Goal: Task Accomplishment & Management: Complete application form

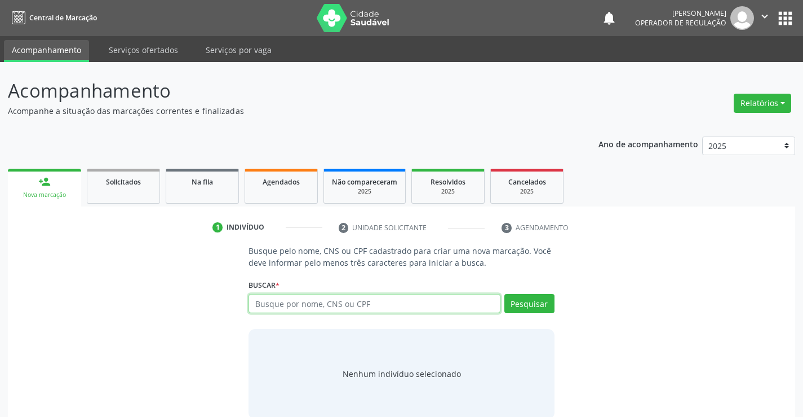
click at [282, 300] on input "text" at bounding box center [374, 303] width 251 height 19
type input "704302558465494"
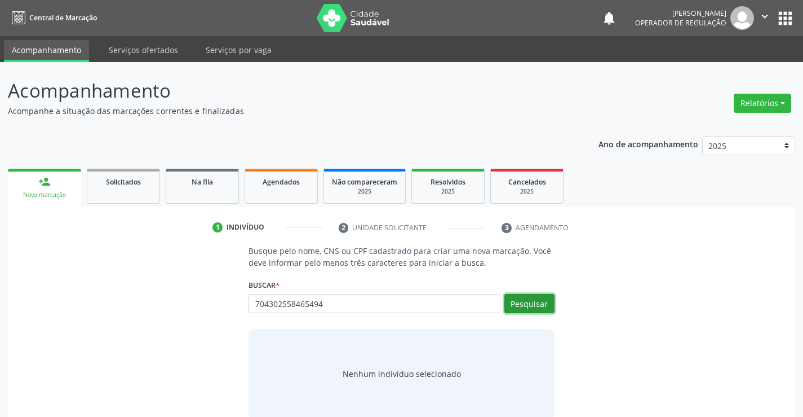
click at [539, 309] on button "Pesquisar" at bounding box center [529, 303] width 50 height 19
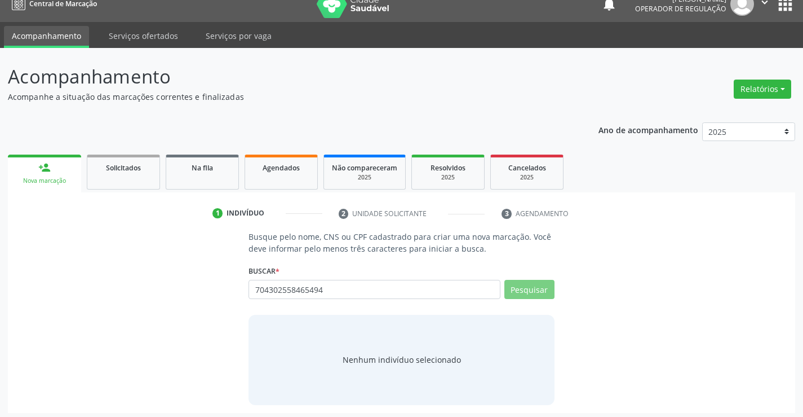
scroll to position [18, 0]
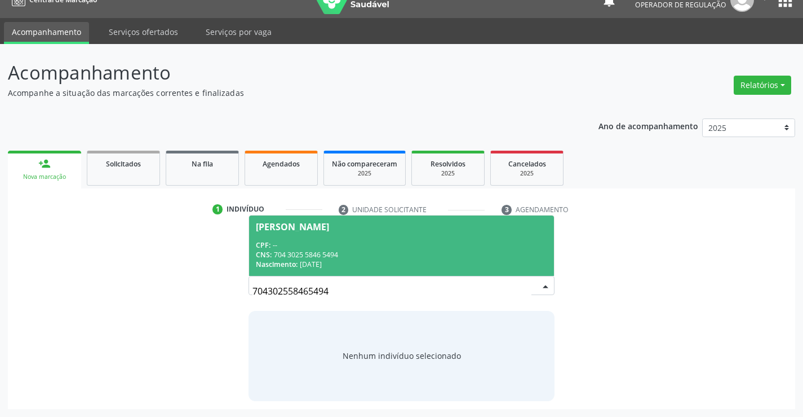
click at [308, 236] on span "Elizabeth Soares da Silva CPF: -- CNS: 704 3025 5846 5494 Nascimento: 31/05/1975" at bounding box center [401, 245] width 304 height 60
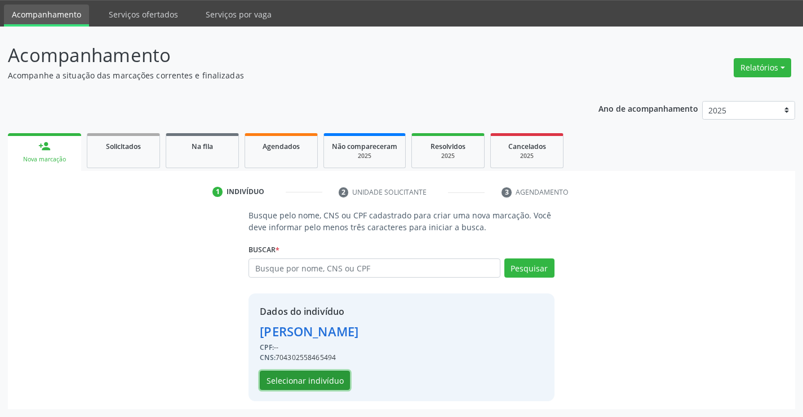
click at [308, 379] on button "Selecionar indivíduo" at bounding box center [305, 379] width 90 height 19
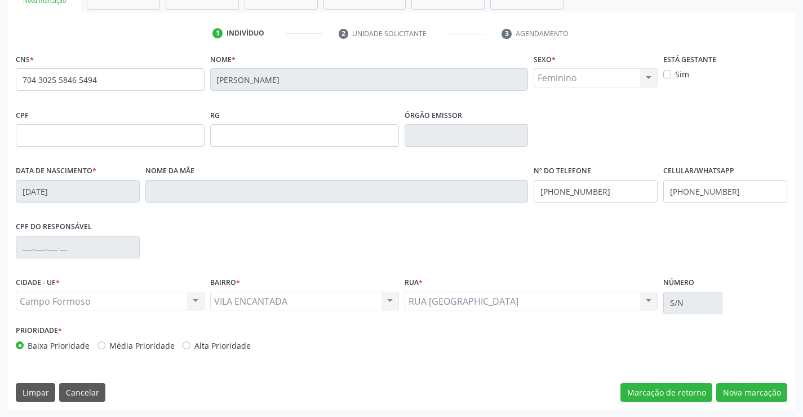
scroll to position [194, 0]
click at [728, 383] on button "Nova marcação" at bounding box center [751, 391] width 71 height 19
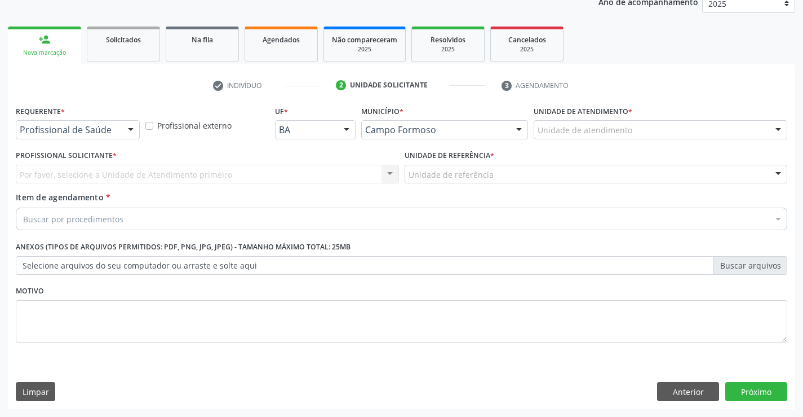
scroll to position [142, 0]
click at [123, 125] on div at bounding box center [130, 130] width 17 height 19
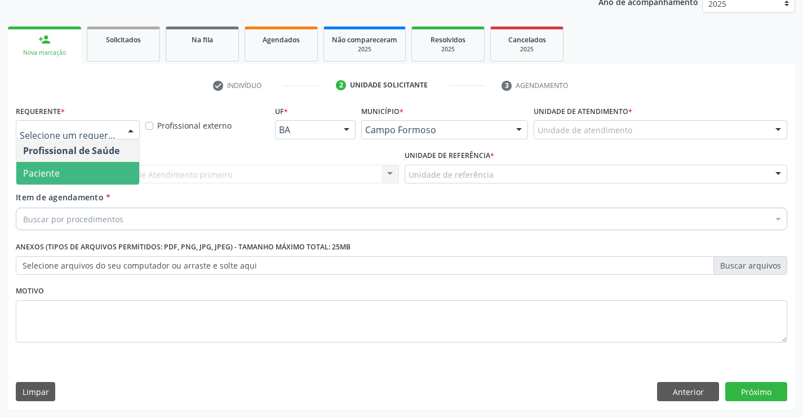
click at [53, 179] on span "Paciente" at bounding box center [41, 173] width 37 height 12
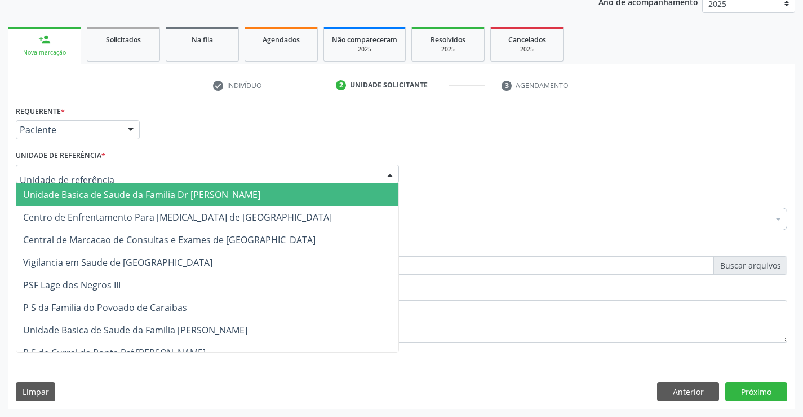
click at [152, 183] on div "Unidade Basica de Saude da Familia Dr Paulo Sudre Centro de Enfrentamento Para …" at bounding box center [207, 174] width 383 height 19
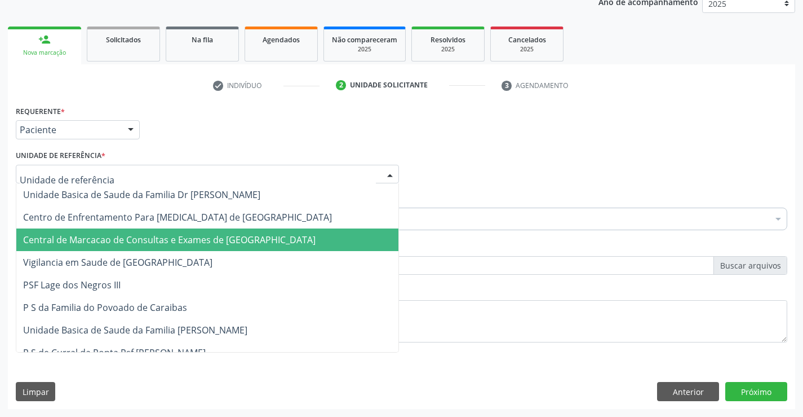
click at [157, 243] on span "Central de Marcacao de Consultas e Exames de [GEOGRAPHIC_DATA]" at bounding box center [169, 239] width 293 height 12
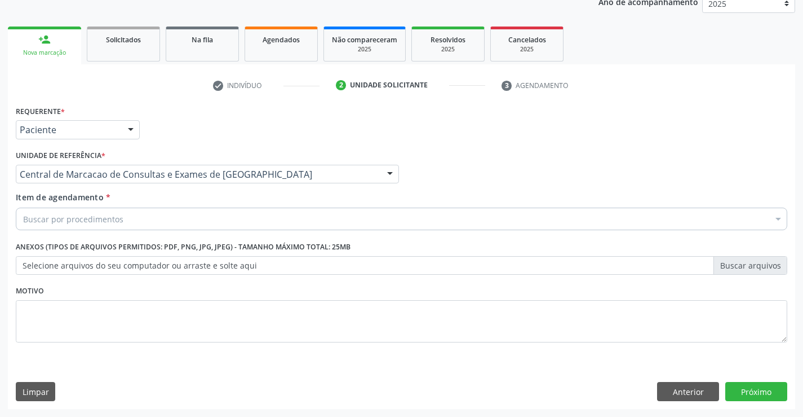
click at [177, 210] on div "Buscar por procedimentos" at bounding box center [402, 218] width 772 height 23
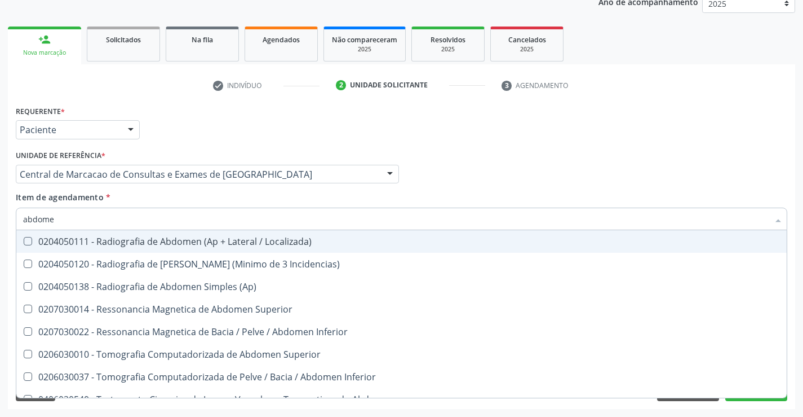
type input "abdomen"
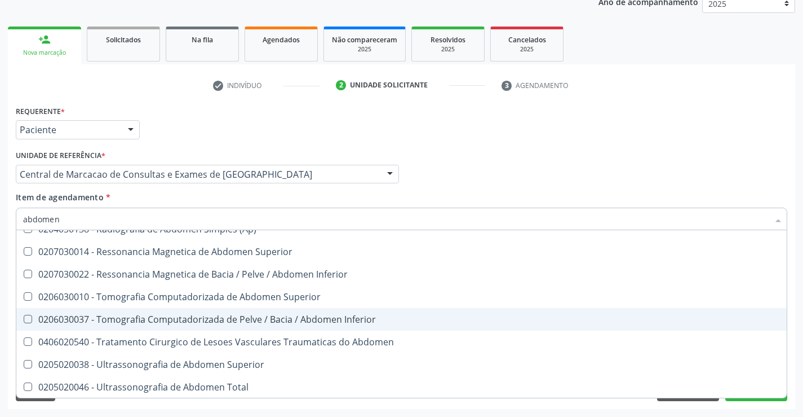
scroll to position [58, 0]
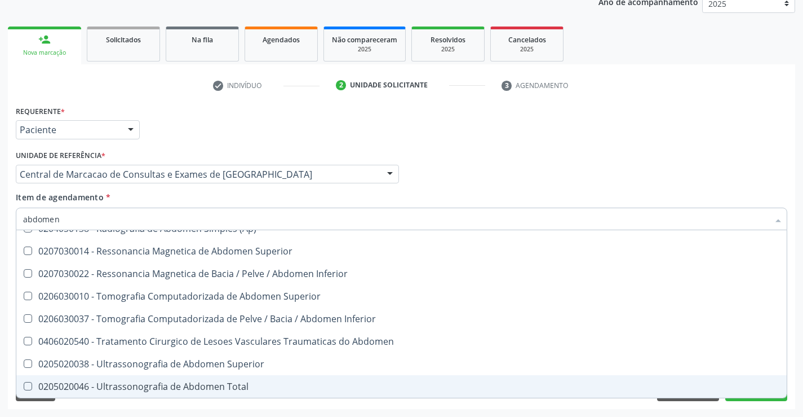
click at [189, 382] on div "0205020046 - Ultrassonografia de Abdomen Total" at bounding box center [401, 386] width 757 height 9
checkbox Total "true"
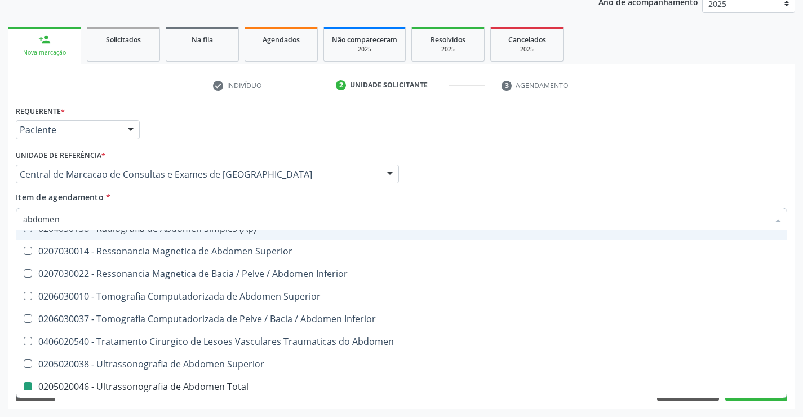
click at [440, 175] on div "Profissional Solicitante Por favor, selecione a Unidade de Atendimento primeiro…" at bounding box center [401, 169] width 777 height 44
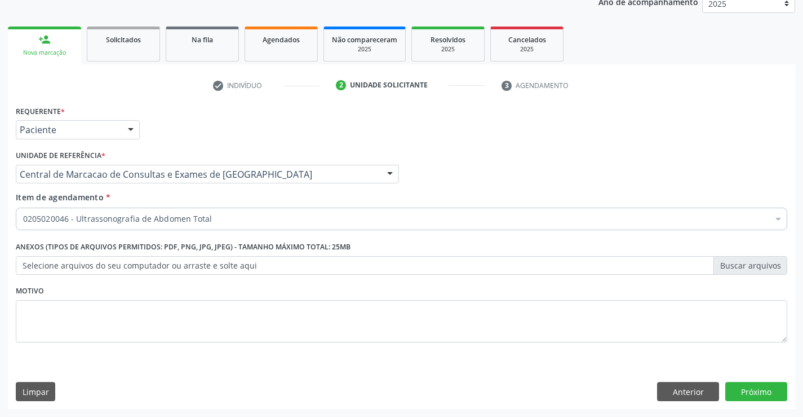
scroll to position [0, 0]
click at [751, 390] on button "Próximo" at bounding box center [756, 391] width 62 height 19
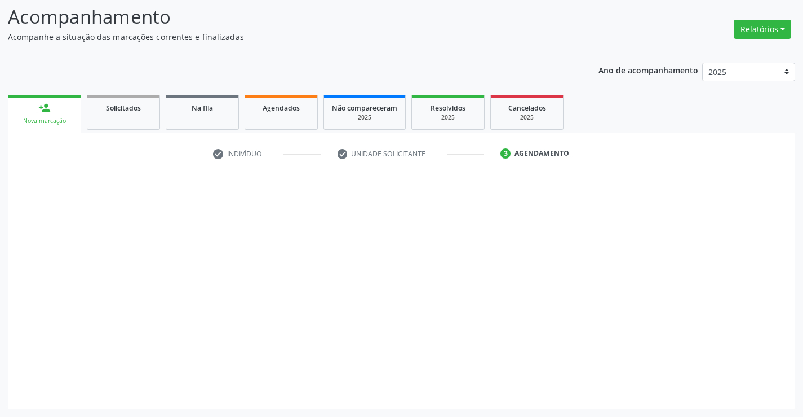
scroll to position [74, 0]
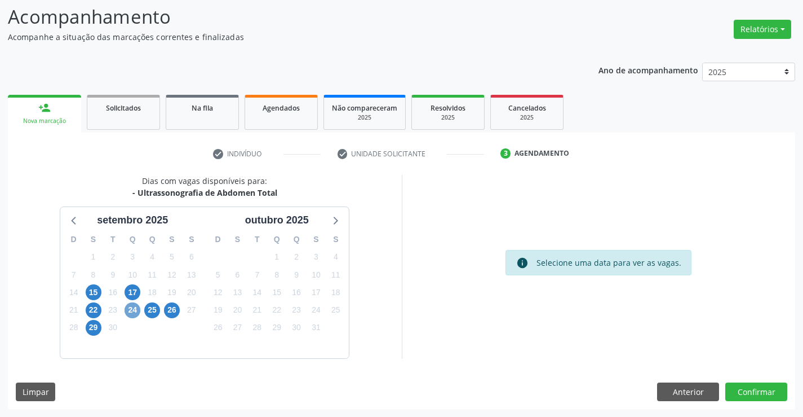
click at [131, 312] on span "24" at bounding box center [133, 310] width 16 height 16
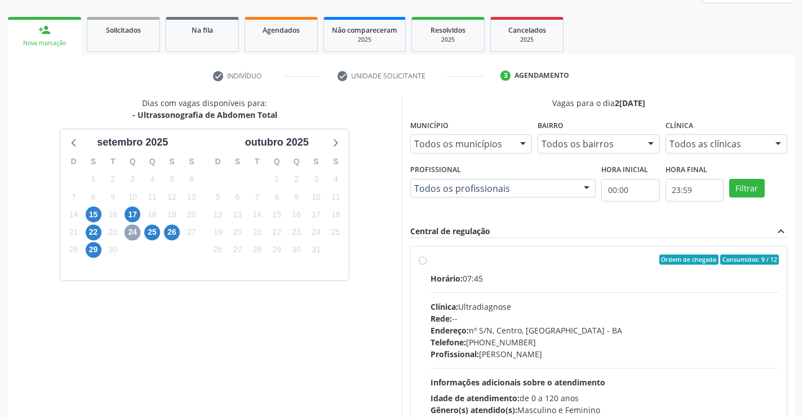
scroll to position [237, 0]
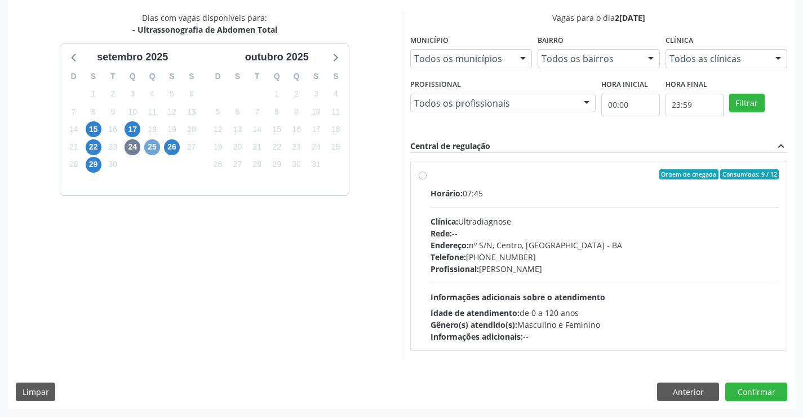
click at [156, 143] on span "25" at bounding box center [152, 147] width 16 height 16
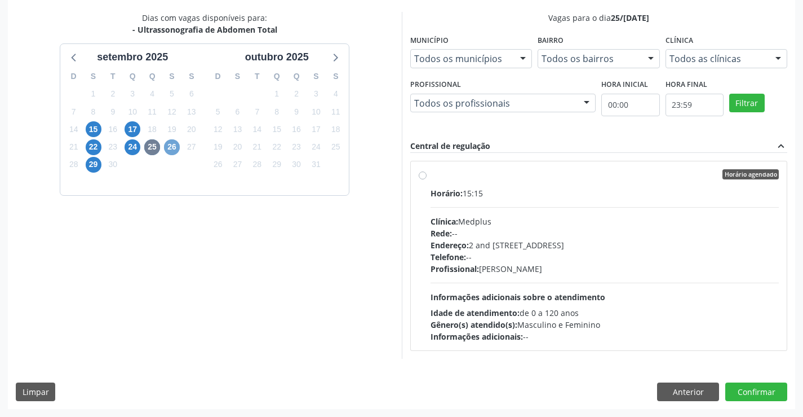
click at [178, 148] on span "26" at bounding box center [172, 147] width 16 height 16
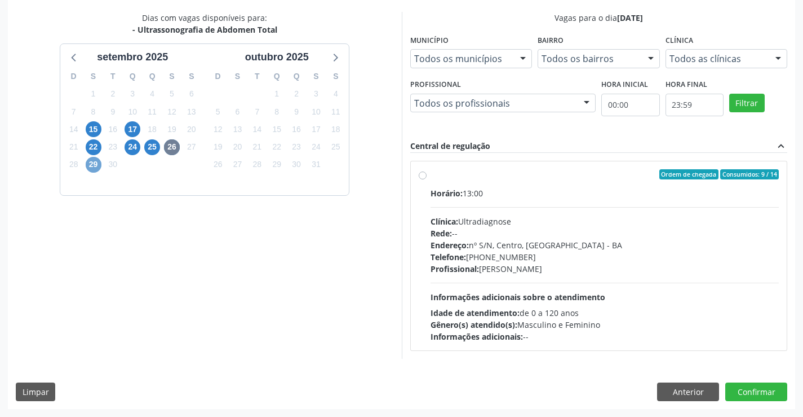
click at [96, 167] on span "29" at bounding box center [94, 165] width 16 height 16
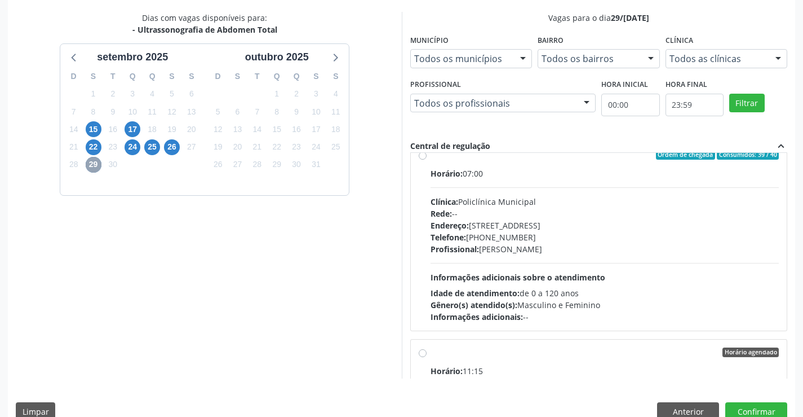
scroll to position [0, 0]
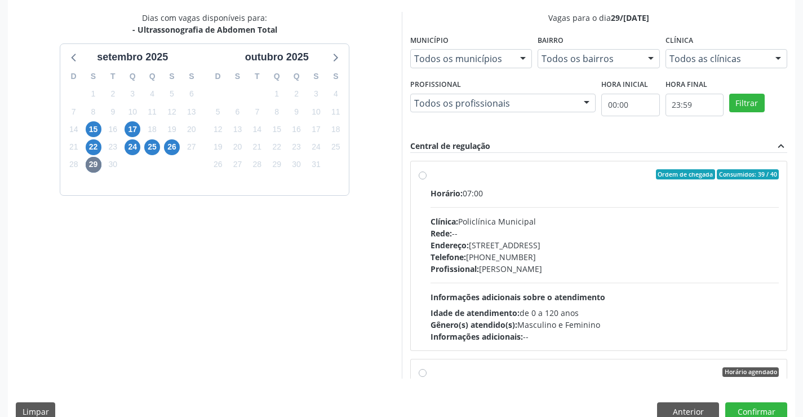
click at [290, 264] on div "Dias com vagas disponíveis para: - Ultrassonografia de Abdomen Total setembro 2…" at bounding box center [205, 195] width 394 height 366
click at [740, 405] on button "Confirmar" at bounding box center [756, 411] width 62 height 19
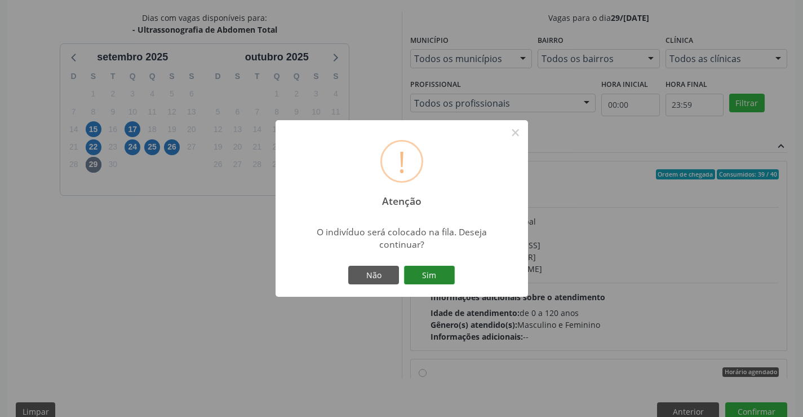
click at [431, 273] on button "Sim" at bounding box center [429, 274] width 51 height 19
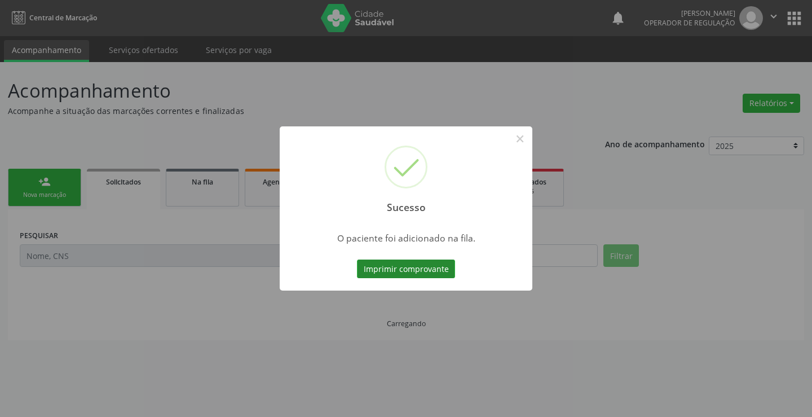
click at [442, 274] on button "Imprimir comprovante" at bounding box center [406, 268] width 98 height 19
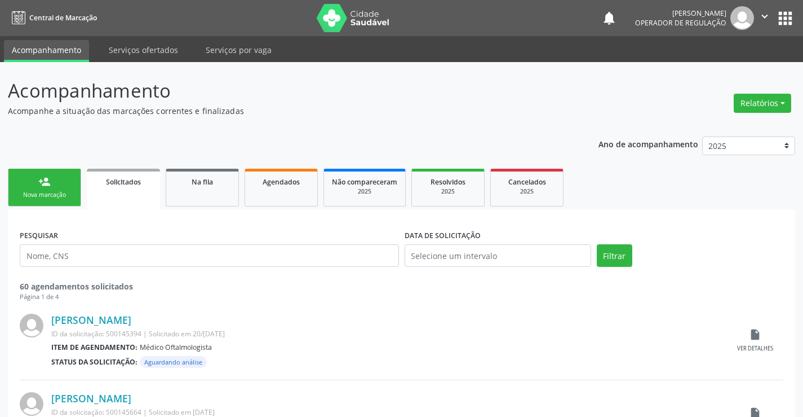
click at [82, 185] on ul "person_add Nova marcação Solicitados Na fila Agendados Não compareceram 2025 Re…" at bounding box center [401, 187] width 787 height 43
click at [57, 181] on link "person_add Nova marcação" at bounding box center [44, 188] width 73 height 38
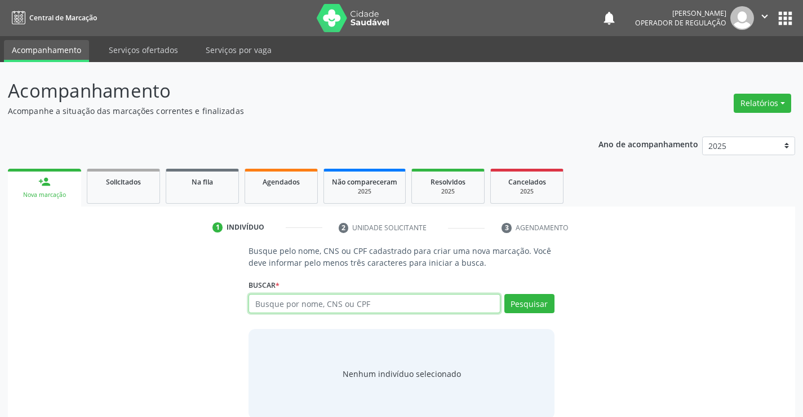
click at [295, 307] on input "text" at bounding box center [374, 303] width 251 height 19
click at [313, 315] on div "Busque por nome, CNS ou CPF Nenhum resultado encontrado para: " " Digite nome, …" at bounding box center [402, 307] width 306 height 27
paste input "707 8026 9558 9918"
type input "707 8026 9558 9918"
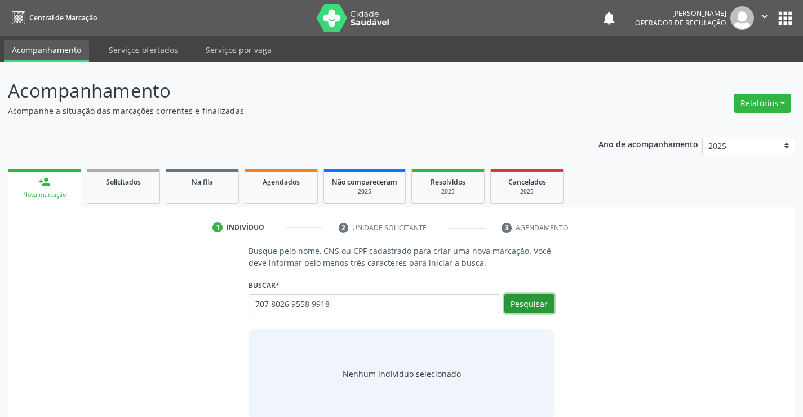
click at [528, 309] on button "Pesquisar" at bounding box center [529, 303] width 50 height 19
type input "707 8026 9558 9918"
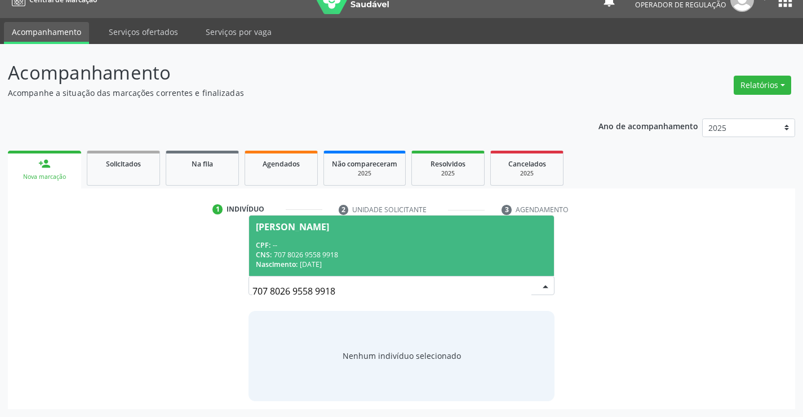
click at [401, 236] on span "Lidia Antonia Vieira Galvao CPF: -- CNS: 707 8026 9558 9918 Nascimento: 03/08/1…" at bounding box center [401, 245] width 304 height 60
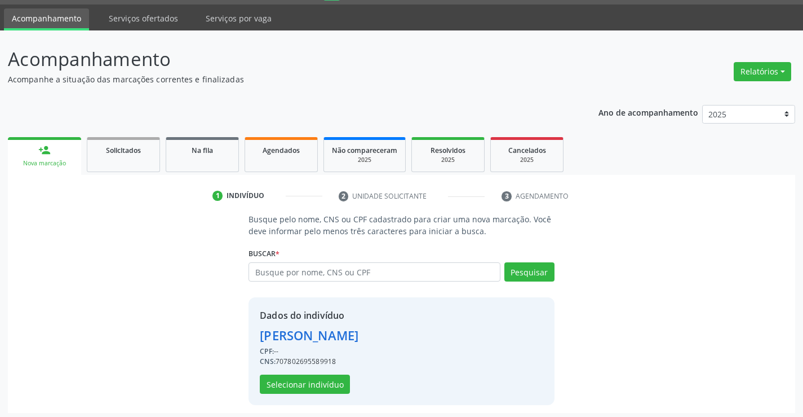
scroll to position [36, 0]
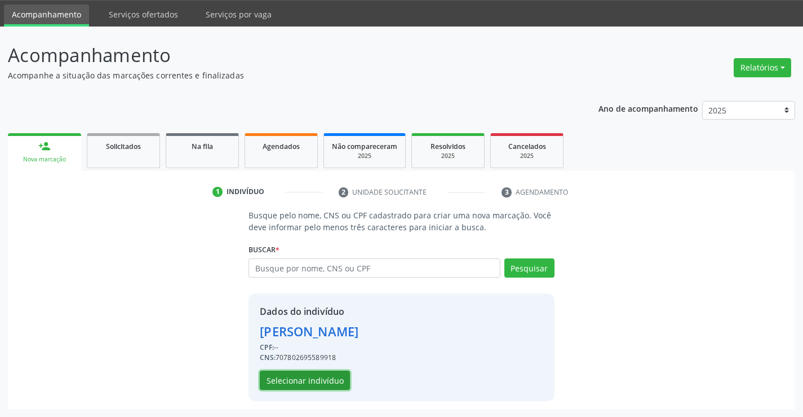
click at [325, 375] on button "Selecionar indivíduo" at bounding box center [305, 379] width 90 height 19
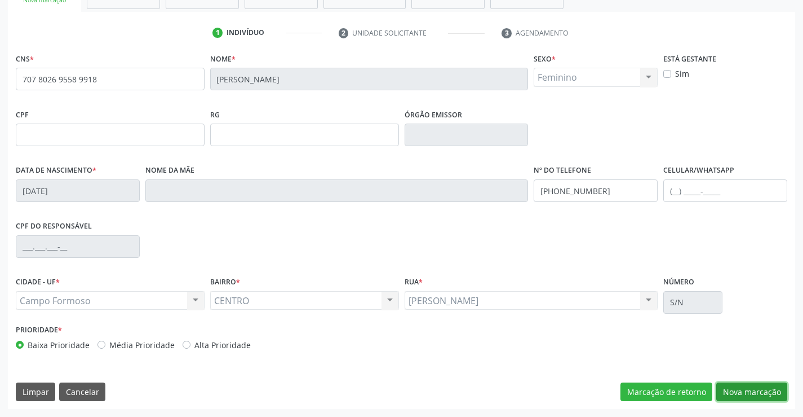
click at [742, 387] on button "Nova marcação" at bounding box center [751, 391] width 71 height 19
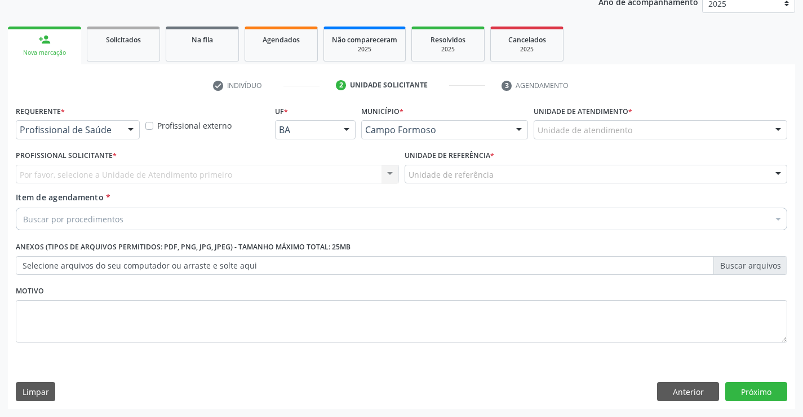
click at [109, 139] on div "Requerente * Profissional de Saúde Profissional de Saúde Paciente Nenhum result…" at bounding box center [78, 125] width 130 height 44
click at [118, 132] on div "Profissional de Saúde" at bounding box center [78, 129] width 124 height 19
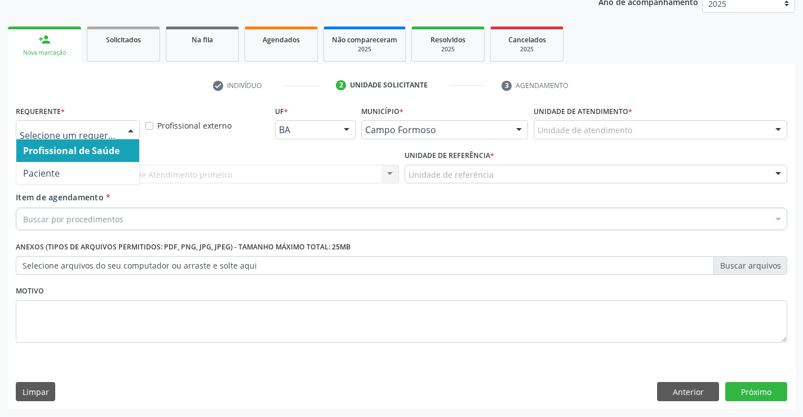
click at [91, 161] on span "Profissional de Saúde" at bounding box center [77, 150] width 123 height 23
click at [117, 133] on div at bounding box center [78, 129] width 124 height 19
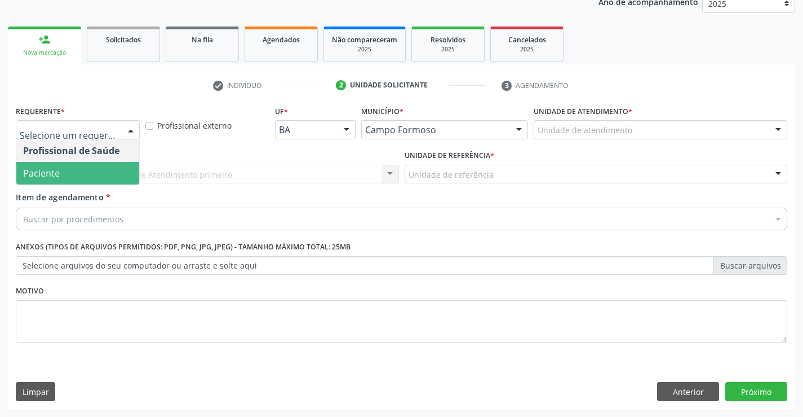
click at [110, 169] on span "Paciente" at bounding box center [77, 173] width 123 height 23
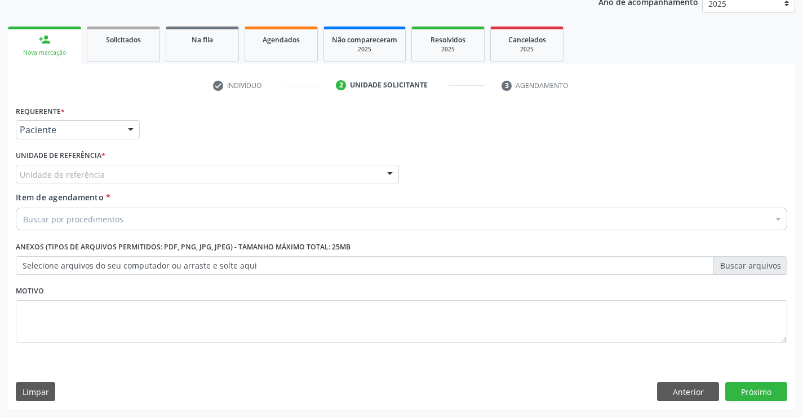
drag, startPoint x: 185, startPoint y: 173, endPoint x: 180, endPoint y: 225, distance: 52.7
click at [186, 173] on div "Unidade de referência" at bounding box center [207, 174] width 383 height 19
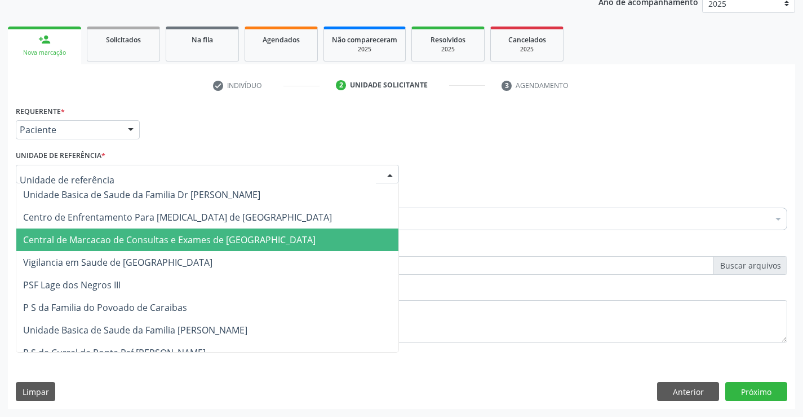
click at [185, 242] on span "Central de Marcacao de Consultas e Exames de [GEOGRAPHIC_DATA]" at bounding box center [169, 239] width 293 height 12
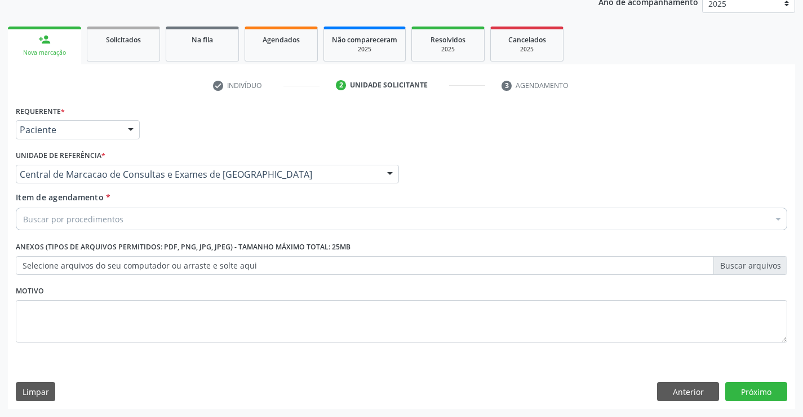
drag, startPoint x: 211, startPoint y: 201, endPoint x: 207, endPoint y: 212, distance: 11.6
click at [211, 202] on div "Item de agendamento * Buscar por procedimentos Selecionar todos 0202040089 - 3X…" at bounding box center [402, 209] width 772 height 36
click at [207, 212] on div "Buscar por procedimentos" at bounding box center [402, 218] width 772 height 23
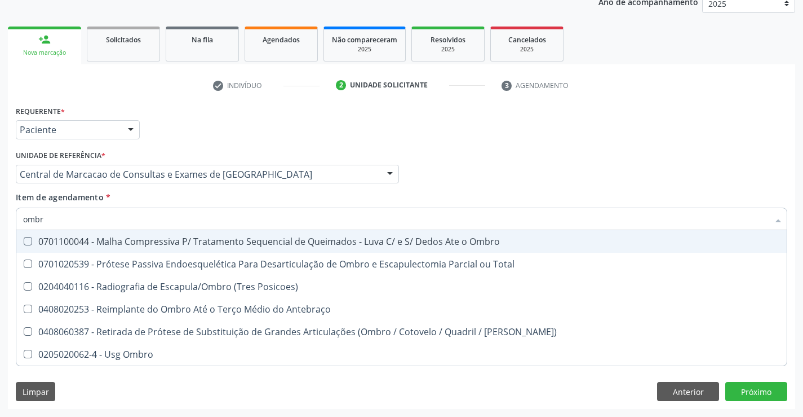
type input "ombro"
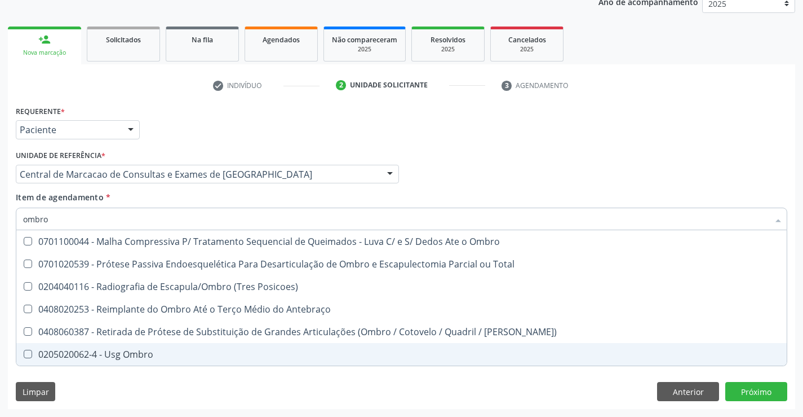
click at [136, 351] on div "0205020062-4 - Usg Ombro" at bounding box center [401, 353] width 757 height 9
checkbox Ombro "true"
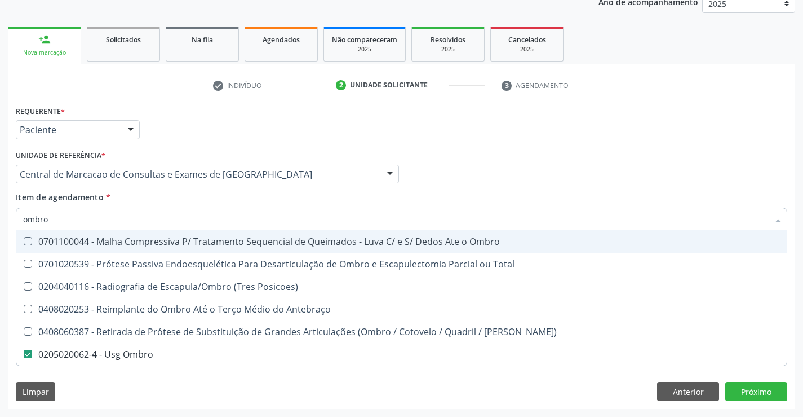
click at [500, 140] on div "Requerente * Paciente Profissional de Saúde Paciente Nenhum resultado encontrad…" at bounding box center [401, 125] width 777 height 44
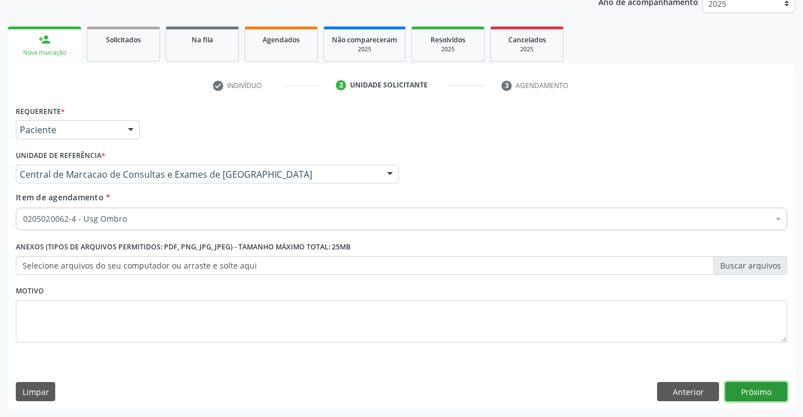
click at [755, 388] on button "Próximo" at bounding box center [756, 391] width 62 height 19
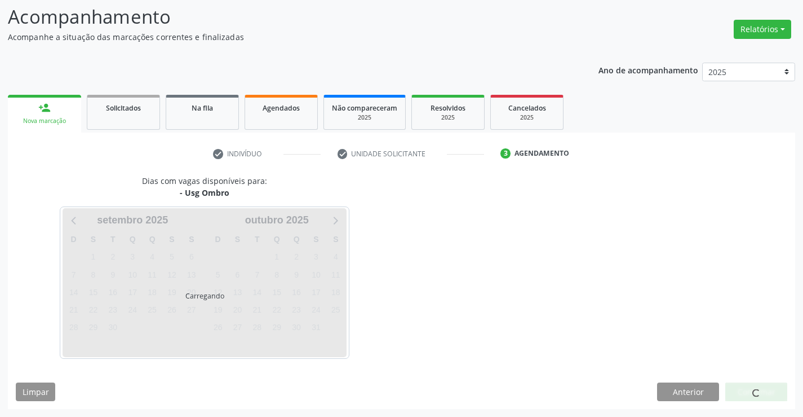
scroll to position [74, 0]
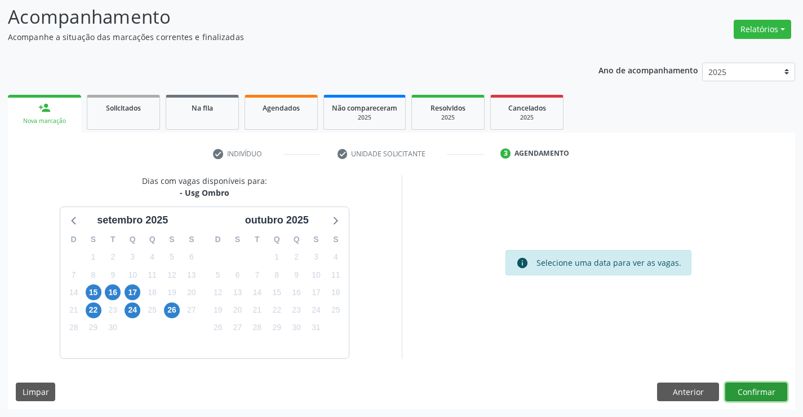
click at [739, 393] on button "Confirmar" at bounding box center [756, 391] width 62 height 19
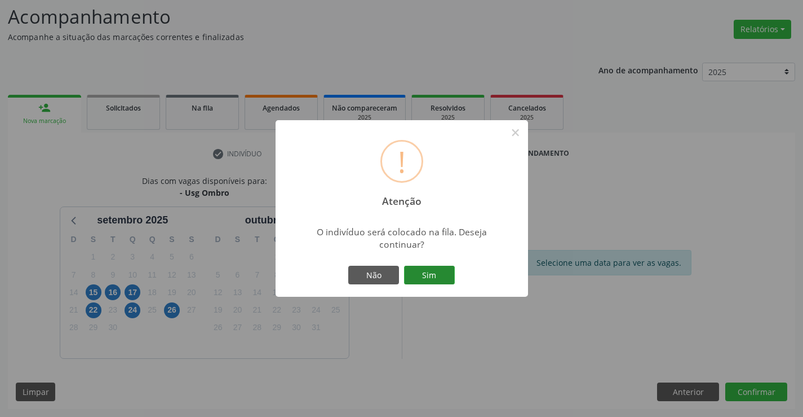
click at [440, 272] on button "Sim" at bounding box center [429, 274] width 51 height 19
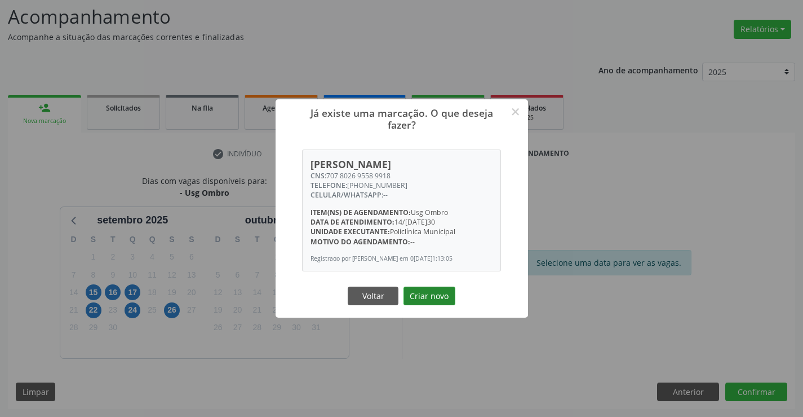
click at [430, 300] on button "Criar novo" at bounding box center [430, 295] width 52 height 19
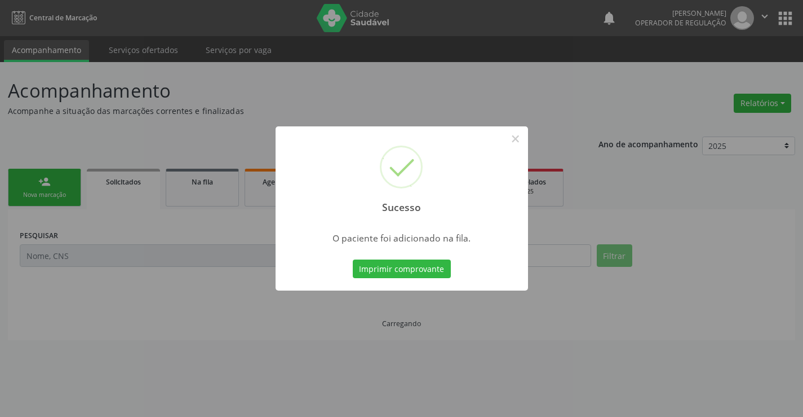
scroll to position [0, 0]
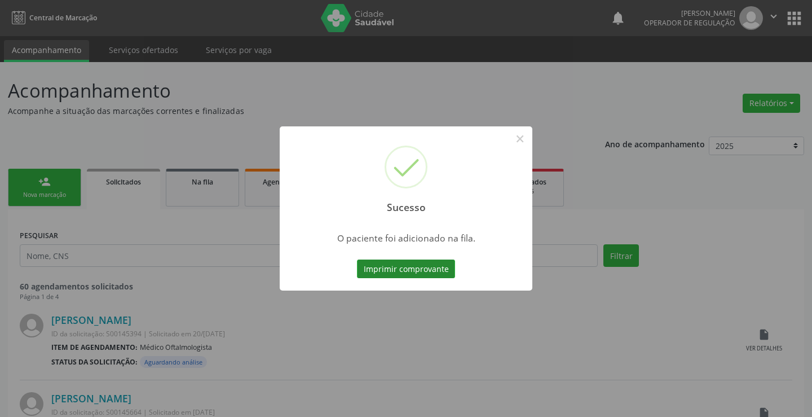
click at [405, 269] on button "Imprimir comprovante" at bounding box center [406, 268] width 98 height 19
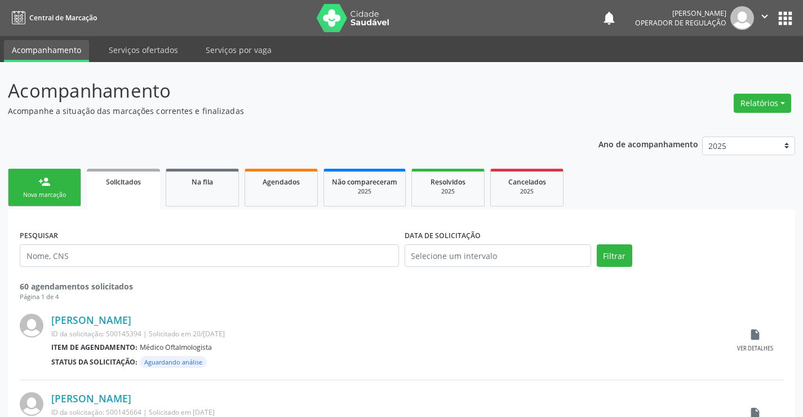
click at [58, 178] on link "person_add Nova marcação" at bounding box center [44, 188] width 73 height 38
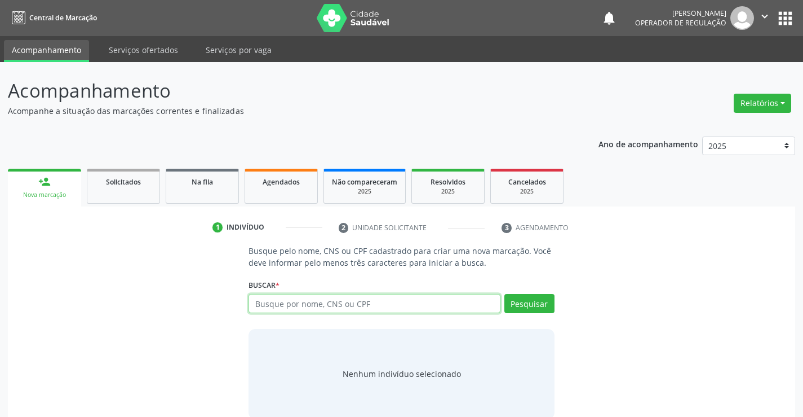
click at [325, 312] on input "text" at bounding box center [374, 303] width 251 height 19
paste input "707 8026 9558 9918"
type input "707 8026 9558 9918"
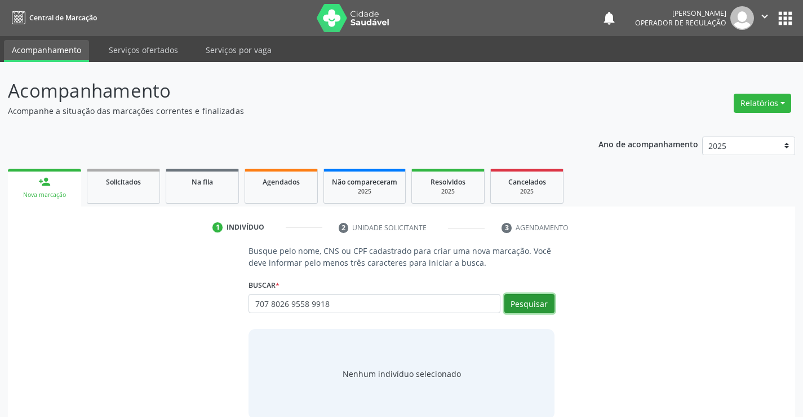
click at [534, 300] on button "Pesquisar" at bounding box center [529, 303] width 50 height 19
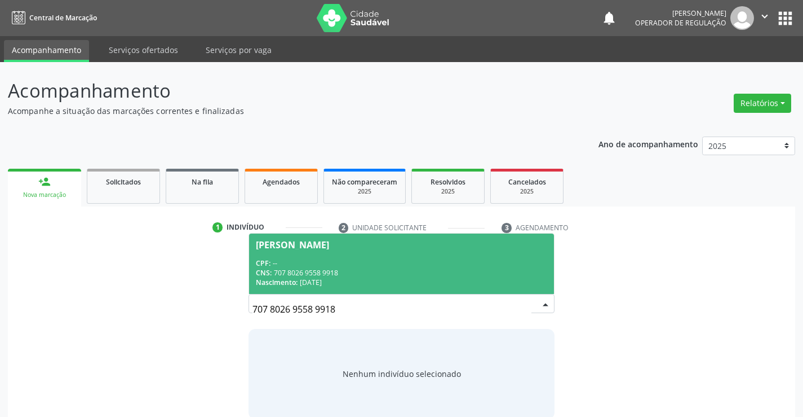
click at [363, 276] on div "CNS: 707 8026 9558 9918" at bounding box center [401, 273] width 291 height 10
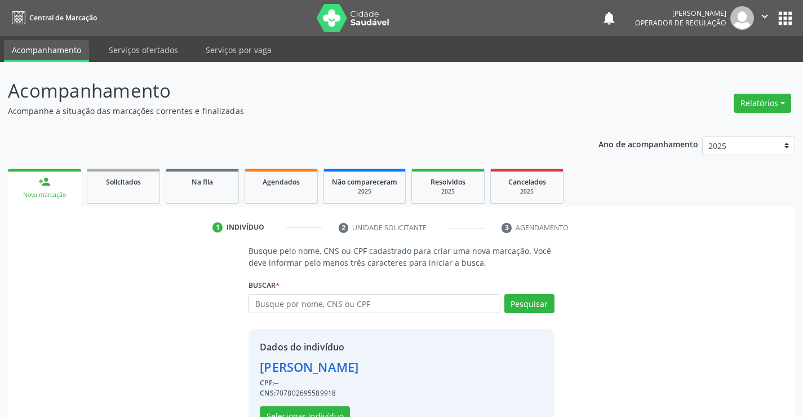
click at [306, 404] on div "Dados do indivíduo Lidia Antonia Vieira Galvao CPF: -- CNS: 707802695589918 Sel…" at bounding box center [309, 382] width 99 height 85
click at [309, 410] on button "Selecionar indivíduo" at bounding box center [305, 415] width 90 height 19
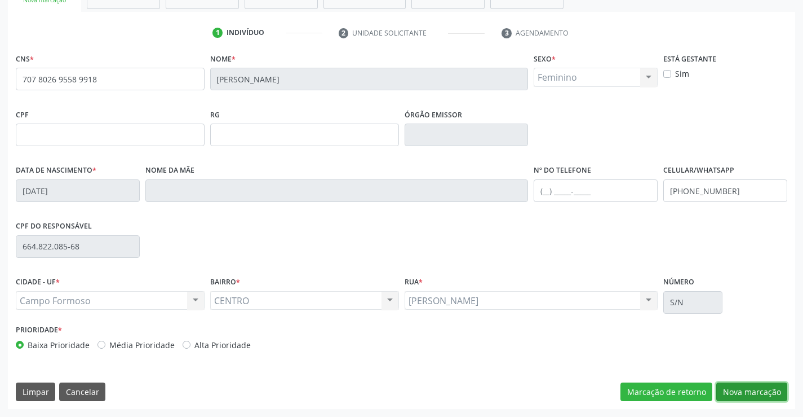
drag, startPoint x: 756, startPoint y: 396, endPoint x: 399, endPoint y: 253, distance: 385.0
click at [755, 396] on button "Nova marcação" at bounding box center [751, 391] width 71 height 19
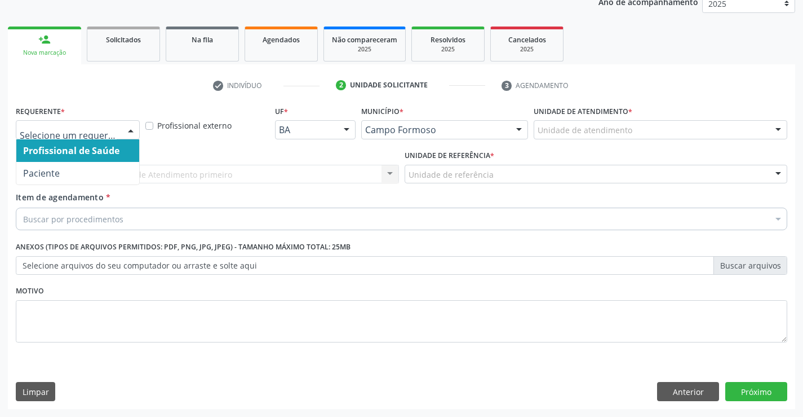
drag, startPoint x: 127, startPoint y: 128, endPoint x: 102, endPoint y: 170, distance: 48.8
click at [127, 128] on div at bounding box center [130, 130] width 17 height 19
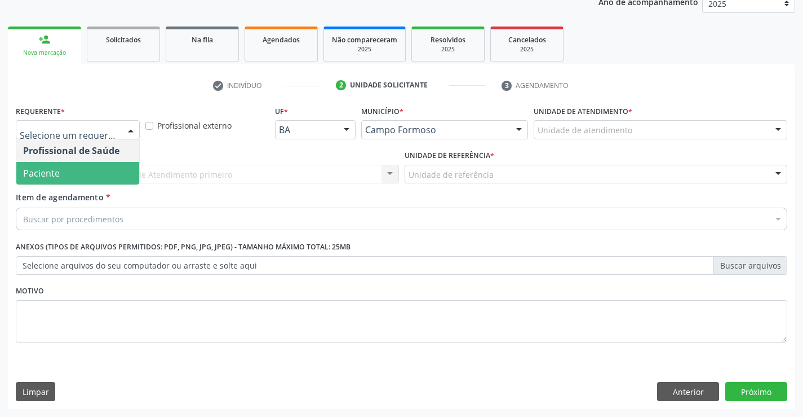
click at [101, 170] on span "Paciente" at bounding box center [77, 173] width 123 height 23
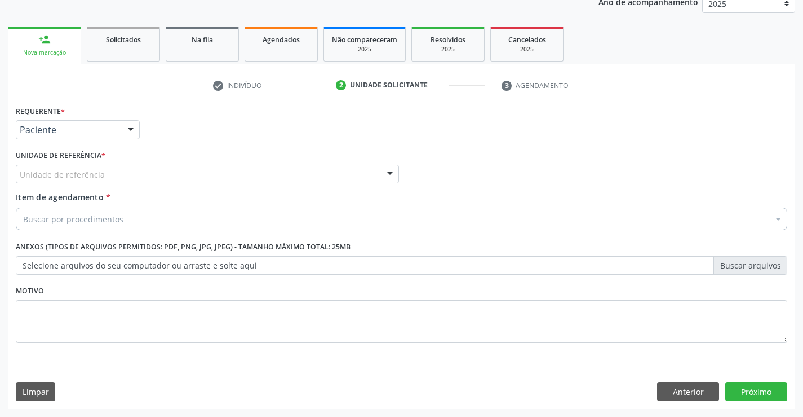
click at [202, 174] on div "Unidade de referência" at bounding box center [207, 174] width 383 height 19
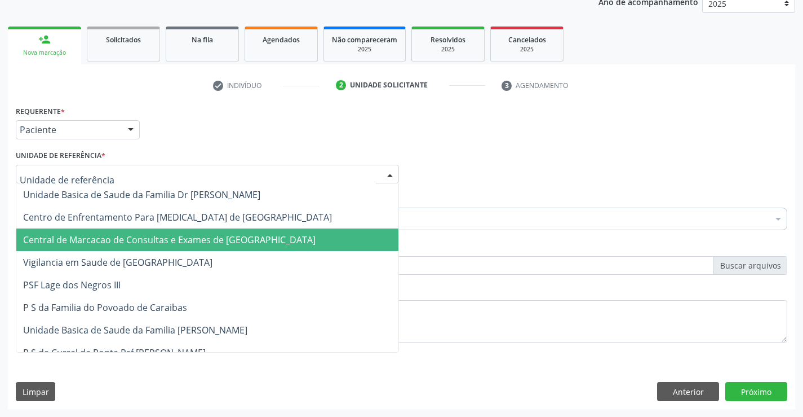
click at [213, 234] on span "Central de Marcacao de Consultas e Exames de [GEOGRAPHIC_DATA]" at bounding box center [169, 239] width 293 height 12
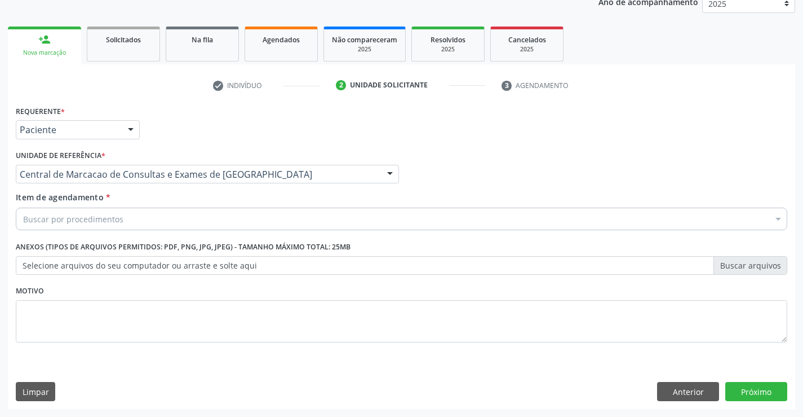
click at [232, 219] on div "Buscar por procedimentos" at bounding box center [402, 218] width 772 height 23
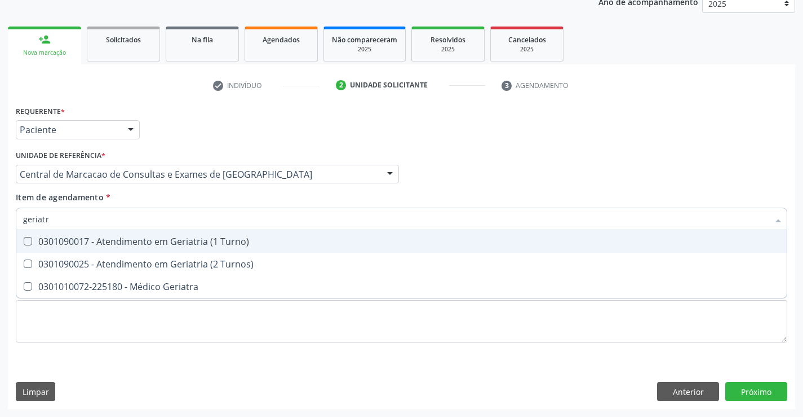
type input "geriatra"
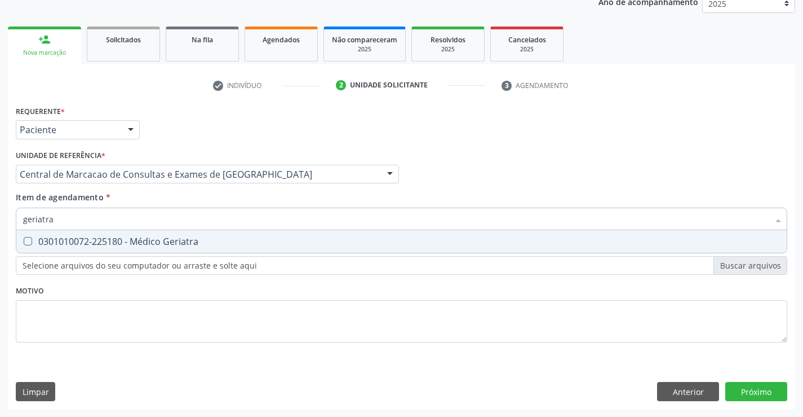
drag, startPoint x: 228, startPoint y: 237, endPoint x: 359, endPoint y: 277, distance: 136.9
click at [249, 241] on div "0301010072-225180 - Médico Geriatra" at bounding box center [401, 241] width 757 height 9
checkbox Geriatra "true"
click at [769, 394] on div "Requerente * Paciente Profissional de Saúde Paciente Nenhum resultado encontrad…" at bounding box center [401, 256] width 787 height 306
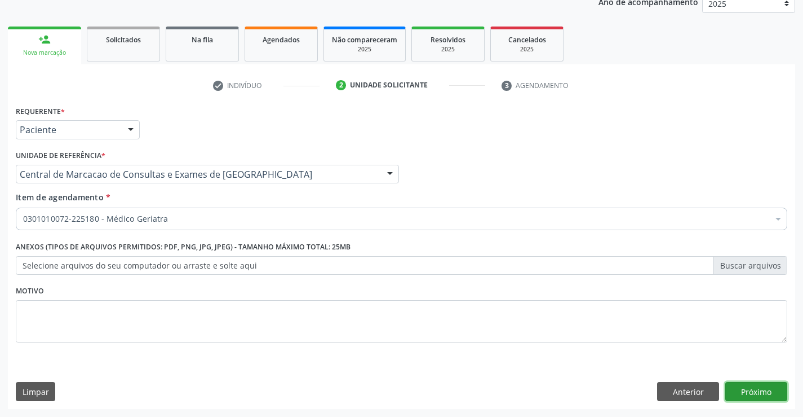
click at [731, 382] on button "Próximo" at bounding box center [756, 391] width 62 height 19
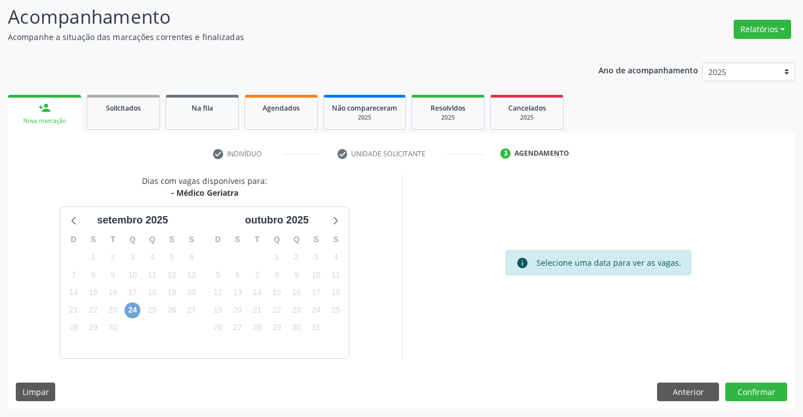
click at [132, 313] on span "24" at bounding box center [133, 310] width 16 height 16
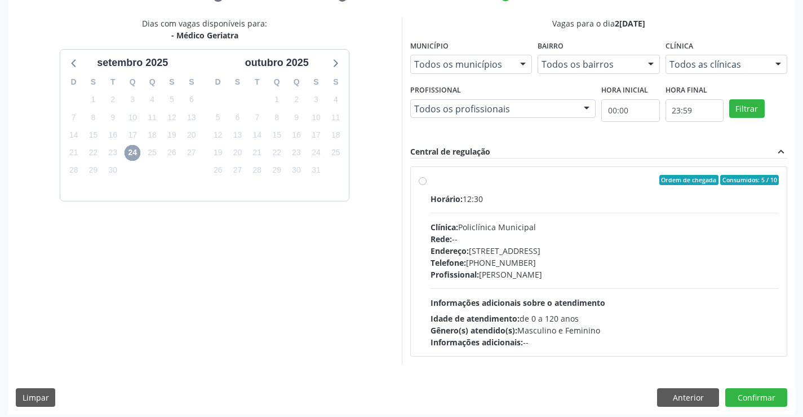
scroll to position [237, 0]
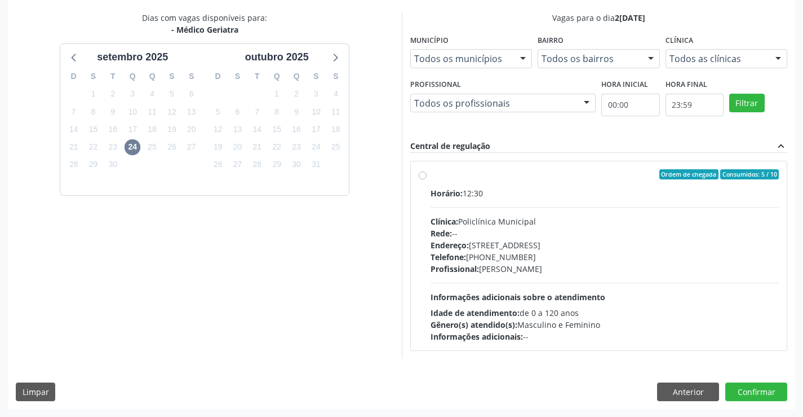
click at [518, 209] on div "Horário: 12:30 Clínica: Policlínica Municipal Rede: -- Endereço: Predio, nº 386…" at bounding box center [605, 264] width 349 height 155
click at [427, 179] on input "Ordem de chegada Consumidos: 5 / 10 Horário: 12:30 Clínica: Policlínica Municip…" at bounding box center [423, 174] width 8 height 10
radio input "true"
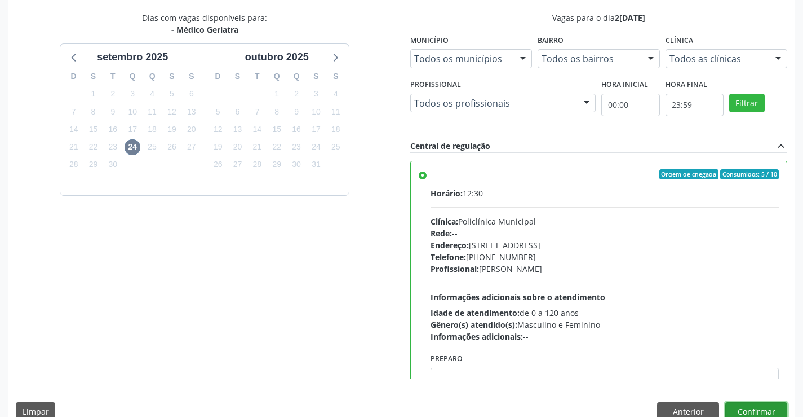
click at [745, 407] on button "Confirmar" at bounding box center [756, 411] width 62 height 19
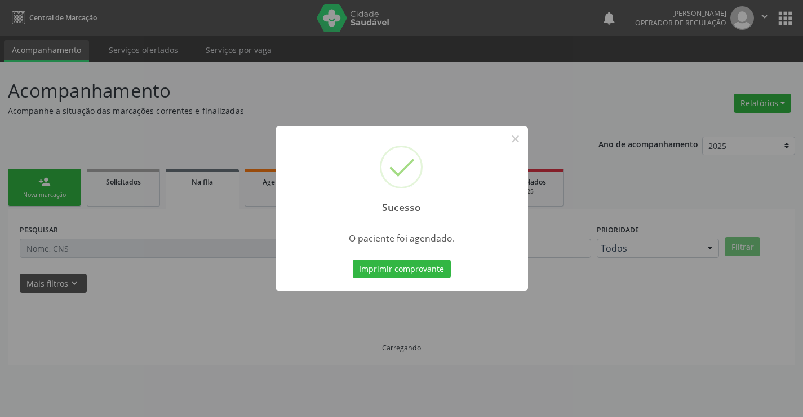
scroll to position [0, 0]
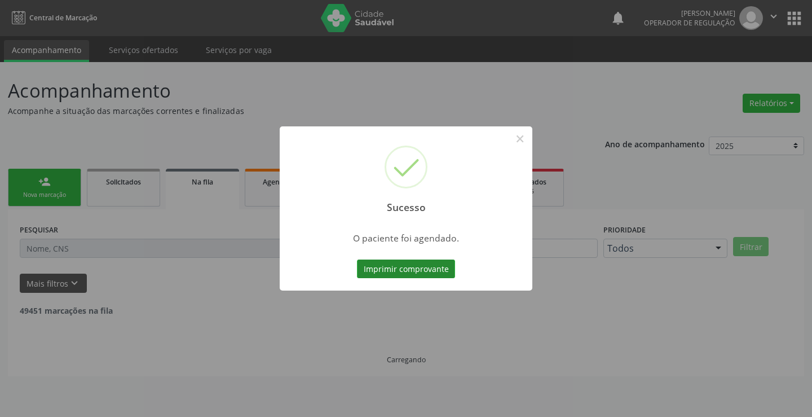
click at [384, 263] on button "Imprimir comprovante" at bounding box center [406, 268] width 98 height 19
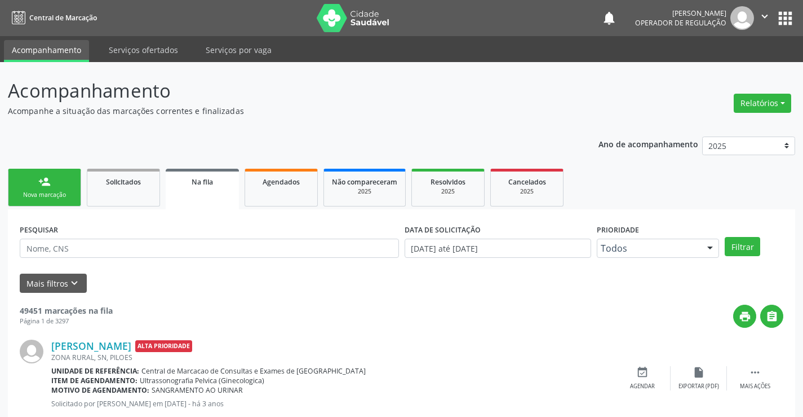
click at [70, 202] on link "person_add Nova marcação" at bounding box center [44, 188] width 73 height 38
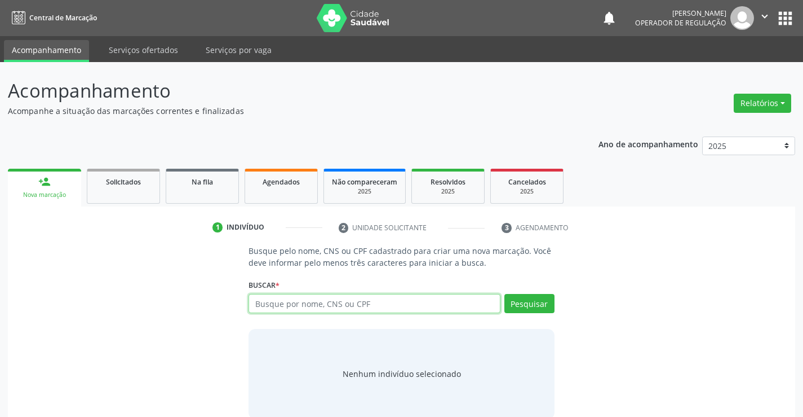
click at [299, 299] on input "text" at bounding box center [374, 303] width 251 height 19
type input "704303584004793"
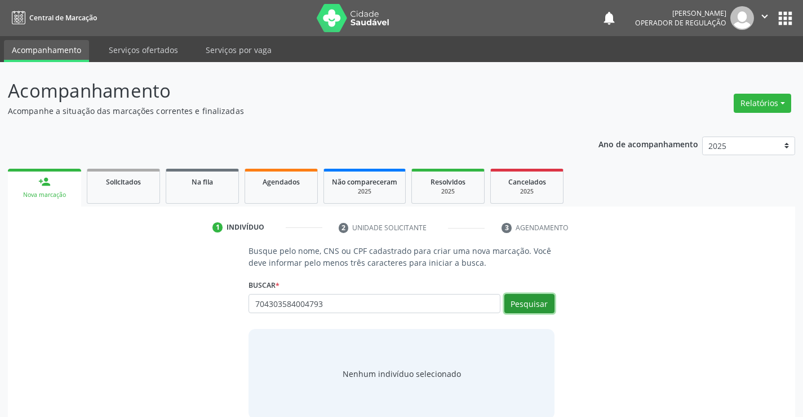
click at [548, 302] on button "Pesquisar" at bounding box center [529, 303] width 50 height 19
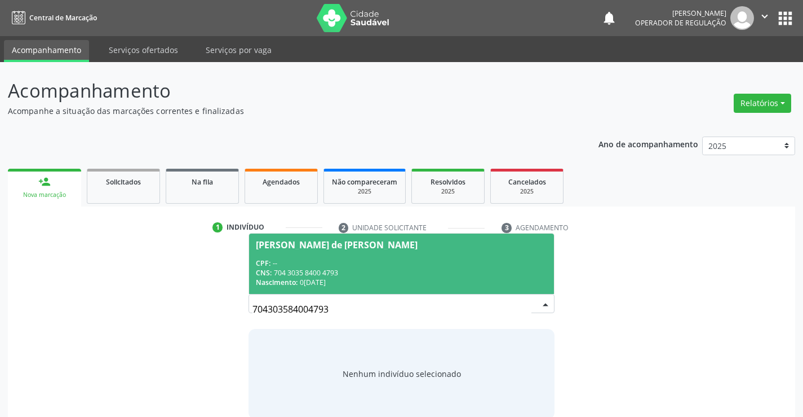
click at [283, 268] on div "CNS: 704 3035 8400 4793" at bounding box center [401, 273] width 291 height 10
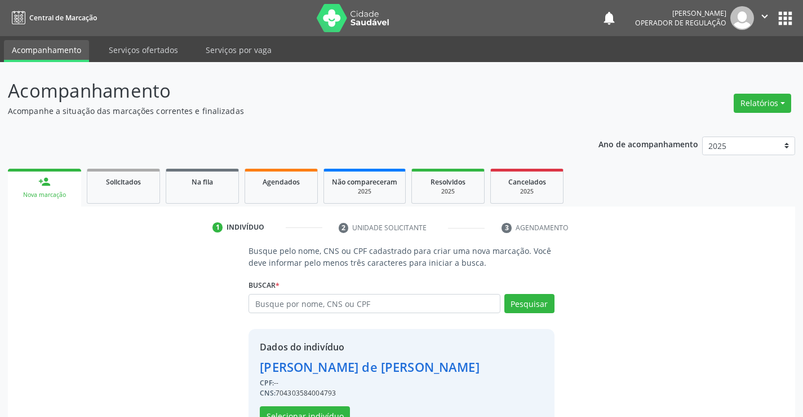
scroll to position [36, 0]
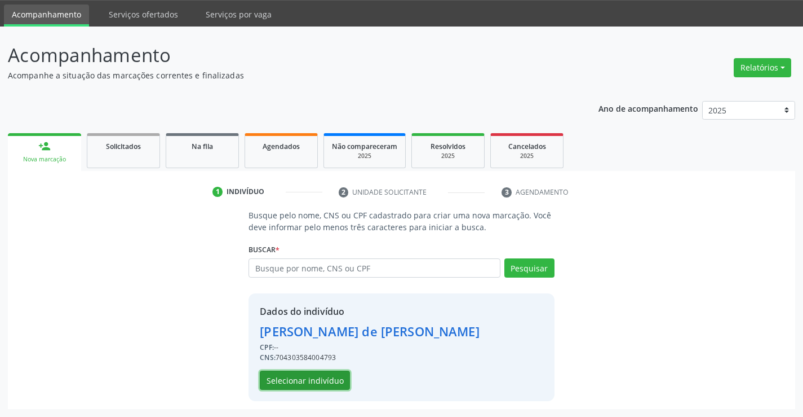
click at [299, 382] on button "Selecionar indivíduo" at bounding box center [305, 379] width 90 height 19
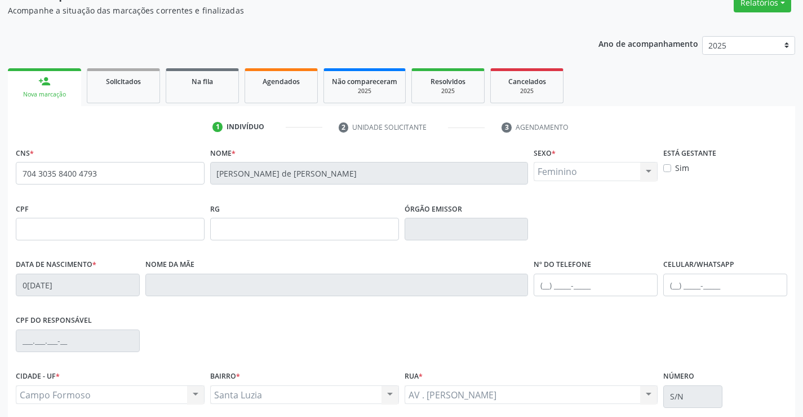
scroll to position [194, 0]
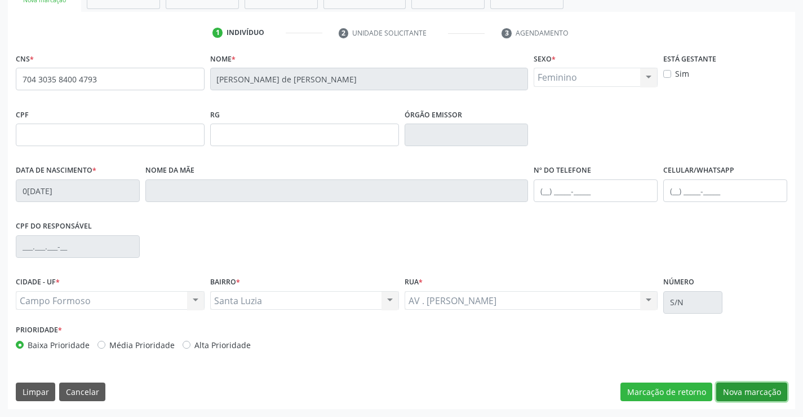
click at [767, 395] on button "Nova marcação" at bounding box center [751, 391] width 71 height 19
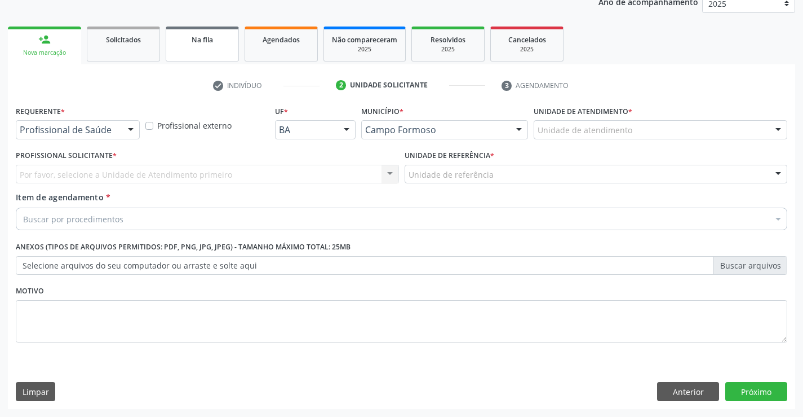
scroll to position [142, 0]
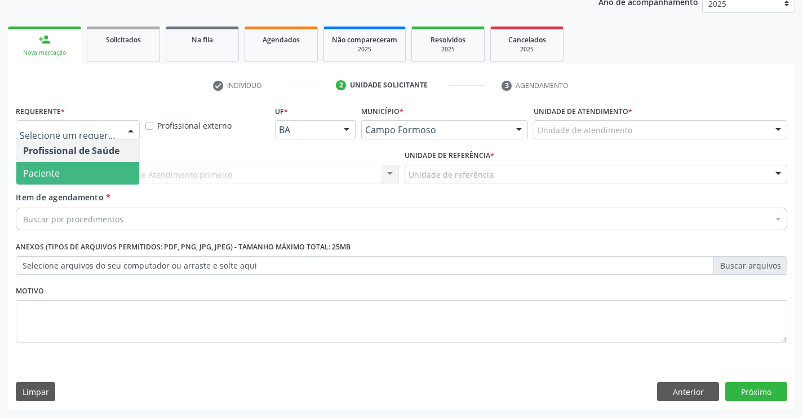
click at [62, 169] on span "Paciente" at bounding box center [77, 173] width 123 height 23
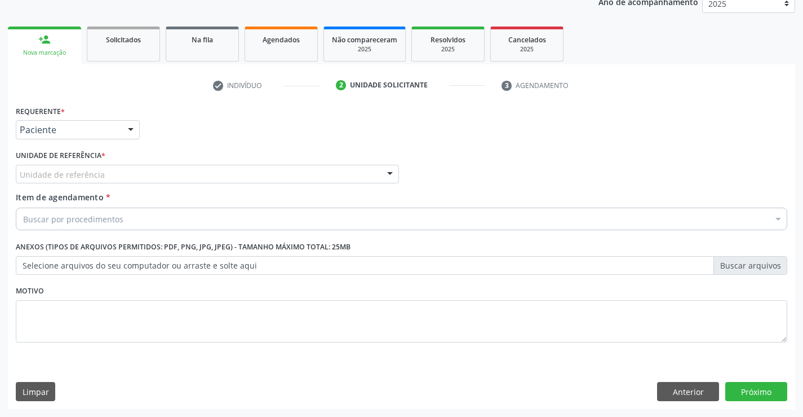
click at [163, 169] on div "Unidade de referência" at bounding box center [207, 174] width 383 height 19
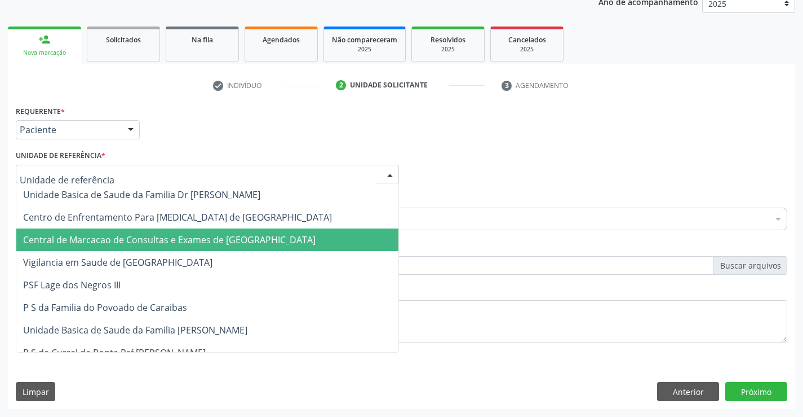
click at [187, 237] on span "Central de Marcacao de Consultas e Exames de [GEOGRAPHIC_DATA]" at bounding box center [169, 239] width 293 height 12
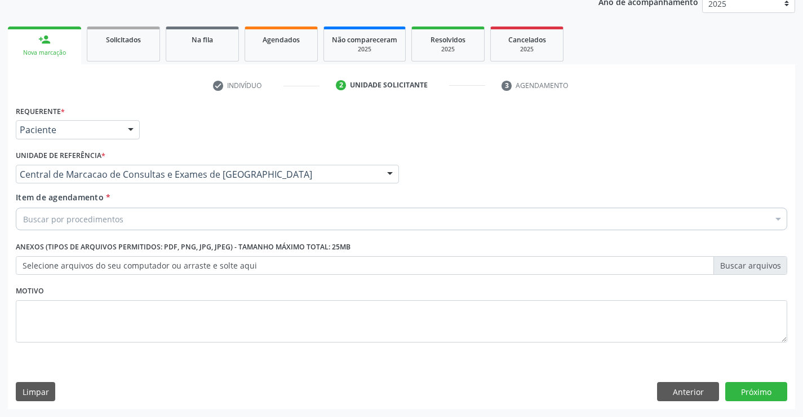
click at [214, 218] on div "Buscar por procedimentos" at bounding box center [402, 218] width 772 height 23
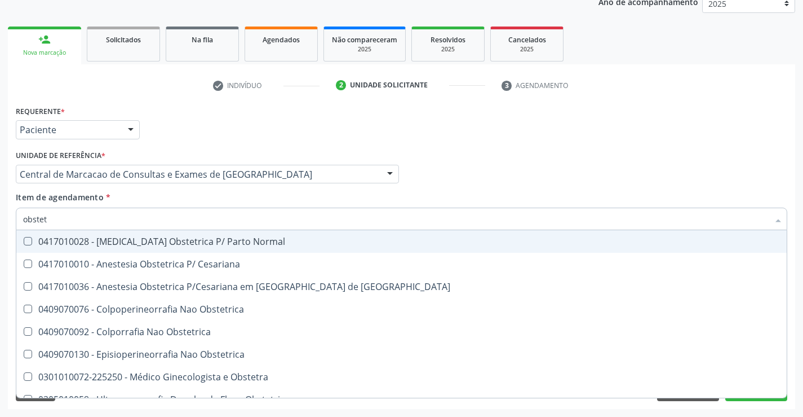
type input "obstetr"
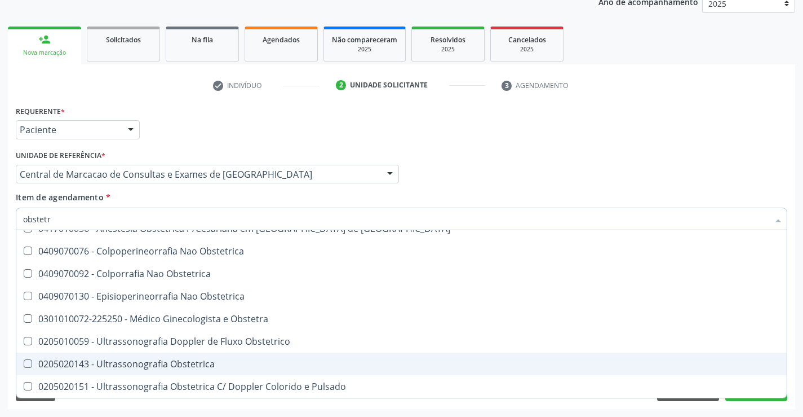
click at [156, 368] on div "0205020143 - Ultrassonografia Obstetrica" at bounding box center [401, 363] width 757 height 9
checkbox Obstetrica "true"
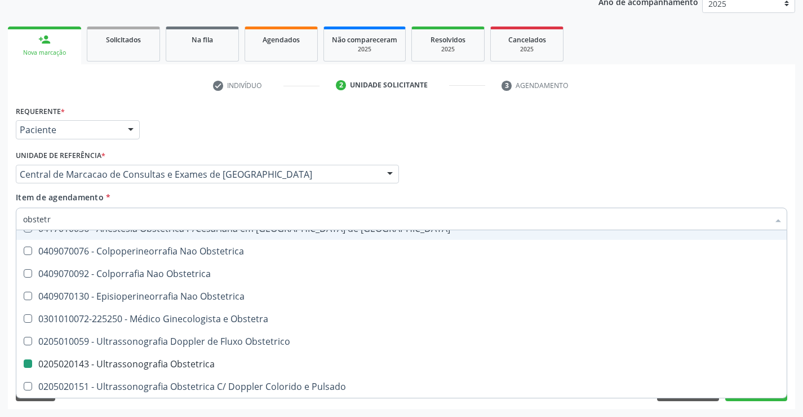
click at [458, 190] on div "Profissional Solicitante Por favor, selecione a Unidade de Atendimento primeiro…" at bounding box center [401, 169] width 777 height 44
checkbox Cesariana "true"
checkbox Obstetrica "false"
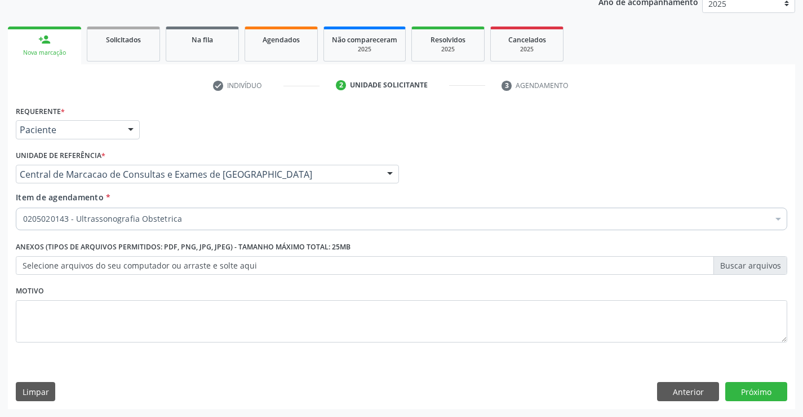
scroll to position [0, 0]
click at [769, 396] on button "Próximo" at bounding box center [756, 391] width 62 height 19
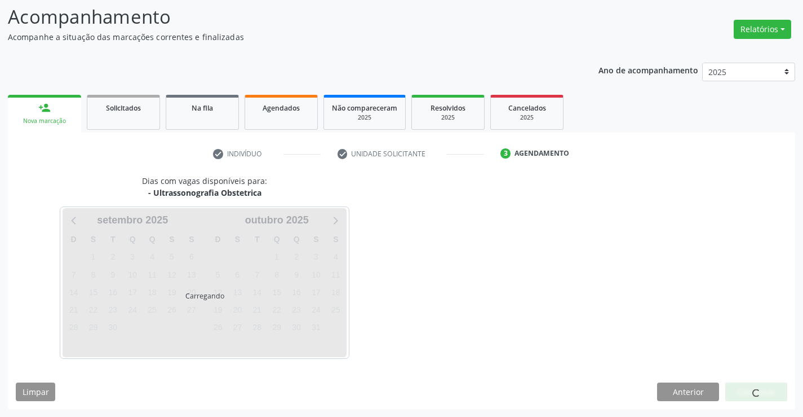
scroll to position [74, 0]
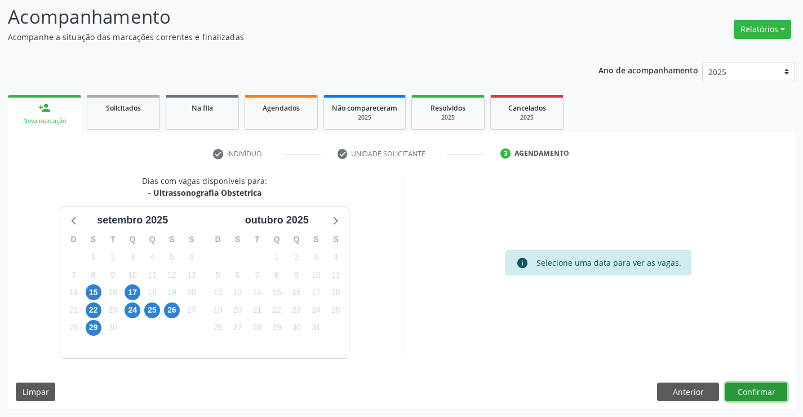
click at [777, 395] on button "Confirmar" at bounding box center [756, 391] width 62 height 19
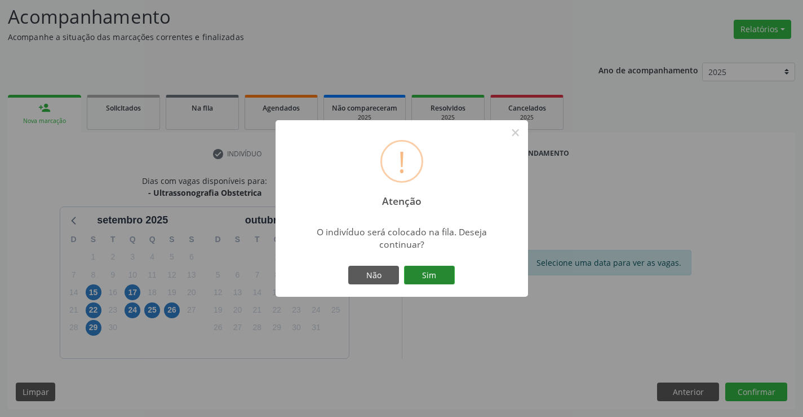
click at [443, 273] on button "Sim" at bounding box center [429, 274] width 51 height 19
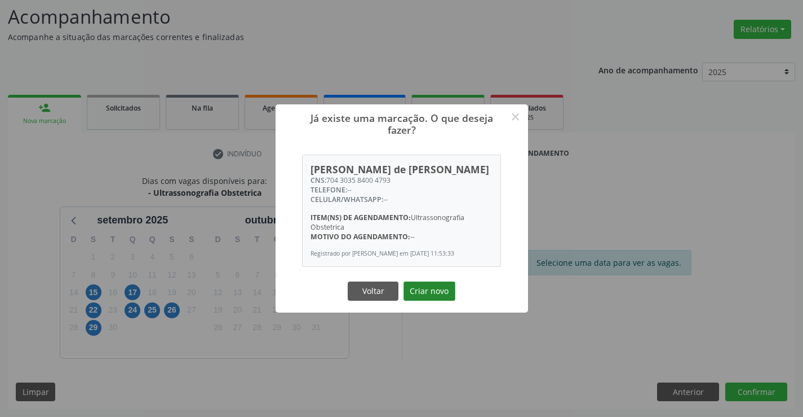
click at [416, 299] on button "Criar novo" at bounding box center [430, 290] width 52 height 19
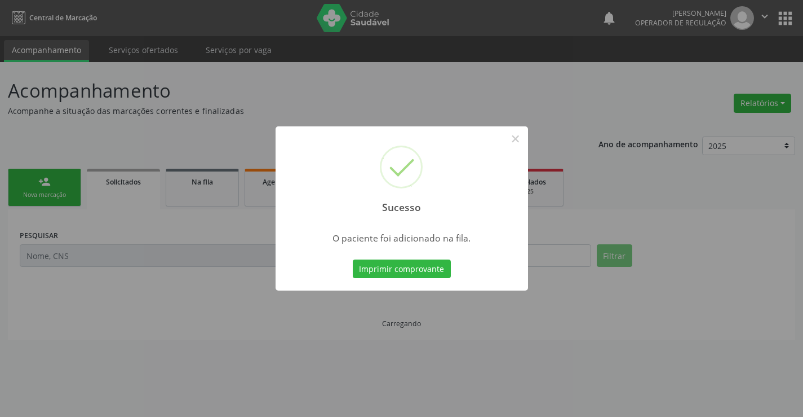
scroll to position [0, 0]
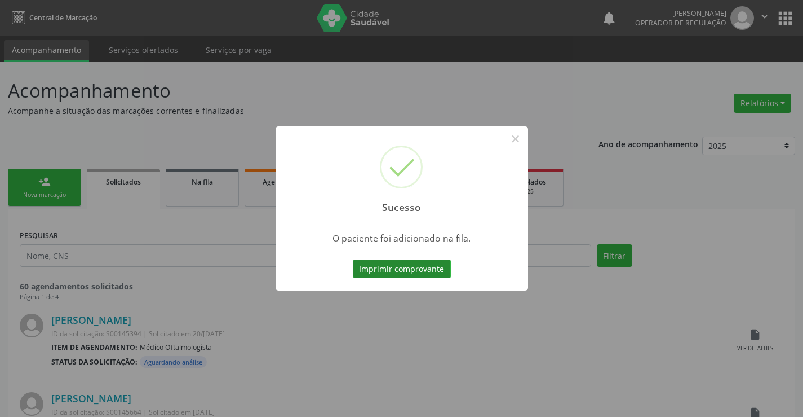
click at [419, 268] on button "Imprimir comprovante" at bounding box center [402, 268] width 98 height 19
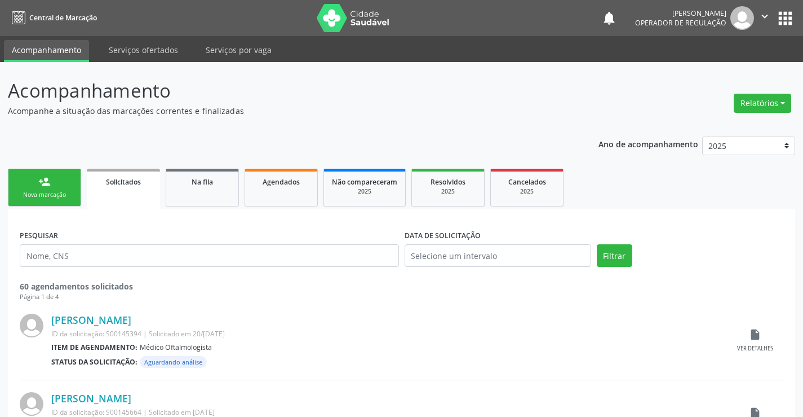
click at [66, 186] on link "person_add Nova marcação" at bounding box center [44, 188] width 73 height 38
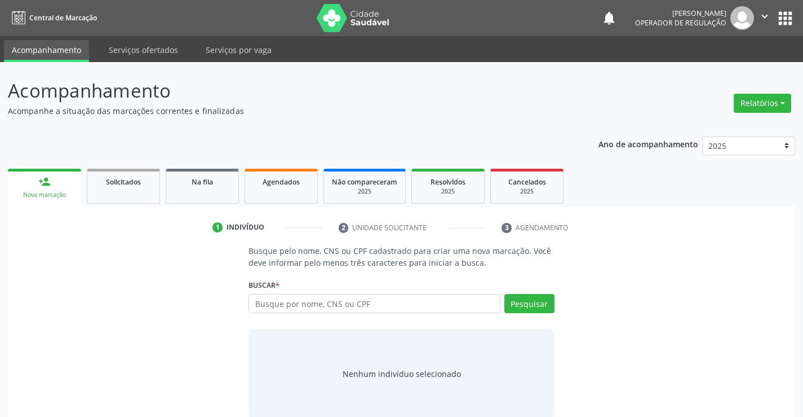
click at [45, 184] on div "person_add" at bounding box center [44, 181] width 12 height 12
click at [315, 307] on input "text" at bounding box center [374, 303] width 251 height 19
click at [37, 180] on link "person_add Nova marcação" at bounding box center [44, 188] width 73 height 38
click at [423, 298] on input "text" at bounding box center [374, 303] width 251 height 19
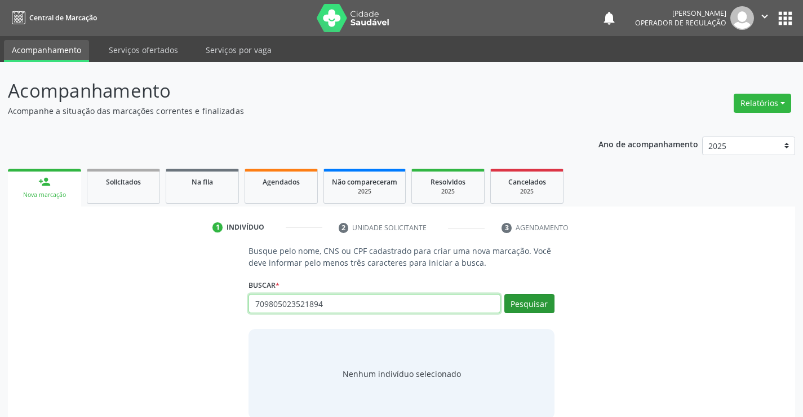
type input "709805023521894"
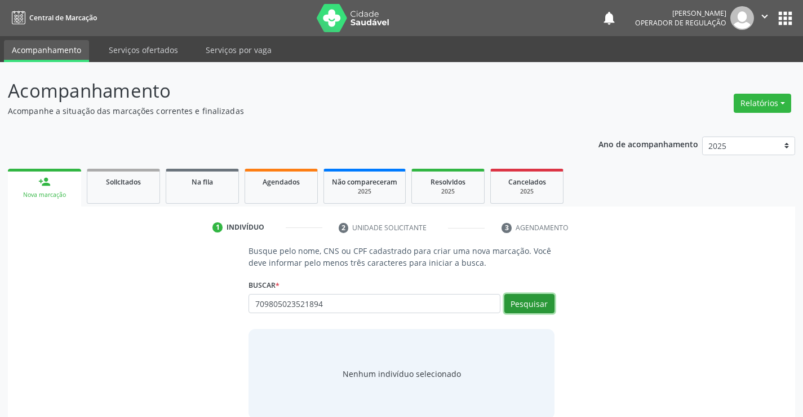
click at [516, 308] on button "Pesquisar" at bounding box center [529, 303] width 50 height 19
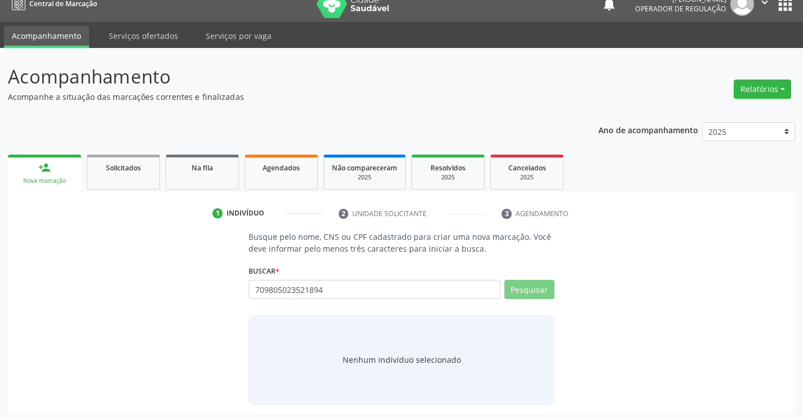
scroll to position [18, 0]
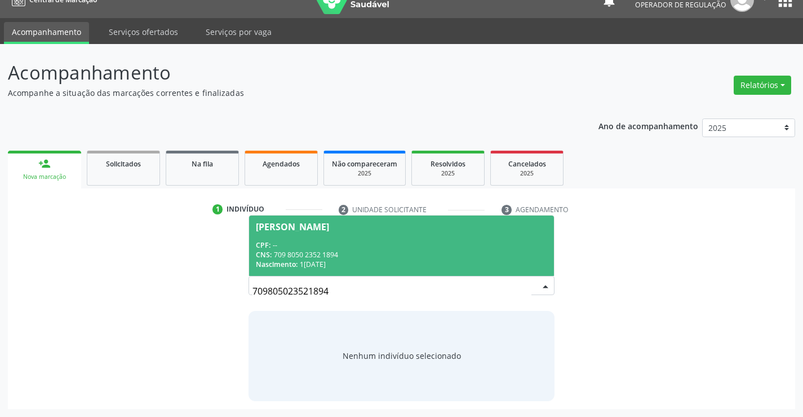
click at [330, 243] on div "CPF: --" at bounding box center [401, 245] width 291 height 10
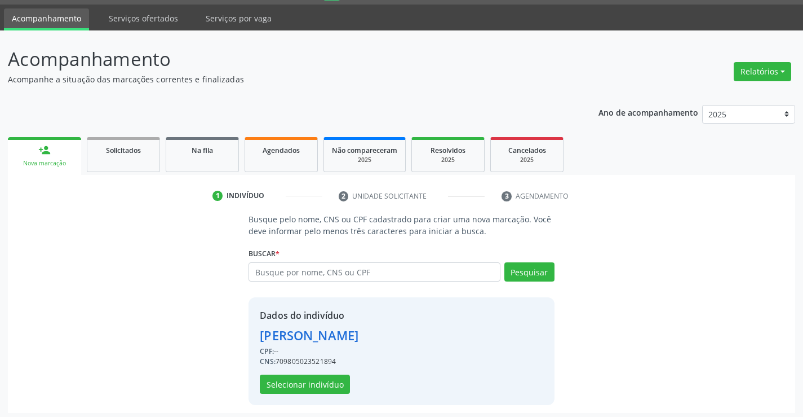
scroll to position [36, 0]
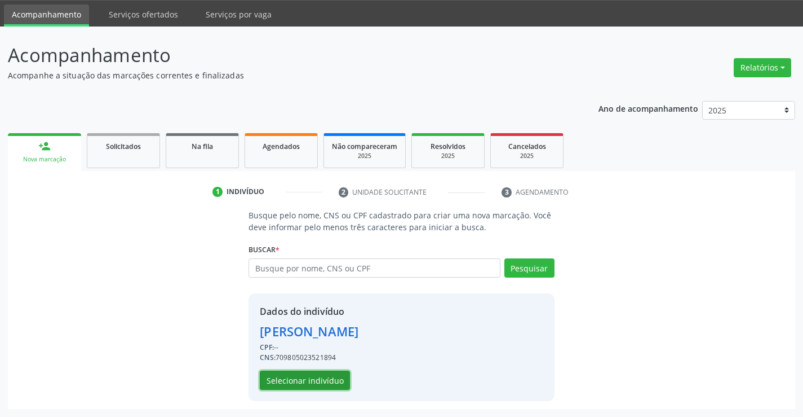
click at [313, 379] on button "Selecionar indivíduo" at bounding box center [305, 379] width 90 height 19
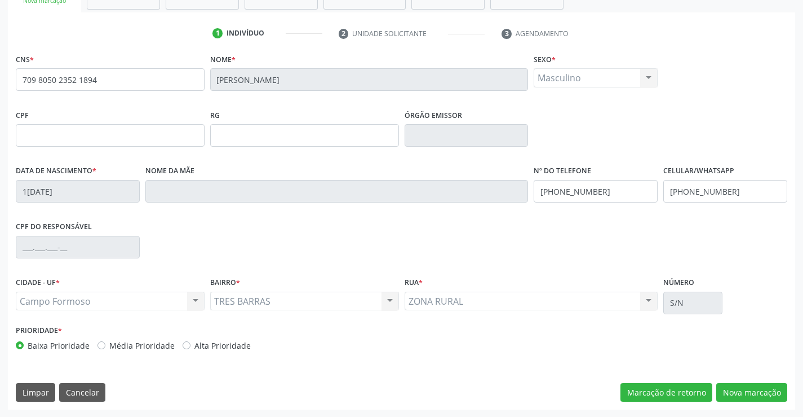
scroll to position [194, 0]
click at [732, 387] on button "Nova marcação" at bounding box center [751, 391] width 71 height 19
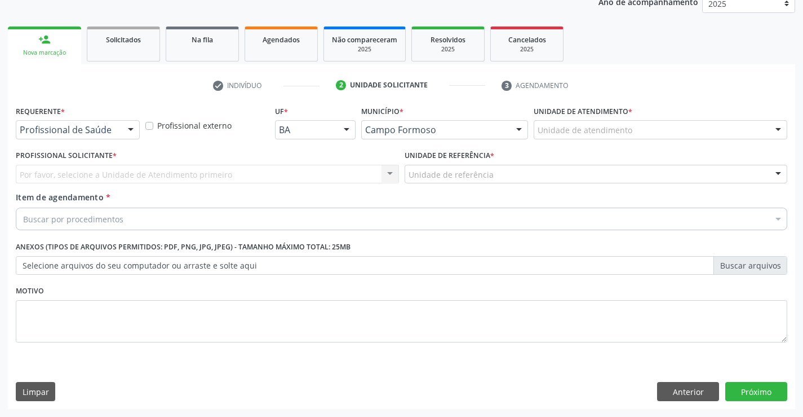
scroll to position [142, 0]
click at [128, 131] on div at bounding box center [130, 130] width 17 height 19
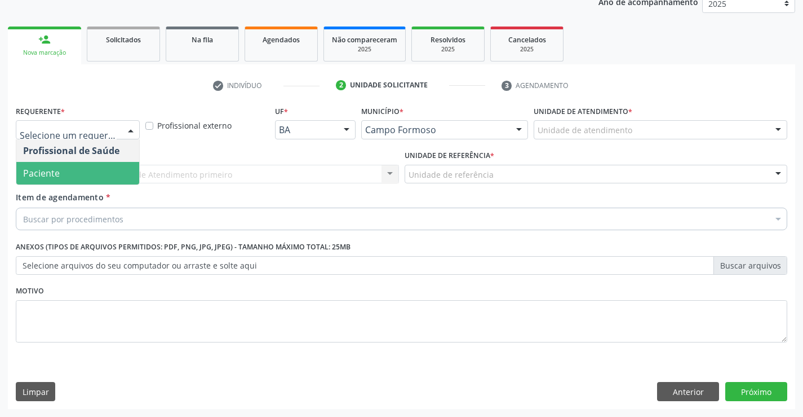
click at [64, 178] on span "Paciente" at bounding box center [77, 173] width 123 height 23
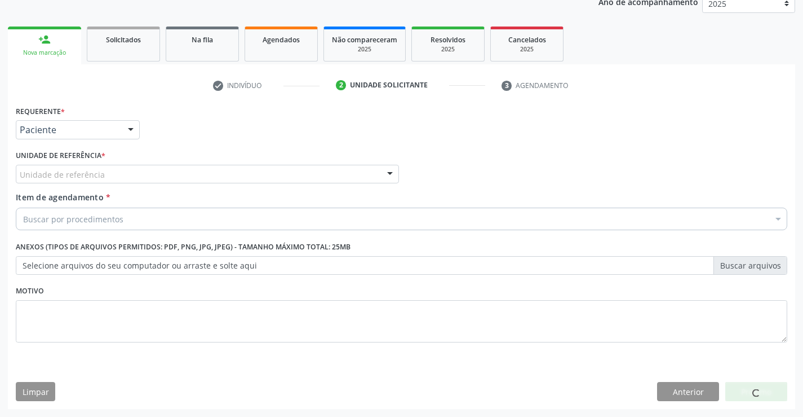
click at [156, 174] on div "Unidade de referência" at bounding box center [207, 174] width 383 height 19
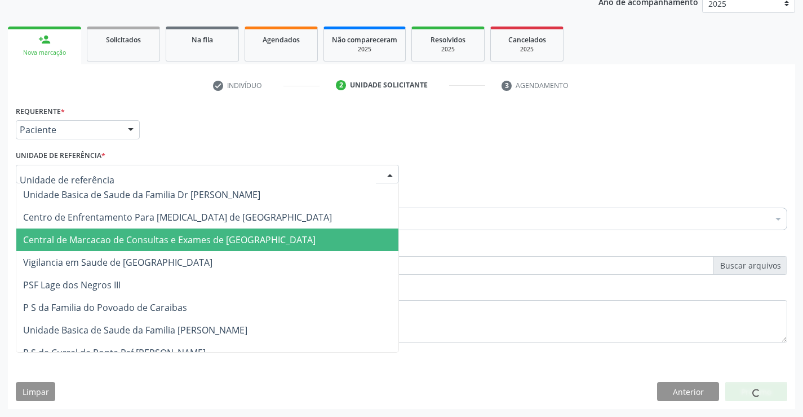
click at [176, 240] on span "Central de Marcacao de Consultas e Exames de [GEOGRAPHIC_DATA]" at bounding box center [169, 239] width 293 height 12
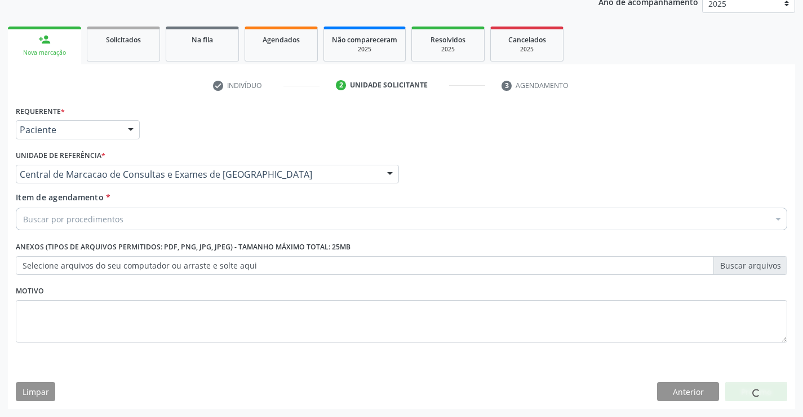
click at [194, 220] on div "Buscar por procedimentos" at bounding box center [402, 218] width 772 height 23
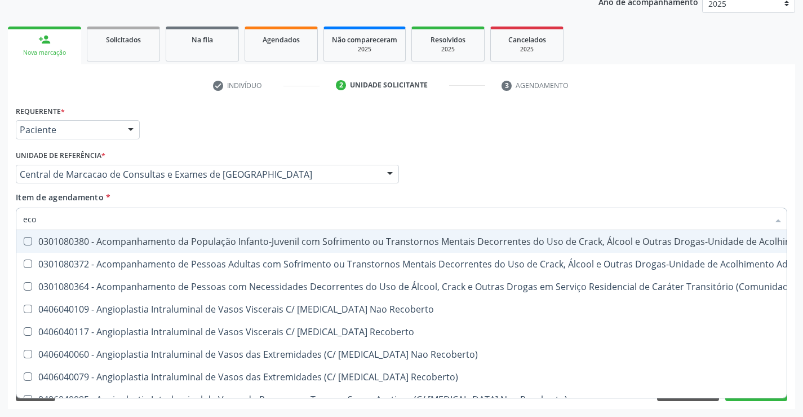
type input "ecoc"
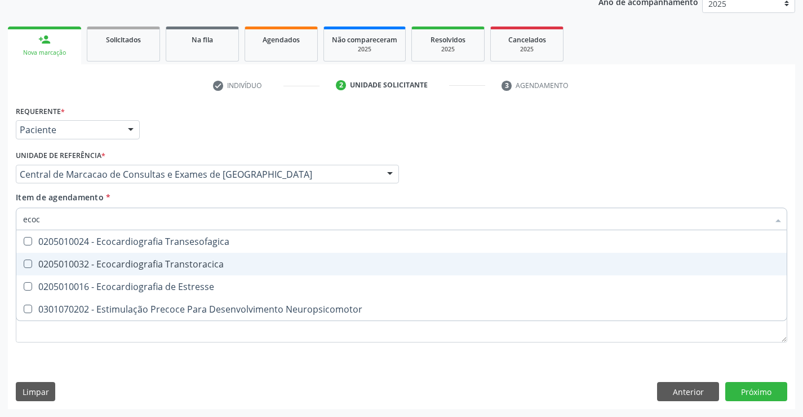
click at [180, 260] on div "0205010032 - Ecocardiografia Transtoracica" at bounding box center [401, 263] width 757 height 9
checkbox Transtoracica "true"
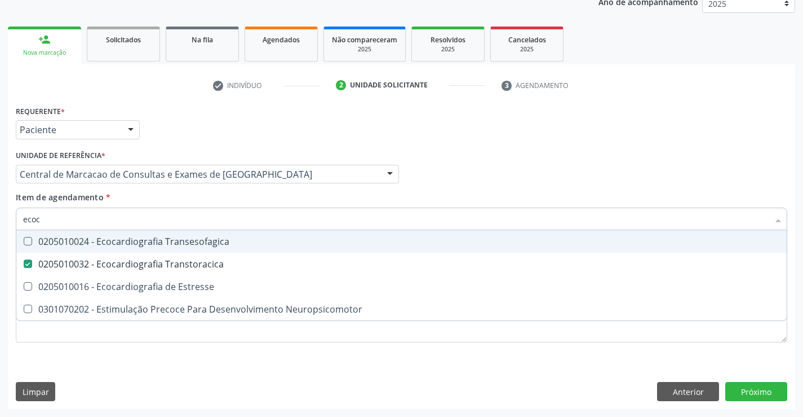
click at [178, 225] on input "ecoc" at bounding box center [396, 218] width 746 height 23
type input "c"
checkbox Transtoracica "false"
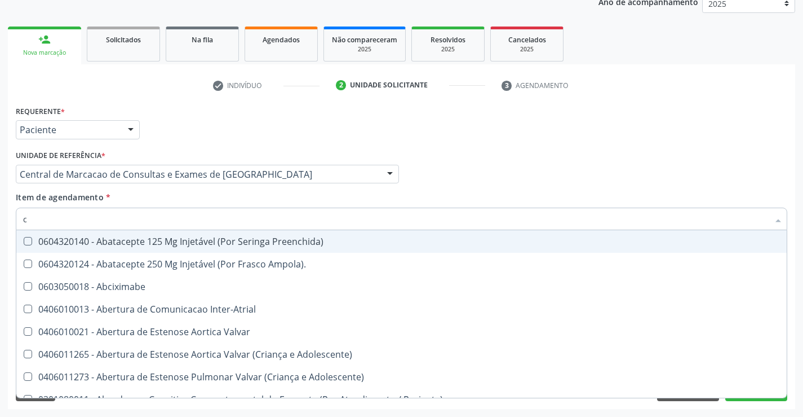
type input "ca"
checkbox \(Bilateral\) "true"
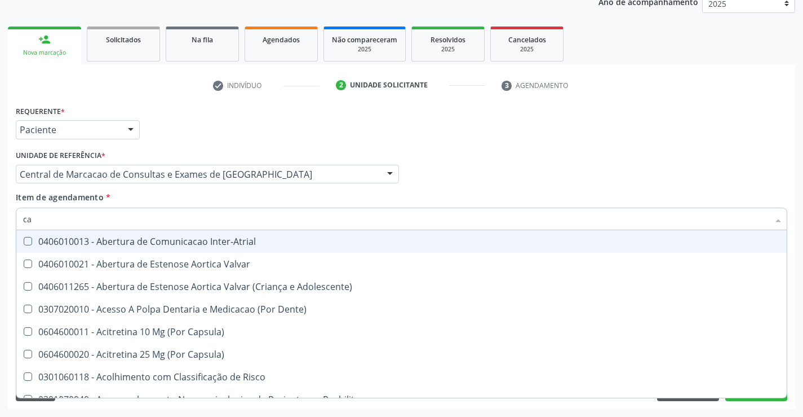
type input "car"
checkbox Oncologia "true"
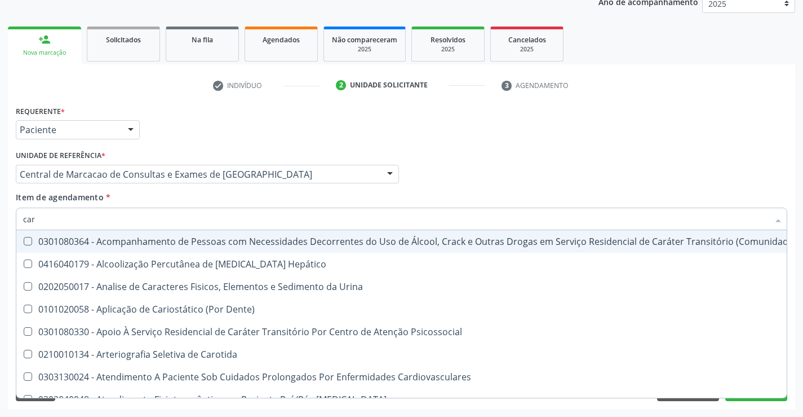
type input "card"
checkbox Multi-Sitio "true"
checkbox Transtoracica "false"
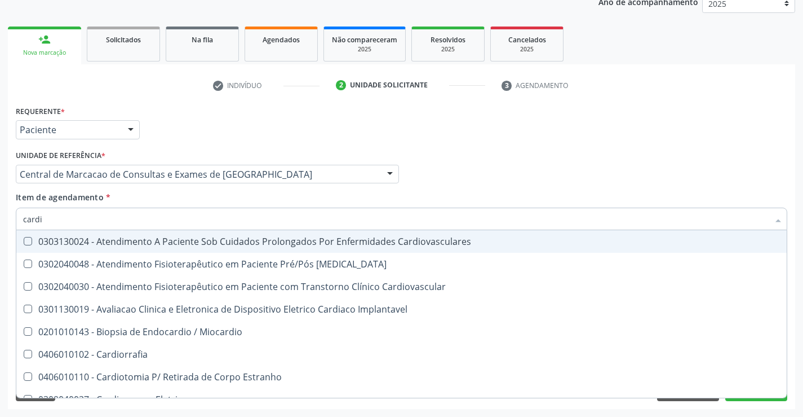
type input "cardio"
checkbox \(Ventriculografia\) "true"
checkbox Transtoracica "false"
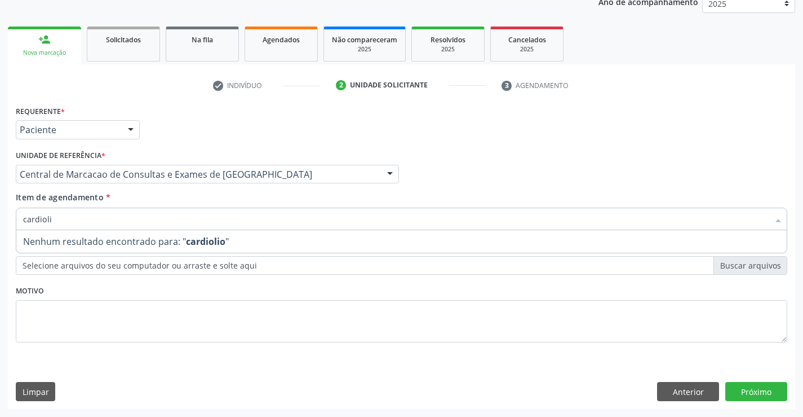
type input "cardiol"
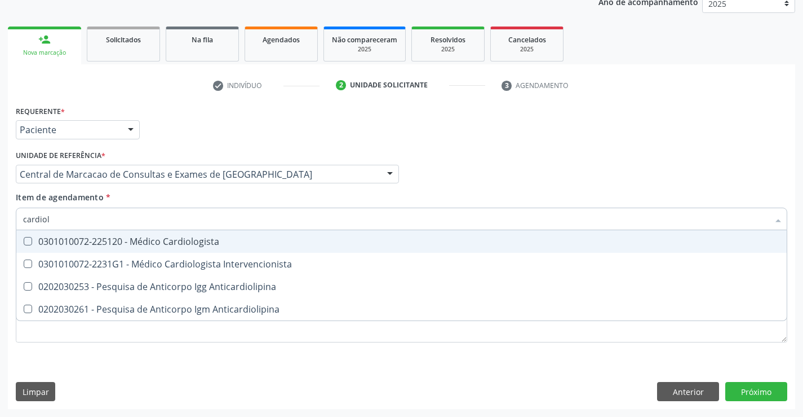
click at [176, 242] on div "0301010072-225120 - Médico Cardiologista" at bounding box center [401, 241] width 757 height 9
checkbox Cardiologista "true"
click at [132, 214] on input "cardiol" at bounding box center [396, 218] width 746 height 23
type input "ho"
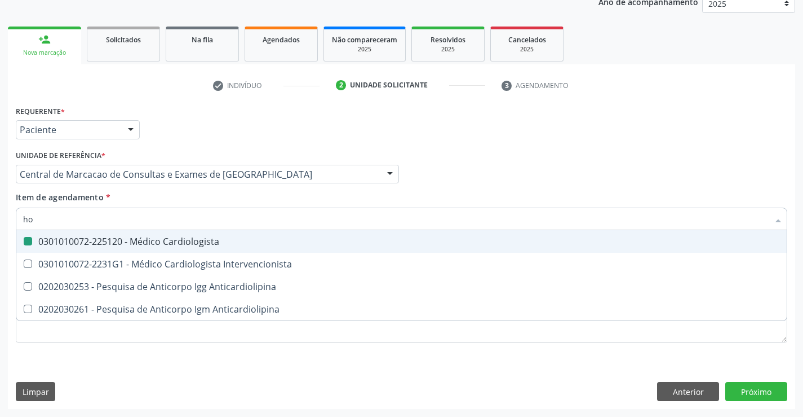
checkbox Cardiologista "false"
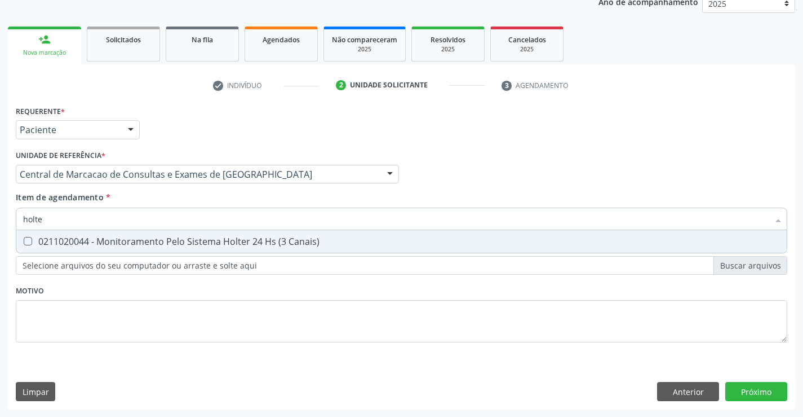
type input "holter"
click at [125, 242] on div "0211020044 - Monitoramento Pelo Sistema Holter 24 Hs (3 Canais)" at bounding box center [401, 241] width 757 height 9
checkbox Canais\) "true"
click at [756, 387] on div "Requerente * Paciente Profissional de Saúde Paciente Nenhum resultado encontrad…" at bounding box center [401, 256] width 787 height 306
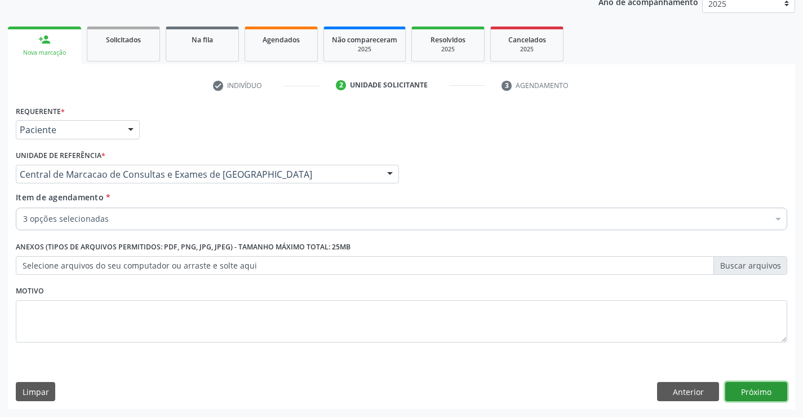
click at [745, 392] on button "Próximo" at bounding box center [756, 391] width 62 height 19
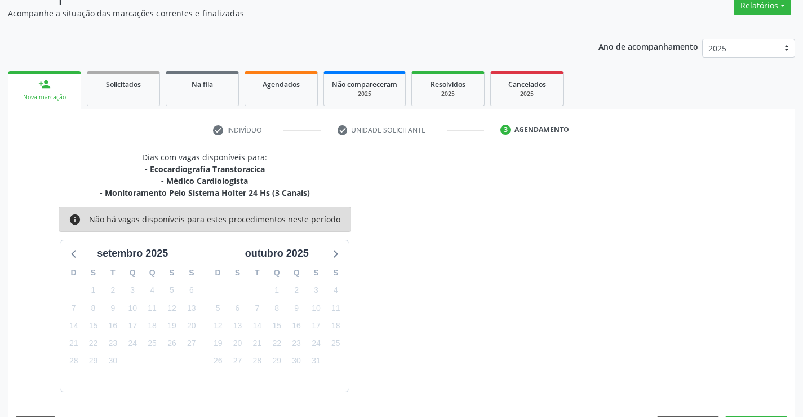
scroll to position [131, 0]
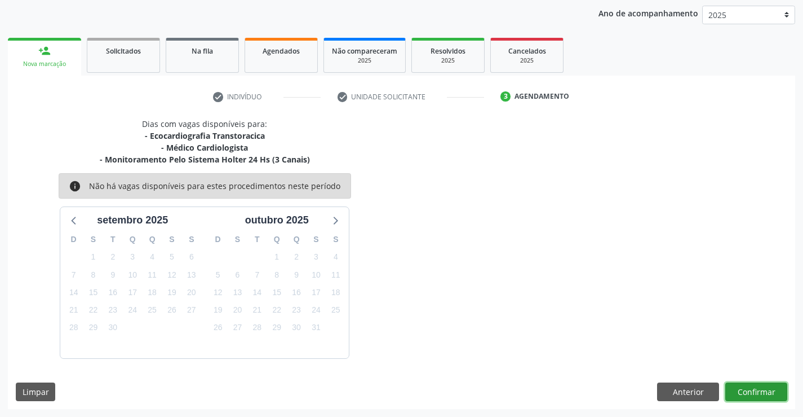
click at [747, 395] on button "Confirmar" at bounding box center [756, 391] width 62 height 19
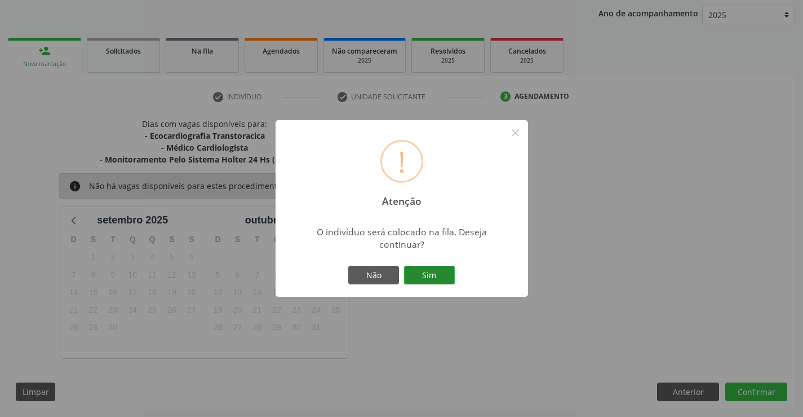
click at [438, 271] on button "Sim" at bounding box center [429, 274] width 51 height 19
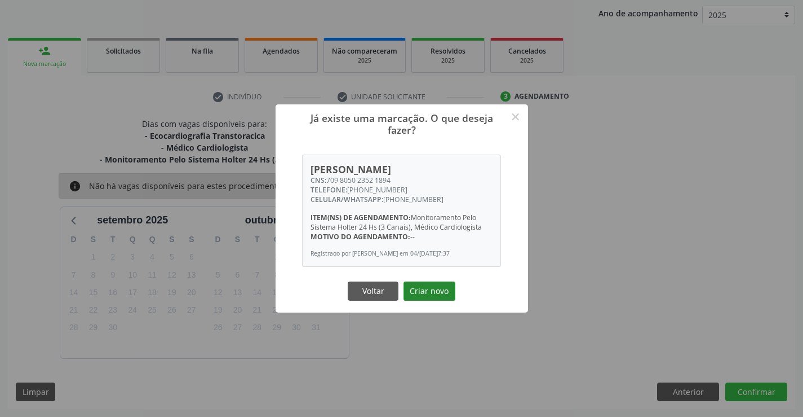
click at [433, 285] on button "Criar novo" at bounding box center [430, 290] width 52 height 19
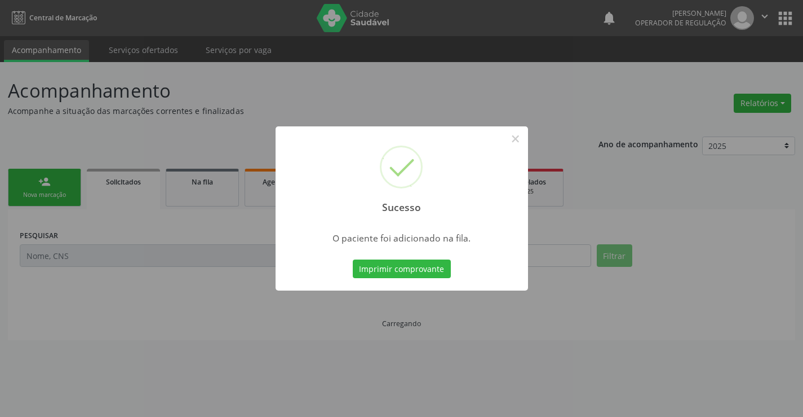
scroll to position [0, 0]
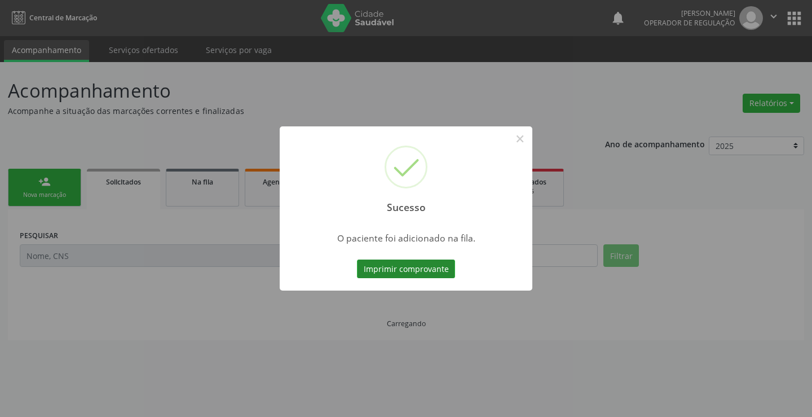
click at [402, 268] on button "Imprimir comprovante" at bounding box center [406, 268] width 98 height 19
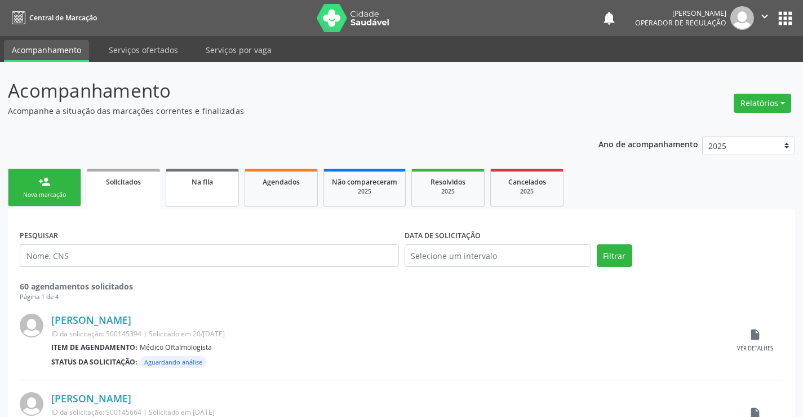
click at [196, 189] on link "Na fila" at bounding box center [202, 188] width 73 height 38
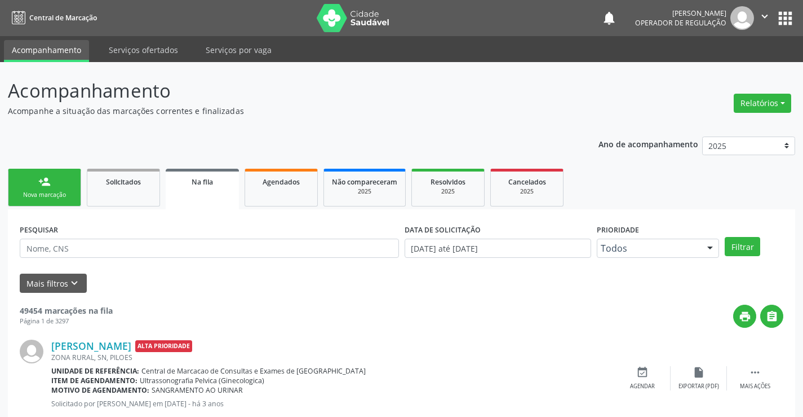
click at [182, 260] on div "PESQUISAR" at bounding box center [209, 243] width 385 height 44
click at [182, 251] on input "text" at bounding box center [209, 247] width 379 height 19
paste input "709 8050 2352 1894"
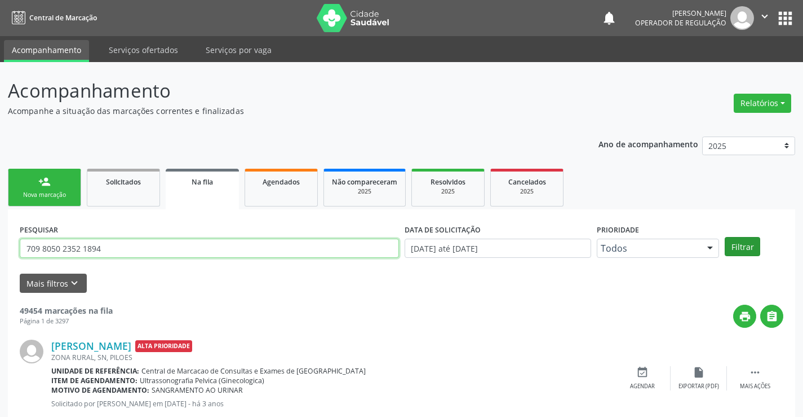
type input "709 8050 2352 1894"
click at [733, 244] on button "Filtrar" at bounding box center [743, 246] width 36 height 19
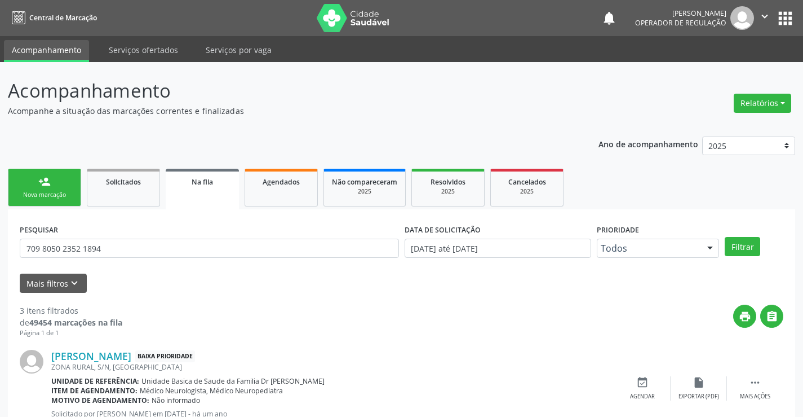
drag, startPoint x: 47, startPoint y: 192, endPoint x: 618, endPoint y: 95, distance: 579.2
click at [47, 192] on div "Nova marcação" at bounding box center [44, 195] width 56 height 8
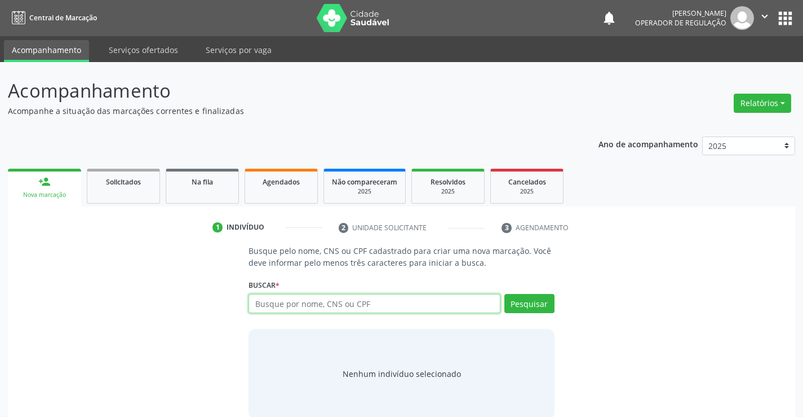
click at [358, 308] on input "text" at bounding box center [374, 303] width 251 height 19
type input "704001816413361"
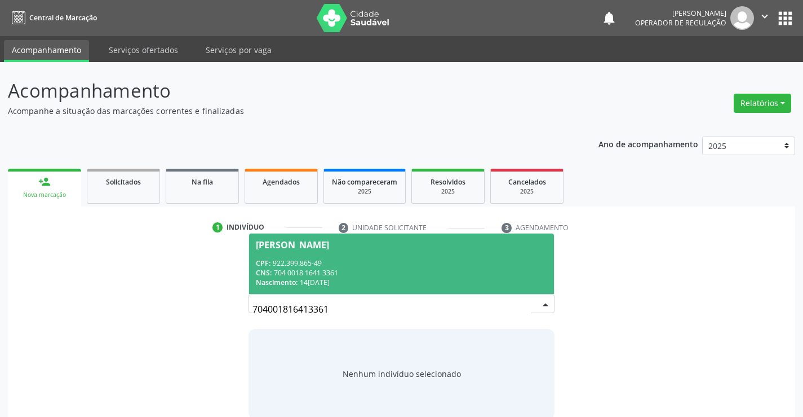
click at [347, 255] on span "Maria Helena Galdino da Silva CPF: 922.399.865-49 CNS: 704 0018 1641 3361 Nasci…" at bounding box center [401, 263] width 304 height 60
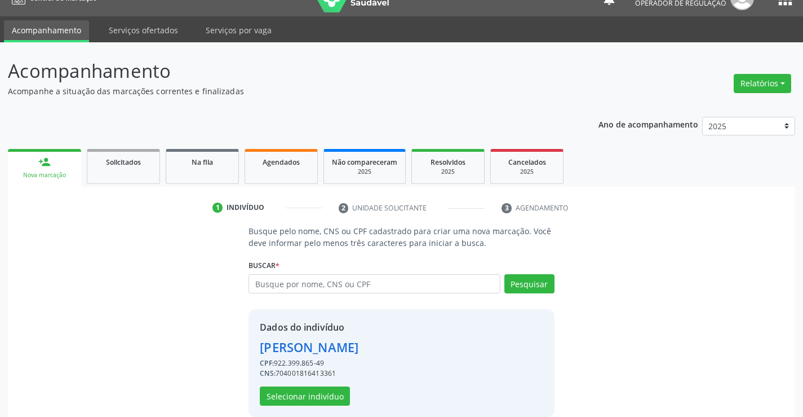
scroll to position [36, 0]
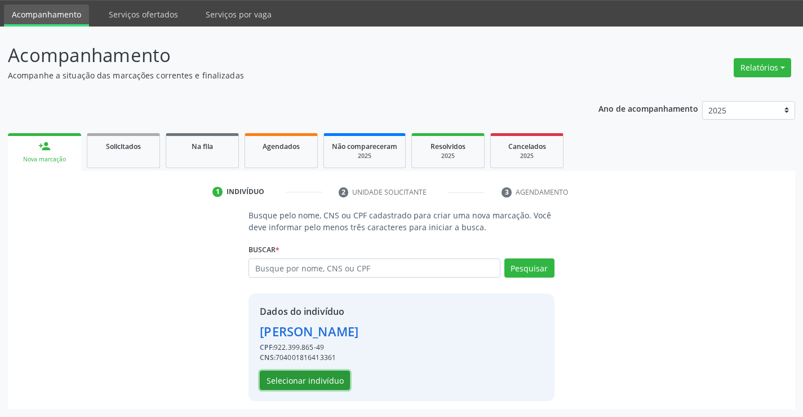
click at [308, 383] on button "Selecionar indivíduo" at bounding box center [305, 379] width 90 height 19
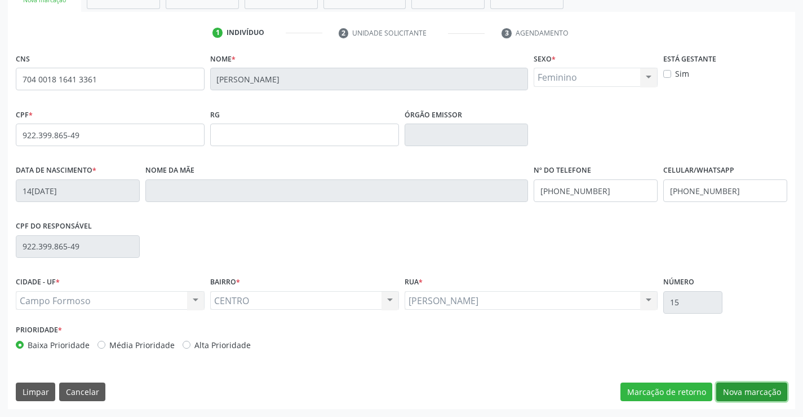
click at [757, 394] on button "Nova marcação" at bounding box center [751, 391] width 71 height 19
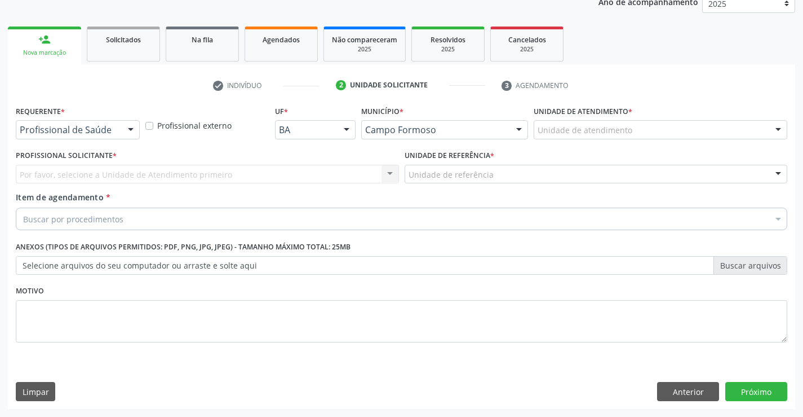
scroll to position [142, 0]
click at [125, 125] on div at bounding box center [130, 130] width 17 height 19
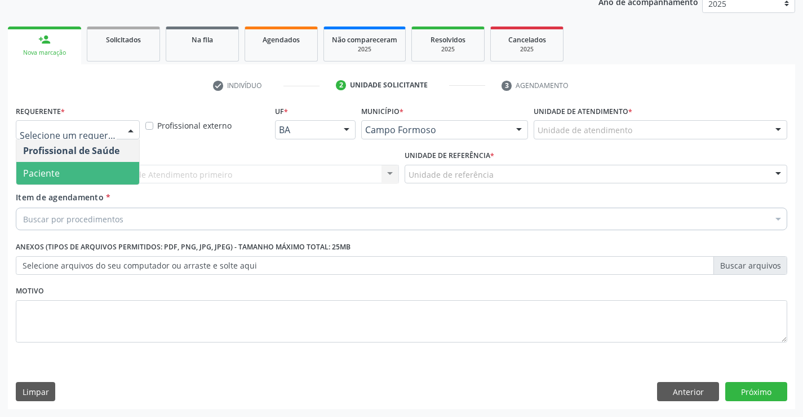
click at [86, 180] on span "Paciente" at bounding box center [77, 173] width 123 height 23
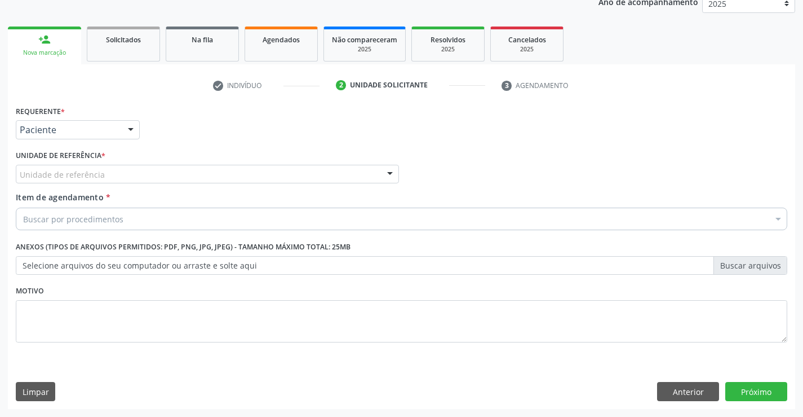
click at [152, 170] on div "Unidade de referência" at bounding box center [207, 174] width 383 height 19
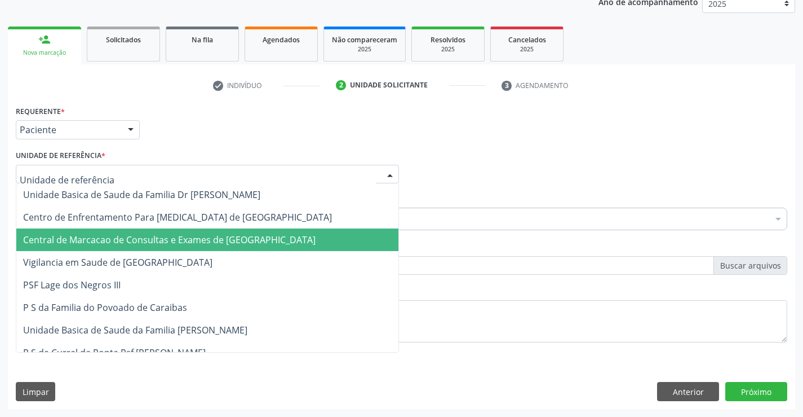
drag, startPoint x: 182, startPoint y: 245, endPoint x: 196, endPoint y: 227, distance: 23.2
click at [183, 242] on span "Central de Marcacao de Consultas e Exames de [GEOGRAPHIC_DATA]" at bounding box center [169, 239] width 293 height 12
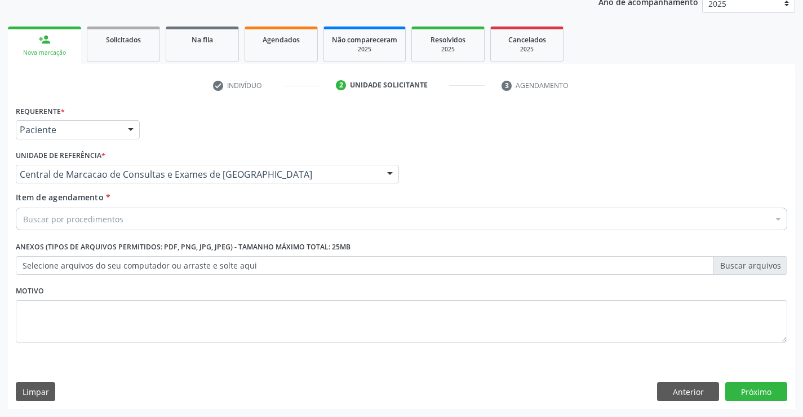
click at [201, 222] on div "Buscar por procedimentos" at bounding box center [402, 218] width 772 height 23
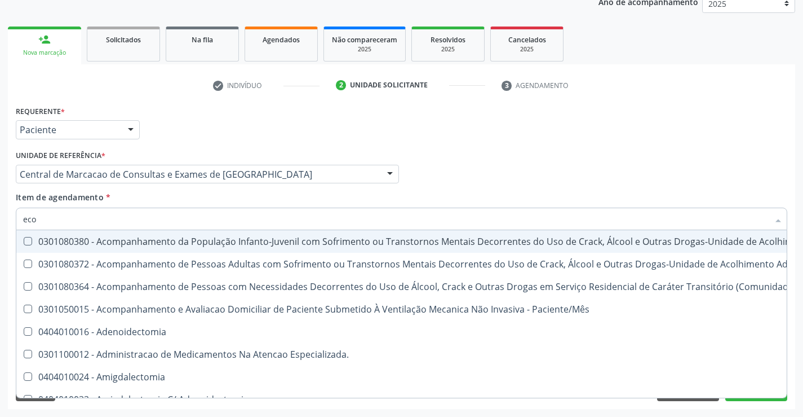
type input "ecoc"
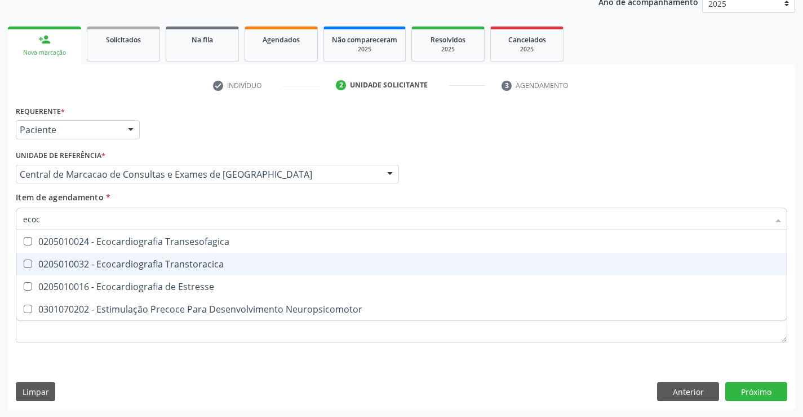
click at [238, 260] on div "0205010032 - Ecocardiografia Transtoracica" at bounding box center [401, 263] width 757 height 9
checkbox Transtoracica "true"
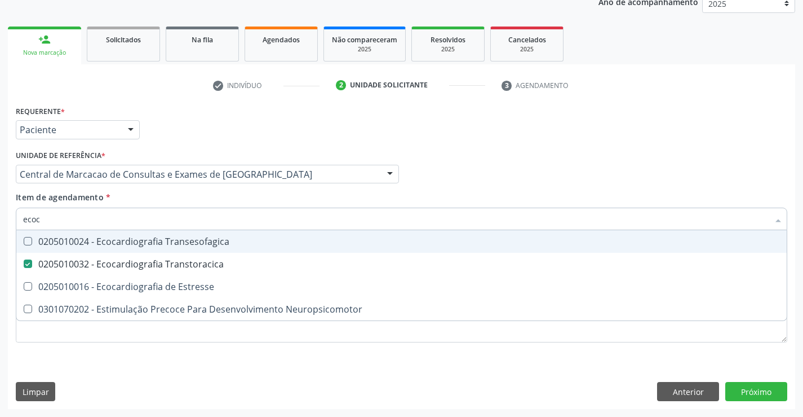
click at [220, 224] on input "ecoc" at bounding box center [396, 218] width 746 height 23
type input "h"
checkbox Transtoracica "false"
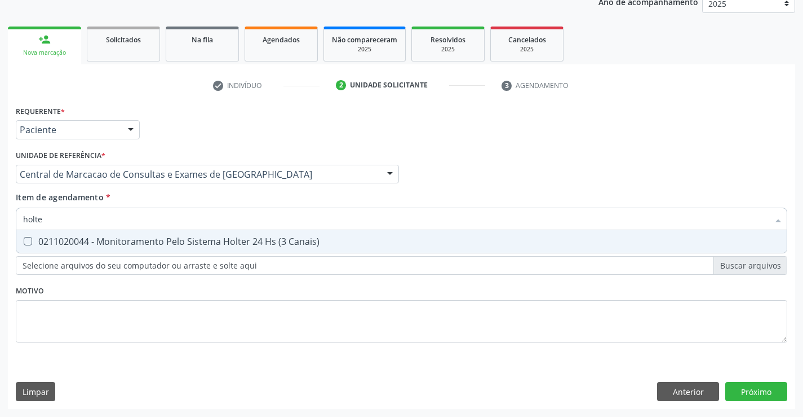
type input "holter"
click at [337, 243] on div "0211020044 - Monitoramento Pelo Sistema Holter 24 Hs (3 Canais)" at bounding box center [401, 241] width 757 height 9
checkbox Canais\) "true"
click at [324, 216] on input "holter" at bounding box center [396, 218] width 746 height 23
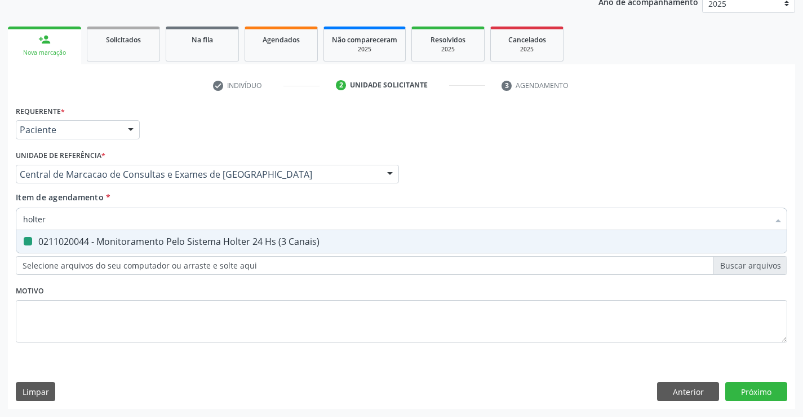
type input "a"
checkbox Canais\) "false"
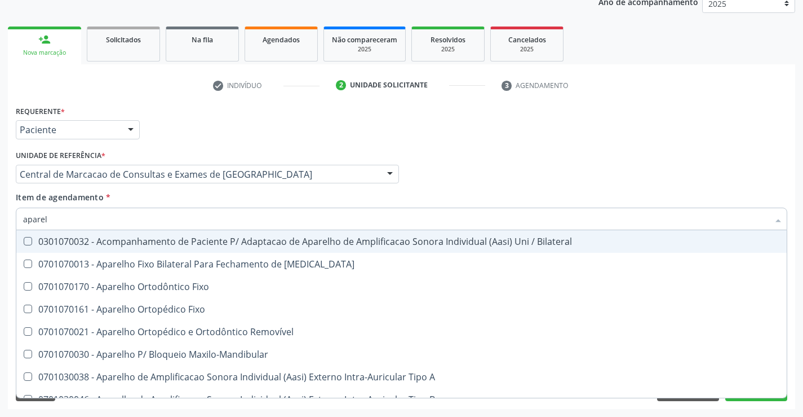
type input "aparelh"
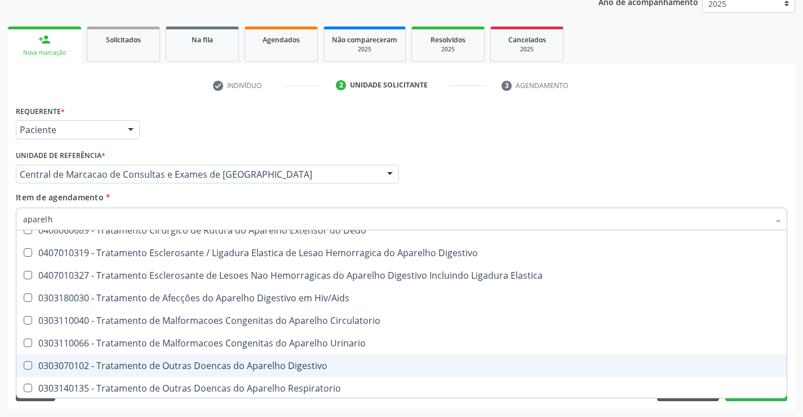
scroll to position [689, 0]
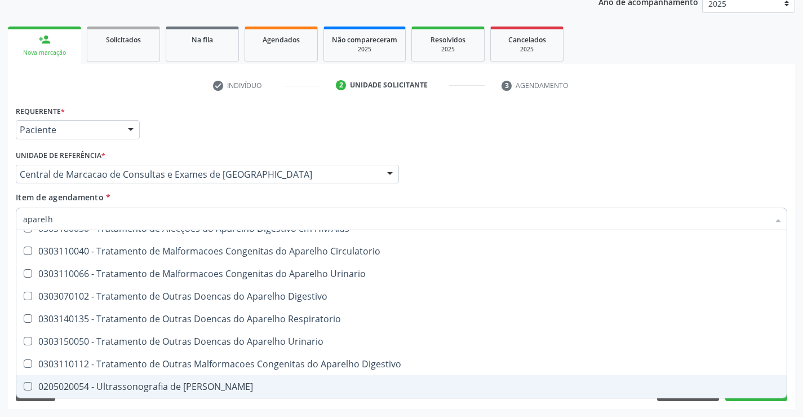
drag, startPoint x: 194, startPoint y: 386, endPoint x: 518, endPoint y: 177, distance: 385.0
click at [196, 386] on div "0205020054 - Ultrassonografia de [PERSON_NAME]" at bounding box center [401, 386] width 757 height 9
checkbox Urinario "true"
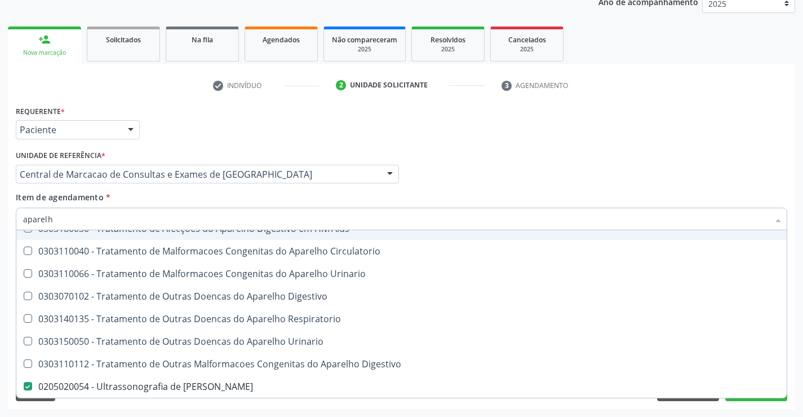
click at [545, 137] on div "Requerente * Paciente Profissional de Saúde Paciente Nenhum resultado encontrad…" at bounding box center [401, 125] width 777 height 44
checkbox Diastema "true"
checkbox Fixo "true"
checkbox Urinario "false"
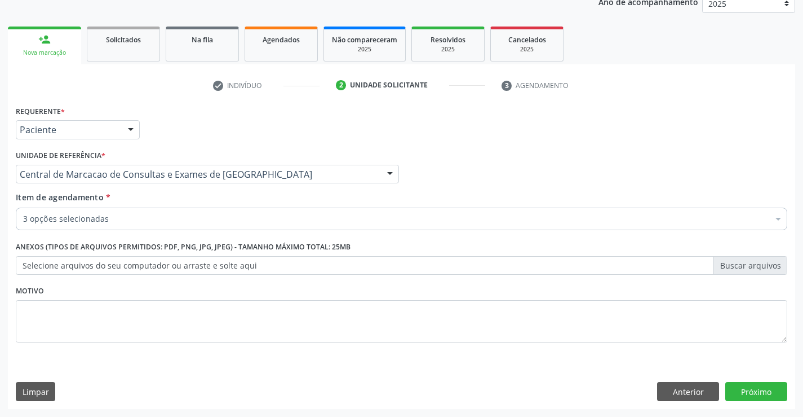
scroll to position [0, 0]
click at [768, 397] on button "Próximo" at bounding box center [756, 391] width 62 height 19
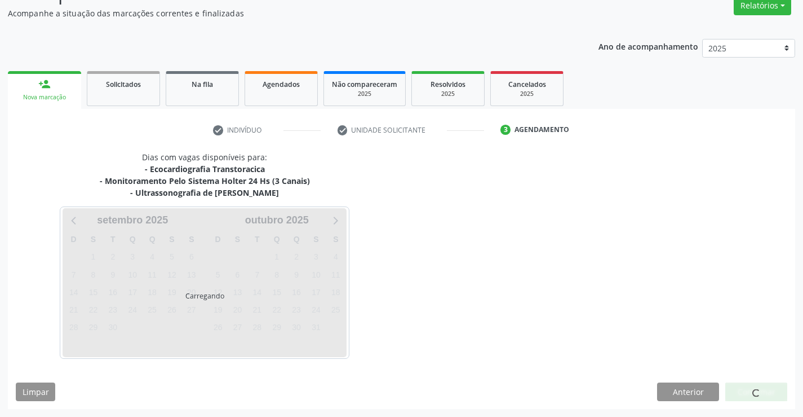
scroll to position [131, 0]
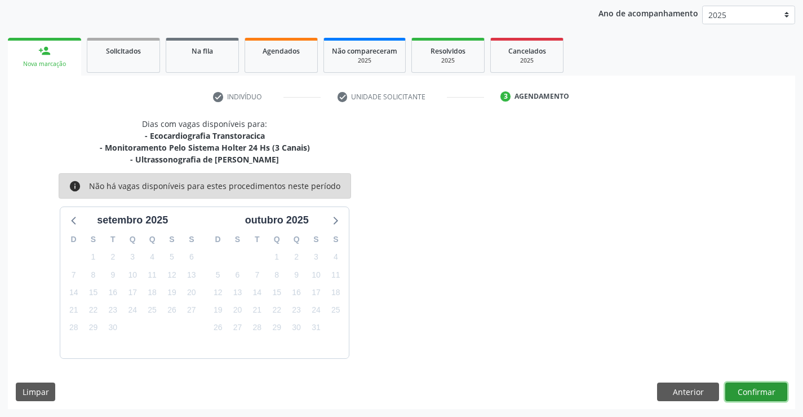
click at [755, 391] on button "Confirmar" at bounding box center [756, 391] width 62 height 19
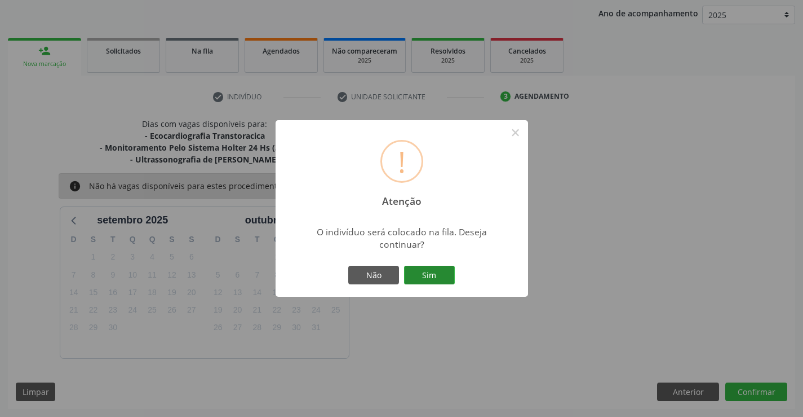
click at [444, 272] on button "Sim" at bounding box center [429, 274] width 51 height 19
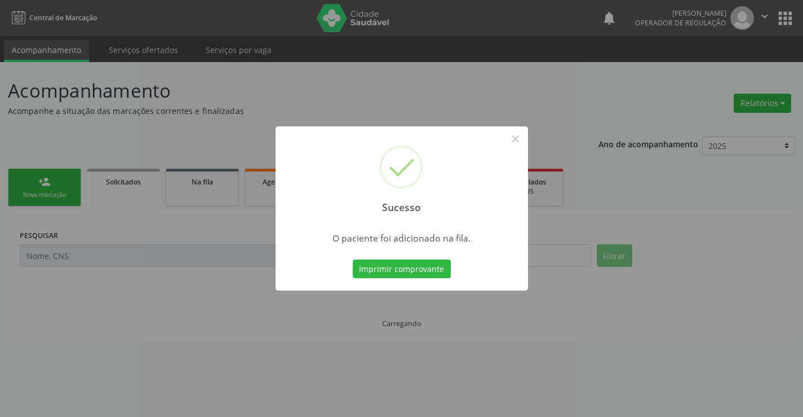
scroll to position [0, 0]
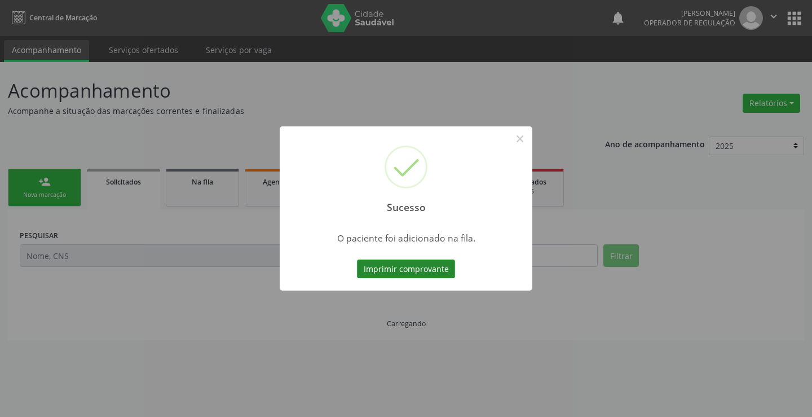
click at [451, 265] on button "Imprimir comprovante" at bounding box center [406, 268] width 98 height 19
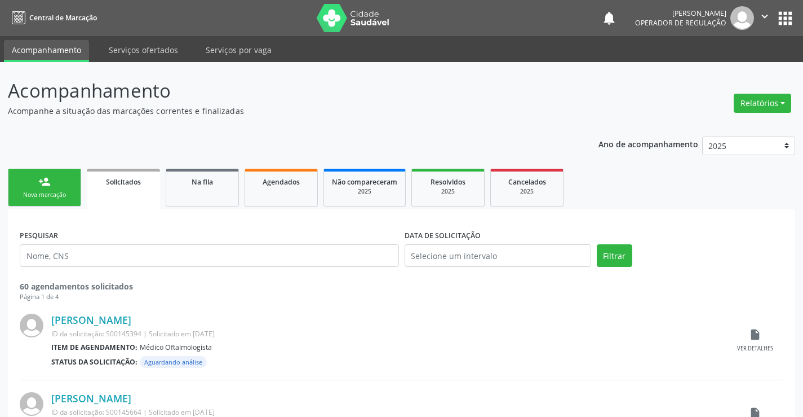
click at [56, 192] on div "Nova marcação" at bounding box center [44, 195] width 56 height 8
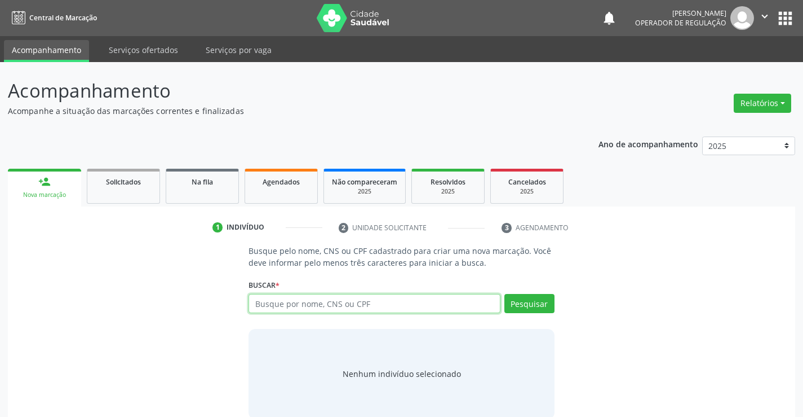
click at [285, 310] on input "text" at bounding box center [374, 303] width 251 height 19
click at [285, 208] on div "1 Indivíduo 2 Unidade solicitante 3 Agendamento Busque pelo nome, CNS ou CPF ca…" at bounding box center [401, 316] width 787 height 220
click at [290, 196] on link "Agendados" at bounding box center [281, 186] width 73 height 35
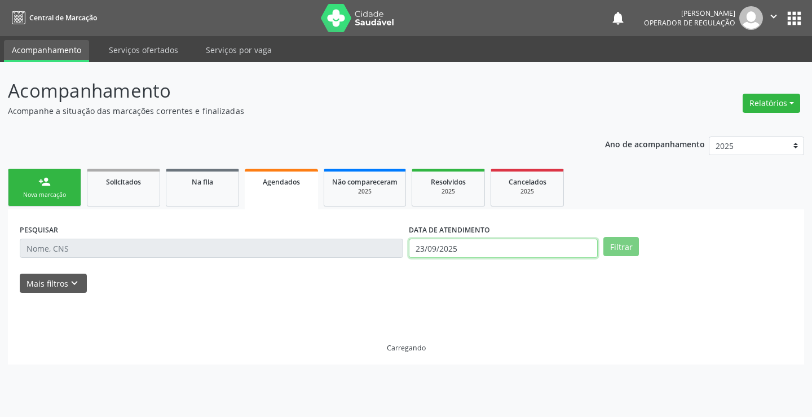
click at [489, 240] on input "23/09/2025" at bounding box center [503, 247] width 189 height 19
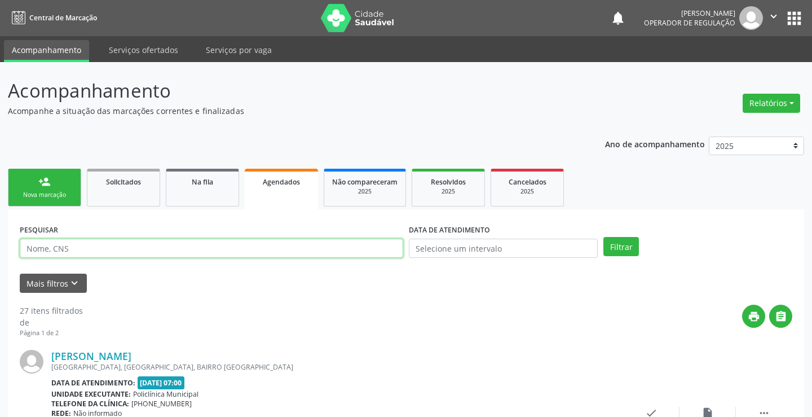
click at [392, 247] on input "text" at bounding box center [211, 247] width 383 height 19
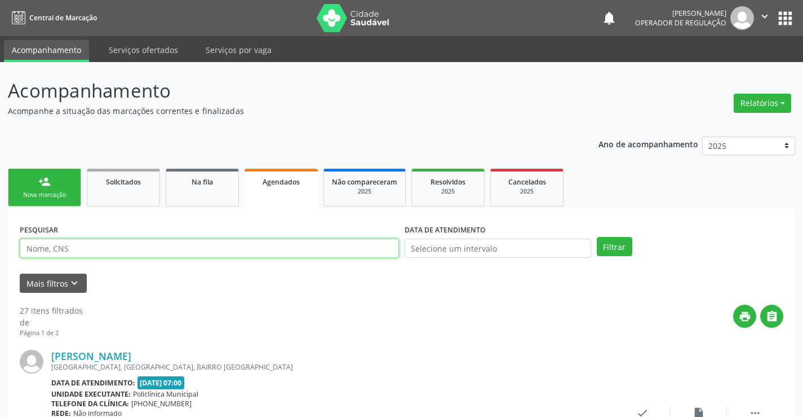
click at [392, 247] on input "text" at bounding box center [209, 247] width 379 height 19
type input "704605646585122"
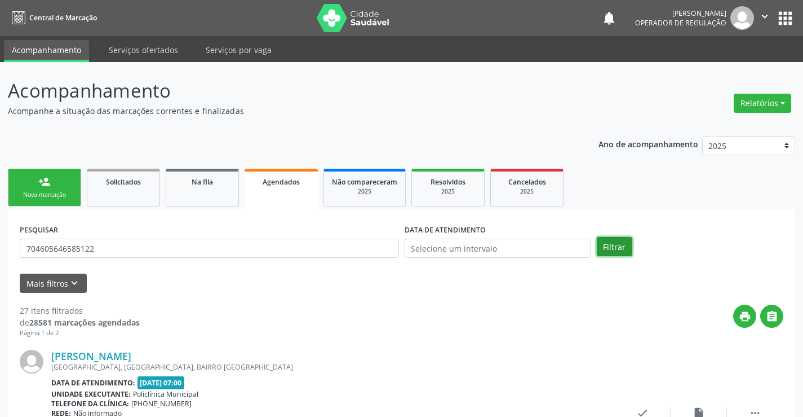
click at [612, 250] on button "Filtrar" at bounding box center [615, 246] width 36 height 19
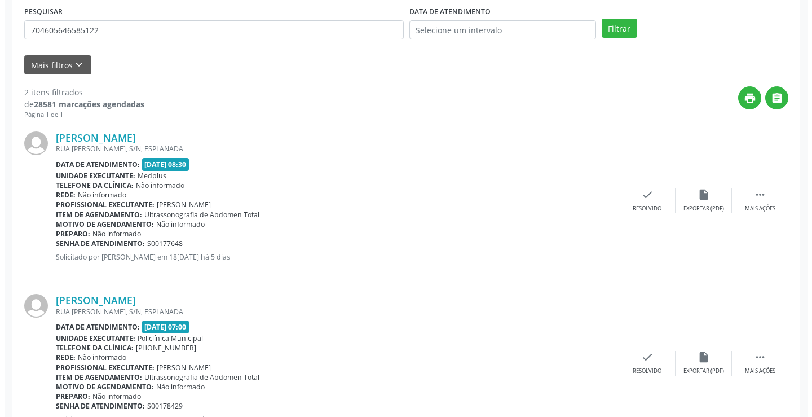
scroll to position [265, 0]
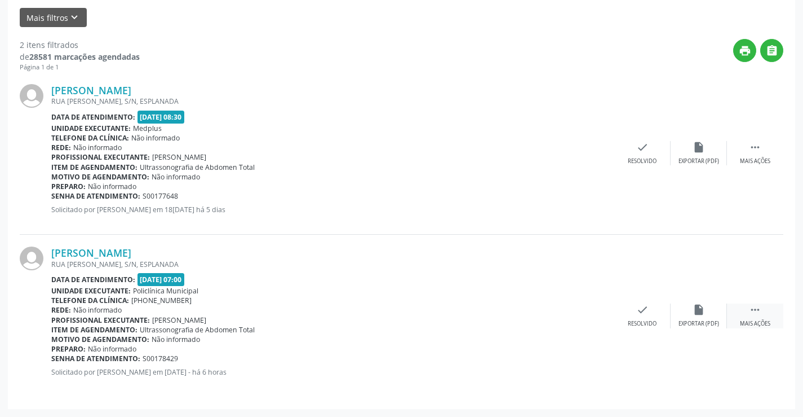
click at [763, 310] on div " Mais ações" at bounding box center [755, 315] width 56 height 24
click at [595, 317] on div "cancel Cancelar" at bounding box center [586, 315] width 56 height 24
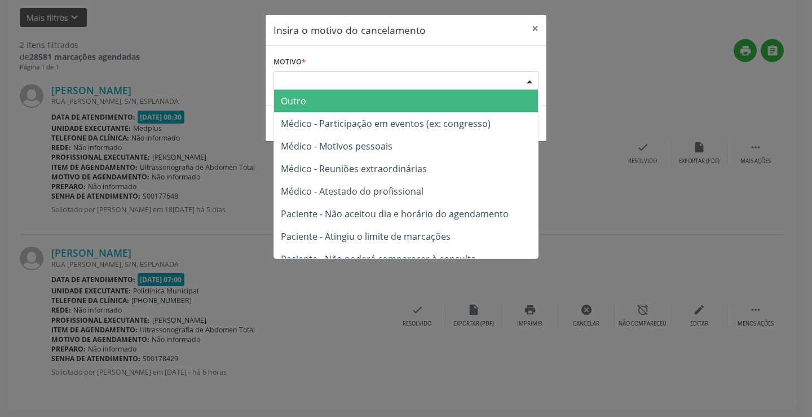
click at [516, 77] on div "Escolha o motivo" at bounding box center [405, 80] width 265 height 19
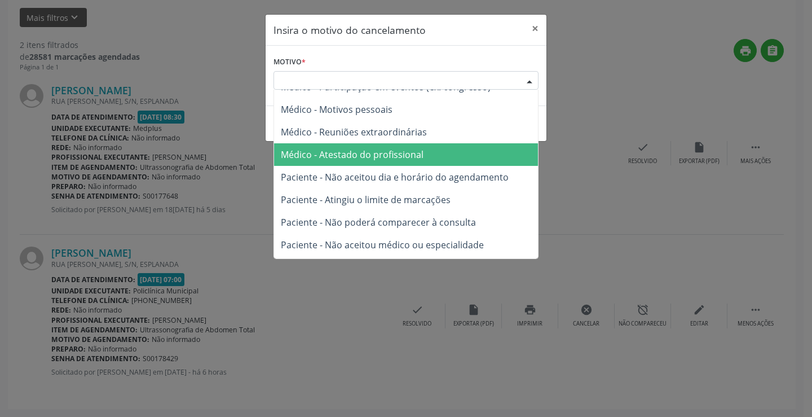
scroll to position [56, 0]
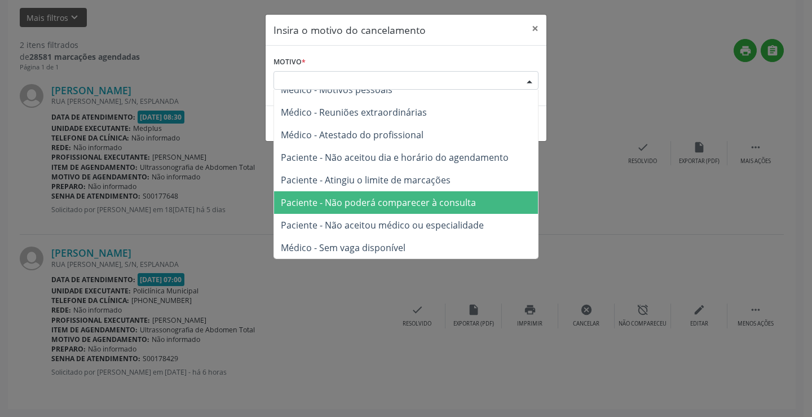
click at [418, 199] on span "Paciente - Não poderá comparecer à consulta" at bounding box center [378, 202] width 195 height 12
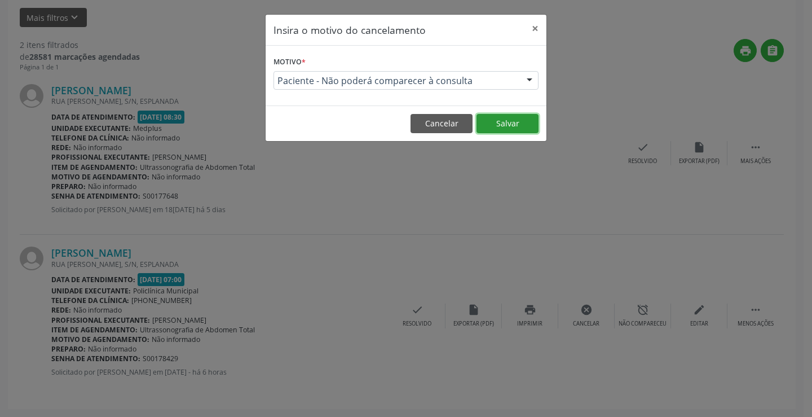
click at [494, 117] on button "Salvar" at bounding box center [507, 123] width 62 height 19
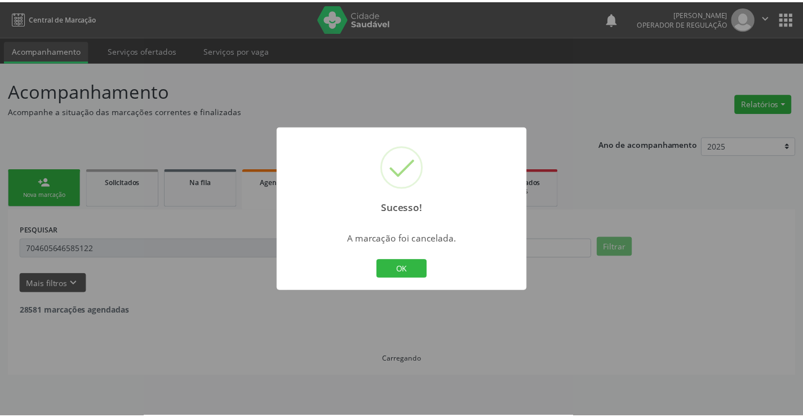
scroll to position [0, 0]
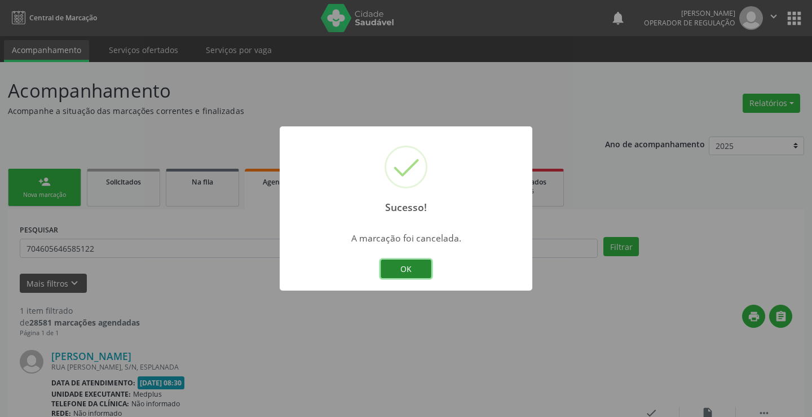
click at [410, 269] on button "OK" at bounding box center [405, 268] width 51 height 19
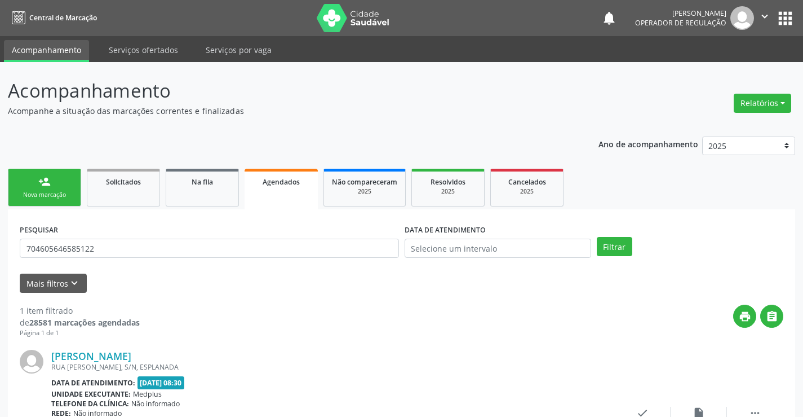
click at [39, 194] on div "Nova marcação" at bounding box center [44, 195] width 56 height 8
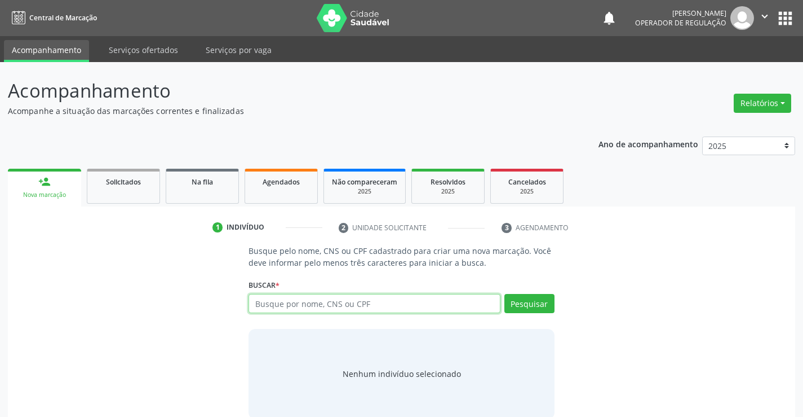
click at [285, 304] on input "text" at bounding box center [374, 303] width 251 height 19
type input "veronice"
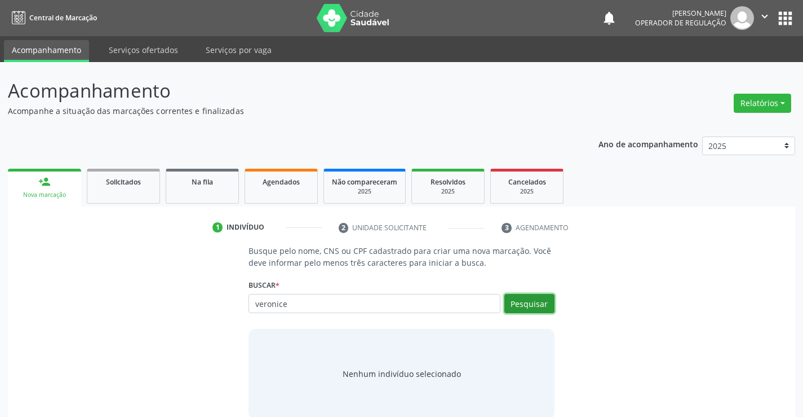
click at [549, 306] on button "Pesquisar" at bounding box center [529, 303] width 50 height 19
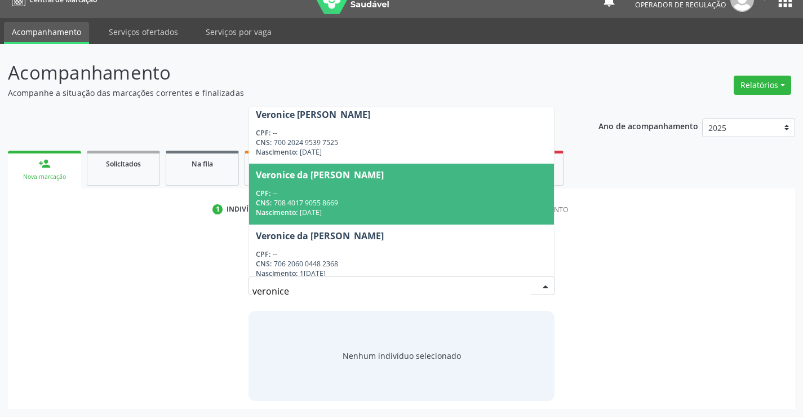
scroll to position [195, 0]
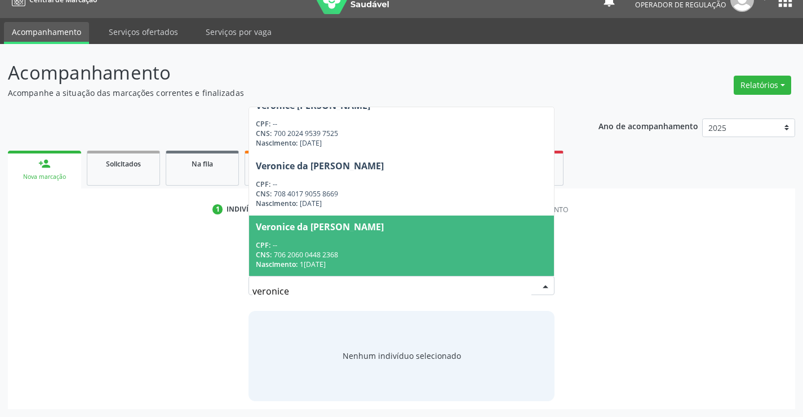
click at [360, 240] on div "CPF: --" at bounding box center [401, 245] width 291 height 10
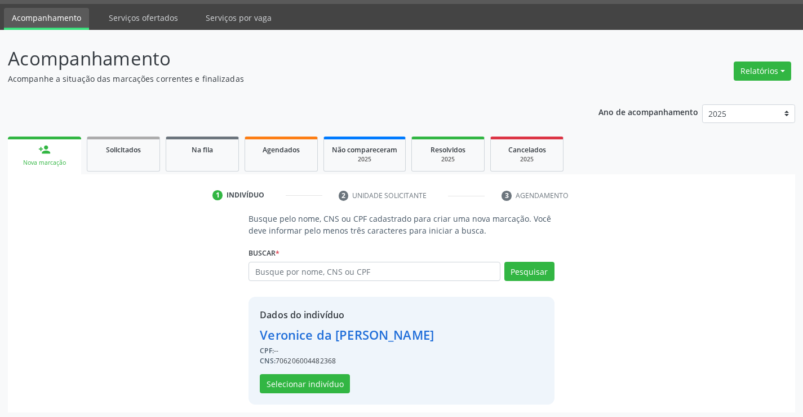
scroll to position [36, 0]
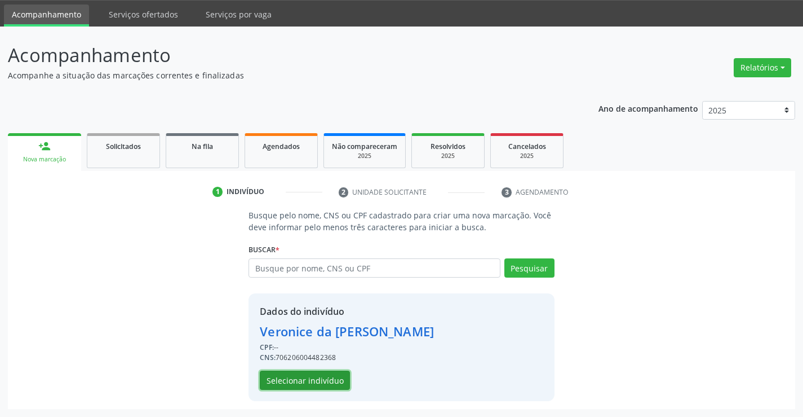
click at [300, 377] on button "Selecionar indivíduo" at bounding box center [305, 379] width 90 height 19
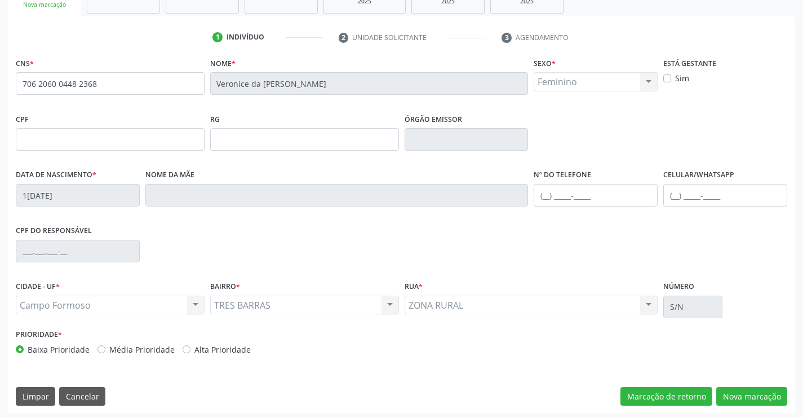
scroll to position [194, 0]
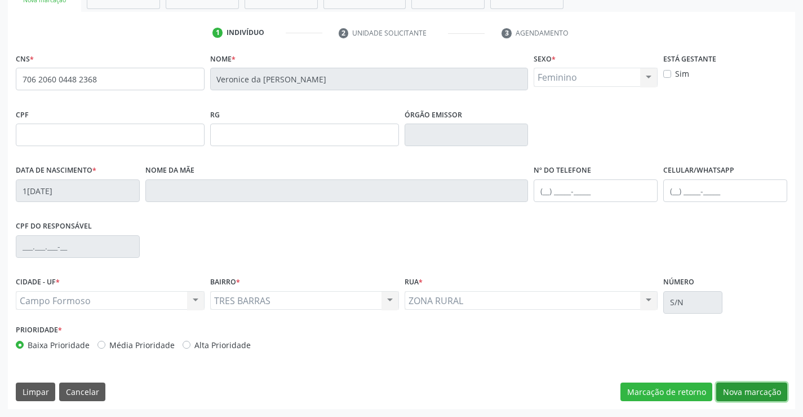
click at [737, 388] on button "Nova marcação" at bounding box center [751, 391] width 71 height 19
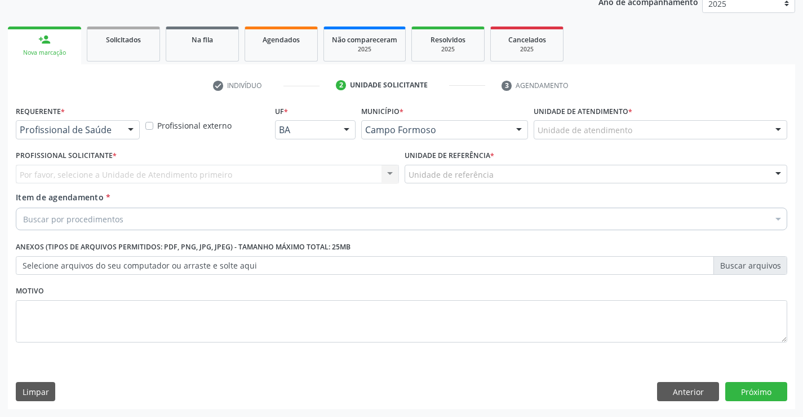
scroll to position [142, 0]
click at [126, 129] on div at bounding box center [130, 130] width 17 height 19
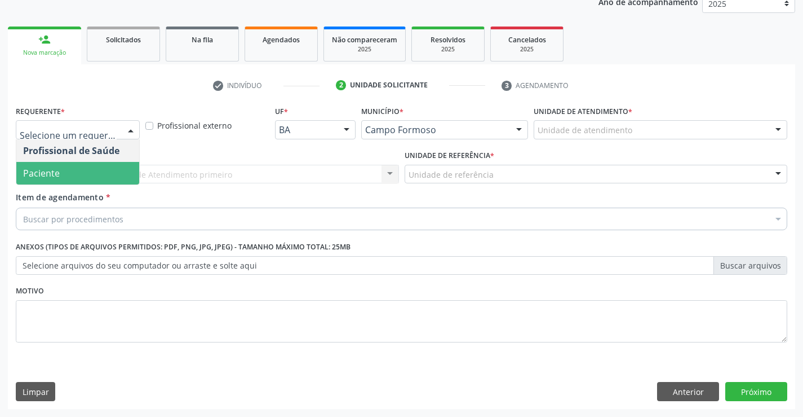
click at [91, 170] on span "Paciente" at bounding box center [77, 173] width 123 height 23
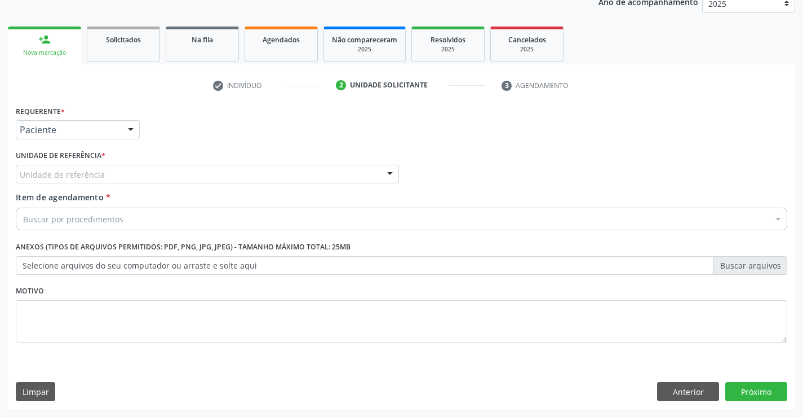
click at [160, 170] on div "Unidade de referência" at bounding box center [207, 174] width 383 height 19
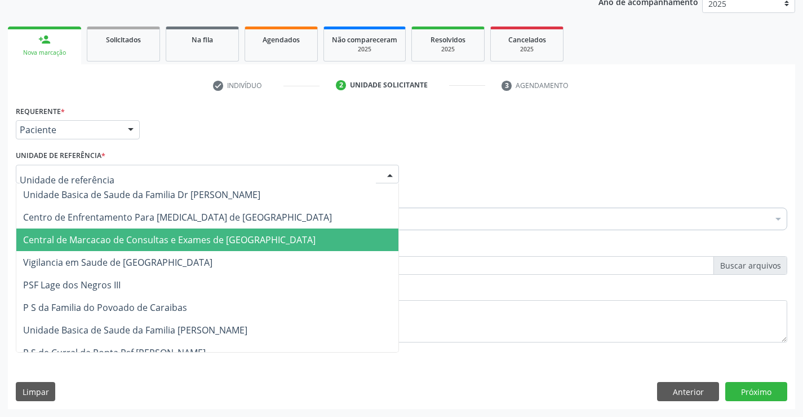
click at [161, 233] on span "Central de Marcacao de Consultas e Exames de [GEOGRAPHIC_DATA]" at bounding box center [207, 239] width 382 height 23
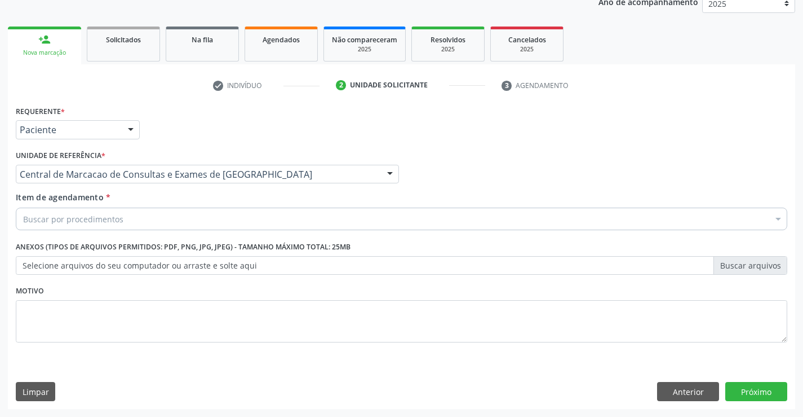
click at [178, 211] on div "Buscar por procedimentos" at bounding box center [402, 218] width 772 height 23
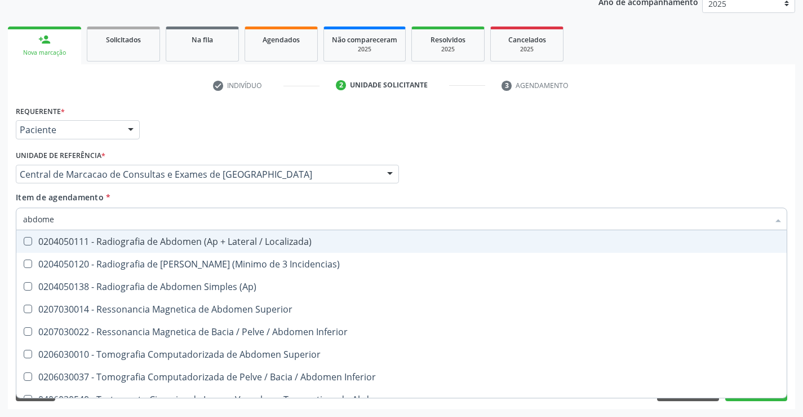
type input "abdomen"
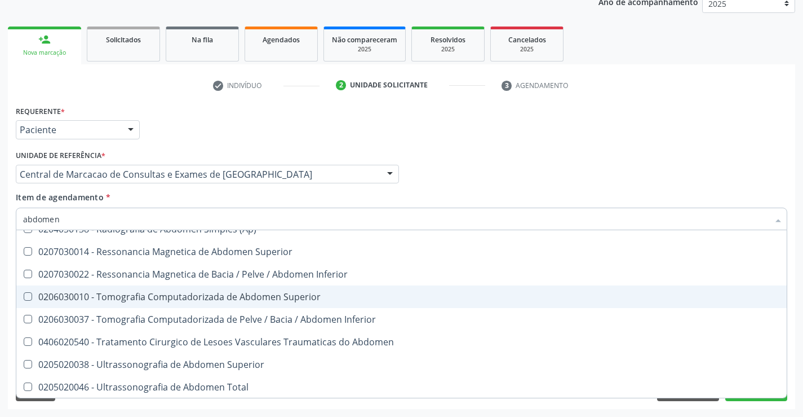
scroll to position [58, 0]
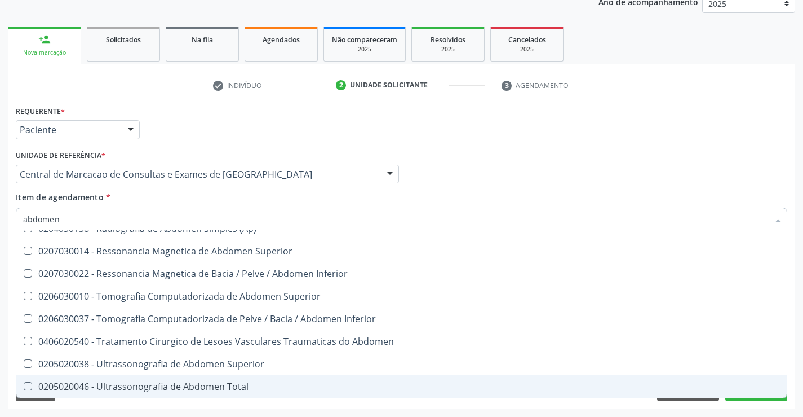
click at [187, 390] on div "0205020046 - Ultrassonografia de Abdomen Total" at bounding box center [401, 386] width 757 height 9
checkbox Total "true"
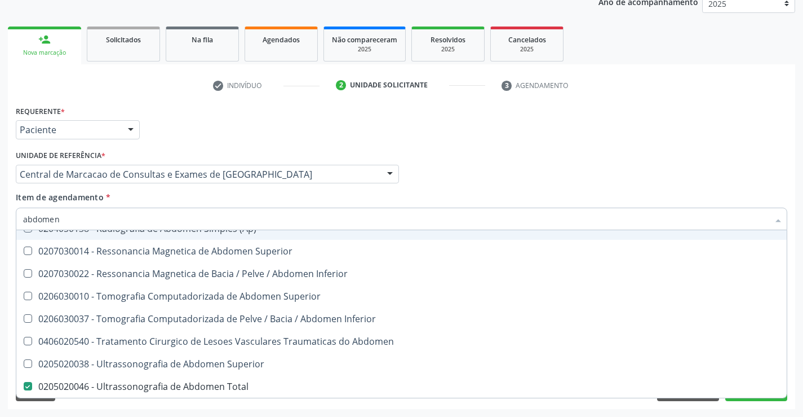
click at [457, 199] on div "Item de agendamento * abdomen Desfazer seleção 0204050111 - Radiografia de Abdo…" at bounding box center [402, 209] width 772 height 36
checkbox Incidencias\) "true"
checkbox Total "false"
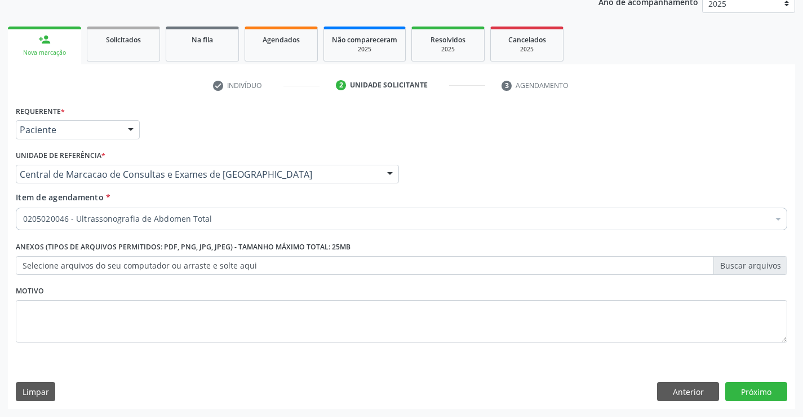
scroll to position [0, 0]
click at [736, 393] on button "Próximo" at bounding box center [756, 391] width 62 height 19
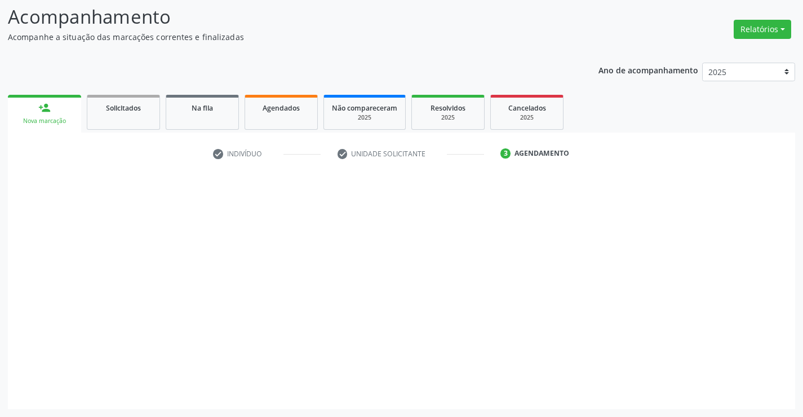
scroll to position [74, 0]
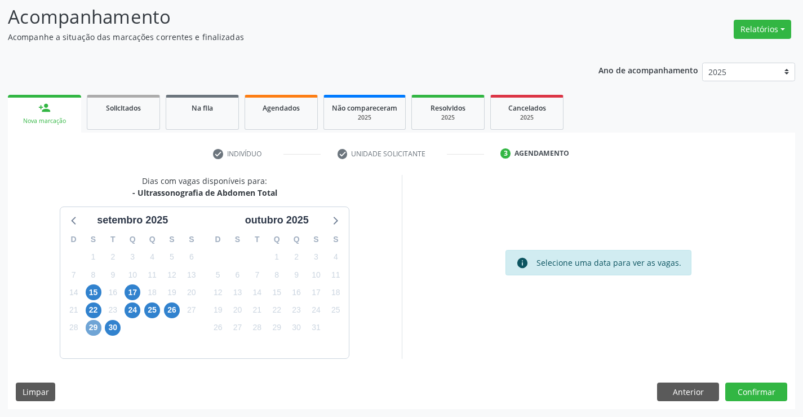
click at [91, 326] on span "29" at bounding box center [94, 328] width 16 height 16
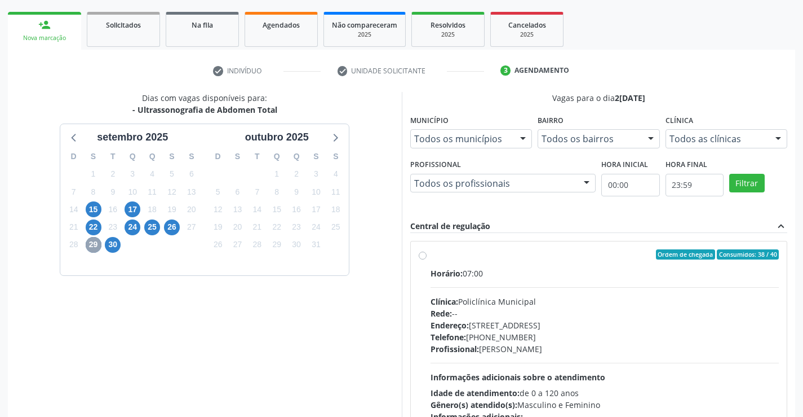
scroll to position [257, 0]
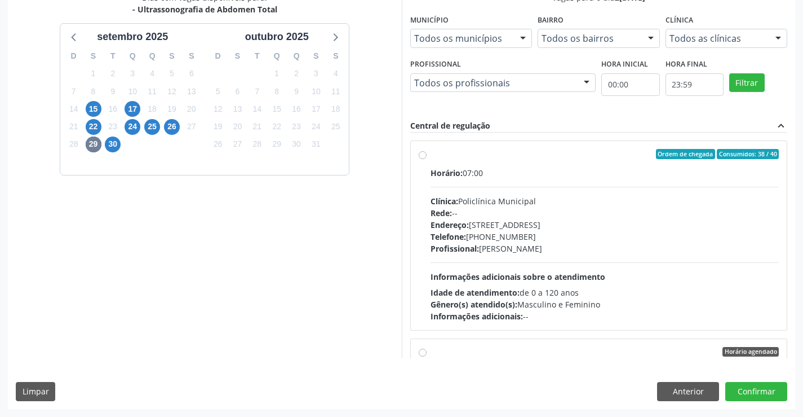
click at [517, 229] on div "Endereço: Predio, nº 386, Centro, Campo Formoso - BA" at bounding box center [605, 225] width 349 height 12
click at [427, 159] on input "Ordem de chegada Consumidos: 38 / 40 Horário: 07:00 Clínica: Policlínica Munici…" at bounding box center [423, 154] width 8 height 10
radio input "true"
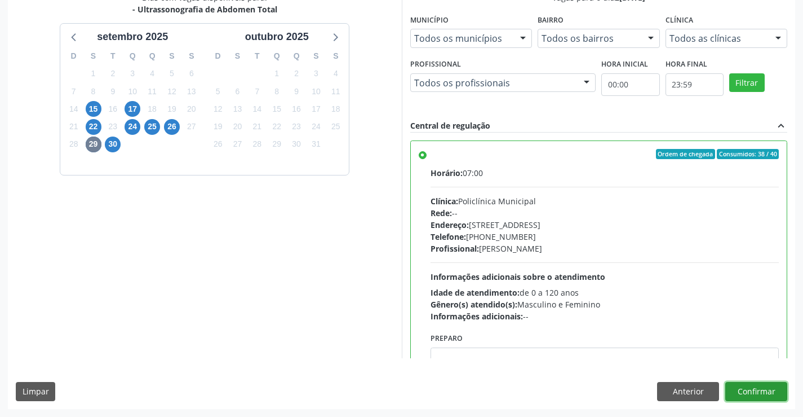
click at [756, 389] on button "Confirmar" at bounding box center [756, 391] width 62 height 19
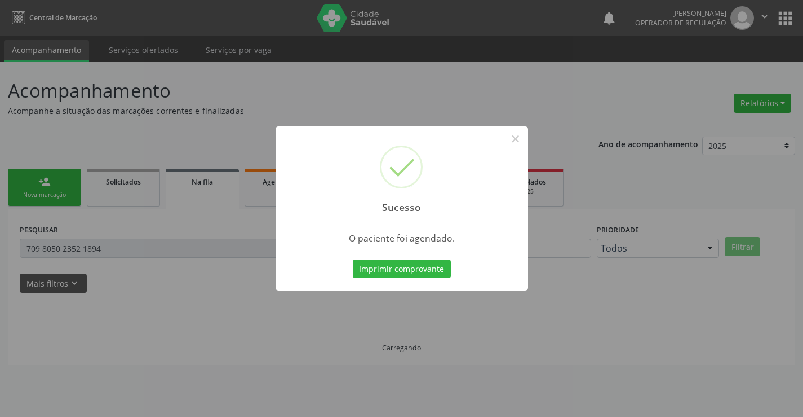
scroll to position [0, 0]
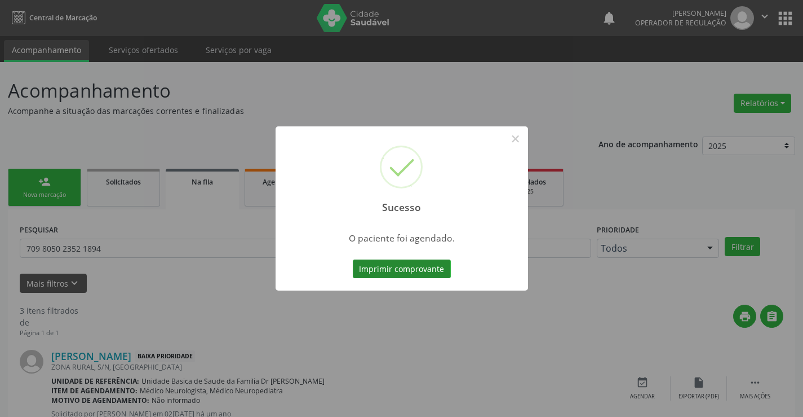
click at [405, 260] on button "Imprimir comprovante" at bounding box center [402, 268] width 98 height 19
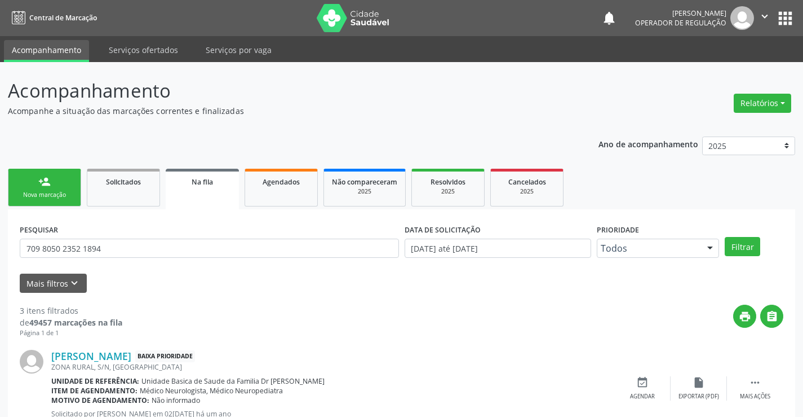
click at [39, 196] on div "Nova marcação" at bounding box center [44, 195] width 56 height 8
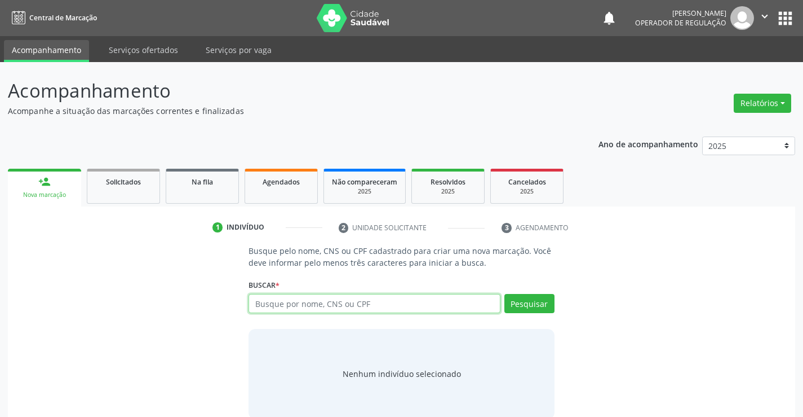
click at [275, 304] on input "text" at bounding box center [374, 303] width 251 height 19
type input "707600298049895"
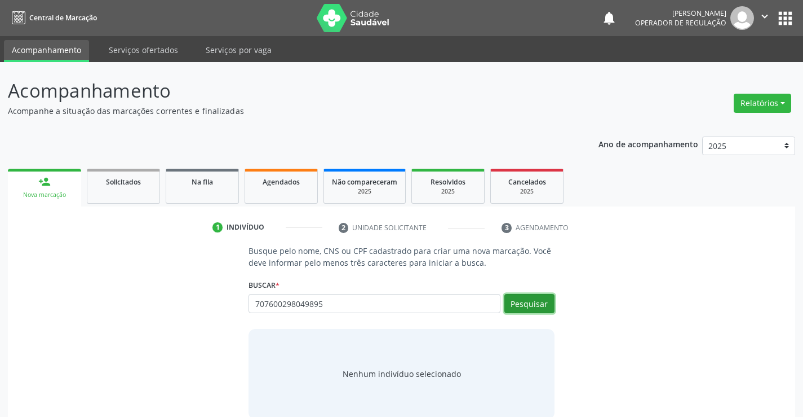
click at [534, 299] on button "Pesquisar" at bounding box center [529, 303] width 50 height 19
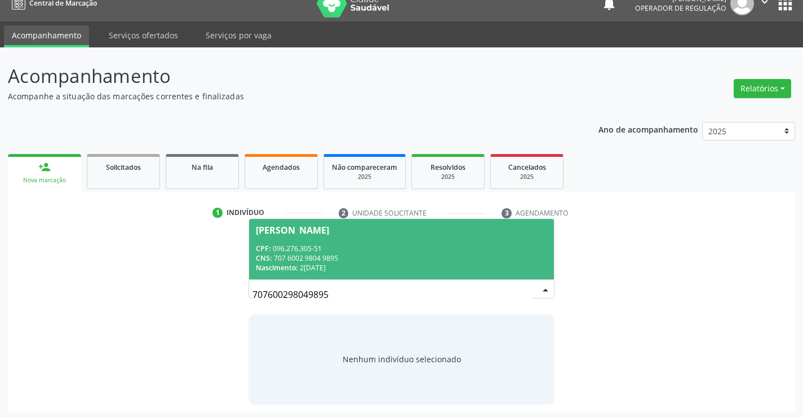
scroll to position [18, 0]
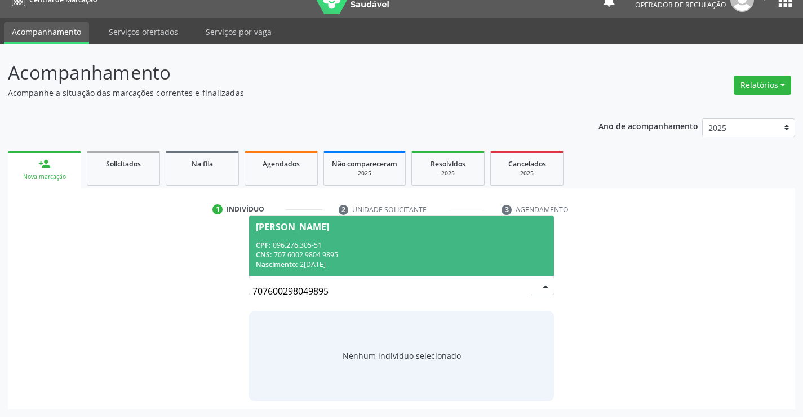
click at [303, 227] on div "Clara Cristiele Silva dos Santos" at bounding box center [292, 226] width 73 height 9
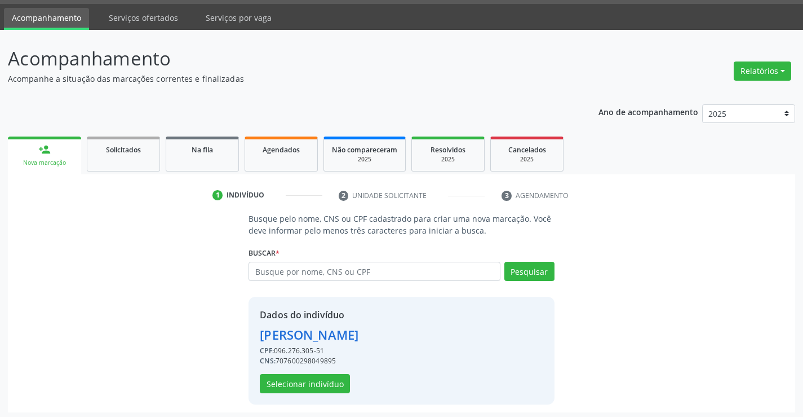
scroll to position [36, 0]
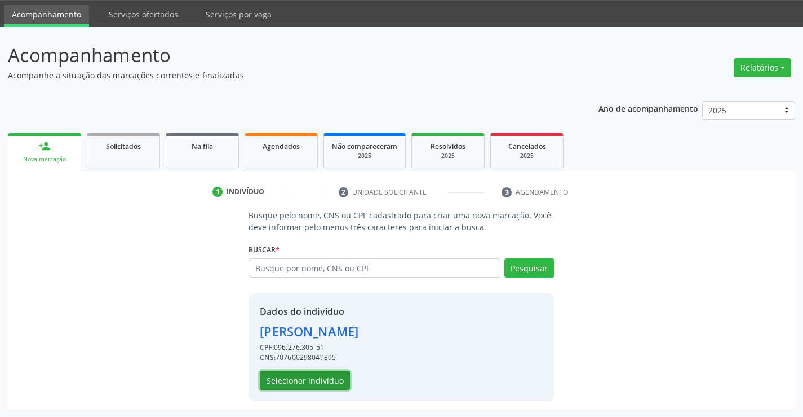
click at [306, 373] on button "Selecionar indivíduo" at bounding box center [305, 379] width 90 height 19
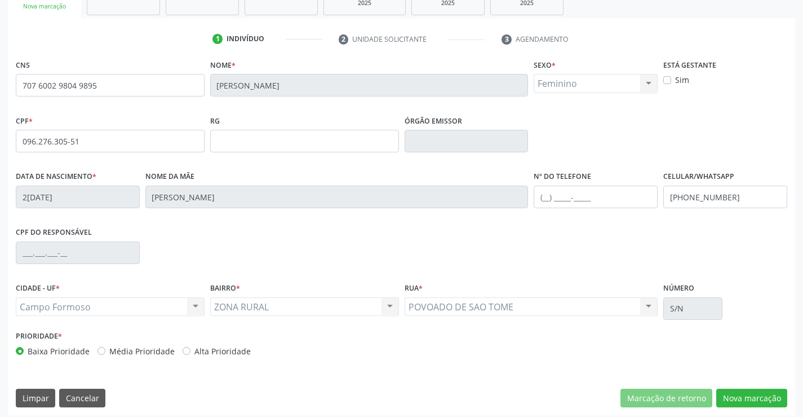
scroll to position [194, 0]
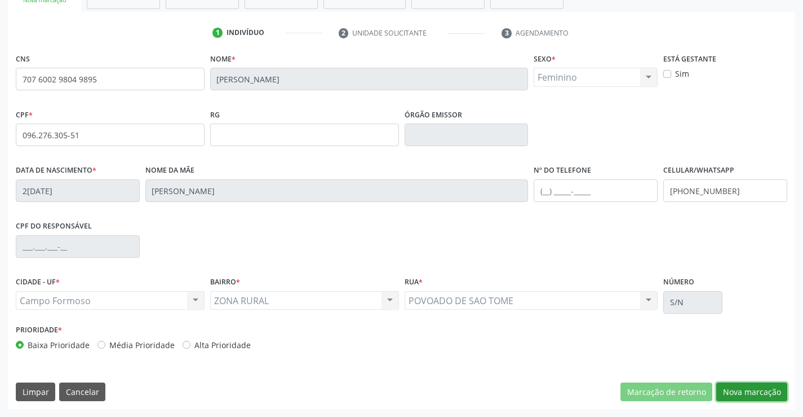
click at [750, 390] on button "Nova marcação" at bounding box center [751, 391] width 71 height 19
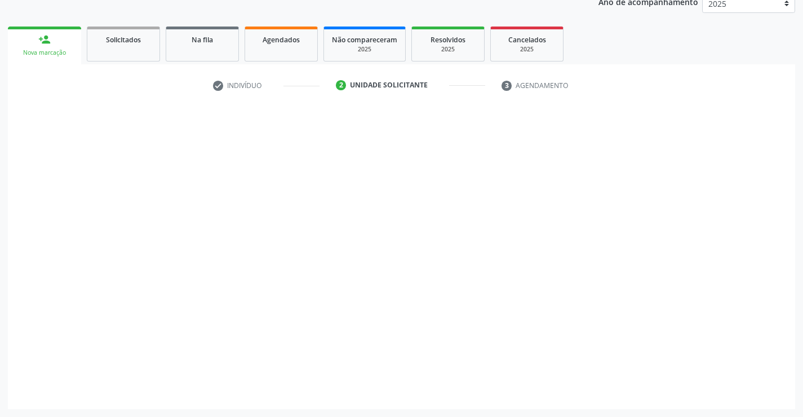
scroll to position [142, 0]
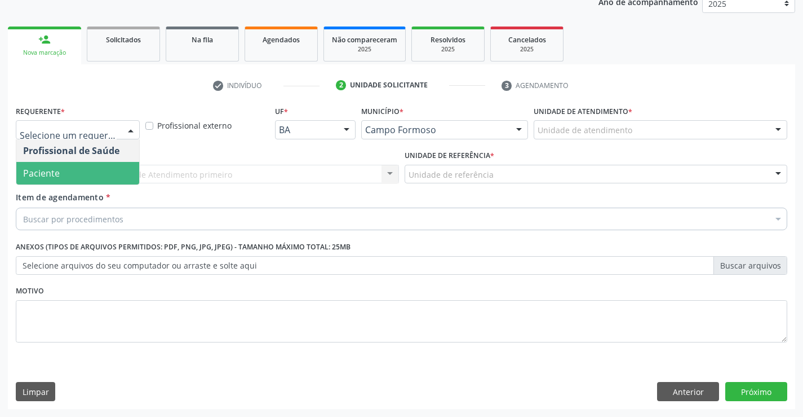
click at [79, 166] on span "Paciente" at bounding box center [77, 173] width 123 height 23
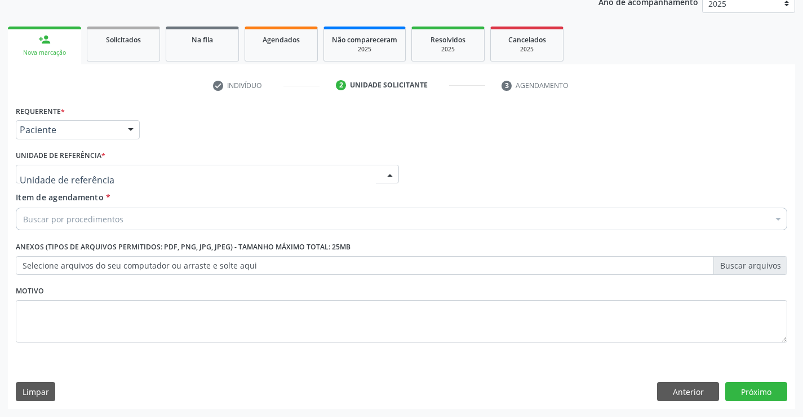
click at [152, 181] on div at bounding box center [207, 174] width 383 height 19
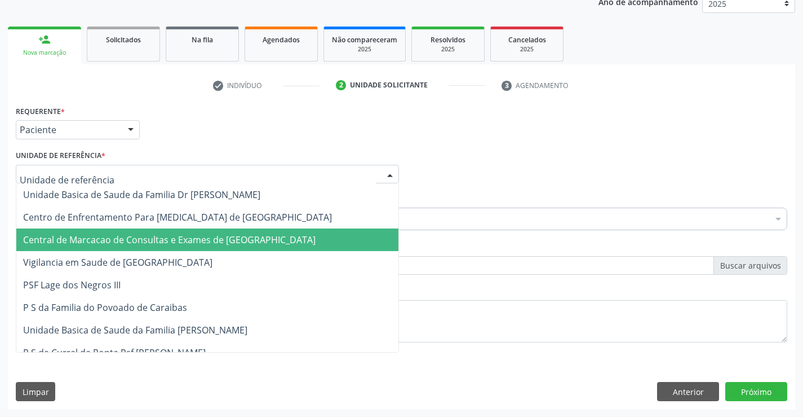
click at [153, 241] on span "Central de Marcacao de Consultas e Exames de [GEOGRAPHIC_DATA]" at bounding box center [169, 239] width 293 height 12
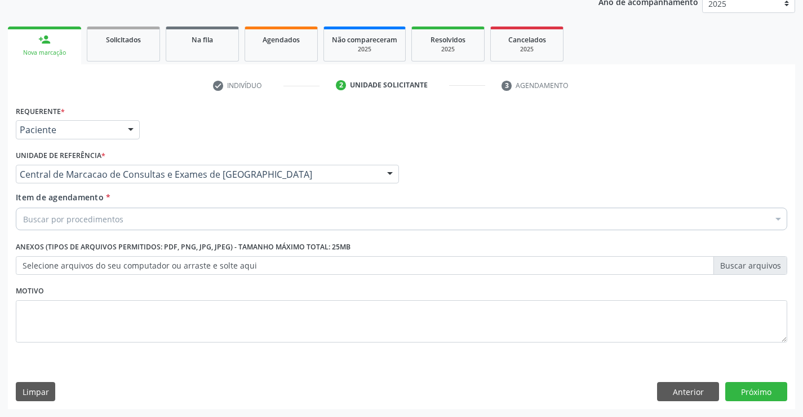
click at [172, 216] on div "Buscar por procedimentos" at bounding box center [402, 218] width 772 height 23
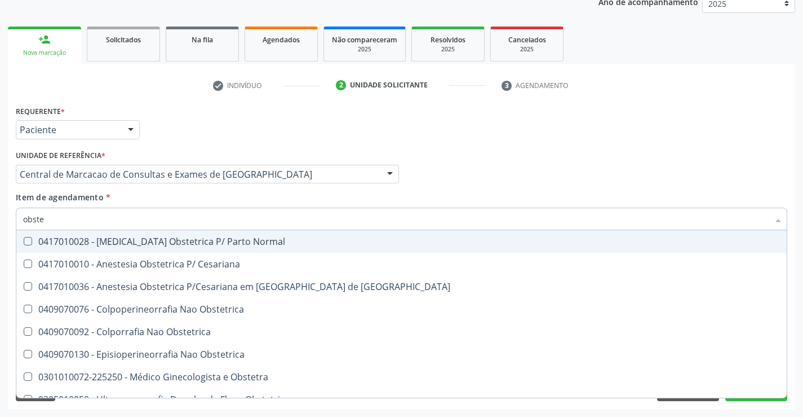
type input "obstet"
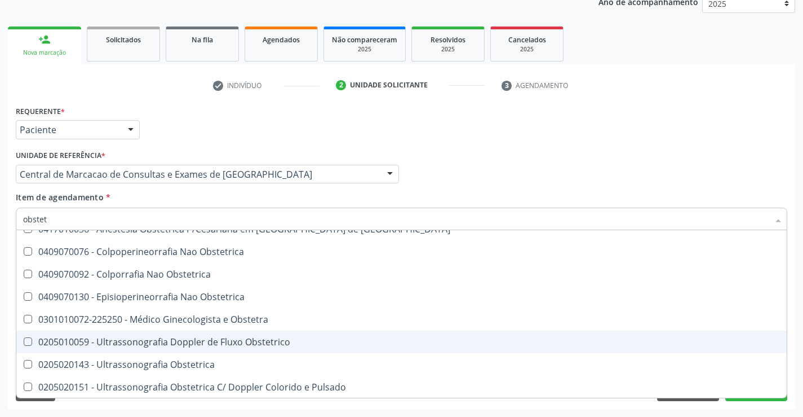
scroll to position [58, 0]
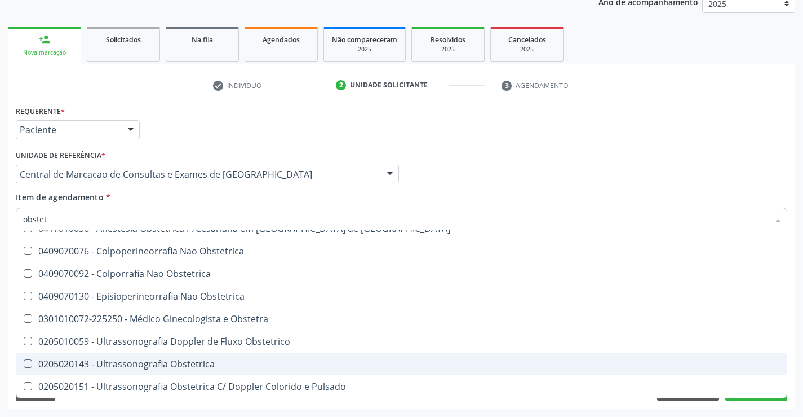
click at [136, 364] on div "0205020143 - Ultrassonografia Obstetrica" at bounding box center [401, 363] width 757 height 9
checkbox Obstetrica "true"
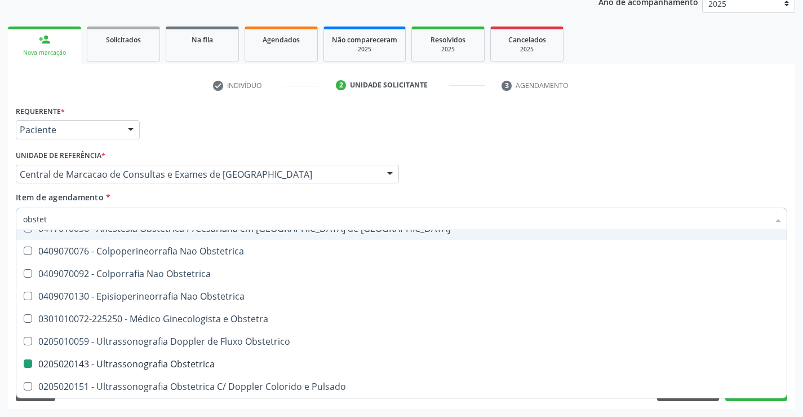
click at [475, 167] on div "Profissional Solicitante Por favor, selecione a Unidade de Atendimento primeiro…" at bounding box center [401, 169] width 777 height 44
checkbox Cesariana "true"
checkbox Obstetrica "false"
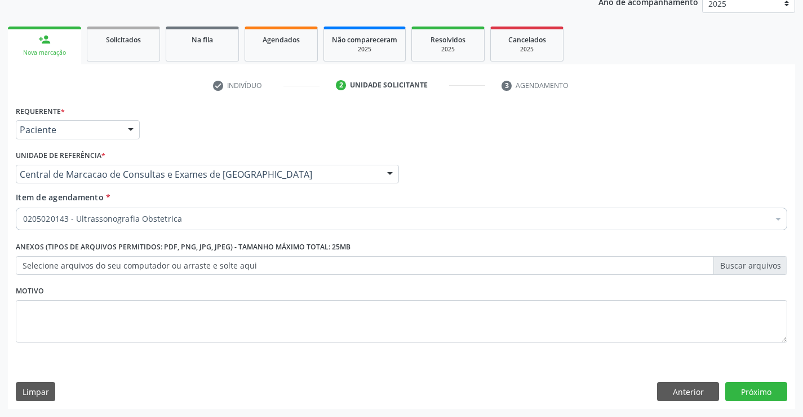
scroll to position [0, 0]
click at [746, 388] on button "Próximo" at bounding box center [756, 391] width 62 height 19
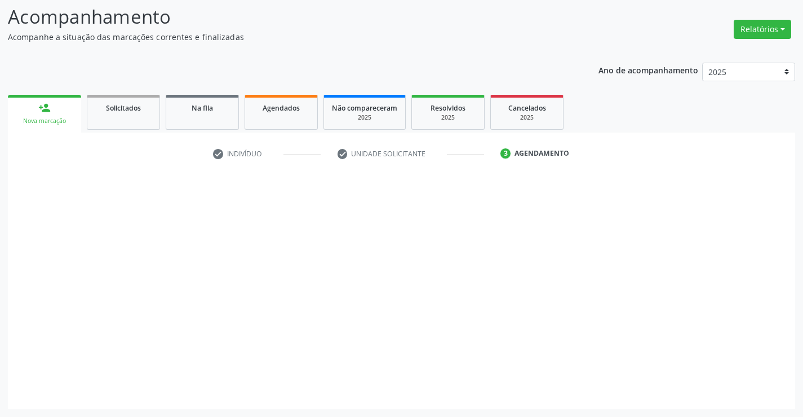
scroll to position [74, 0]
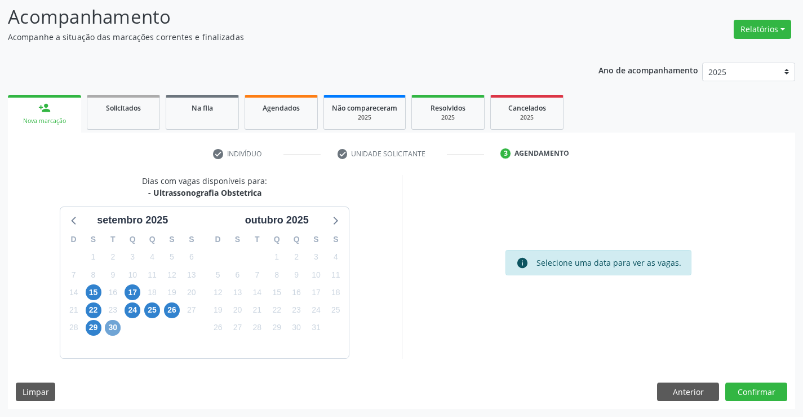
click at [115, 328] on span "30" at bounding box center [113, 328] width 16 height 16
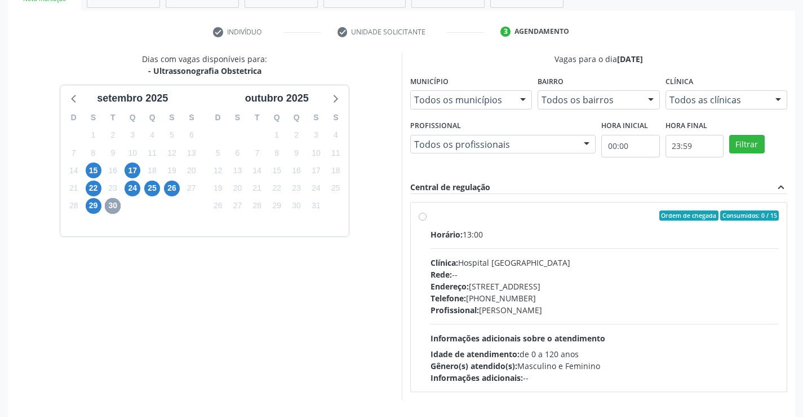
scroll to position [237, 0]
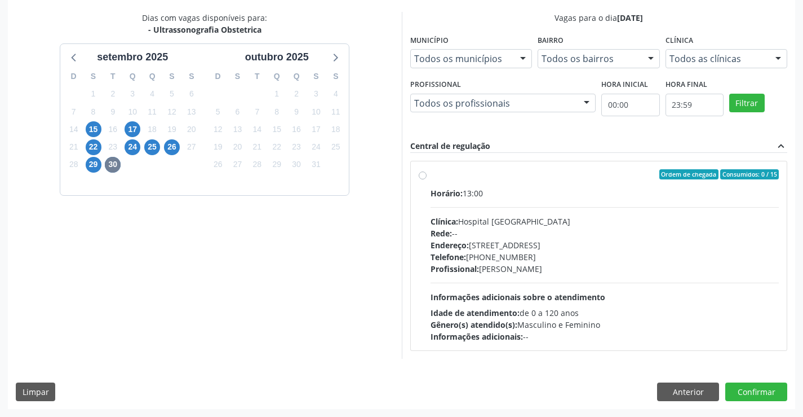
click at [506, 244] on div "Endereço: [STREET_ADDRESS]" at bounding box center [605, 245] width 349 height 12
click at [427, 179] on input "Ordem de chegada Consumidos: 0 / 15 Horário: 13:00 Clínica: Hospital Sao Franci…" at bounding box center [423, 174] width 8 height 10
radio input "true"
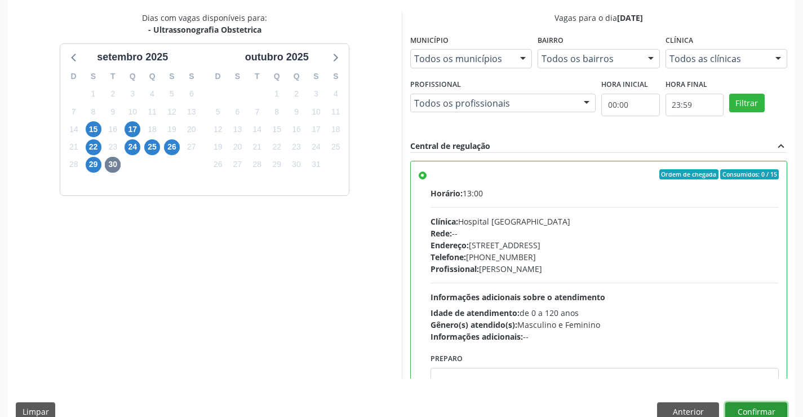
click at [773, 411] on button "Confirmar" at bounding box center [756, 411] width 62 height 19
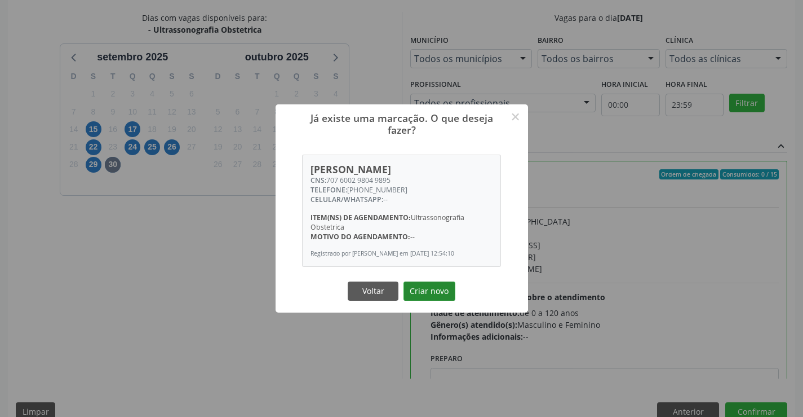
click at [427, 285] on button "Criar novo" at bounding box center [430, 290] width 52 height 19
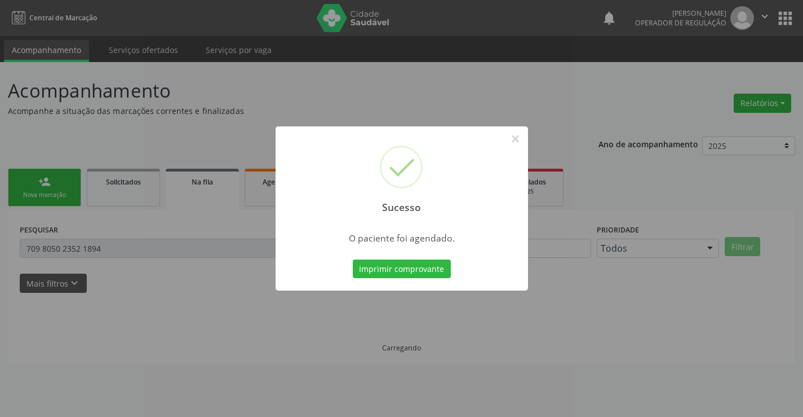
scroll to position [0, 0]
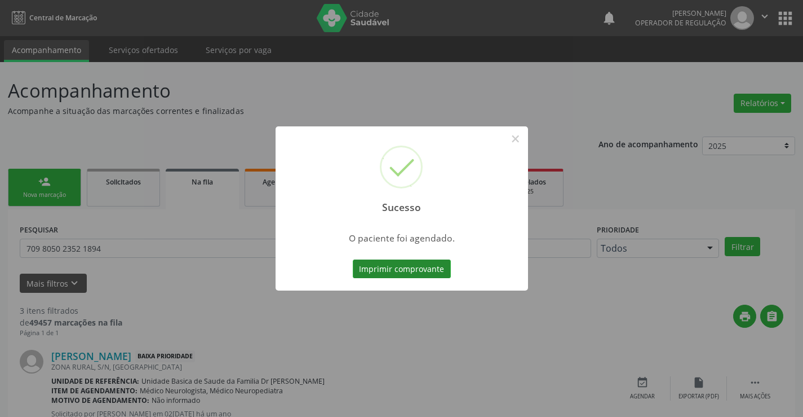
click at [424, 270] on button "Imprimir comprovante" at bounding box center [402, 268] width 98 height 19
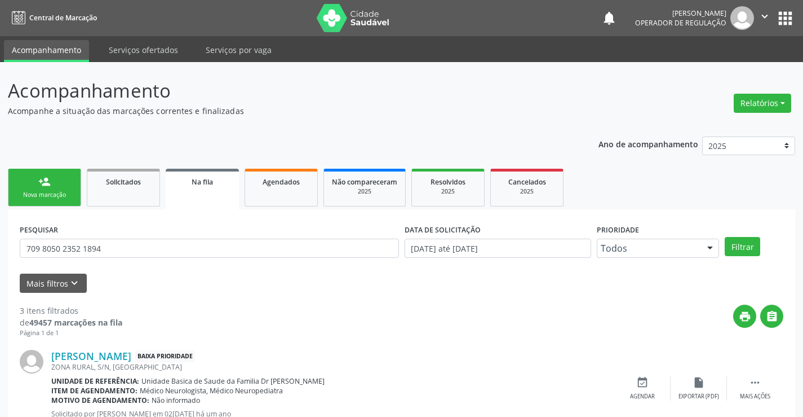
click at [51, 193] on div "Nova marcação" at bounding box center [44, 195] width 56 height 8
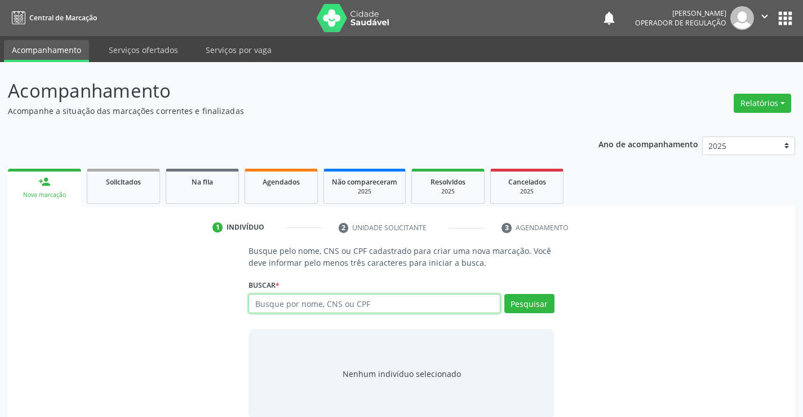
click at [276, 300] on input "text" at bounding box center [374, 303] width 251 height 19
type input "704805511853844"
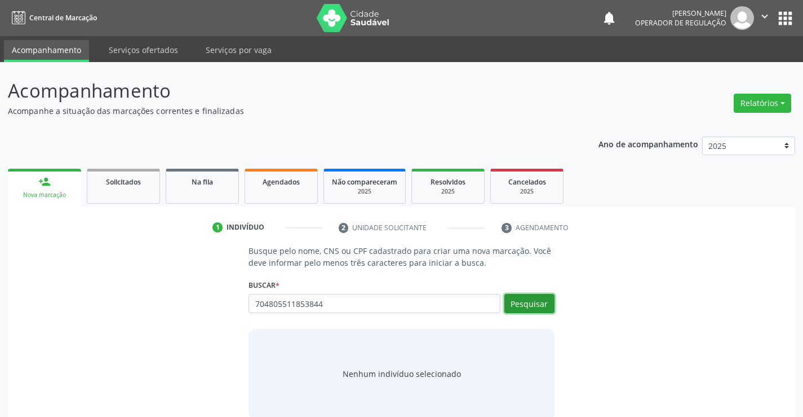
click at [515, 311] on button "Pesquisar" at bounding box center [529, 303] width 50 height 19
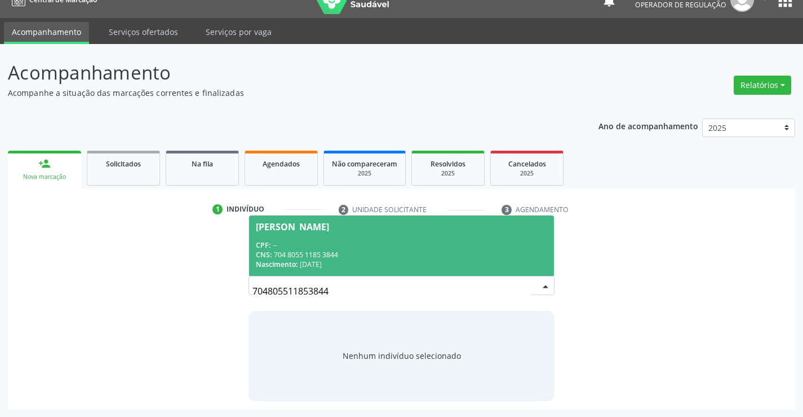
click at [267, 256] on span "CNS:" at bounding box center [264, 255] width 16 height 10
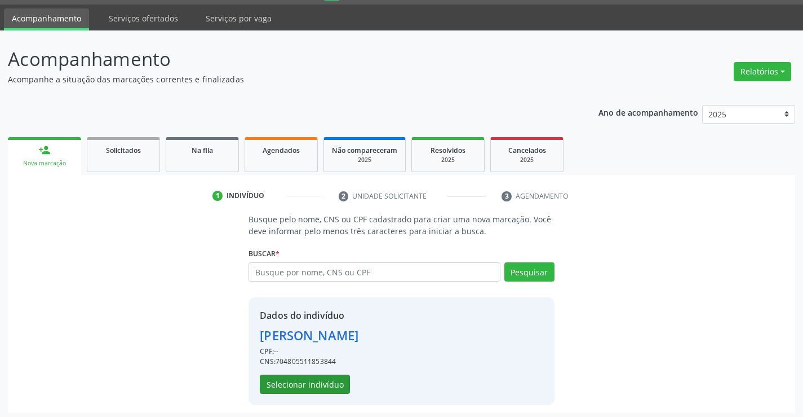
scroll to position [36, 0]
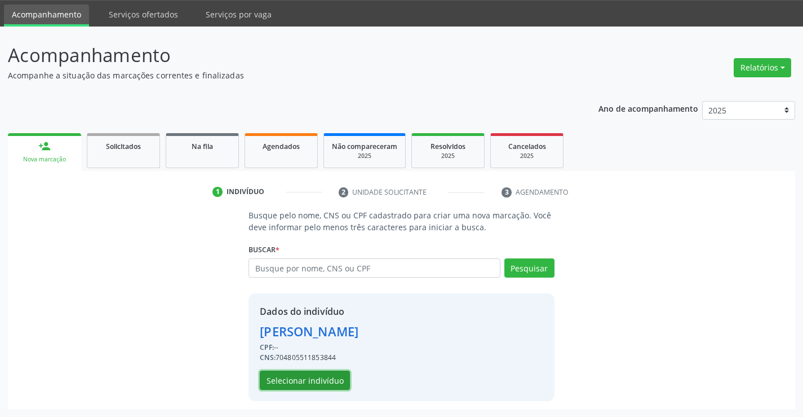
click at [306, 383] on button "Selecionar indivíduo" at bounding box center [305, 379] width 90 height 19
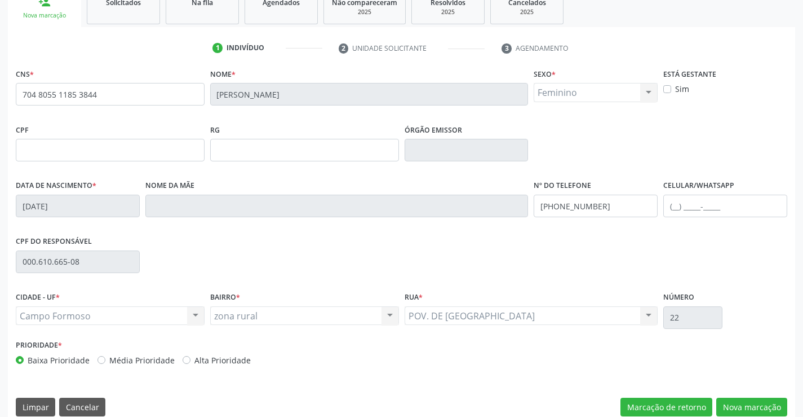
scroll to position [194, 0]
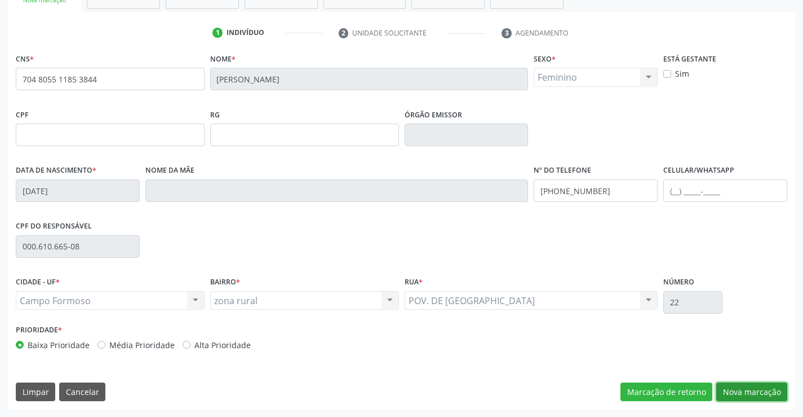
click at [769, 395] on button "Nova marcação" at bounding box center [751, 391] width 71 height 19
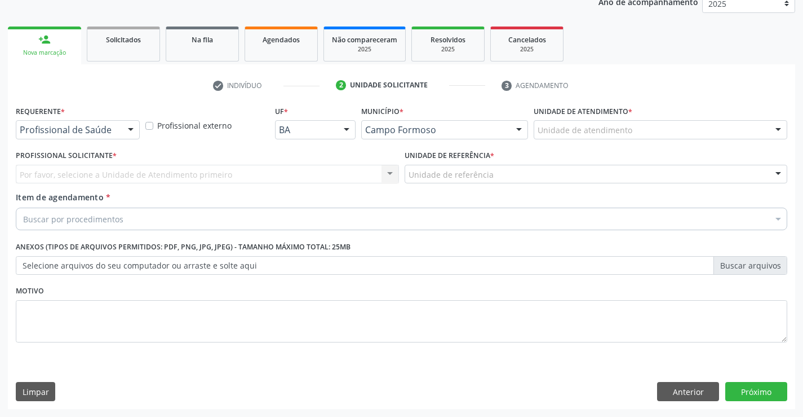
scroll to position [142, 0]
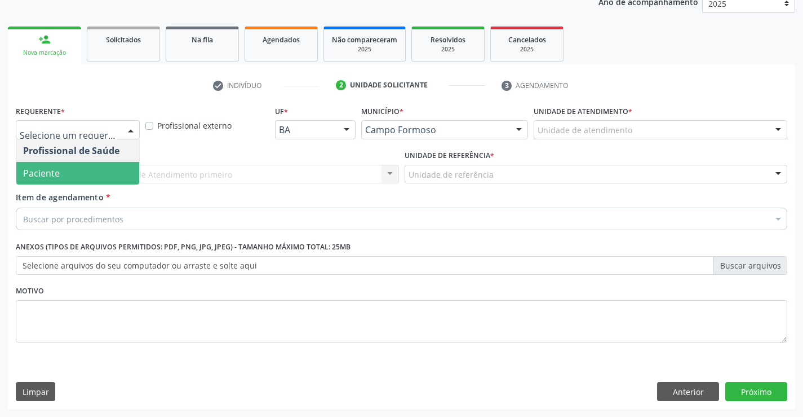
click at [67, 169] on span "Paciente" at bounding box center [77, 173] width 123 height 23
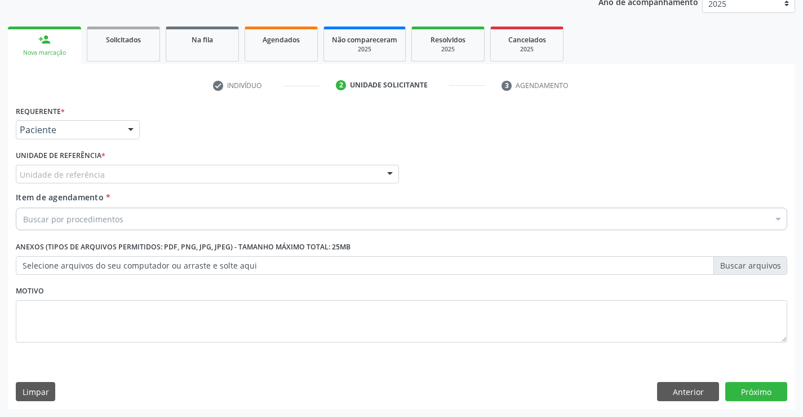
drag, startPoint x: 184, startPoint y: 180, endPoint x: 176, endPoint y: 217, distance: 37.9
click at [183, 180] on div "Unidade de referência" at bounding box center [207, 174] width 383 height 19
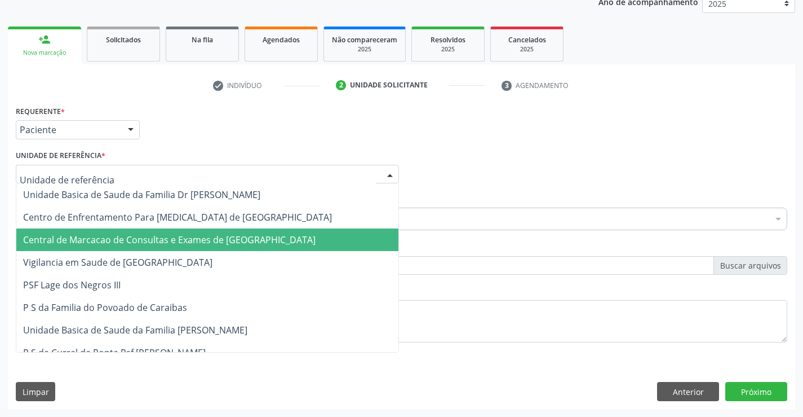
click at [182, 240] on span "Central de Marcacao de Consultas e Exames de [GEOGRAPHIC_DATA]" at bounding box center [169, 239] width 293 height 12
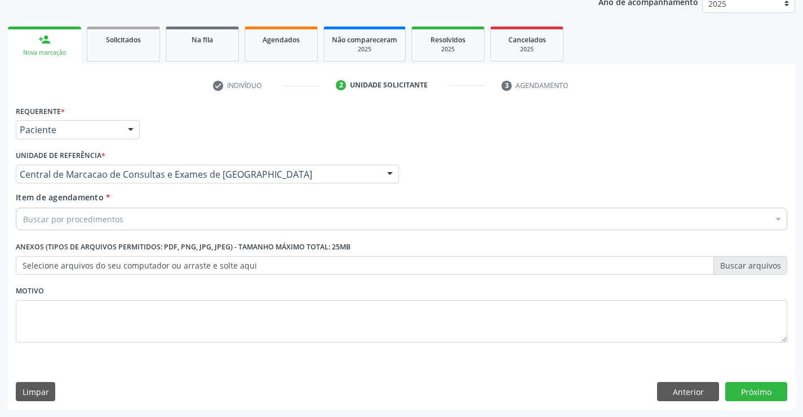
click at [198, 220] on div "Buscar por procedimentos" at bounding box center [402, 218] width 772 height 23
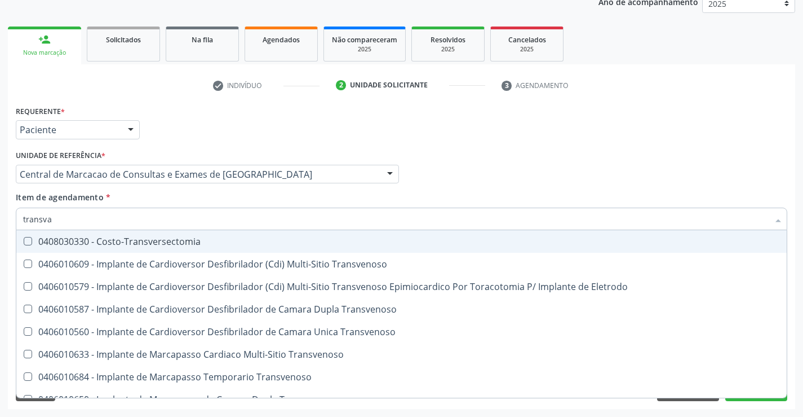
type input "transvag"
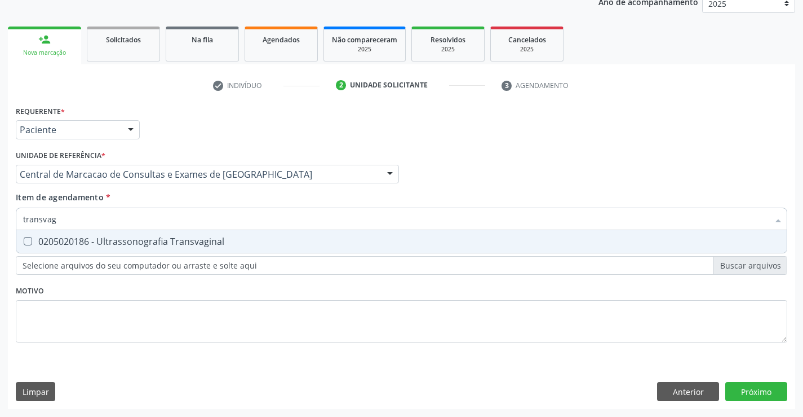
click at [202, 241] on div "0205020186 - Ultrassonografia Transvaginal" at bounding box center [401, 241] width 757 height 9
checkbox Transvaginal "true"
click at [753, 395] on div "Requerente * Paciente Profissional de Saúde Paciente Nenhum resultado encontrad…" at bounding box center [401, 256] width 787 height 306
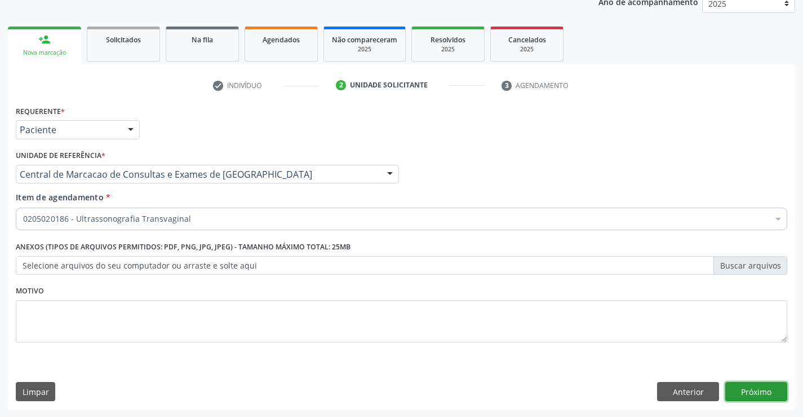
click at [759, 394] on button "Próximo" at bounding box center [756, 391] width 62 height 19
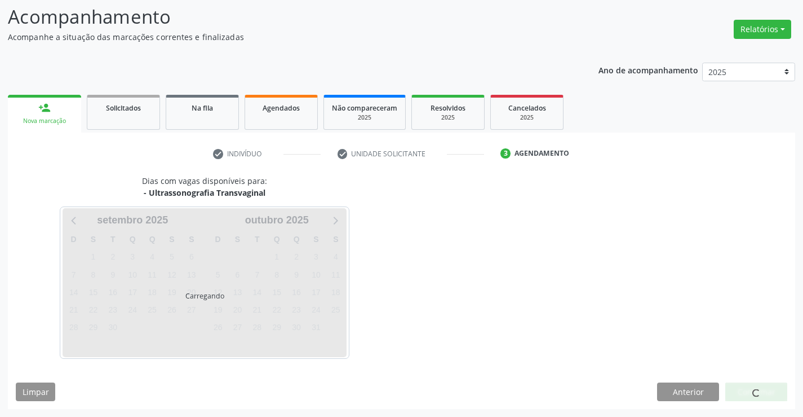
scroll to position [74, 0]
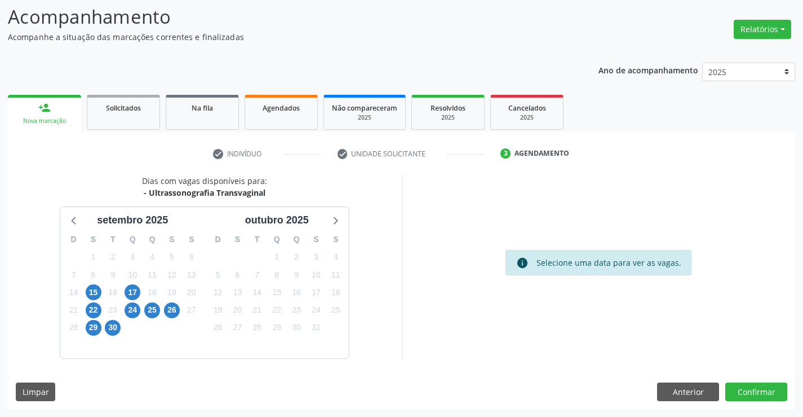
click at [121, 322] on div "30" at bounding box center [113, 326] width 20 height 17
click at [116, 323] on span "30" at bounding box center [113, 328] width 16 height 16
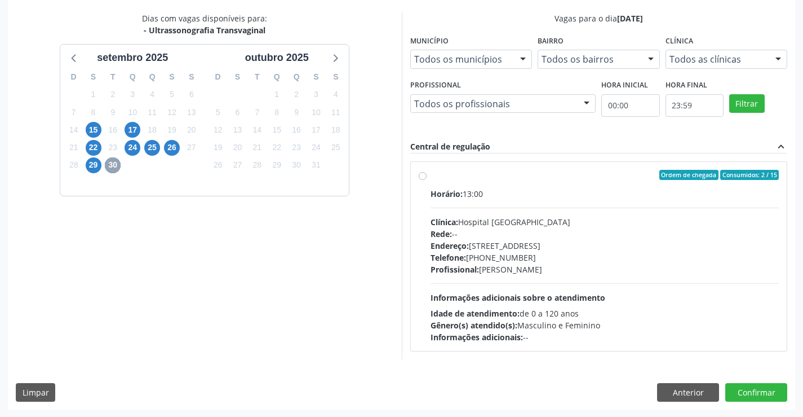
scroll to position [237, 0]
click at [477, 269] on span "Profissional:" at bounding box center [455, 268] width 48 height 11
click at [427, 179] on input "Ordem de chegada Consumidos: 2 / 15 Horário: 13:00 Clínica: Hospital Sao Franci…" at bounding box center [423, 174] width 8 height 10
radio input "true"
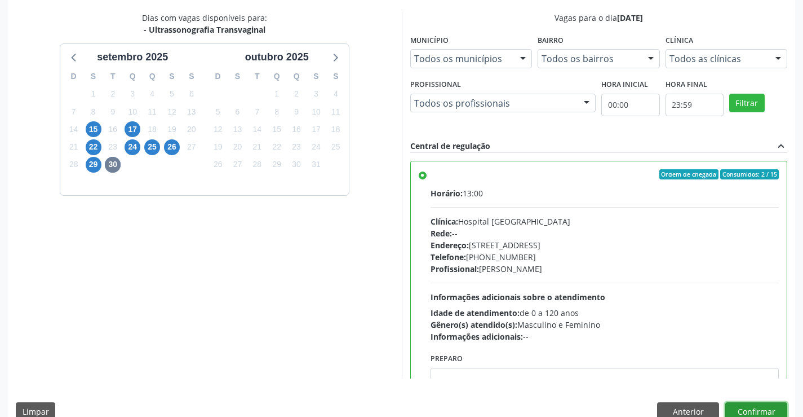
click at [772, 411] on button "Confirmar" at bounding box center [756, 411] width 62 height 19
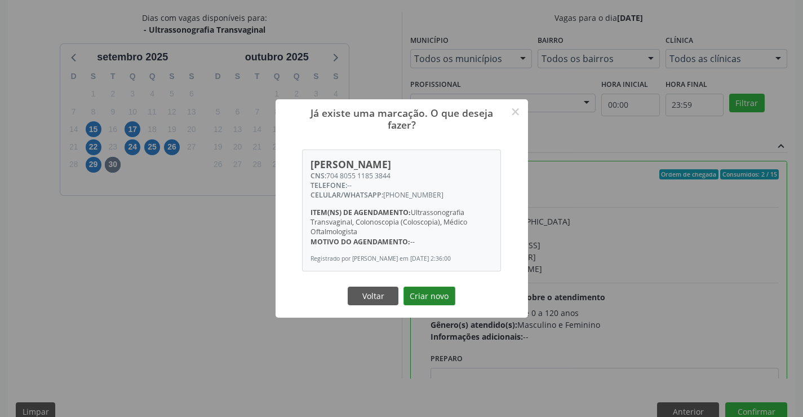
click at [438, 296] on button "Criar novo" at bounding box center [430, 295] width 52 height 19
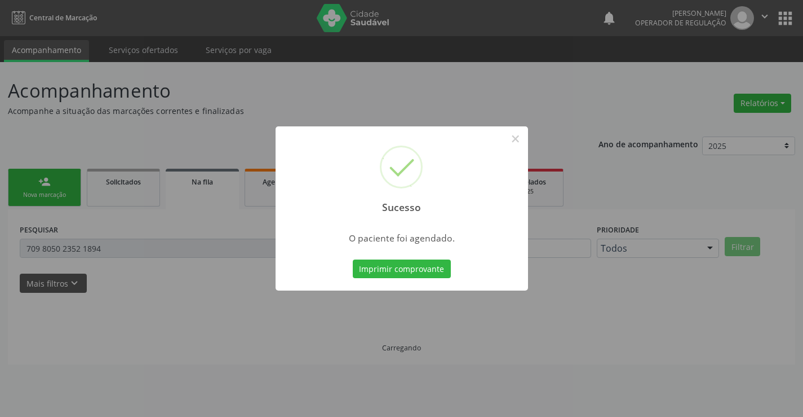
scroll to position [0, 0]
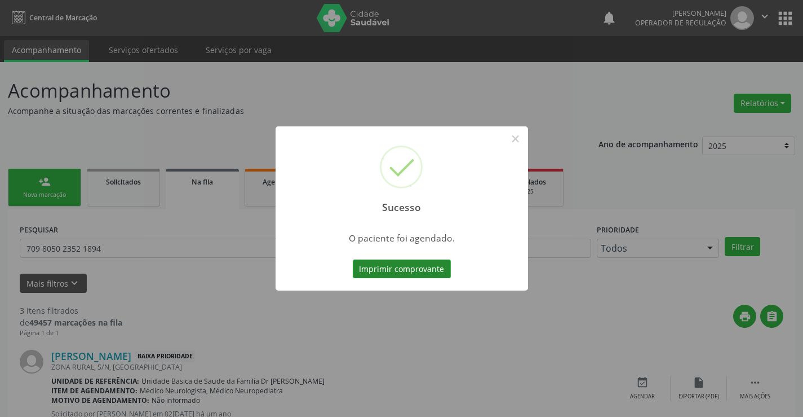
click at [443, 264] on button "Imprimir comprovante" at bounding box center [402, 268] width 98 height 19
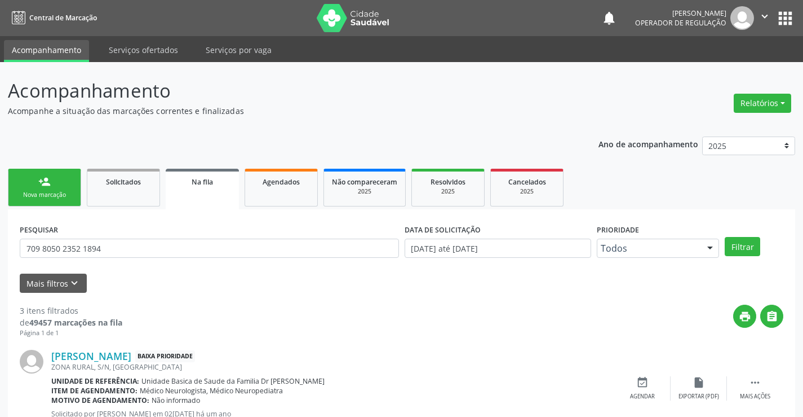
click at [48, 172] on link "person_add Nova marcação" at bounding box center [44, 188] width 73 height 38
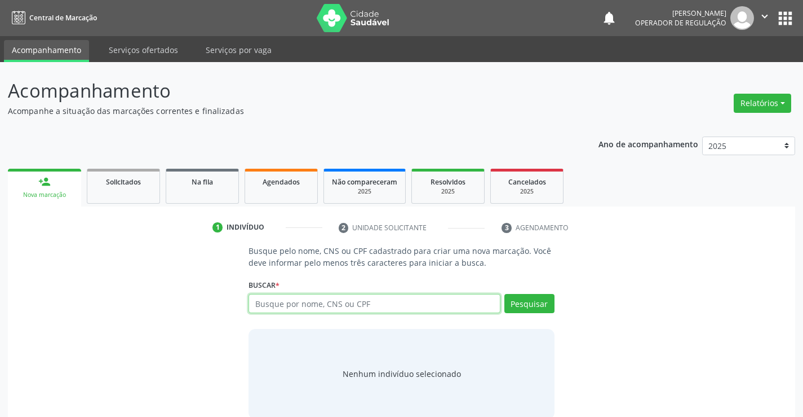
click at [299, 300] on input "text" at bounding box center [374, 303] width 251 height 19
type input "707400024445574"
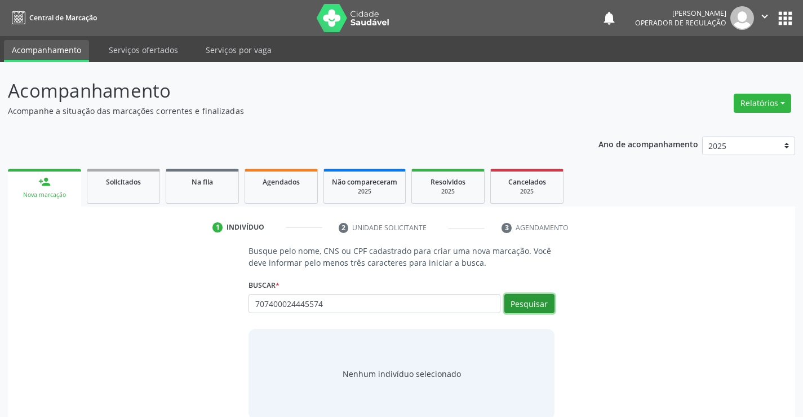
click at [533, 299] on button "Pesquisar" at bounding box center [529, 303] width 50 height 19
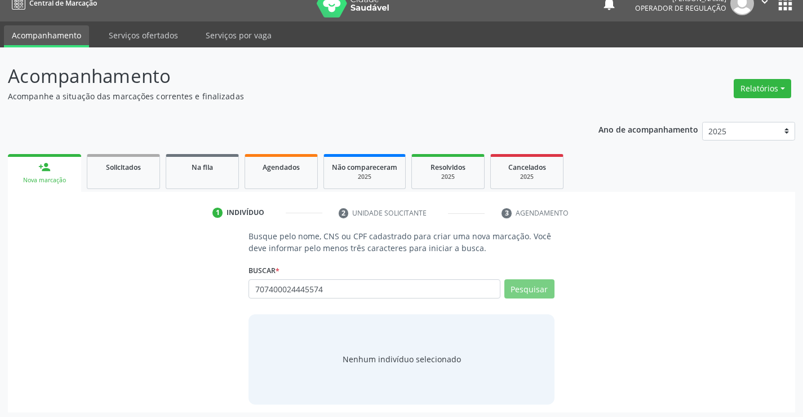
scroll to position [18, 0]
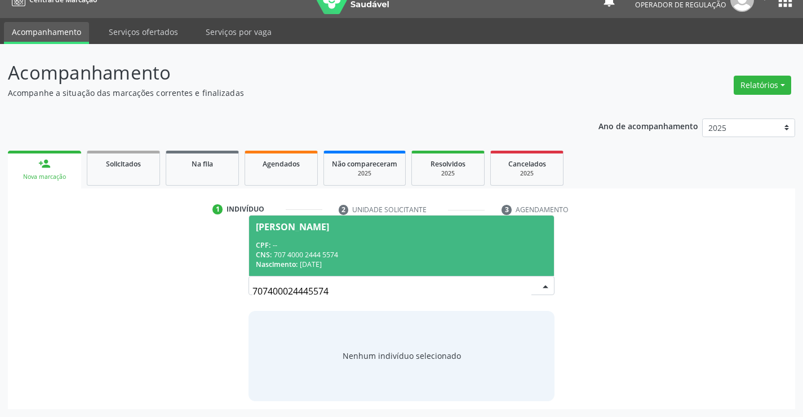
click at [355, 244] on div "CPF: --" at bounding box center [401, 245] width 291 height 10
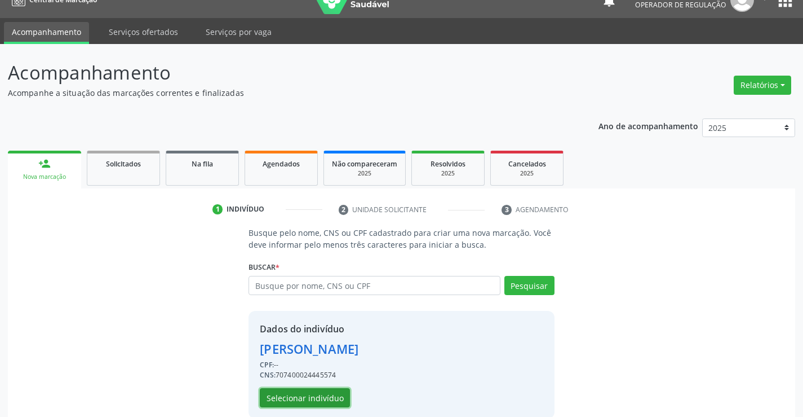
click at [329, 394] on button "Selecionar indivíduo" at bounding box center [305, 397] width 90 height 19
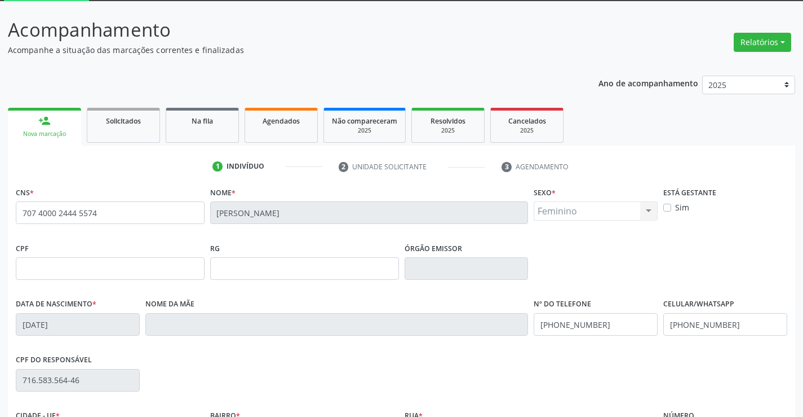
scroll to position [194, 0]
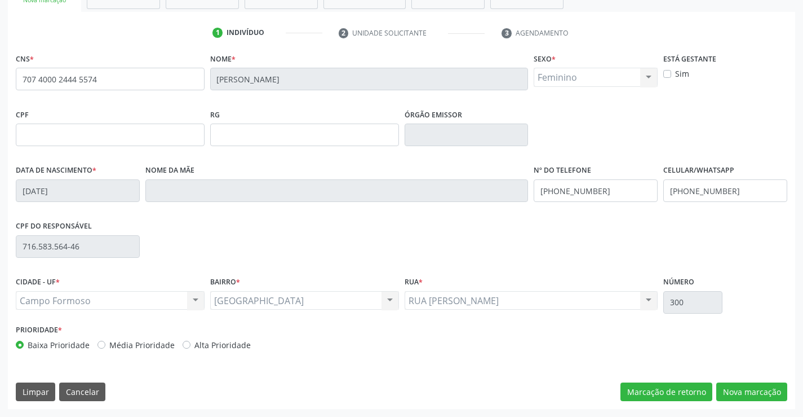
click at [738, 379] on div "CNS * 707 4000 2444 5574 Nome * Samira Vanessa Silva Dias Sexo * Feminino Mascu…" at bounding box center [401, 229] width 787 height 359
click at [742, 388] on button "Nova marcação" at bounding box center [751, 391] width 71 height 19
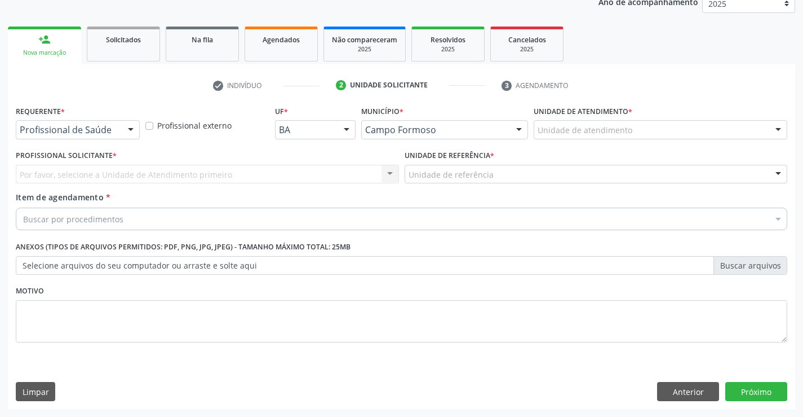
scroll to position [142, 0]
click at [126, 137] on div at bounding box center [130, 130] width 17 height 19
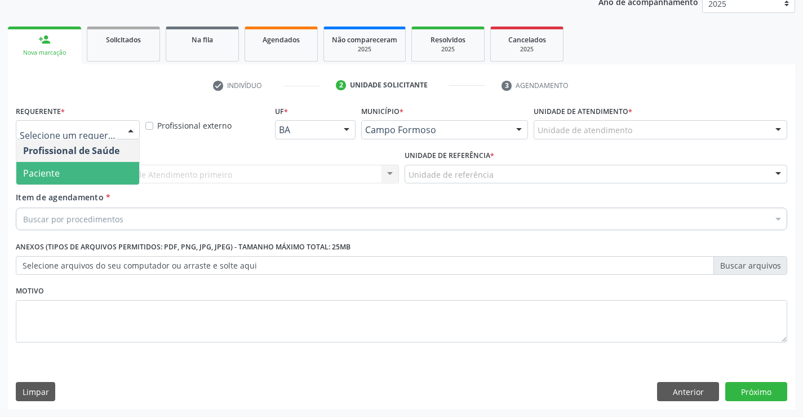
click at [114, 169] on span "Paciente" at bounding box center [77, 173] width 123 height 23
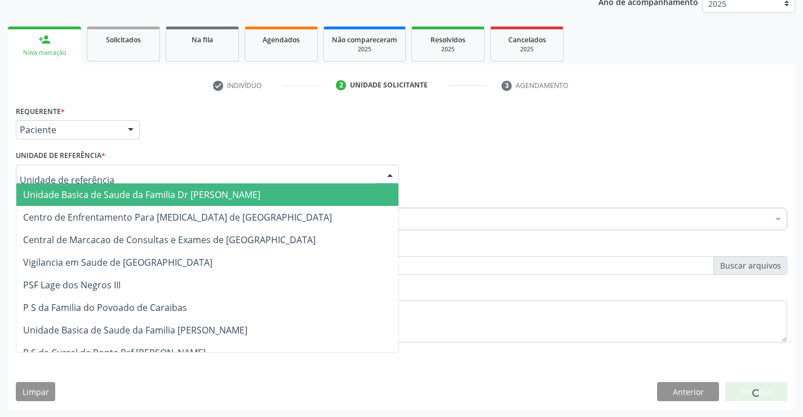
click at [169, 167] on div at bounding box center [207, 174] width 383 height 19
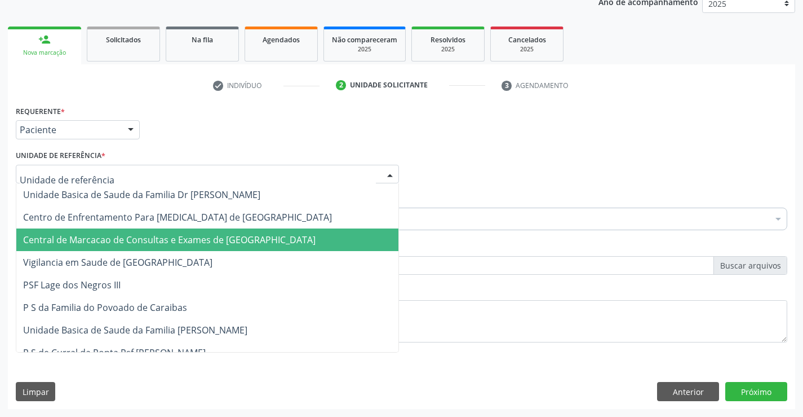
click at [197, 246] on span "Central de Marcacao de Consultas e Exames de [GEOGRAPHIC_DATA]" at bounding box center [207, 239] width 382 height 23
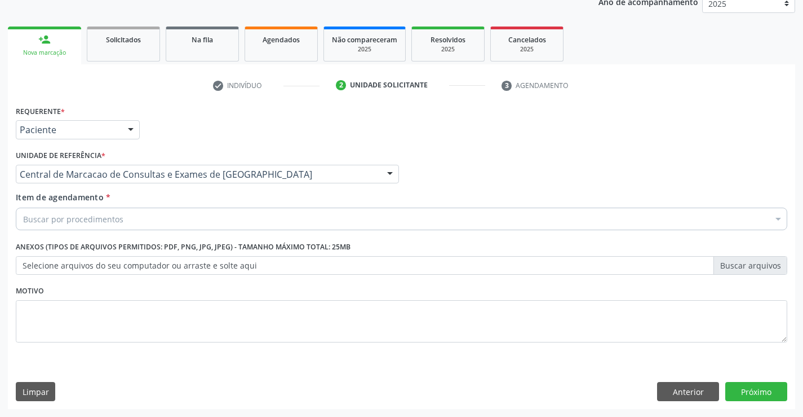
click at [220, 216] on div "Buscar por procedimentos" at bounding box center [402, 218] width 772 height 23
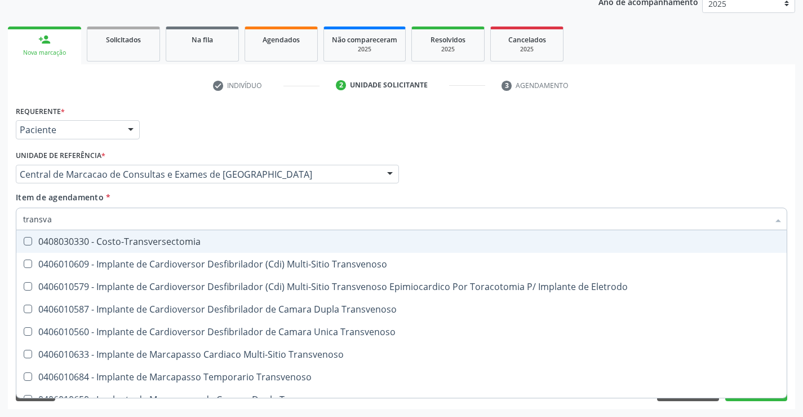
type input "transvag"
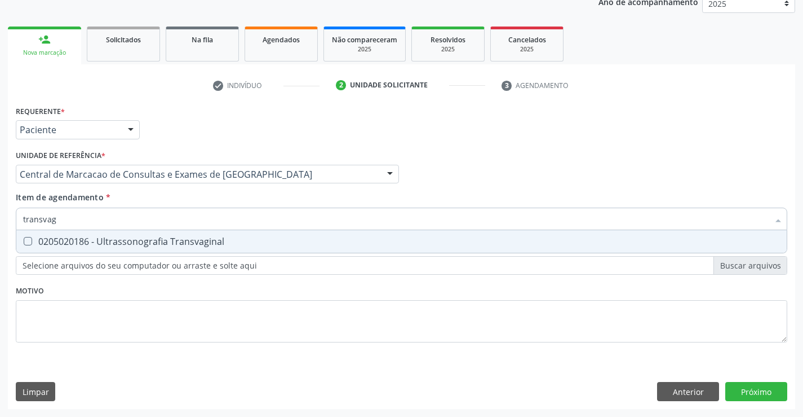
click at [203, 238] on div "0205020186 - Ultrassonografia Transvaginal" at bounding box center [401, 241] width 757 height 9
checkbox Transvaginal "true"
click at [742, 400] on button "Próximo" at bounding box center [756, 391] width 62 height 19
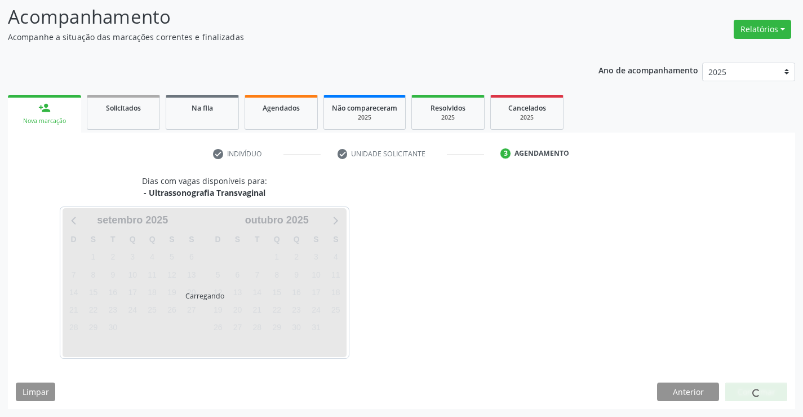
scroll to position [74, 0]
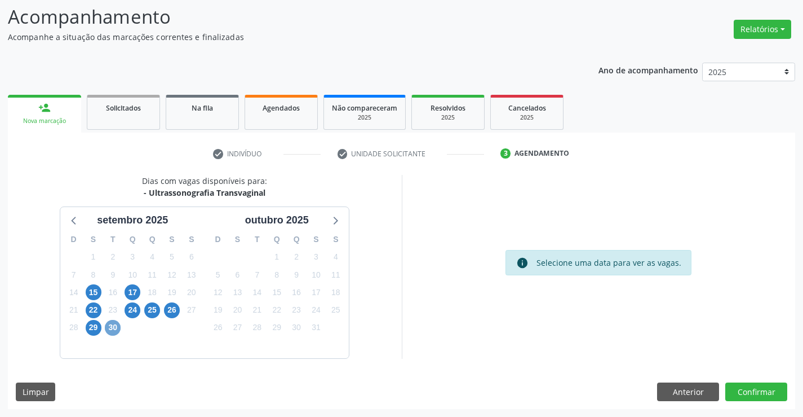
click at [113, 329] on span "30" at bounding box center [113, 328] width 16 height 16
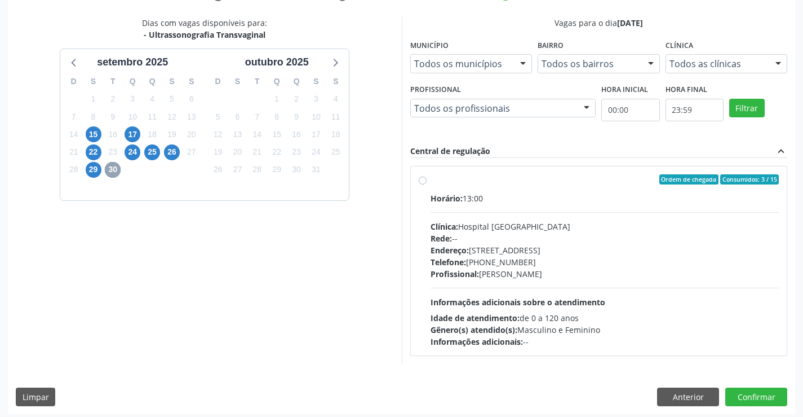
scroll to position [237, 0]
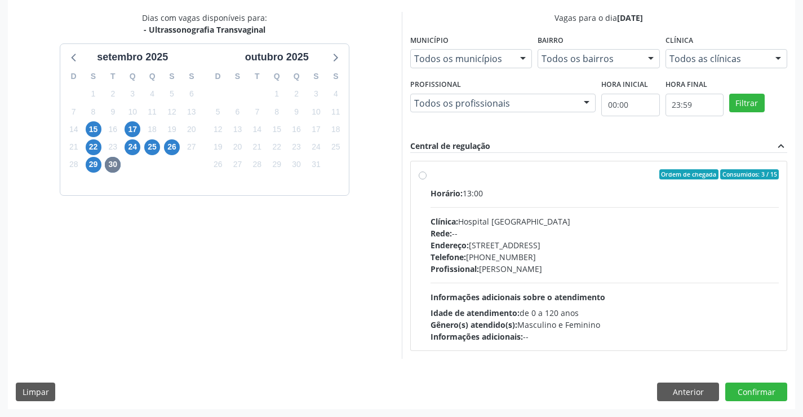
click at [519, 278] on div "Horário: 13:00 Clínica: Hospital [GEOGRAPHIC_DATA] Rede: -- Endereço: [STREET_A…" at bounding box center [605, 264] width 349 height 155
click at [427, 179] on input "Ordem de chegada Consumidos: 3 / 15 Horário: 13:00 Clínica: Hospital Sao Franci…" at bounding box center [423, 174] width 8 height 10
radio input "true"
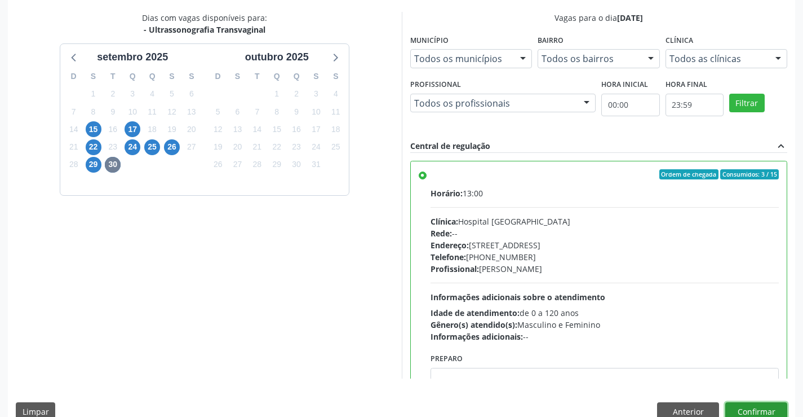
click at [757, 409] on button "Confirmar" at bounding box center [756, 411] width 62 height 19
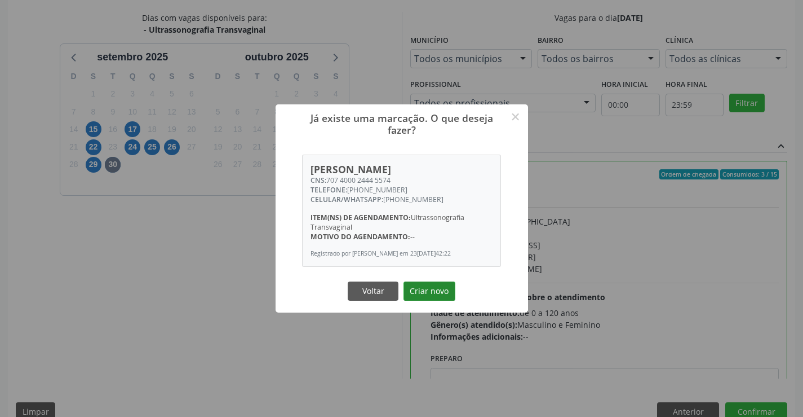
click at [419, 293] on button "Criar novo" at bounding box center [430, 290] width 52 height 19
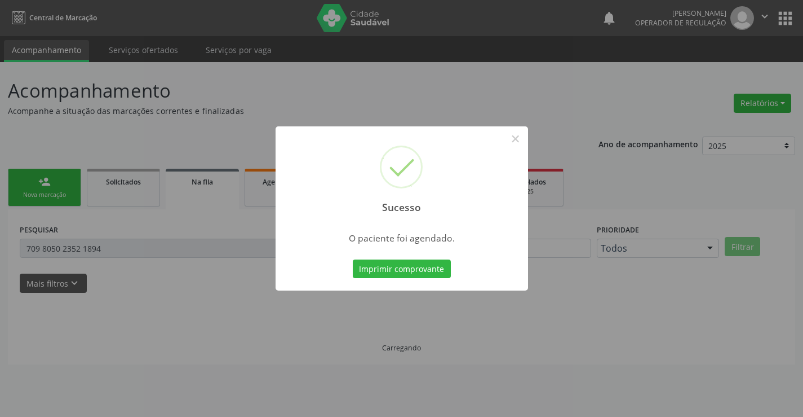
scroll to position [0, 0]
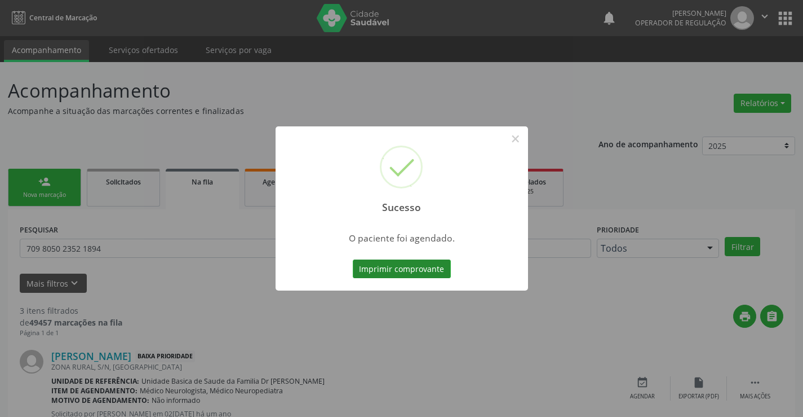
click at [415, 276] on button "Imprimir comprovante" at bounding box center [402, 268] width 98 height 19
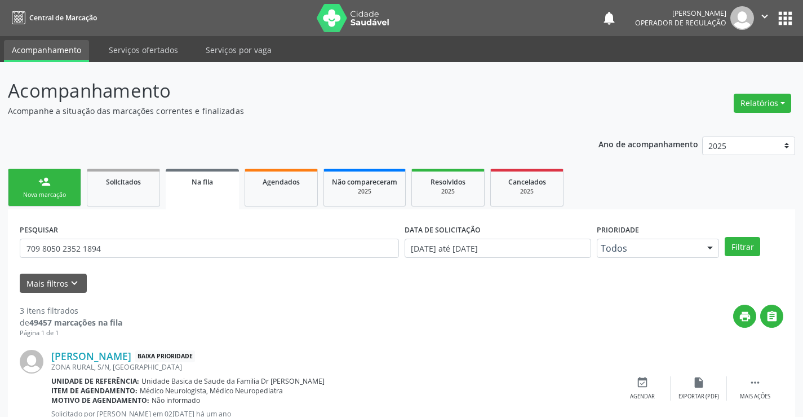
click at [51, 179] on link "person_add Nova marcação" at bounding box center [44, 188] width 73 height 38
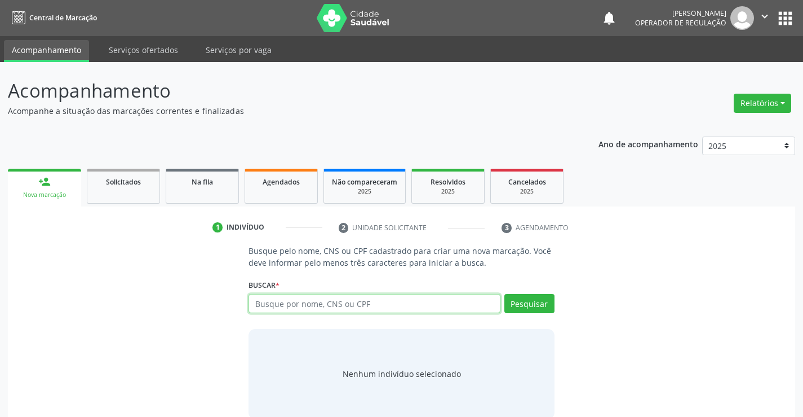
click at [340, 305] on input "text" at bounding box center [374, 303] width 251 height 19
type input "701006805457699"
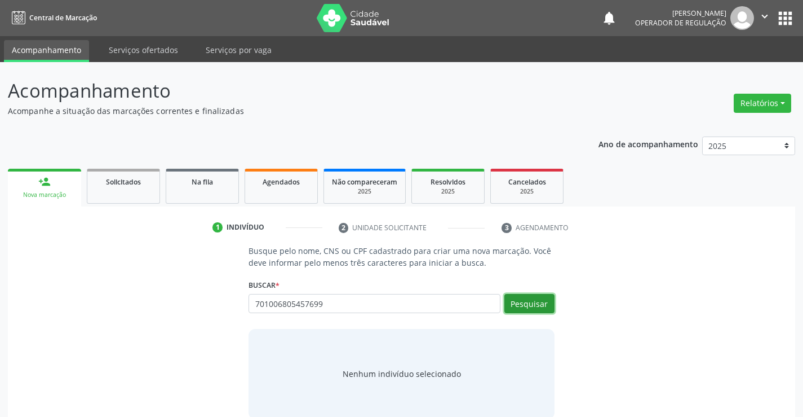
click at [529, 308] on button "Pesquisar" at bounding box center [529, 303] width 50 height 19
type input "701006805457699"
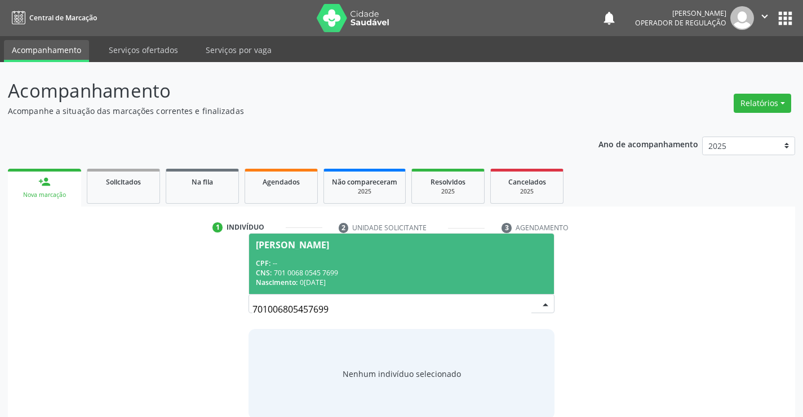
click at [501, 277] on div "Nascimento: 0[DATE]" at bounding box center [401, 282] width 291 height 10
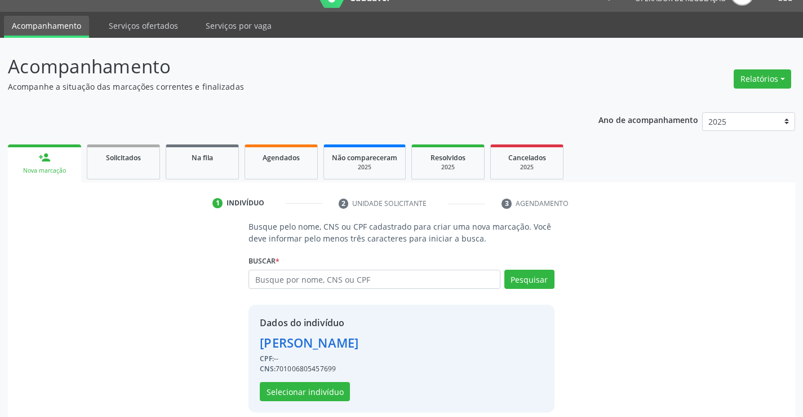
scroll to position [36, 0]
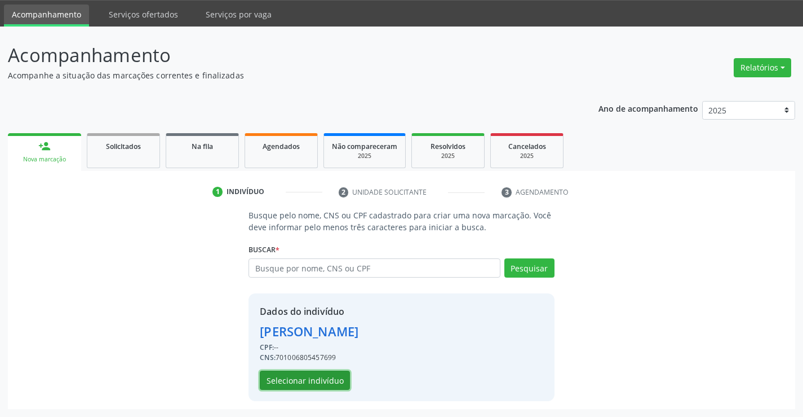
click at [321, 381] on button "Selecionar indivíduo" at bounding box center [305, 379] width 90 height 19
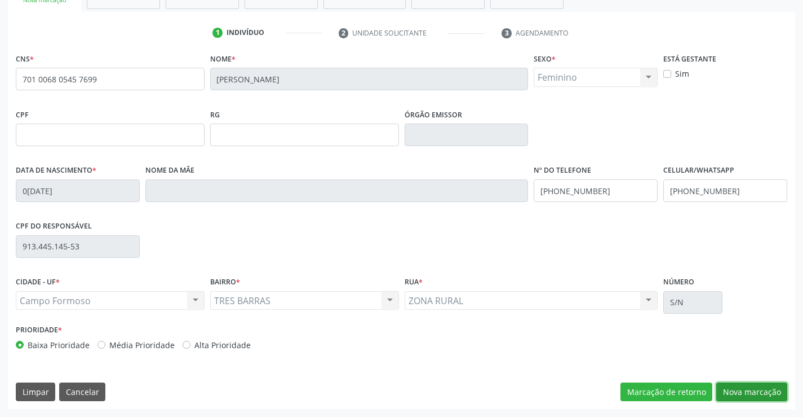
click at [729, 386] on button "Nova marcação" at bounding box center [751, 391] width 71 height 19
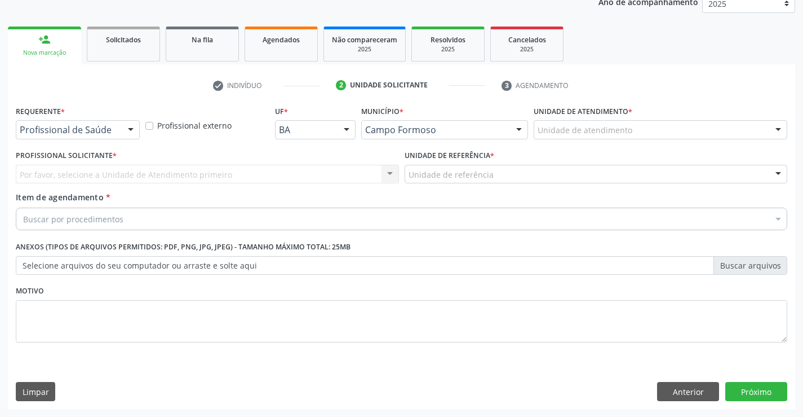
scroll to position [142, 0]
click at [123, 129] on div at bounding box center [130, 130] width 17 height 19
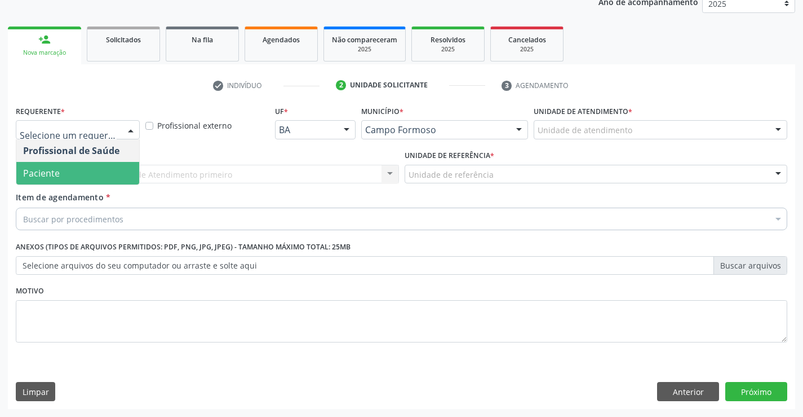
click at [89, 172] on span "Paciente" at bounding box center [77, 173] width 123 height 23
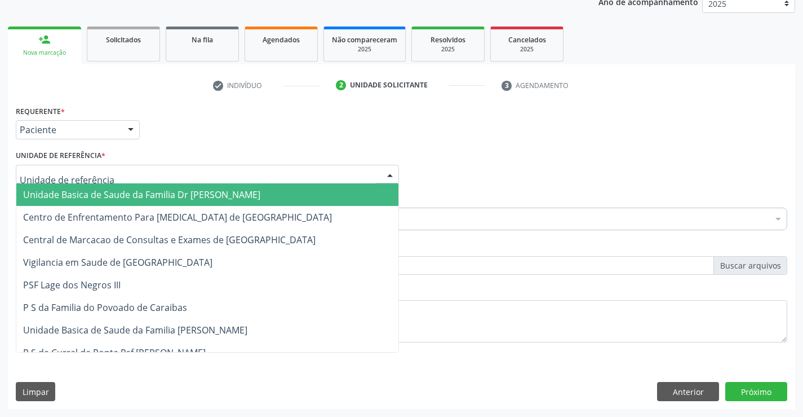
click at [148, 170] on div at bounding box center [207, 174] width 383 height 19
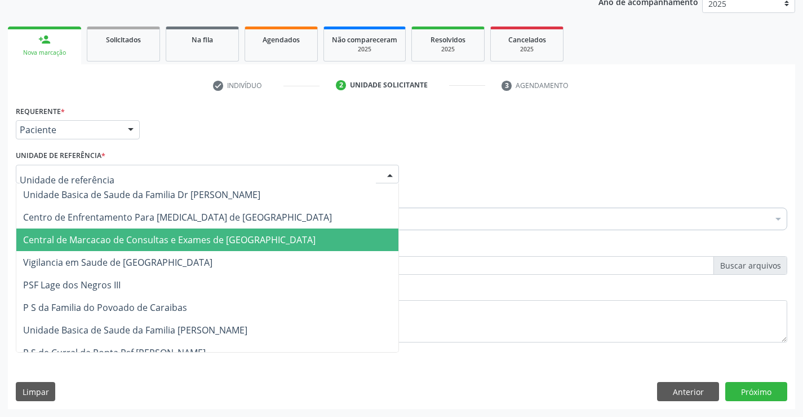
click at [162, 234] on span "Central de Marcacao de Consultas e Exames de [GEOGRAPHIC_DATA]" at bounding box center [169, 239] width 293 height 12
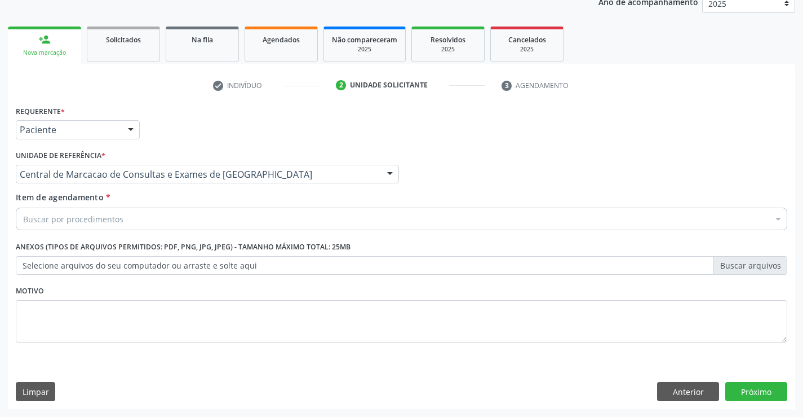
click at [180, 219] on div "Buscar por procedimentos" at bounding box center [402, 218] width 772 height 23
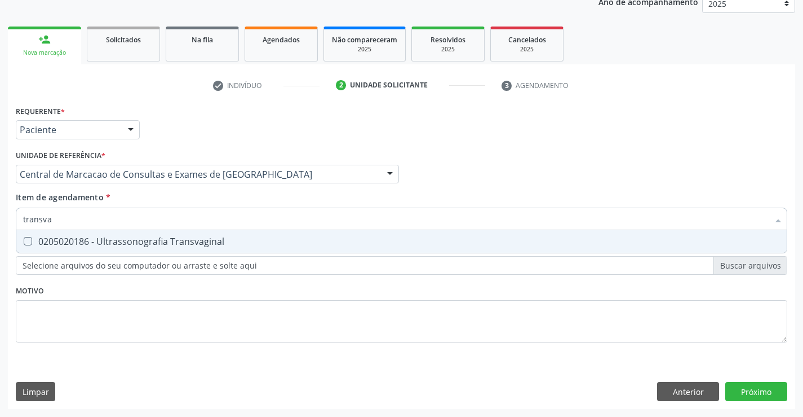
type input "transvag"
click at [180, 237] on div "0205020186 - Ultrassonografia Transvaginal" at bounding box center [401, 241] width 757 height 9
checkbox Transvaginal "true"
click at [756, 387] on div "Requerente * Paciente Profissional de Saúde Paciente Nenhum resultado encontrad…" at bounding box center [401, 256] width 787 height 306
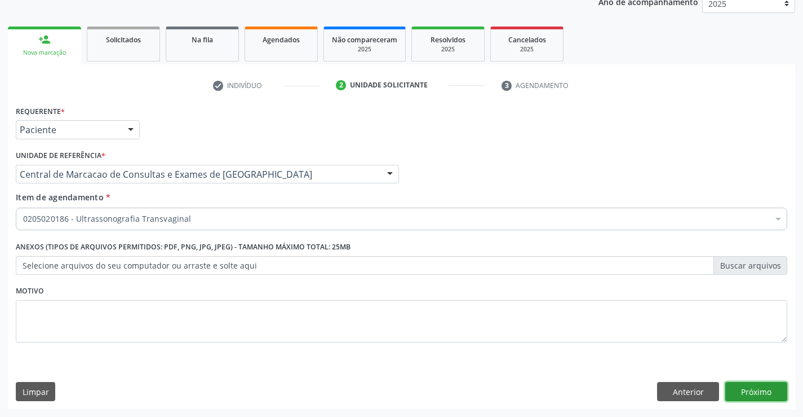
click at [743, 393] on button "Próximo" at bounding box center [756, 391] width 62 height 19
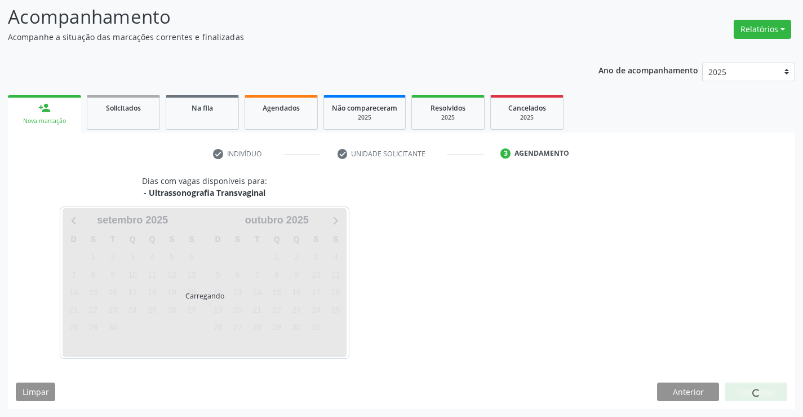
scroll to position [74, 0]
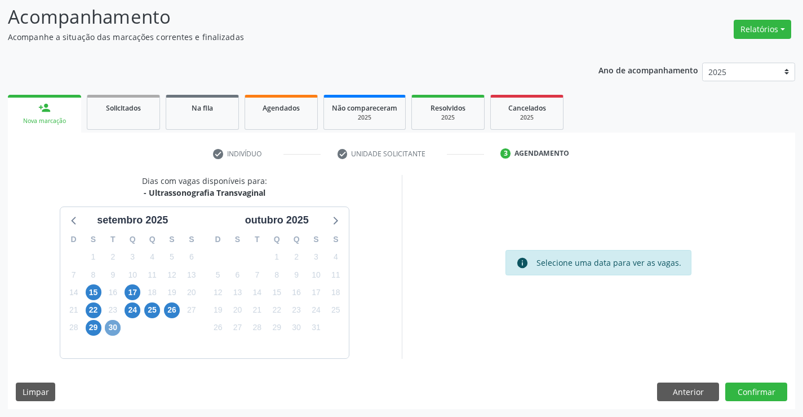
click at [114, 328] on span "30" at bounding box center [113, 328] width 16 height 16
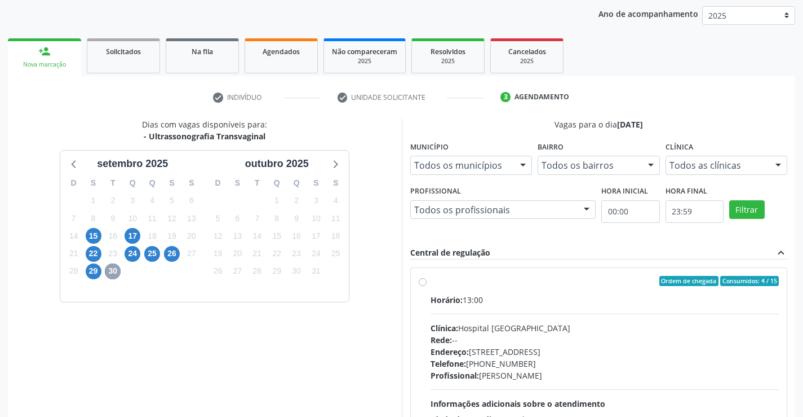
scroll to position [237, 0]
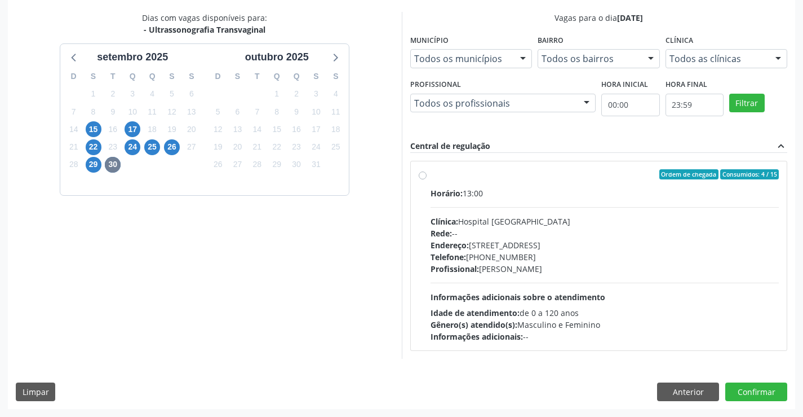
click at [474, 247] on div "Endereço: [STREET_ADDRESS]" at bounding box center [605, 245] width 349 height 12
click at [427, 179] on input "Ordem de chegada Consumidos: 4 / 15 Horário: 13:00 Clínica: Hospital [GEOGRAPHI…" at bounding box center [423, 174] width 8 height 10
radio input "true"
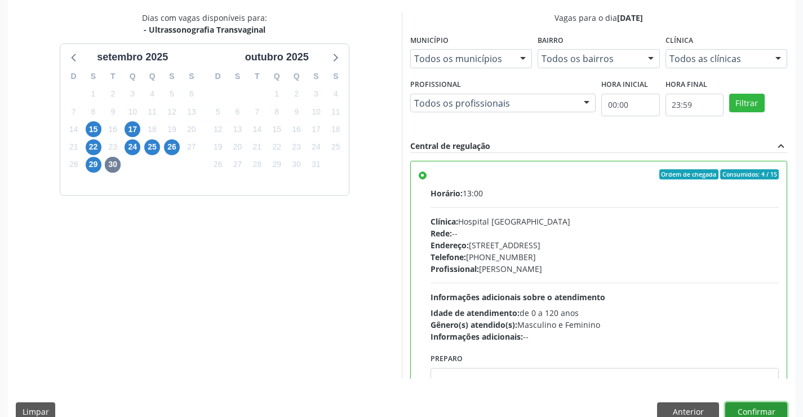
click at [752, 407] on button "Confirmar" at bounding box center [756, 411] width 62 height 19
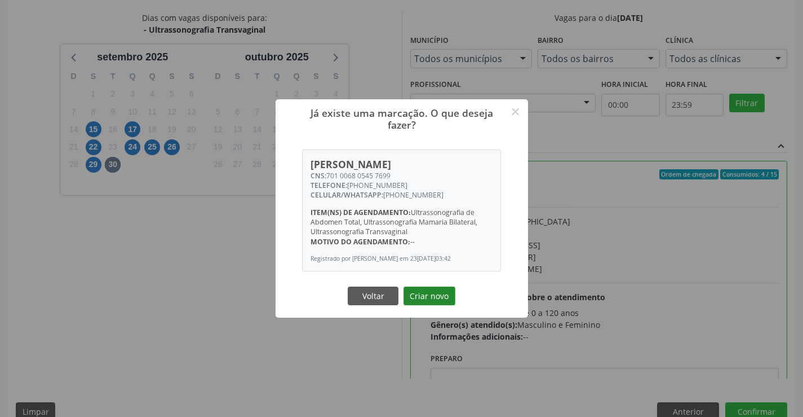
click at [412, 292] on button "Criar novo" at bounding box center [430, 295] width 52 height 19
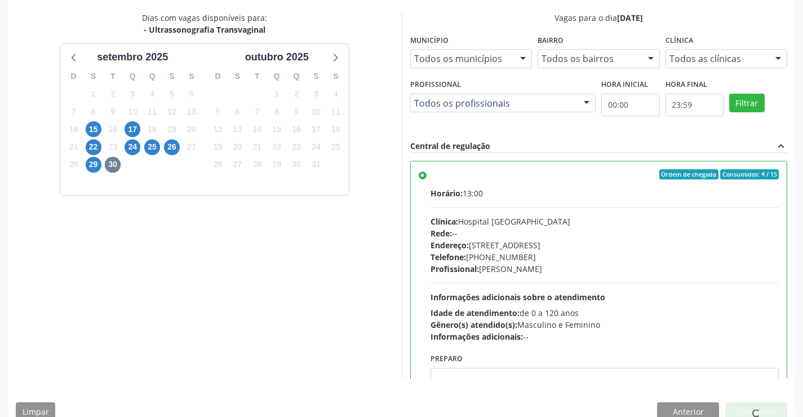
scroll to position [0, 0]
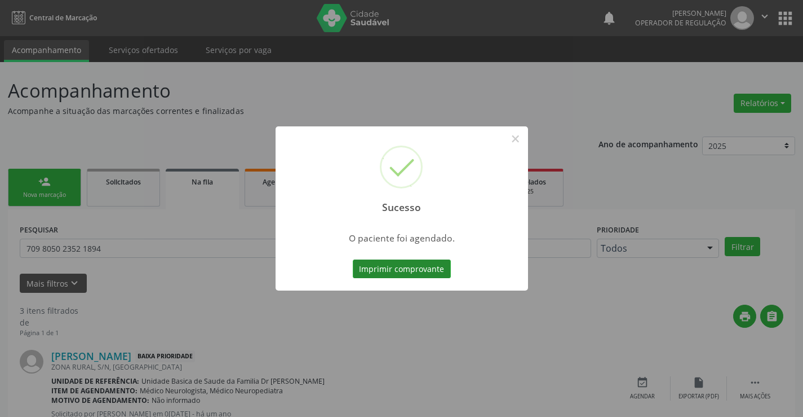
click at [423, 274] on button "Imprimir comprovante" at bounding box center [402, 268] width 98 height 19
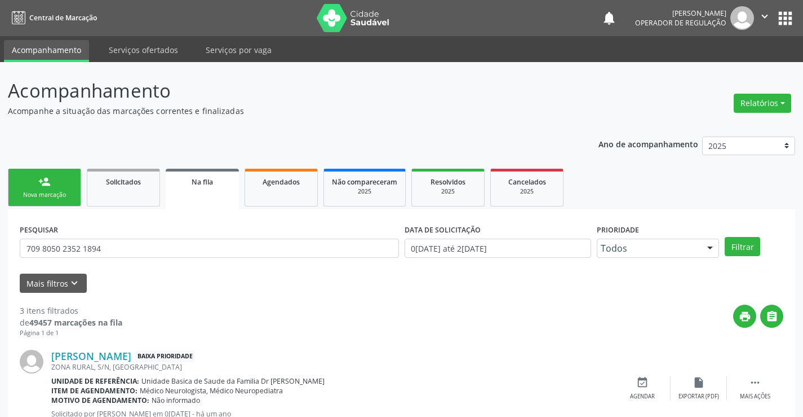
click at [54, 186] on link "person_add Nova marcação" at bounding box center [44, 188] width 73 height 38
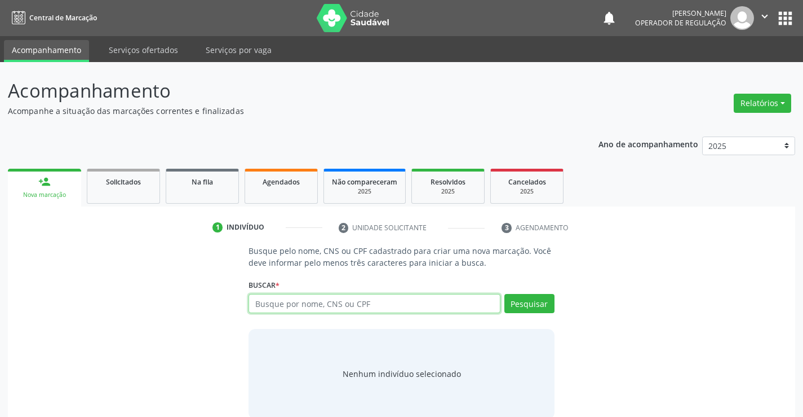
click at [278, 302] on input "text" at bounding box center [374, 303] width 251 height 19
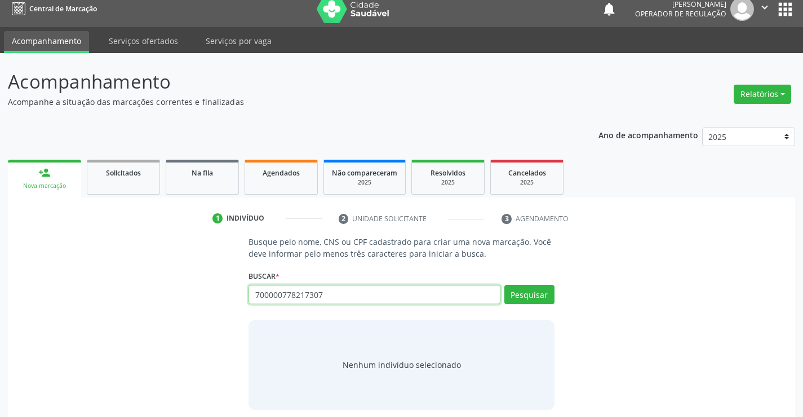
scroll to position [18, 0]
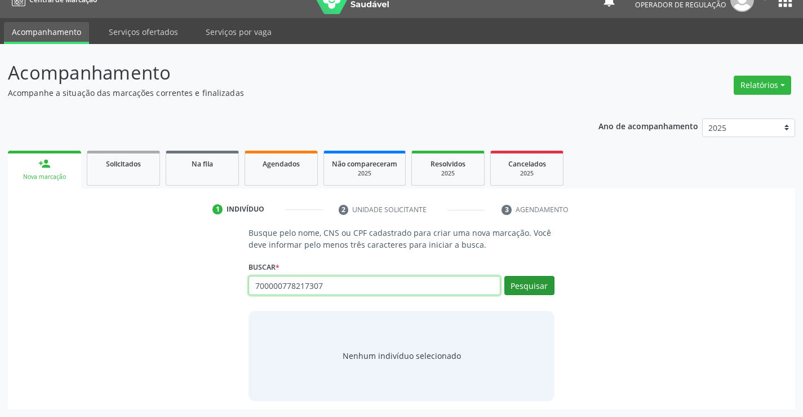
type input "700000778217307"
click at [538, 278] on button "Pesquisar" at bounding box center [529, 285] width 50 height 19
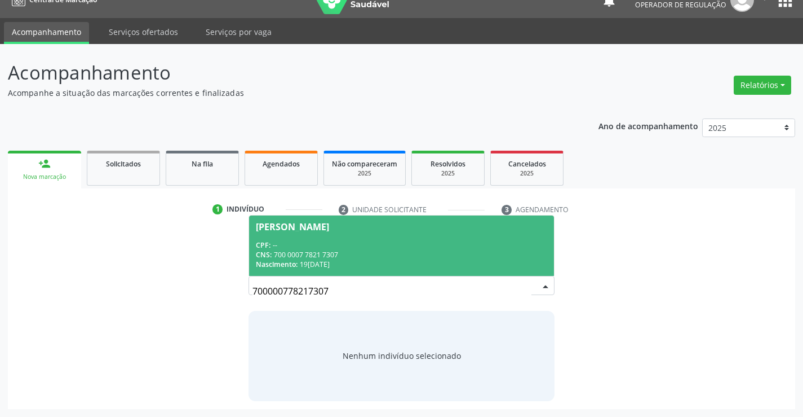
click at [321, 240] on div "CPF: --" at bounding box center [401, 245] width 291 height 10
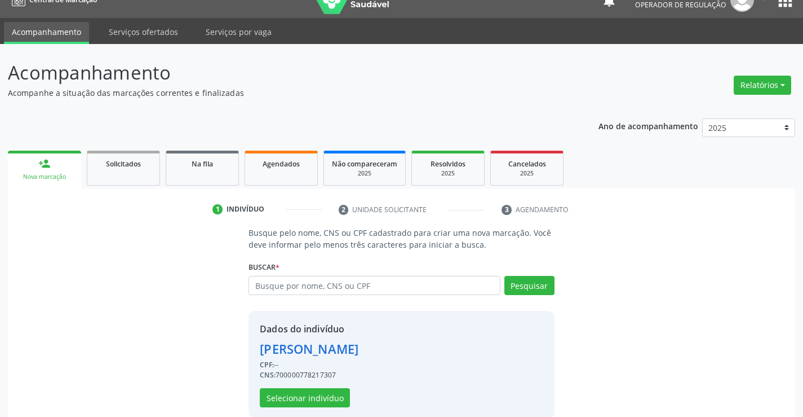
scroll to position [36, 0]
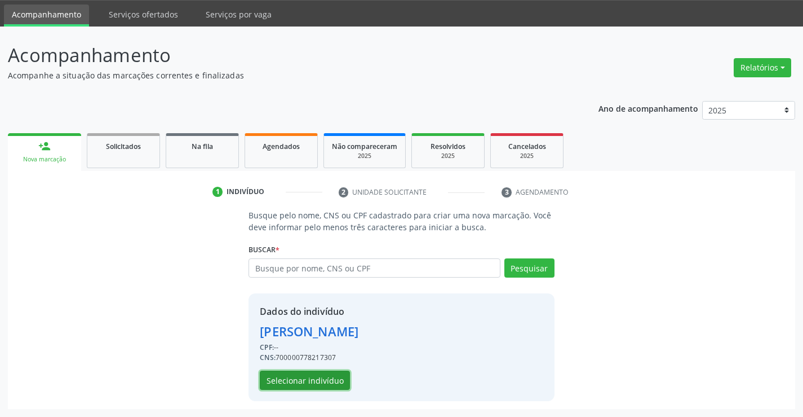
click at [302, 377] on button "Selecionar indivíduo" at bounding box center [305, 379] width 90 height 19
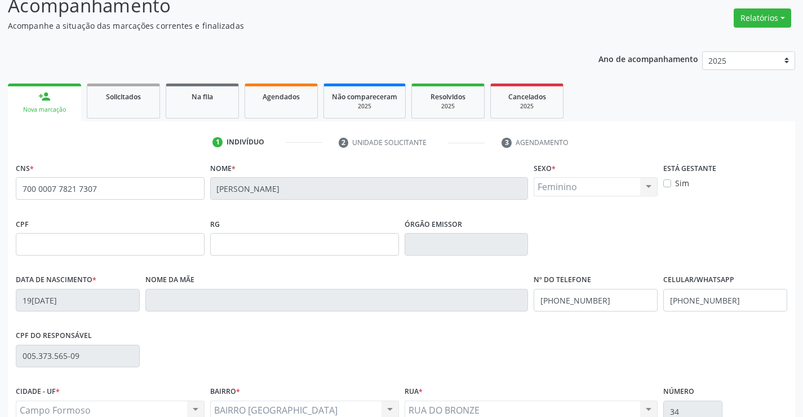
scroll to position [194, 0]
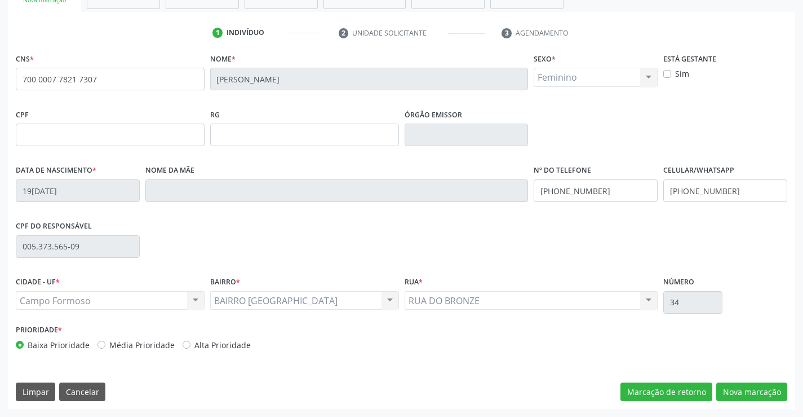
click at [750, 380] on div "CNS * 700 0007 7821 7307 [GEOGRAPHIC_DATA] * [PERSON_NAME] dos Santos Sexo * Fe…" at bounding box center [401, 229] width 787 height 359
click at [748, 389] on button "Nova marcação" at bounding box center [751, 391] width 71 height 19
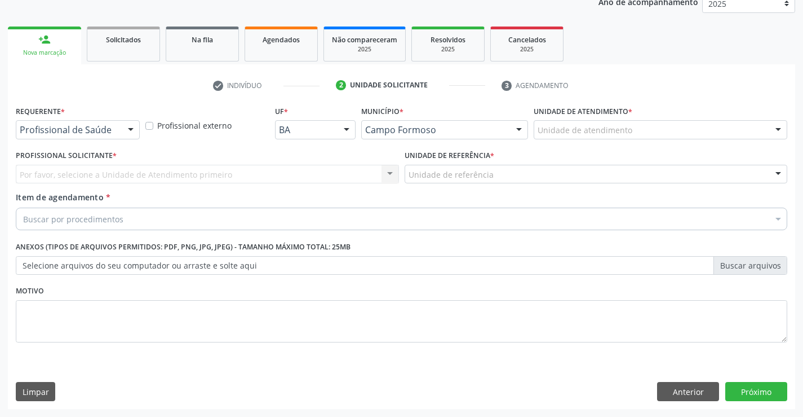
scroll to position [142, 0]
click at [121, 127] on div "Profissional de Saúde Profissional de Saúde Paciente Nenhum resultado encontrad…" at bounding box center [78, 129] width 124 height 19
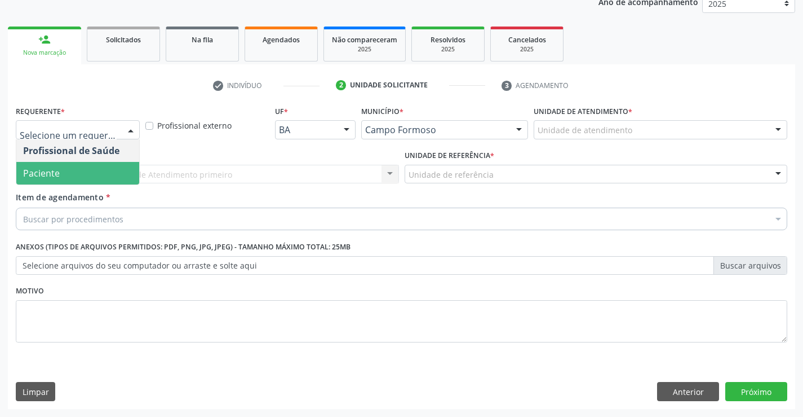
click at [67, 166] on span "Paciente" at bounding box center [77, 173] width 123 height 23
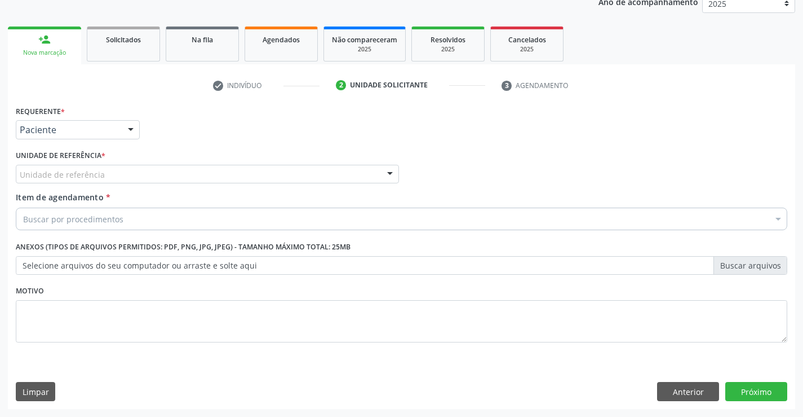
click at [172, 176] on div "Unidade de referência" at bounding box center [207, 174] width 383 height 19
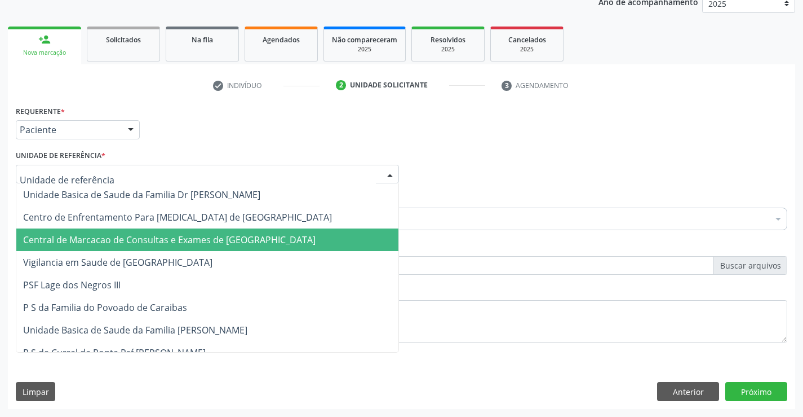
click at [169, 234] on span "Central de Marcacao de Consultas e Exames de [GEOGRAPHIC_DATA]" at bounding box center [169, 239] width 293 height 12
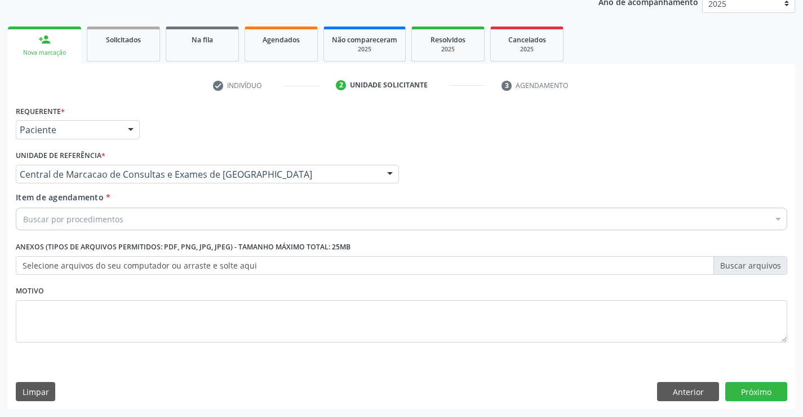
click at [173, 219] on div "Buscar por procedimentos" at bounding box center [402, 218] width 772 height 23
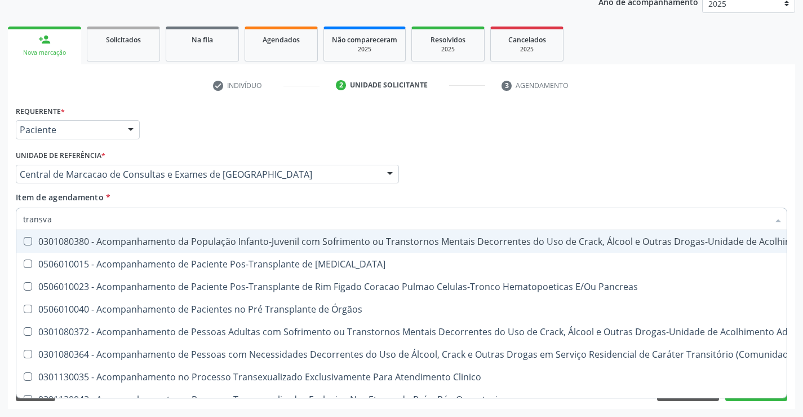
type input "transvag"
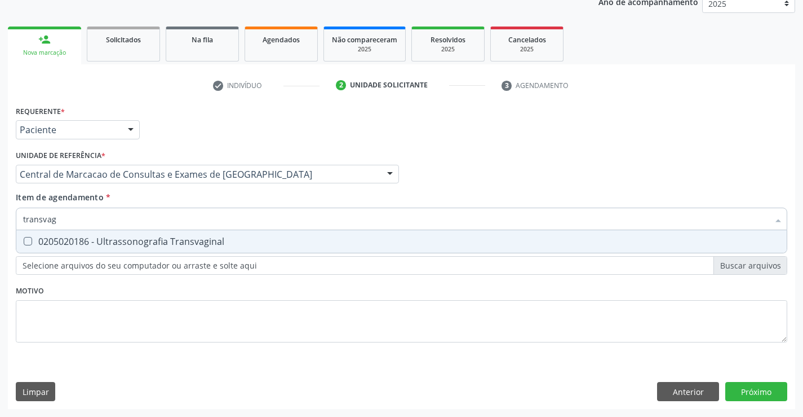
click at [132, 237] on div "0205020186 - Ultrassonografia Transvaginal" at bounding box center [401, 241] width 757 height 9
checkbox Transvaginal "true"
click at [779, 384] on div "Requerente * Paciente Profissional de Saúde Paciente Nenhum resultado encontrad…" at bounding box center [401, 256] width 787 height 306
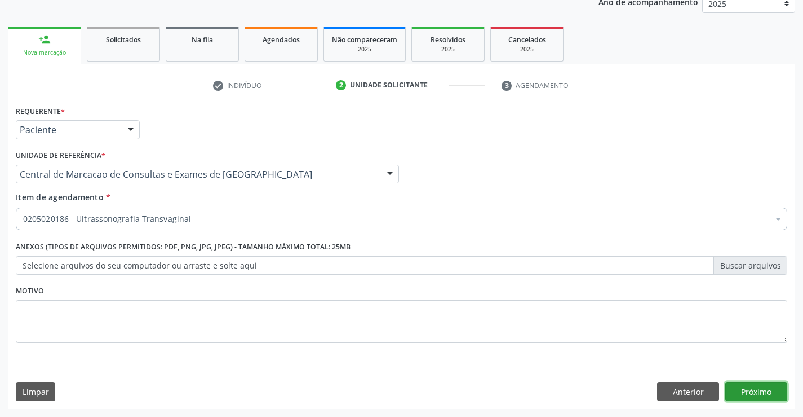
click at [779, 384] on button "Próximo" at bounding box center [756, 391] width 62 height 19
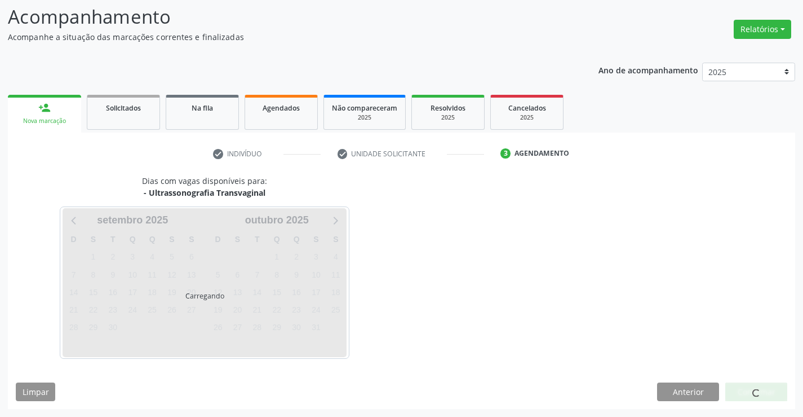
scroll to position [74, 0]
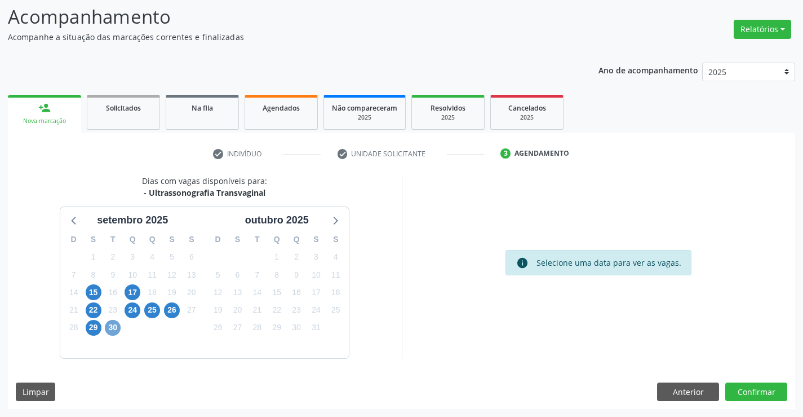
click at [108, 326] on span "30" at bounding box center [113, 328] width 16 height 16
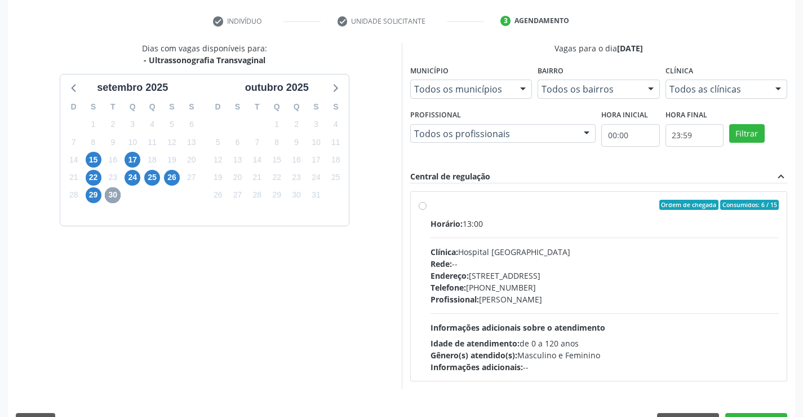
scroll to position [237, 0]
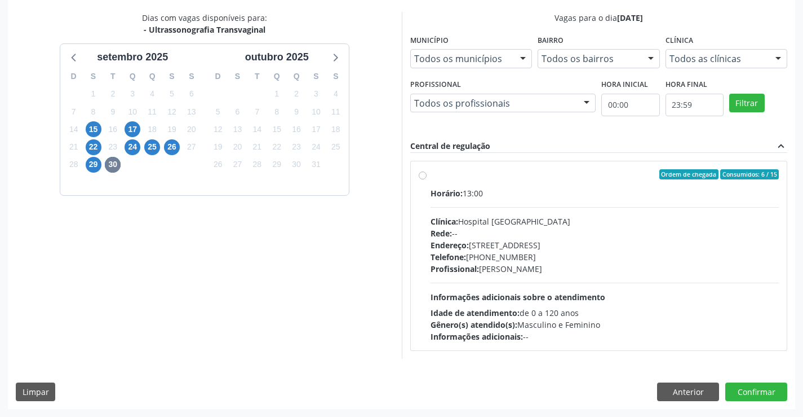
click at [494, 232] on div "Rede: --" at bounding box center [605, 233] width 349 height 12
click at [427, 179] on input "Ordem de chegada Consumidos: 6 / 15 Horário: 13:00 Clínica: Hospital [GEOGRAPHI…" at bounding box center [423, 174] width 8 height 10
radio input "true"
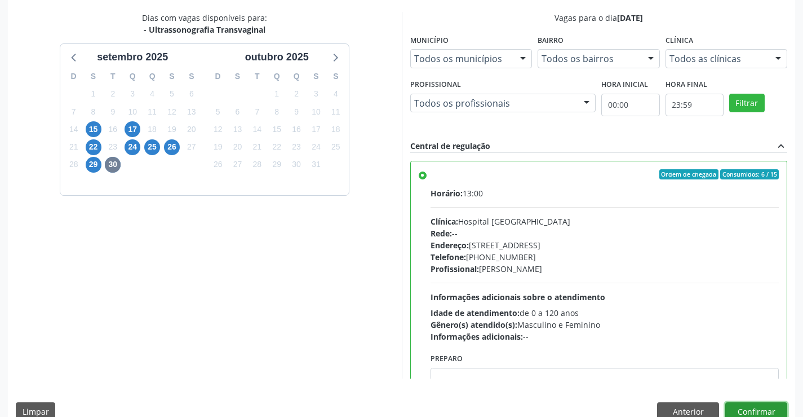
click at [770, 408] on button "Confirmar" at bounding box center [756, 411] width 62 height 19
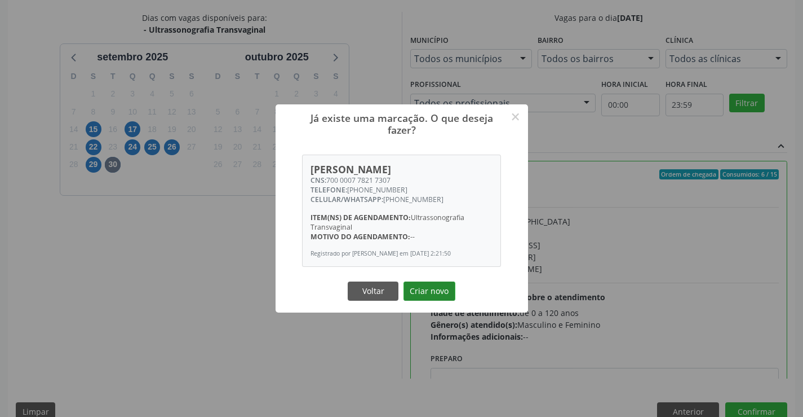
click at [430, 289] on button "Criar novo" at bounding box center [430, 290] width 52 height 19
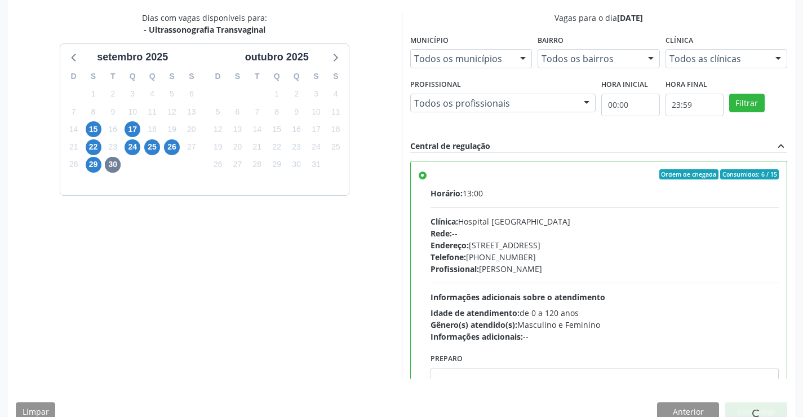
scroll to position [0, 0]
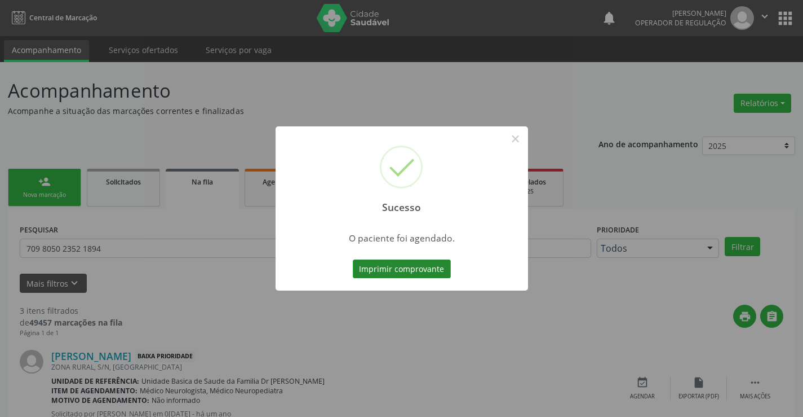
click at [432, 274] on button "Imprimir comprovante" at bounding box center [402, 268] width 98 height 19
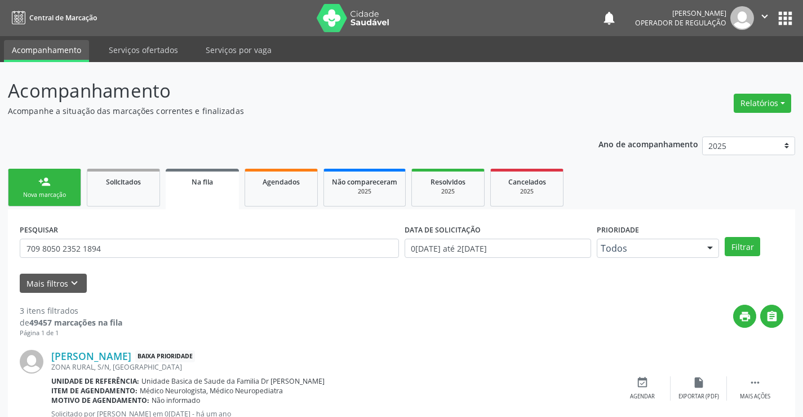
click at [49, 183] on div "person_add" at bounding box center [44, 181] width 12 height 12
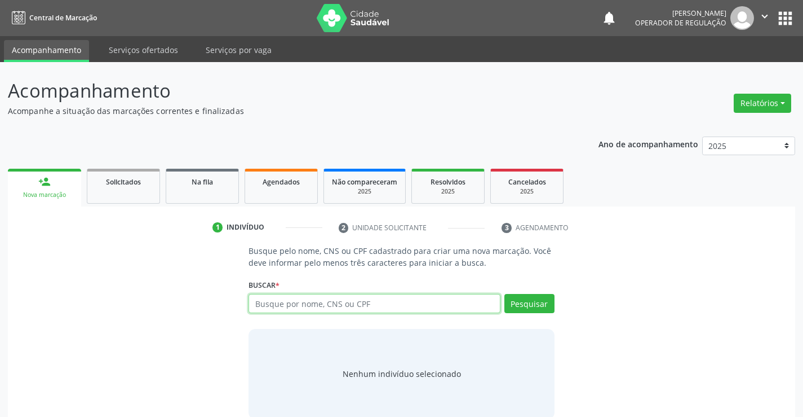
click at [287, 304] on input "text" at bounding box center [374, 303] width 251 height 19
type input "709609670491277"
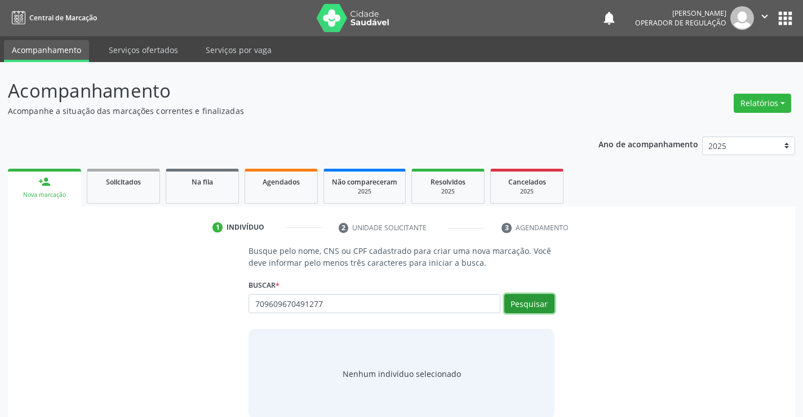
click at [534, 310] on button "Pesquisar" at bounding box center [529, 303] width 50 height 19
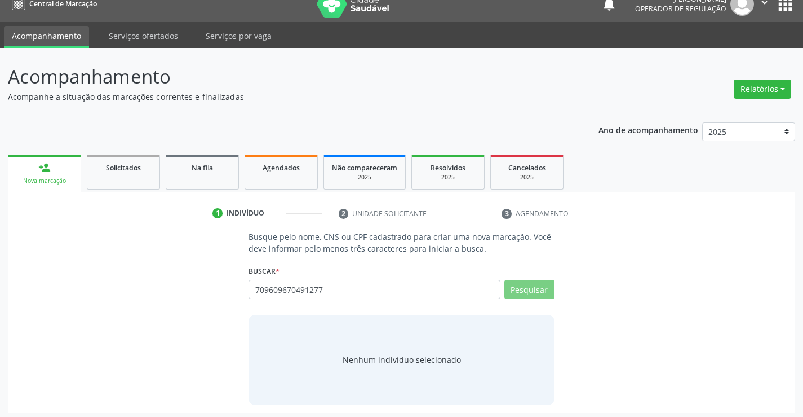
scroll to position [18, 0]
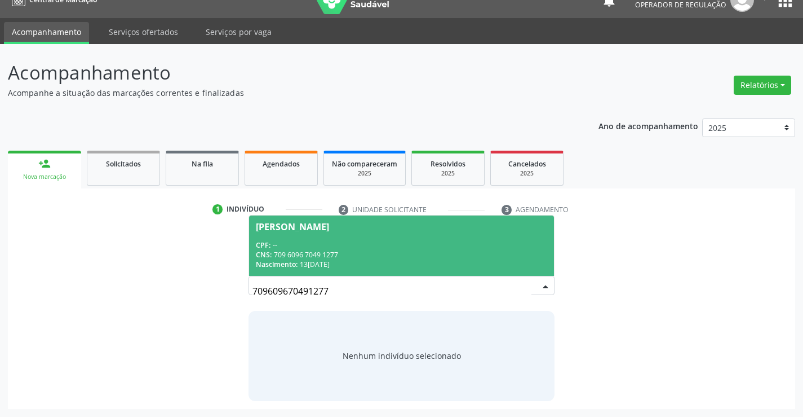
click at [378, 246] on div "CPF: --" at bounding box center [401, 245] width 291 height 10
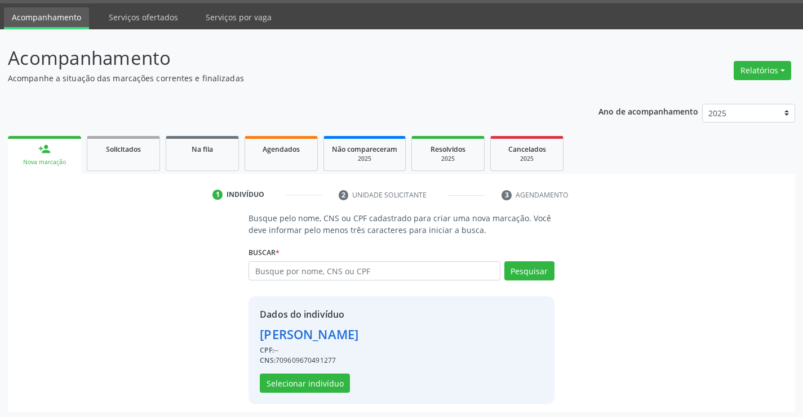
scroll to position [36, 0]
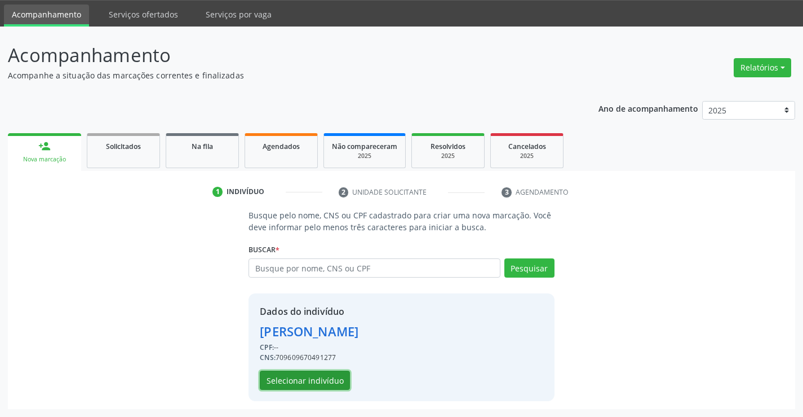
click at [282, 383] on button "Selecionar indivíduo" at bounding box center [305, 379] width 90 height 19
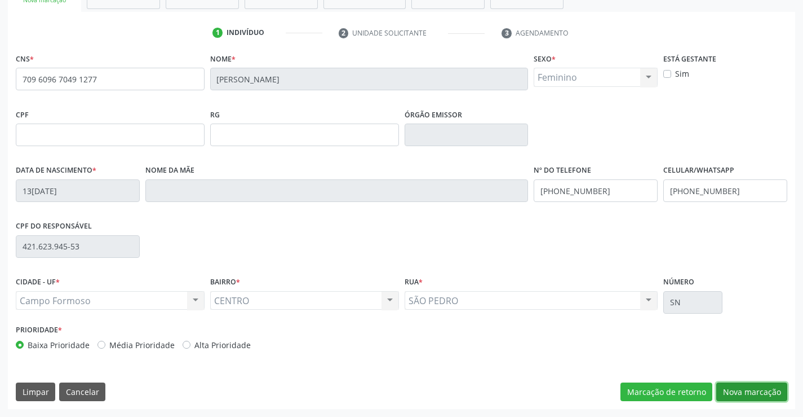
drag, startPoint x: 756, startPoint y: 391, endPoint x: 685, endPoint y: 364, distance: 75.8
click at [756, 391] on button "Nova marcação" at bounding box center [751, 391] width 71 height 19
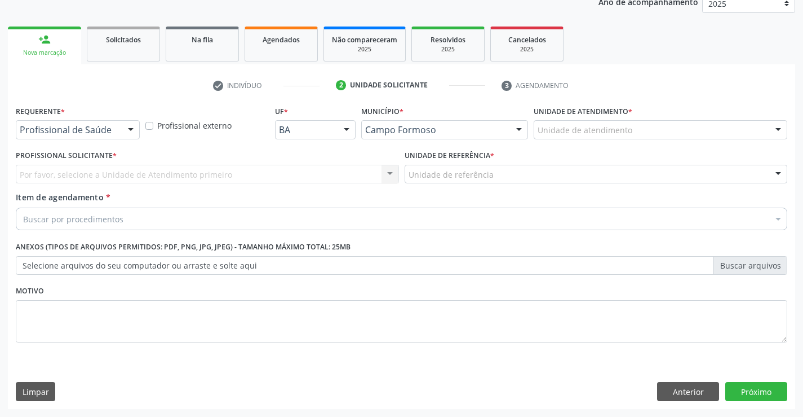
scroll to position [142, 0]
click at [120, 135] on div "Profissional de Saúde Profissional de Saúde Paciente Nenhum resultado encontrad…" at bounding box center [78, 129] width 124 height 19
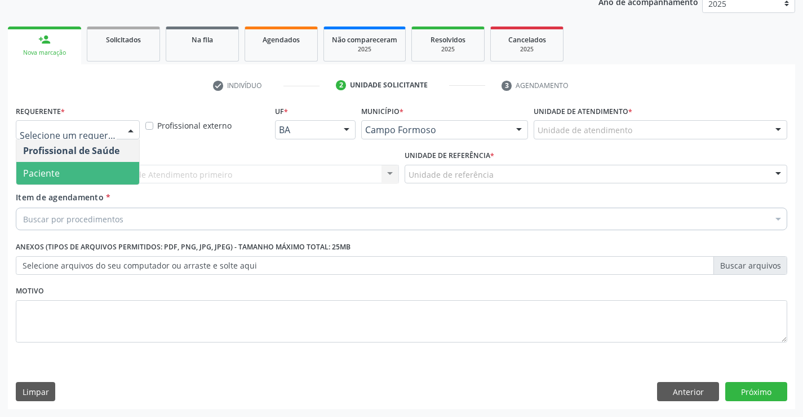
click at [85, 175] on span "Paciente" at bounding box center [77, 173] width 123 height 23
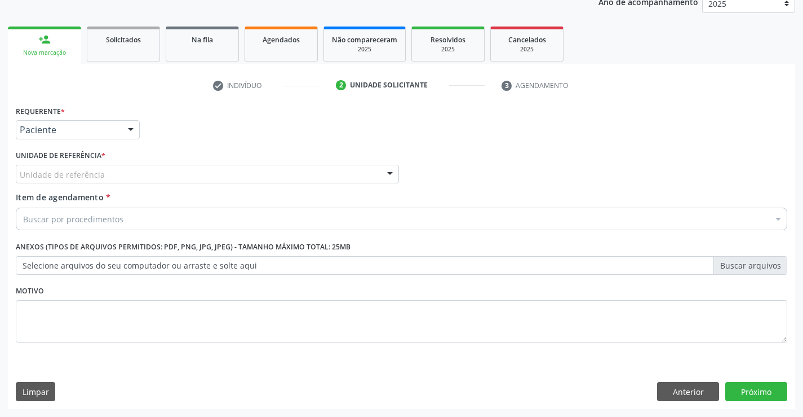
click at [191, 171] on div "Unidade de referência" at bounding box center [207, 174] width 383 height 19
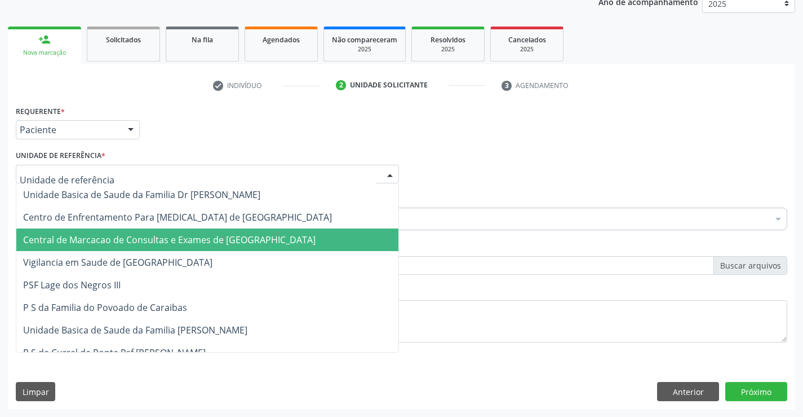
click at [200, 236] on span "Central de Marcacao de Consultas e Exames de [GEOGRAPHIC_DATA]" at bounding box center [169, 239] width 293 height 12
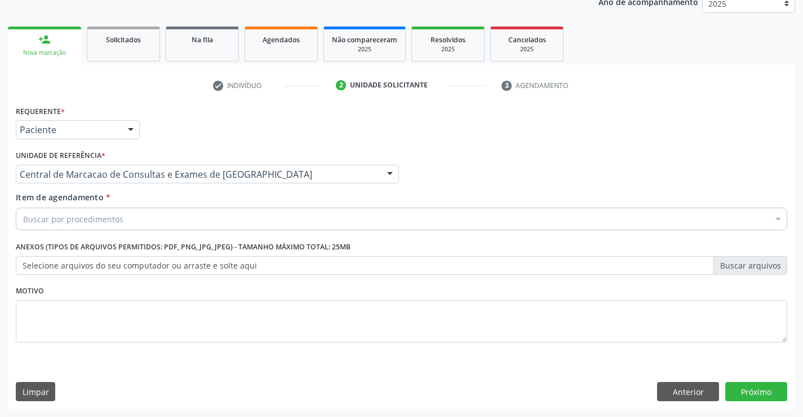
click at [218, 222] on div "Buscar por procedimentos" at bounding box center [402, 218] width 772 height 23
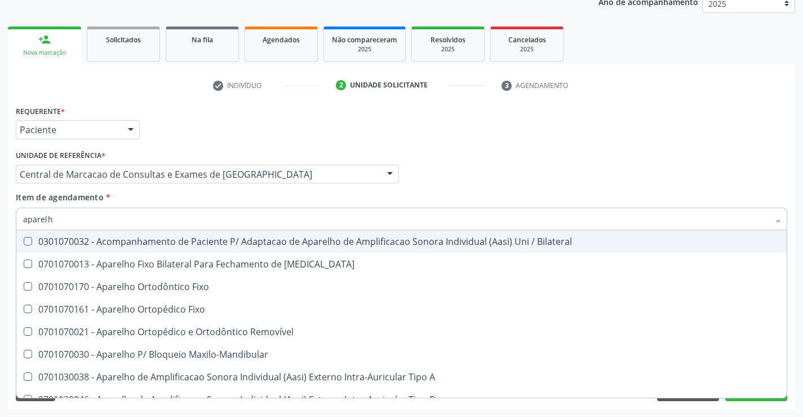
type input "aparelho"
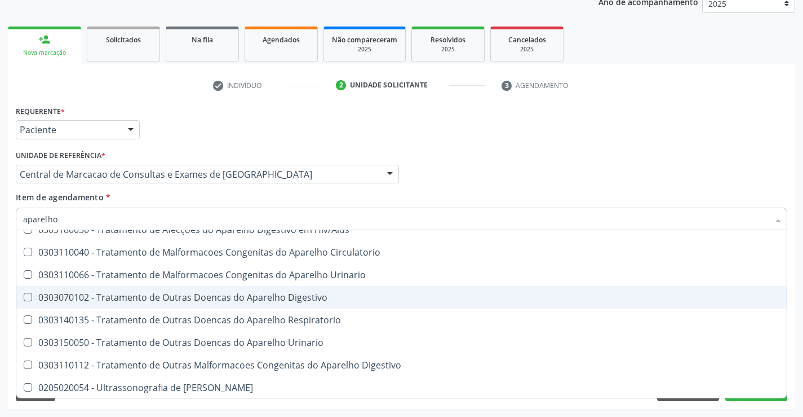
scroll to position [689, 0]
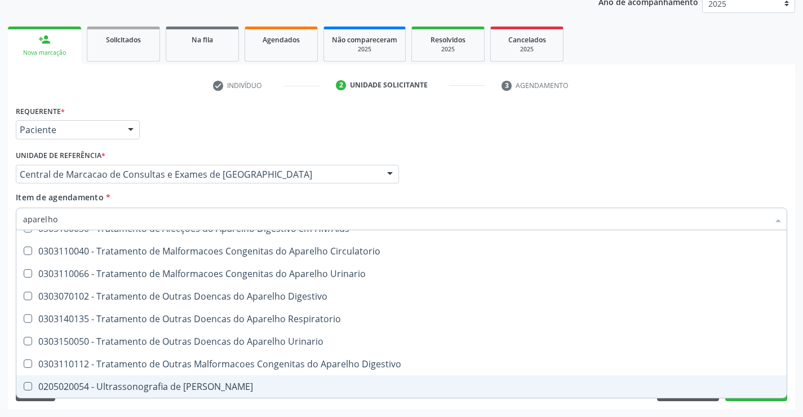
click at [201, 383] on div "0205020054 - Ultrassonografia de [PERSON_NAME]" at bounding box center [401, 386] width 757 height 9
checkbox Urinario "true"
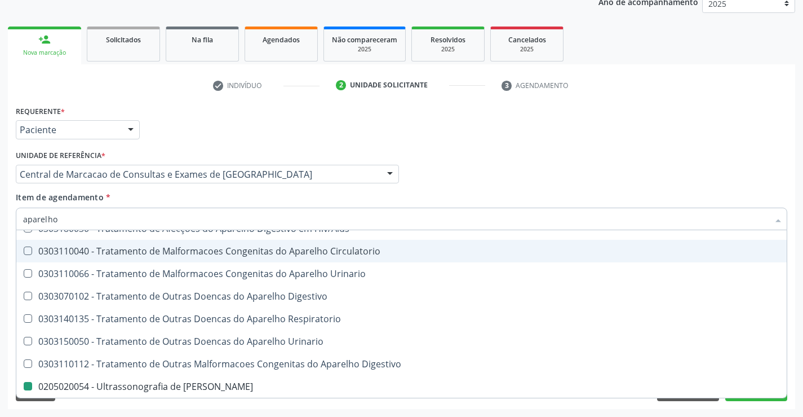
click at [473, 167] on div "Profissional Solicitante Por favor, selecione a Unidade de Atendimento primeiro…" at bounding box center [401, 169] width 777 height 44
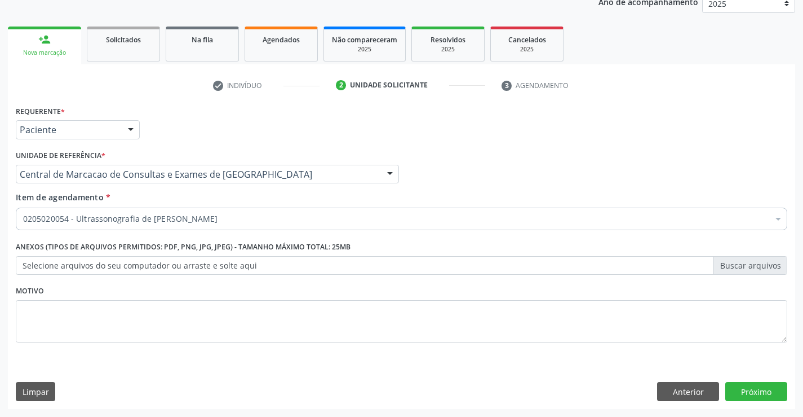
scroll to position [0, 0]
click at [764, 393] on button "Próximo" at bounding box center [756, 391] width 62 height 19
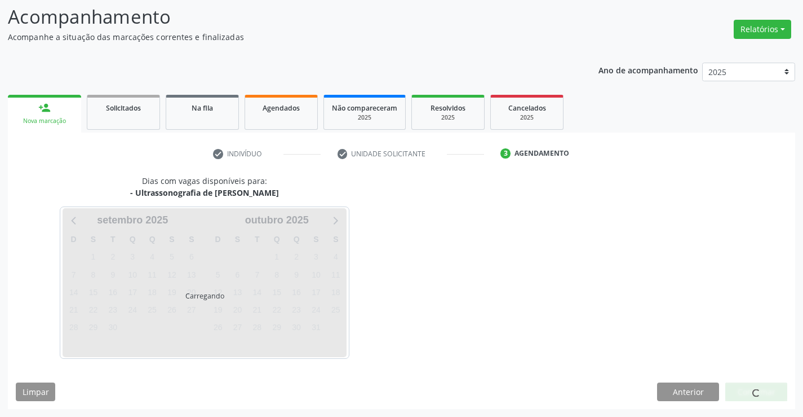
scroll to position [74, 0]
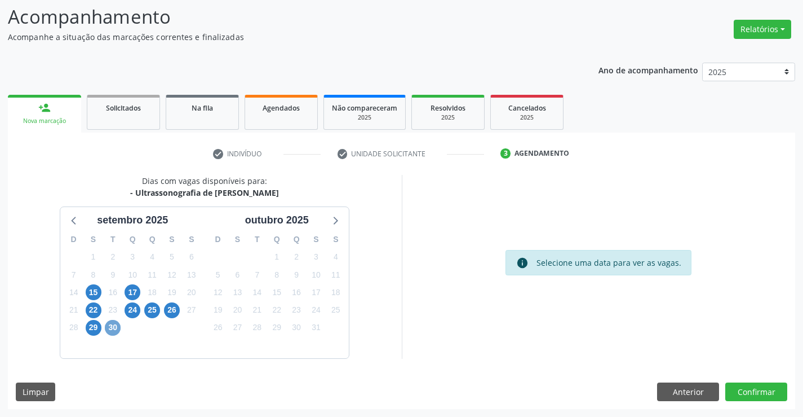
click at [113, 329] on span "30" at bounding box center [113, 328] width 16 height 16
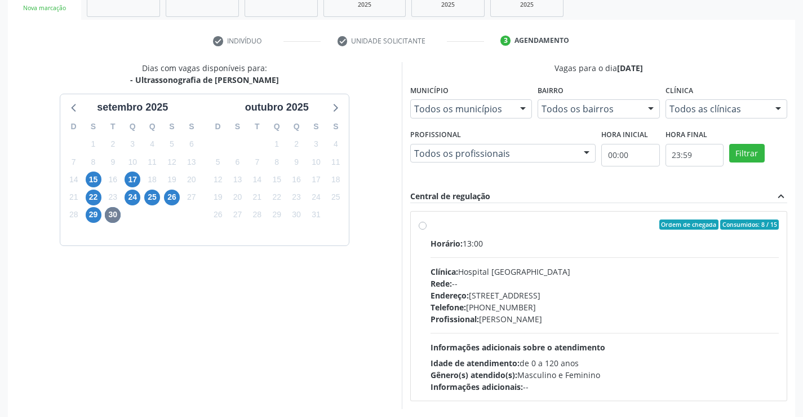
click at [498, 315] on div "Profissional: Joel da Rocha Almeida" at bounding box center [605, 319] width 349 height 12
click at [427, 229] on input "Ordem de chegada Consumidos: 8 / 15 Horário: 13:00 Clínica: Hospital Sao Franci…" at bounding box center [423, 224] width 8 height 10
radio input "true"
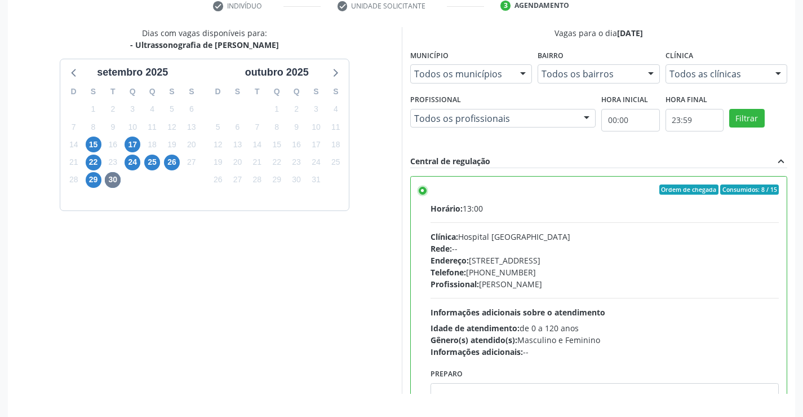
scroll to position [257, 0]
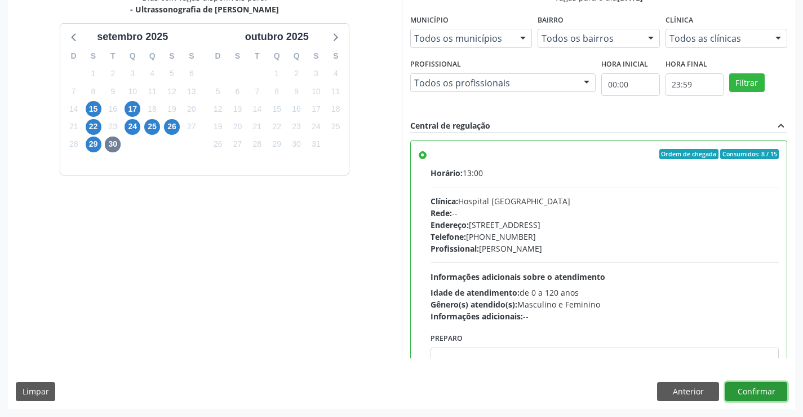
click at [761, 388] on button "Confirmar" at bounding box center [756, 391] width 62 height 19
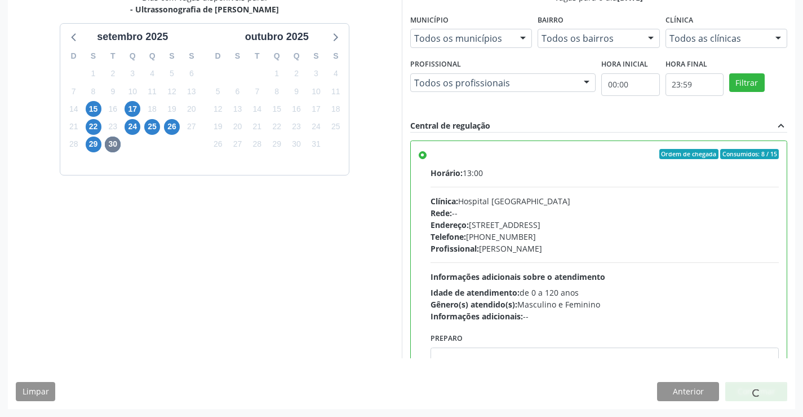
scroll to position [0, 0]
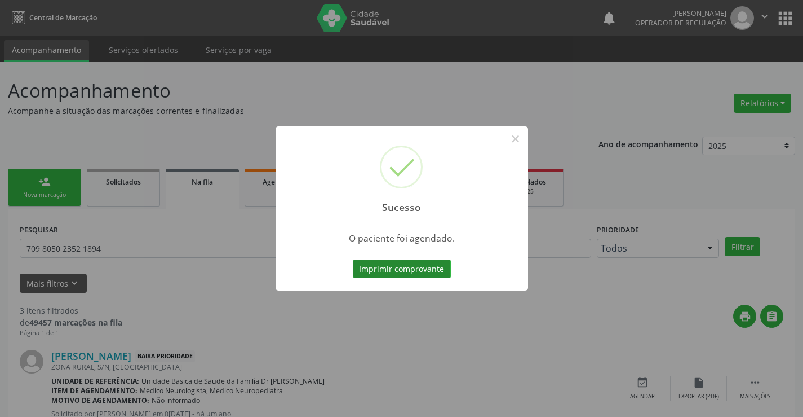
click at [412, 272] on button "Imprimir comprovante" at bounding box center [402, 268] width 98 height 19
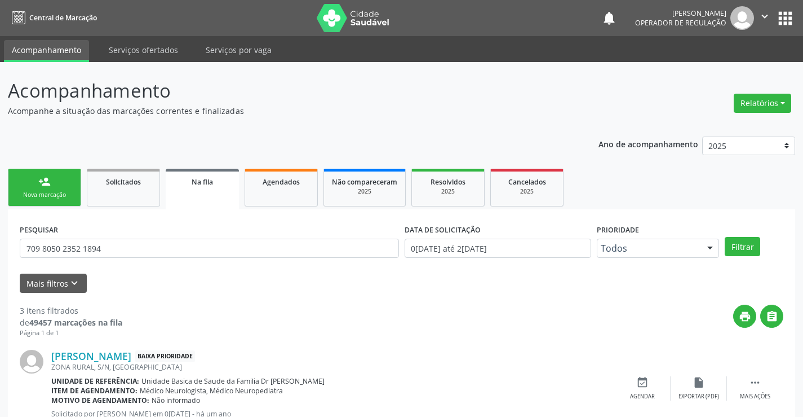
click at [51, 197] on div "Nova marcação" at bounding box center [44, 195] width 56 height 8
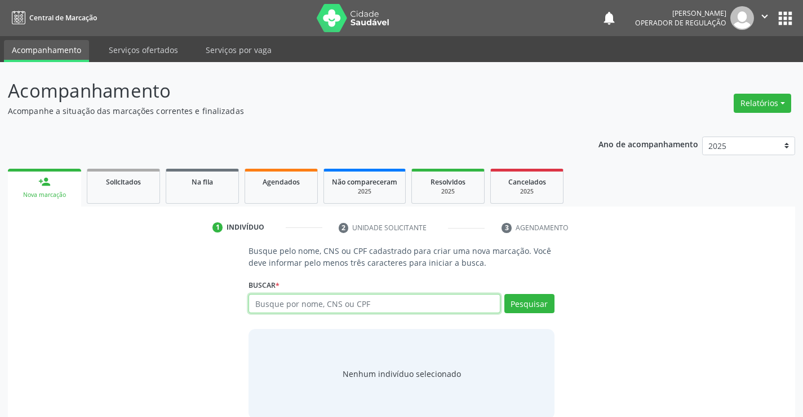
click at [344, 300] on input "text" at bounding box center [374, 303] width 251 height 19
type input "706804779824725"
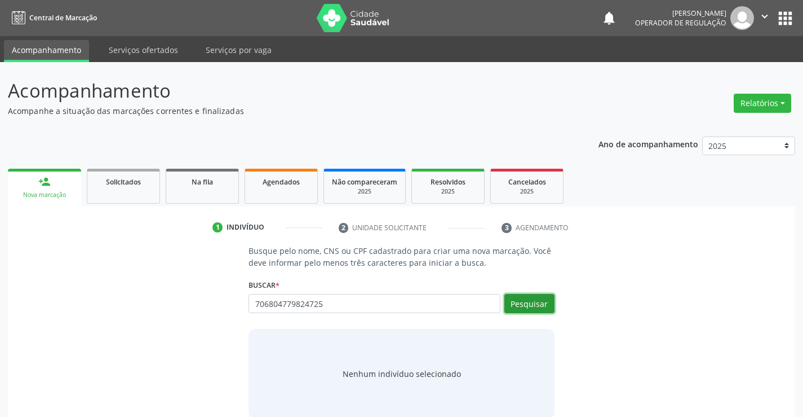
click at [524, 300] on button "Pesquisar" at bounding box center [529, 303] width 50 height 19
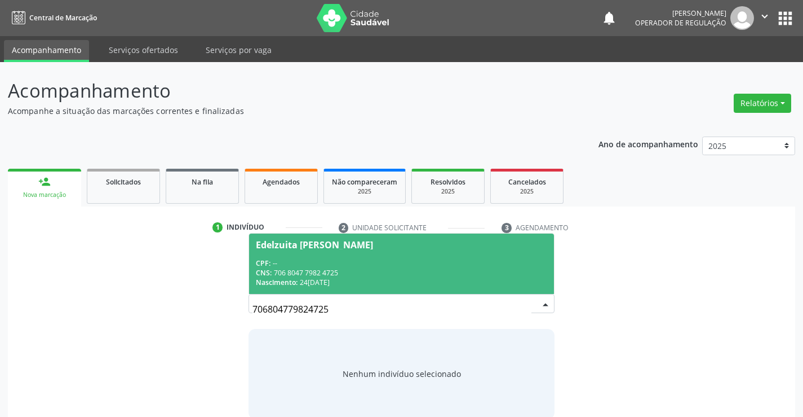
click at [386, 267] on div "CPF: --" at bounding box center [401, 263] width 291 height 10
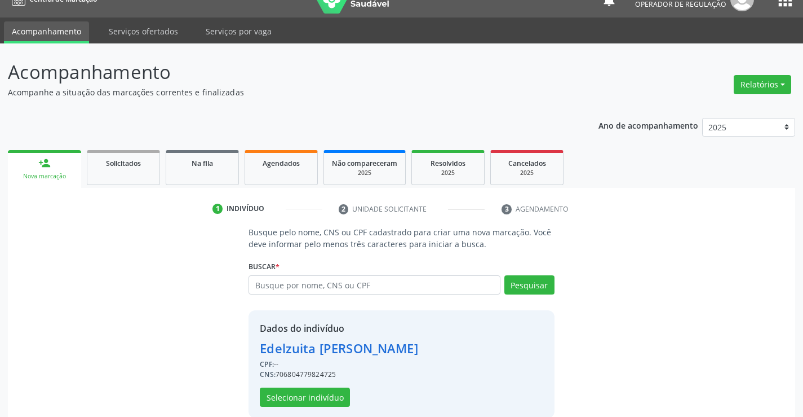
scroll to position [36, 0]
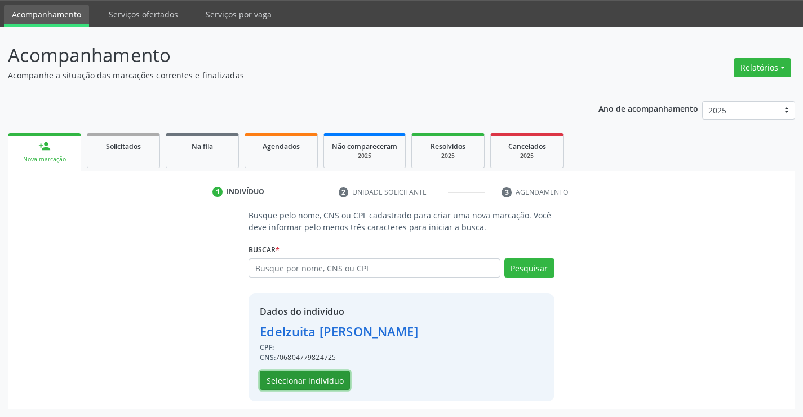
click at [306, 374] on button "Selecionar indivíduo" at bounding box center [305, 379] width 90 height 19
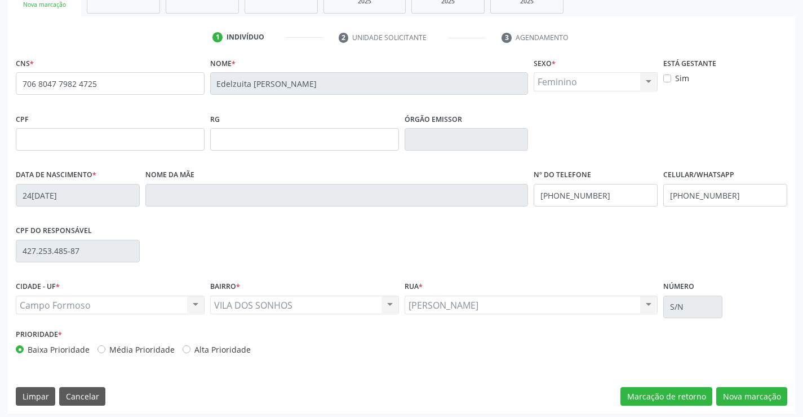
scroll to position [194, 0]
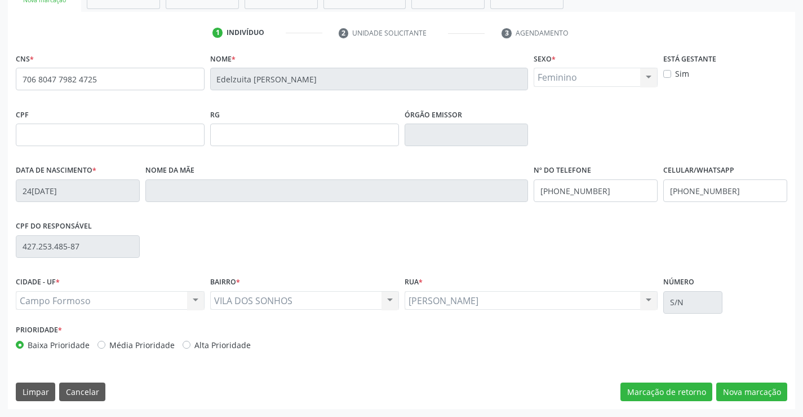
click at [749, 380] on div "CNS * 706 8047 7982 4725 Nome * Edelzuita Maria Braz dos Santos Sexo * Feminino…" at bounding box center [401, 229] width 787 height 359
click at [750, 387] on button "Nova marcação" at bounding box center [751, 391] width 71 height 19
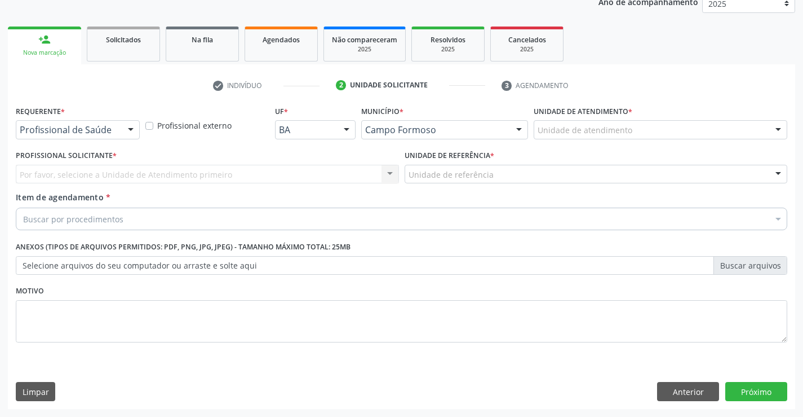
scroll to position [142, 0]
click at [125, 141] on div "Requerente * Profissional de Saúde Profissional de Saúde Paciente Nenhum result…" at bounding box center [78, 125] width 130 height 44
click at [123, 131] on div at bounding box center [130, 130] width 17 height 19
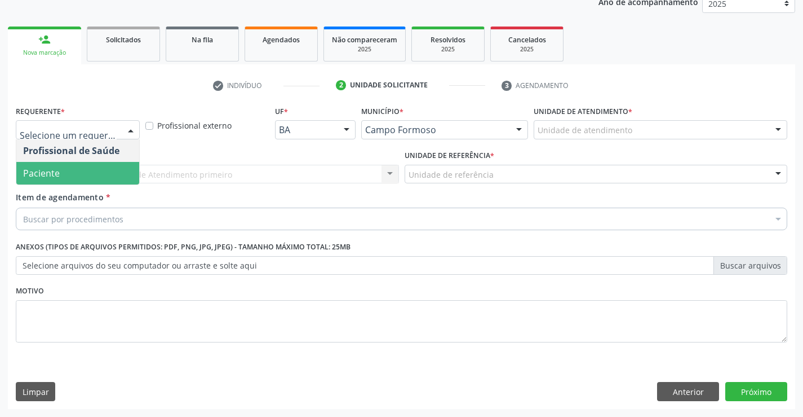
click at [83, 171] on span "Paciente" at bounding box center [77, 173] width 123 height 23
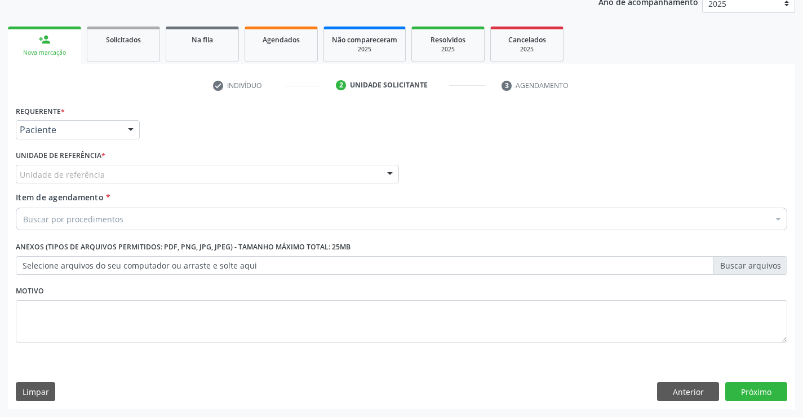
click at [187, 173] on div "Unidade de referência" at bounding box center [207, 174] width 383 height 19
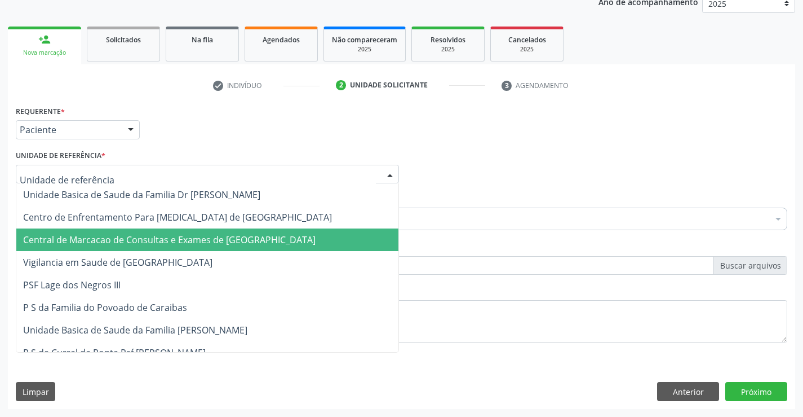
click at [188, 232] on span "Central de Marcacao de Consultas e Exames de [GEOGRAPHIC_DATA]" at bounding box center [207, 239] width 382 height 23
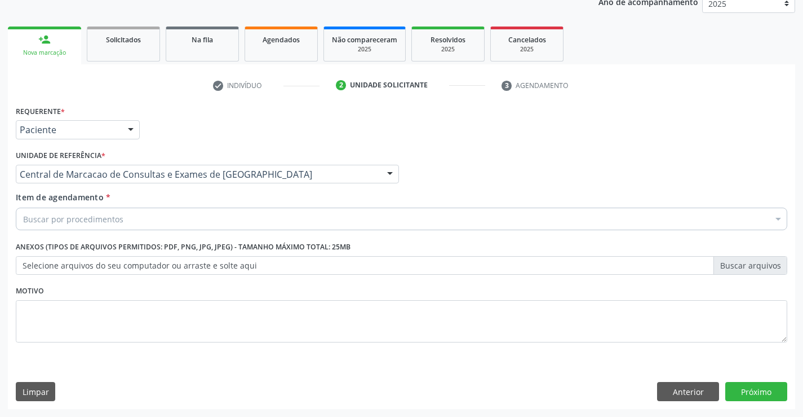
click at [203, 220] on div "Buscar por procedimentos" at bounding box center [402, 218] width 772 height 23
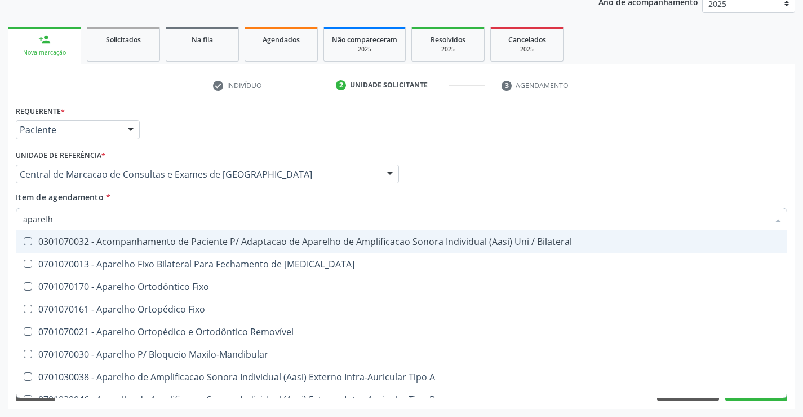
type input "aparelho"
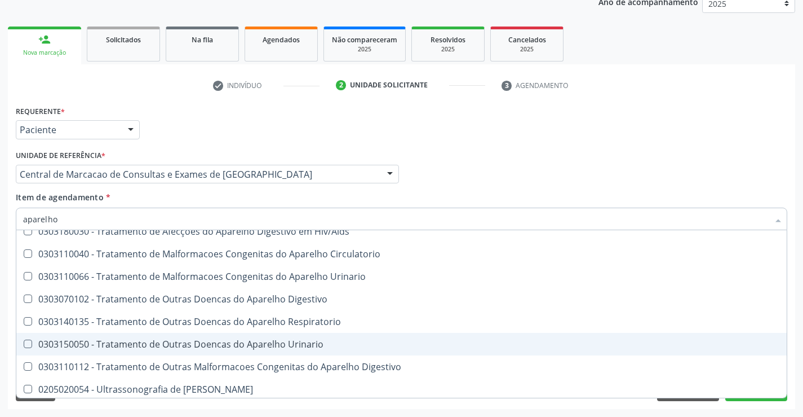
scroll to position [689, 0]
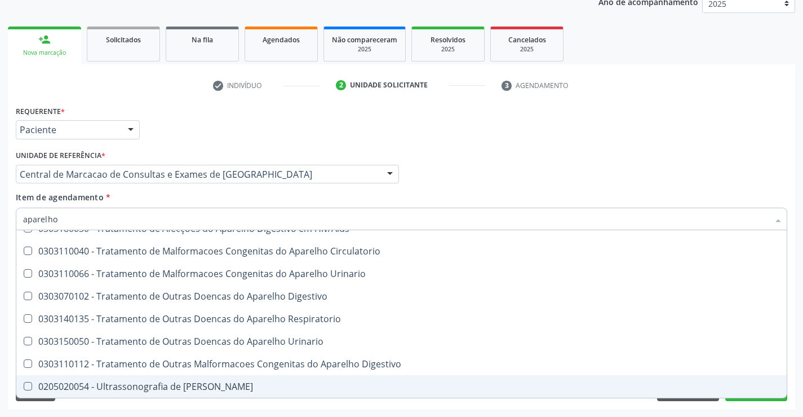
click at [220, 390] on div "0205020054 - Ultrassonografia de [PERSON_NAME]" at bounding box center [401, 386] width 757 height 9
checkbox Urinario "true"
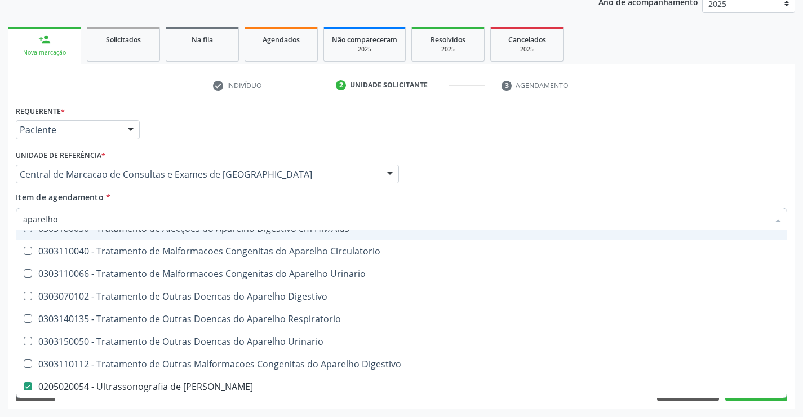
click at [539, 165] on div "Profissional Solicitante Por favor, selecione a Unidade de Atendimento primeiro…" at bounding box center [401, 169] width 777 height 44
checkbox Diastema "true"
checkbox Urinario "false"
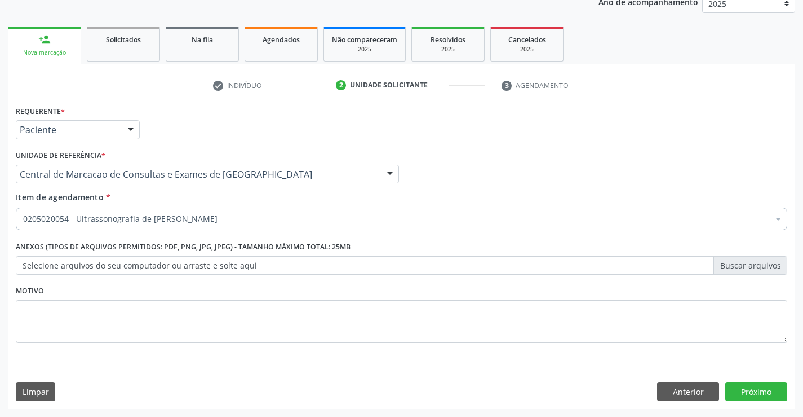
scroll to position [0, 0]
click at [763, 390] on button "Próximo" at bounding box center [756, 391] width 62 height 19
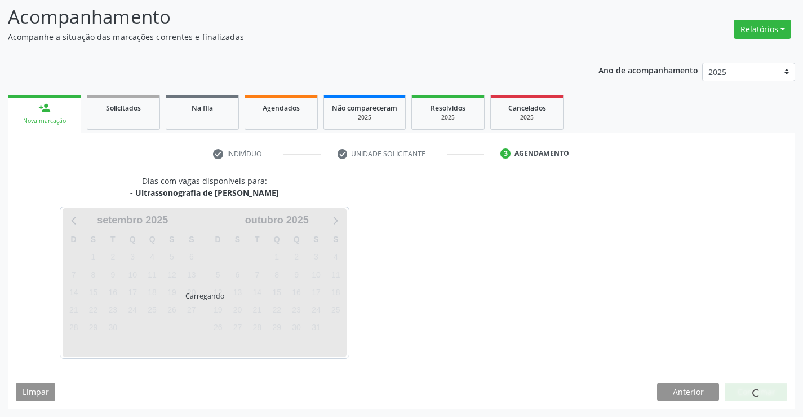
scroll to position [74, 0]
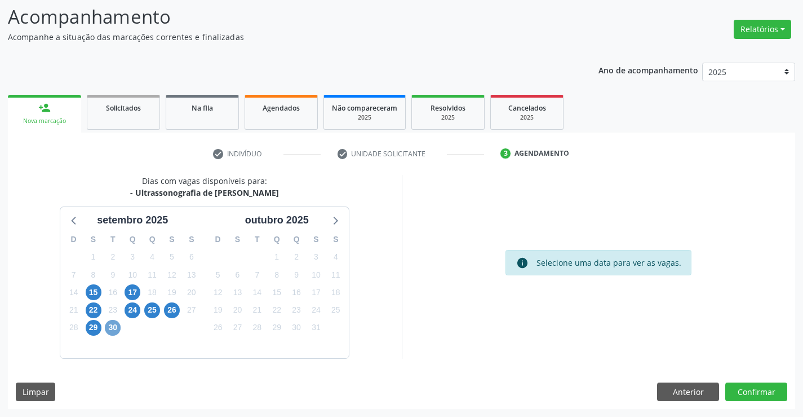
click at [120, 331] on span "30" at bounding box center [113, 328] width 16 height 16
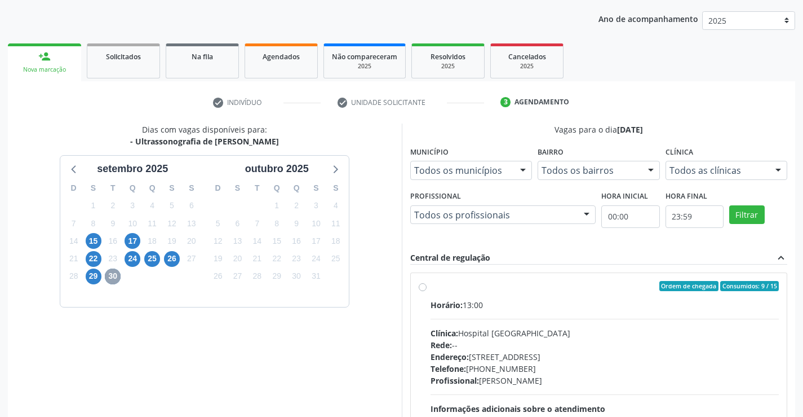
scroll to position [237, 0]
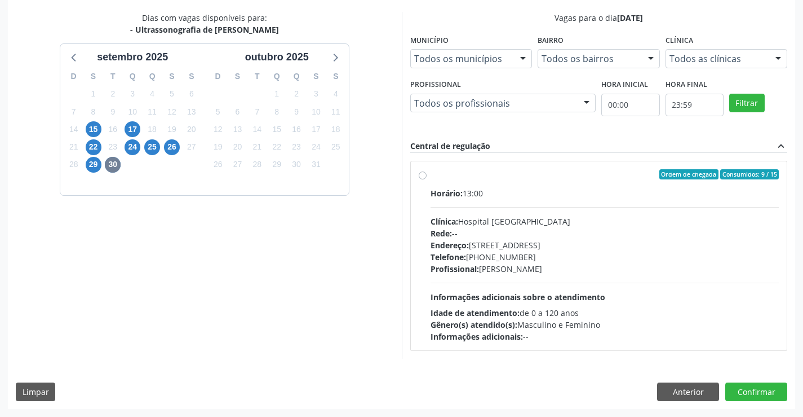
click at [528, 241] on div "Endereço: Blocos, nº 258, Centro, Campo Formoso - BA" at bounding box center [605, 245] width 349 height 12
click at [427, 179] on input "Ordem de chegada Consumidos: 9 / 15 Horário: 13:00 Clínica: Hospital Sao Franci…" at bounding box center [423, 174] width 8 height 10
radio input "true"
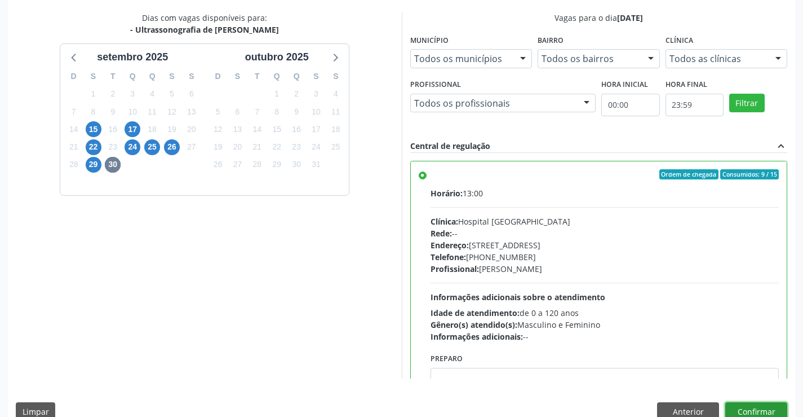
click at [746, 410] on button "Confirmar" at bounding box center [756, 411] width 62 height 19
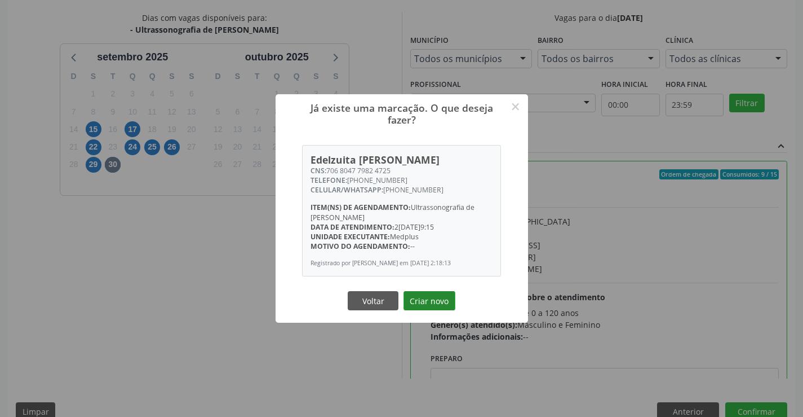
click at [444, 309] on button "Criar novo" at bounding box center [430, 300] width 52 height 19
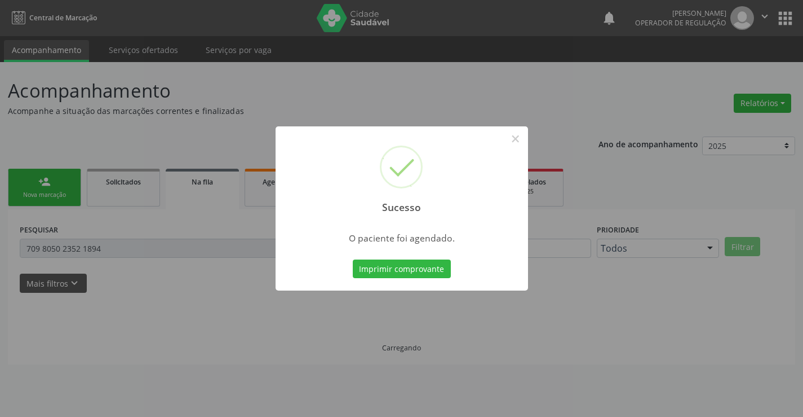
scroll to position [0, 0]
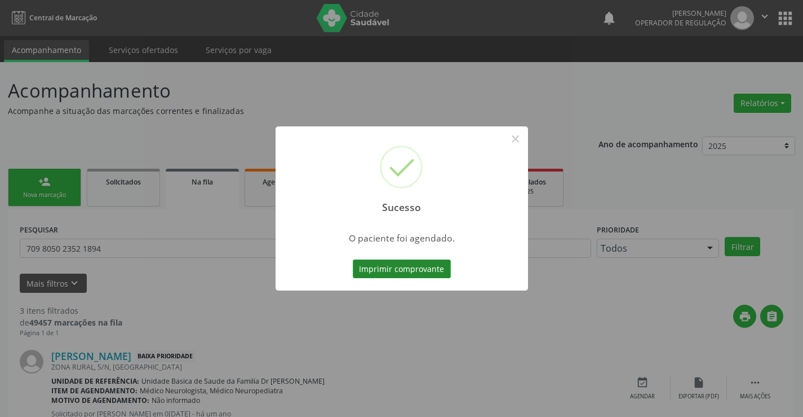
click at [397, 271] on button "Imprimir comprovante" at bounding box center [402, 268] width 98 height 19
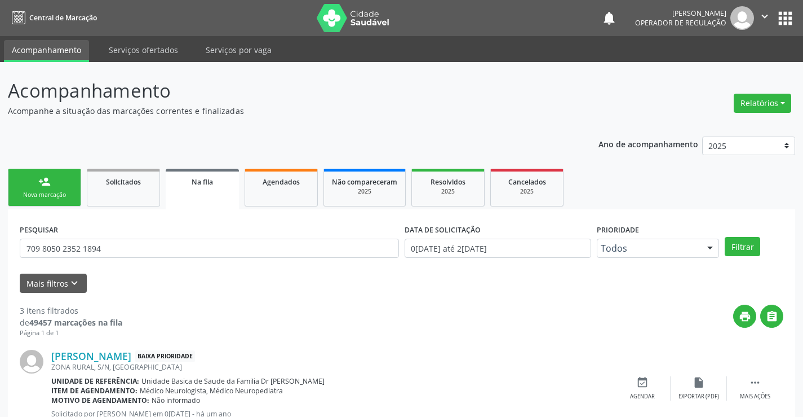
click at [44, 179] on div "person_add" at bounding box center [44, 181] width 12 height 12
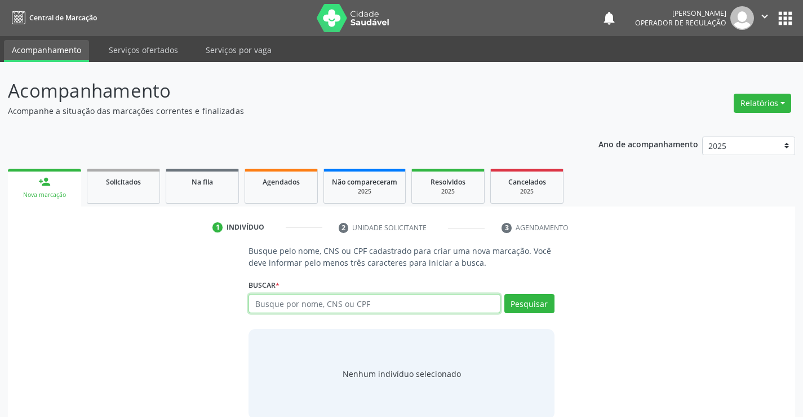
click at [452, 303] on input "text" at bounding box center [374, 303] width 251 height 19
type input "700001167039305"
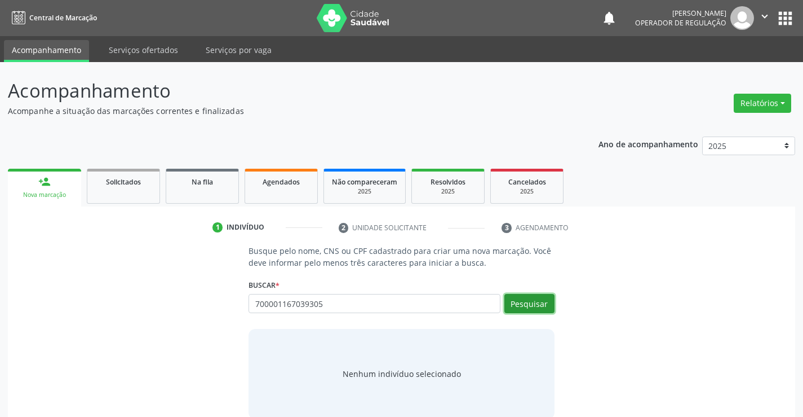
click at [533, 306] on button "Pesquisar" at bounding box center [529, 303] width 50 height 19
type input "700001167039305"
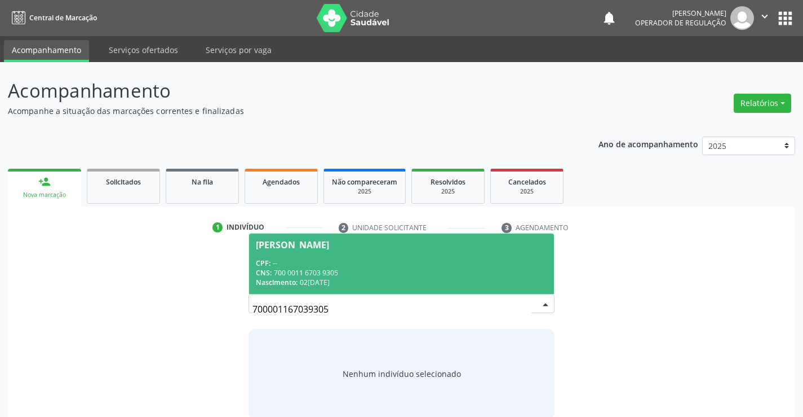
click at [297, 268] on div "CNS: 700 0011 6703 9305" at bounding box center [401, 273] width 291 height 10
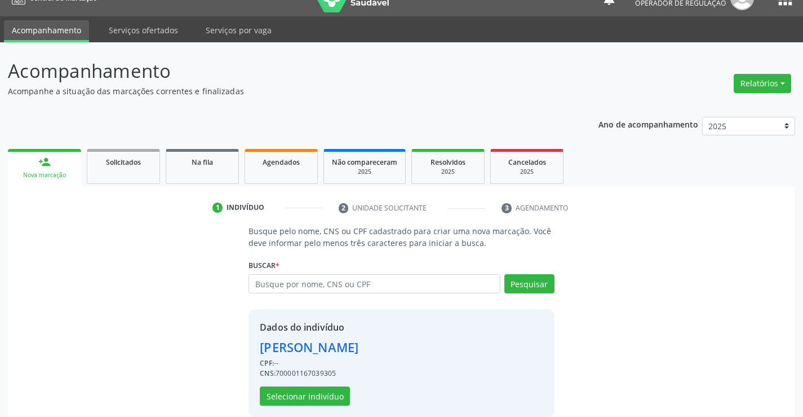
scroll to position [36, 0]
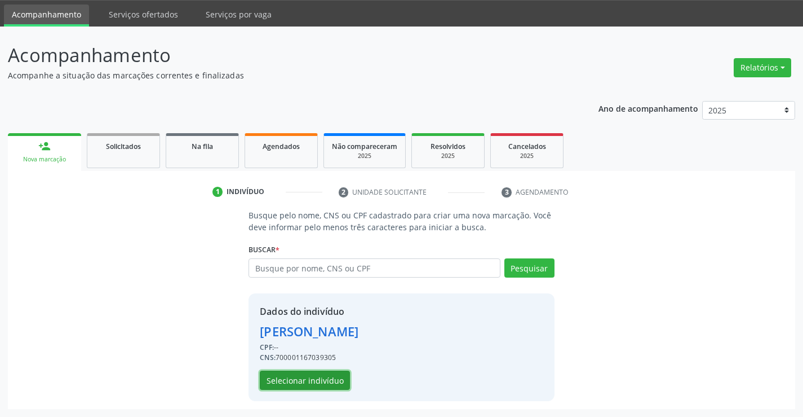
click at [322, 379] on button "Selecionar indivíduo" at bounding box center [305, 379] width 90 height 19
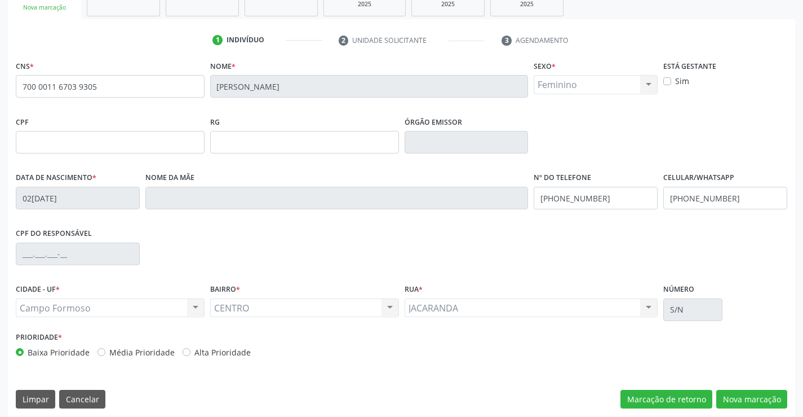
scroll to position [194, 0]
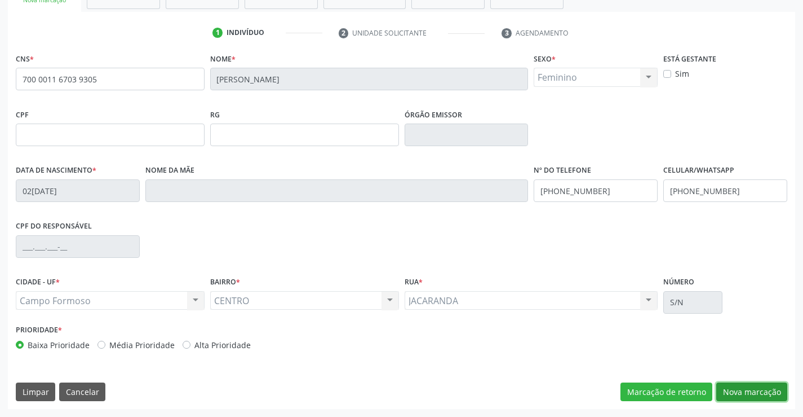
click at [740, 391] on button "Nova marcação" at bounding box center [751, 391] width 71 height 19
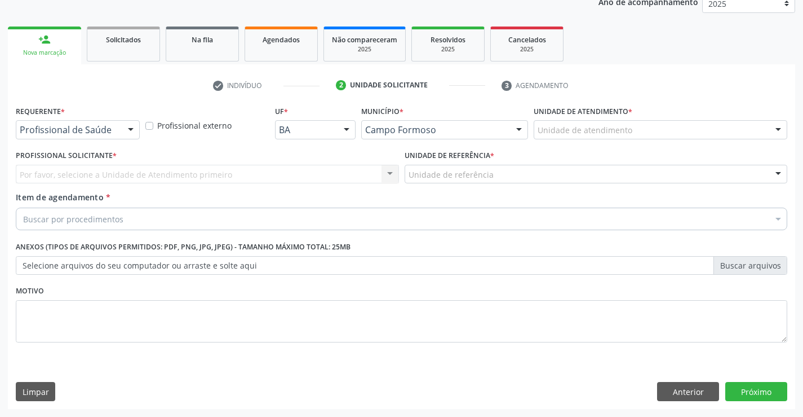
scroll to position [142, 0]
click at [139, 130] on div at bounding box center [130, 130] width 17 height 19
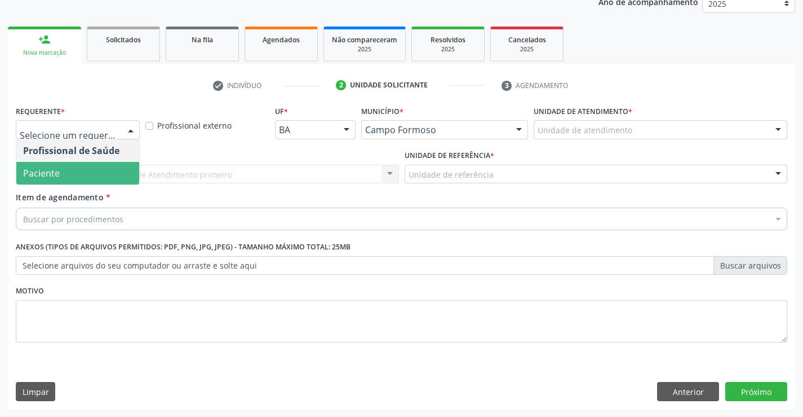
click at [105, 183] on span "Paciente" at bounding box center [77, 173] width 123 height 23
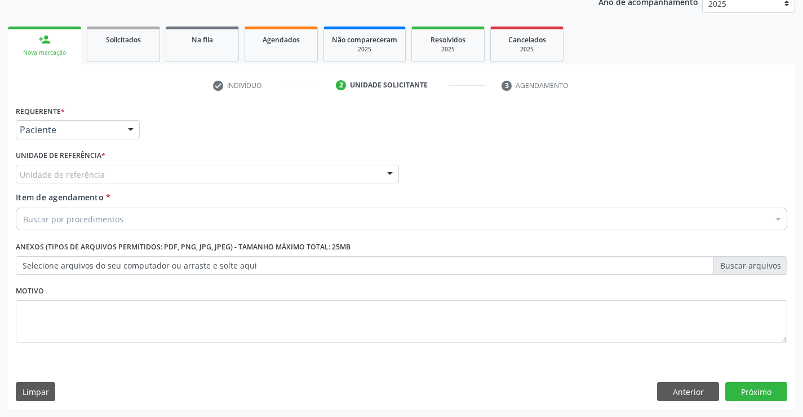
click at [176, 173] on div "Unidade de referência" at bounding box center [207, 174] width 383 height 19
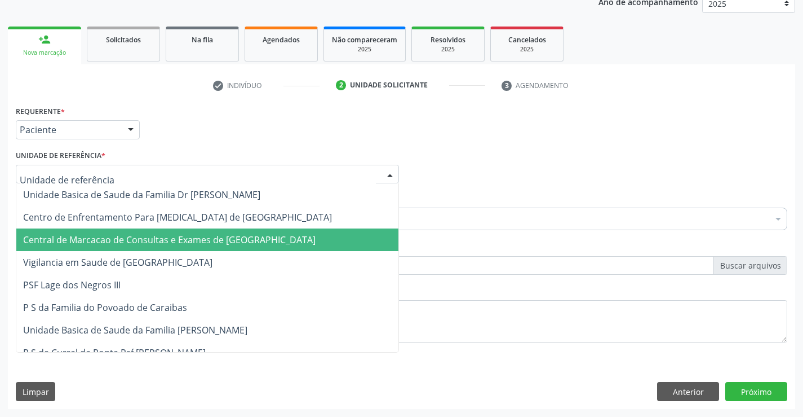
click at [179, 227] on span "Centro de Enfrentamento Para [MEDICAL_DATA] de [GEOGRAPHIC_DATA]" at bounding box center [207, 217] width 382 height 23
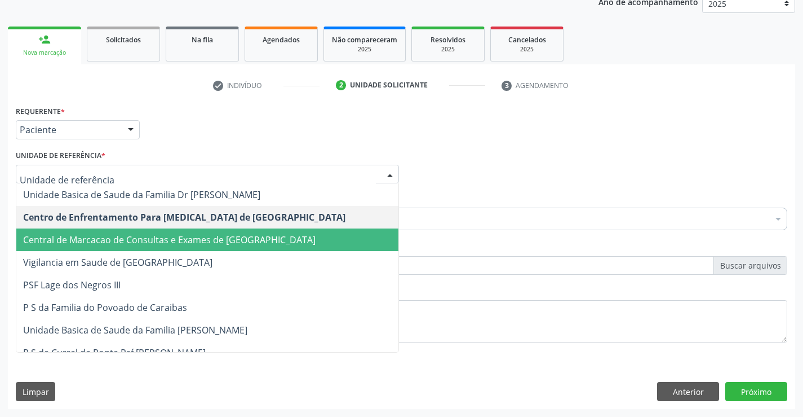
click at [260, 229] on span "Central de Marcacao de Consultas e Exames de [GEOGRAPHIC_DATA]" at bounding box center [207, 239] width 382 height 23
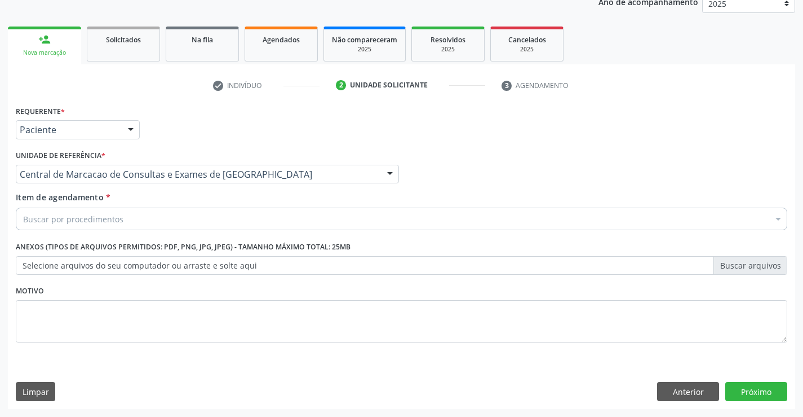
click at [266, 220] on div "Buscar por procedimentos" at bounding box center [402, 218] width 772 height 23
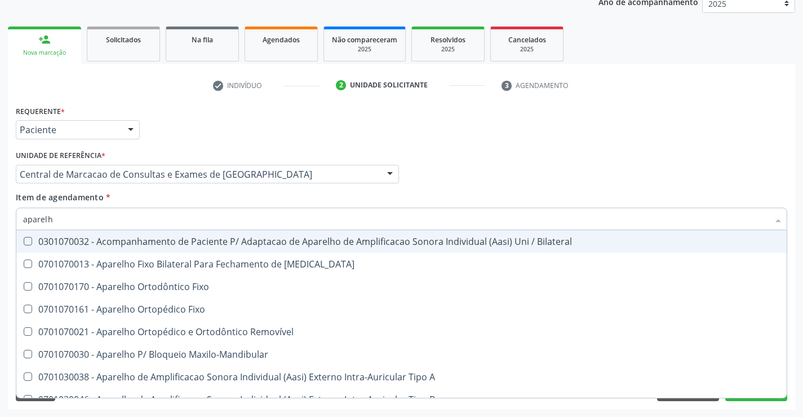
type input "aparelho"
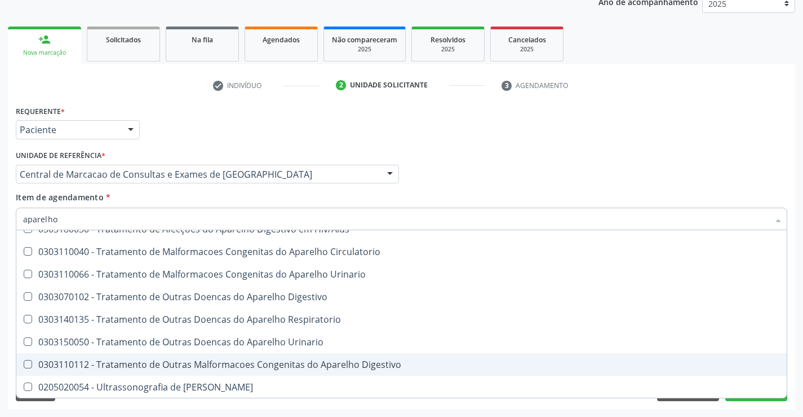
scroll to position [689, 0]
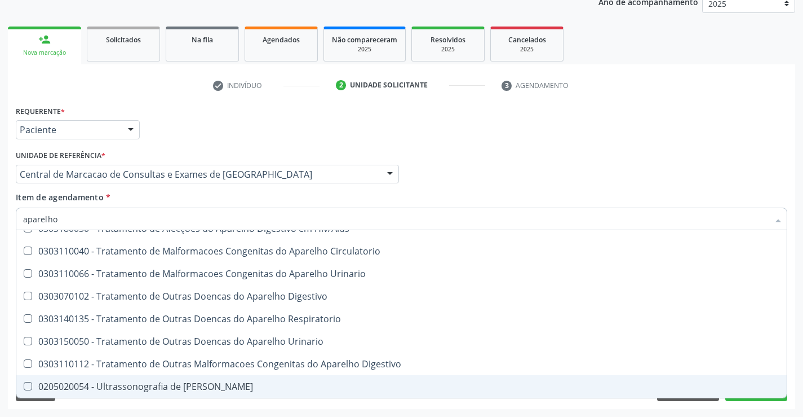
click at [254, 384] on div "0205020054 - Ultrassonografia de [PERSON_NAME]" at bounding box center [401, 386] width 757 height 9
checkbox Urinario "true"
click at [768, 413] on div "Acompanhamento Acompanhe a situação das marcações correntes e finalizadas Relat…" at bounding box center [401, 168] width 803 height 497
checkbox Diastema "true"
checkbox Urinario "false"
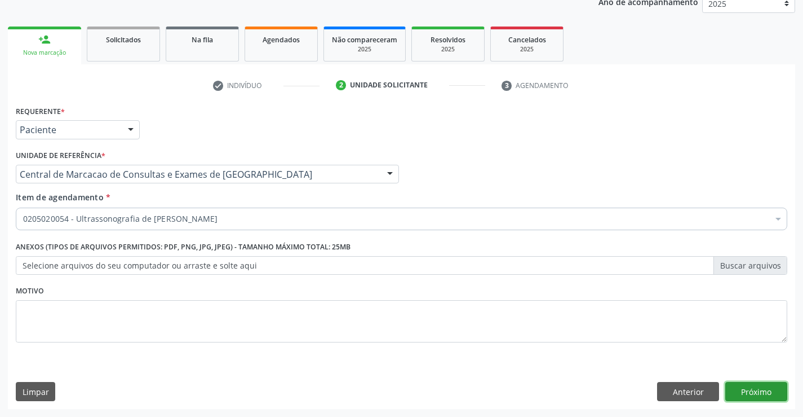
scroll to position [0, 0]
click at [762, 397] on button "Próximo" at bounding box center [756, 391] width 62 height 19
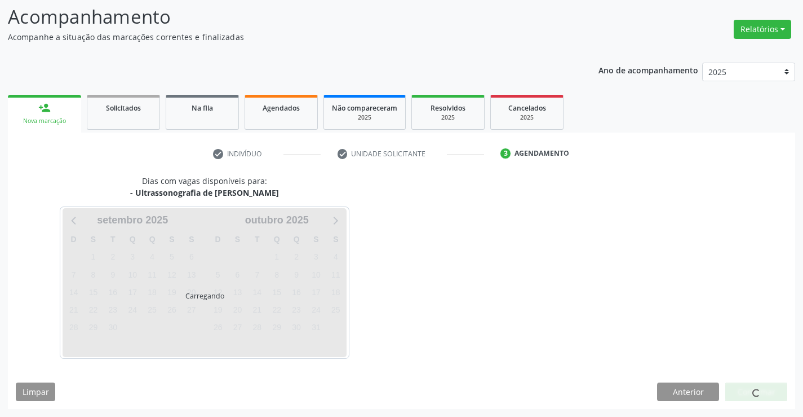
scroll to position [74, 0]
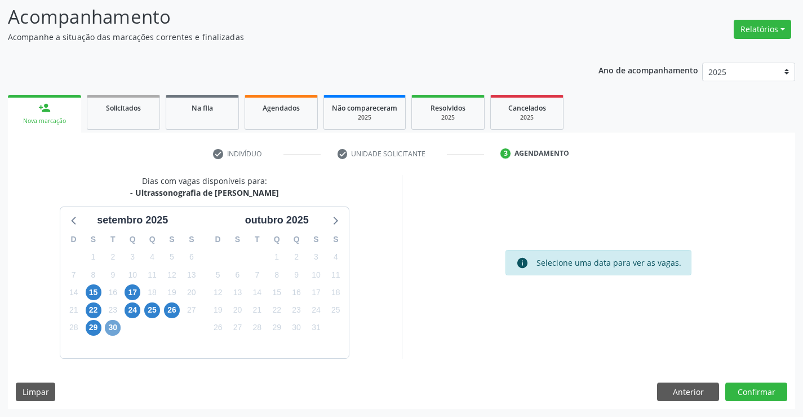
click at [108, 330] on span "30" at bounding box center [113, 328] width 16 height 16
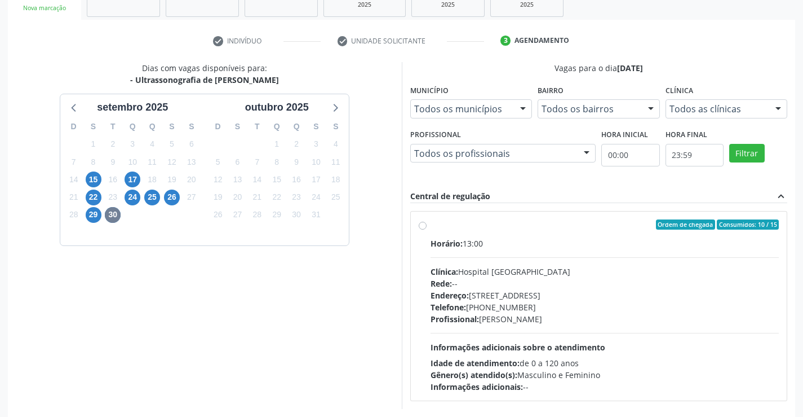
click at [435, 264] on div "Horário: 13:00 Clínica: Hospital Sao Francisco Rede: -- Endereço: Blocos, nº 25…" at bounding box center [605, 314] width 349 height 155
click at [427, 229] on input "Ordem de chegada Consumidos: 10 / 15 Horário: 13:00 Clínica: Hospital Sao Franc…" at bounding box center [423, 224] width 8 height 10
radio input "true"
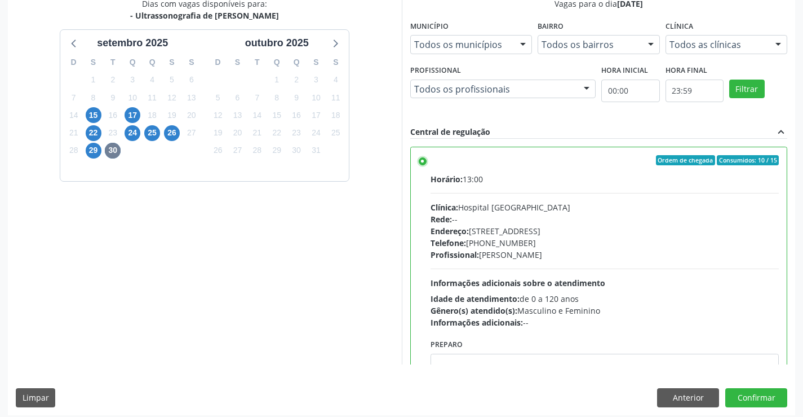
scroll to position [257, 0]
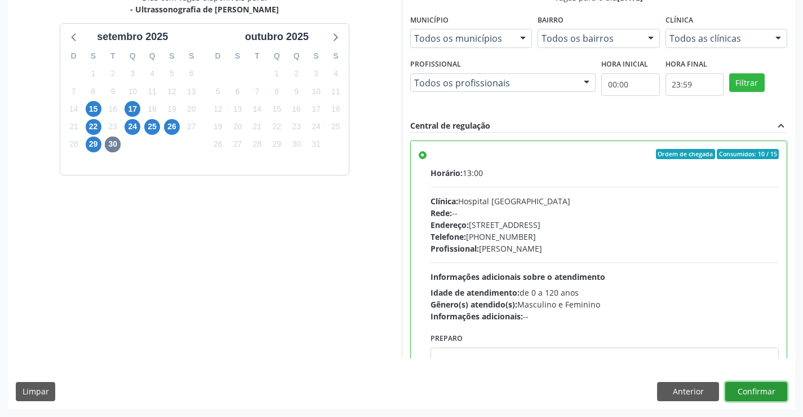
click at [753, 390] on button "Confirmar" at bounding box center [756, 391] width 62 height 19
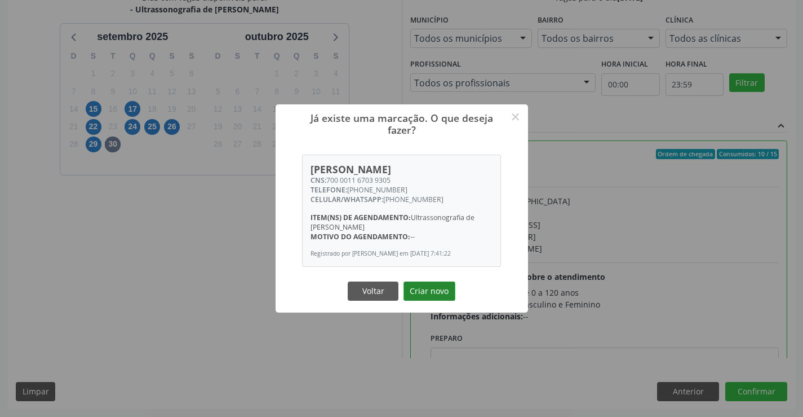
click at [446, 290] on button "Criar novo" at bounding box center [430, 290] width 52 height 19
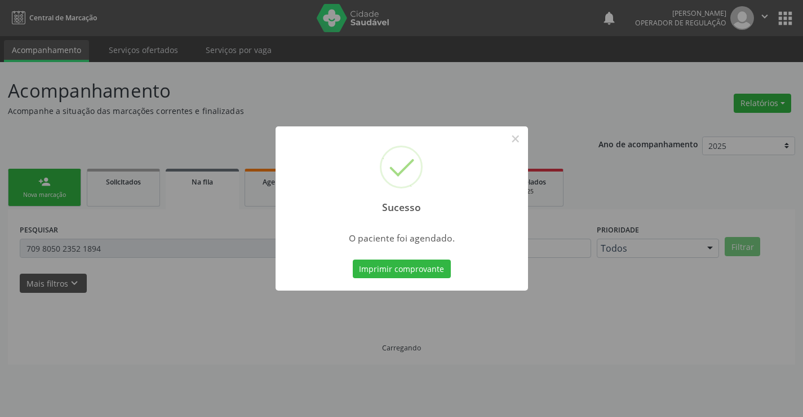
scroll to position [0, 0]
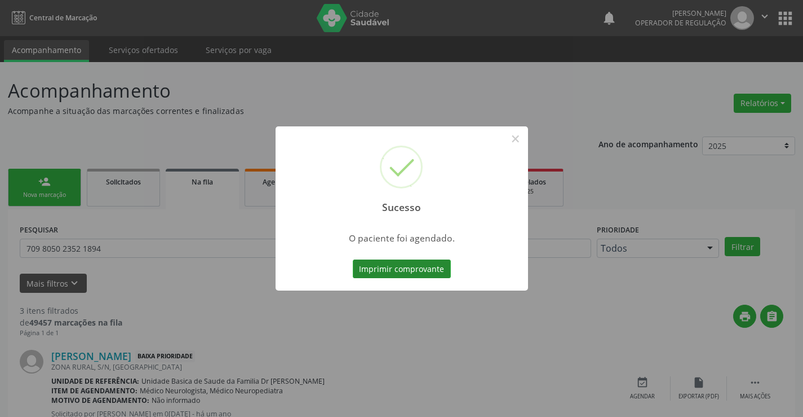
click at [439, 266] on button "Imprimir comprovante" at bounding box center [402, 268] width 98 height 19
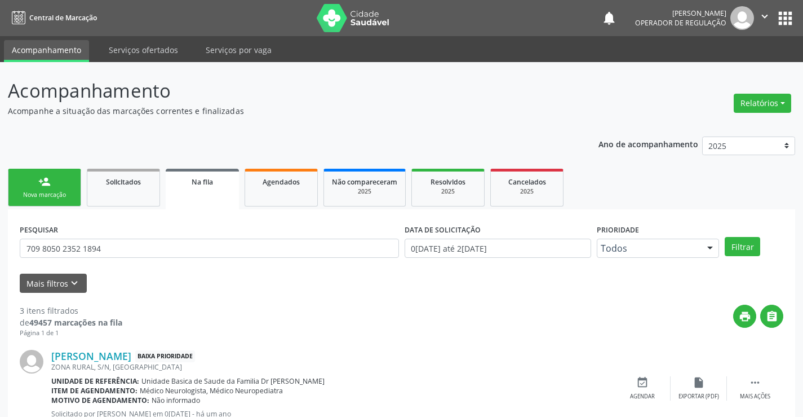
click at [37, 189] on link "person_add Nova marcação" at bounding box center [44, 188] width 73 height 38
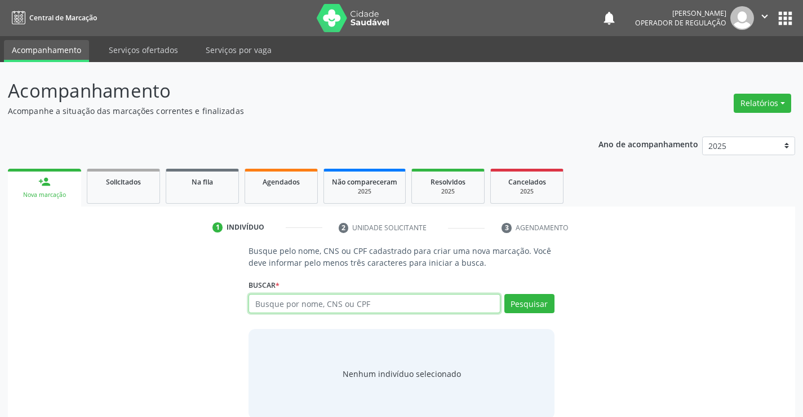
click at [333, 301] on input "text" at bounding box center [374, 303] width 251 height 19
click at [329, 299] on input "text" at bounding box center [374, 303] width 251 height 19
type input "700500565682156"
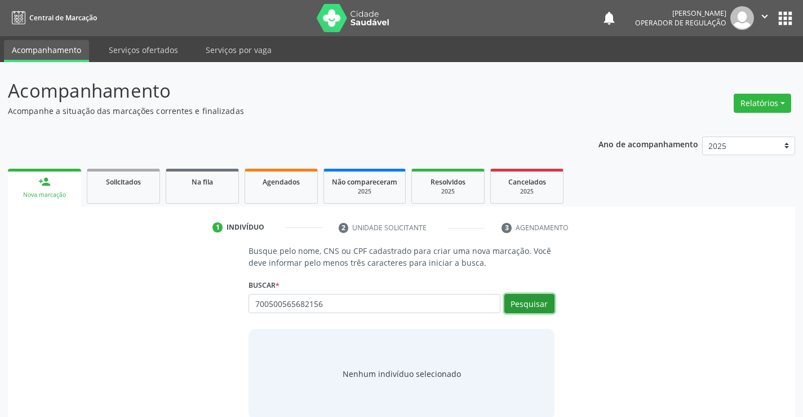
click at [528, 300] on button "Pesquisar" at bounding box center [529, 303] width 50 height 19
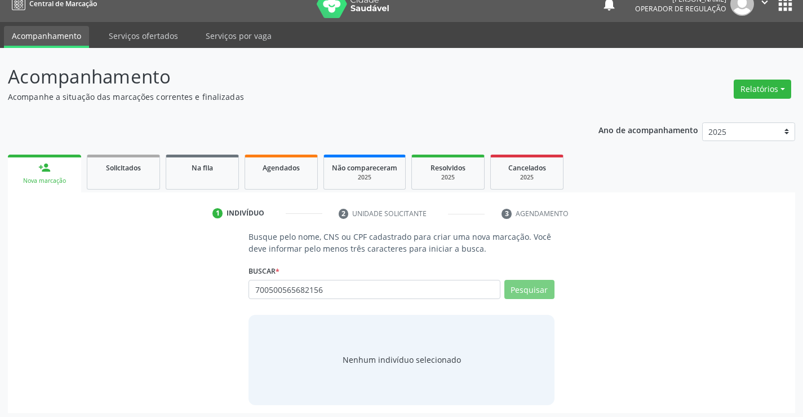
scroll to position [18, 0]
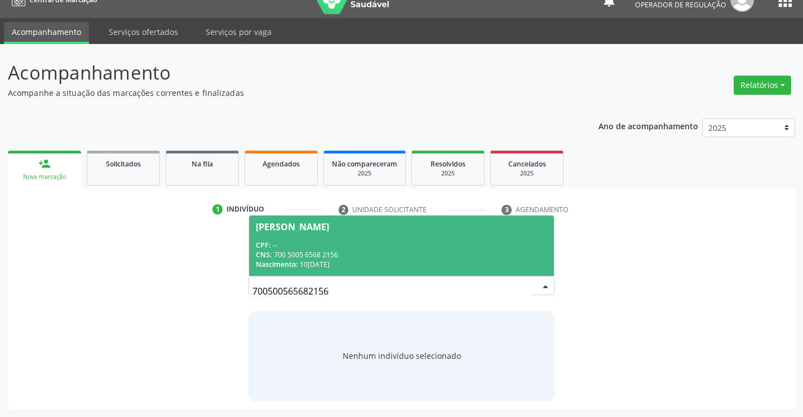
click at [343, 241] on div "CPF: --" at bounding box center [401, 245] width 291 height 10
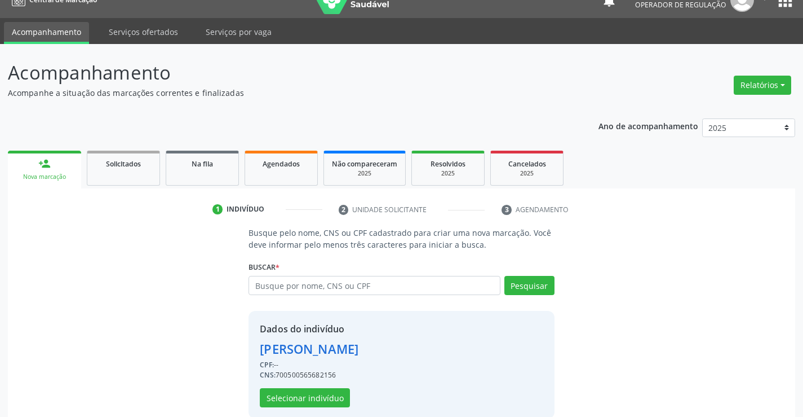
scroll to position [36, 0]
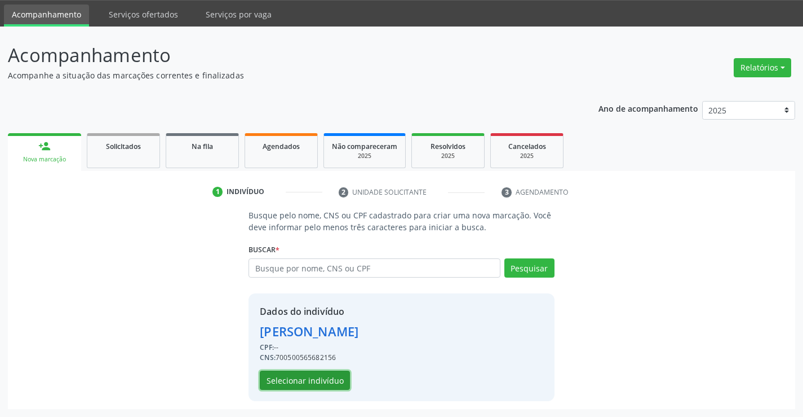
click at [318, 380] on button "Selecionar indivíduo" at bounding box center [305, 379] width 90 height 19
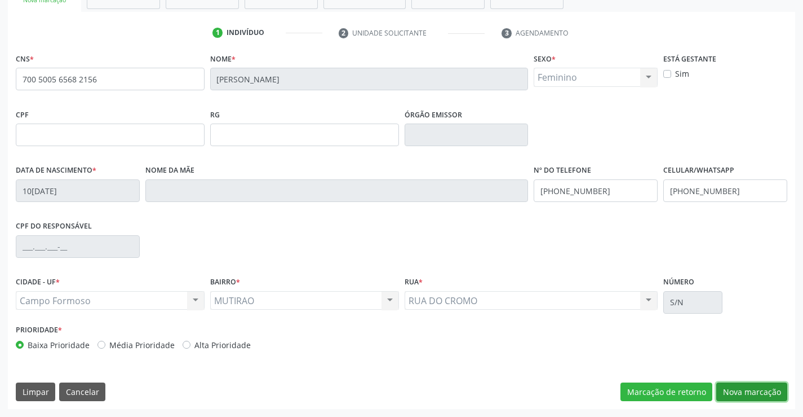
click at [767, 391] on button "Nova marcação" at bounding box center [751, 391] width 71 height 19
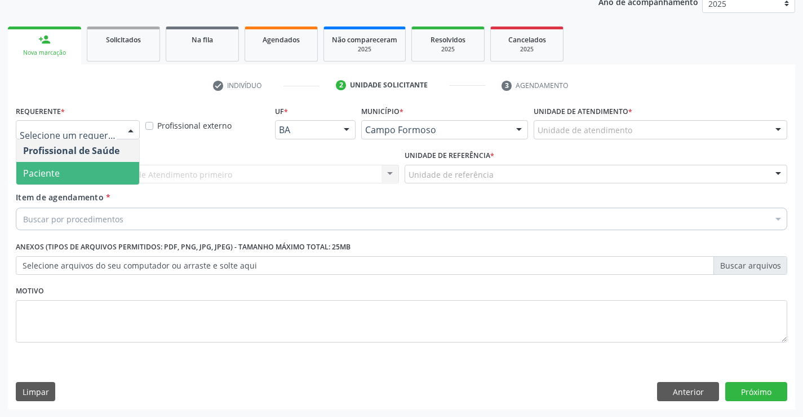
click at [72, 176] on span "Paciente" at bounding box center [77, 173] width 123 height 23
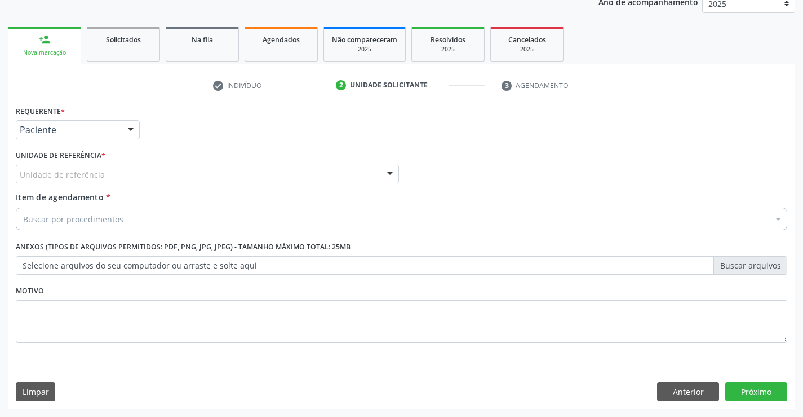
click at [195, 175] on div "Unidade de referência" at bounding box center [207, 174] width 383 height 19
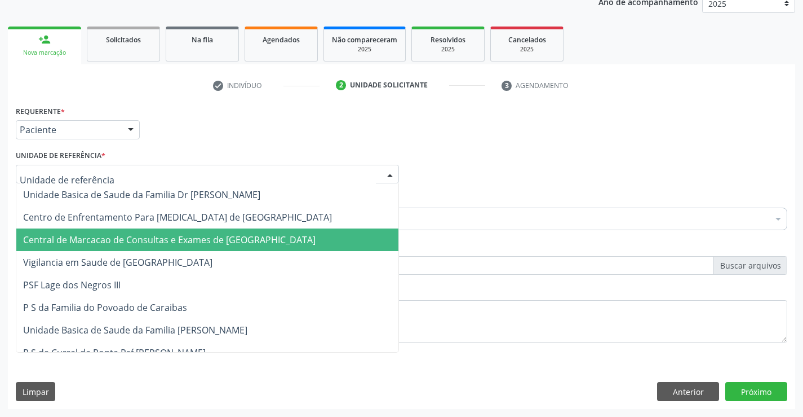
click at [210, 231] on span "Central de Marcacao de Consultas e Exames de [GEOGRAPHIC_DATA]" at bounding box center [207, 239] width 382 height 23
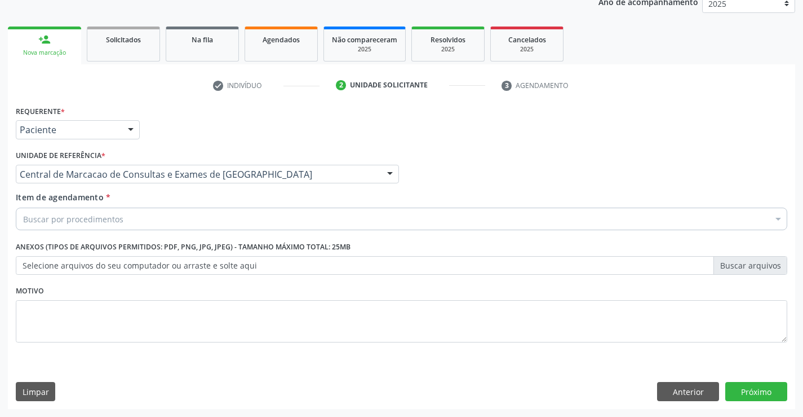
click at [236, 220] on div "Buscar por procedimentos" at bounding box center [402, 218] width 772 height 23
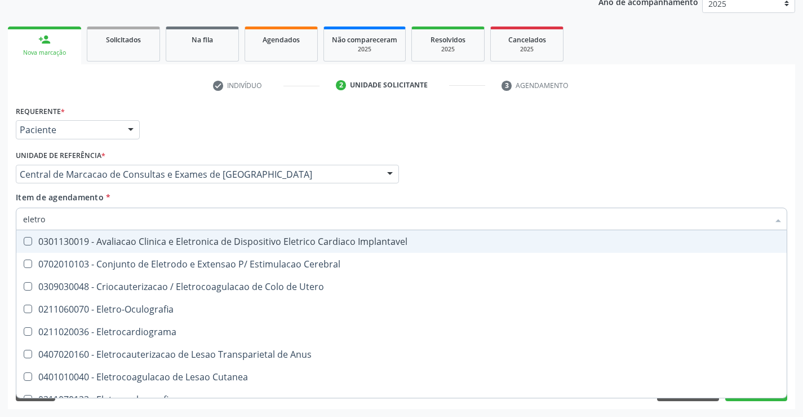
type input "eletroc"
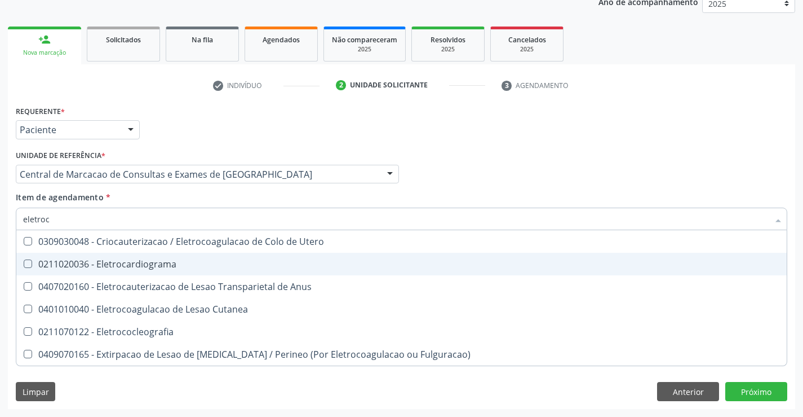
click at [168, 268] on div "0211020036 - Eletrocardiograma" at bounding box center [401, 263] width 757 height 9
checkbox Eletrocardiograma "true"
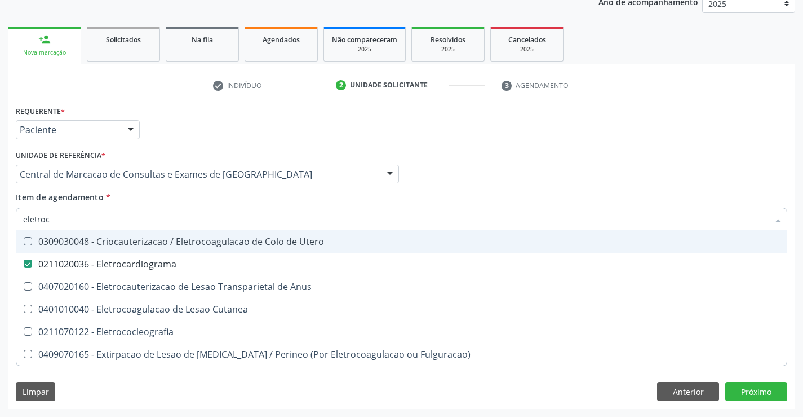
click at [504, 189] on div "Profissional Solicitante Por favor, selecione a Unidade de Atendimento primeiro…" at bounding box center [401, 169] width 777 height 44
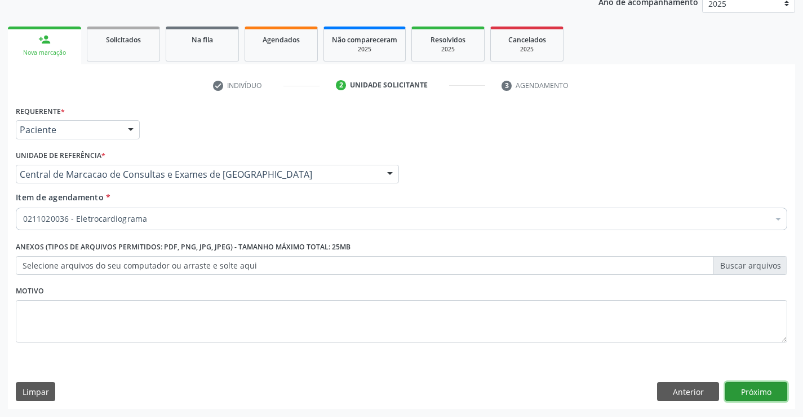
click at [751, 387] on button "Próximo" at bounding box center [756, 391] width 62 height 19
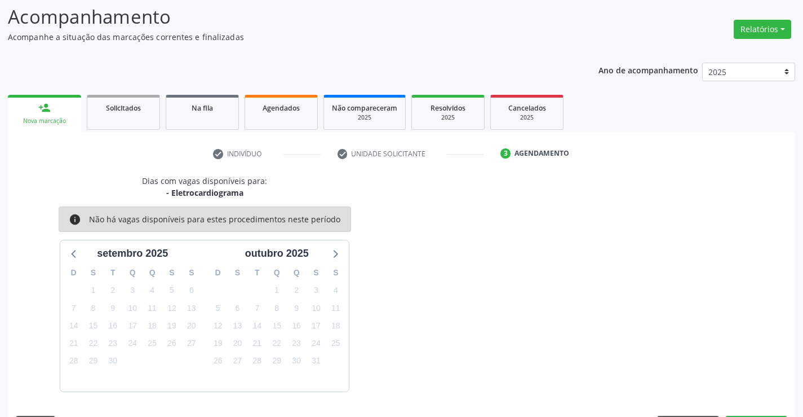
scroll to position [107, 0]
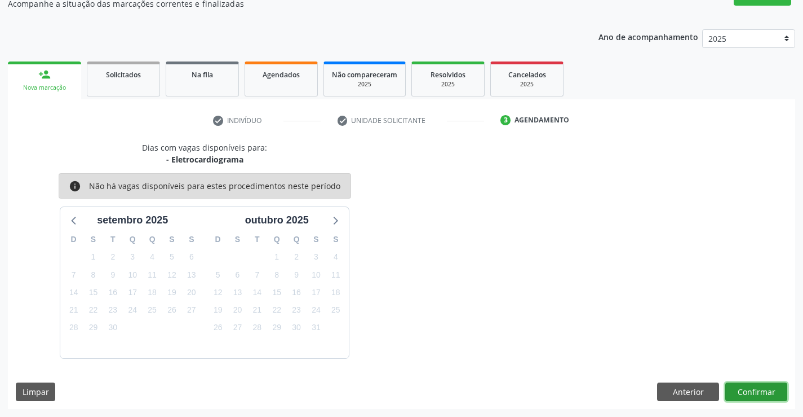
click at [763, 384] on button "Confirmar" at bounding box center [756, 391] width 62 height 19
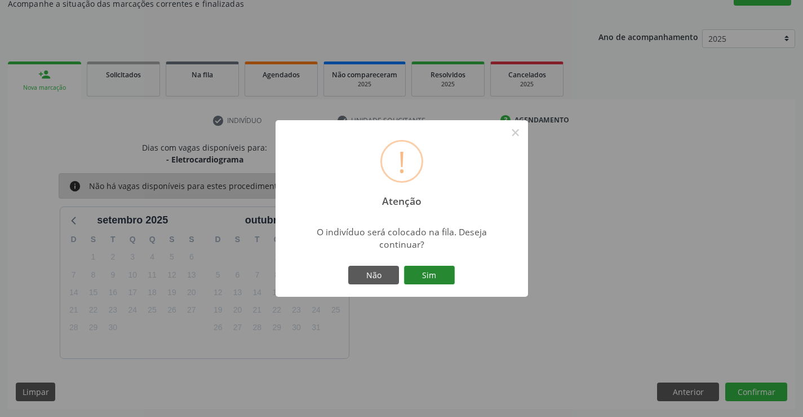
click at [439, 276] on button "Sim" at bounding box center [429, 274] width 51 height 19
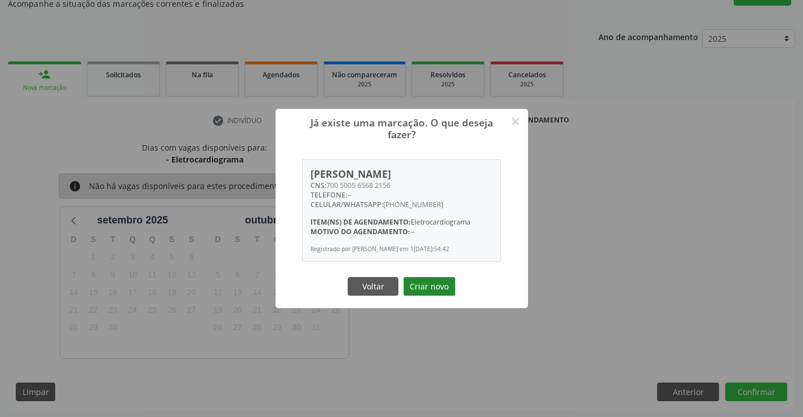
click at [431, 288] on button "Criar novo" at bounding box center [430, 286] width 52 height 19
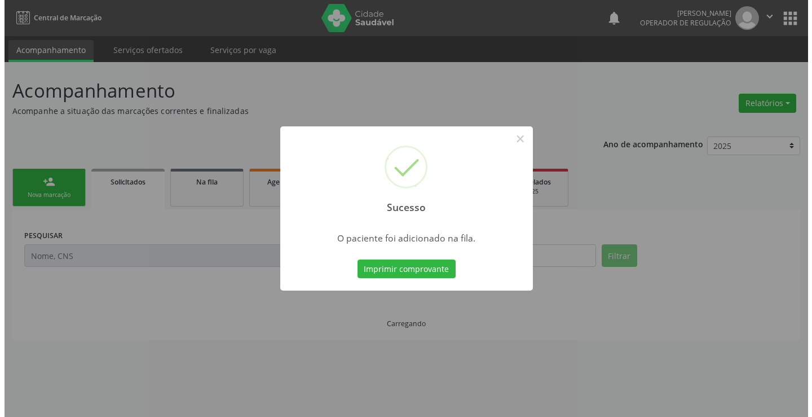
scroll to position [0, 0]
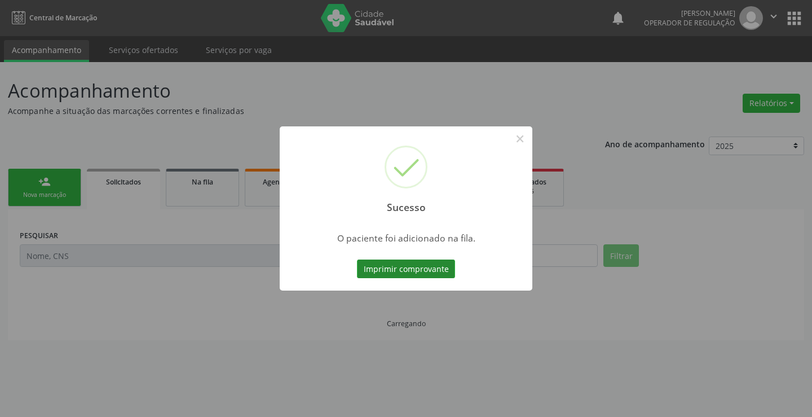
click at [413, 273] on button "Imprimir comprovante" at bounding box center [406, 268] width 98 height 19
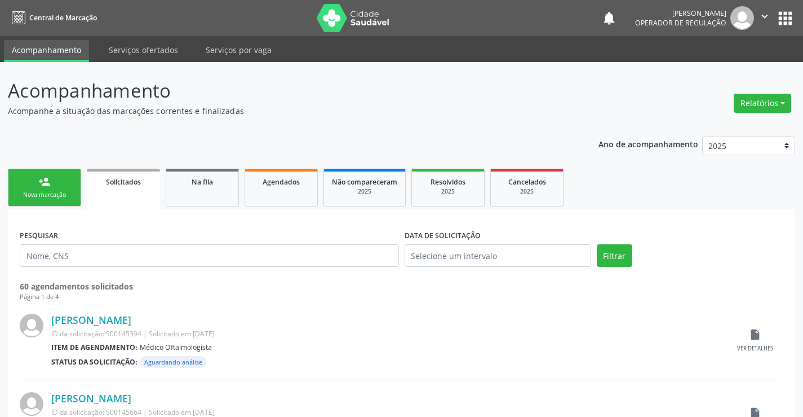
click at [47, 187] on div "person_add" at bounding box center [44, 181] width 12 height 12
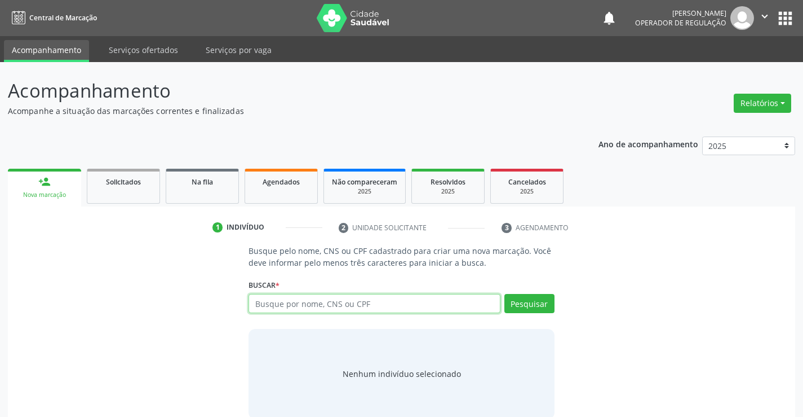
click at [332, 294] on input "text" at bounding box center [374, 303] width 251 height 19
type input "709605609692078"
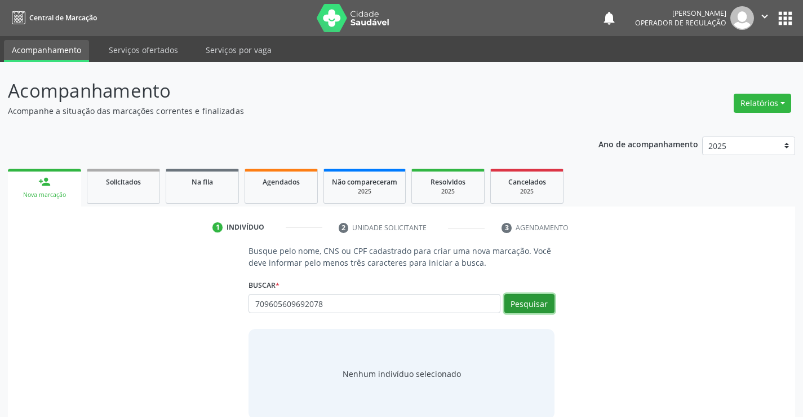
click at [530, 301] on button "Pesquisar" at bounding box center [529, 303] width 50 height 19
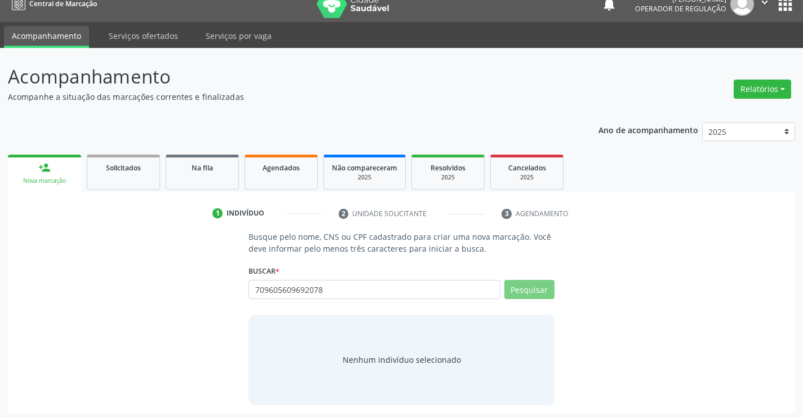
scroll to position [18, 0]
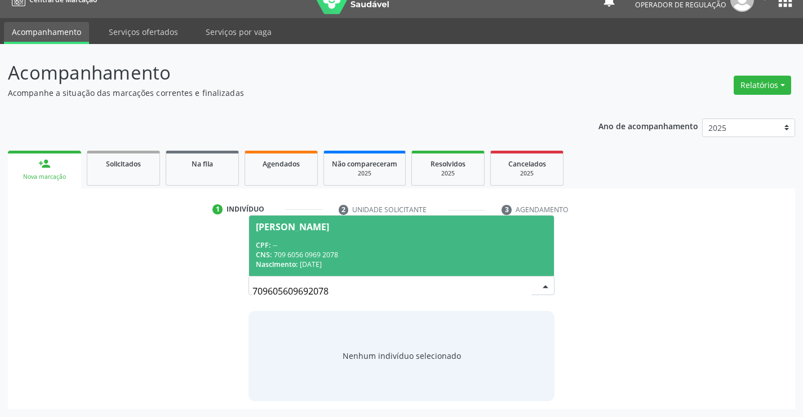
click at [326, 258] on div "CNS: 709 6056 0969 2078" at bounding box center [401, 255] width 291 height 10
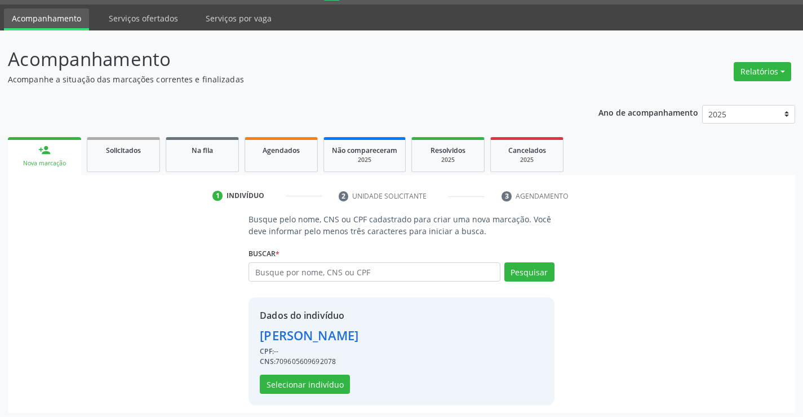
scroll to position [36, 0]
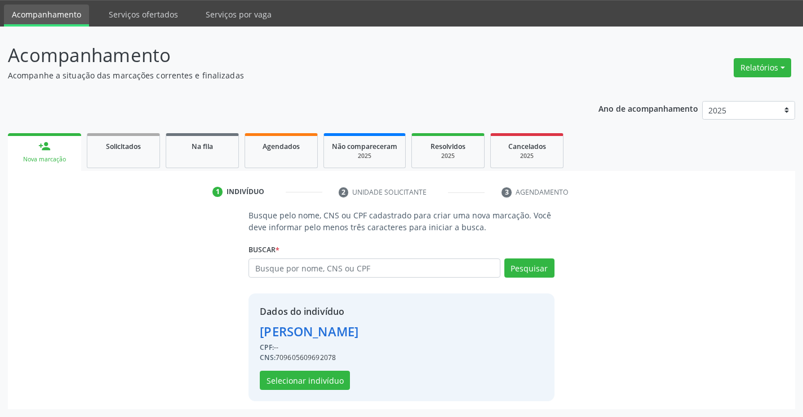
click at [312, 369] on div "Dados do indivíduo Maria Lelia Silva de Carvalho CPF: -- CNS: 709605609692078 S…" at bounding box center [309, 346] width 99 height 85
click at [312, 375] on button "Selecionar indivíduo" at bounding box center [305, 379] width 90 height 19
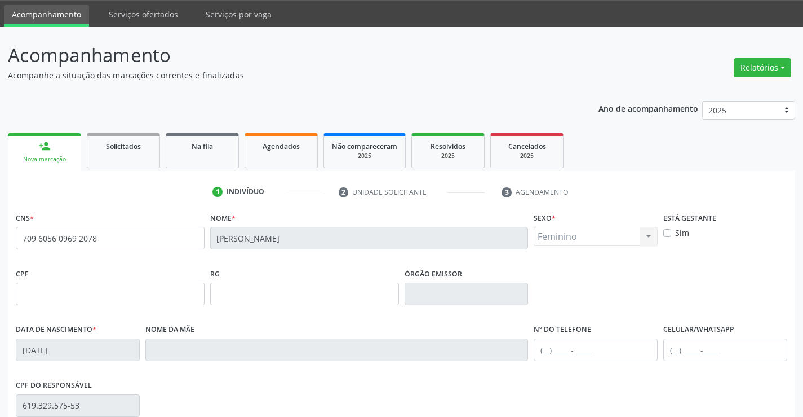
scroll to position [194, 0]
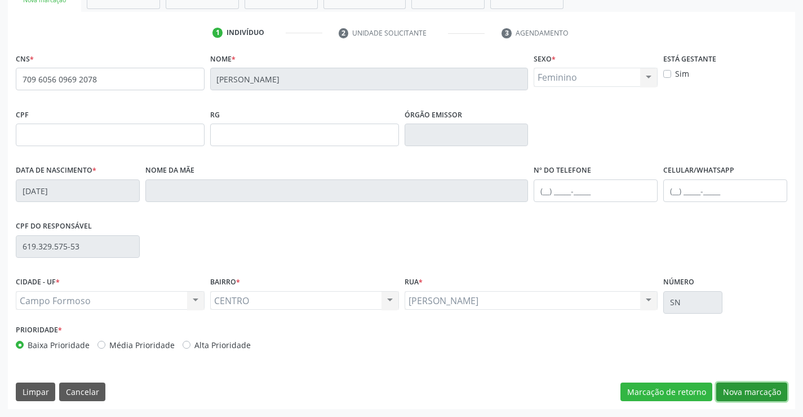
click at [769, 394] on button "Nova marcação" at bounding box center [751, 391] width 71 height 19
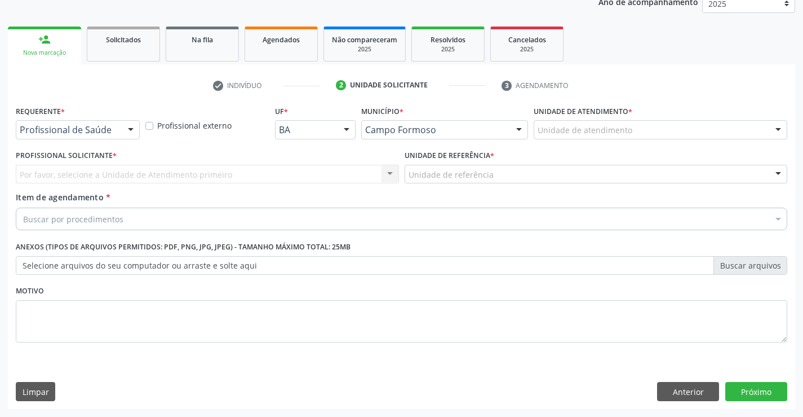
scroll to position [142, 0]
click at [128, 128] on div at bounding box center [130, 130] width 17 height 19
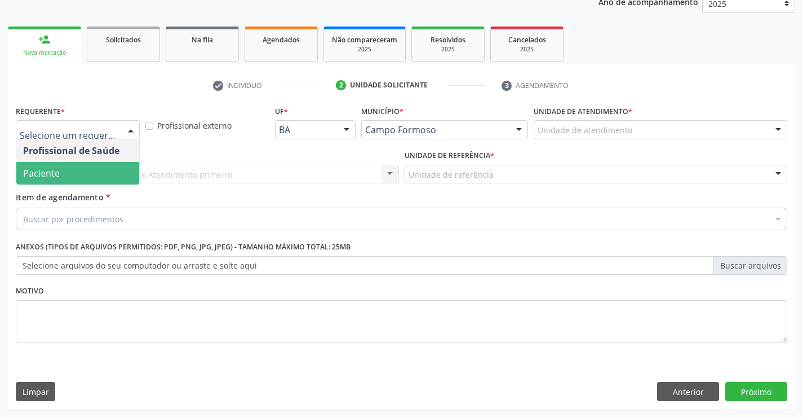
click at [78, 174] on span "Paciente" at bounding box center [77, 173] width 123 height 23
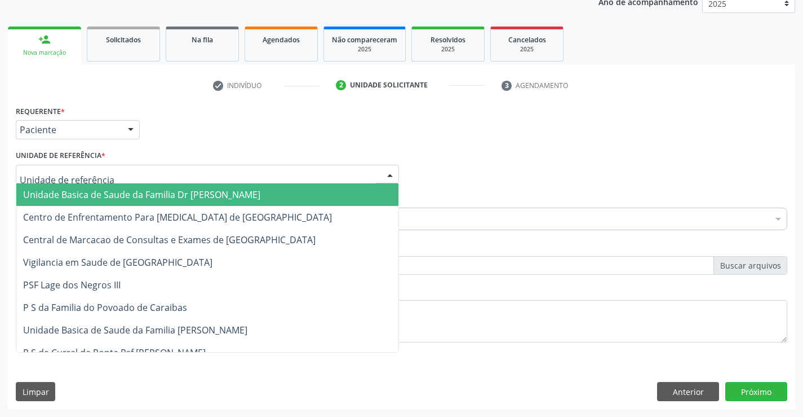
click at [182, 180] on div at bounding box center [207, 174] width 383 height 19
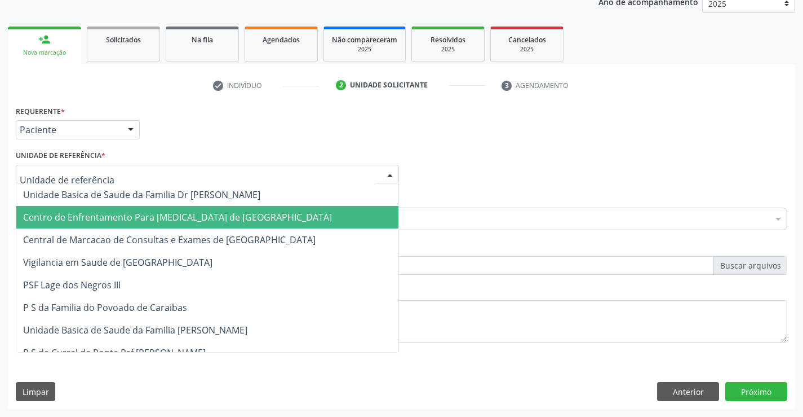
click at [190, 223] on span "Centro de Enfrentamento Para [MEDICAL_DATA] de [GEOGRAPHIC_DATA]" at bounding box center [177, 217] width 309 height 12
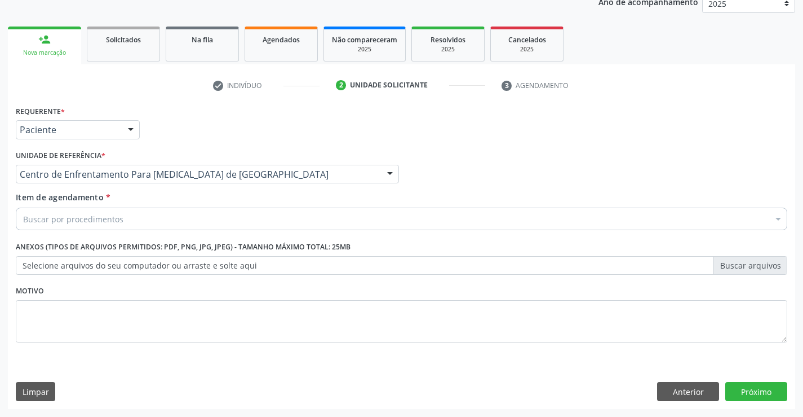
click at [203, 187] on div "Unidade de referência * Centro de Enfrentamento Para Covid 19 de Campo Formoso …" at bounding box center [207, 169] width 389 height 44
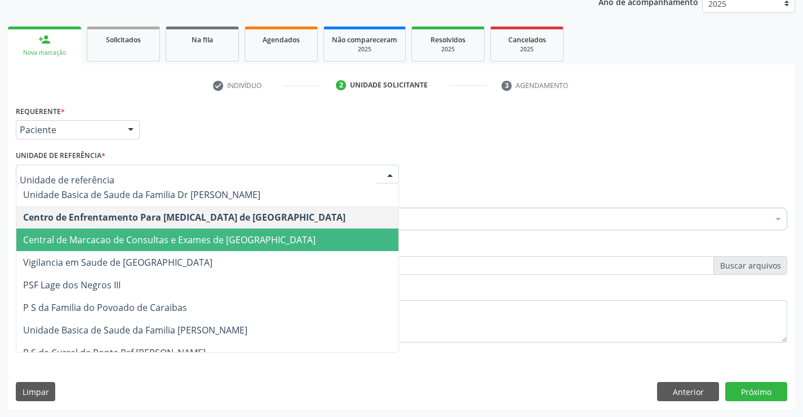
click at [203, 237] on span "Central de Marcacao de Consultas e Exames de [GEOGRAPHIC_DATA]" at bounding box center [169, 239] width 293 height 12
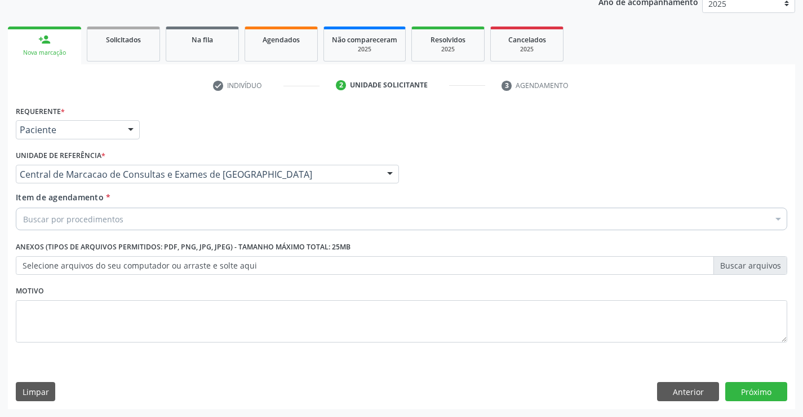
click at [212, 214] on div "Buscar por procedimentos" at bounding box center [402, 218] width 772 height 23
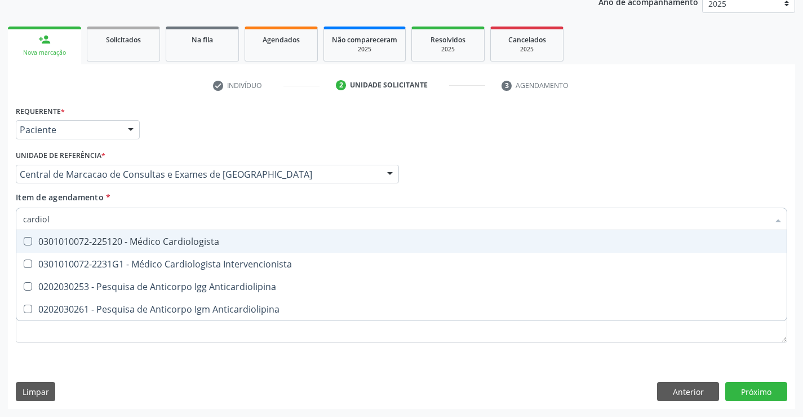
type input "cardiolo"
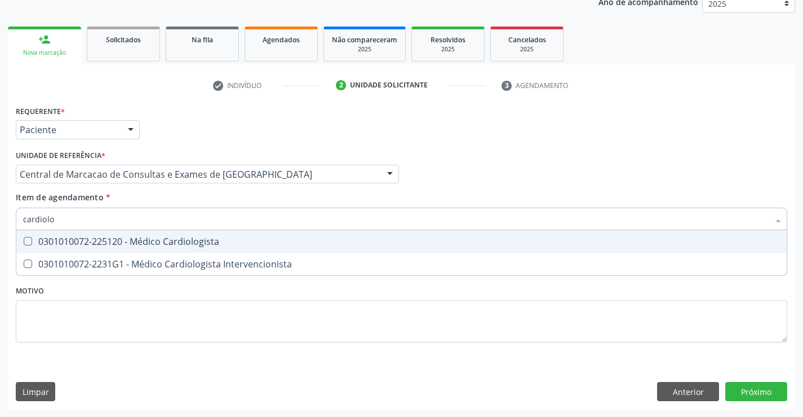
click at [195, 240] on div "0301010072-225120 - Médico Cardiologista" at bounding box center [401, 241] width 757 height 9
checkbox Cardiologista "true"
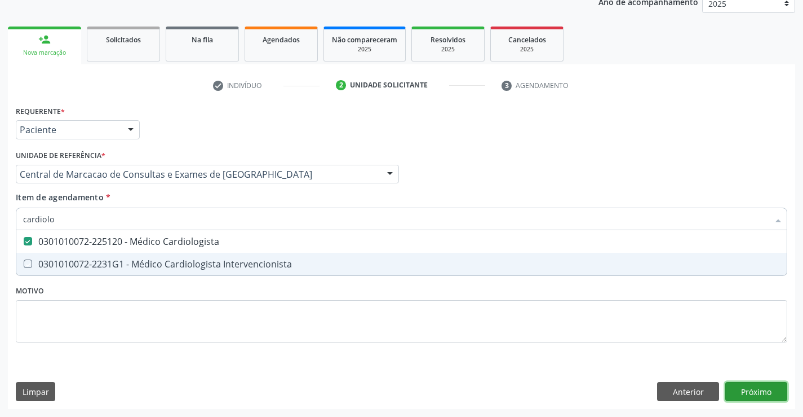
click at [747, 384] on div "Requerente * Paciente Profissional de Saúde Paciente Nenhum resultado encontrad…" at bounding box center [401, 256] width 787 height 306
checkbox Intervencionista "true"
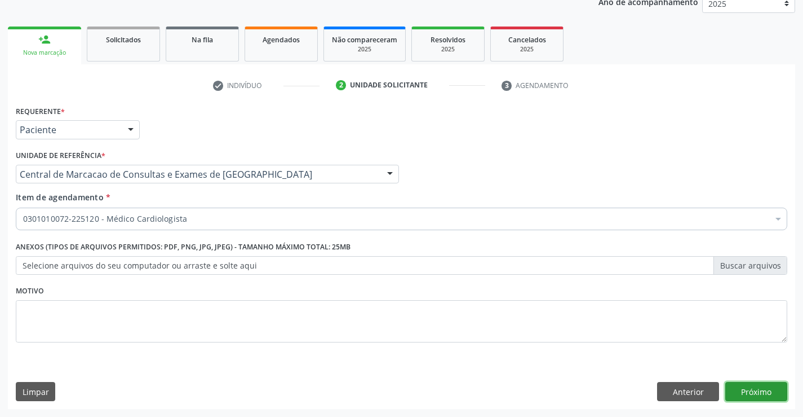
click at [750, 393] on button "Próximo" at bounding box center [756, 391] width 62 height 19
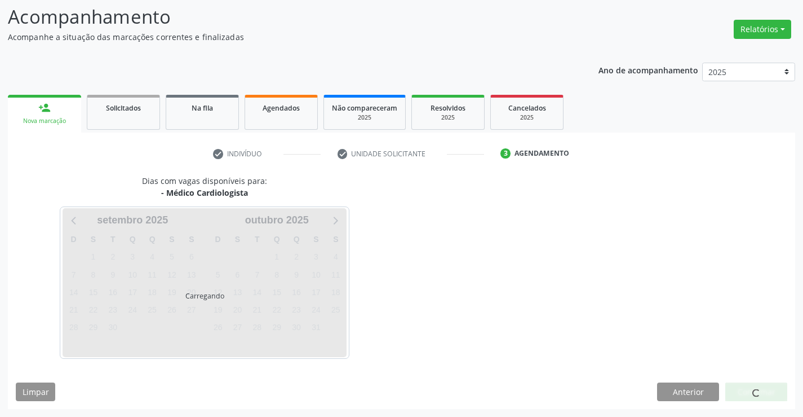
scroll to position [74, 0]
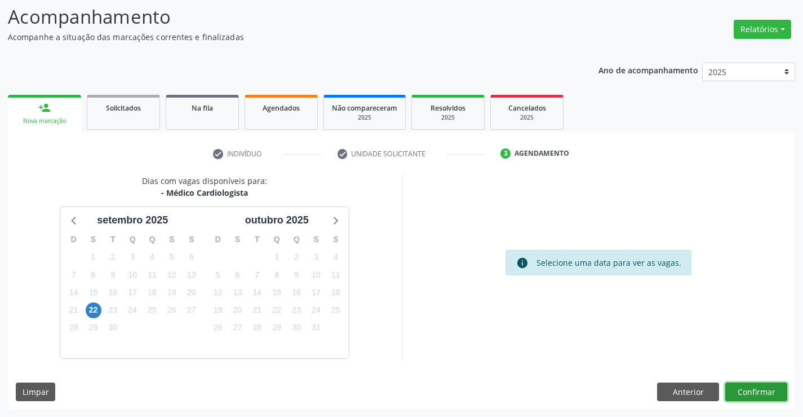
click at [755, 390] on button "Confirmar" at bounding box center [756, 391] width 62 height 19
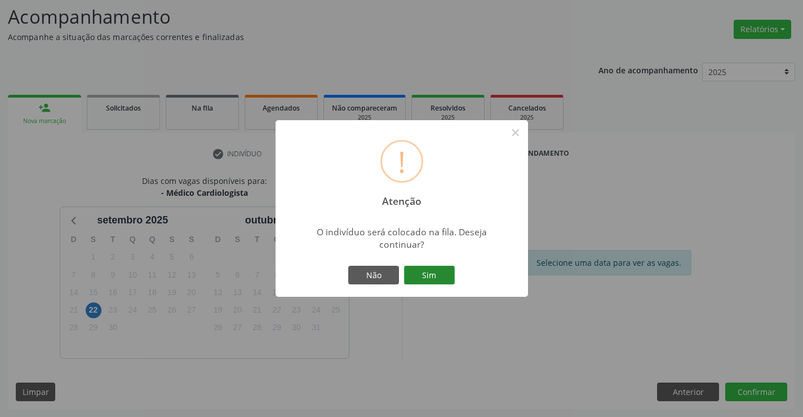
click at [452, 276] on button "Sim" at bounding box center [429, 274] width 51 height 19
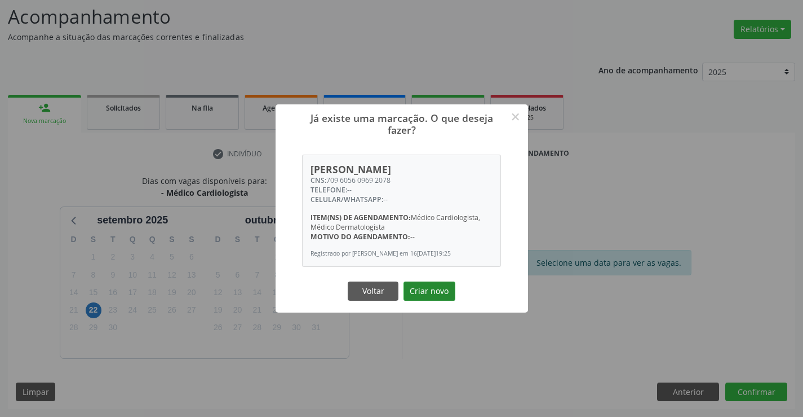
click at [427, 285] on button "Criar novo" at bounding box center [430, 290] width 52 height 19
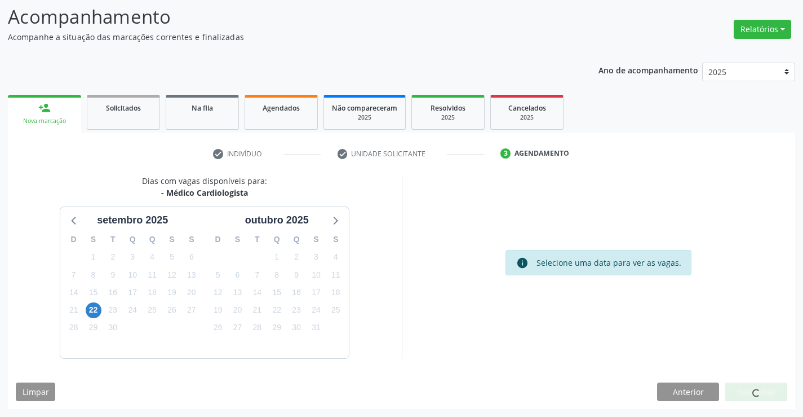
scroll to position [0, 0]
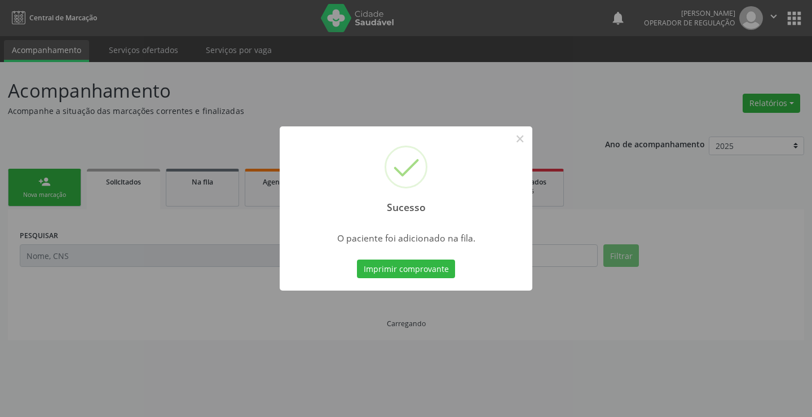
click at [357, 259] on button "Imprimir comprovante" at bounding box center [406, 268] width 98 height 19
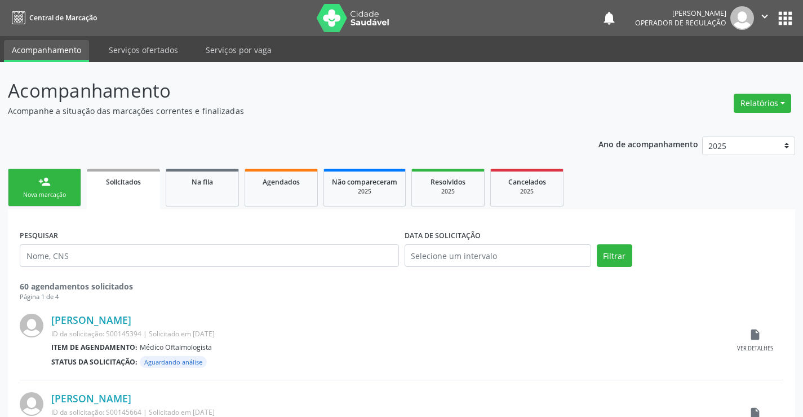
click at [28, 184] on link "person_add Nova marcação" at bounding box center [44, 188] width 73 height 38
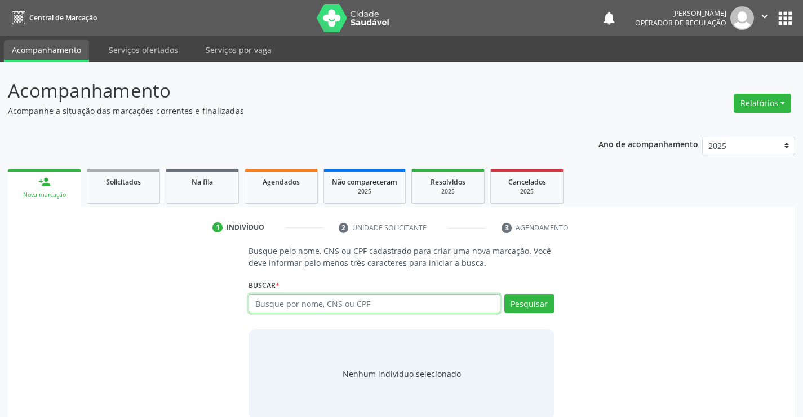
click at [309, 307] on input "text" at bounding box center [374, 303] width 251 height 19
type input "706001303241440"
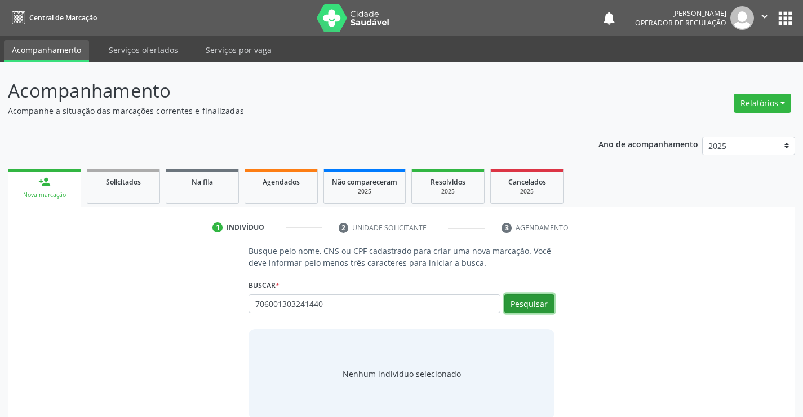
click at [517, 297] on button "Pesquisar" at bounding box center [529, 303] width 50 height 19
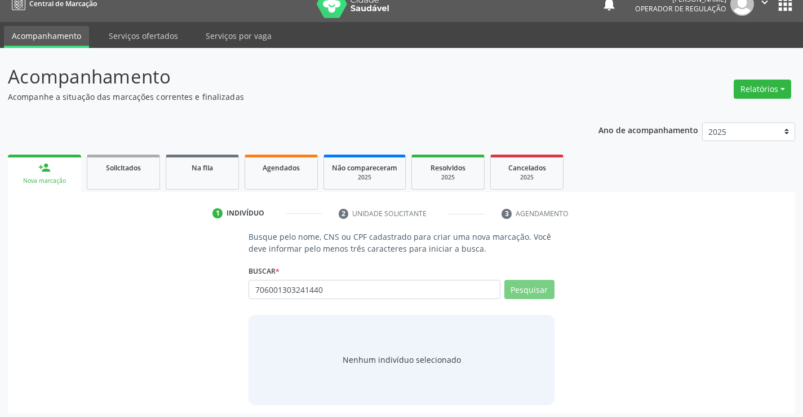
scroll to position [18, 0]
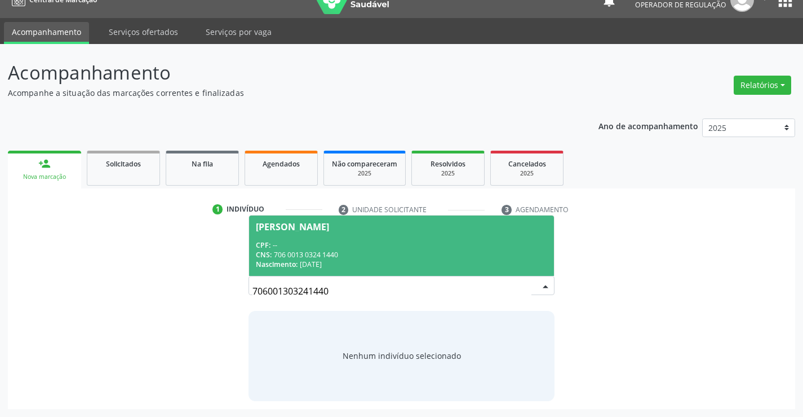
click at [323, 252] on div "CNS: 706 0013 0324 1440" at bounding box center [401, 255] width 291 height 10
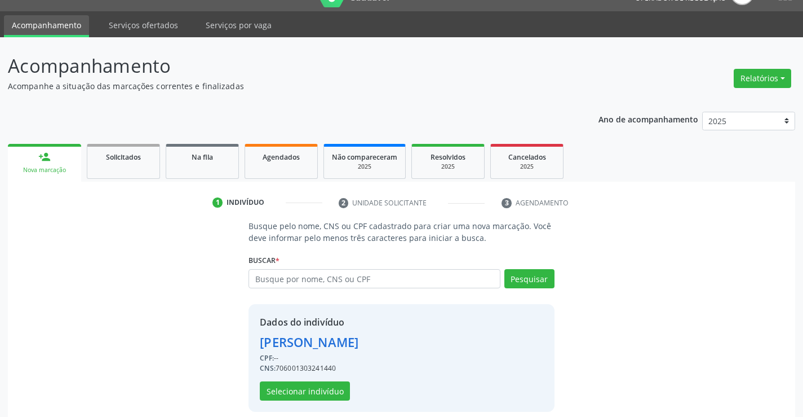
scroll to position [36, 0]
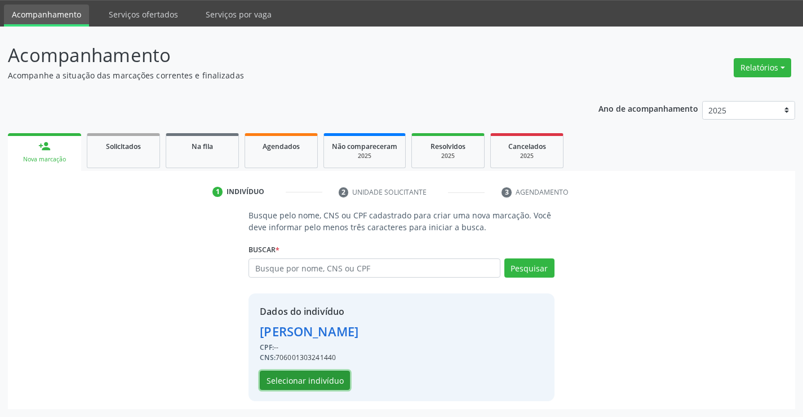
click at [291, 379] on button "Selecionar indivíduo" at bounding box center [305, 379] width 90 height 19
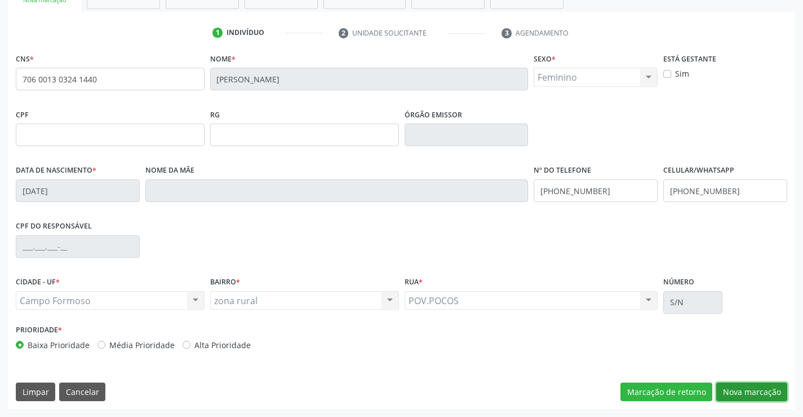
click at [762, 393] on button "Nova marcação" at bounding box center [751, 391] width 71 height 19
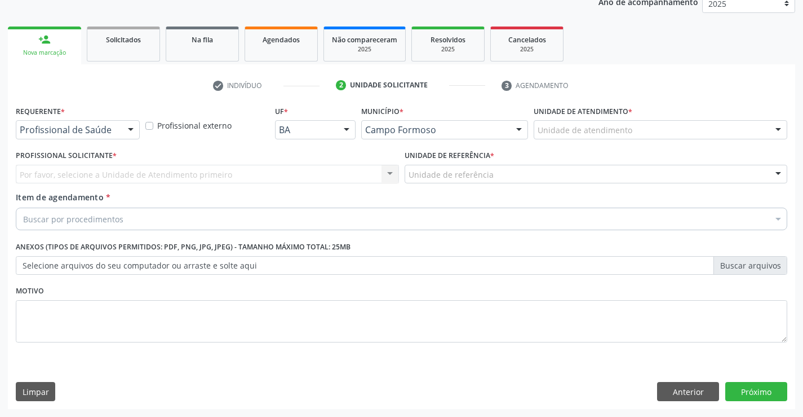
click at [130, 131] on div at bounding box center [130, 130] width 17 height 19
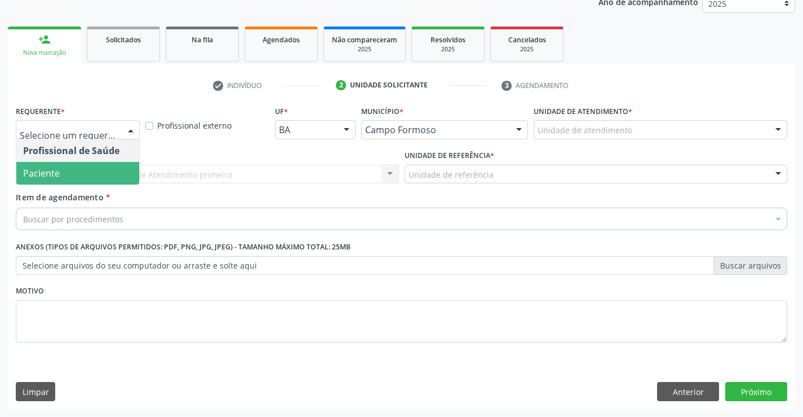
click at [100, 165] on span "Paciente" at bounding box center [77, 173] width 123 height 23
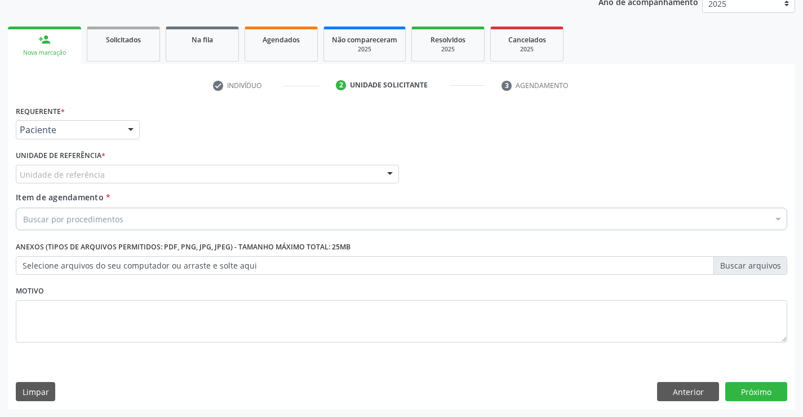
click at [186, 175] on div "Unidade de referência" at bounding box center [207, 174] width 383 height 19
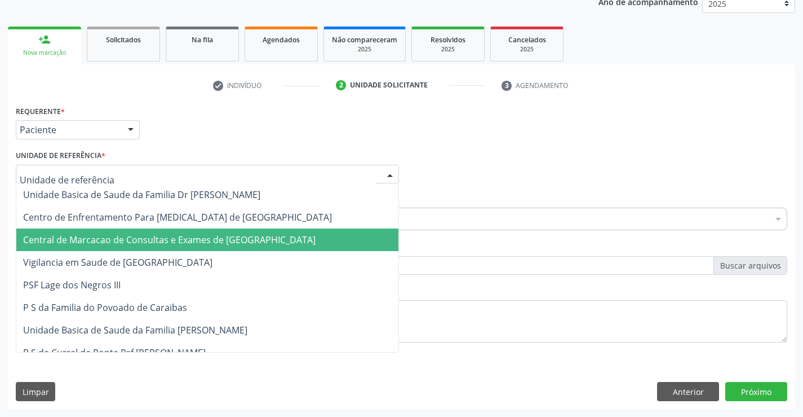
click at [211, 246] on span "Central de Marcacao de Consultas e Exames de [GEOGRAPHIC_DATA]" at bounding box center [169, 239] width 293 height 12
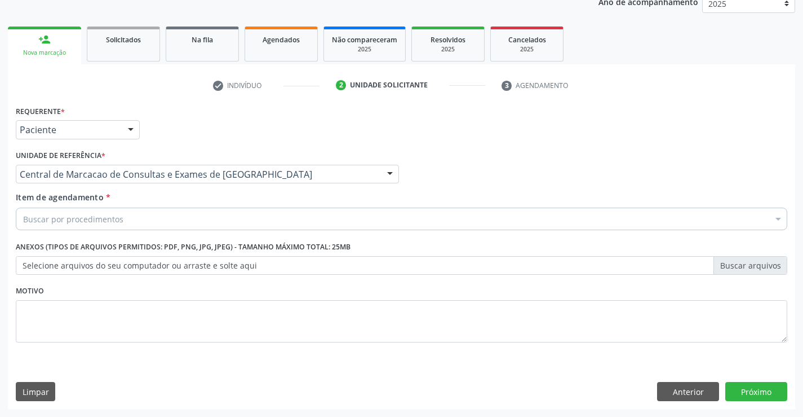
click at [232, 227] on div "Buscar por procedimentos" at bounding box center [402, 218] width 772 height 23
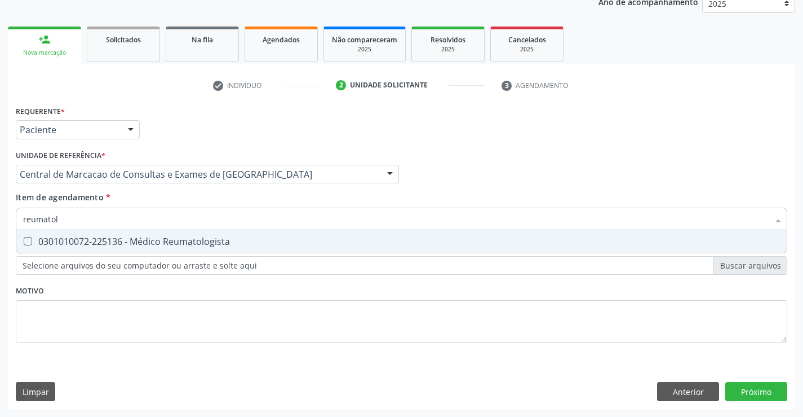
type input "reumatolo"
click at [224, 238] on div "0301010072-225136 - Médico Reumatologista" at bounding box center [401, 241] width 757 height 9
checkbox Reumatologista "true"
click at [746, 388] on div "Requerente * Paciente Profissional de Saúde Paciente Nenhum resultado encontrad…" at bounding box center [401, 256] width 787 height 306
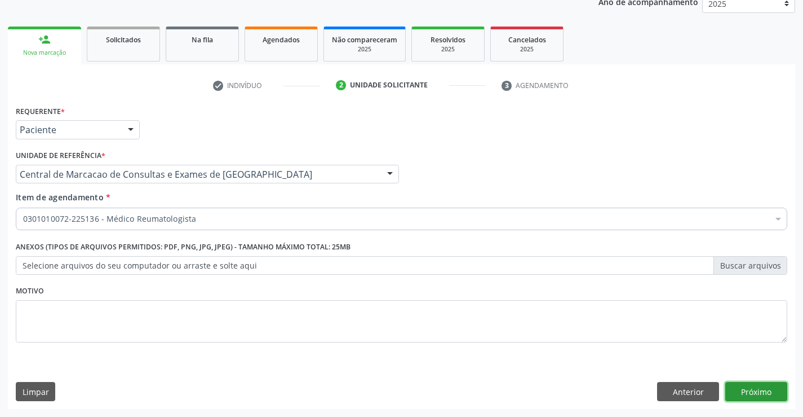
click at [755, 395] on button "Próximo" at bounding box center [756, 391] width 62 height 19
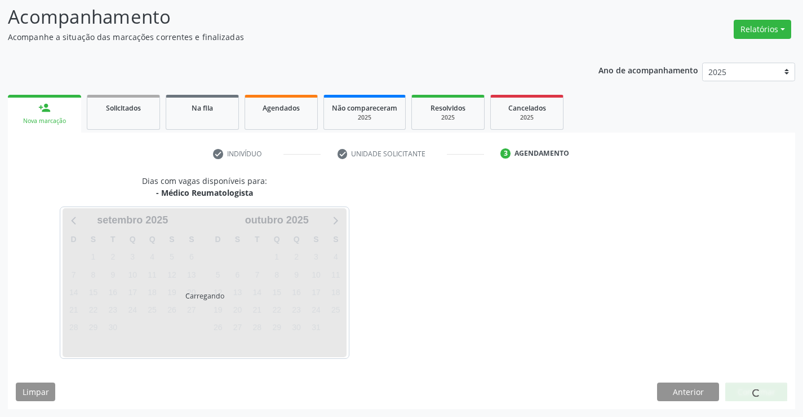
scroll to position [107, 0]
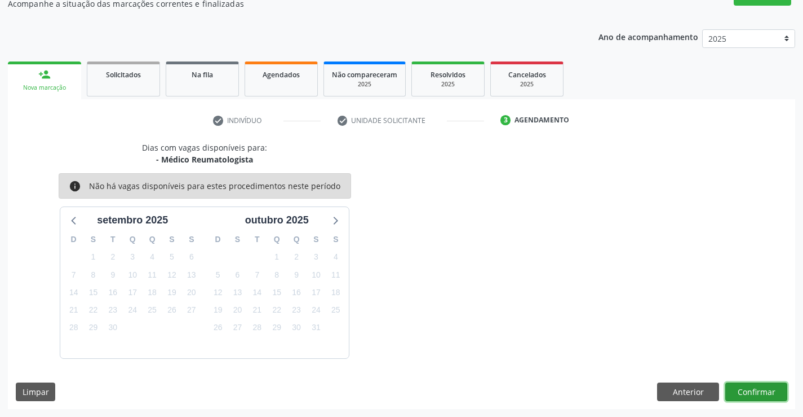
click at [741, 389] on button "Confirmar" at bounding box center [756, 391] width 62 height 19
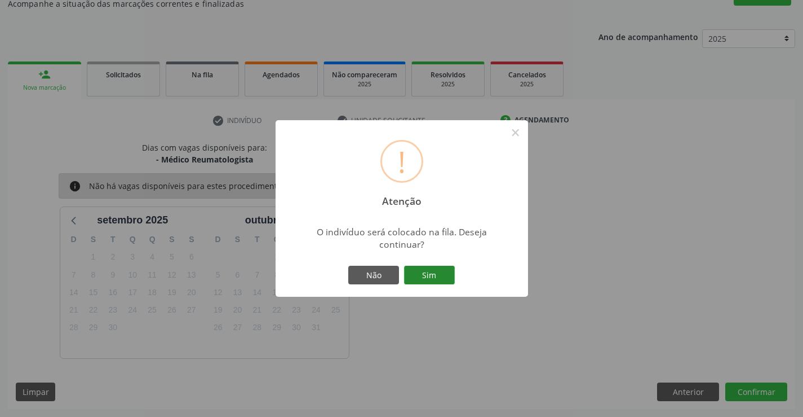
click at [454, 276] on button "Sim" at bounding box center [429, 274] width 51 height 19
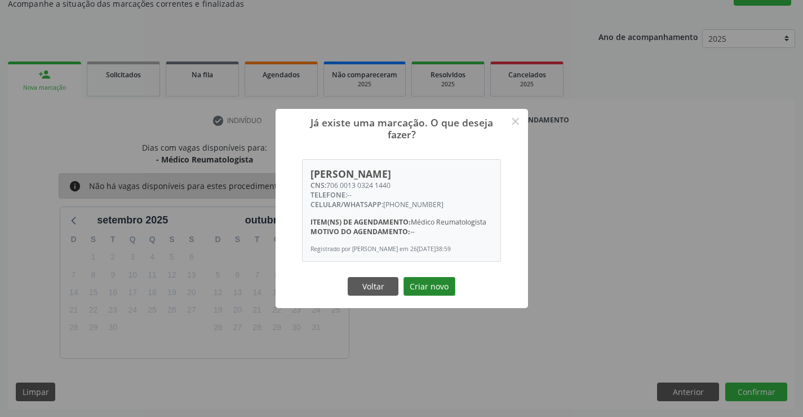
click at [435, 290] on button "Criar novo" at bounding box center [430, 286] width 52 height 19
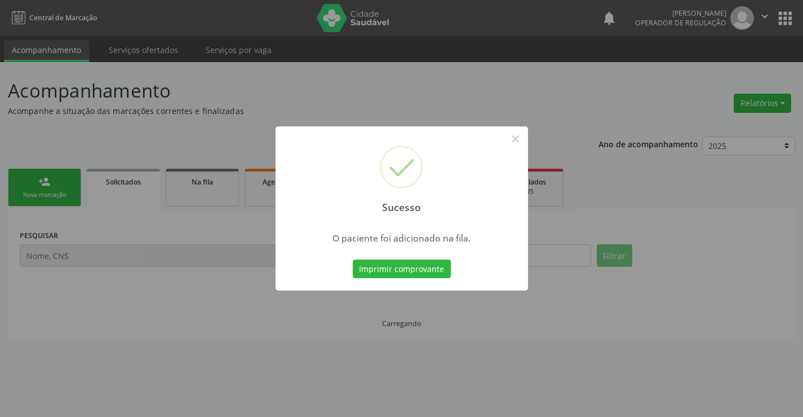
scroll to position [0, 0]
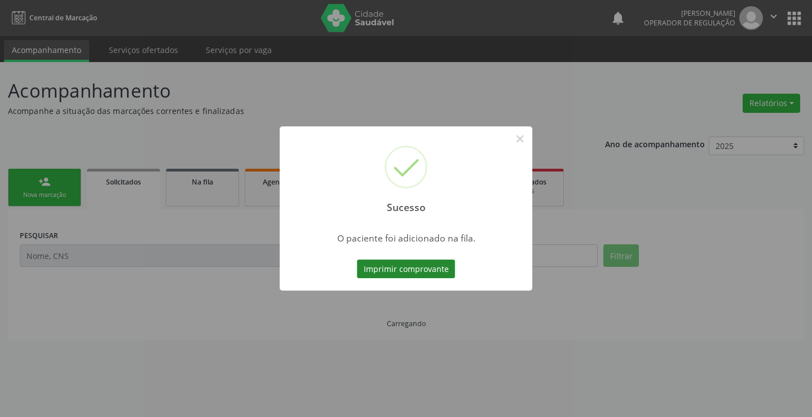
click at [429, 264] on button "Imprimir comprovante" at bounding box center [406, 268] width 98 height 19
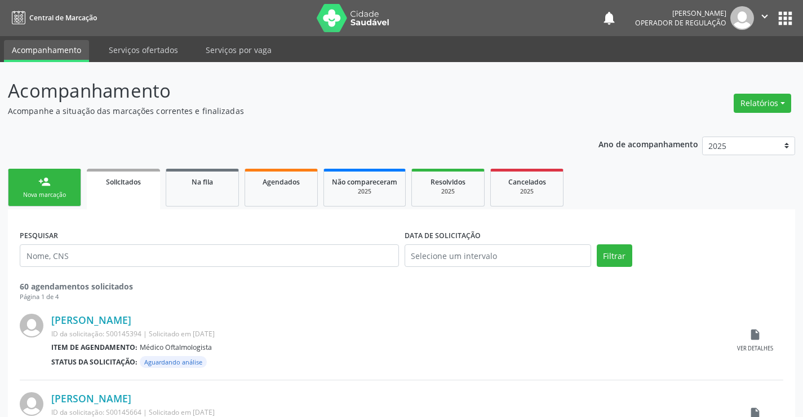
click at [48, 205] on link "person_add Nova marcação" at bounding box center [44, 188] width 73 height 38
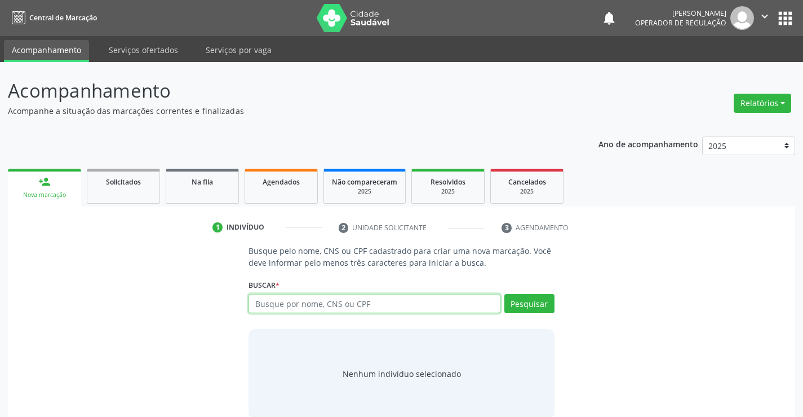
click at [322, 298] on input "text" at bounding box center [374, 303] width 251 height 19
type input "703204663684391"
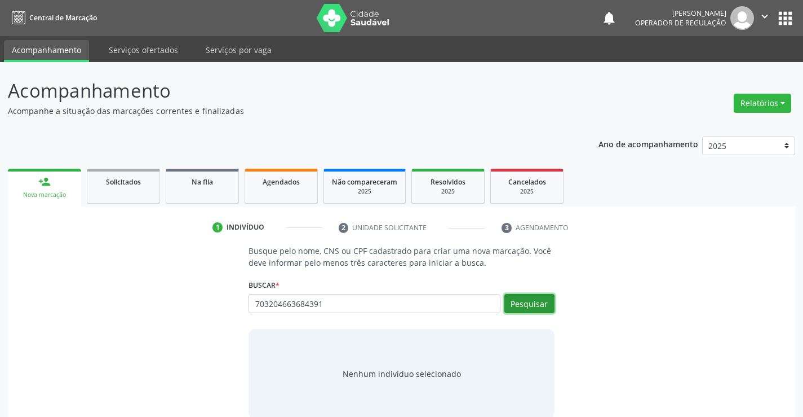
click at [525, 307] on button "Pesquisar" at bounding box center [529, 303] width 50 height 19
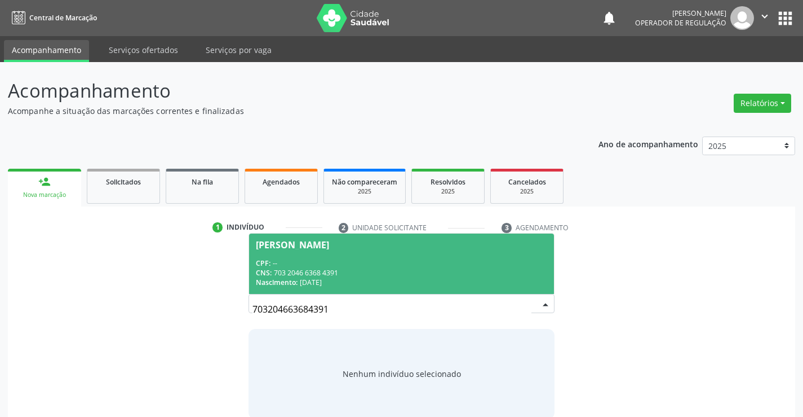
click at [441, 266] on div "CPF: --" at bounding box center [401, 263] width 291 height 10
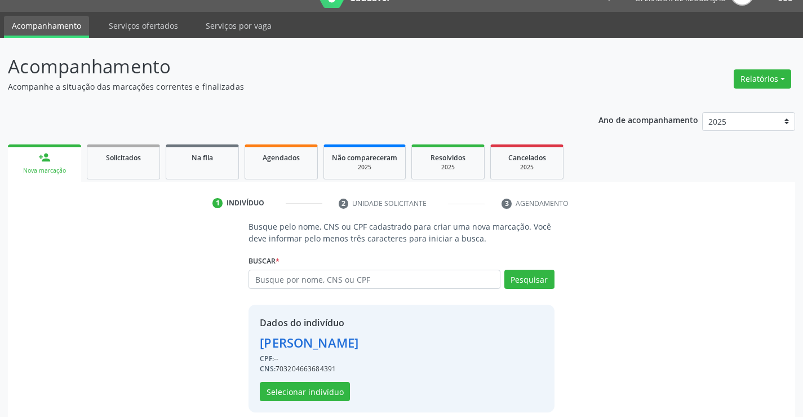
scroll to position [36, 0]
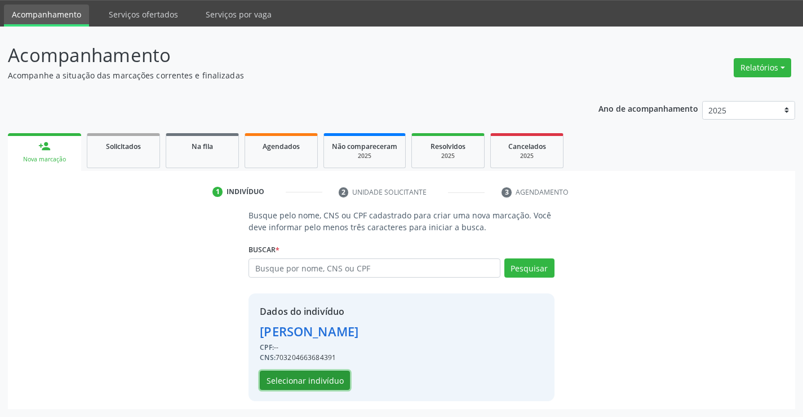
click at [274, 385] on button "Selecionar indivíduo" at bounding box center [305, 379] width 90 height 19
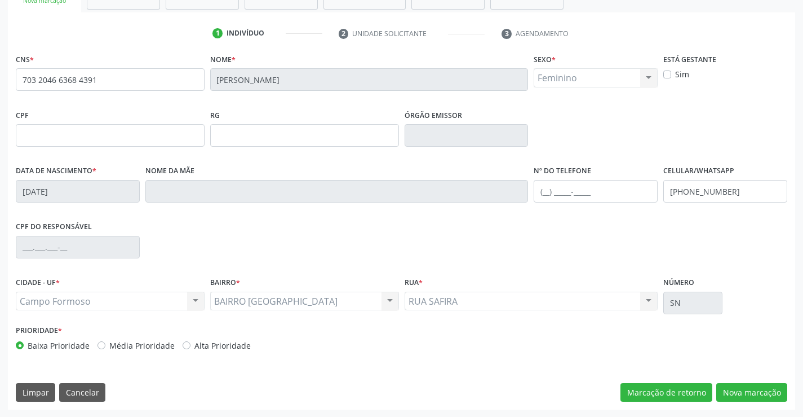
scroll to position [194, 0]
click at [752, 396] on button "Nova marcação" at bounding box center [751, 391] width 71 height 19
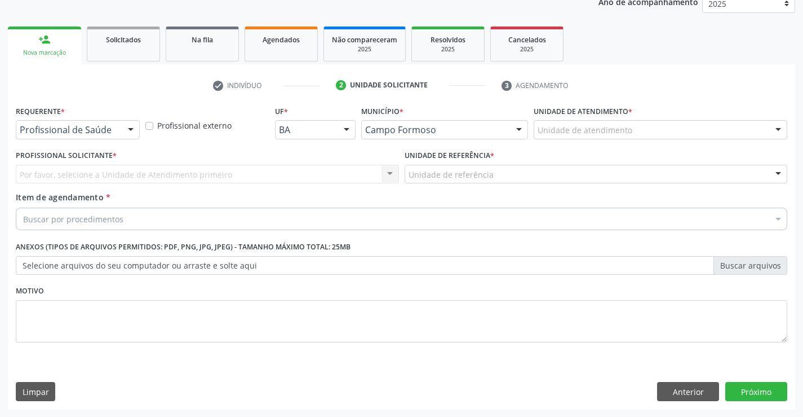
click at [130, 125] on div at bounding box center [130, 130] width 17 height 19
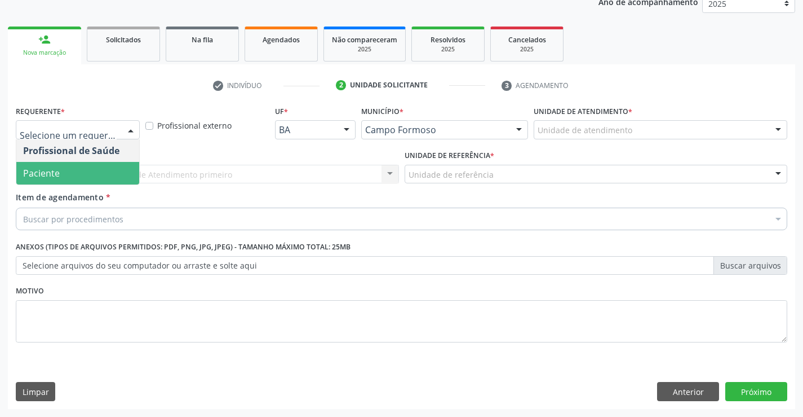
click at [88, 172] on span "Paciente" at bounding box center [77, 173] width 123 height 23
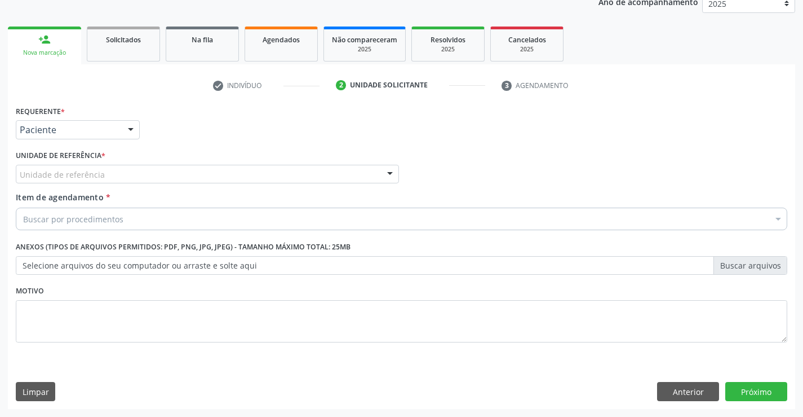
click at [177, 167] on div "Unidade de referência" at bounding box center [207, 174] width 383 height 19
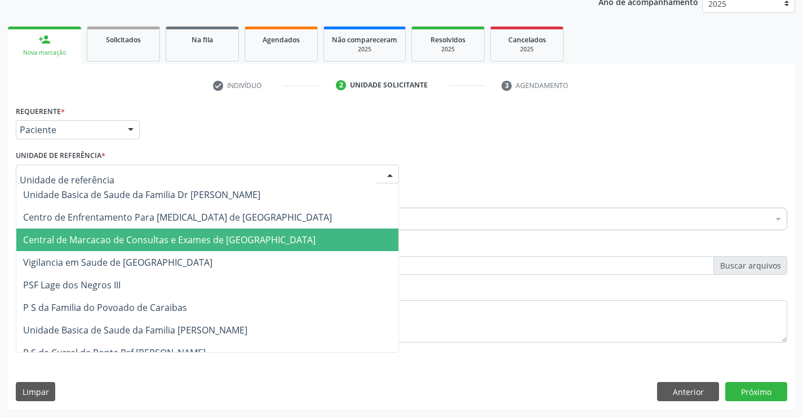
click at [223, 236] on span "Central de Marcacao de Consultas e Exames de [GEOGRAPHIC_DATA]" at bounding box center [169, 239] width 293 height 12
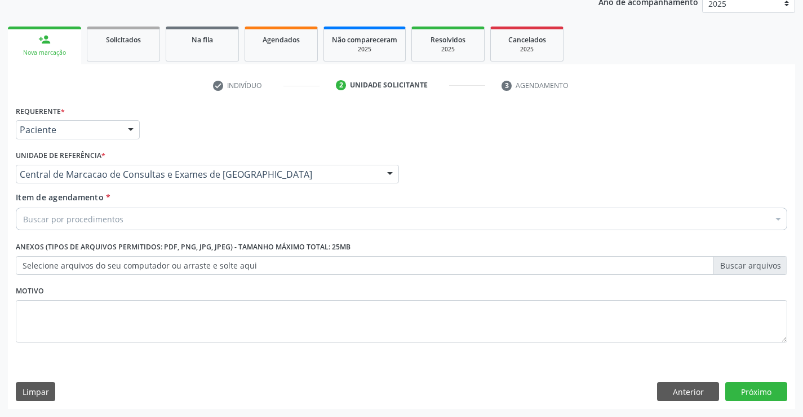
click at [253, 219] on div "Buscar por procedimentos" at bounding box center [402, 218] width 772 height 23
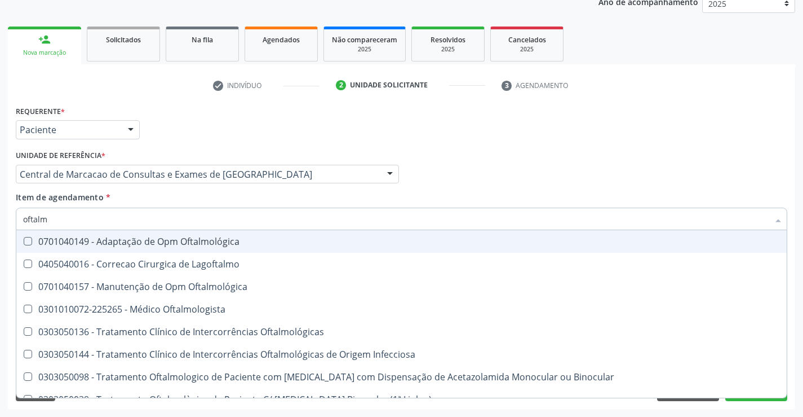
type input "oftalmo"
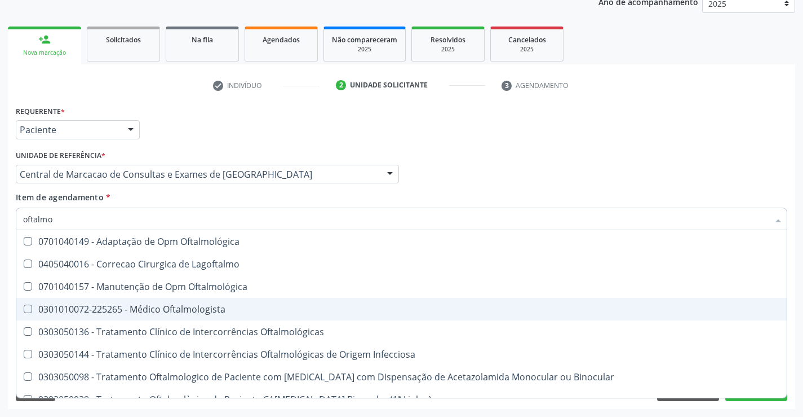
click at [188, 305] on div "0301010072-225265 - Médico Oftalmologista" at bounding box center [401, 308] width 757 height 9
checkbox Oftalmologista "true"
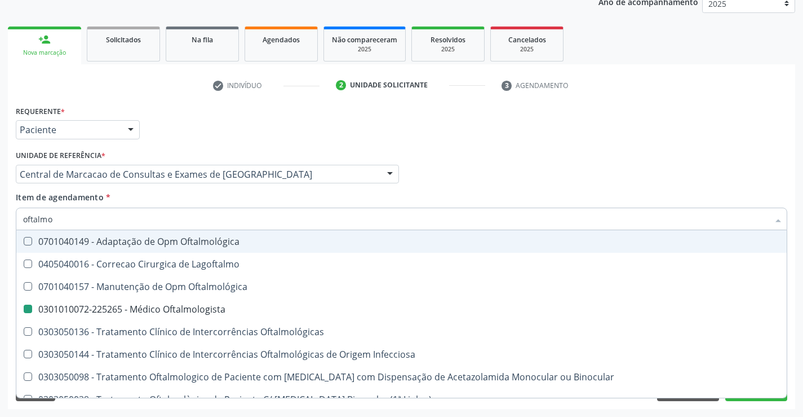
click at [519, 152] on div "Profissional Solicitante Por favor, selecione a Unidade de Atendimento primeiro…" at bounding box center [401, 169] width 777 height 44
checkbox Lagoftalmo "true"
checkbox Oftalmologista "false"
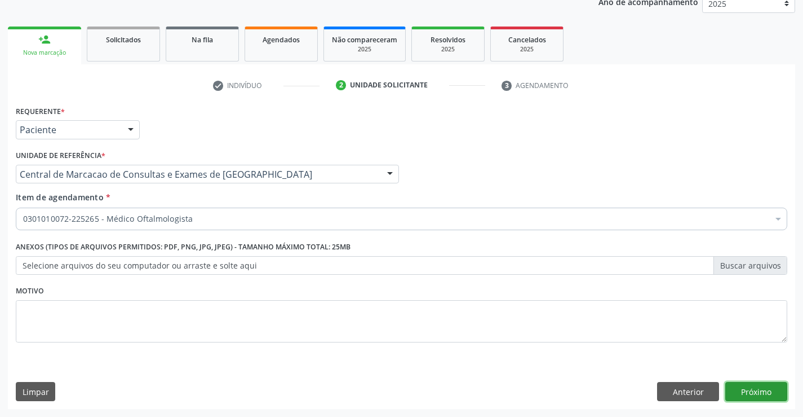
click at [745, 396] on button "Próximo" at bounding box center [756, 391] width 62 height 19
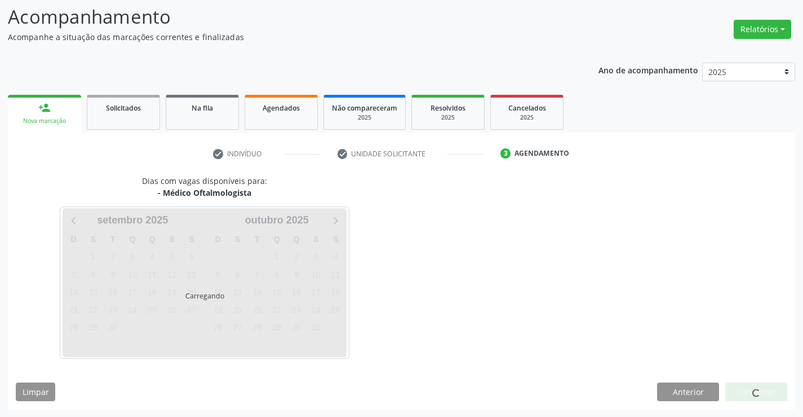
scroll to position [107, 0]
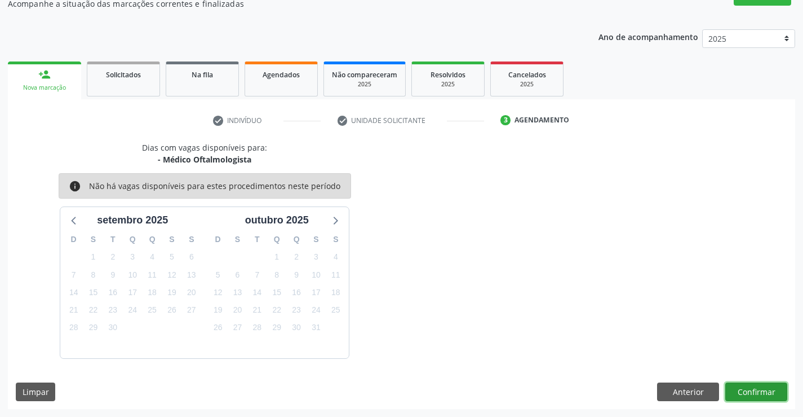
click at [753, 392] on button "Confirmar" at bounding box center [756, 391] width 62 height 19
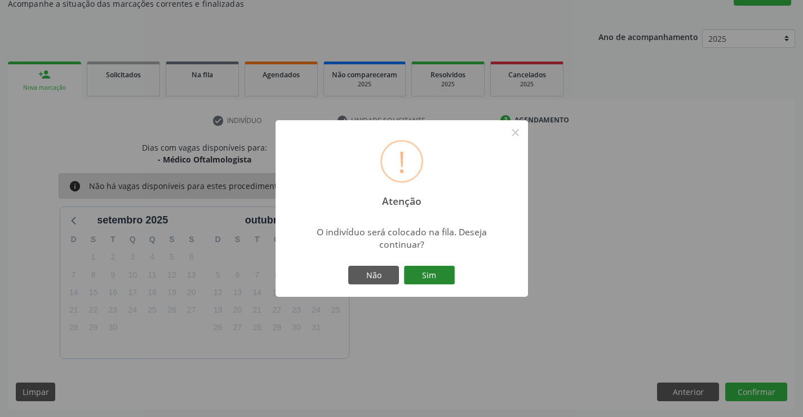
click at [440, 276] on button "Sim" at bounding box center [429, 274] width 51 height 19
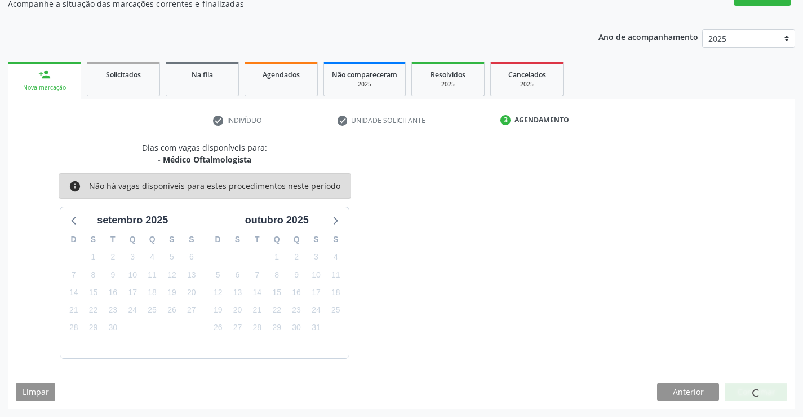
scroll to position [0, 0]
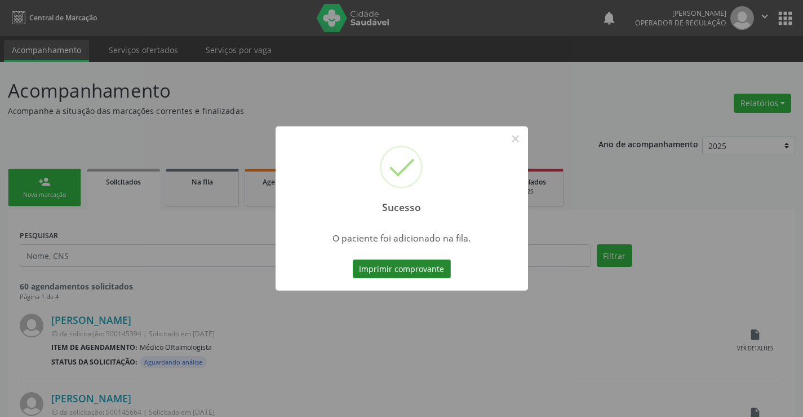
click at [428, 268] on button "Imprimir comprovante" at bounding box center [402, 268] width 98 height 19
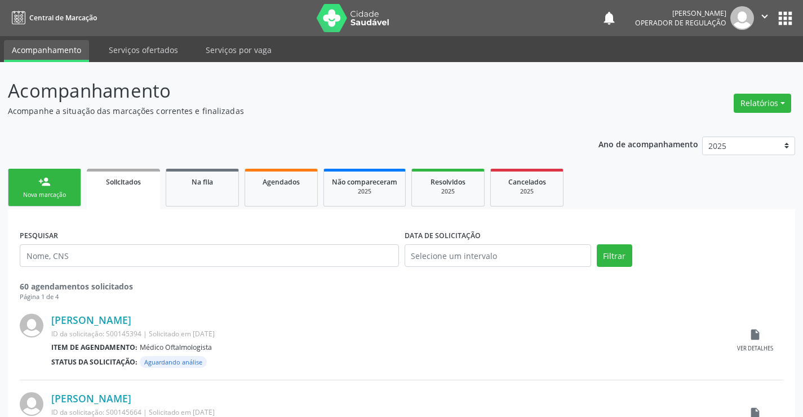
click at [29, 185] on link "person_add Nova marcação" at bounding box center [44, 188] width 73 height 38
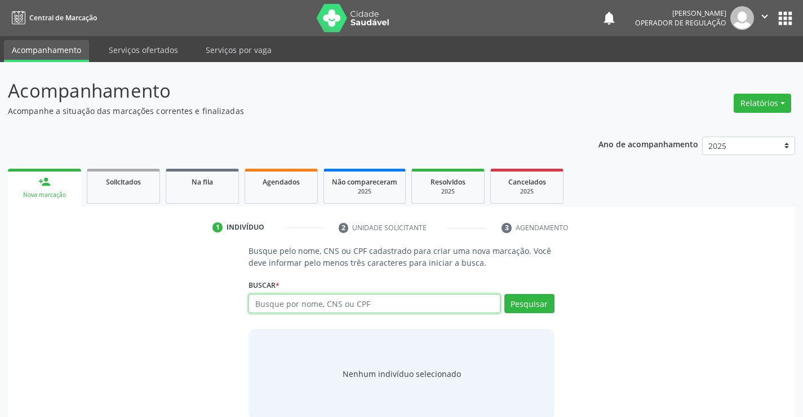
click at [292, 304] on input "text" at bounding box center [374, 303] width 251 height 19
click at [262, 302] on input "text" at bounding box center [374, 303] width 251 height 19
click at [276, 308] on input "text" at bounding box center [374, 303] width 251 height 19
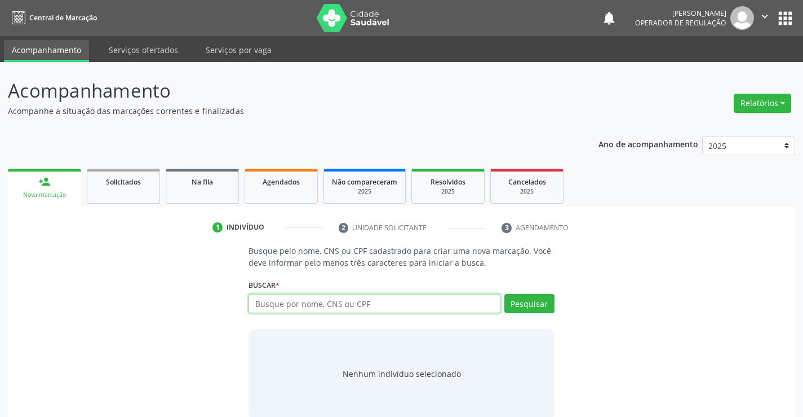
click at [276, 308] on input "text" at bounding box center [374, 303] width 251 height 19
click at [335, 308] on input "jos" at bounding box center [374, 303] width 251 height 19
type input "706204029544462"
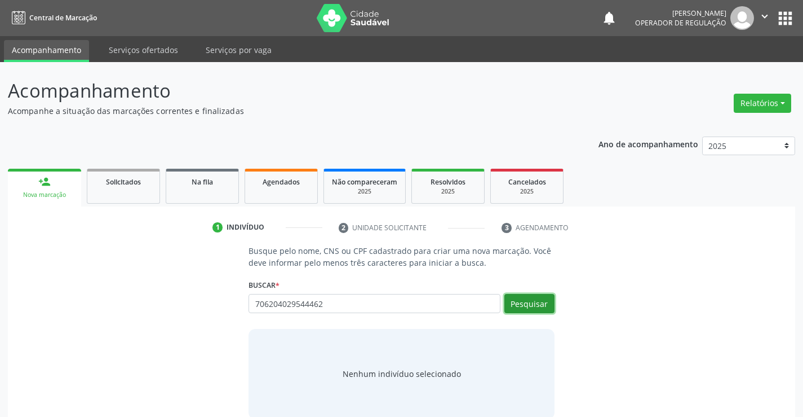
click at [540, 308] on button "Pesquisar" at bounding box center [529, 303] width 50 height 19
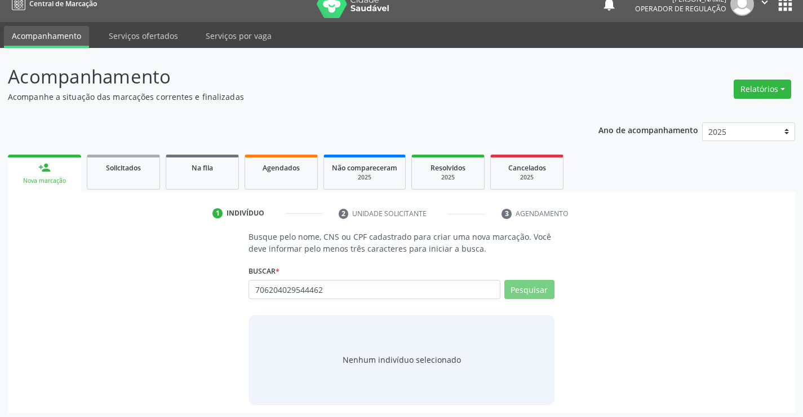
scroll to position [18, 0]
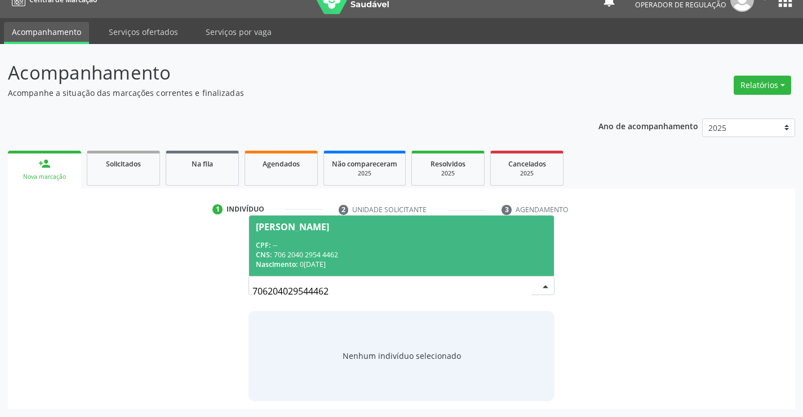
click at [356, 238] on span "Vanderlei Almeida Jatoba CPF: -- CNS: 706 2040 2954 4462 Nascimento: 05/03/1976" at bounding box center [401, 245] width 304 height 60
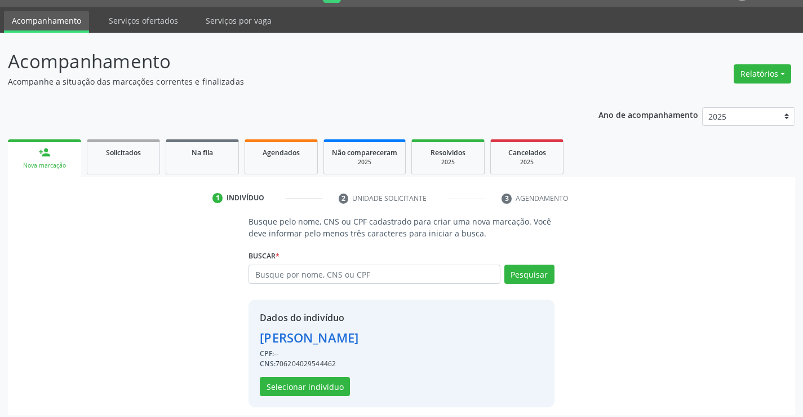
scroll to position [36, 0]
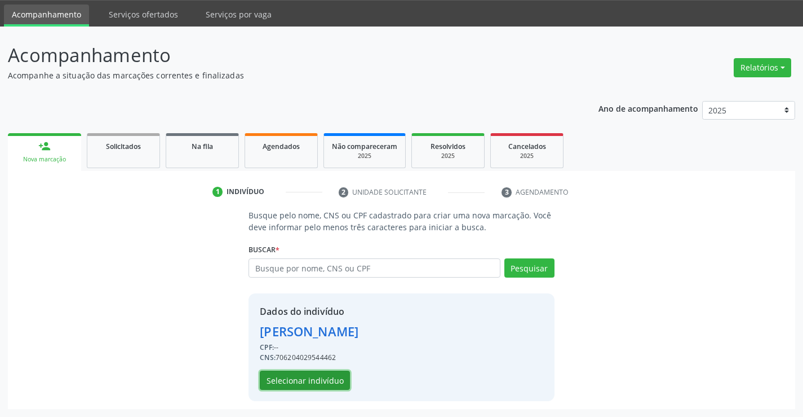
click at [298, 373] on button "Selecionar indivíduo" at bounding box center [305, 379] width 90 height 19
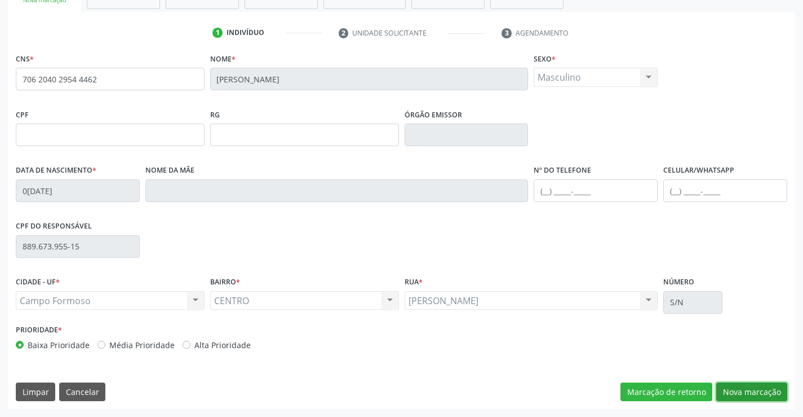
click at [737, 388] on button "Nova marcação" at bounding box center [751, 391] width 71 height 19
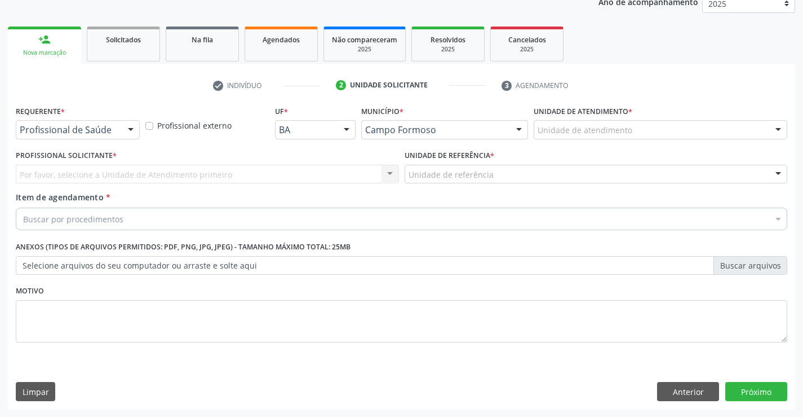
scroll to position [142, 0]
drag, startPoint x: 134, startPoint y: 132, endPoint x: 95, endPoint y: 157, distance: 46.1
click at [132, 132] on div at bounding box center [130, 130] width 17 height 19
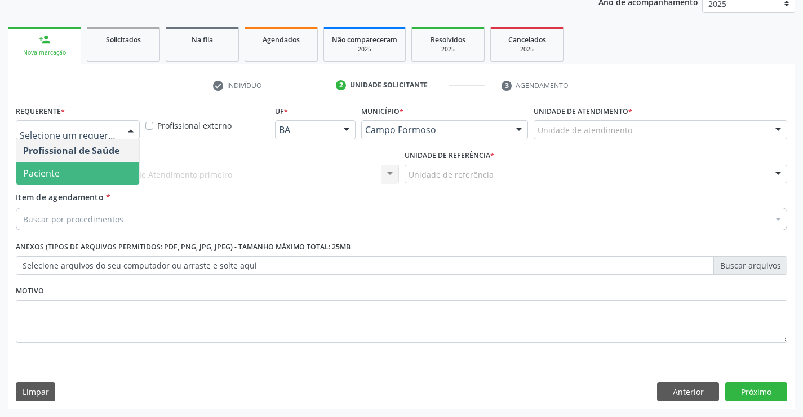
click at [79, 174] on span "Paciente" at bounding box center [77, 173] width 123 height 23
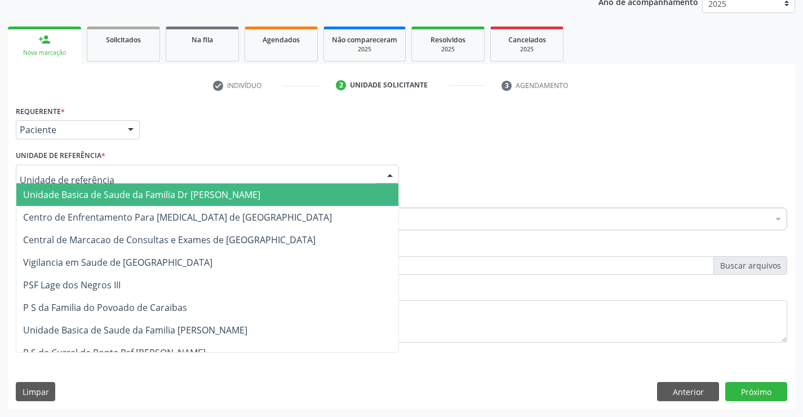
drag, startPoint x: 174, startPoint y: 170, endPoint x: 189, endPoint y: 229, distance: 61.1
click at [176, 175] on div at bounding box center [207, 174] width 383 height 19
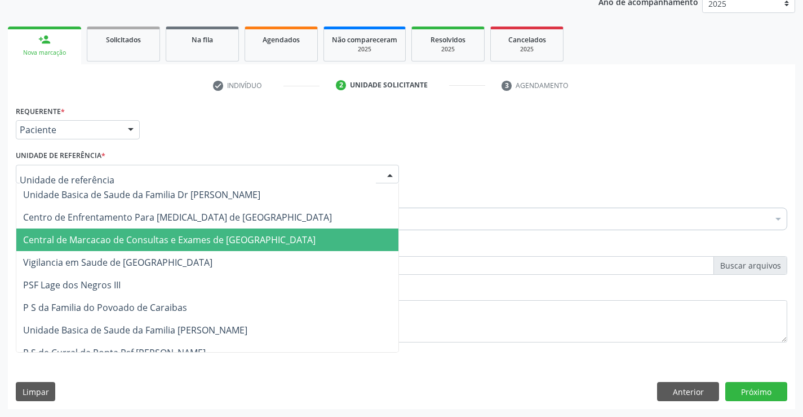
click at [191, 242] on span "Central de Marcacao de Consultas e Exames de [GEOGRAPHIC_DATA]" at bounding box center [169, 239] width 293 height 12
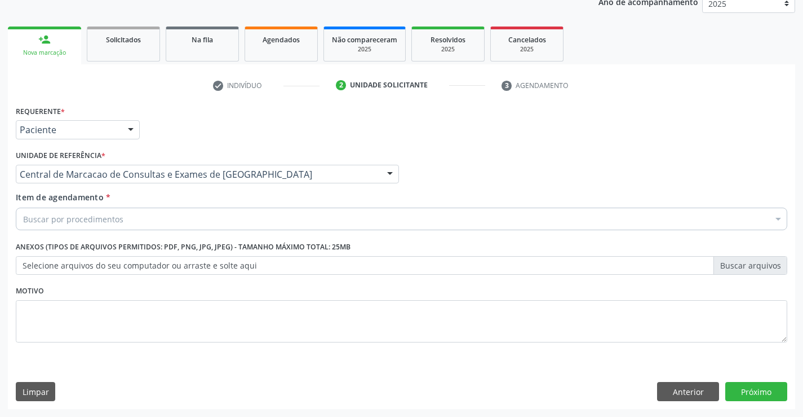
click at [223, 221] on div "Buscar por procedimentos" at bounding box center [402, 218] width 772 height 23
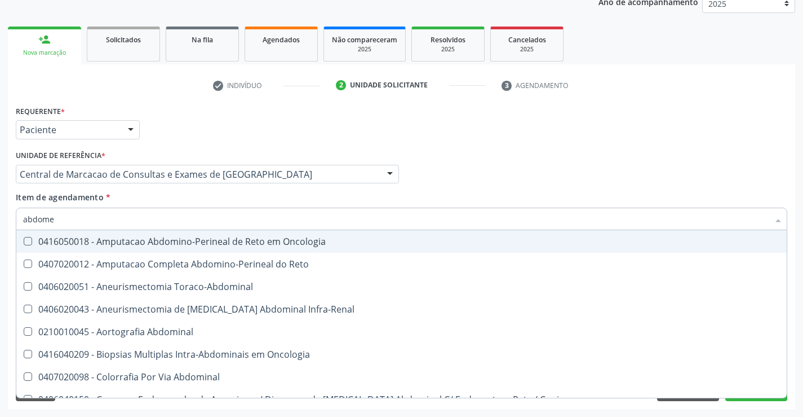
type input "abdomen"
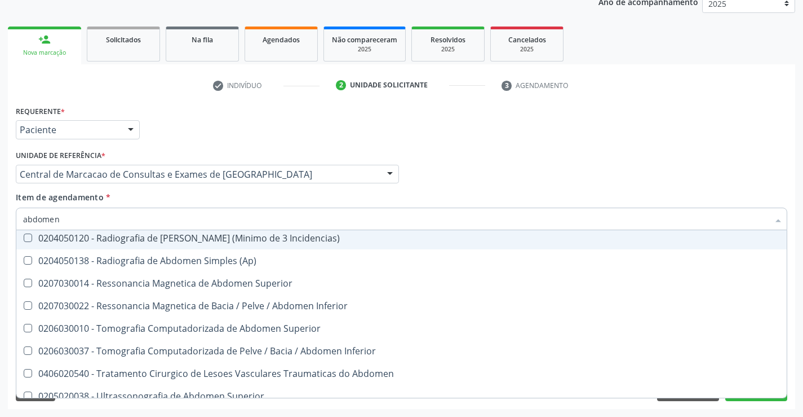
scroll to position [58, 0]
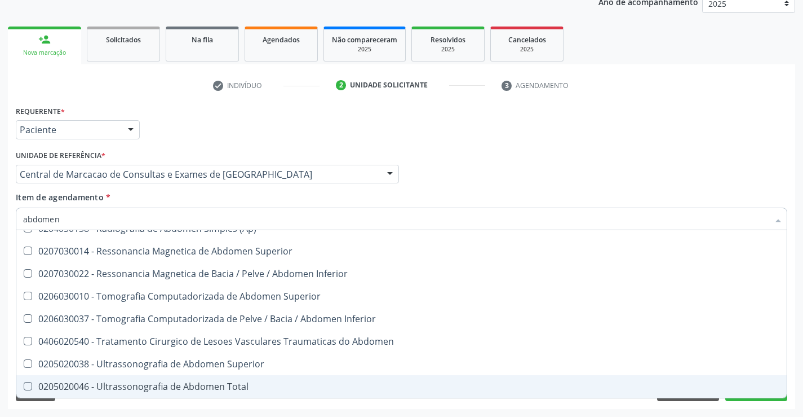
click at [241, 389] on div "0205020046 - Ultrassonografia de Abdomen Total" at bounding box center [401, 386] width 757 height 9
checkbox Total "true"
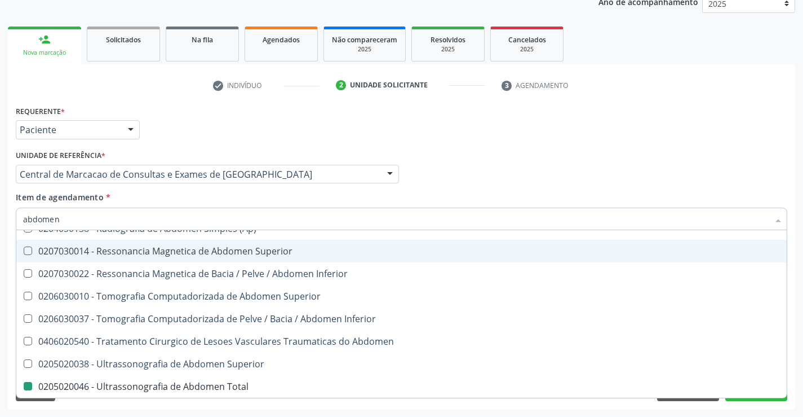
click at [501, 156] on div "Profissional Solicitante Por favor, selecione a Unidade de Atendimento primeiro…" at bounding box center [401, 169] width 777 height 44
checkbox Incidencias\) "true"
checkbox Total "false"
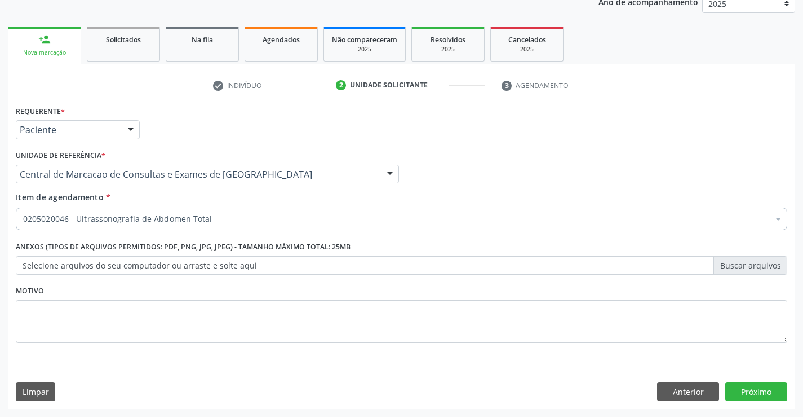
scroll to position [0, 0]
click at [758, 396] on button "Próximo" at bounding box center [756, 391] width 62 height 19
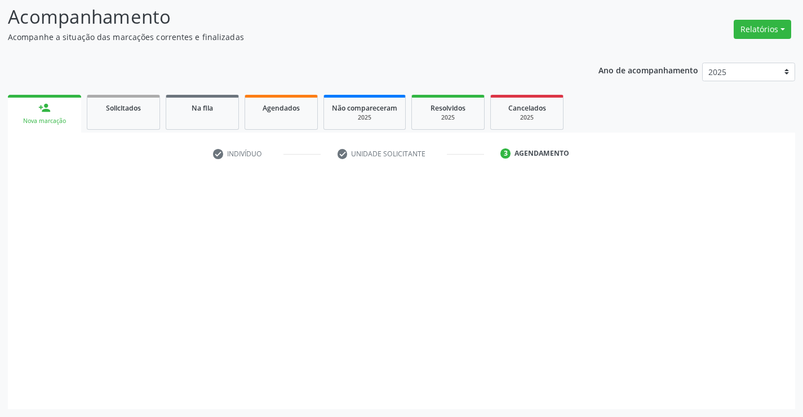
scroll to position [74, 0]
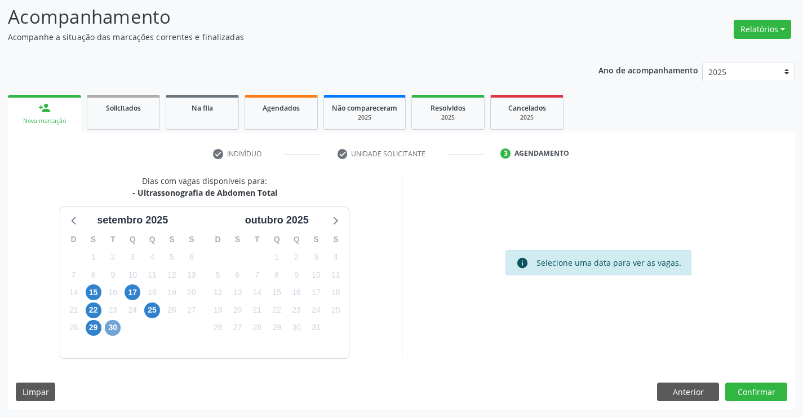
click at [112, 330] on span "30" at bounding box center [113, 328] width 16 height 16
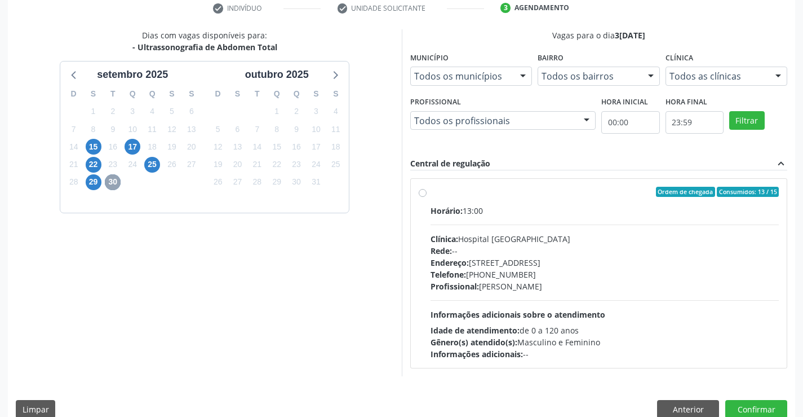
scroll to position [237, 0]
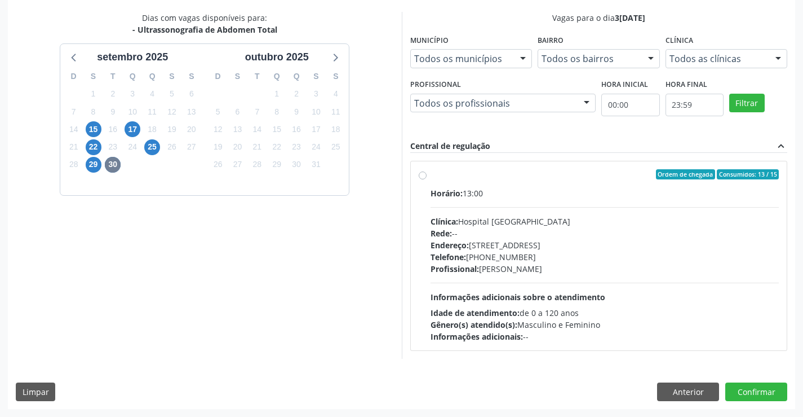
click at [498, 212] on div "Horário: 13:00 Clínica: Hospital [GEOGRAPHIC_DATA] Rede: -- Endereço: [STREET_A…" at bounding box center [605, 264] width 349 height 155
click at [427, 179] on input "Ordem de chegada Consumidos: 13 / 15 Horário: 13:00 Clínica: Hospital Sao Franc…" at bounding box center [423, 174] width 8 height 10
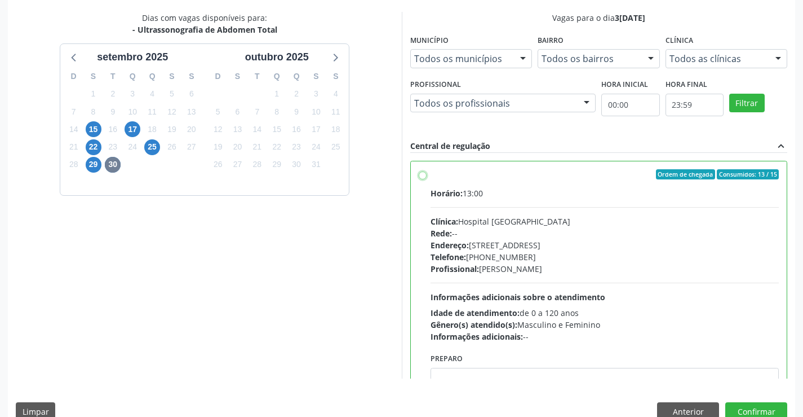
radio input "true"
click at [749, 410] on button "Confirmar" at bounding box center [756, 411] width 62 height 19
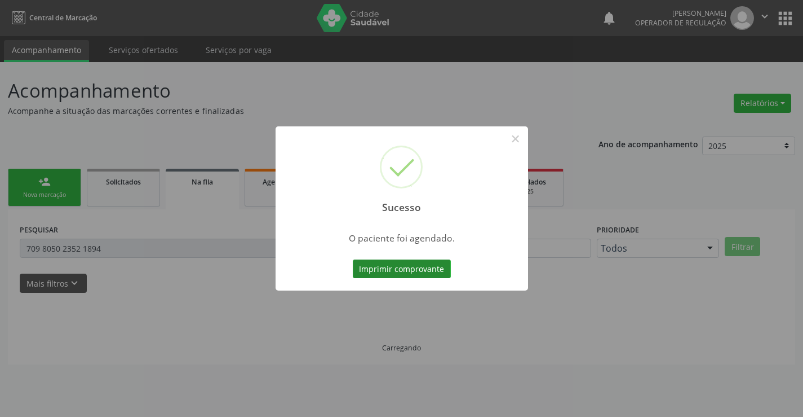
click at [447, 272] on button "Imprimir comprovante" at bounding box center [402, 268] width 98 height 19
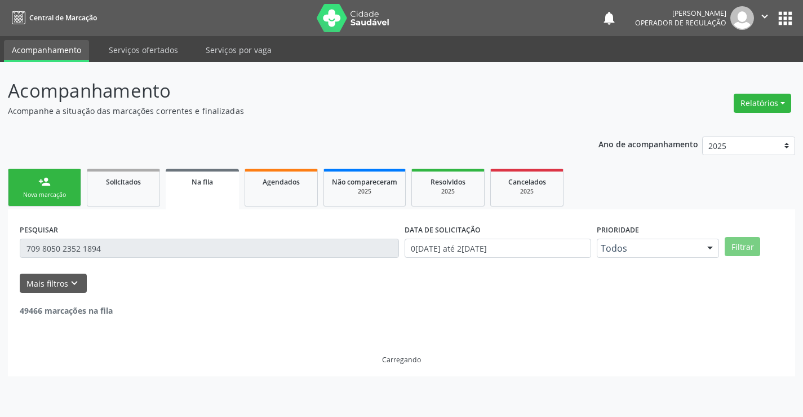
scroll to position [0, 0]
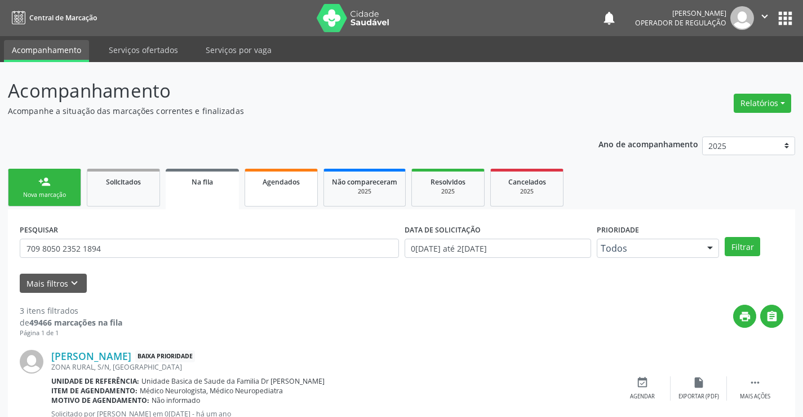
click at [267, 183] on span "Agendados" at bounding box center [281, 182] width 37 height 10
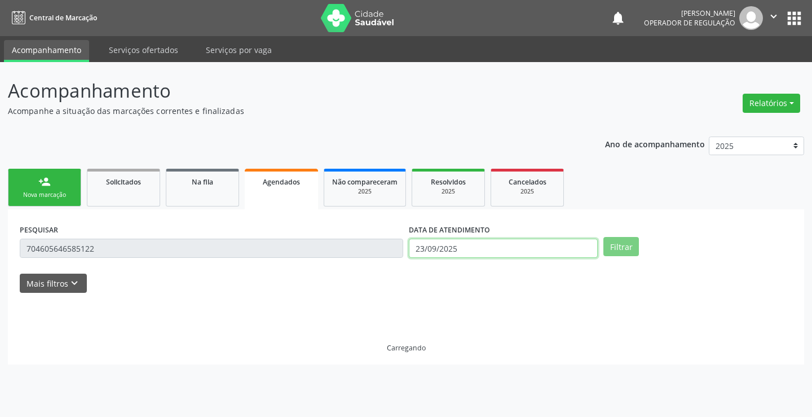
click at [439, 246] on input "23/09/2025" at bounding box center [503, 247] width 189 height 19
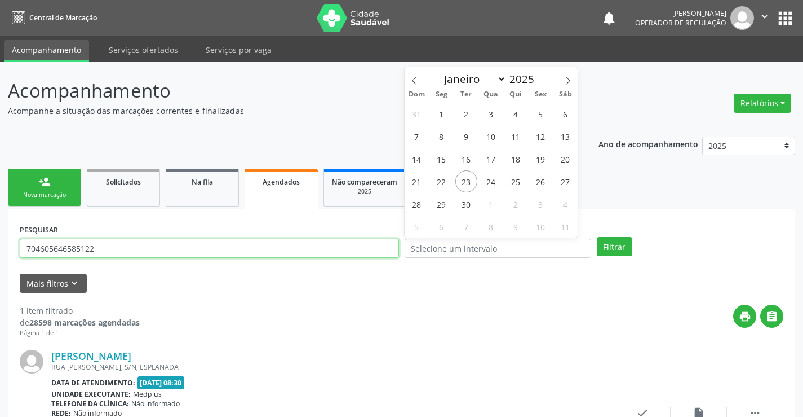
click at [359, 250] on input "704605646585122" at bounding box center [209, 247] width 379 height 19
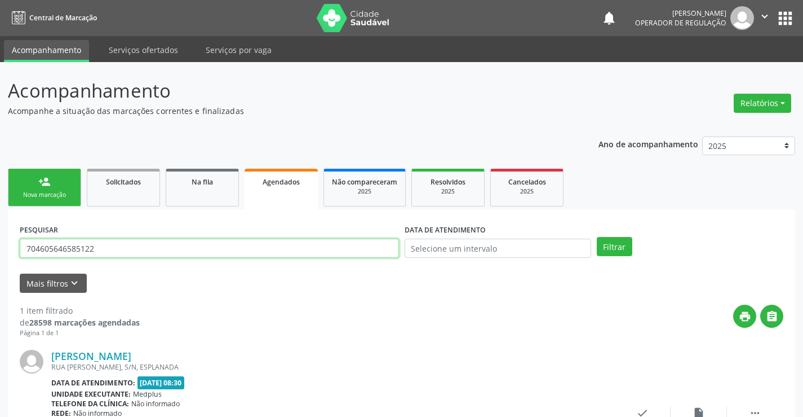
click at [359, 250] on input "704605646585122" at bounding box center [209, 247] width 379 height 19
click at [612, 246] on button "Filtrar" at bounding box center [615, 246] width 36 height 19
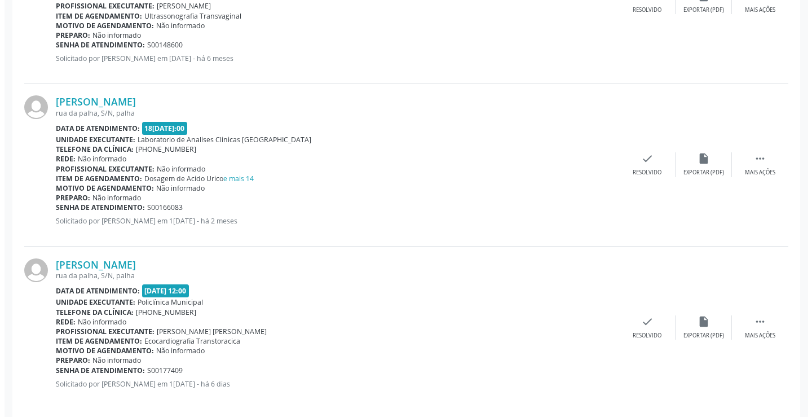
scroll to position [428, 0]
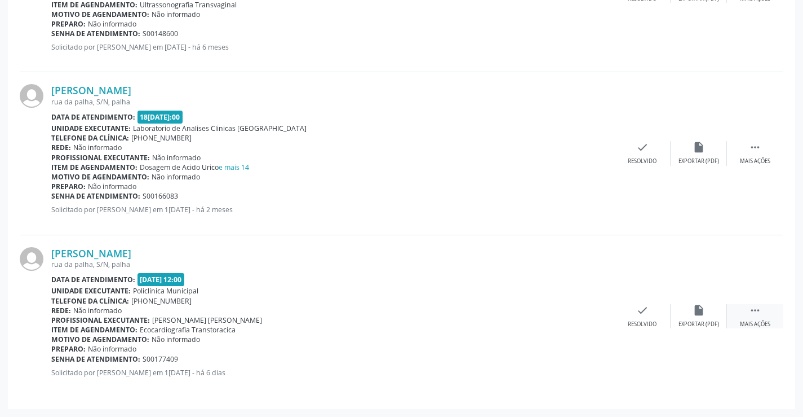
click at [761, 308] on icon "" at bounding box center [755, 310] width 12 height 12
click at [591, 308] on icon "cancel" at bounding box center [586, 310] width 12 height 12
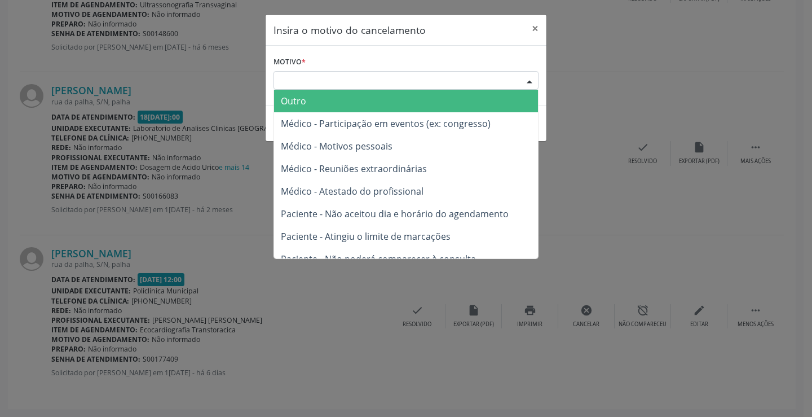
click at [491, 76] on div "Escolha o motivo" at bounding box center [405, 80] width 265 height 19
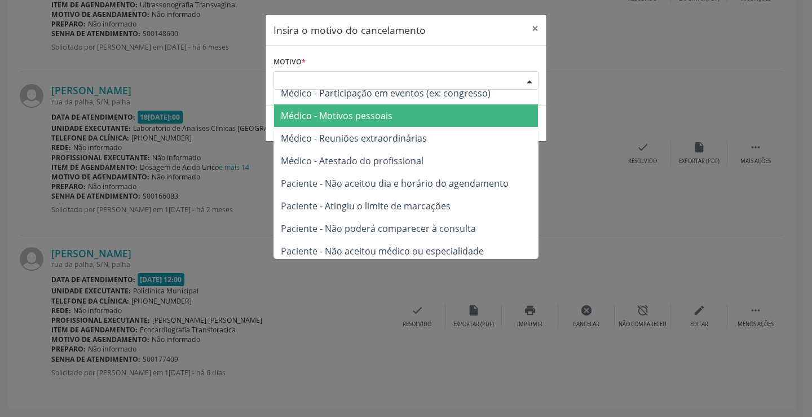
scroll to position [56, 0]
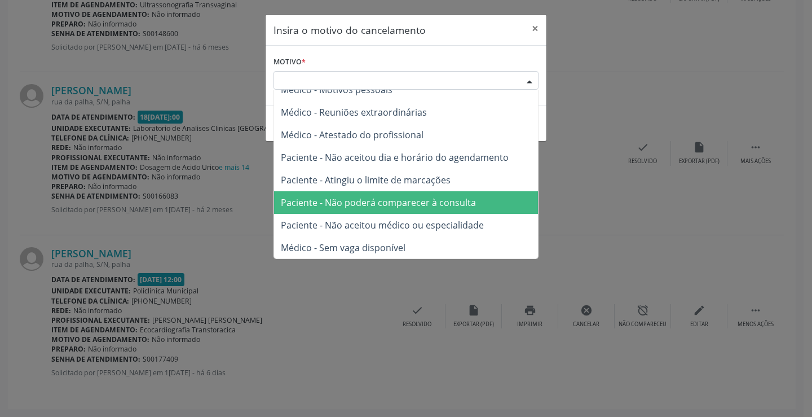
click at [432, 202] on span "Paciente - Não poderá comparecer à consulta" at bounding box center [378, 202] width 195 height 12
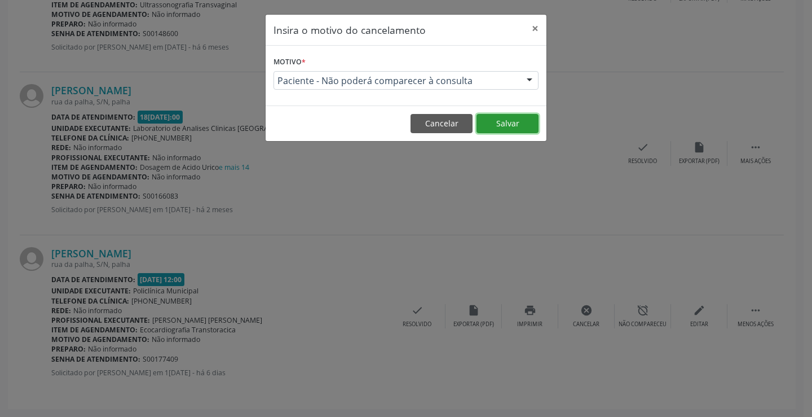
click at [500, 121] on button "Salvar" at bounding box center [507, 123] width 62 height 19
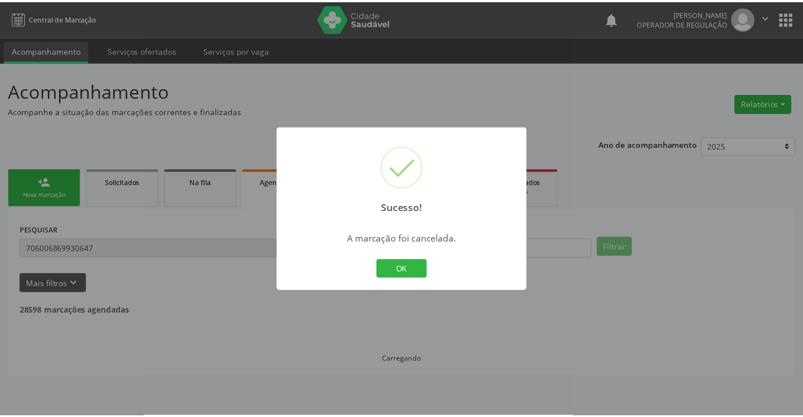
scroll to position [0, 0]
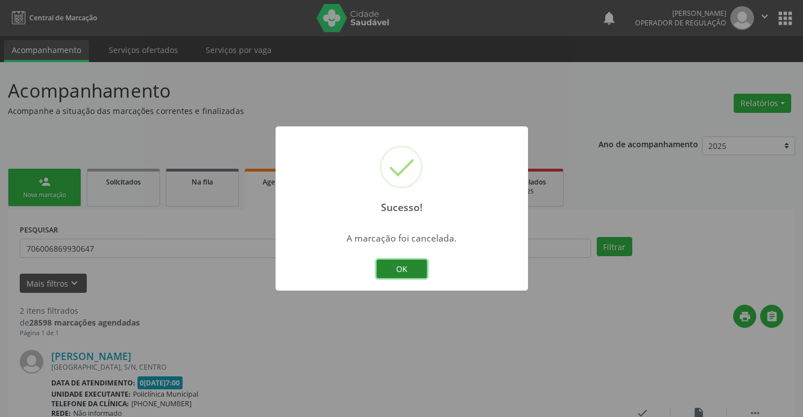
click at [403, 263] on button "OK" at bounding box center [402, 268] width 51 height 19
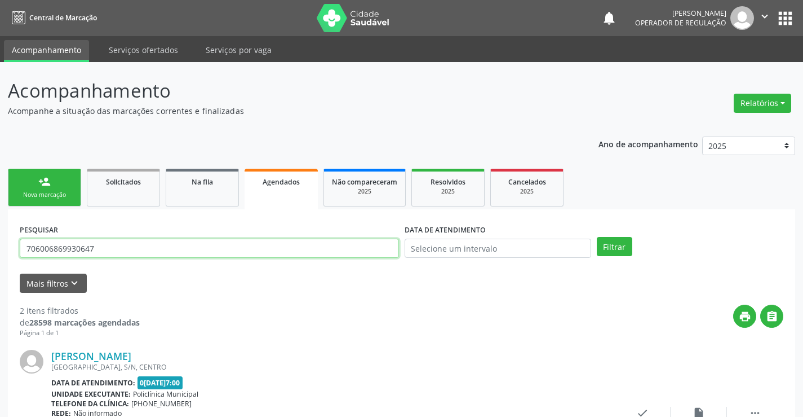
click at [168, 247] on input "706006869930647" at bounding box center [209, 247] width 379 height 19
type input "700804982839481"
click at [613, 245] on button "Filtrar" at bounding box center [615, 246] width 36 height 19
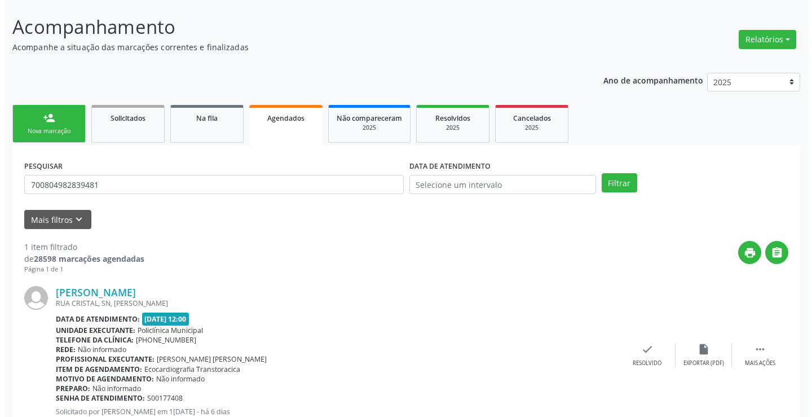
scroll to position [103, 0]
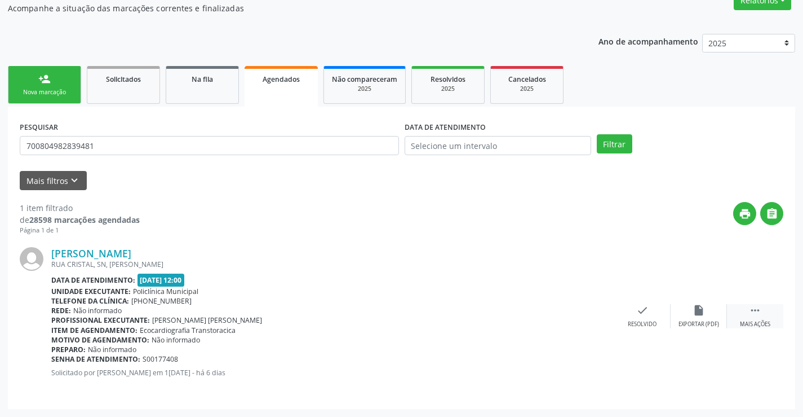
click at [752, 307] on icon "" at bounding box center [755, 310] width 12 height 12
click at [580, 316] on icon "cancel" at bounding box center [586, 310] width 12 height 12
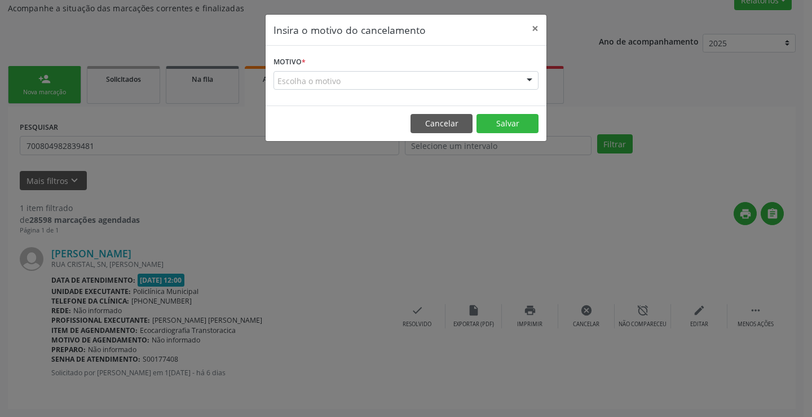
click at [511, 78] on div "Escolha o motivo" at bounding box center [405, 80] width 265 height 19
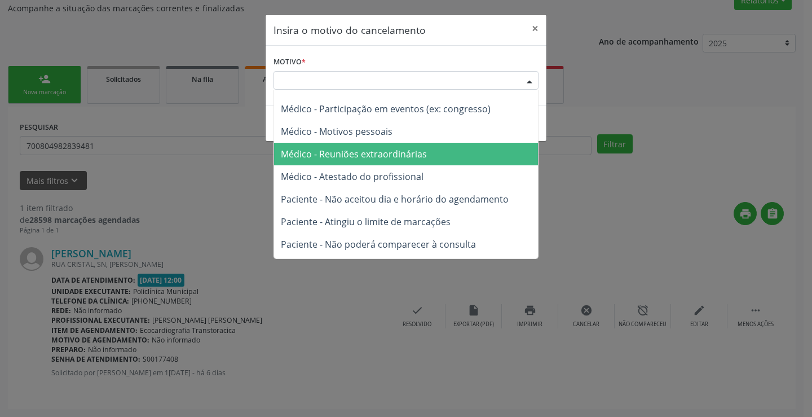
scroll to position [56, 0]
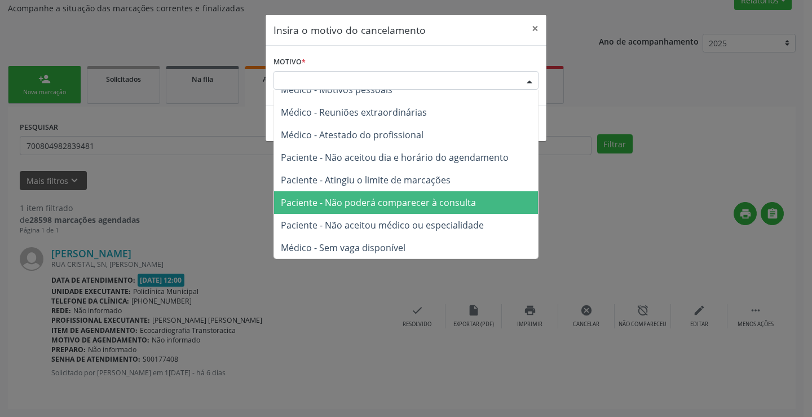
click at [423, 202] on span "Paciente - Não poderá comparecer à consulta" at bounding box center [378, 202] width 195 height 12
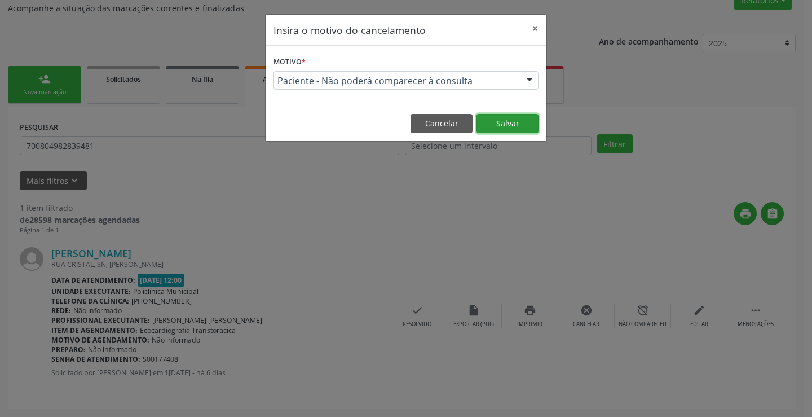
click at [493, 122] on button "Salvar" at bounding box center [507, 123] width 62 height 19
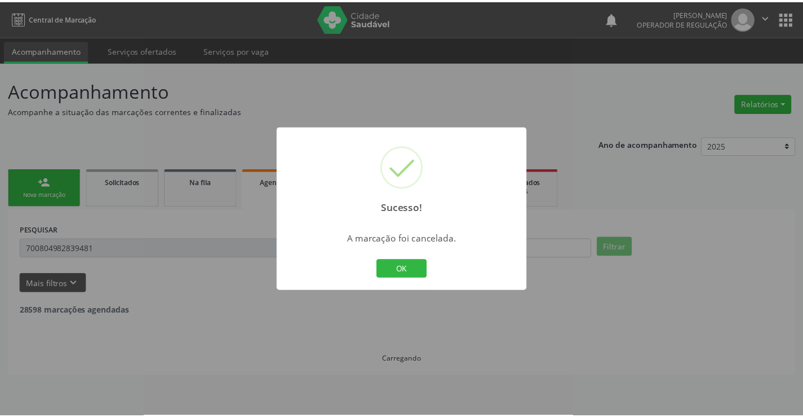
scroll to position [0, 0]
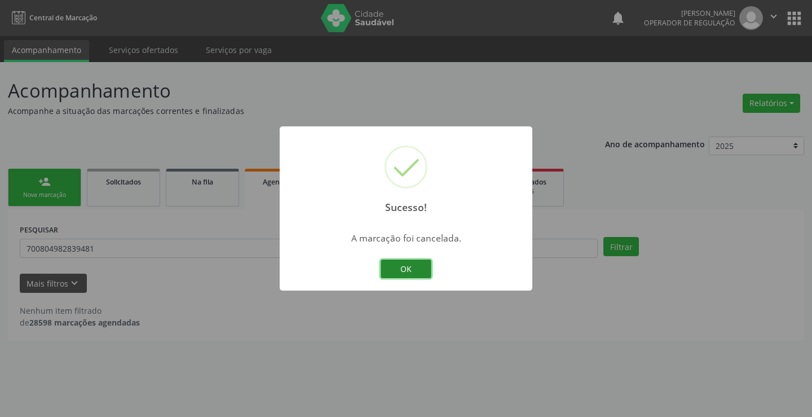
click at [410, 264] on button "OK" at bounding box center [405, 268] width 51 height 19
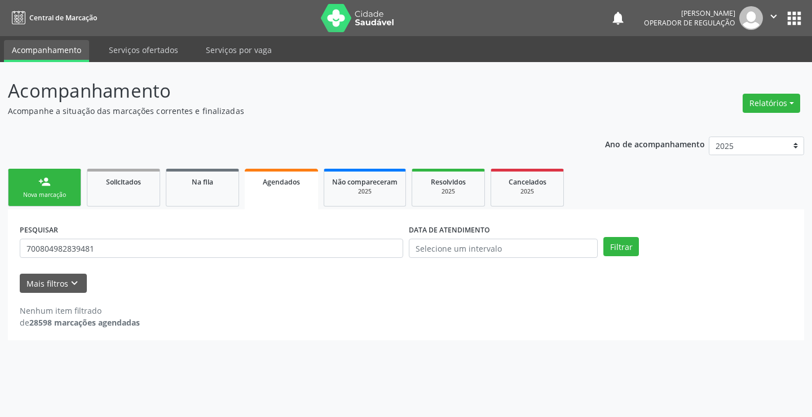
click at [66, 181] on link "person_add Nova marcação" at bounding box center [44, 188] width 73 height 38
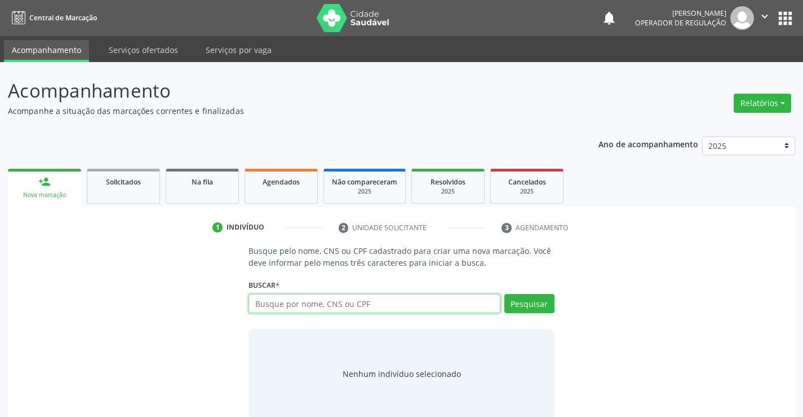
click at [331, 304] on input "text" at bounding box center [374, 303] width 251 height 19
type input "702506217458140"
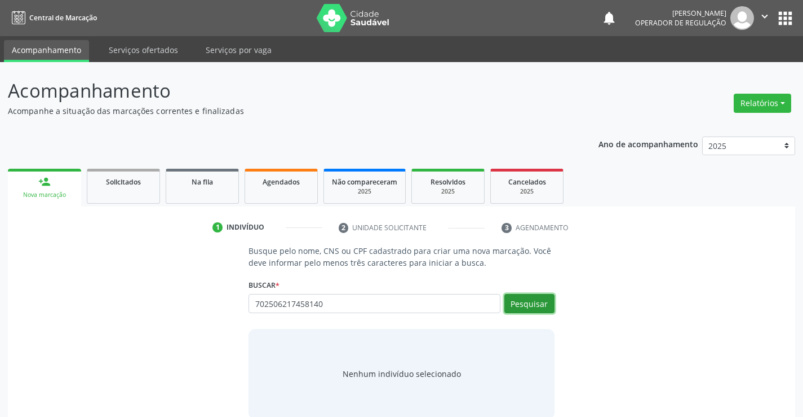
click at [540, 304] on button "Pesquisar" at bounding box center [529, 303] width 50 height 19
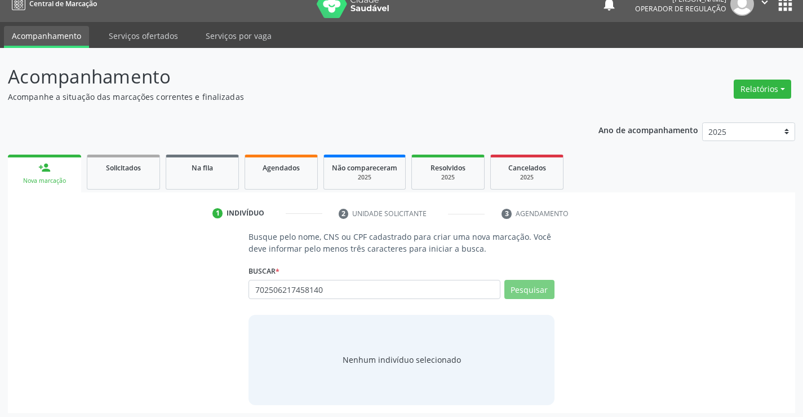
scroll to position [18, 0]
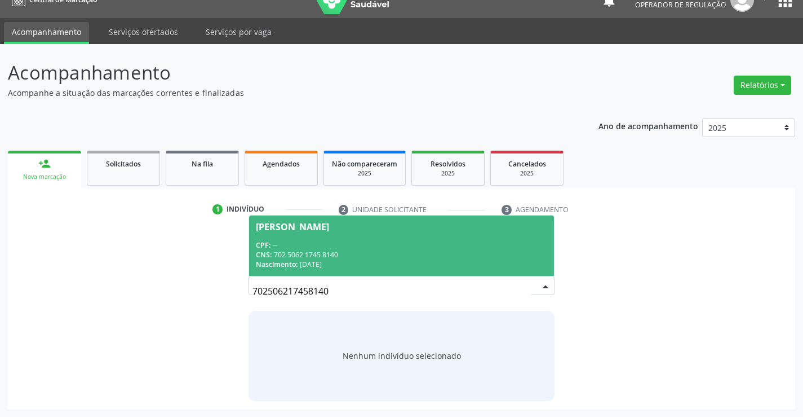
click at [342, 250] on div "CNS: 702 5062 1745 8140" at bounding box center [401, 255] width 291 height 10
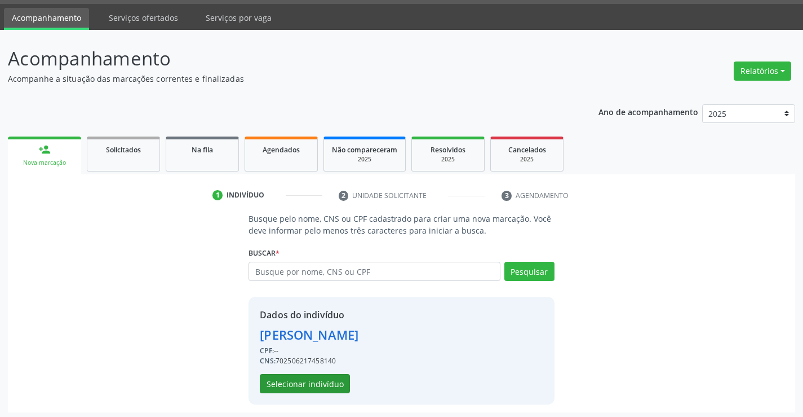
scroll to position [36, 0]
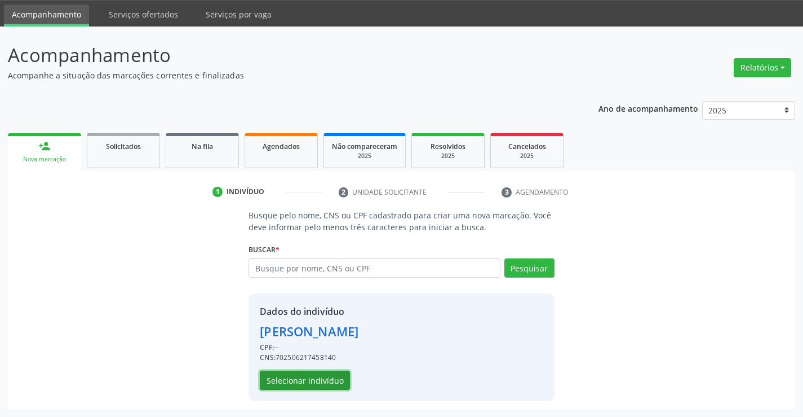
click at [299, 382] on button "Selecionar indivíduo" at bounding box center [305, 379] width 90 height 19
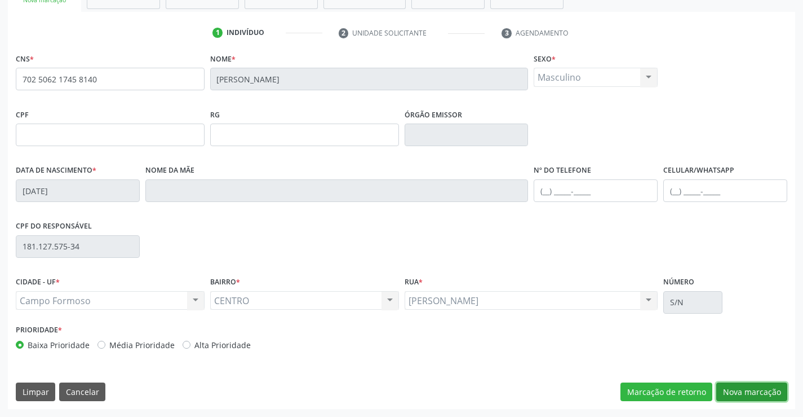
click at [747, 396] on button "Nova marcação" at bounding box center [751, 391] width 71 height 19
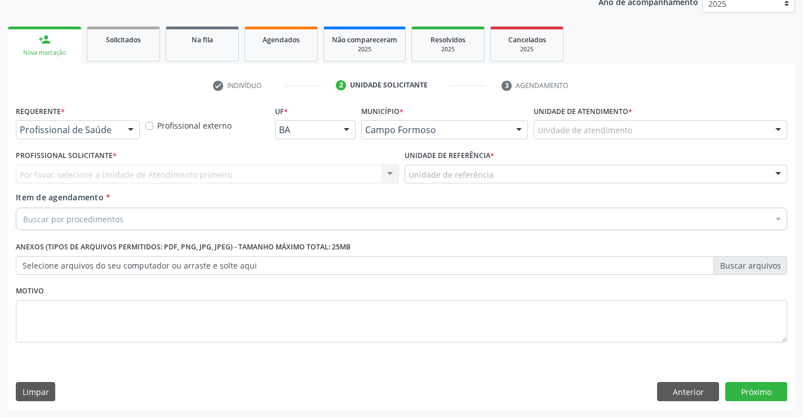
click at [131, 128] on div at bounding box center [130, 130] width 17 height 19
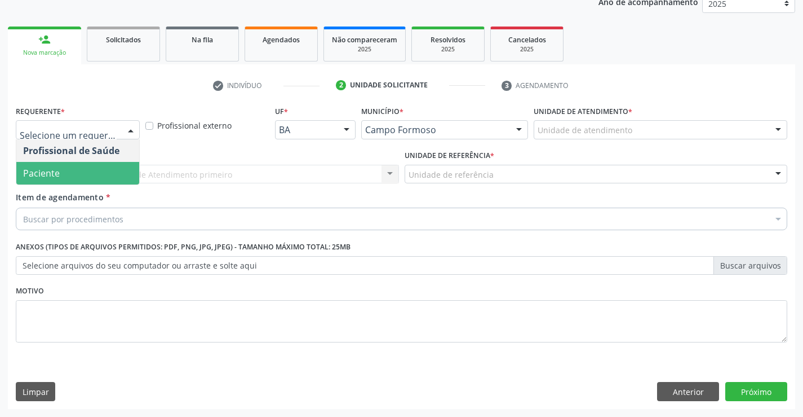
click at [95, 165] on span "Paciente" at bounding box center [77, 173] width 123 height 23
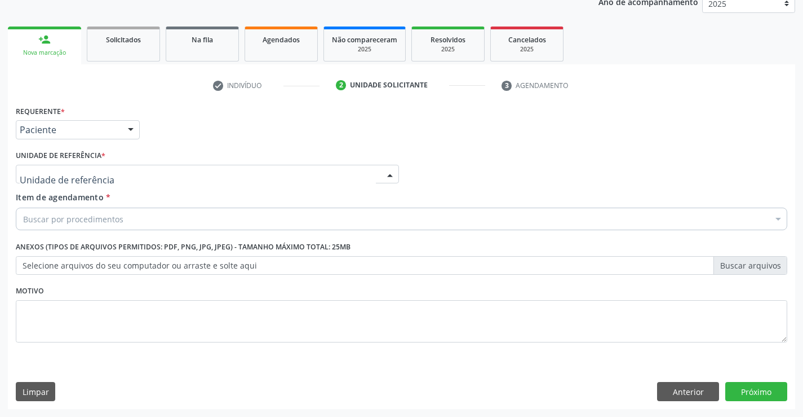
drag, startPoint x: 180, startPoint y: 165, endPoint x: 182, endPoint y: 184, distance: 19.8
click at [179, 166] on div at bounding box center [207, 174] width 383 height 19
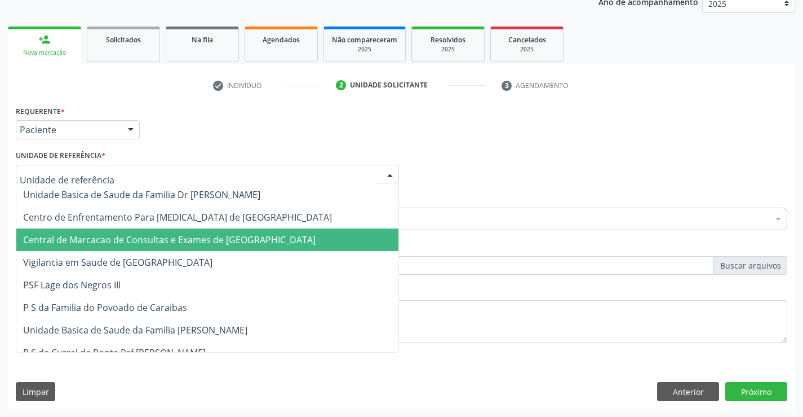
click at [197, 245] on span "Central de Marcacao de Consultas e Exames de [GEOGRAPHIC_DATA]" at bounding box center [169, 239] width 293 height 12
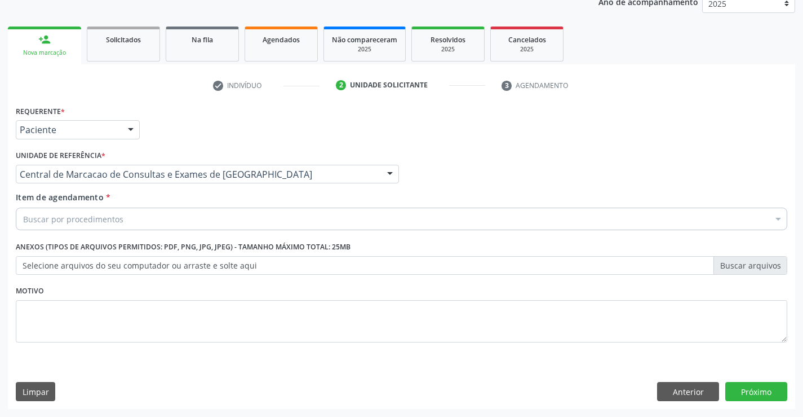
click at [228, 216] on div "Buscar por procedimentos" at bounding box center [402, 218] width 772 height 23
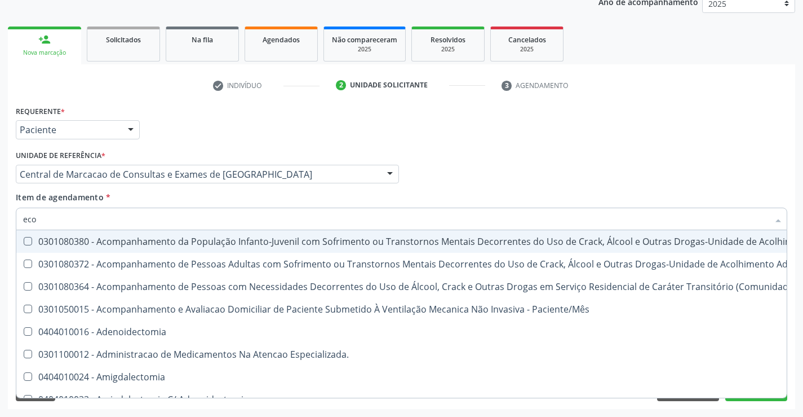
type input "ecoc"
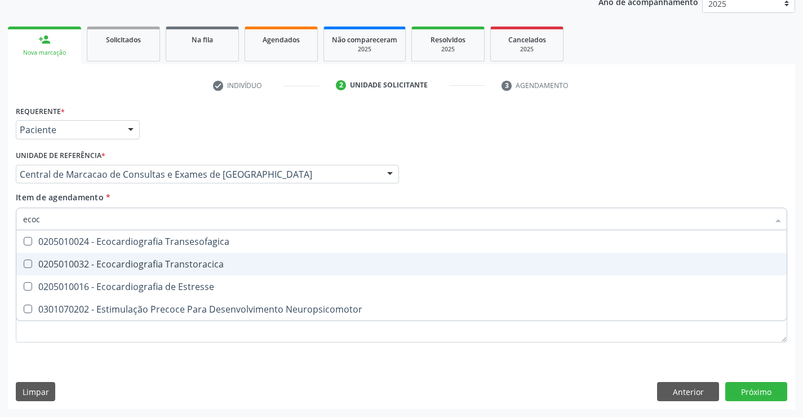
drag, startPoint x: 167, startPoint y: 265, endPoint x: 347, endPoint y: 289, distance: 181.4
click at [170, 265] on div "0205010032 - Ecocardiografia Transtoracica" at bounding box center [401, 263] width 757 height 9
checkbox Transtoracica "true"
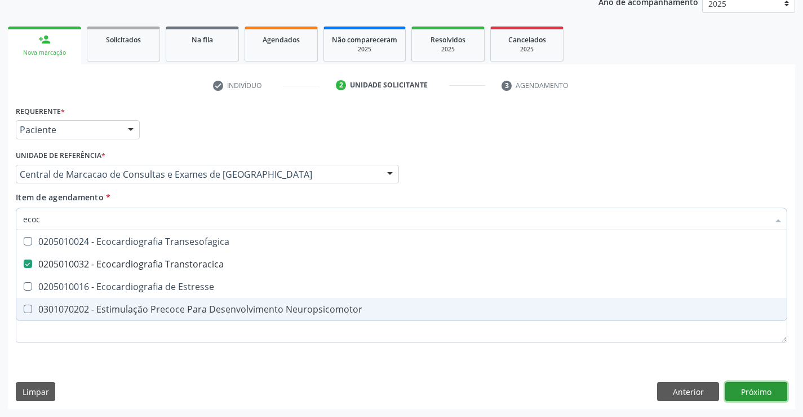
click at [749, 395] on div "Requerente * Paciente Profissional de Saúde Paciente Nenhum resultado encontrad…" at bounding box center [401, 256] width 787 height 306
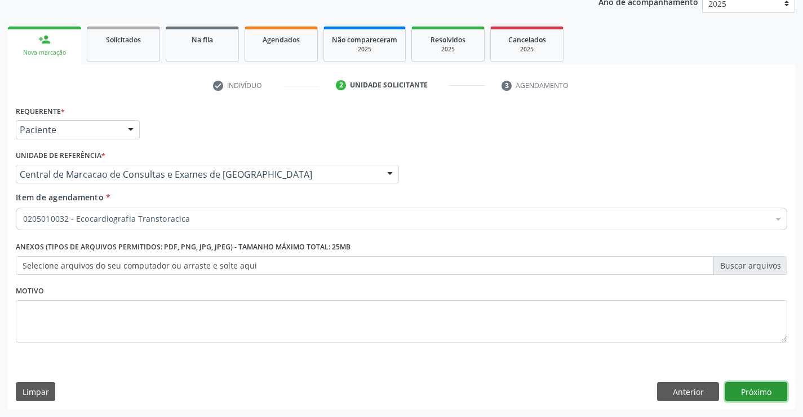
click at [742, 393] on button "Próximo" at bounding box center [756, 391] width 62 height 19
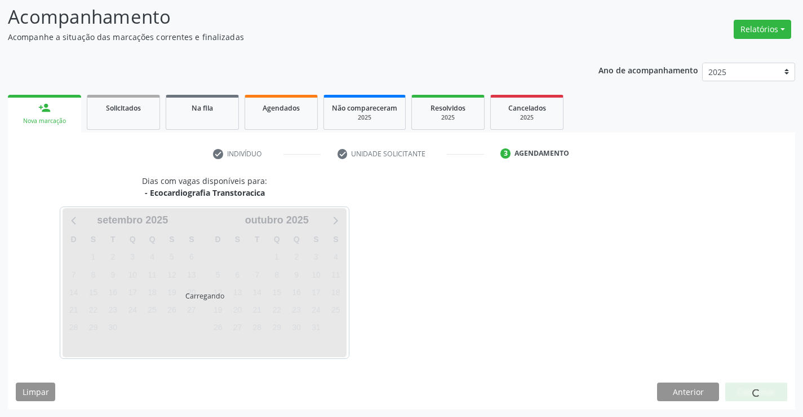
scroll to position [74, 0]
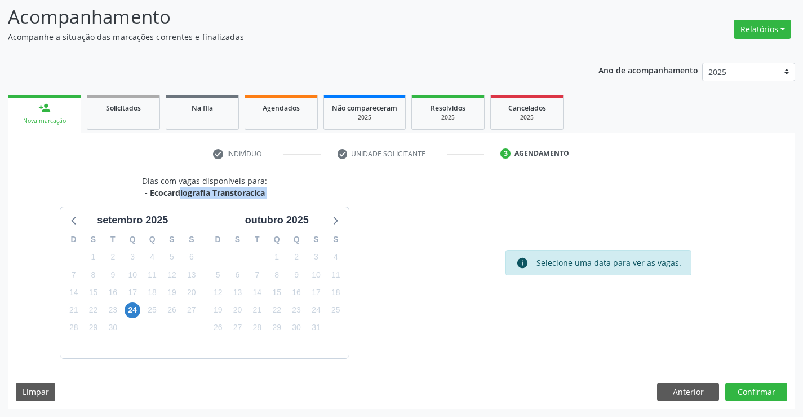
drag, startPoint x: 148, startPoint y: 196, endPoint x: 282, endPoint y: 201, distance: 134.3
click at [282, 201] on div "Dias com vagas disponíveis para: - Ecocardiografia Transtoracica setembro 2025 …" at bounding box center [205, 266] width 394 height 183
copy div "Ecocardiografia Transtoracica setembro 2025 D S T Q Q S S 31 1 2 3 4 5 6 7 8 9 …"
click at [129, 308] on span "24" at bounding box center [133, 310] width 16 height 16
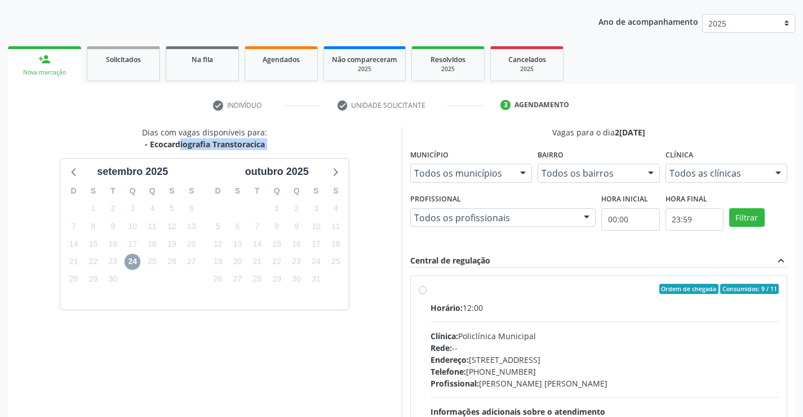
scroll to position [237, 0]
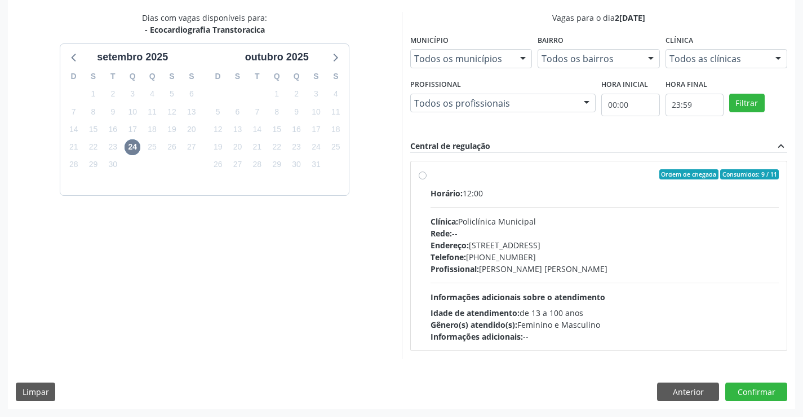
click at [533, 236] on div "Rede: --" at bounding box center [605, 233] width 349 height 12
click at [427, 179] on input "Ordem de chegada Consumidos: 9 / 11 Horário: 12:00 Clínica: Policlínica Municip…" at bounding box center [423, 174] width 8 height 10
radio input "true"
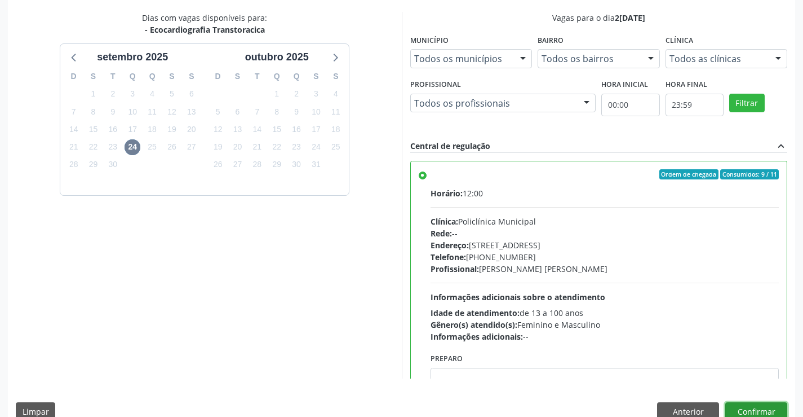
click at [744, 402] on button "Confirmar" at bounding box center [756, 411] width 62 height 19
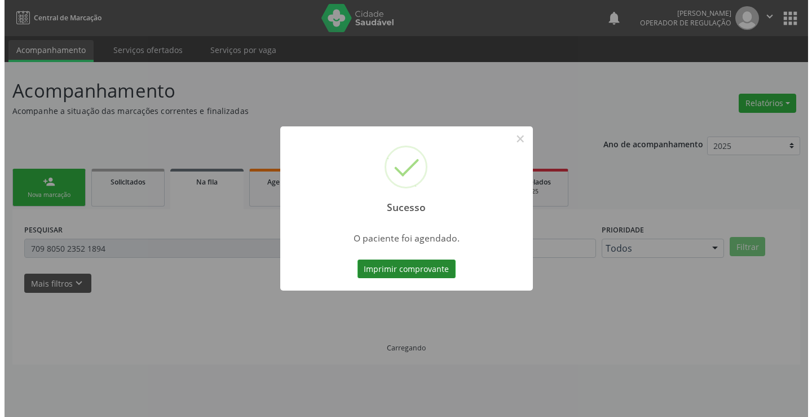
scroll to position [0, 0]
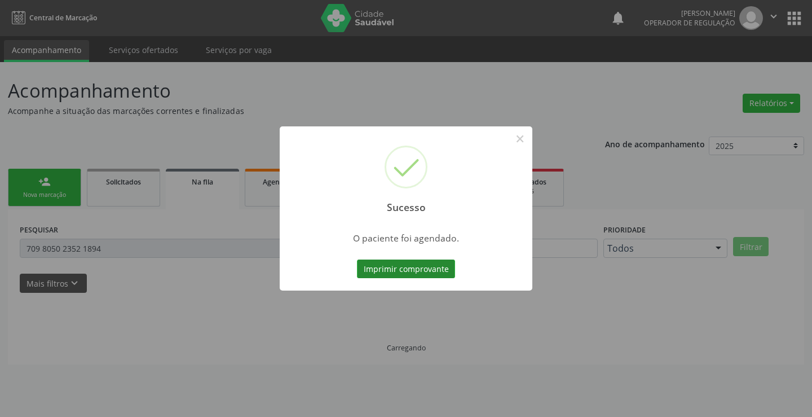
click at [406, 266] on button "Imprimir comprovante" at bounding box center [406, 268] width 98 height 19
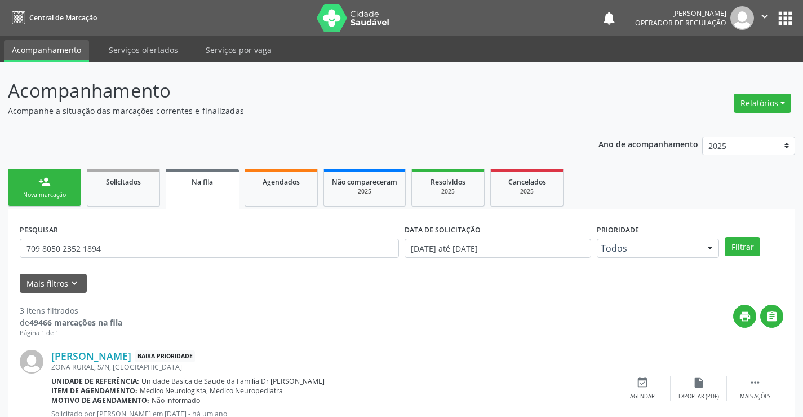
click at [49, 188] on link "person_add Nova marcação" at bounding box center [44, 188] width 73 height 38
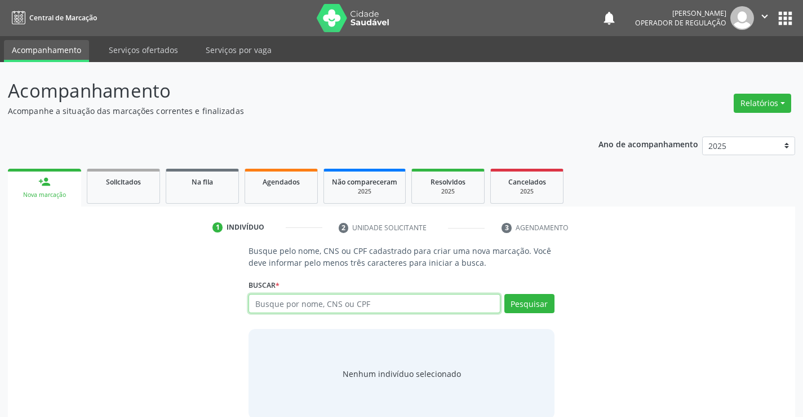
click at [386, 303] on input "text" at bounding box center [374, 303] width 251 height 19
type input "707609254950897"
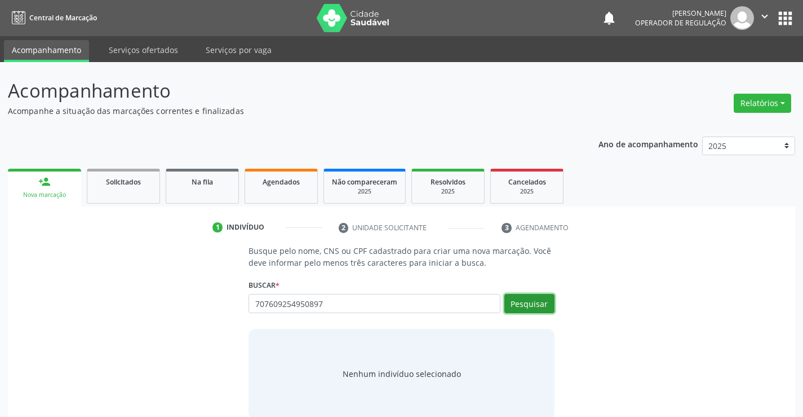
click at [516, 299] on button "Pesquisar" at bounding box center [529, 303] width 50 height 19
type input "707609254950897"
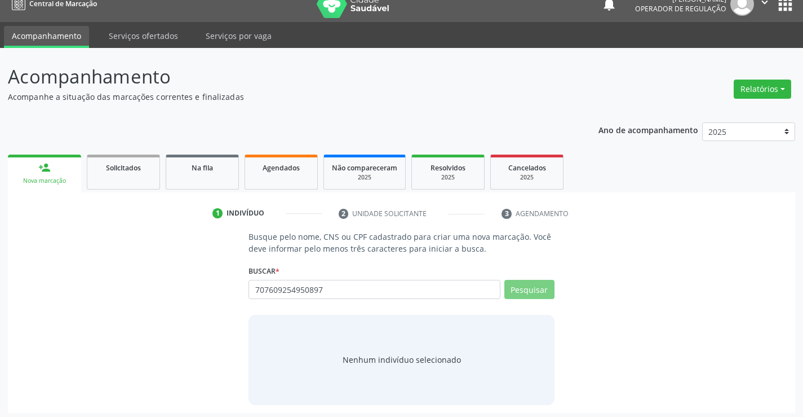
scroll to position [18, 0]
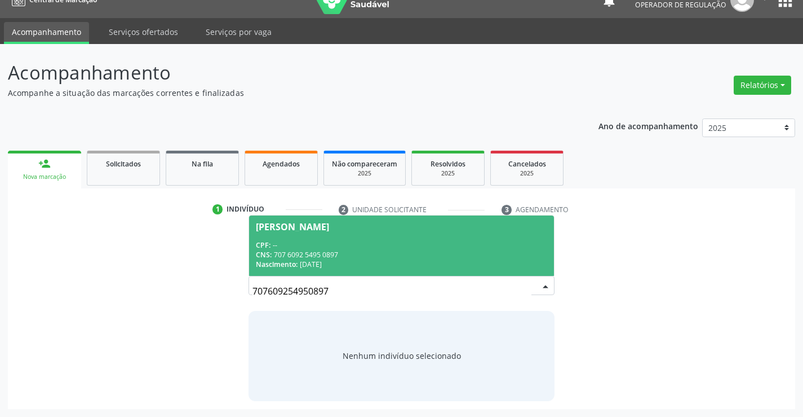
click at [316, 242] on div "CPF: --" at bounding box center [401, 245] width 291 height 10
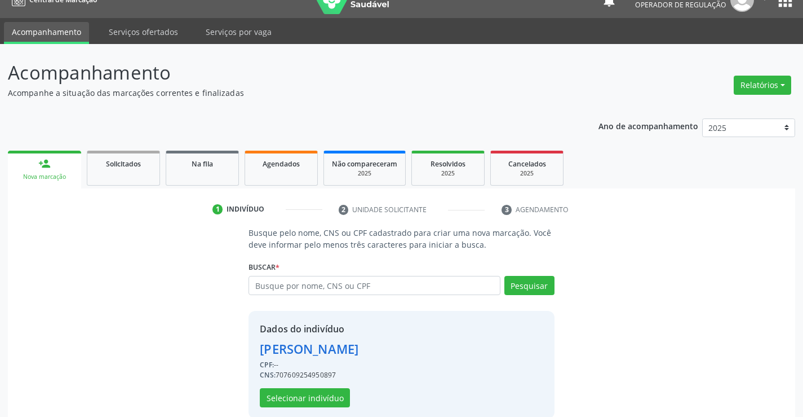
scroll to position [36, 0]
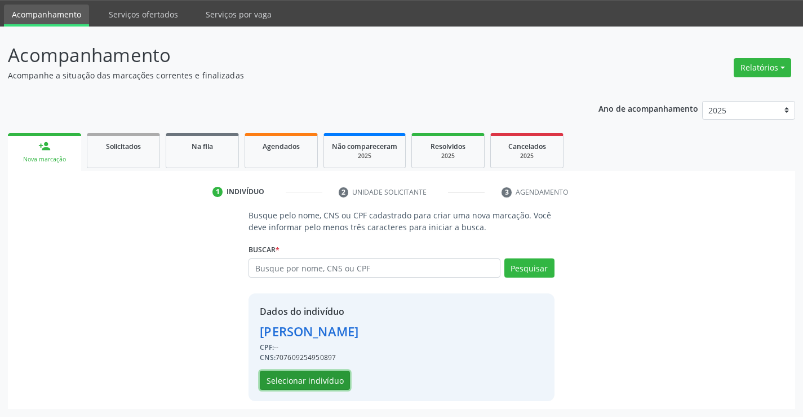
click at [306, 378] on button "Selecionar indivíduo" at bounding box center [305, 379] width 90 height 19
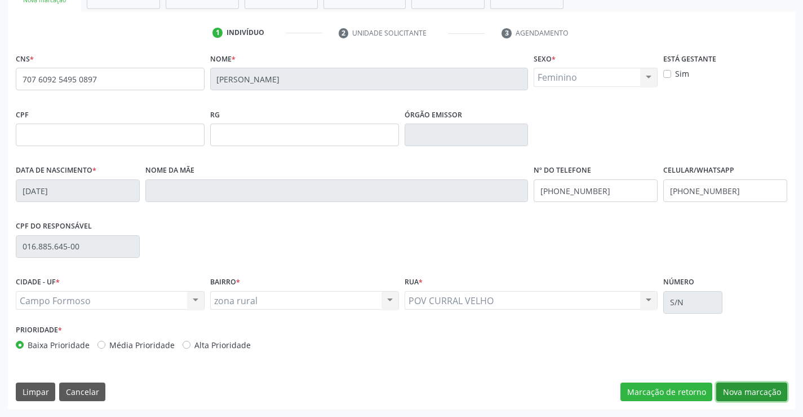
drag, startPoint x: 741, startPoint y: 393, endPoint x: 184, endPoint y: 211, distance: 586.1
click at [734, 393] on button "Nova marcação" at bounding box center [751, 391] width 71 height 19
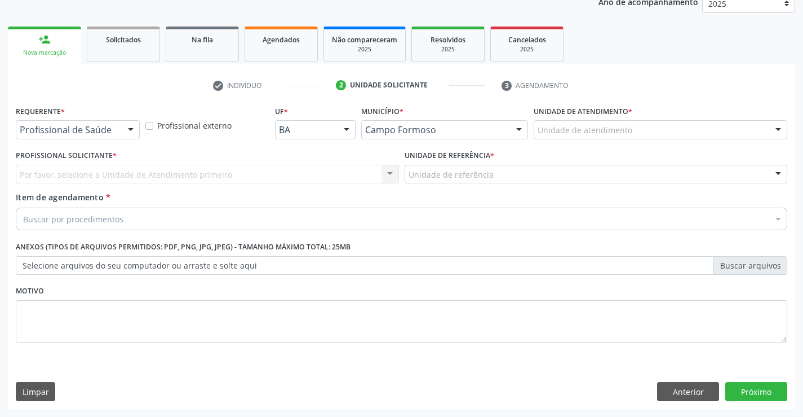
click at [94, 138] on div "Profissional de Saúde" at bounding box center [78, 129] width 124 height 19
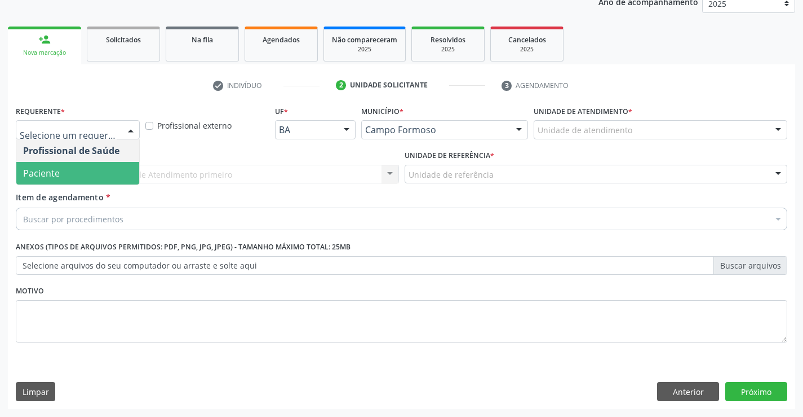
click at [85, 182] on span "Paciente" at bounding box center [77, 173] width 123 height 23
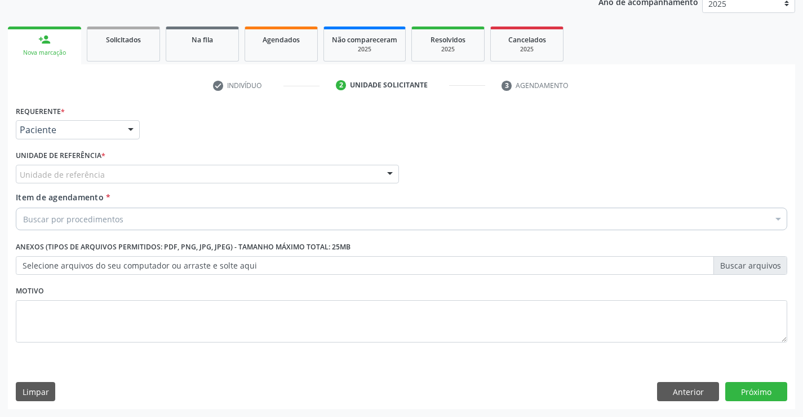
click at [160, 179] on div "Unidade de referência" at bounding box center [207, 174] width 383 height 19
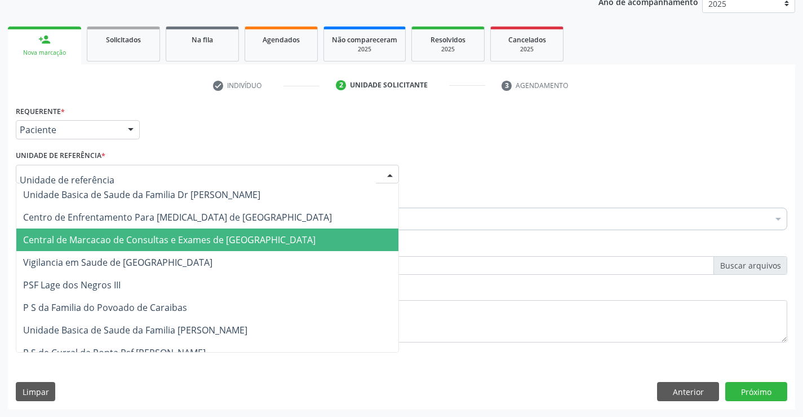
click at [174, 240] on span "Central de Marcacao de Consultas e Exames de [GEOGRAPHIC_DATA]" at bounding box center [169, 239] width 293 height 12
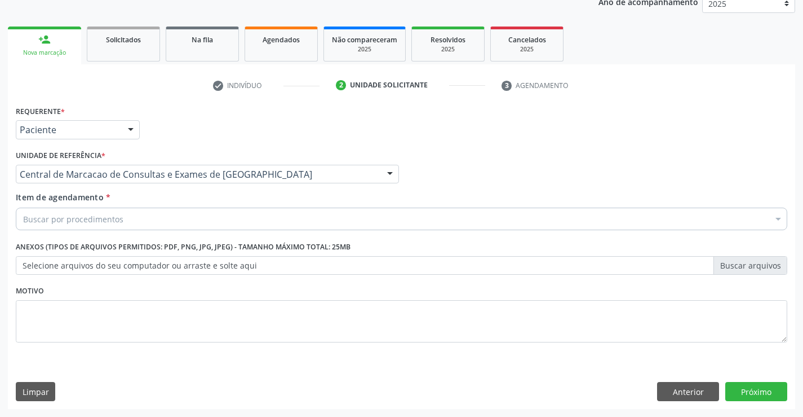
click at [187, 225] on div "Buscar por procedimentos" at bounding box center [402, 218] width 772 height 23
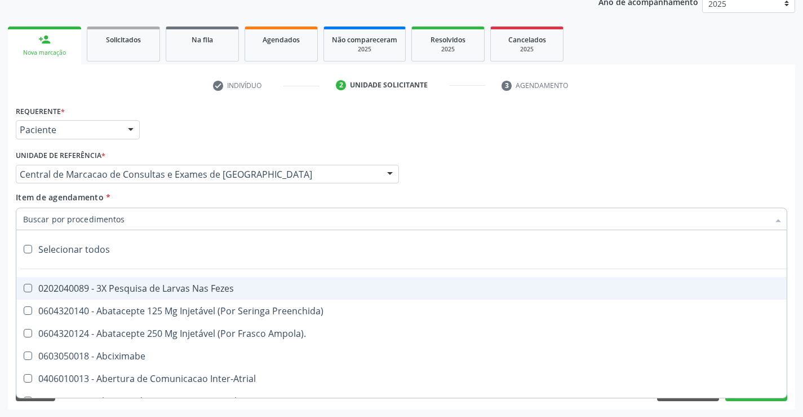
paste input "Ecocardiografia Transtoracica"
type input "Ecocardiografia Transtoracica"
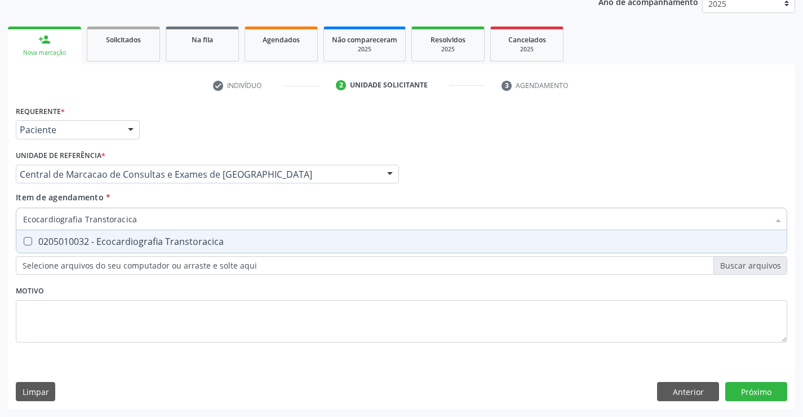
click at [202, 244] on div "0205010032 - Ecocardiografia Transtoracica" at bounding box center [401, 241] width 757 height 9
checkbox Transtoracica "true"
click at [761, 397] on div "Requerente * Paciente Profissional de Saúde Paciente Nenhum resultado encontrad…" at bounding box center [401, 256] width 787 height 306
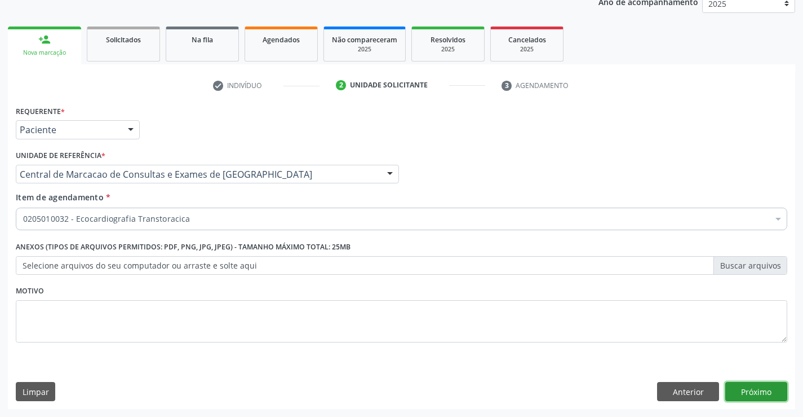
click at [761, 397] on button "Próximo" at bounding box center [756, 391] width 62 height 19
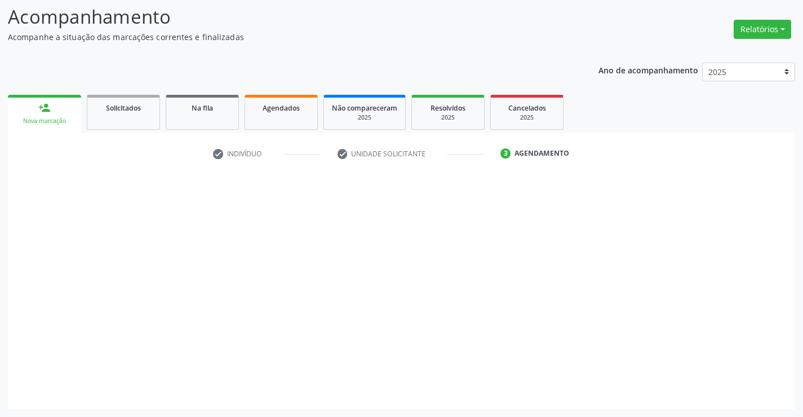
scroll to position [74, 0]
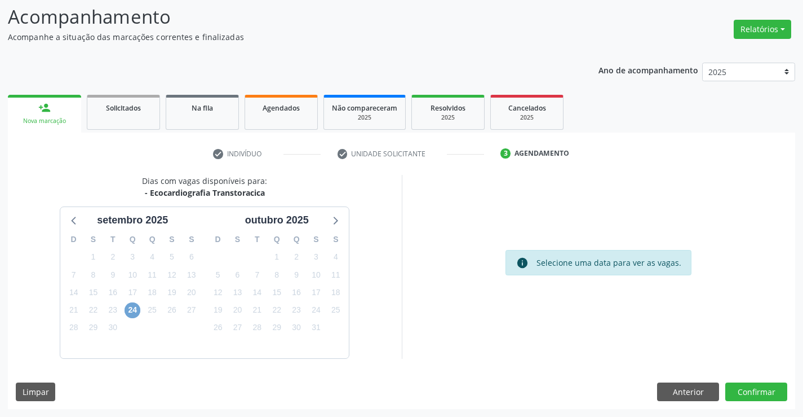
click at [132, 310] on span "24" at bounding box center [133, 310] width 16 height 16
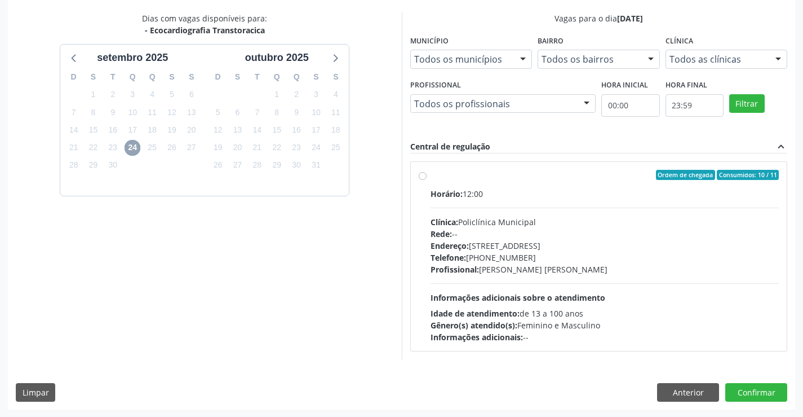
scroll to position [237, 0]
click at [687, 263] on div "Profissional: Vanessa Horta Leite Viana" at bounding box center [605, 269] width 349 height 12
click at [427, 179] on input "Ordem de chegada Consumidos: 10 / 11 Horário: 12:00 Clínica: Policlínica Munici…" at bounding box center [423, 174] width 8 height 10
radio input "true"
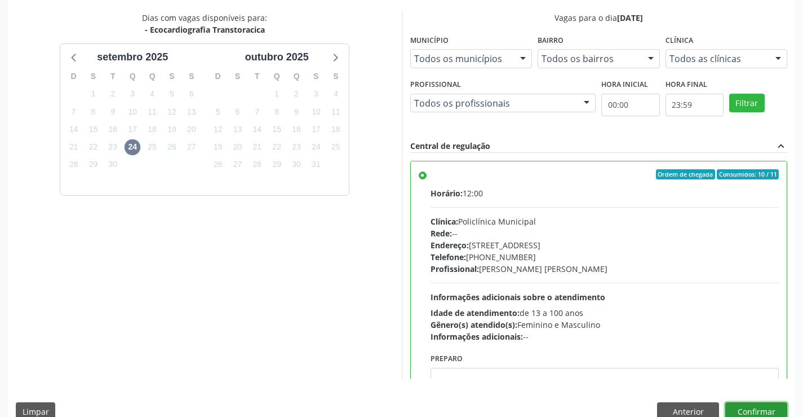
click at [764, 410] on button "Confirmar" at bounding box center [756, 411] width 62 height 19
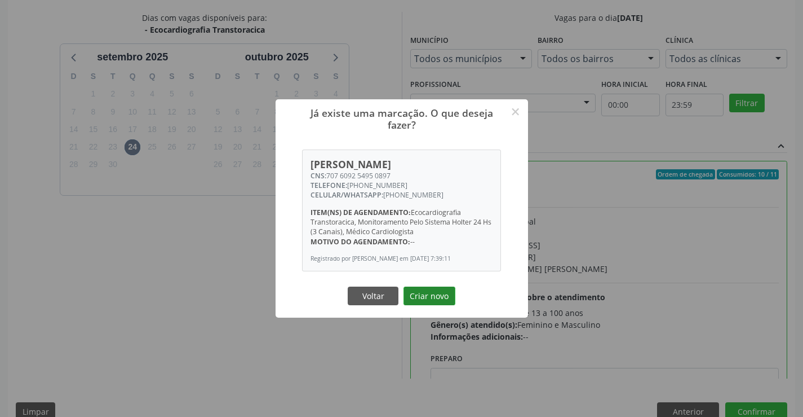
click at [443, 296] on button "Criar novo" at bounding box center [430, 295] width 52 height 19
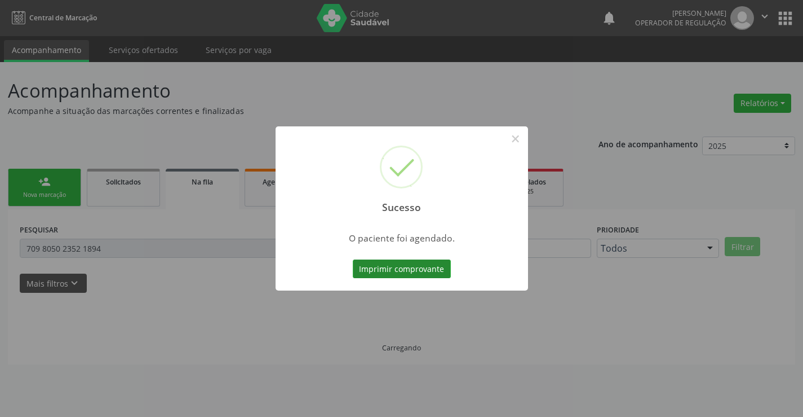
scroll to position [0, 0]
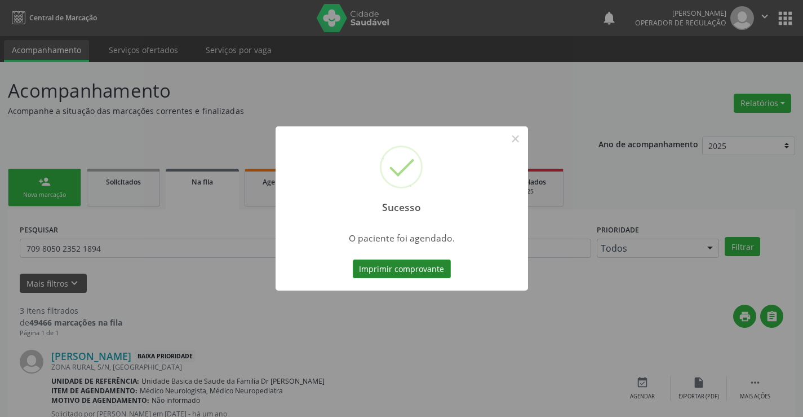
click at [446, 273] on button "Imprimir comprovante" at bounding box center [402, 268] width 98 height 19
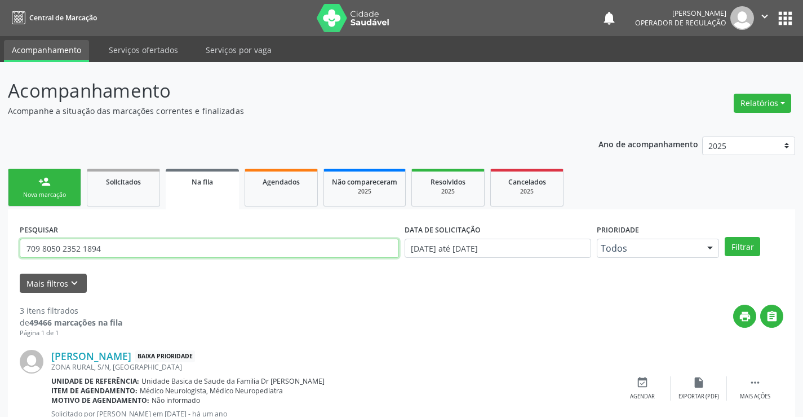
click at [284, 248] on input "709 8050 2352 1894" at bounding box center [209, 247] width 379 height 19
click at [283, 201] on link "Agendados" at bounding box center [281, 188] width 73 height 38
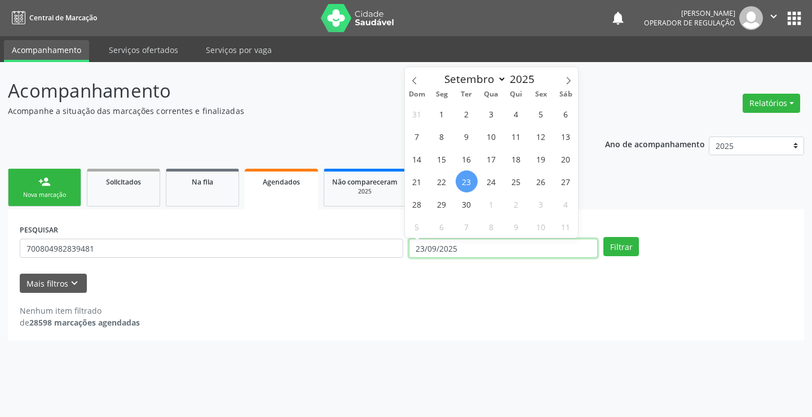
click at [462, 249] on input "23/09/2025" at bounding box center [503, 247] width 189 height 19
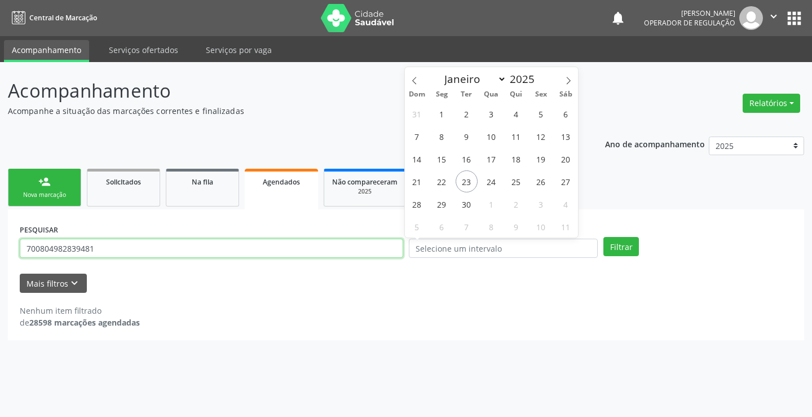
click at [376, 253] on input "700804982839481" at bounding box center [211, 247] width 383 height 19
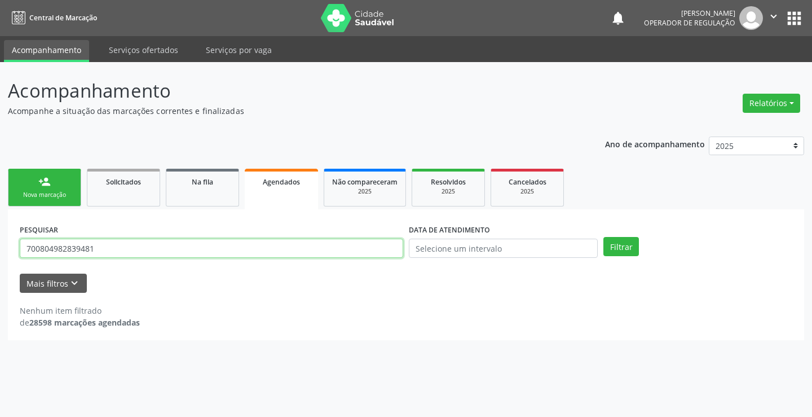
click at [376, 253] on input "700804982839481" at bounding box center [211, 247] width 383 height 19
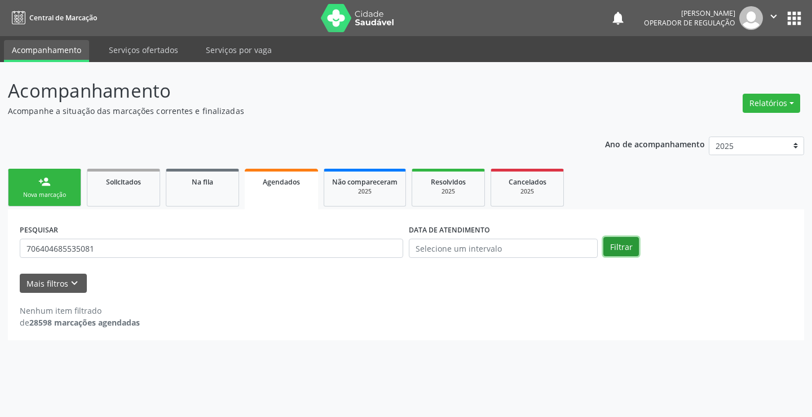
click at [607, 240] on button "Filtrar" at bounding box center [621, 246] width 36 height 19
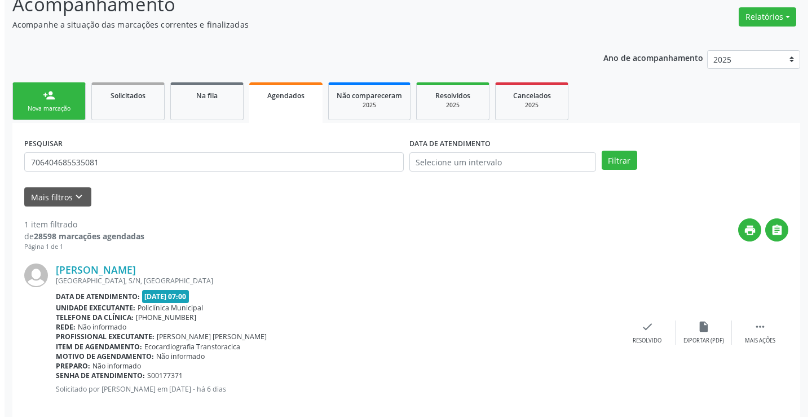
scroll to position [103, 0]
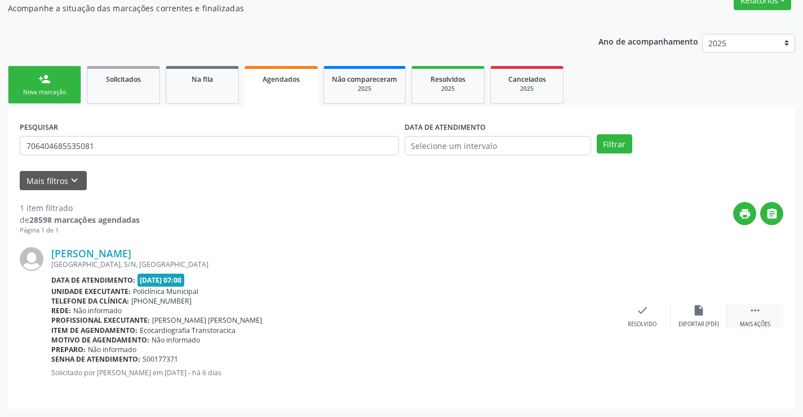
click at [744, 312] on div " Mais ações" at bounding box center [755, 316] width 56 height 24
click at [597, 309] on div "cancel Cancelar" at bounding box center [586, 316] width 56 height 24
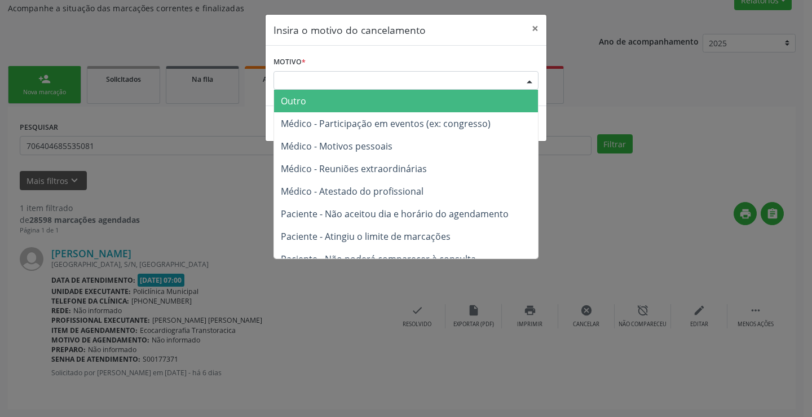
drag, startPoint x: 515, startPoint y: 85, endPoint x: 487, endPoint y: 113, distance: 39.9
click at [515, 84] on div "Escolha o motivo" at bounding box center [405, 80] width 265 height 19
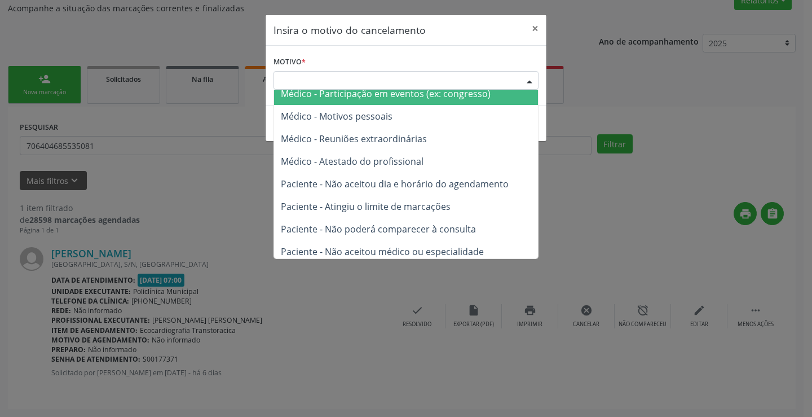
scroll to position [56, 0]
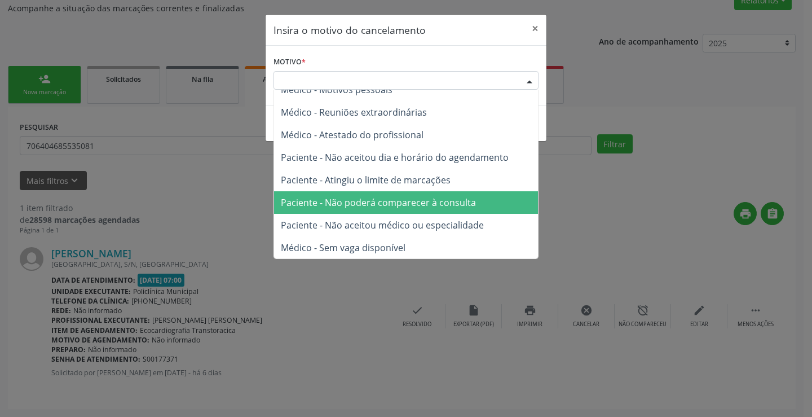
click at [406, 202] on span "Paciente - Não poderá comparecer à consulta" at bounding box center [378, 202] width 195 height 12
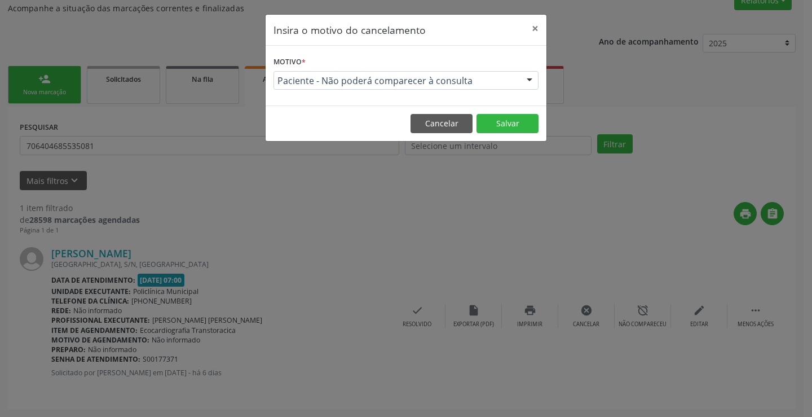
click at [501, 133] on footer "Cancelar Salvar" at bounding box center [405, 123] width 281 height 36
click at [503, 123] on button "Salvar" at bounding box center [507, 123] width 62 height 19
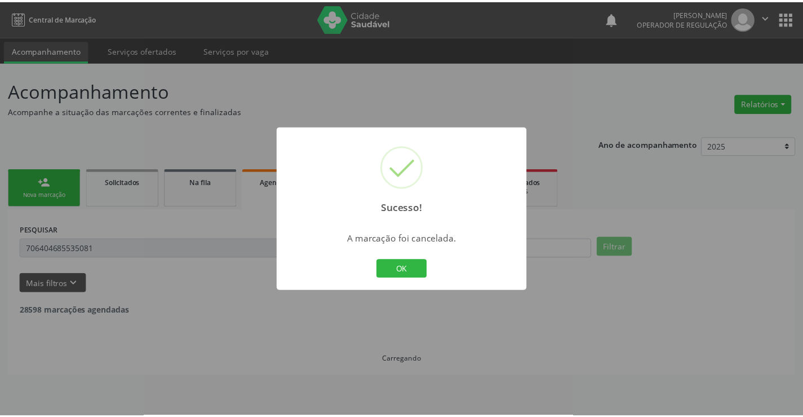
scroll to position [0, 0]
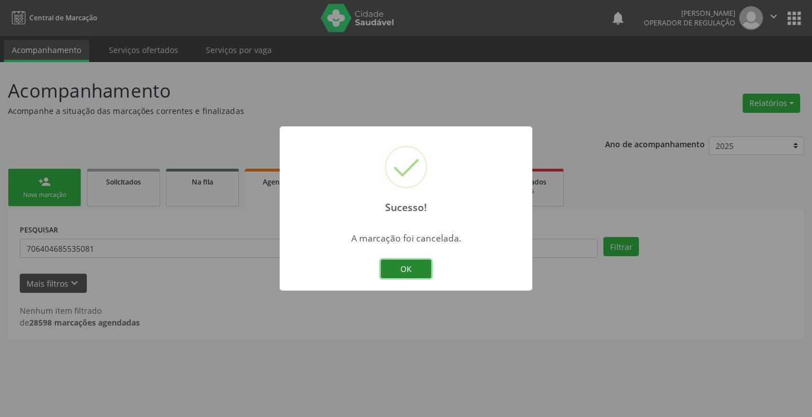
click at [419, 268] on button "OK" at bounding box center [405, 268] width 51 height 19
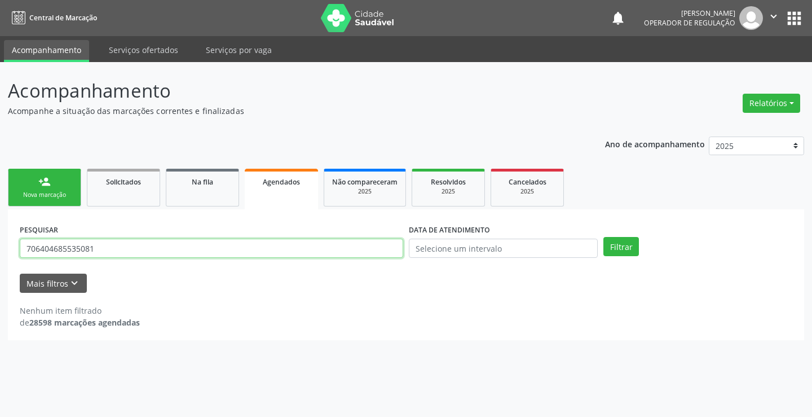
click at [154, 243] on input "706404685535081" at bounding box center [211, 247] width 383 height 19
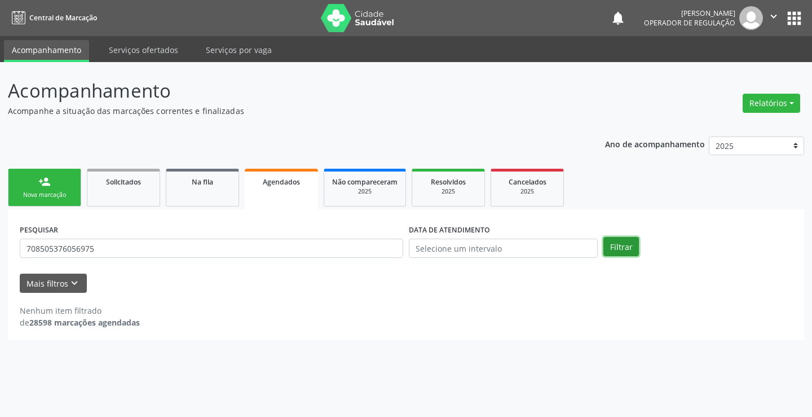
click at [628, 243] on button "Filtrar" at bounding box center [621, 246] width 36 height 19
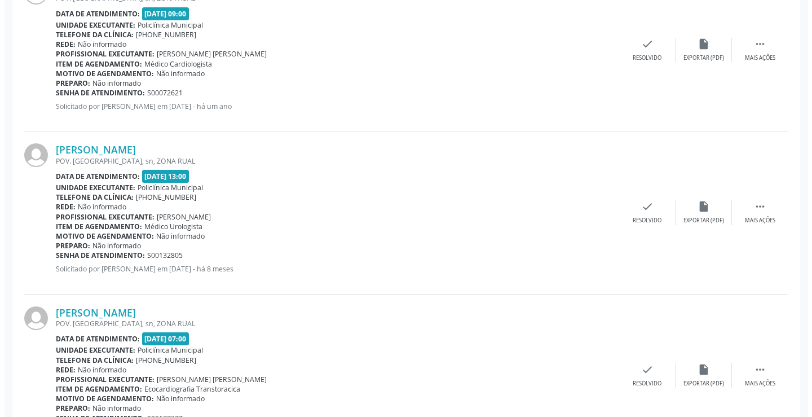
scroll to position [428, 0]
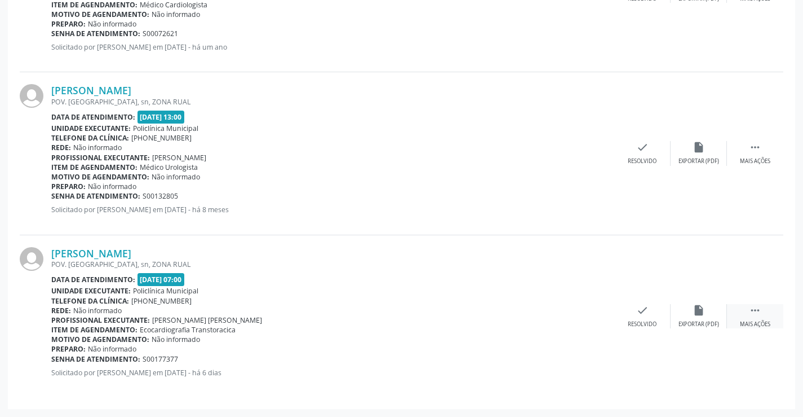
click at [756, 312] on icon "" at bounding box center [755, 310] width 12 height 12
click at [581, 310] on icon "cancel" at bounding box center [586, 310] width 12 height 12
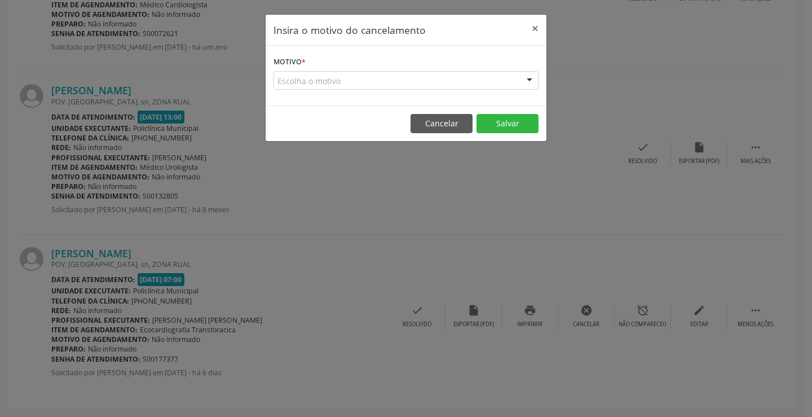
click at [507, 79] on div "Escolha o motivo" at bounding box center [405, 80] width 265 height 19
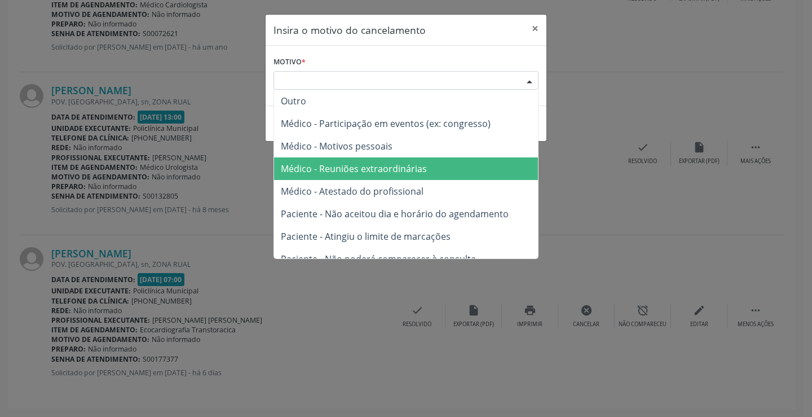
scroll to position [56, 0]
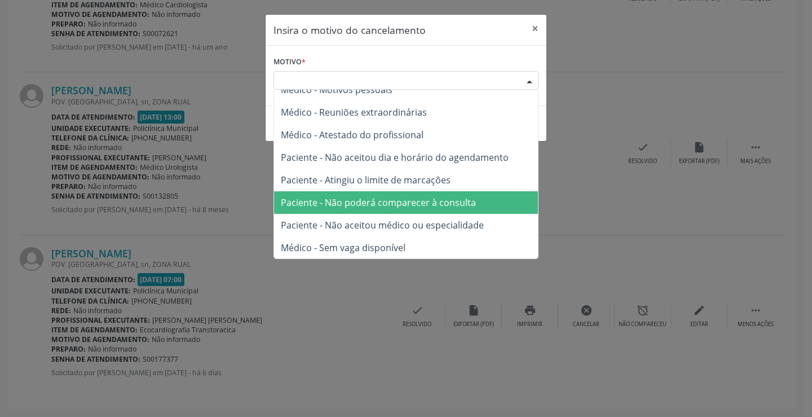
click at [397, 205] on span "Paciente - Não poderá comparecer à consulta" at bounding box center [378, 202] width 195 height 12
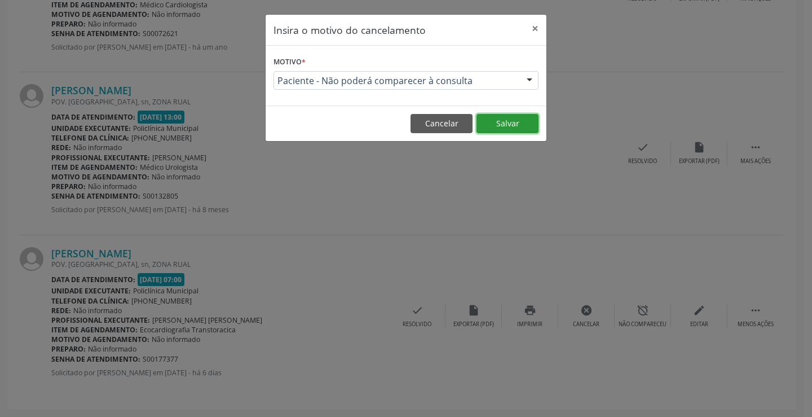
click at [502, 120] on button "Salvar" at bounding box center [507, 123] width 62 height 19
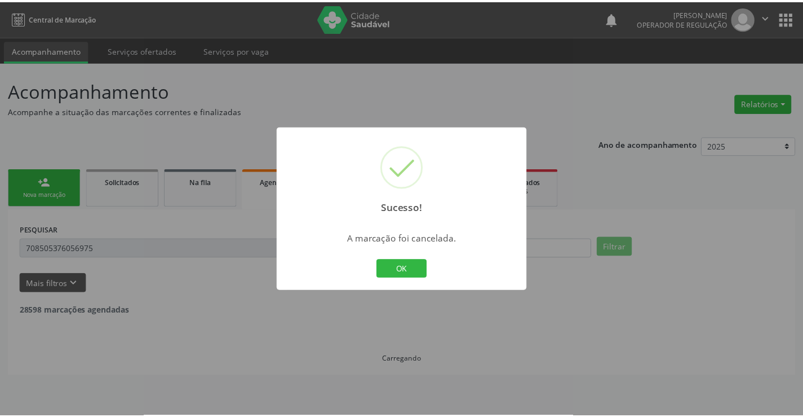
scroll to position [0, 0]
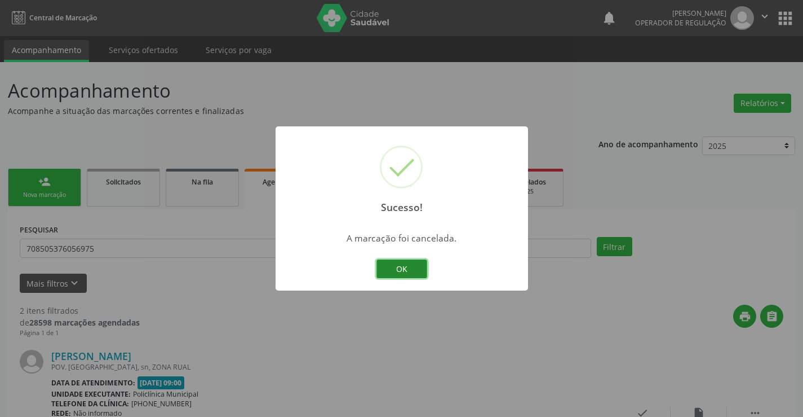
click at [411, 268] on button "OK" at bounding box center [402, 268] width 51 height 19
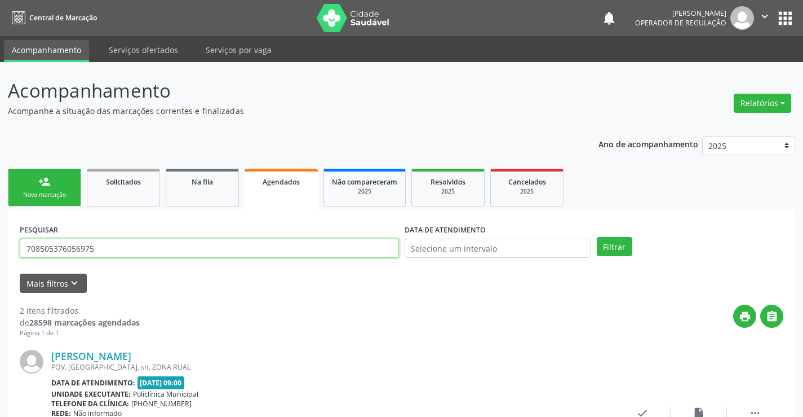
click at [271, 250] on input "708505376056975" at bounding box center [209, 247] width 379 height 19
type input "700102859907290"
click at [617, 240] on button "Filtrar" at bounding box center [615, 246] width 36 height 19
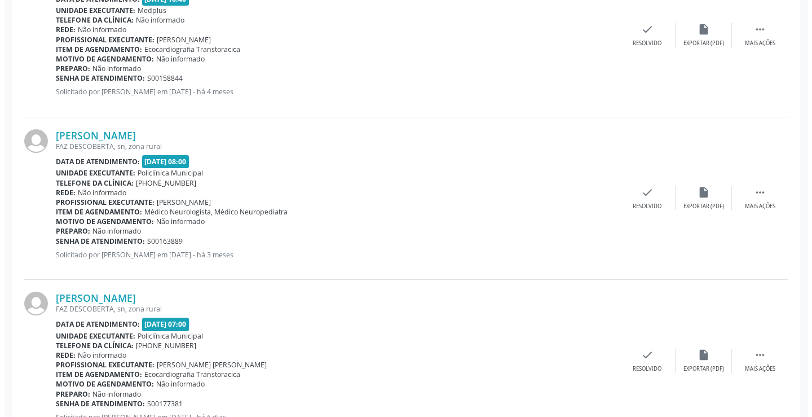
scroll to position [1240, 0]
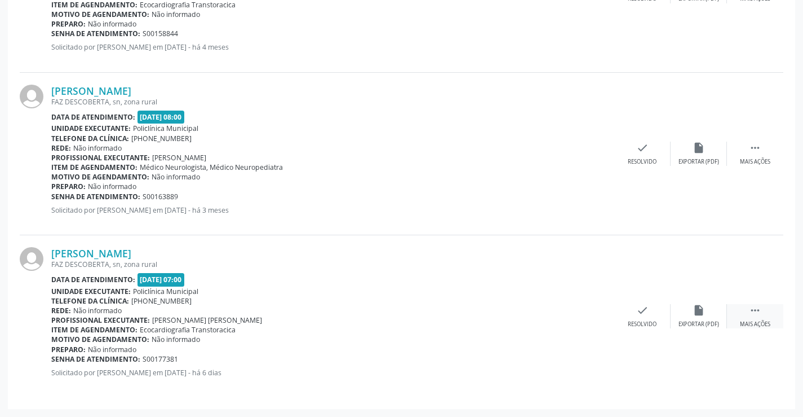
click at [764, 308] on div " Mais ações" at bounding box center [755, 316] width 56 height 24
click at [590, 316] on div "cancel Cancelar" at bounding box center [586, 316] width 56 height 24
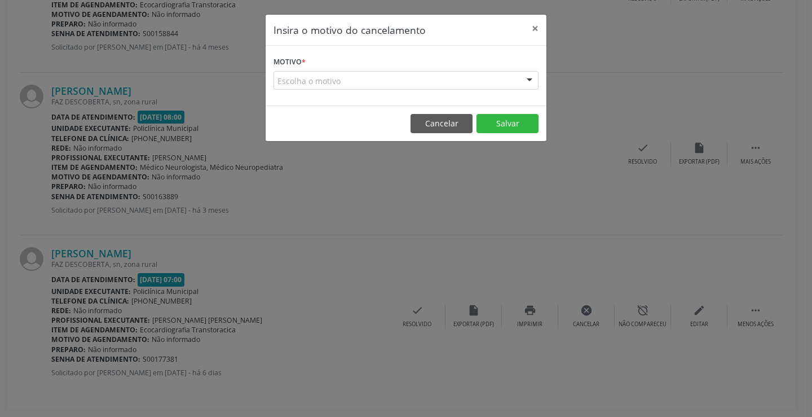
click at [515, 75] on div "Escolha o motivo" at bounding box center [405, 80] width 265 height 19
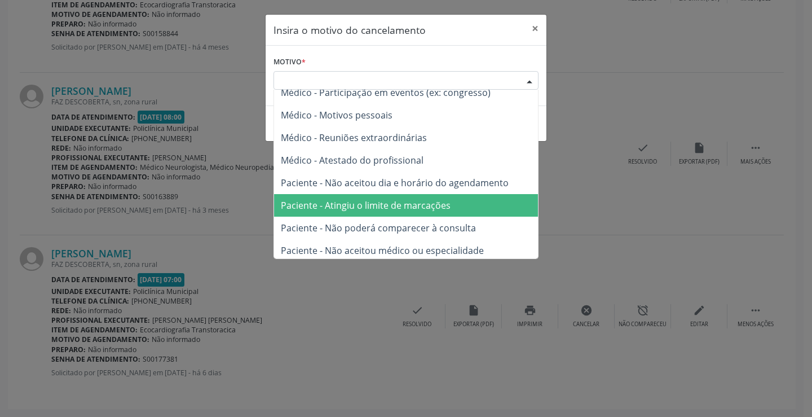
scroll to position [56, 0]
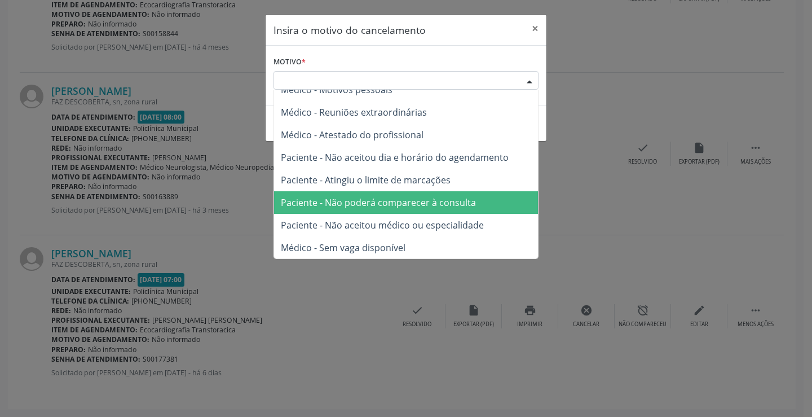
click at [423, 196] on span "Paciente - Não poderá comparecer à consulta" at bounding box center [378, 202] width 195 height 12
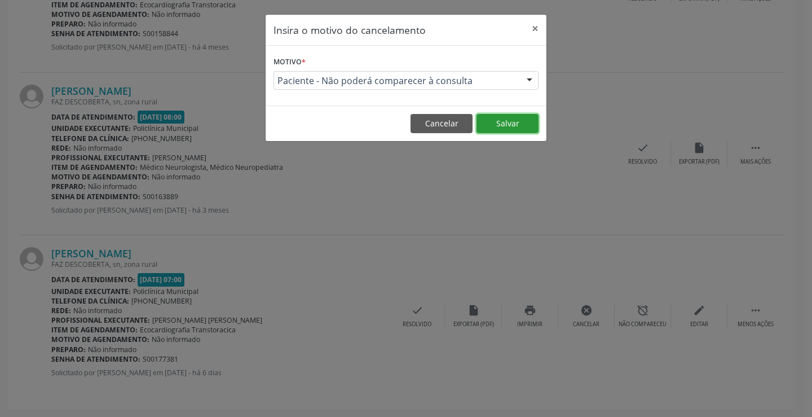
click at [509, 118] on button "Salvar" at bounding box center [507, 123] width 62 height 19
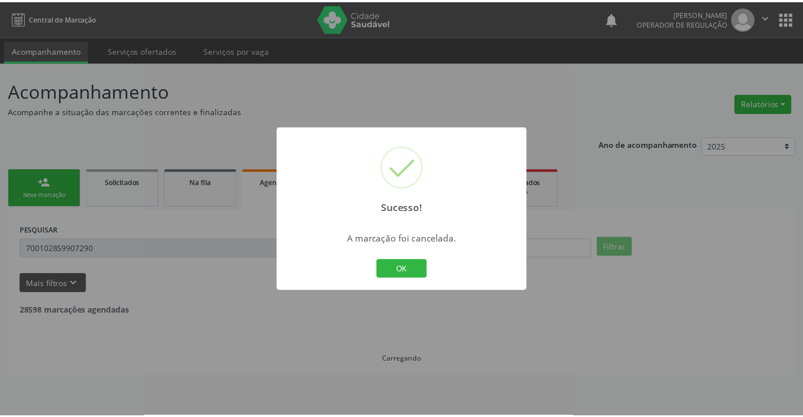
scroll to position [0, 0]
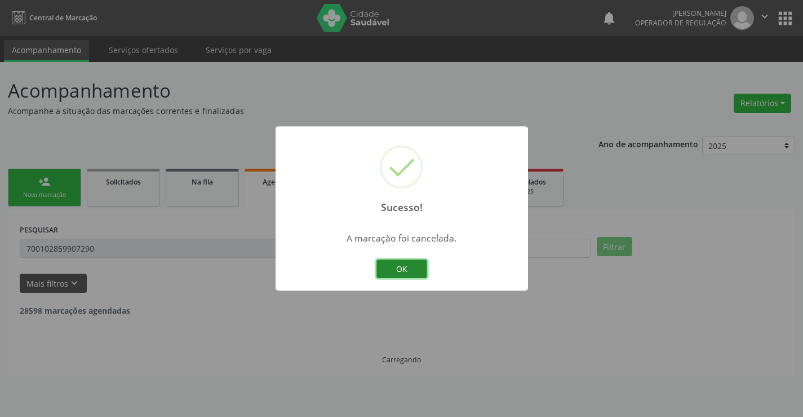
click at [415, 260] on button "OK" at bounding box center [402, 268] width 51 height 19
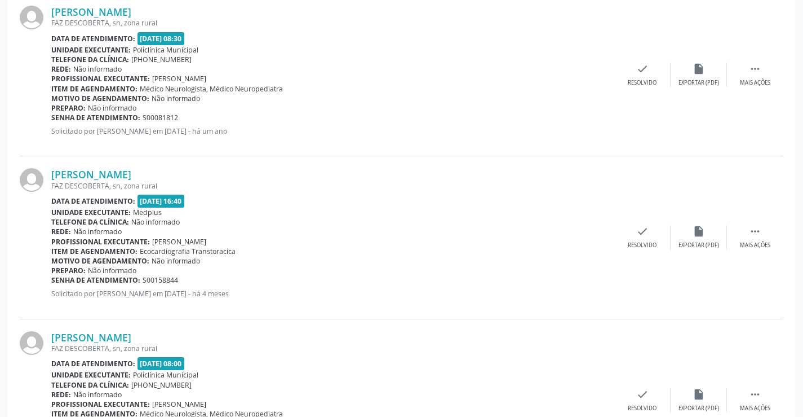
scroll to position [1078, 0]
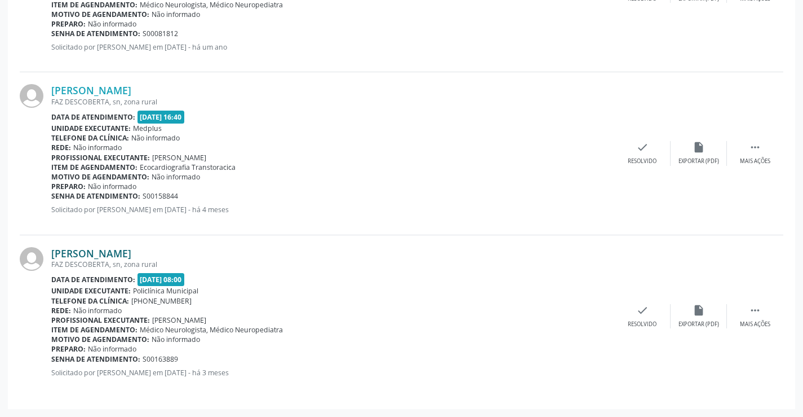
click at [131, 252] on link "Judite Carvalho Minervino" at bounding box center [91, 253] width 80 height 12
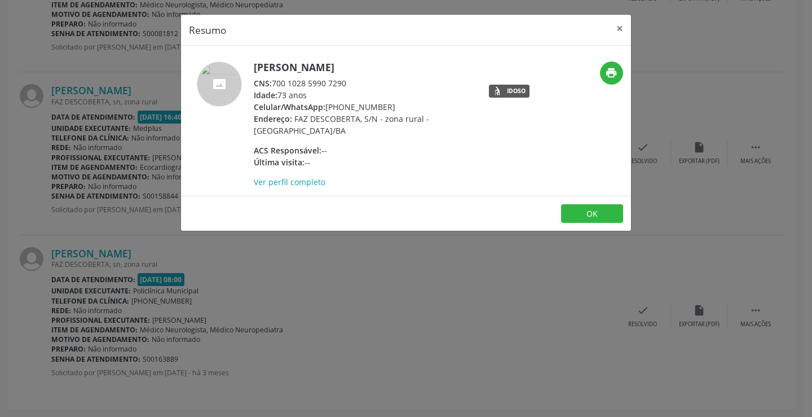
drag, startPoint x: 275, startPoint y: 82, endPoint x: 349, endPoint y: 81, distance: 75.0
click at [349, 81] on div "CNS: 700 1028 5990 7290" at bounding box center [363, 83] width 219 height 12
copy div "700 1028 5990 7290"
click at [625, 26] on button "×" at bounding box center [619, 29] width 23 height 28
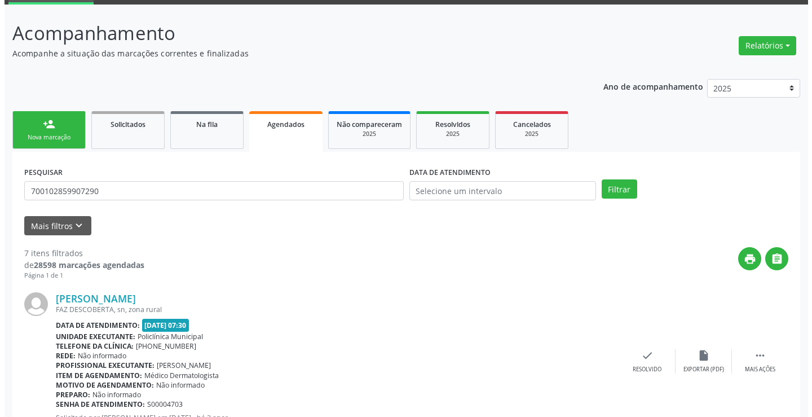
scroll to position [0, 0]
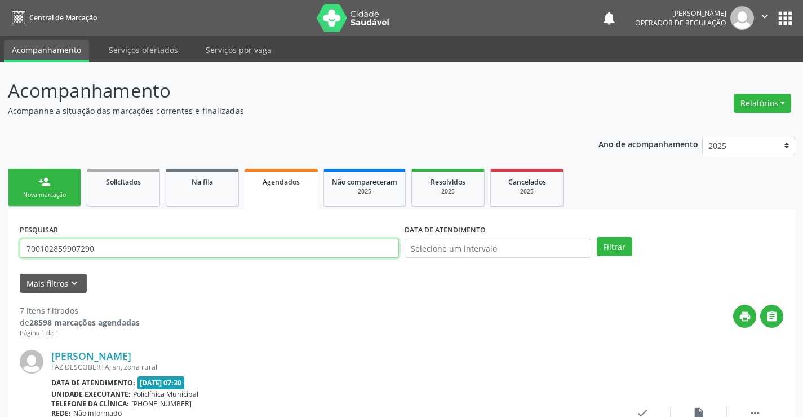
click at [267, 250] on input "700102859907290" at bounding box center [209, 247] width 379 height 19
paste input "700 1028 5990 7290"
type input "700 1028 5990 7290"
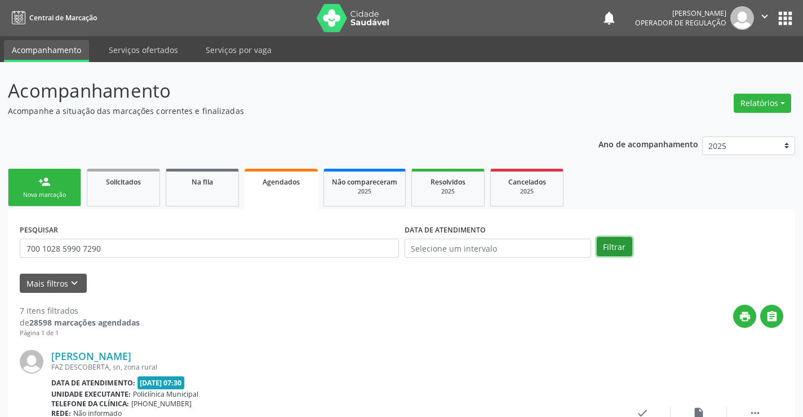
click at [608, 246] on button "Filtrar" at bounding box center [615, 246] width 36 height 19
click at [47, 176] on div "person_add" at bounding box center [44, 181] width 12 height 12
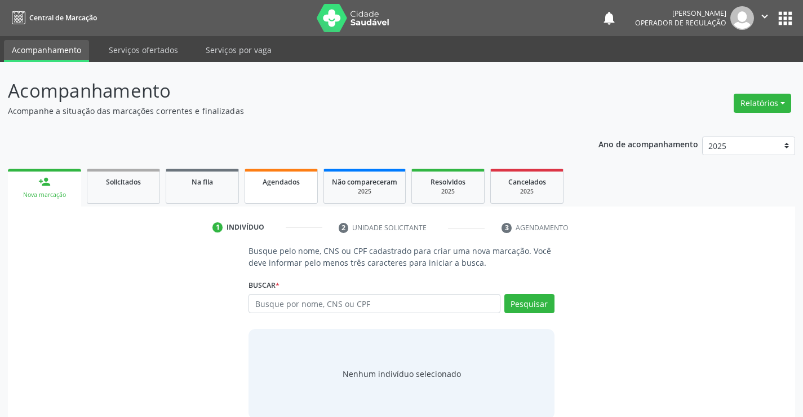
click at [272, 182] on span "Agendados" at bounding box center [281, 182] width 37 height 10
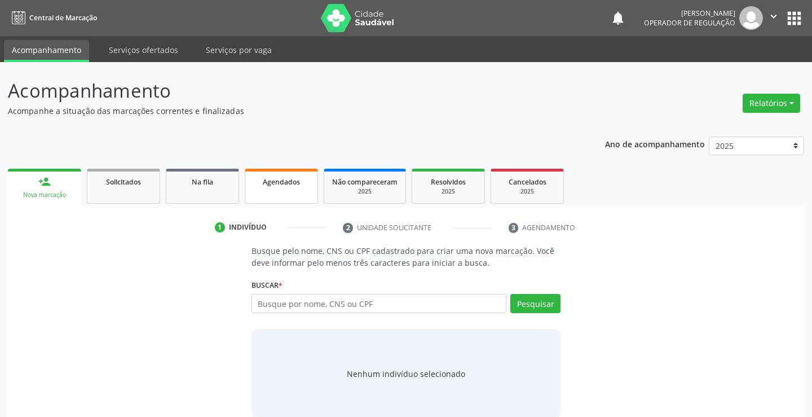
select select "8"
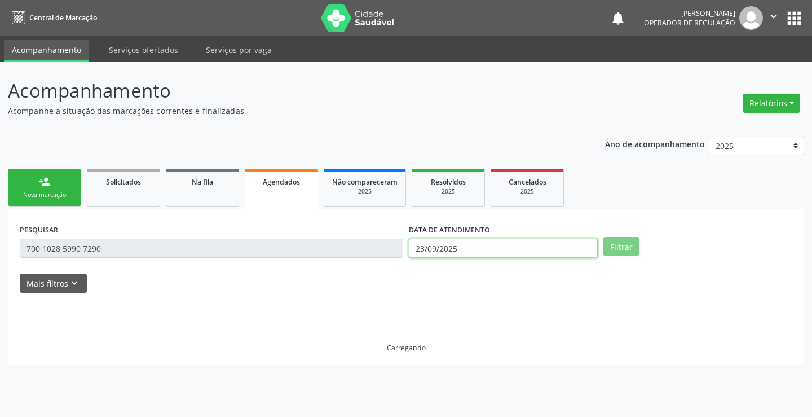
drag, startPoint x: 458, startPoint y: 250, endPoint x: 418, endPoint y: 254, distance: 40.2
click at [458, 250] on input "23/09/2025" at bounding box center [503, 247] width 189 height 19
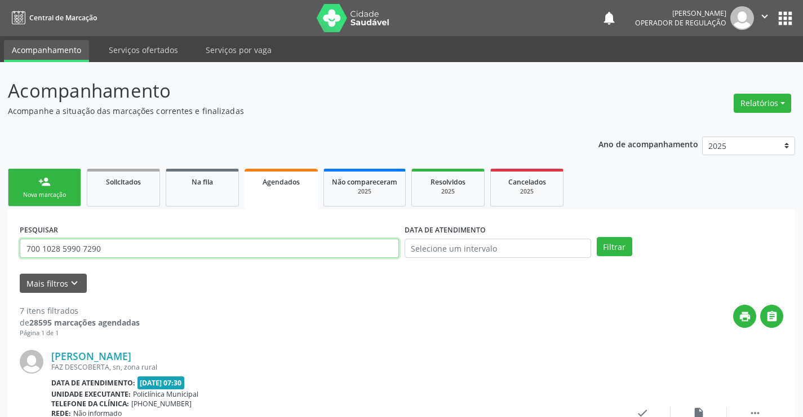
click at [338, 255] on input "700 1028 5990 7290" at bounding box center [209, 247] width 379 height 19
type input "700806497350087"
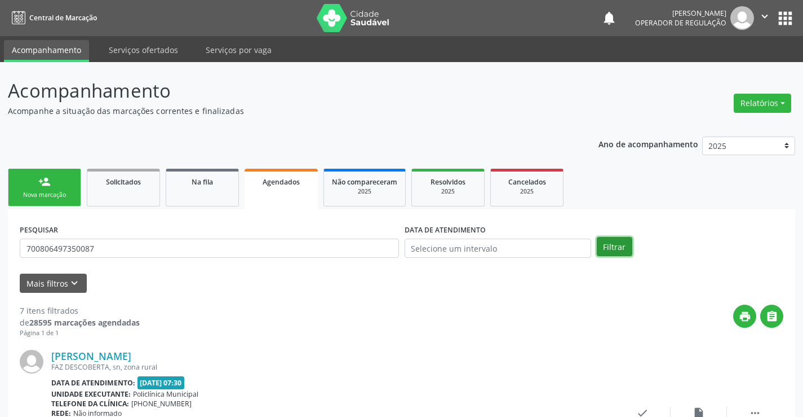
click at [605, 247] on button "Filtrar" at bounding box center [615, 246] width 36 height 19
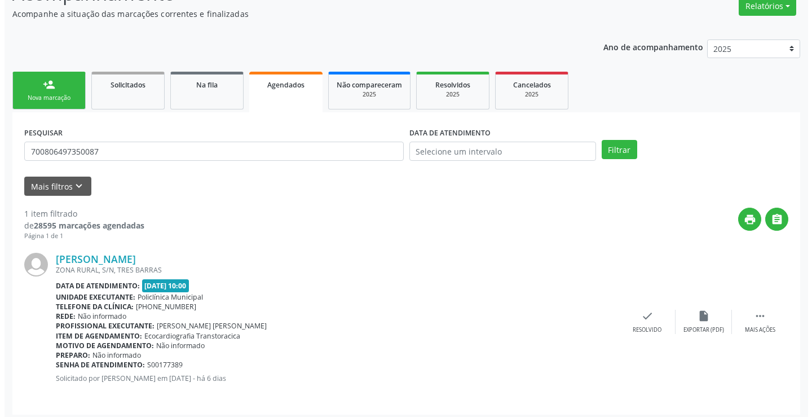
scroll to position [103, 0]
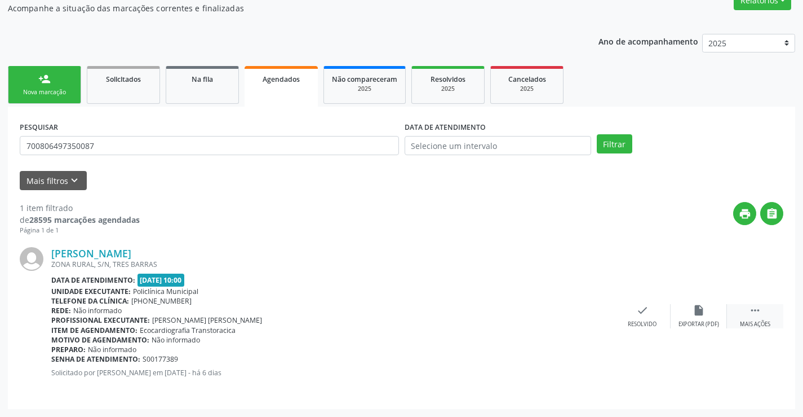
click at [756, 309] on icon "" at bounding box center [755, 310] width 12 height 12
click at [583, 311] on icon "cancel" at bounding box center [586, 310] width 12 height 12
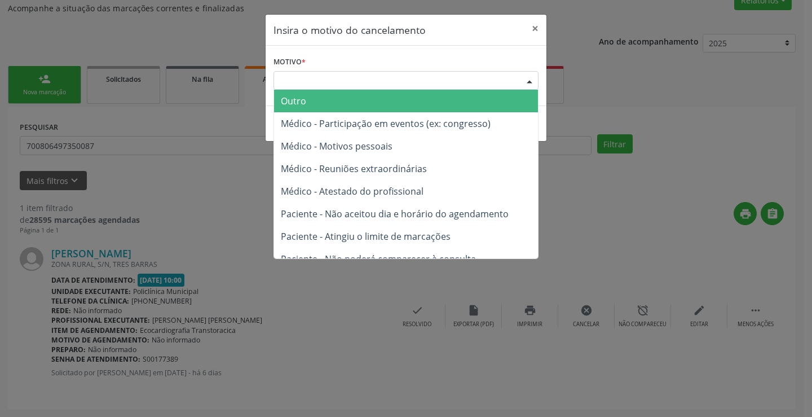
drag, startPoint x: 526, startPoint y: 82, endPoint x: 479, endPoint y: 153, distance: 84.9
click at [526, 82] on div at bounding box center [529, 81] width 17 height 19
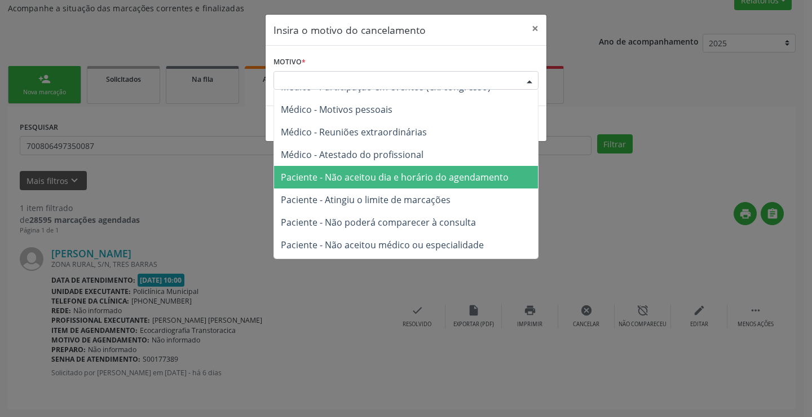
scroll to position [56, 0]
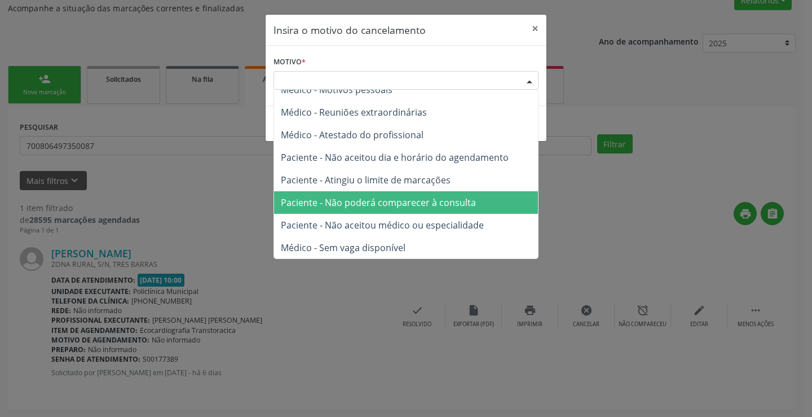
click at [449, 199] on span "Paciente - Não poderá comparecer à consulta" at bounding box center [378, 202] width 195 height 12
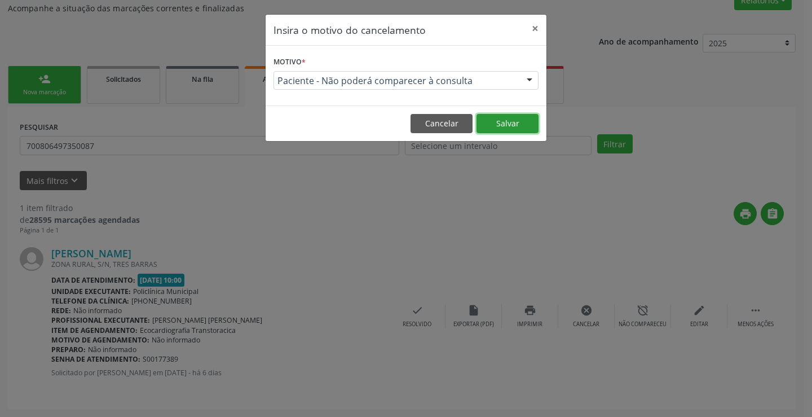
click at [504, 128] on button "Salvar" at bounding box center [507, 123] width 62 height 19
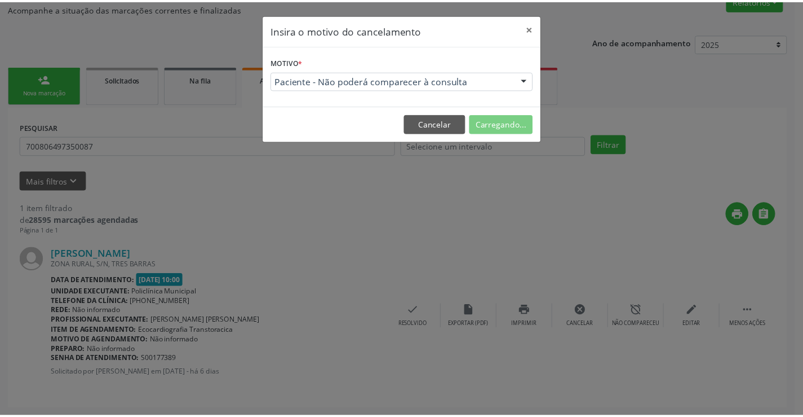
scroll to position [0, 0]
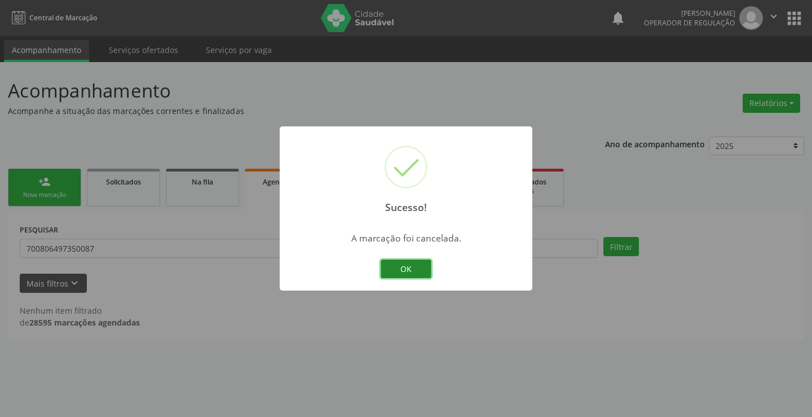
click at [402, 264] on button "OK" at bounding box center [405, 268] width 51 height 19
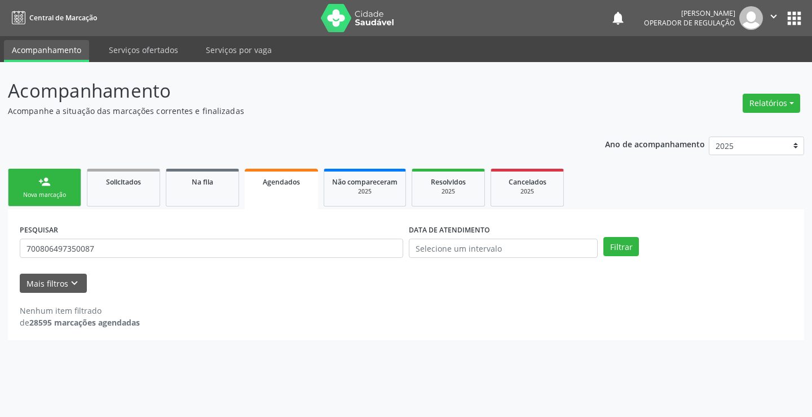
click at [46, 188] on link "person_add Nova marcação" at bounding box center [44, 188] width 73 height 38
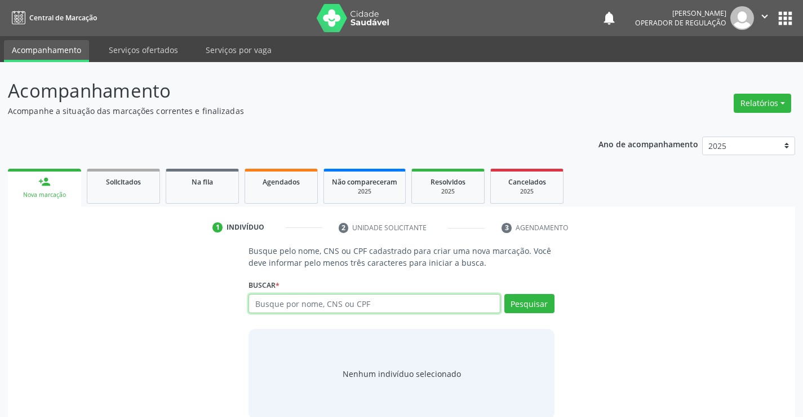
click at [291, 306] on input "text" at bounding box center [374, 303] width 251 height 19
type input "702005887054582"
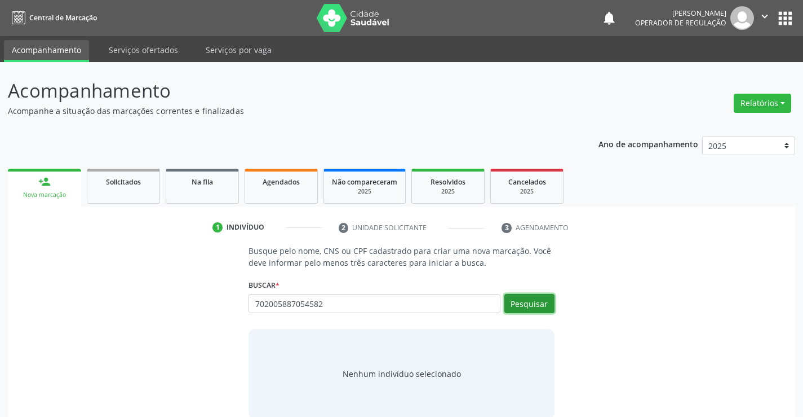
click at [510, 306] on button "Pesquisar" at bounding box center [529, 303] width 50 height 19
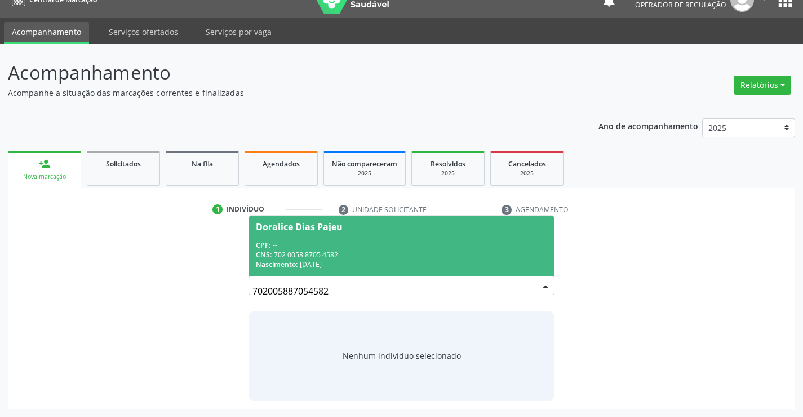
click at [291, 233] on span "Doralice Dias Pajeu CPF: -- CNS: 702 0058 8705 4582 Nascimento: 07/07/1954" at bounding box center [401, 245] width 304 height 60
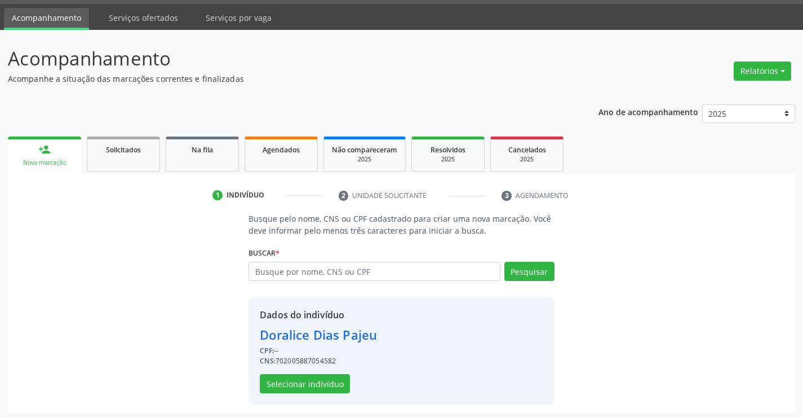
scroll to position [36, 0]
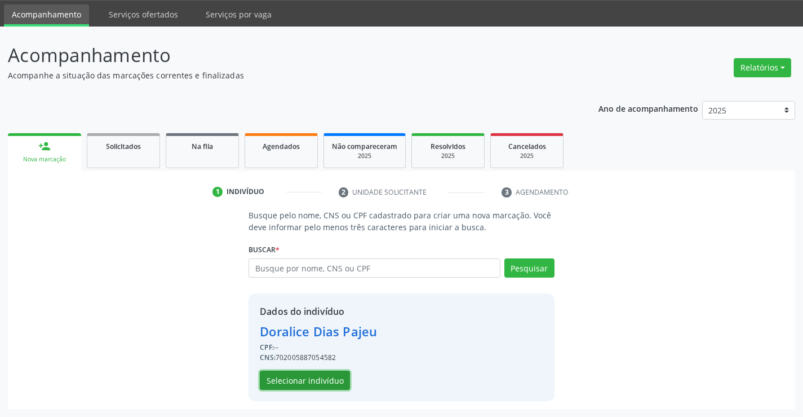
click at [326, 377] on button "Selecionar indivíduo" at bounding box center [305, 379] width 90 height 19
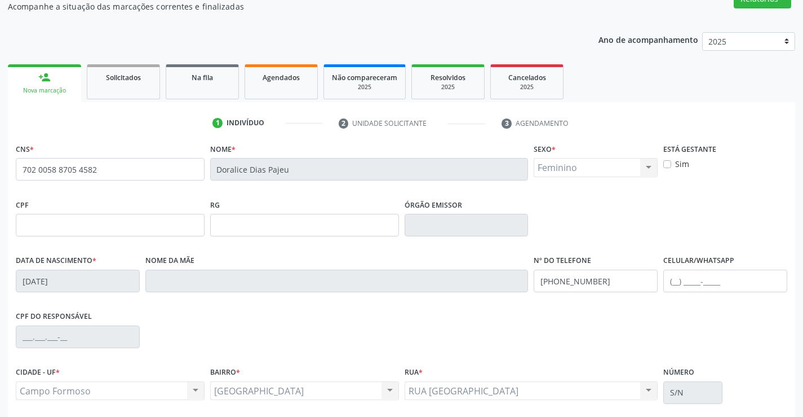
scroll to position [194, 0]
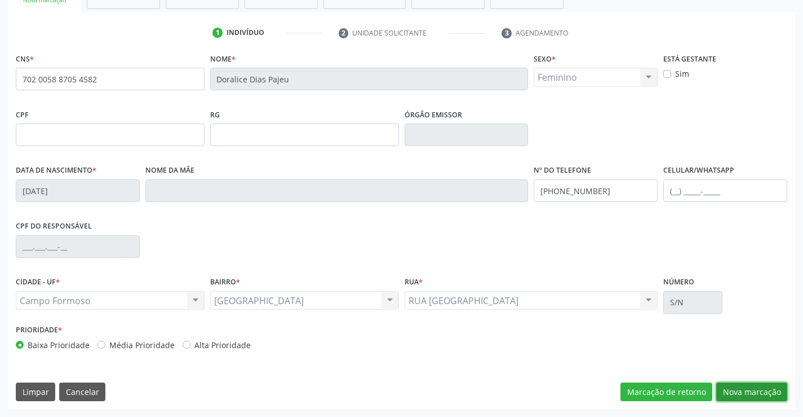
click at [749, 396] on button "Nova marcação" at bounding box center [751, 391] width 71 height 19
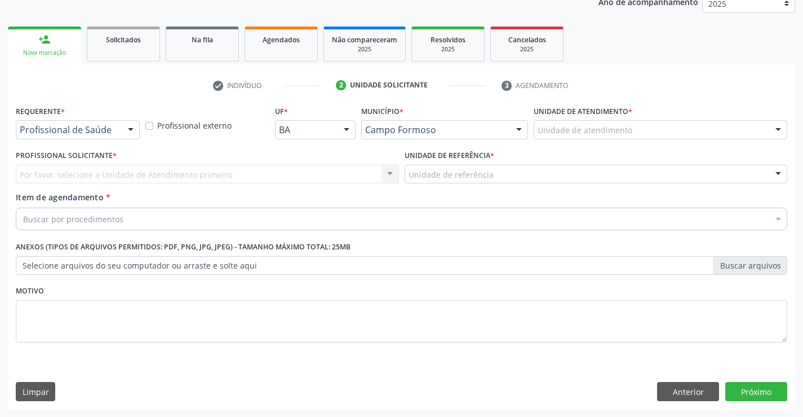
drag, startPoint x: 136, startPoint y: 126, endPoint x: 112, endPoint y: 162, distance: 42.7
click at [136, 127] on div at bounding box center [130, 130] width 17 height 19
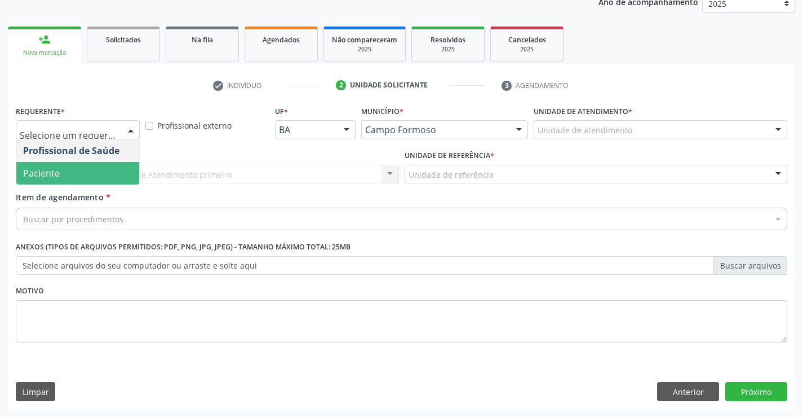
click at [97, 172] on span "Paciente" at bounding box center [77, 173] width 123 height 23
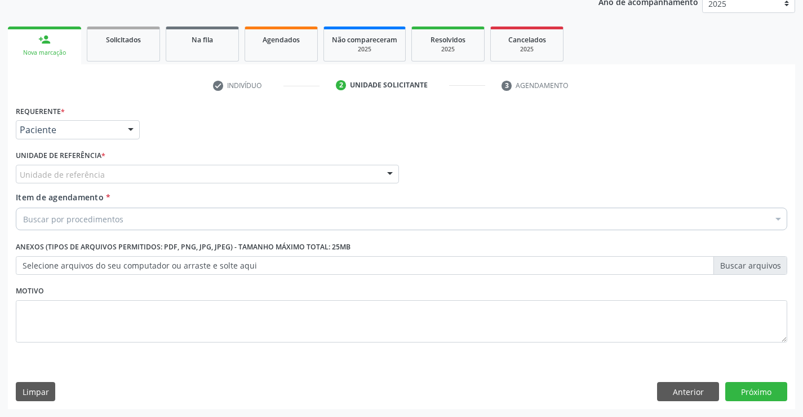
click at [187, 169] on div "Unidade de referência" at bounding box center [207, 174] width 383 height 19
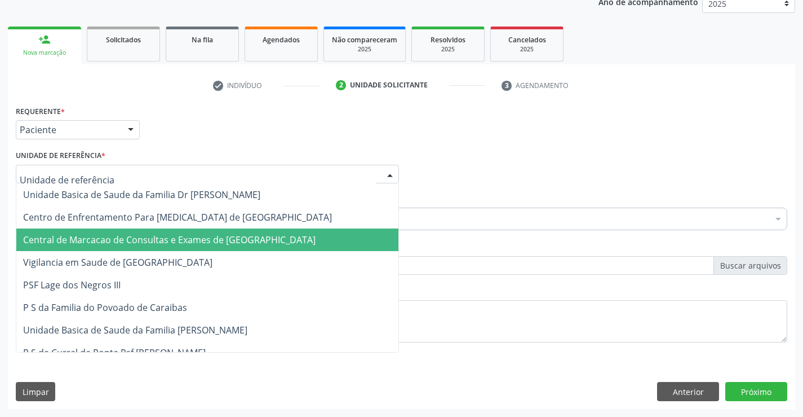
click at [210, 234] on span "Central de Marcacao de Consultas e Exames de [GEOGRAPHIC_DATA]" at bounding box center [169, 239] width 293 height 12
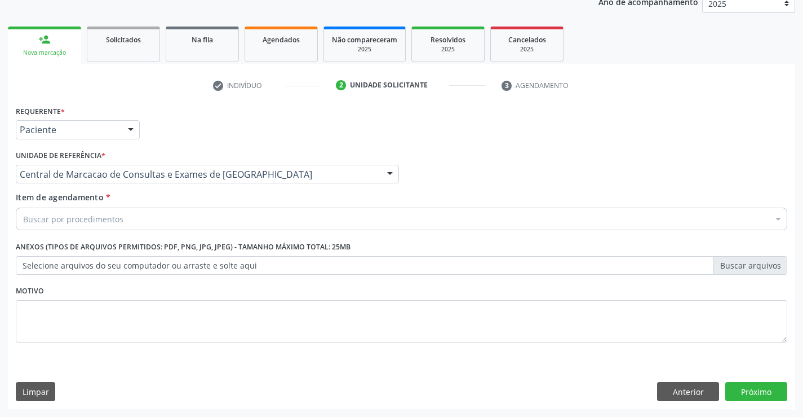
click at [239, 217] on div "Buscar por procedimentos" at bounding box center [402, 218] width 772 height 23
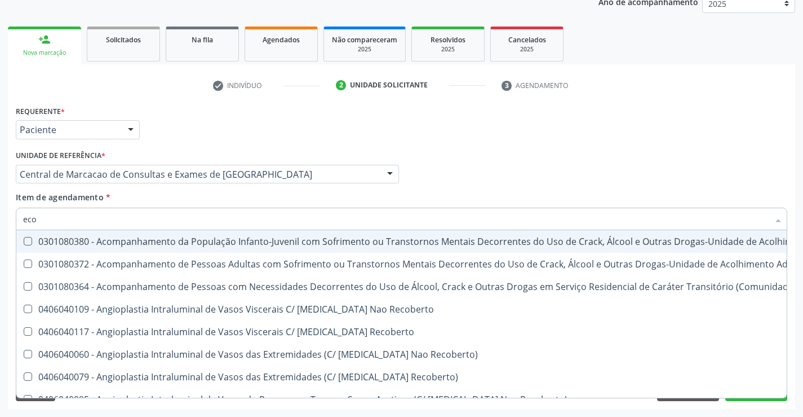
type input "ecoc"
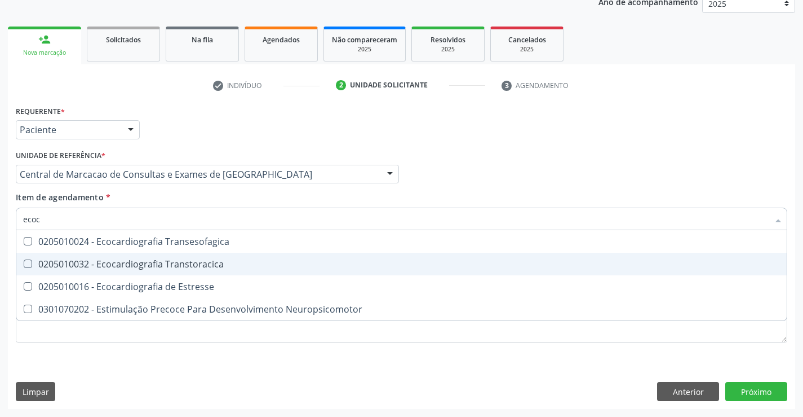
click at [205, 262] on div "0205010032 - Ecocardiografia Transtoracica" at bounding box center [401, 263] width 757 height 9
checkbox Transtoracica "true"
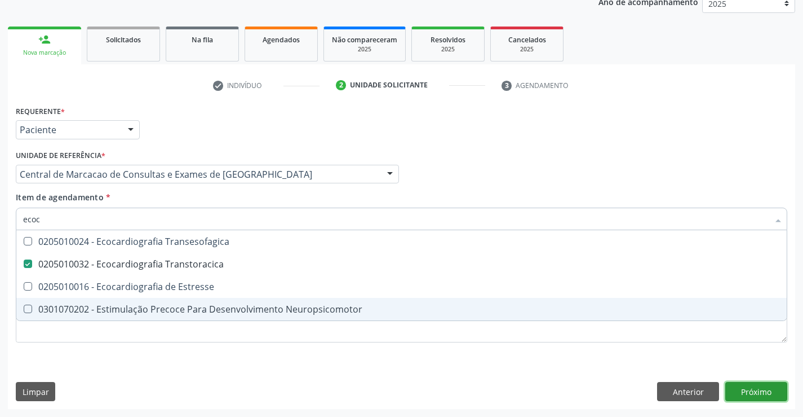
click at [748, 395] on div "Requerente * Paciente Profissional de Saúde Paciente Nenhum resultado encontrad…" at bounding box center [401, 256] width 787 height 306
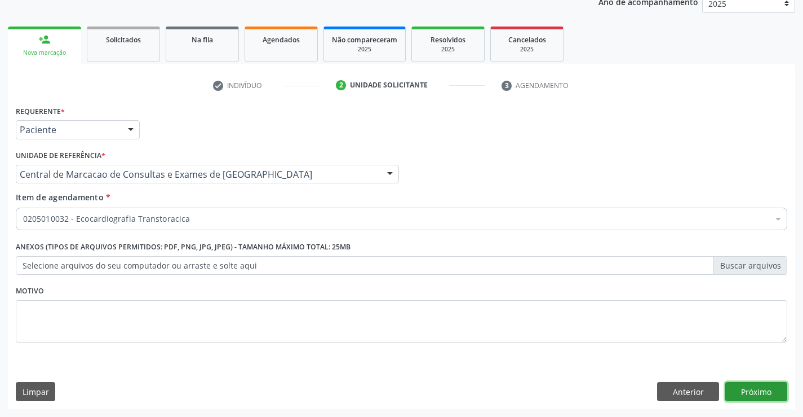
click at [751, 394] on button "Próximo" at bounding box center [756, 391] width 62 height 19
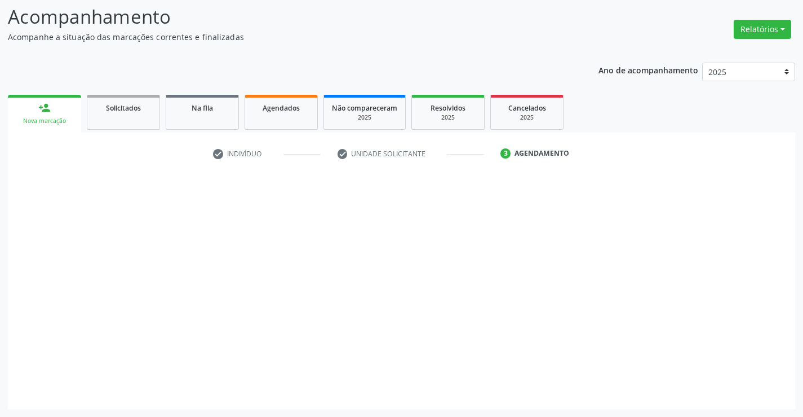
scroll to position [74, 0]
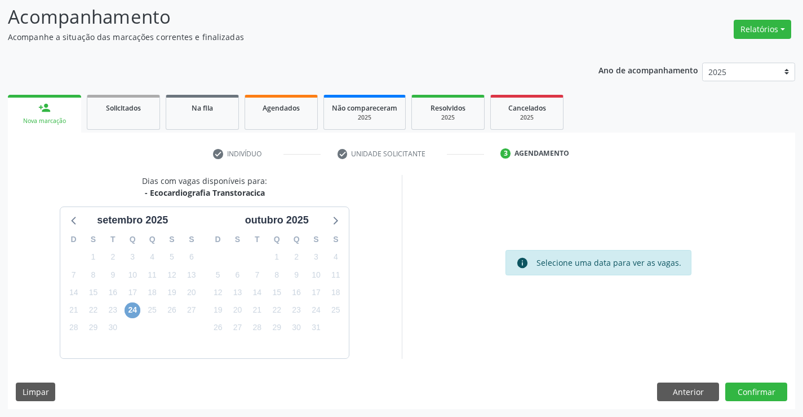
click at [131, 315] on span "24" at bounding box center [133, 310] width 16 height 16
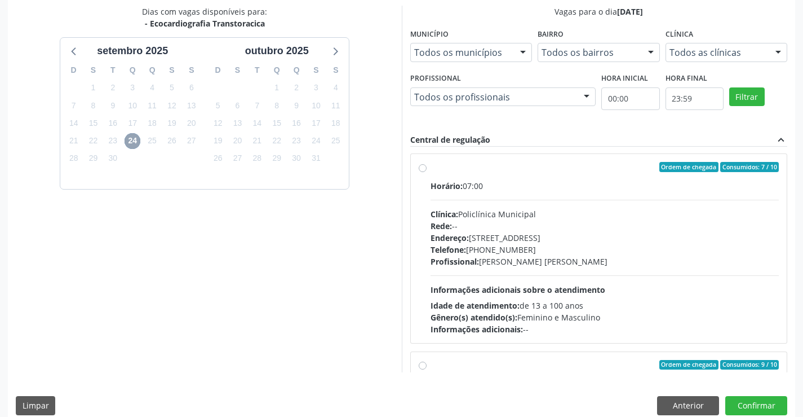
scroll to position [0, 0]
click at [511, 238] on div "Endereço: Predio, nº 386, Centro, Campo Formoso - BA" at bounding box center [605, 239] width 349 height 12
click at [427, 173] on input "Ordem de chegada Consumidos: 7 / 10 Horário: 07:00 Clínica: Policlínica Municip…" at bounding box center [423, 168] width 8 height 10
radio input "true"
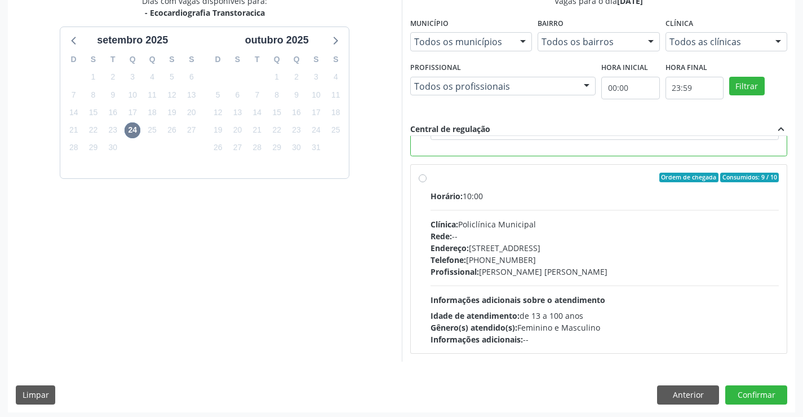
scroll to position [257, 0]
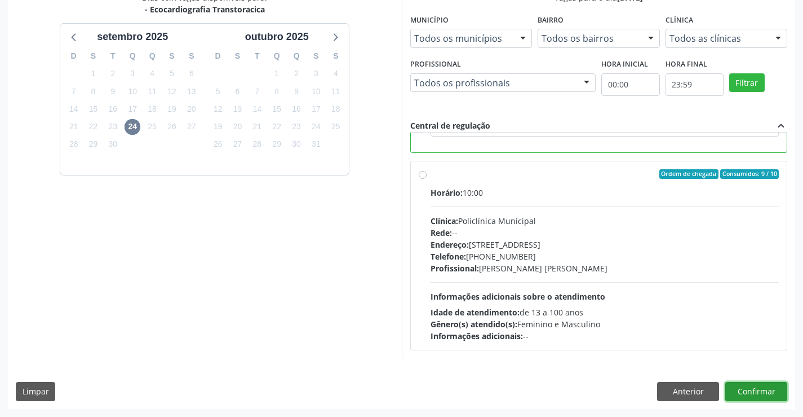
click at [737, 390] on button "Confirmar" at bounding box center [756, 391] width 62 height 19
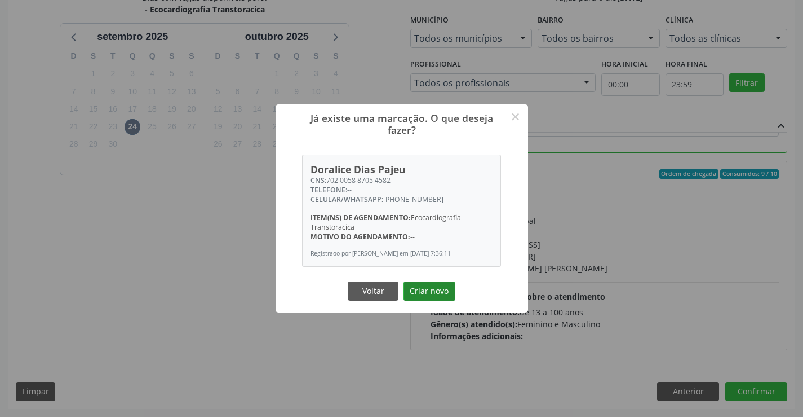
click at [434, 297] on button "Criar novo" at bounding box center [430, 290] width 52 height 19
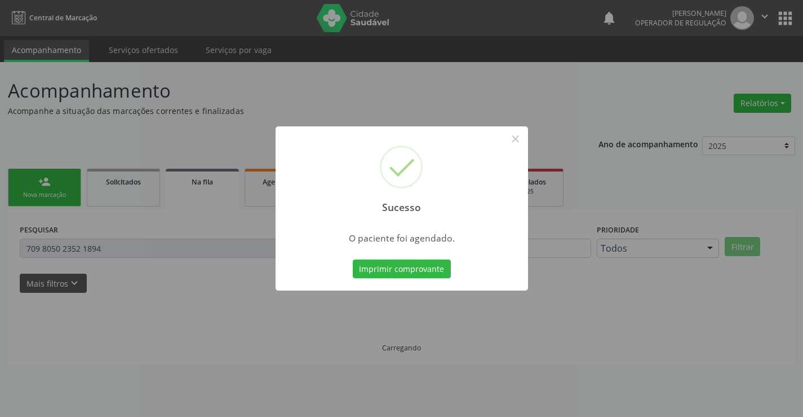
scroll to position [0, 0]
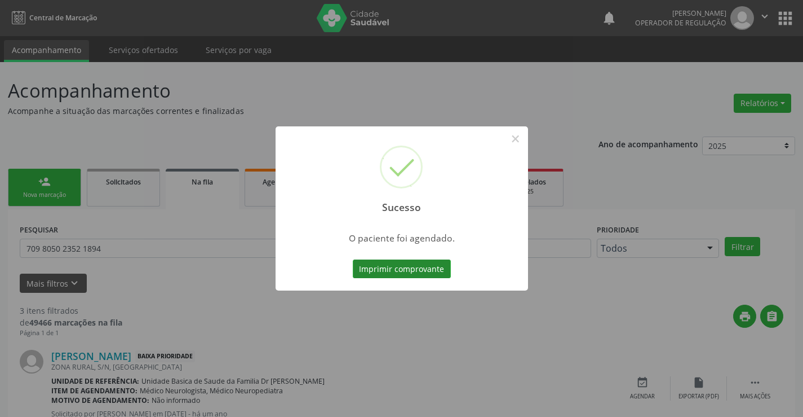
click at [436, 267] on button "Imprimir comprovante" at bounding box center [402, 268] width 98 height 19
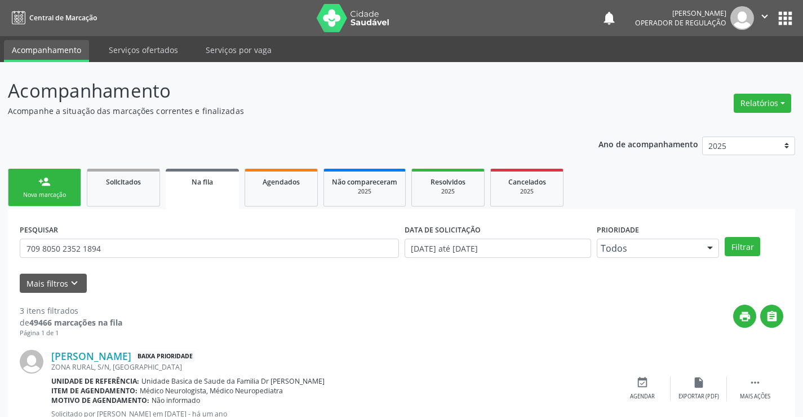
click at [64, 189] on link "person_add Nova marcação" at bounding box center [44, 188] width 73 height 38
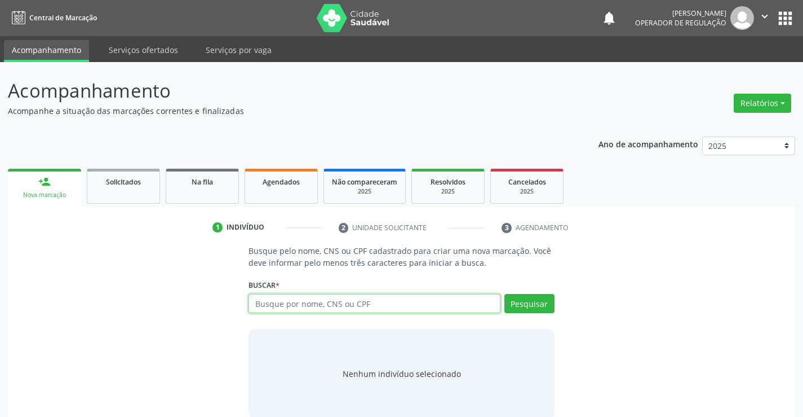
click at [301, 306] on input "text" at bounding box center [374, 303] width 251 height 19
type input "707804662190716"
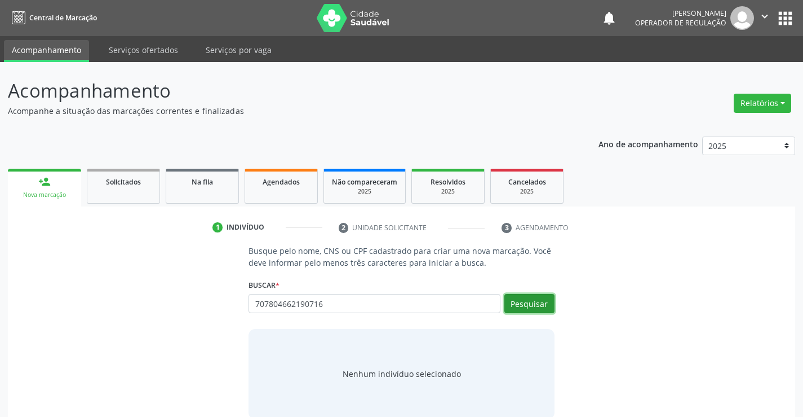
click at [511, 300] on button "Pesquisar" at bounding box center [529, 303] width 50 height 19
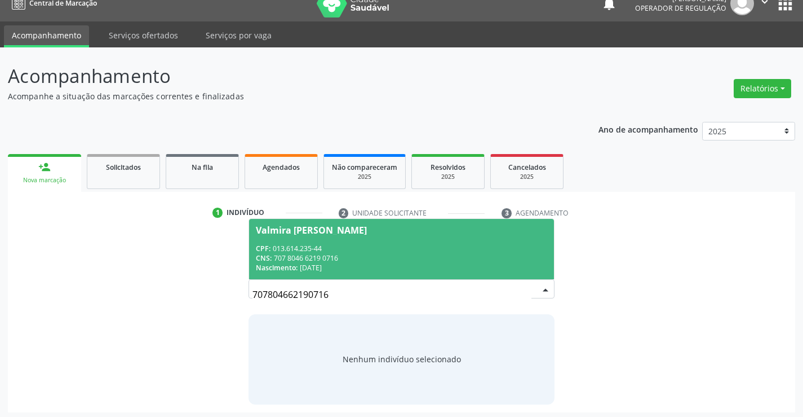
scroll to position [18, 0]
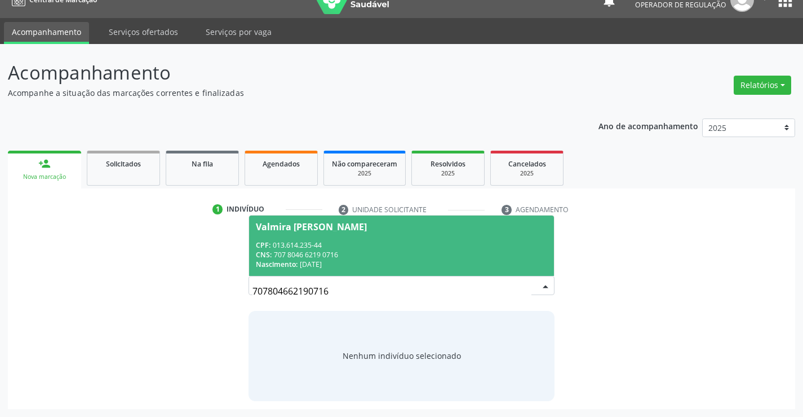
click at [279, 247] on div "CPF: 013.614.235-44" at bounding box center [401, 245] width 291 height 10
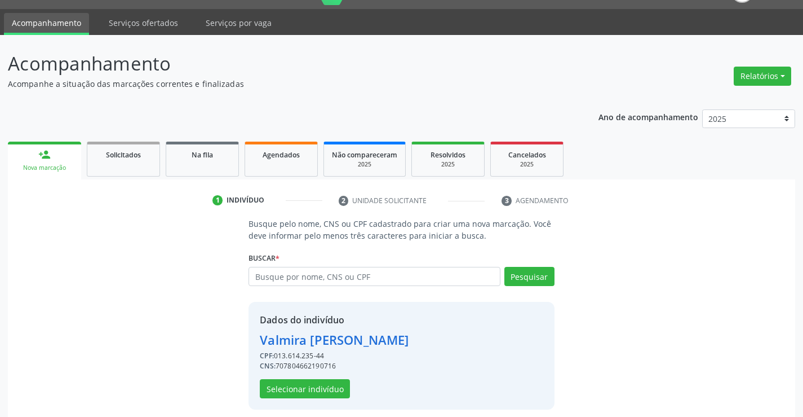
scroll to position [36, 0]
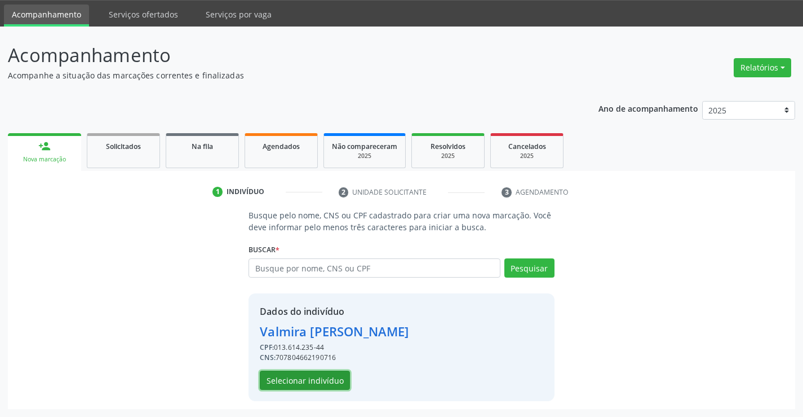
click at [306, 386] on button "Selecionar indivíduo" at bounding box center [305, 379] width 90 height 19
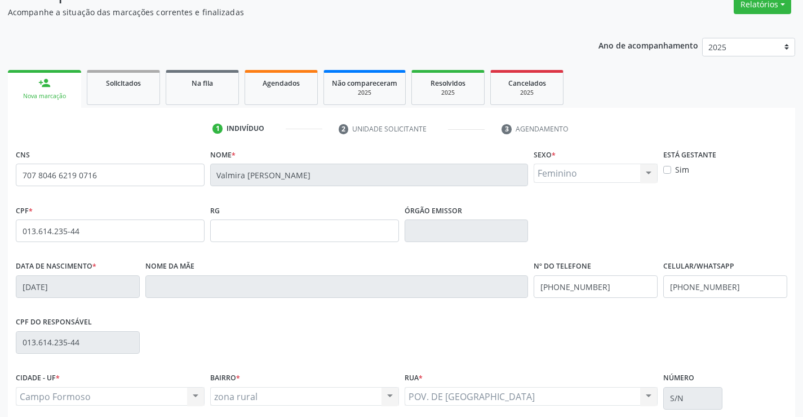
scroll to position [194, 0]
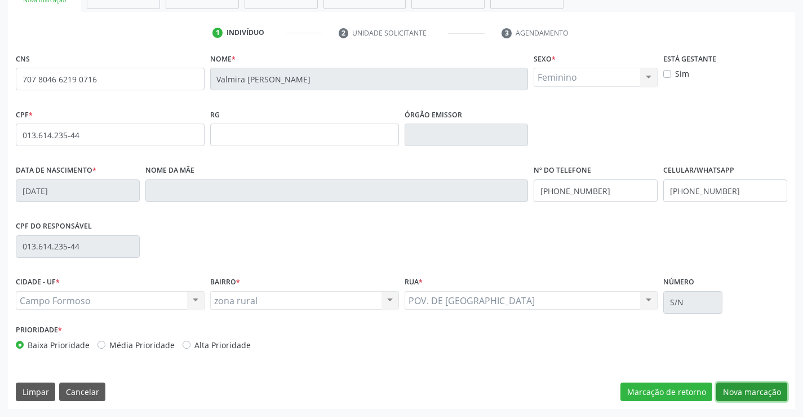
click at [737, 386] on button "Nova marcação" at bounding box center [751, 391] width 71 height 19
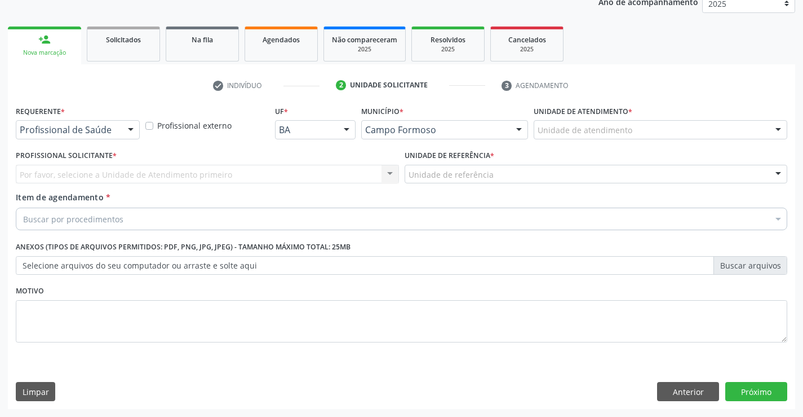
scroll to position [142, 0]
drag, startPoint x: 130, startPoint y: 131, endPoint x: 110, endPoint y: 162, distance: 36.3
click at [129, 133] on div at bounding box center [130, 130] width 17 height 19
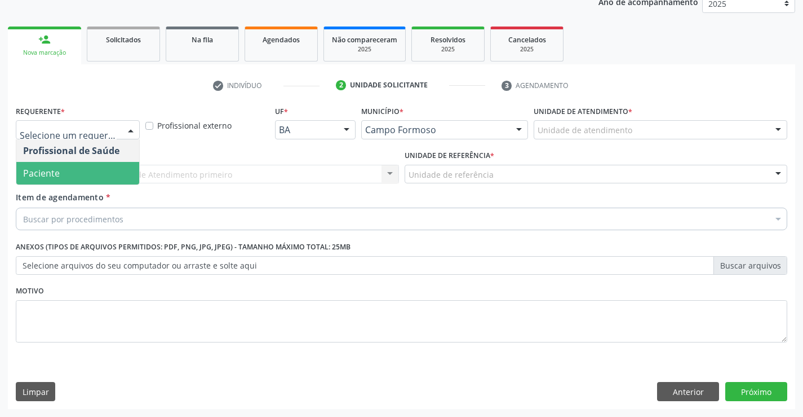
click at [104, 166] on span "Paciente" at bounding box center [77, 173] width 123 height 23
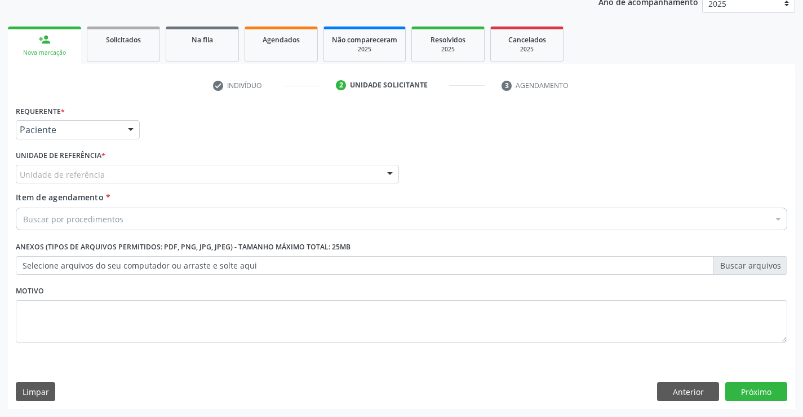
drag, startPoint x: 153, startPoint y: 166, endPoint x: 168, endPoint y: 196, distance: 32.8
click at [154, 167] on div "Unidade de referência" at bounding box center [207, 174] width 383 height 19
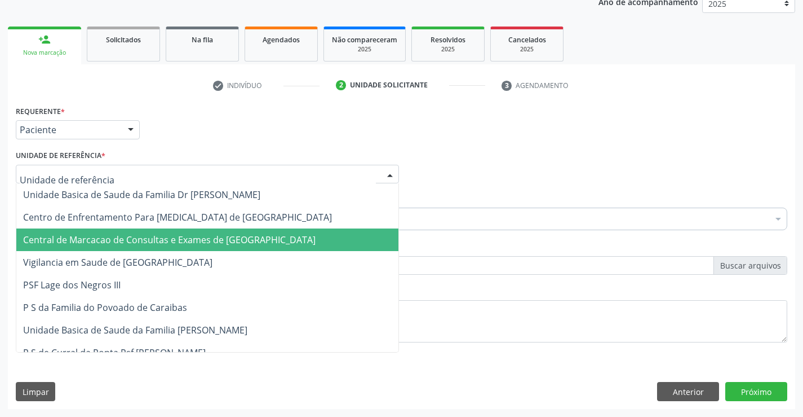
drag, startPoint x: 176, startPoint y: 244, endPoint x: 180, endPoint y: 234, distance: 10.1
click at [178, 243] on span "Central de Marcacao de Consultas e Exames de [GEOGRAPHIC_DATA]" at bounding box center [169, 239] width 293 height 12
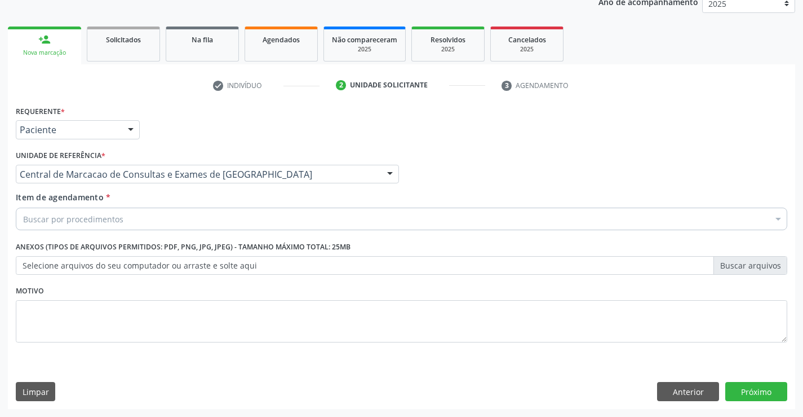
click at [187, 215] on div "Buscar por procedimentos" at bounding box center [402, 218] width 772 height 23
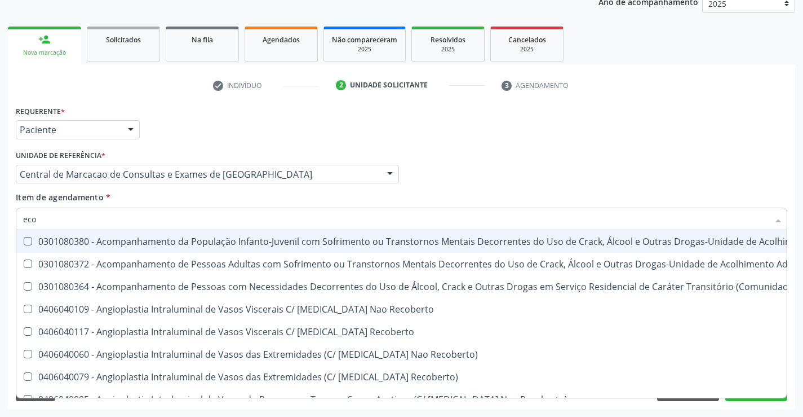
type input "ecoc"
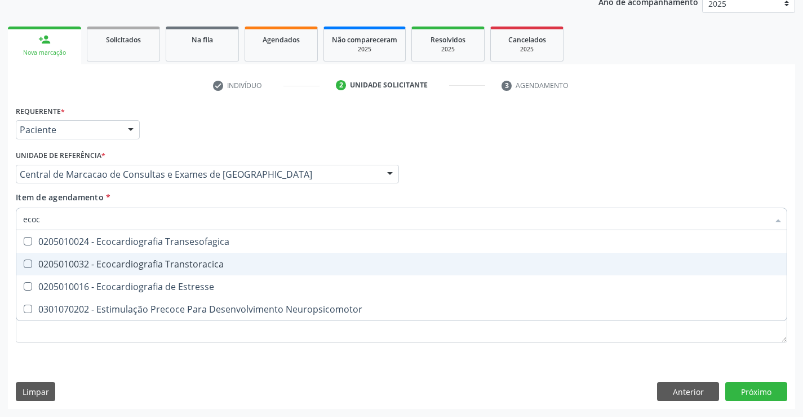
click at [163, 265] on div "0205010032 - Ecocardiografia Transtoracica" at bounding box center [401, 263] width 757 height 9
checkbox Transtoracica "true"
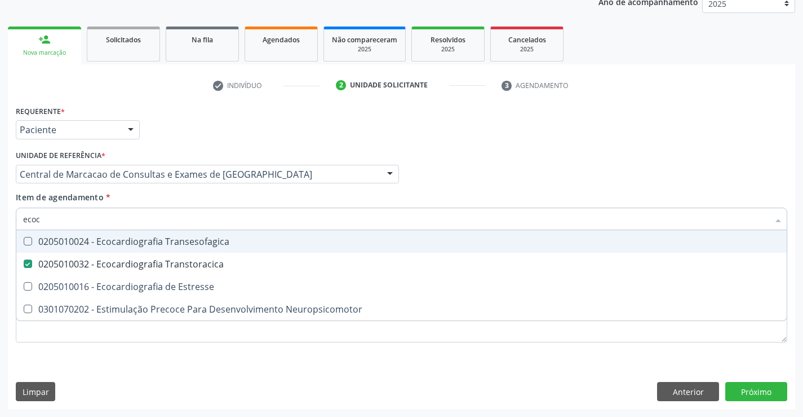
click at [544, 132] on div "Requerente * Paciente Profissional de Saúde Paciente Nenhum resultado encontrad…" at bounding box center [401, 125] width 777 height 44
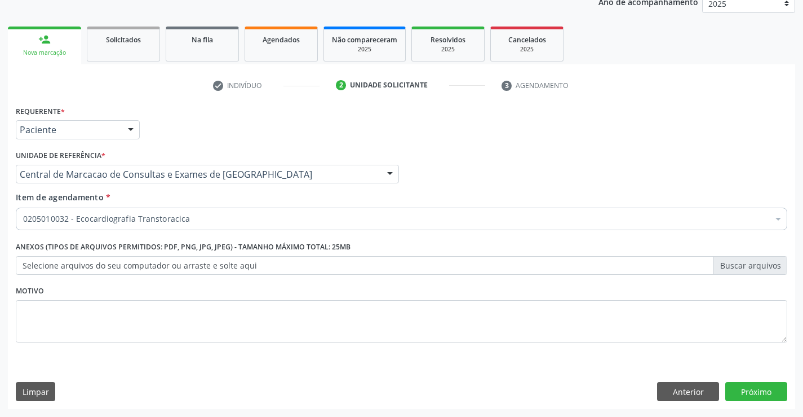
click at [762, 401] on div "Requerente * Paciente Profissional de Saúde Paciente Nenhum resultado encontrad…" at bounding box center [401, 256] width 787 height 306
click at [762, 392] on button "Próximo" at bounding box center [756, 391] width 62 height 19
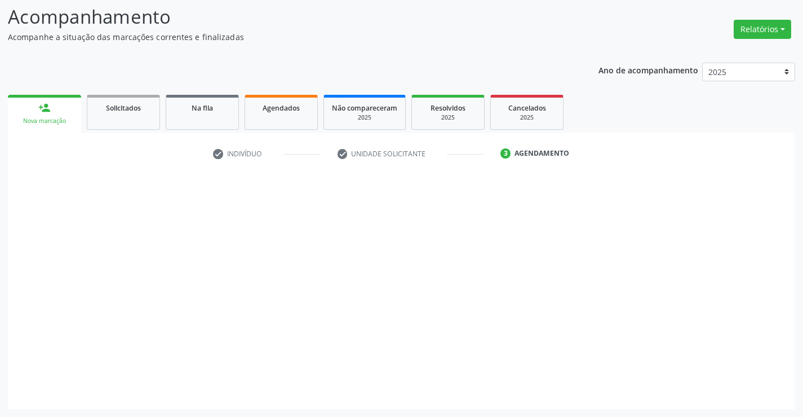
scroll to position [74, 0]
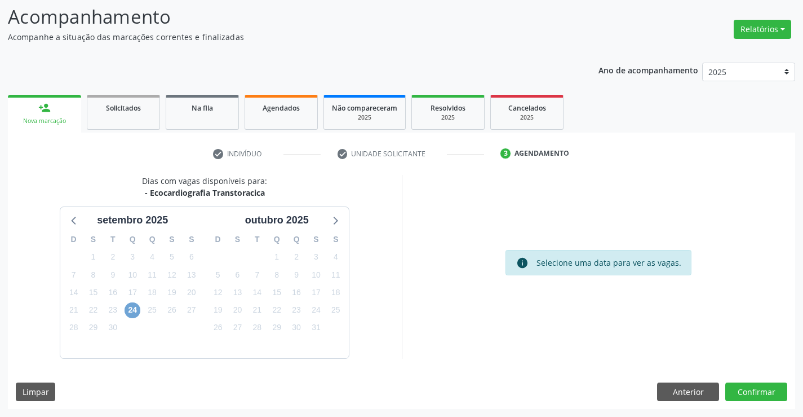
click at [136, 307] on span "24" at bounding box center [133, 310] width 16 height 16
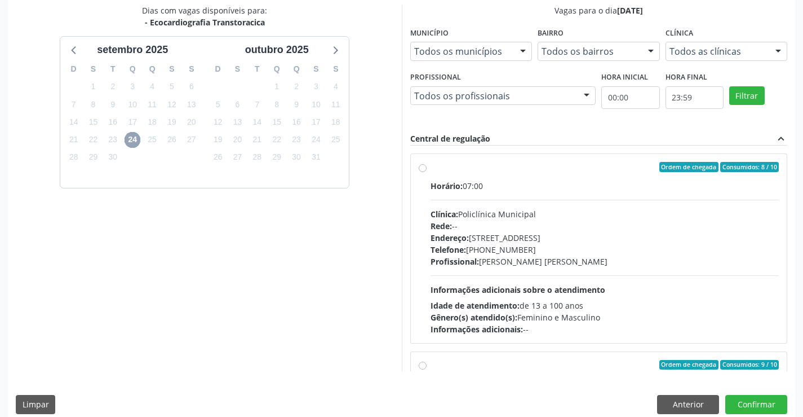
scroll to position [257, 0]
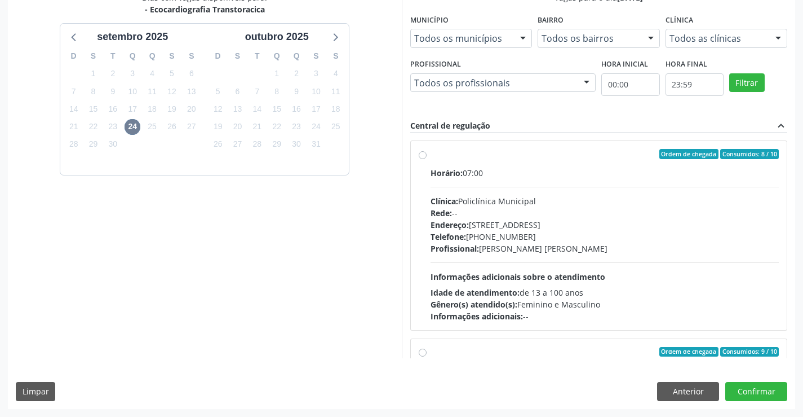
click at [533, 203] on div "Clínica: Policlínica Municipal" at bounding box center [605, 201] width 349 height 12
click at [427, 159] on input "Ordem de chegada Consumidos: 8 / 10 Horário: 07:00 Clínica: Policlínica Municip…" at bounding box center [423, 154] width 8 height 10
radio input "true"
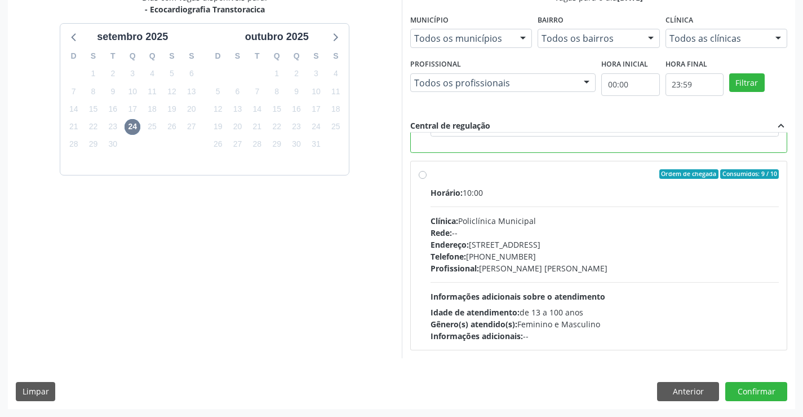
click at [742, 380] on div "Dias com vagas disponíveis para: - Ecocardiografia Transtoracica setembro 2025 …" at bounding box center [401, 200] width 787 height 417
click at [745, 386] on button "Confirmar" at bounding box center [756, 391] width 62 height 19
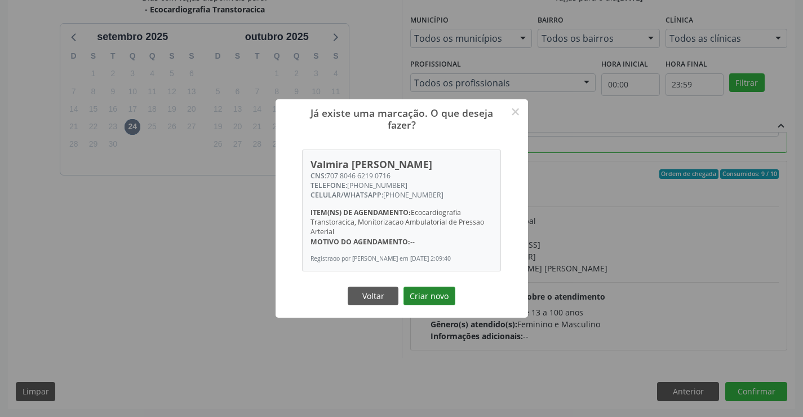
click at [426, 293] on button "Criar novo" at bounding box center [430, 295] width 52 height 19
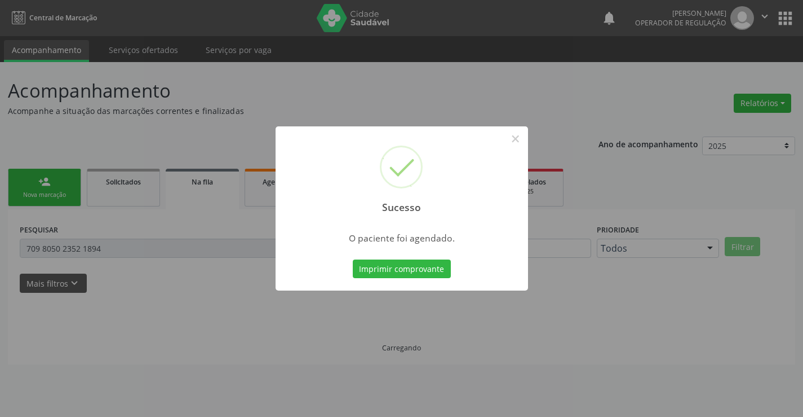
scroll to position [0, 0]
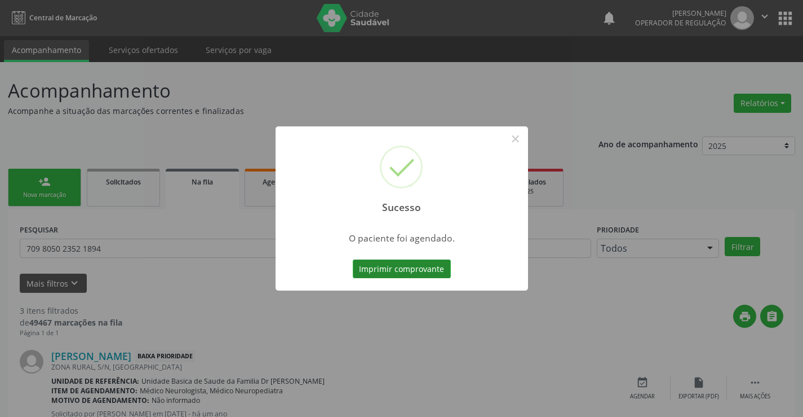
click at [415, 275] on button "Imprimir comprovante" at bounding box center [402, 268] width 98 height 19
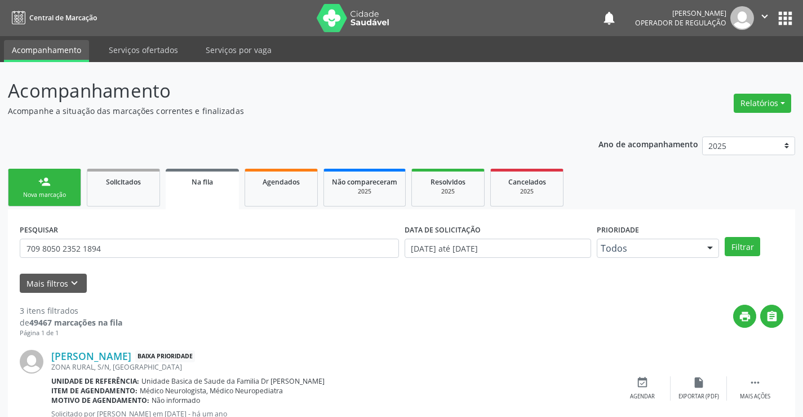
click at [59, 189] on link "person_add Nova marcação" at bounding box center [44, 188] width 73 height 38
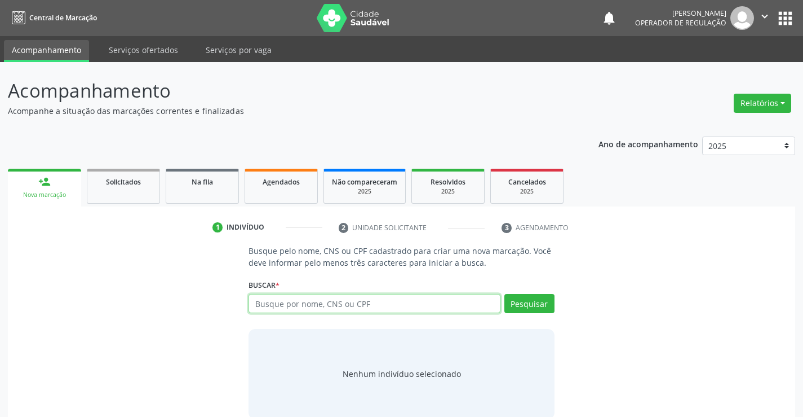
click at [280, 300] on input "text" at bounding box center [374, 303] width 251 height 19
type input "704809593273441"
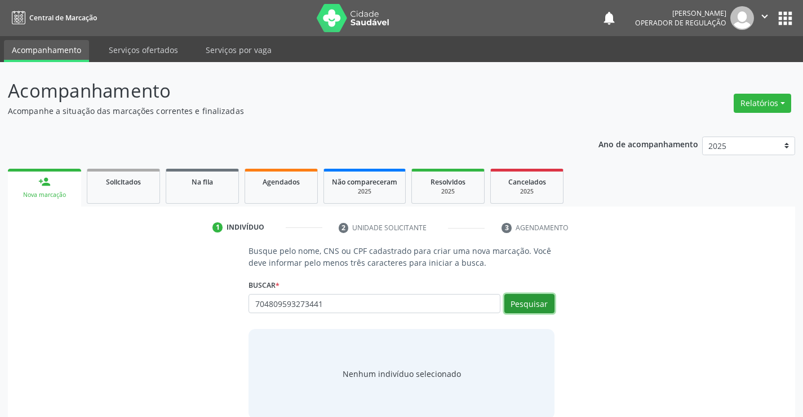
click at [541, 302] on button "Pesquisar" at bounding box center [529, 303] width 50 height 19
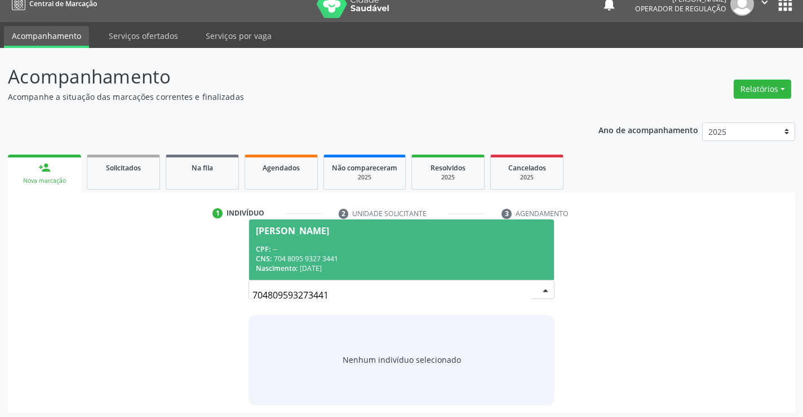
scroll to position [18, 0]
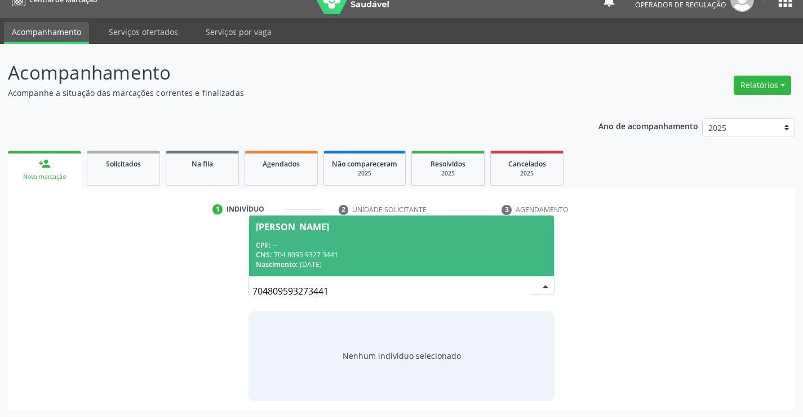
click at [350, 243] on div "CPF: --" at bounding box center [401, 245] width 291 height 10
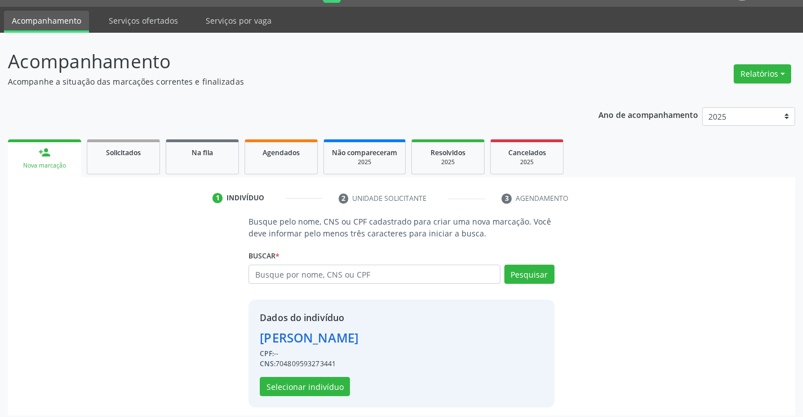
scroll to position [36, 0]
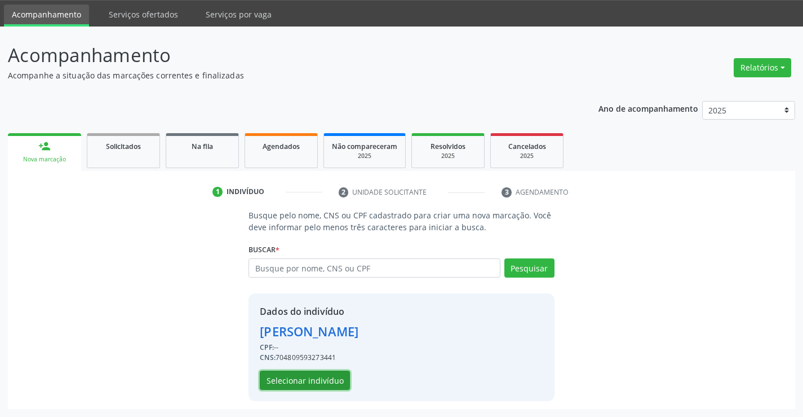
click at [321, 382] on button "Selecionar indivíduo" at bounding box center [305, 379] width 90 height 19
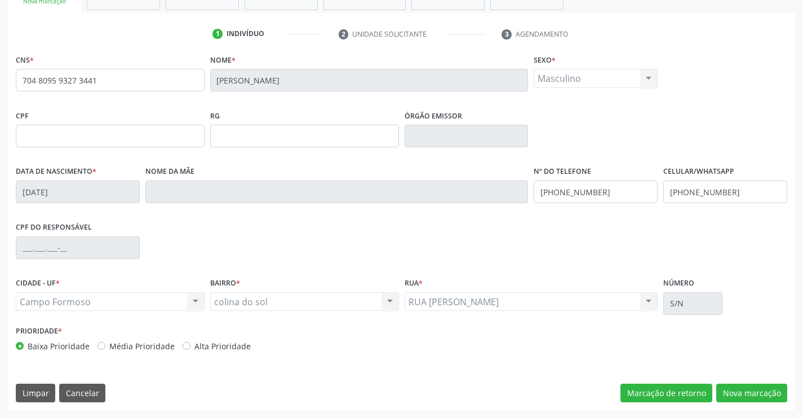
scroll to position [194, 0]
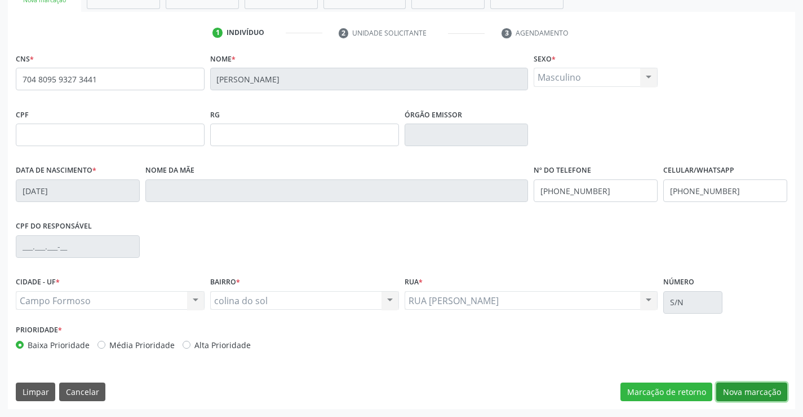
click at [747, 382] on button "Nova marcação" at bounding box center [751, 391] width 71 height 19
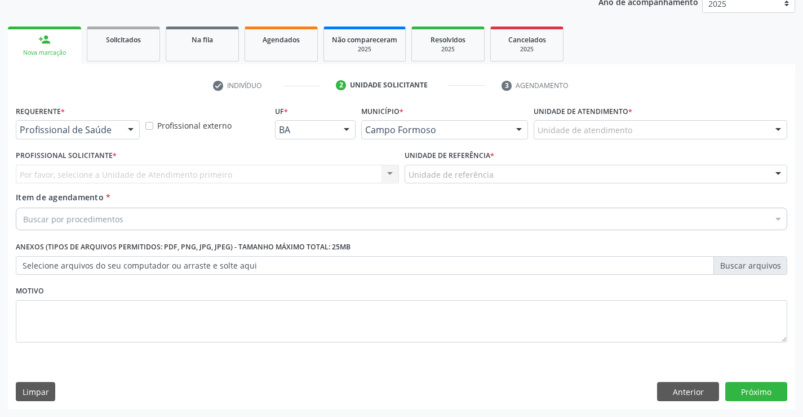
scroll to position [142, 0]
drag, startPoint x: 130, startPoint y: 127, endPoint x: 122, endPoint y: 150, distance: 24.4
click at [130, 128] on div at bounding box center [130, 130] width 17 height 19
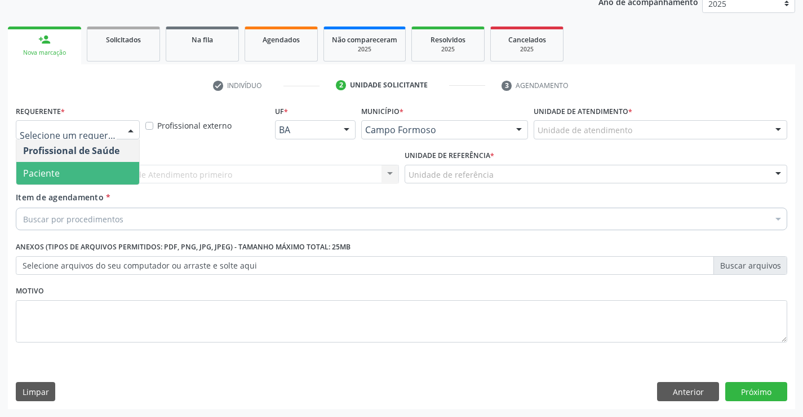
click at [89, 179] on span "Paciente" at bounding box center [77, 173] width 123 height 23
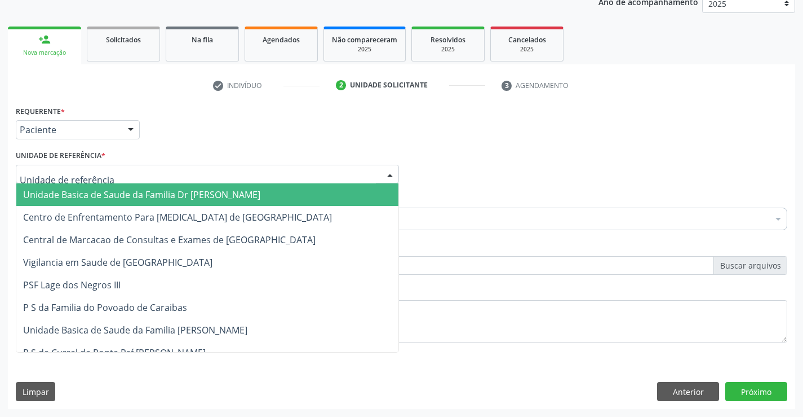
click at [180, 178] on div at bounding box center [207, 174] width 383 height 19
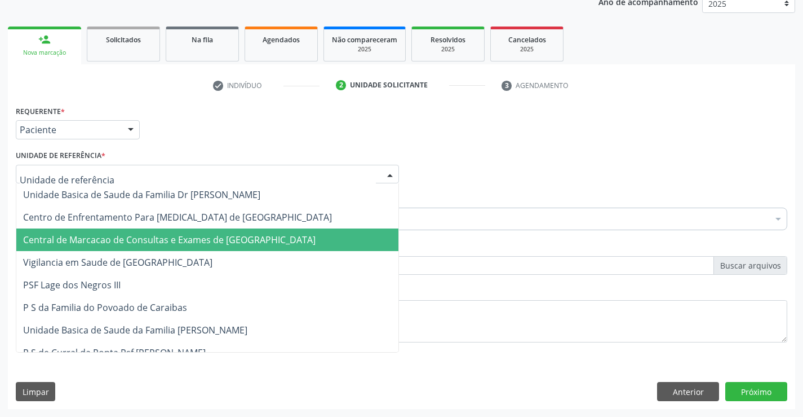
click at [159, 237] on span "Central de Marcacao de Consultas e Exames de [GEOGRAPHIC_DATA]" at bounding box center [169, 239] width 293 height 12
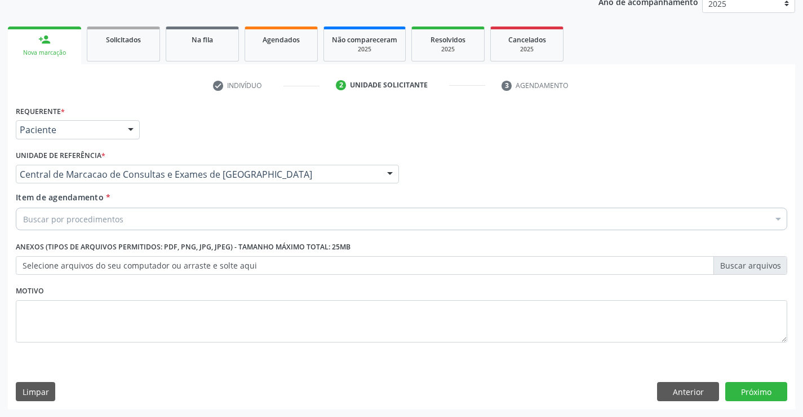
click at [183, 215] on div "Buscar por procedimentos" at bounding box center [402, 218] width 772 height 23
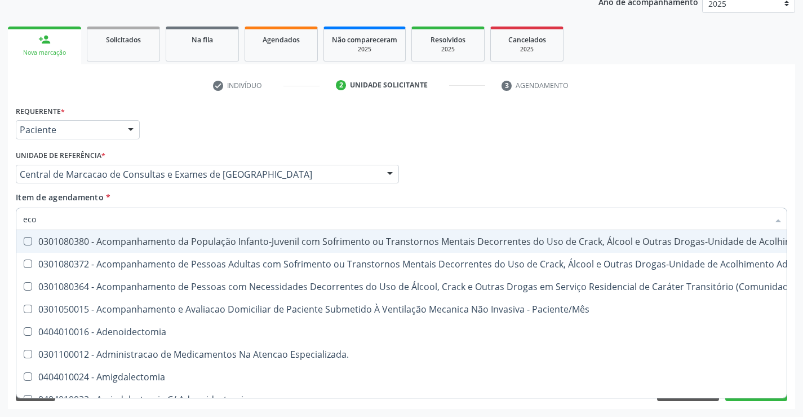
type input "ecoc"
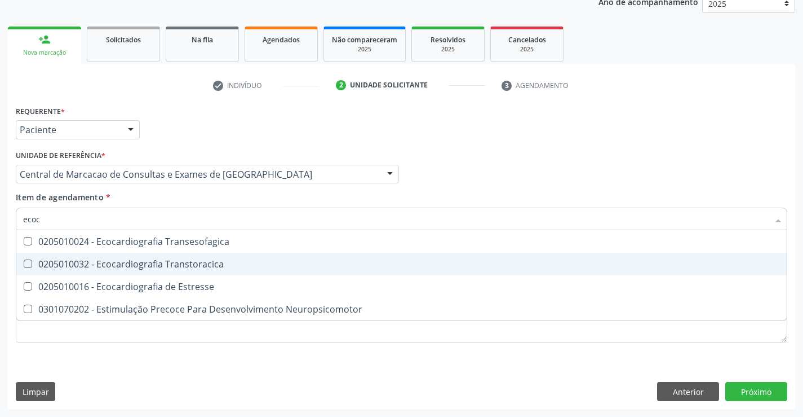
click at [171, 257] on span "0205010032 - Ecocardiografia Transtoracica" at bounding box center [401, 264] width 771 height 23
checkbox Transtoracica "true"
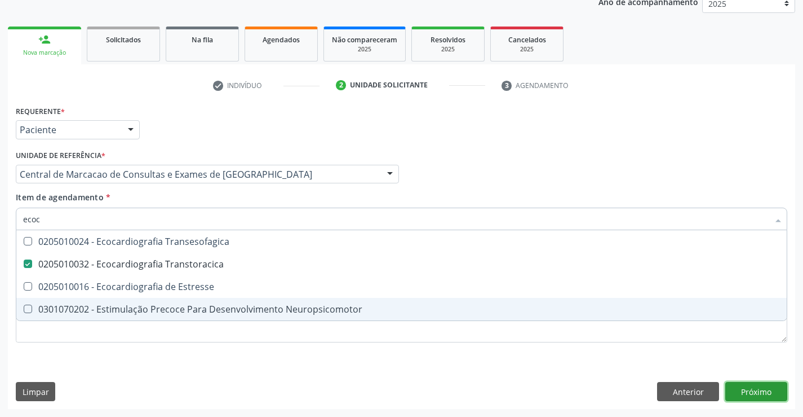
click at [759, 383] on div "Requerente * Paciente Profissional de Saúde Paciente Nenhum resultado encontrad…" at bounding box center [401, 256] width 787 height 306
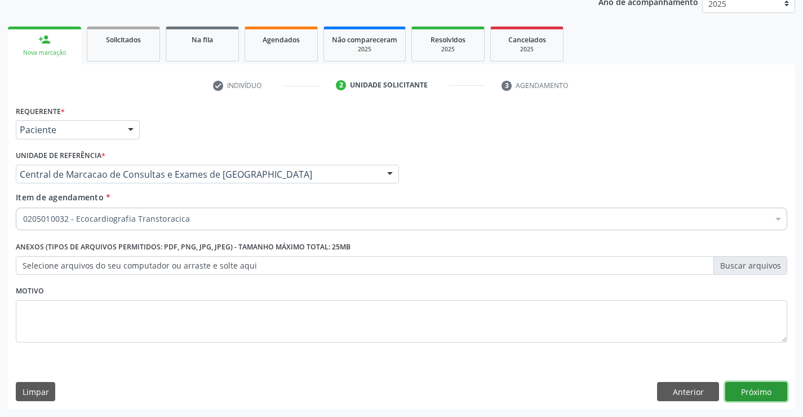
click at [754, 388] on button "Próximo" at bounding box center [756, 391] width 62 height 19
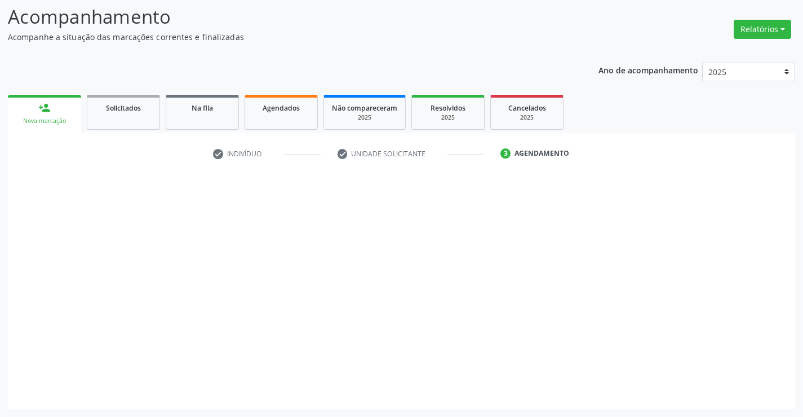
scroll to position [74, 0]
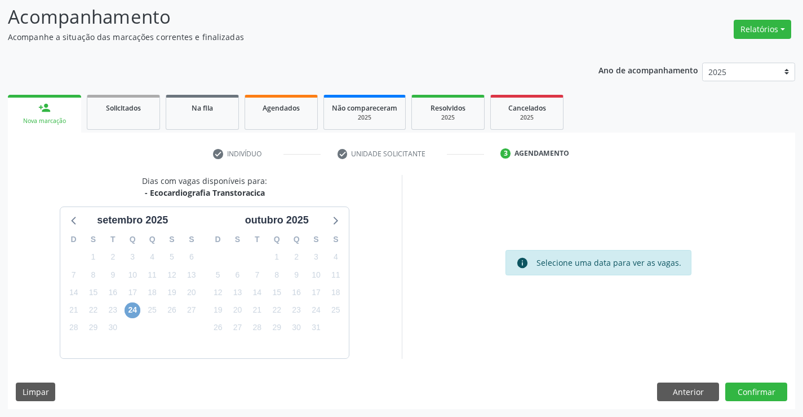
click at [134, 308] on span "24" at bounding box center [133, 310] width 16 height 16
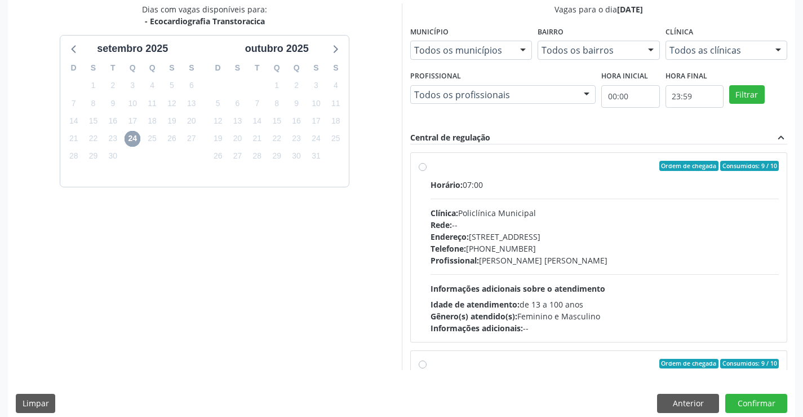
scroll to position [257, 0]
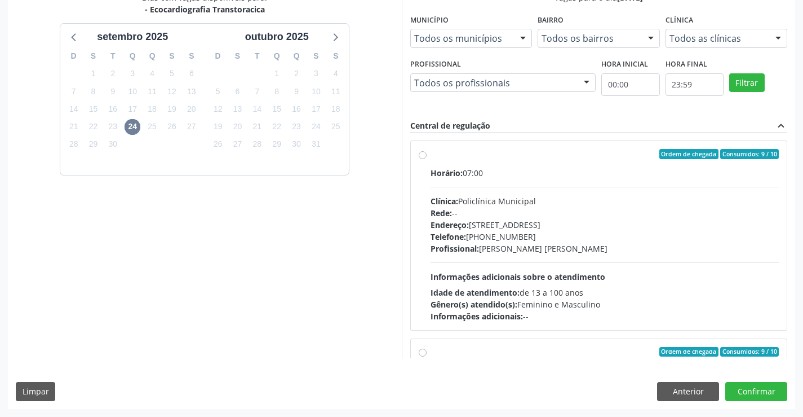
click at [559, 276] on span "Informações adicionais sobre o atendimento" at bounding box center [518, 276] width 175 height 11
click at [427, 159] on input "Ordem de chegada Consumidos: 9 / 10 Horário: 07:00 Clínica: Policlínica Municip…" at bounding box center [423, 154] width 8 height 10
radio input "true"
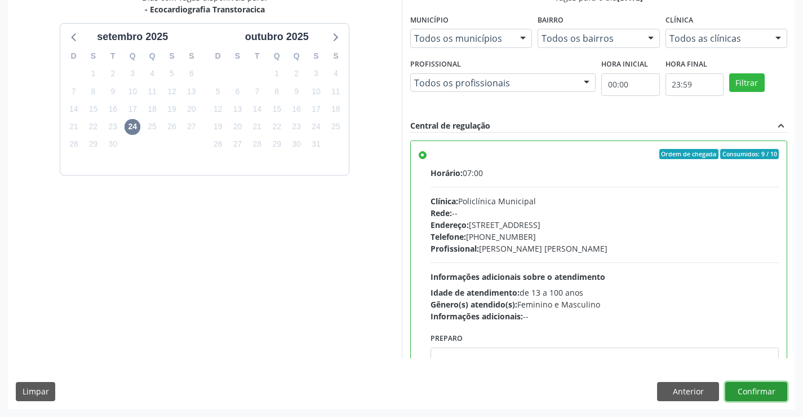
click at [746, 387] on button "Confirmar" at bounding box center [756, 391] width 62 height 19
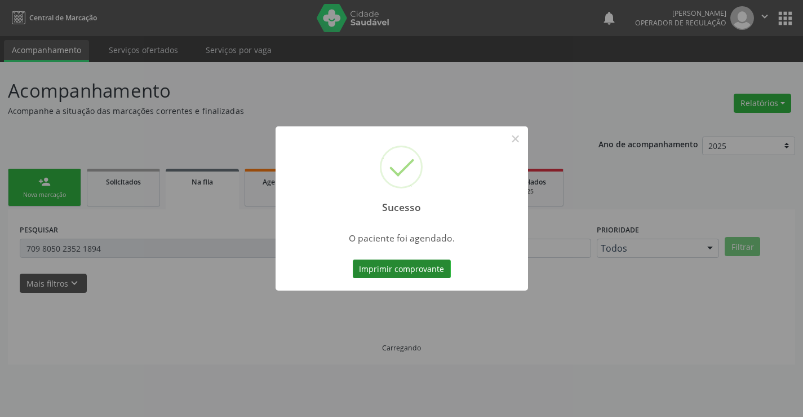
scroll to position [0, 0]
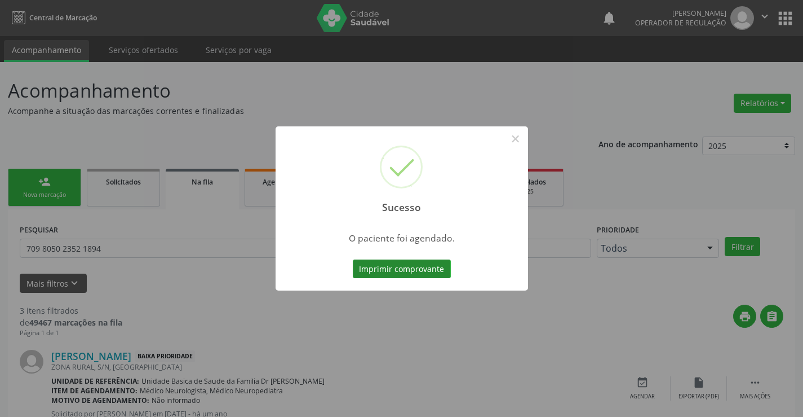
click at [399, 259] on button "Imprimir comprovante" at bounding box center [402, 268] width 98 height 19
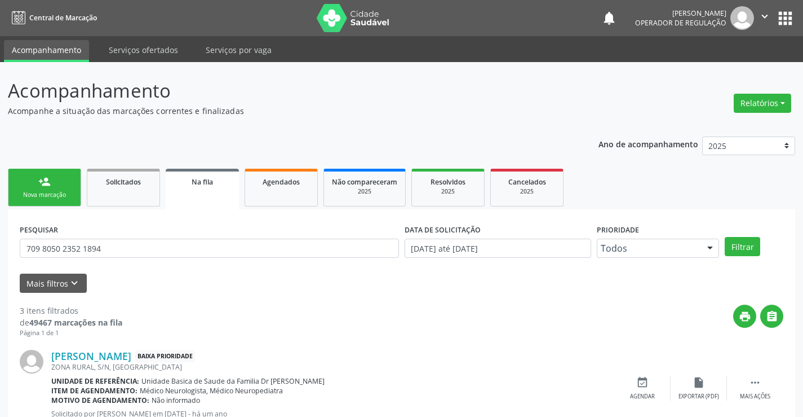
click at [60, 181] on link "person_add Nova marcação" at bounding box center [44, 188] width 73 height 38
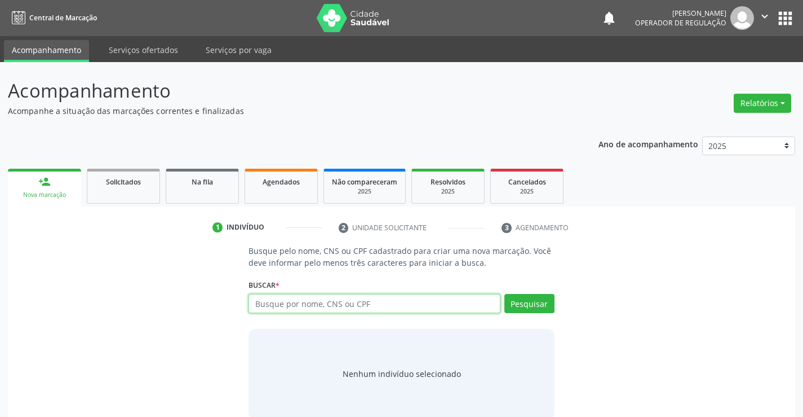
click at [343, 307] on input "text" at bounding box center [374, 303] width 251 height 19
type input "704809593273441"
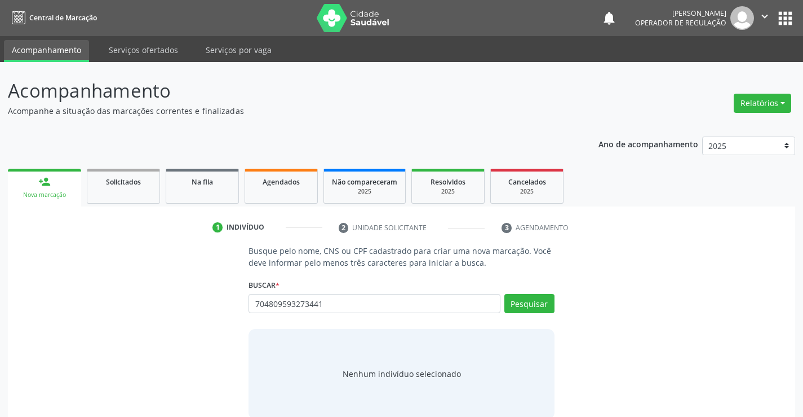
click at [557, 308] on div "Busque pelo nome, CNS ou CPF cadastrado para criar uma nova marcação. Você deve…" at bounding box center [401, 332] width 321 height 174
click at [549, 308] on button "Pesquisar" at bounding box center [529, 303] width 50 height 19
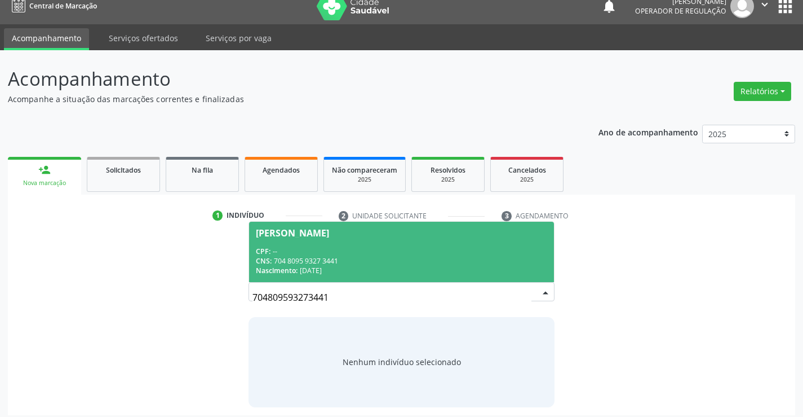
scroll to position [18, 0]
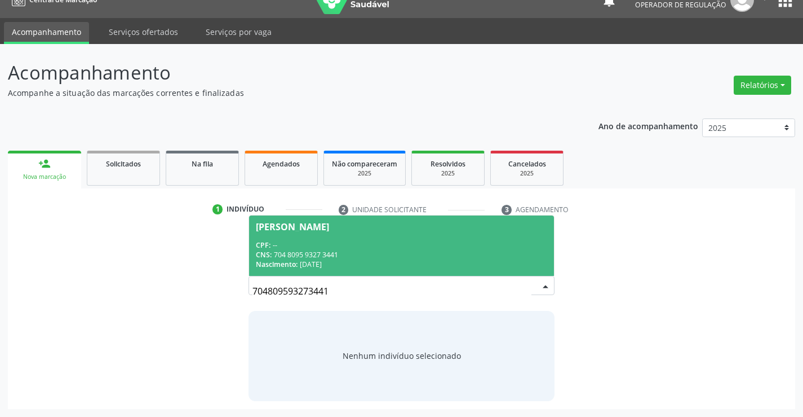
click at [370, 249] on div "CPF: --" at bounding box center [401, 245] width 291 height 10
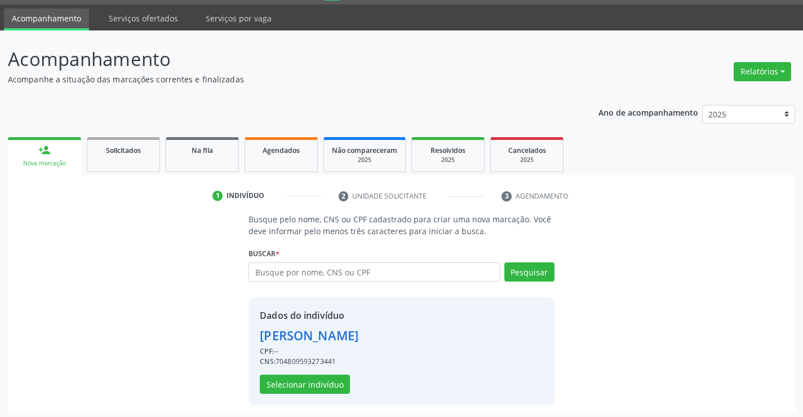
scroll to position [36, 0]
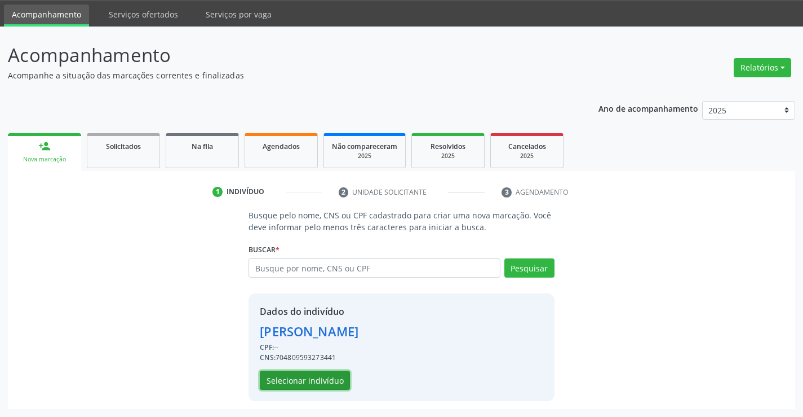
click at [318, 380] on button "Selecionar indivíduo" at bounding box center [305, 379] width 90 height 19
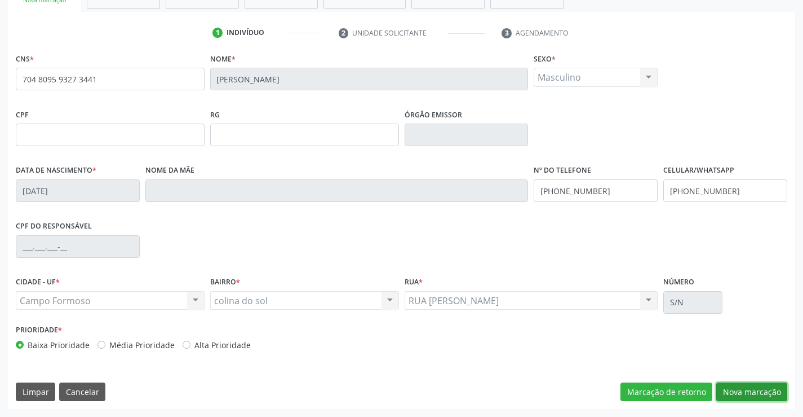
drag, startPoint x: 765, startPoint y: 397, endPoint x: 639, endPoint y: 346, distance: 136.1
click at [765, 396] on button "Nova marcação" at bounding box center [751, 391] width 71 height 19
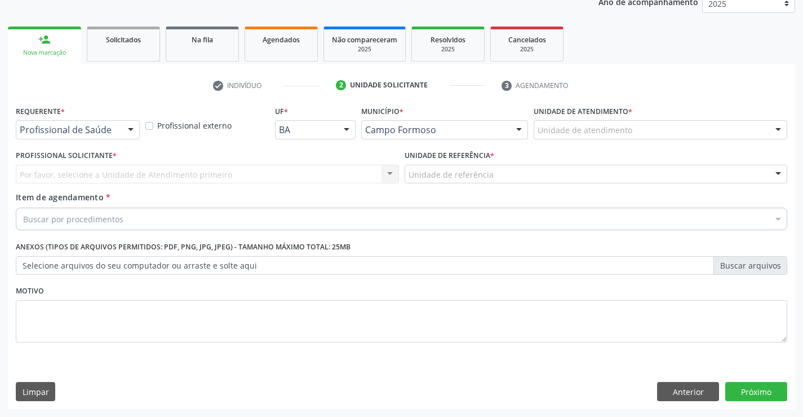
scroll to position [142, 0]
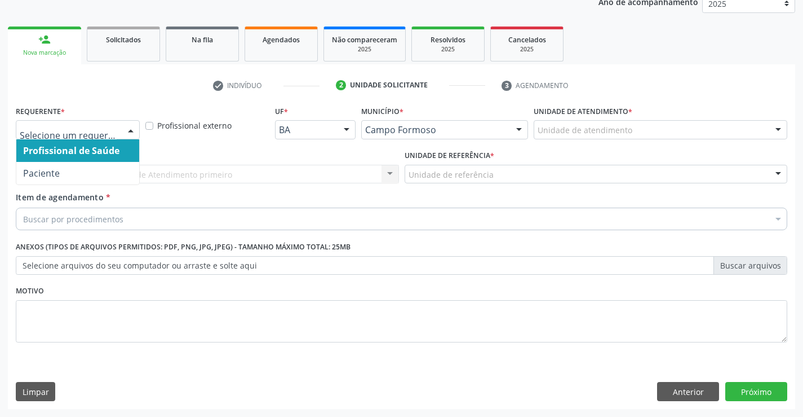
click at [131, 131] on div at bounding box center [130, 130] width 17 height 19
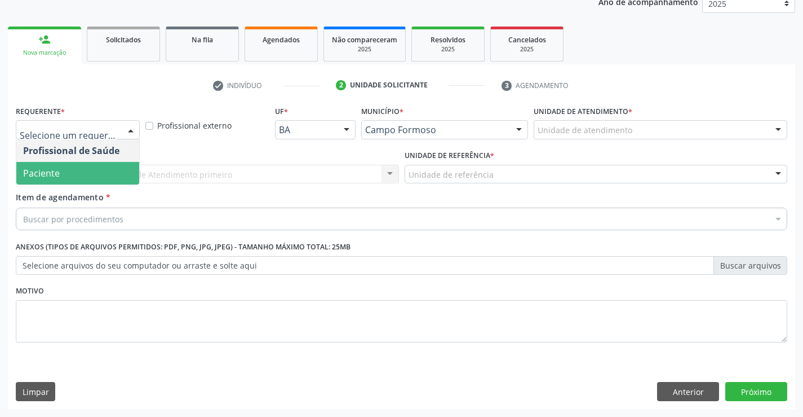
click at [113, 171] on span "Paciente" at bounding box center [77, 173] width 123 height 23
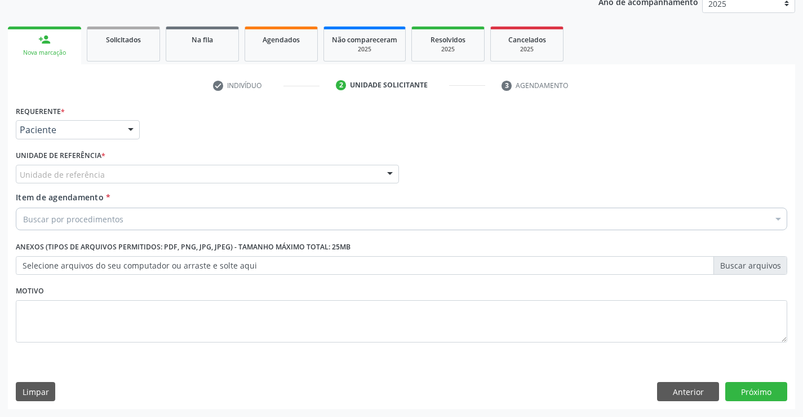
click at [180, 179] on div "Unidade de referência" at bounding box center [207, 174] width 383 height 19
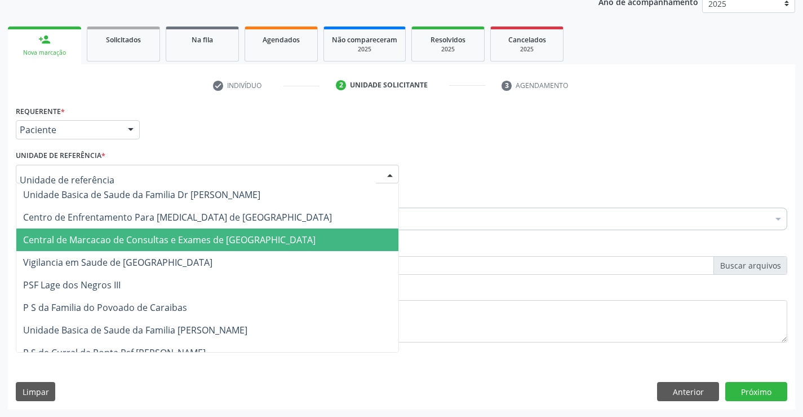
click at [196, 236] on span "Central de Marcacao de Consultas e Exames de [GEOGRAPHIC_DATA]" at bounding box center [169, 239] width 293 height 12
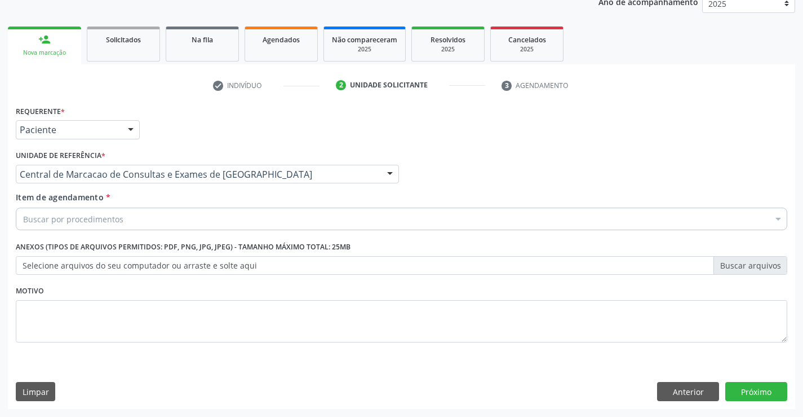
click at [213, 222] on div "Buscar por procedimentos" at bounding box center [402, 218] width 772 height 23
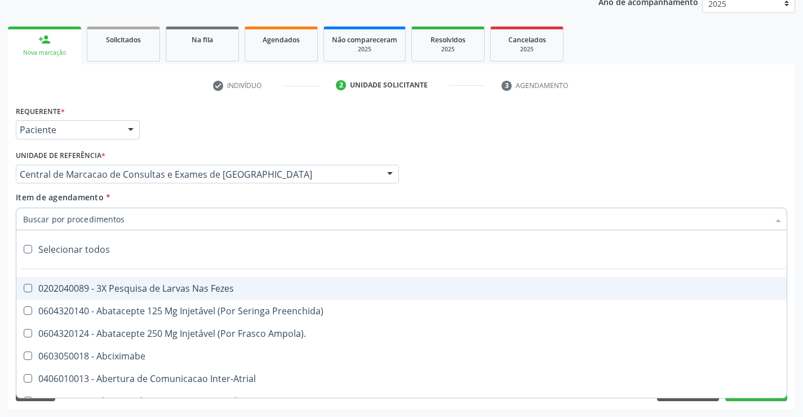
paste input "Ecocardiografia Transtoracica"
type input "Ecocardiografia Transtoracica"
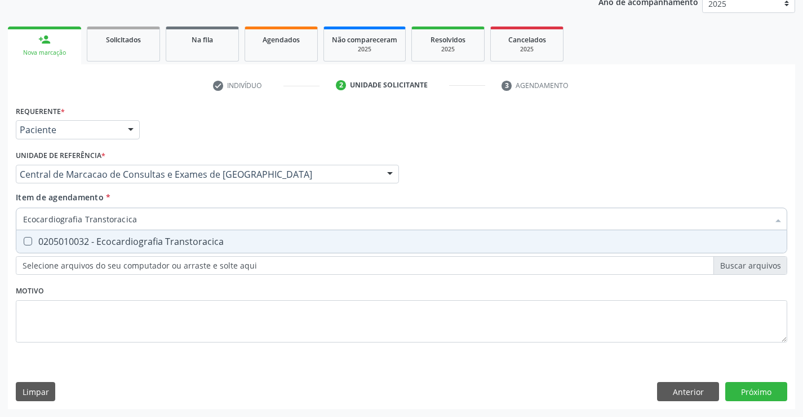
click at [183, 242] on div "0205010032 - Ecocardiografia Transtoracica" at bounding box center [401, 241] width 757 height 9
checkbox Transtoracica "true"
click at [753, 393] on div "Requerente * Paciente Profissional de Saúde Paciente Nenhum resultado encontrad…" at bounding box center [401, 256] width 787 height 306
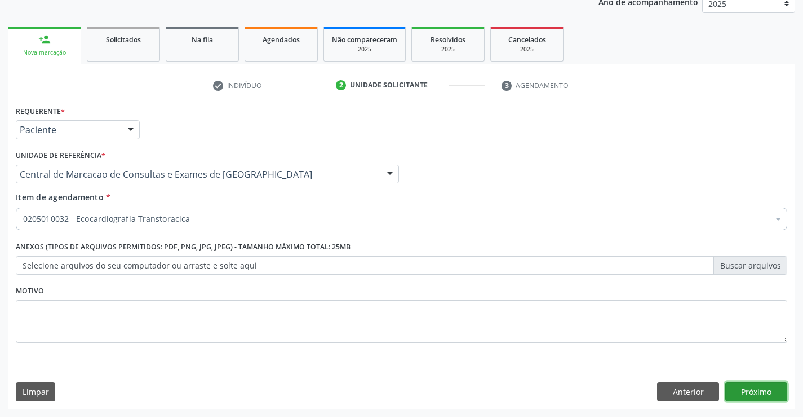
click at [745, 392] on button "Próximo" at bounding box center [756, 391] width 62 height 19
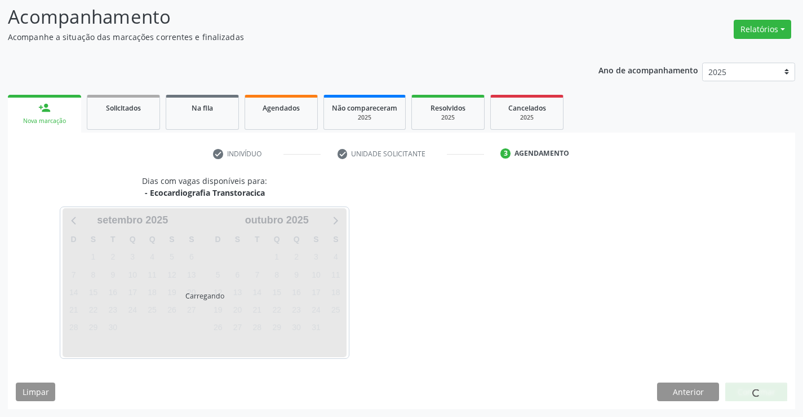
scroll to position [74, 0]
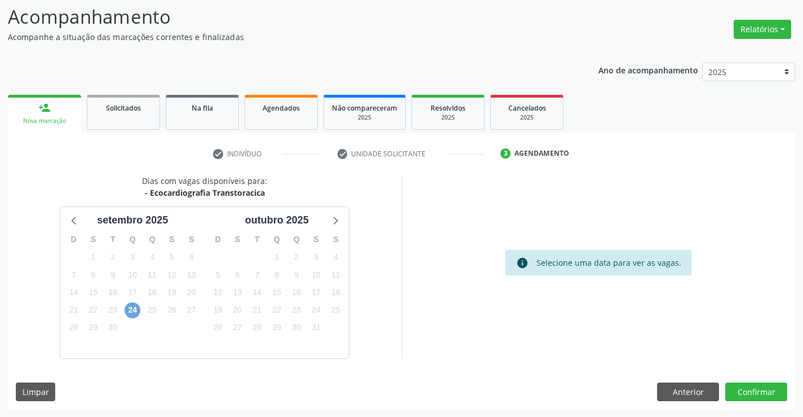
click at [127, 309] on span "24" at bounding box center [133, 310] width 16 height 16
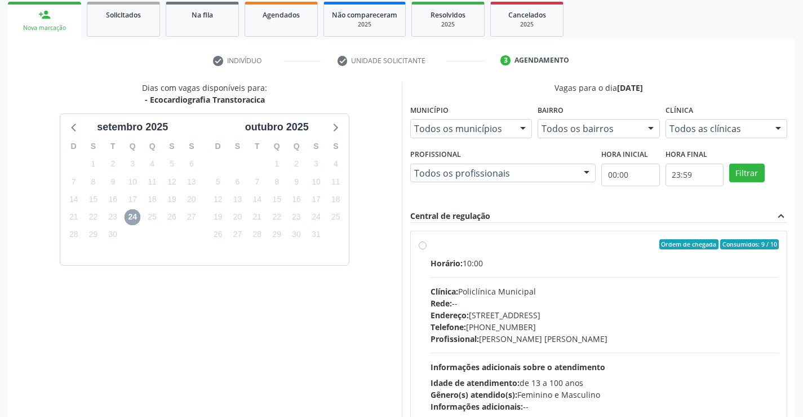
scroll to position [237, 0]
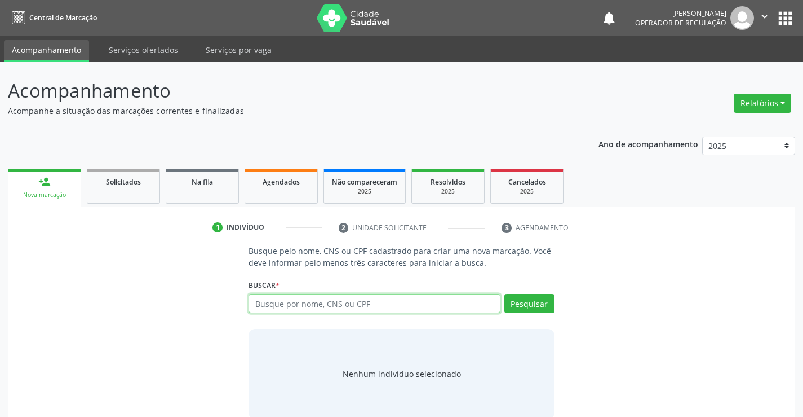
click at [292, 303] on input "text" at bounding box center [374, 303] width 251 height 19
type input "700705951213175"
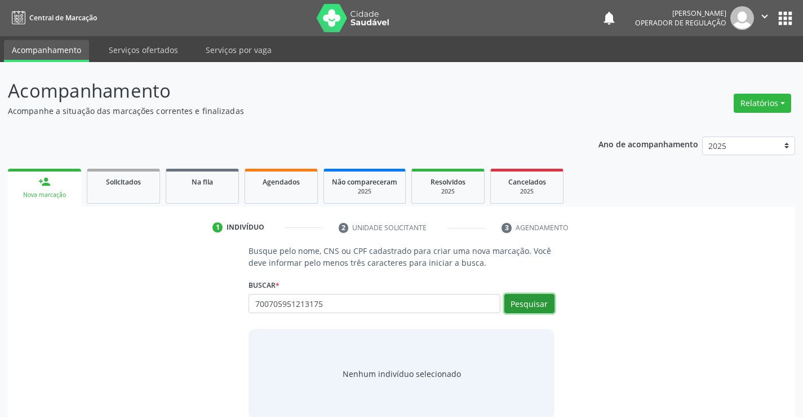
click at [525, 298] on button "Pesquisar" at bounding box center [529, 303] width 50 height 19
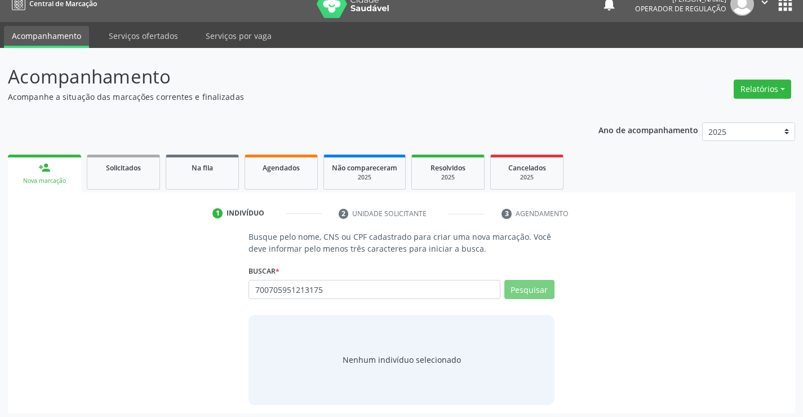
scroll to position [18, 0]
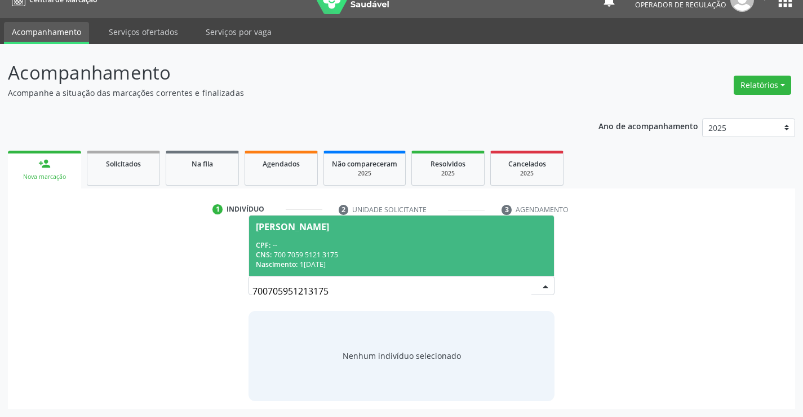
click at [333, 242] on div "CPF: --" at bounding box center [401, 245] width 291 height 10
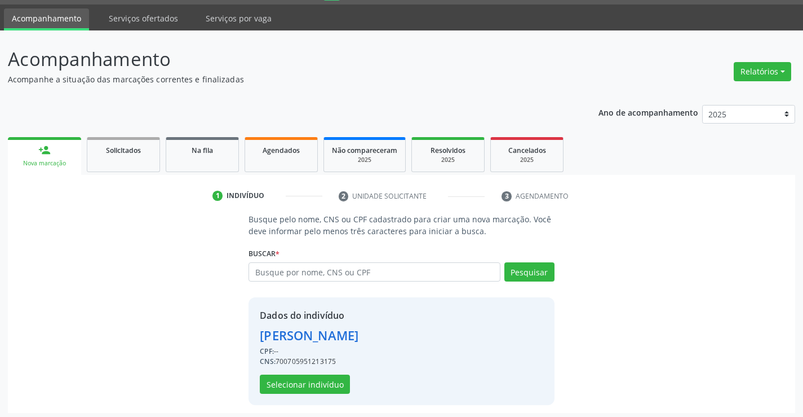
scroll to position [36, 0]
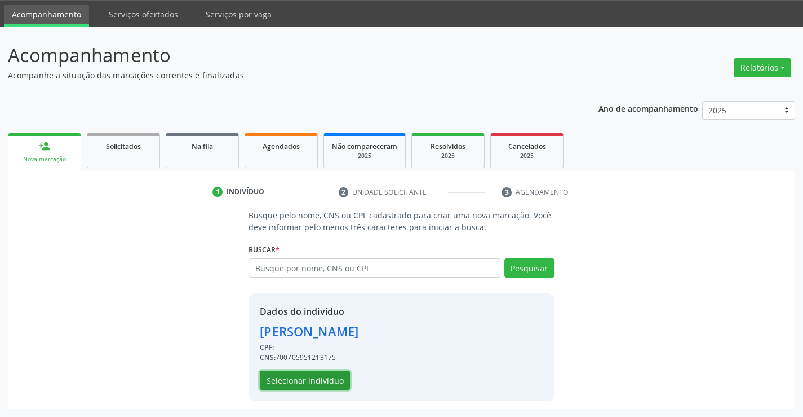
click at [303, 381] on button "Selecionar indivíduo" at bounding box center [305, 379] width 90 height 19
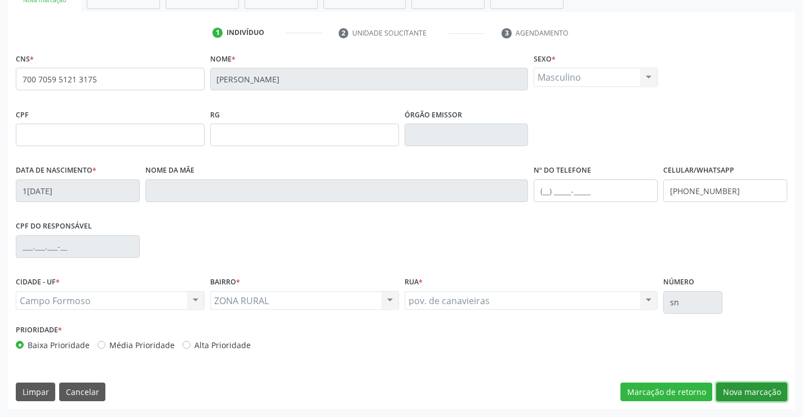
drag, startPoint x: 736, startPoint y: 392, endPoint x: 330, endPoint y: 263, distance: 425.9
click at [732, 392] on button "Nova marcação" at bounding box center [751, 391] width 71 height 19
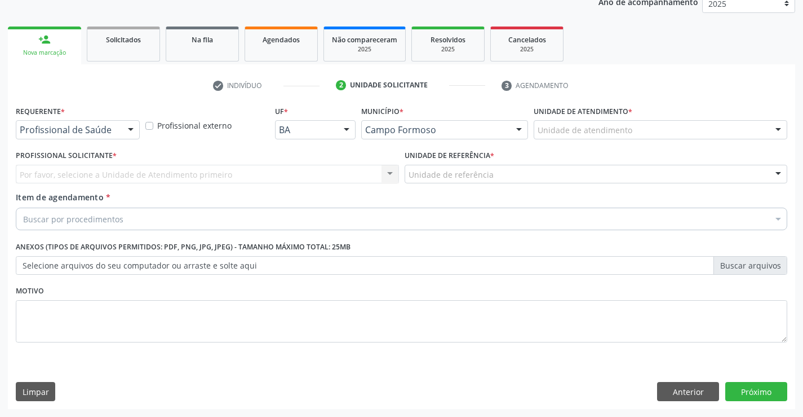
scroll to position [142, 0]
click at [128, 135] on div at bounding box center [130, 130] width 17 height 19
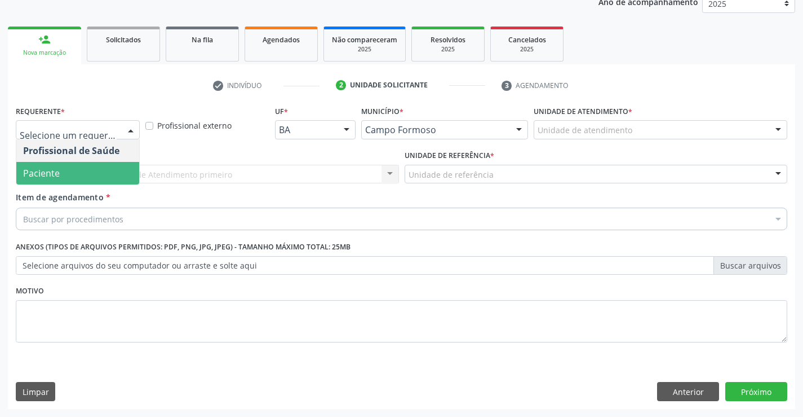
drag, startPoint x: 71, startPoint y: 177, endPoint x: 160, endPoint y: 175, distance: 89.1
click at [72, 176] on span "Paciente" at bounding box center [77, 173] width 123 height 23
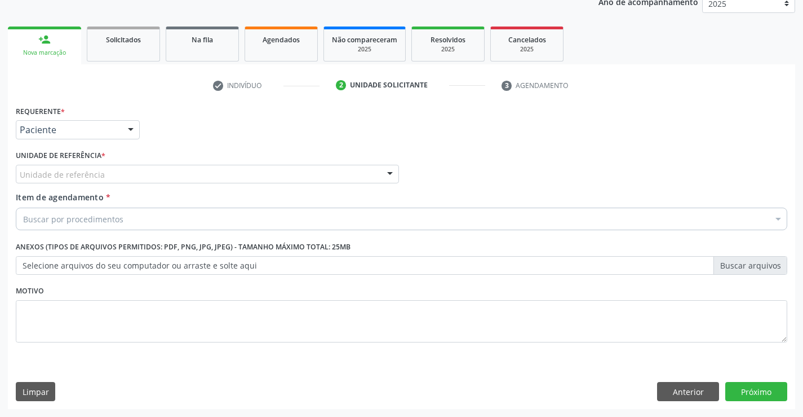
drag, startPoint x: 169, startPoint y: 169, endPoint x: 174, endPoint y: 219, distance: 50.4
click at [167, 174] on div "Unidade de referência" at bounding box center [207, 174] width 383 height 19
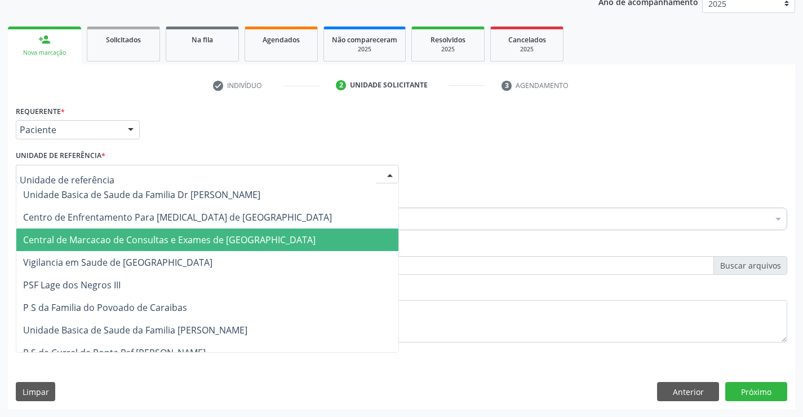
click at [175, 237] on span "Central de Marcacao de Consultas e Exames de [GEOGRAPHIC_DATA]" at bounding box center [169, 239] width 293 height 12
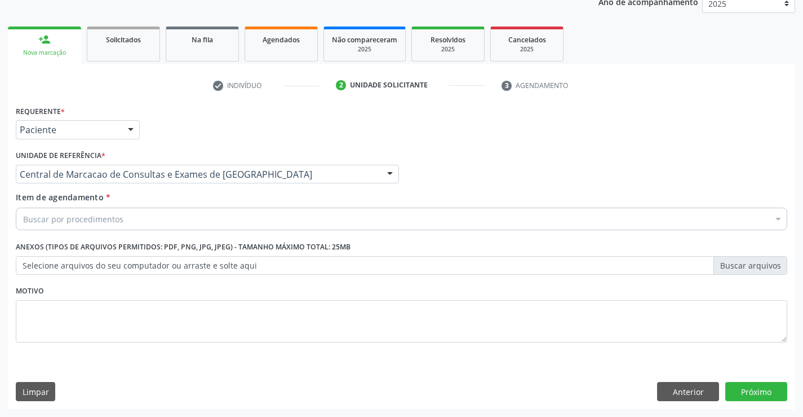
click at [196, 216] on div "Buscar por procedimentos" at bounding box center [402, 218] width 772 height 23
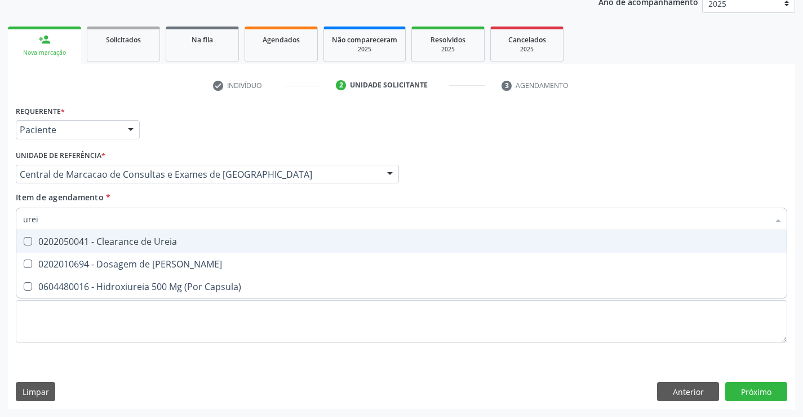
type input "ureia"
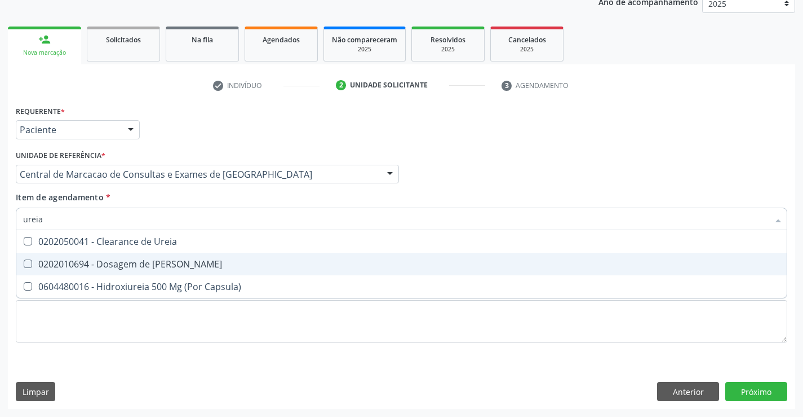
click at [153, 256] on span "0202010694 - Dosagem de [PERSON_NAME]" at bounding box center [401, 264] width 771 height 23
checkbox Ureia "true"
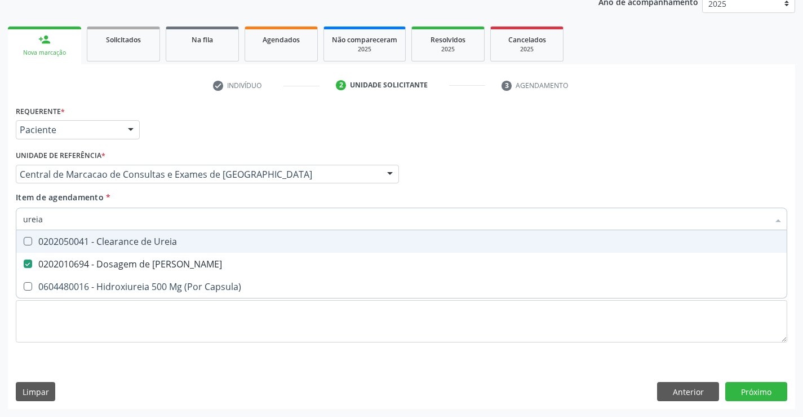
click at [154, 220] on input "ureia" at bounding box center [396, 218] width 746 height 23
type input "c"
checkbox Ureia "false"
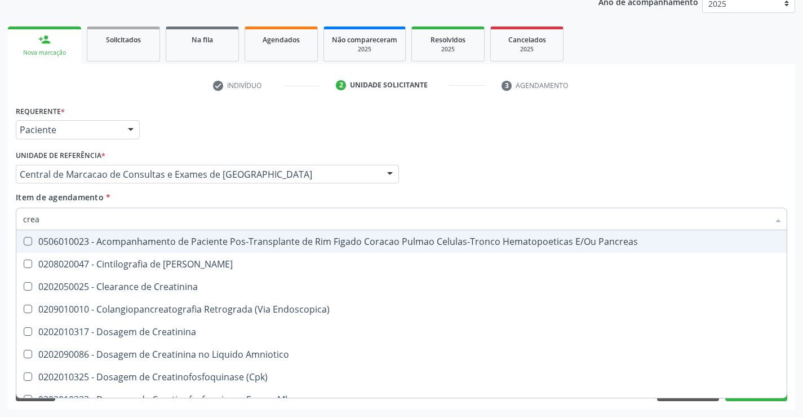
type input "creat"
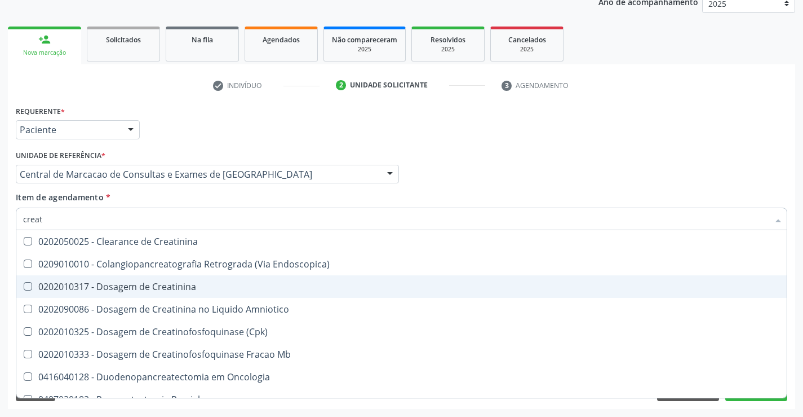
click at [156, 282] on div "0202010317 - Dosagem de Creatinina" at bounding box center [401, 286] width 757 height 9
checkbox Creatinina "true"
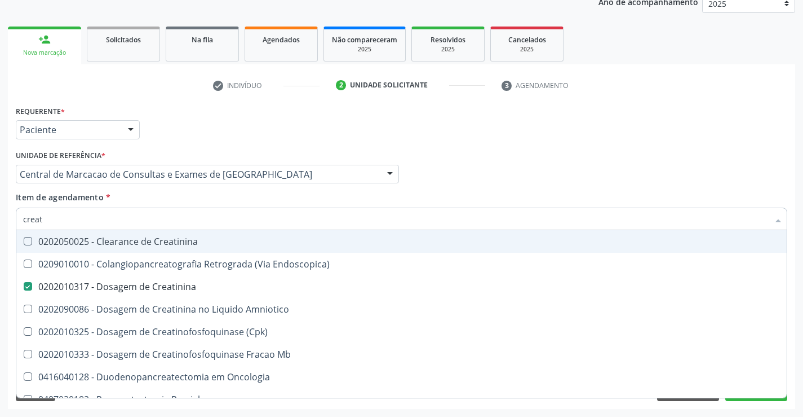
click at [131, 216] on input "creat" at bounding box center [396, 218] width 746 height 23
type input "t"
checkbox Creatinina "false"
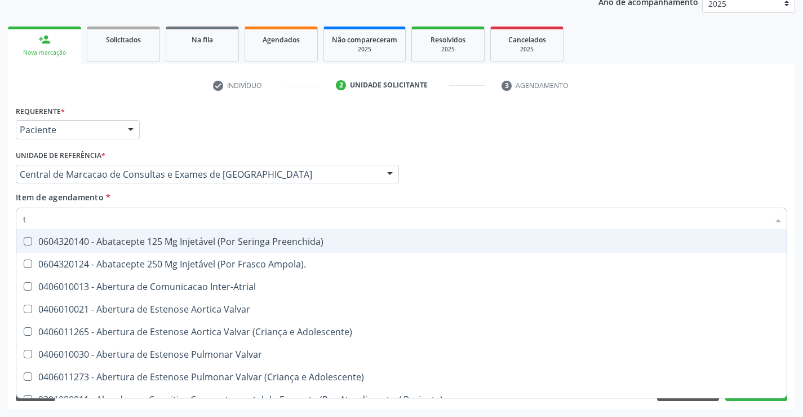
type input "tg"
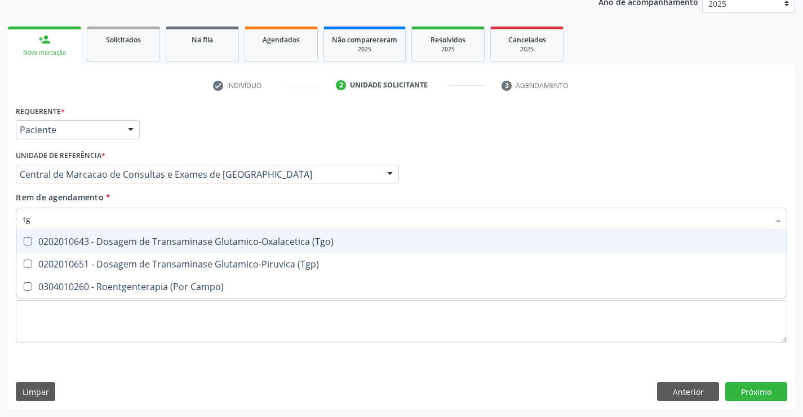
click at [121, 244] on div "0202010643 - Dosagem de Transaminase Glutamico-Oxalacetica (Tgo)" at bounding box center [401, 241] width 757 height 9
checkbox \(Tgo\) "true"
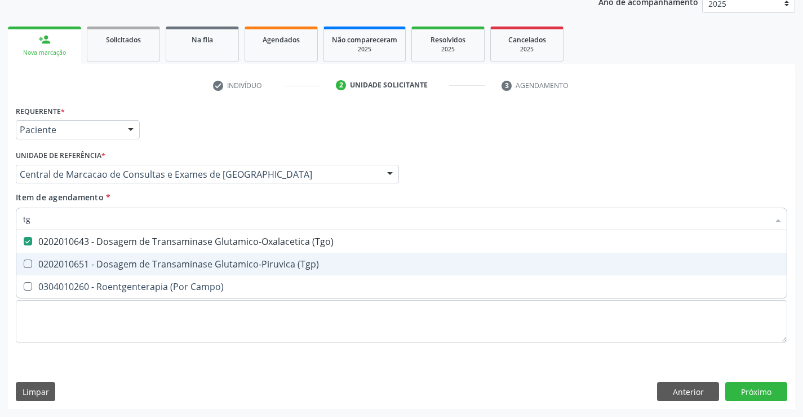
click at [120, 270] on span "0202010651 - Dosagem de Transaminase Glutamico-Piruvica (Tgp)" at bounding box center [401, 264] width 771 height 23
checkbox \(Tgp\) "true"
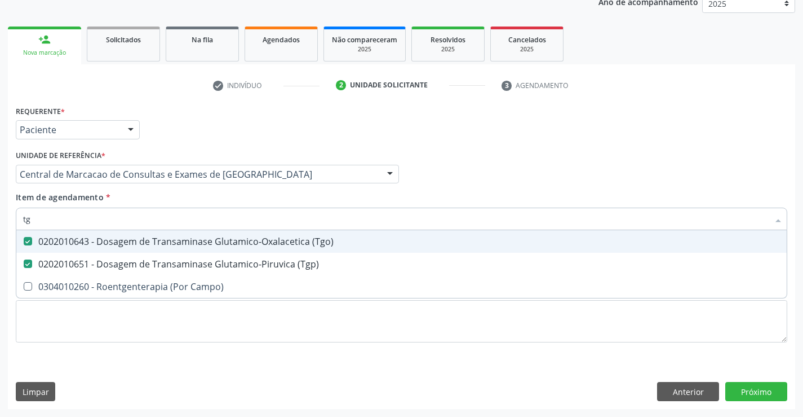
click at [122, 224] on input "tg" at bounding box center [396, 218] width 746 height 23
type input "h"
checkbox \(Tgo\) "false"
checkbox \(Tgp\) "false"
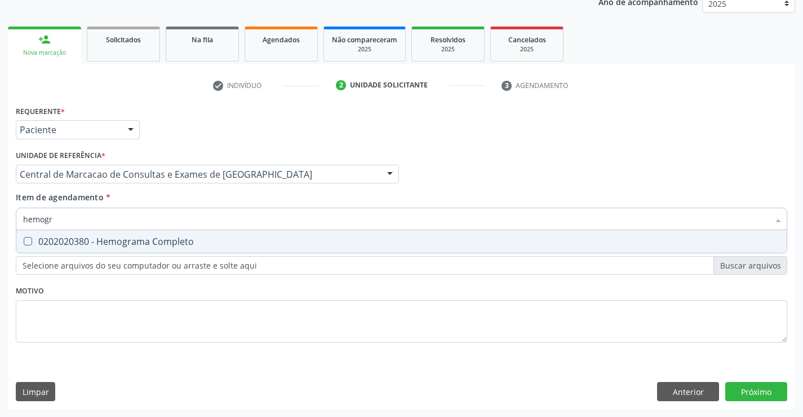
type input "hemogra"
click at [110, 244] on div "0202020380 - Hemograma Completo" at bounding box center [401, 241] width 757 height 9
checkbox Completo "true"
click at [106, 214] on input "hemogra" at bounding box center [396, 218] width 746 height 23
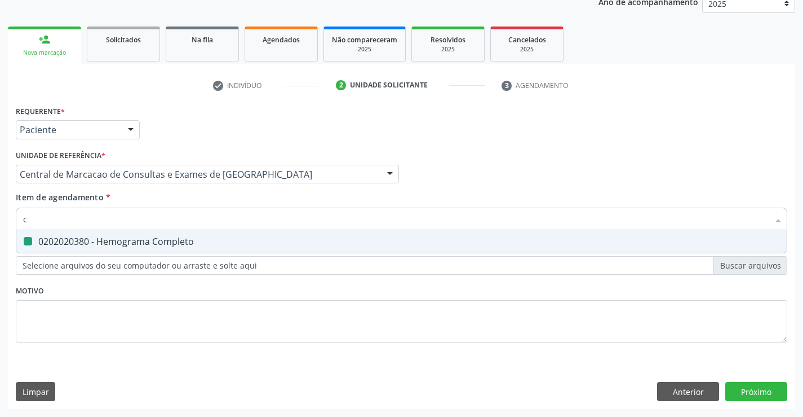
type input "co"
checkbox Completo "false"
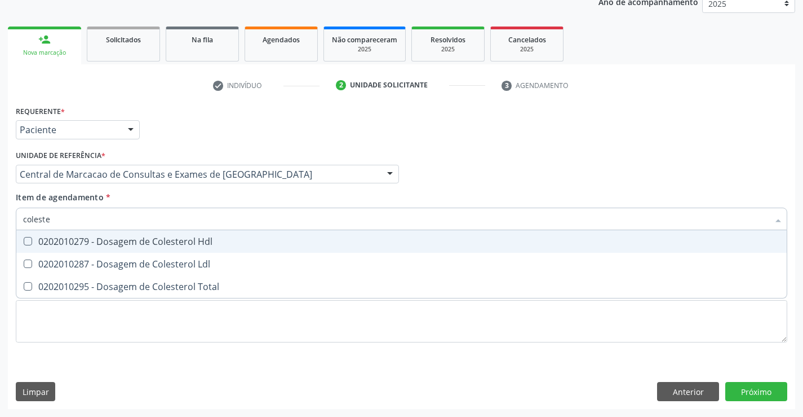
type input "colester"
click at [61, 238] on div "0202010279 - Dosagem de Colesterol Hdl" at bounding box center [401, 241] width 757 height 9
checkbox Hdl "true"
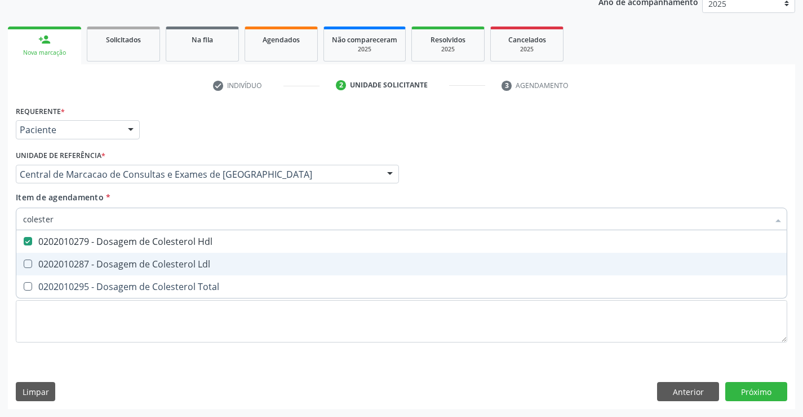
click at [62, 257] on span "0202010287 - Dosagem de Colesterol Ldl" at bounding box center [401, 264] width 771 height 23
checkbox Ldl "true"
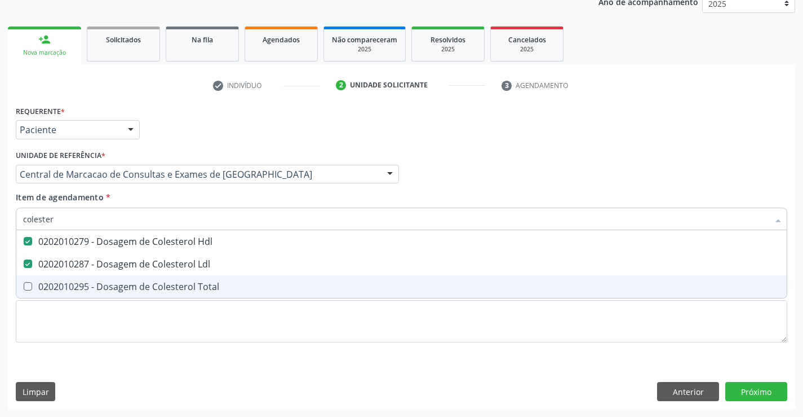
click at [64, 282] on div "0202010295 - Dosagem de Colesterol Total" at bounding box center [401, 286] width 757 height 9
checkbox Total "true"
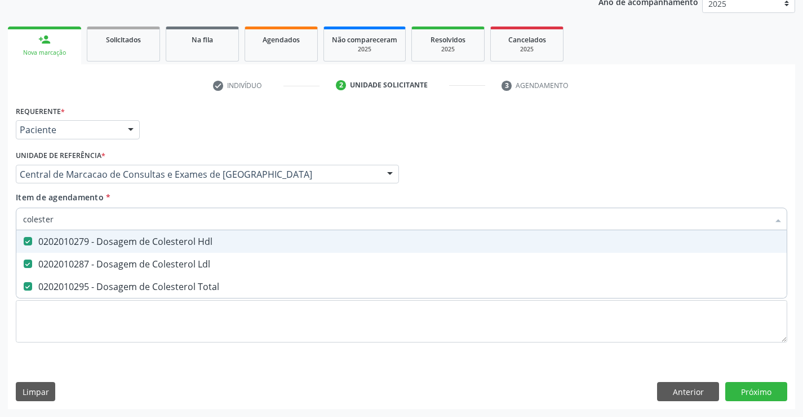
click at [71, 219] on input "colester" at bounding box center [396, 218] width 746 height 23
type input "t"
checkbox Hdl "false"
checkbox Ldl "false"
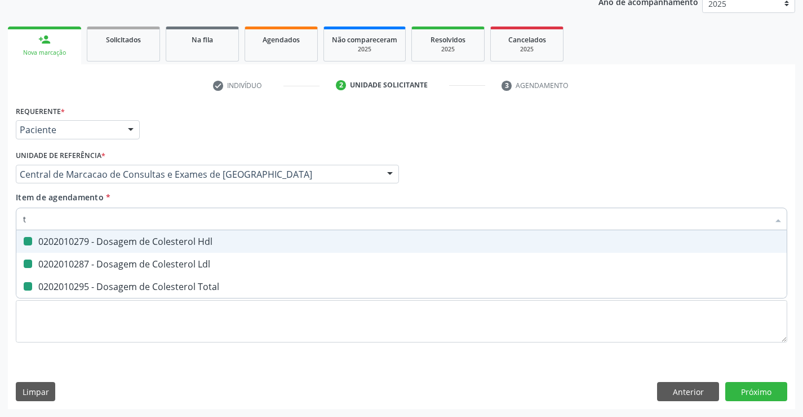
checkbox Total "false"
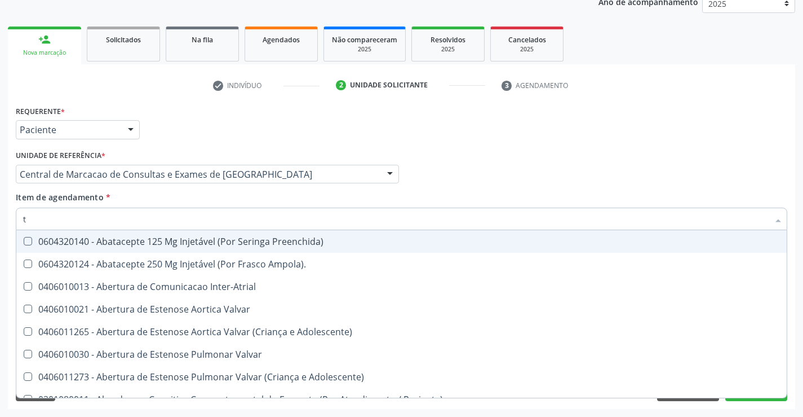
type input "tr"
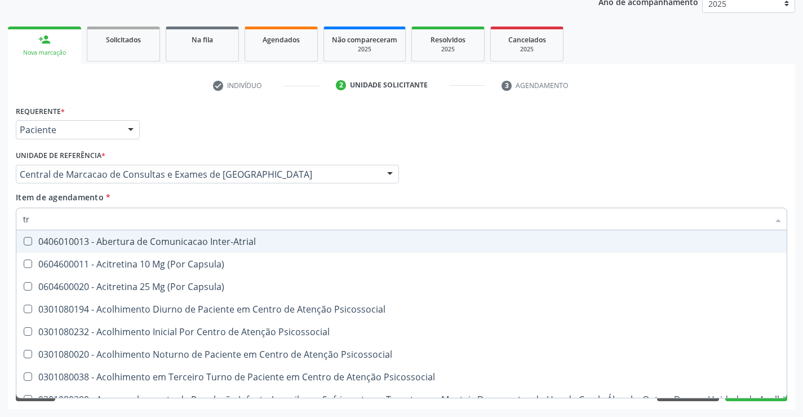
checkbox \(Tgo\) "true"
checkbox \(Tgp\) "true"
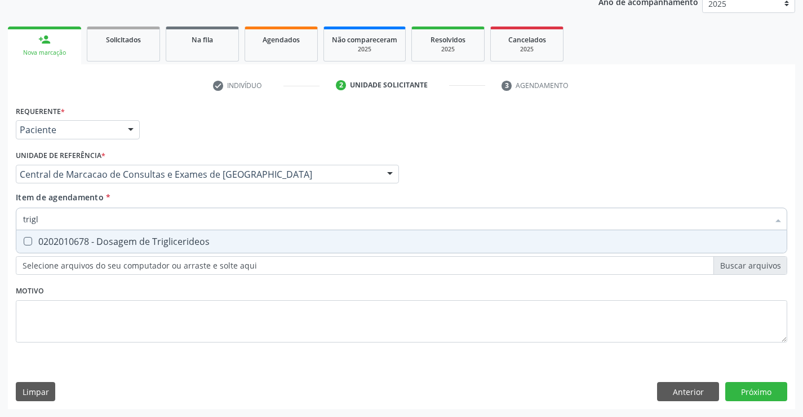
type input "trigli"
click at [70, 241] on div "0202010678 - Dosagem de Triglicerideos" at bounding box center [401, 241] width 757 height 9
checkbox Triglicerideos "true"
click at [75, 215] on input "trigli" at bounding box center [396, 218] width 746 height 23
click at [74, 215] on input "trigli" at bounding box center [396, 218] width 746 height 23
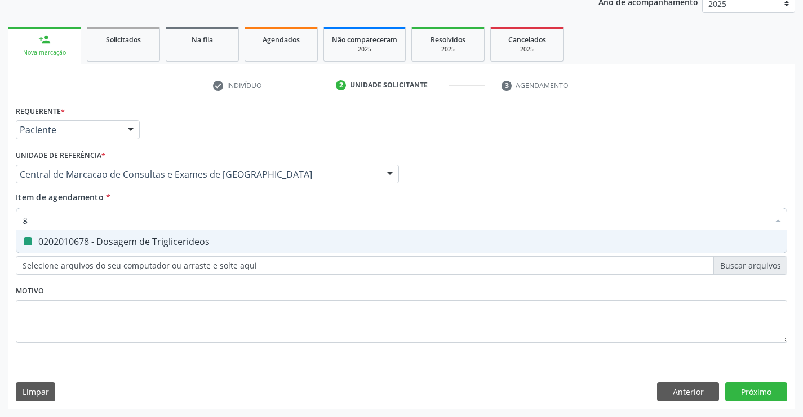
type input "gl"
checkbox Triglicerideos "false"
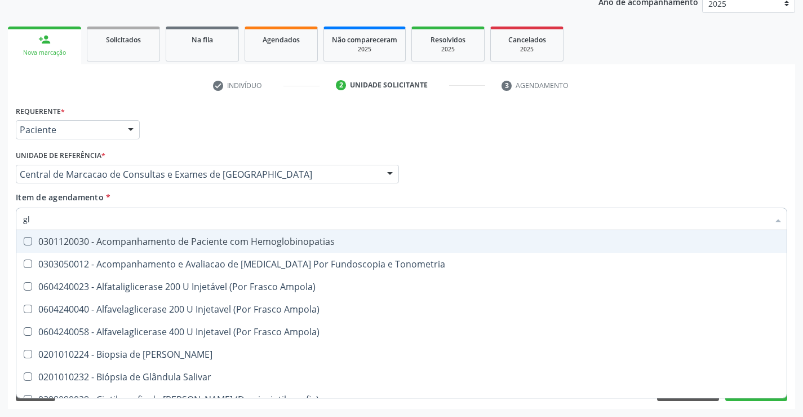
type input "gli"
checkbox Dosagens\) "true"
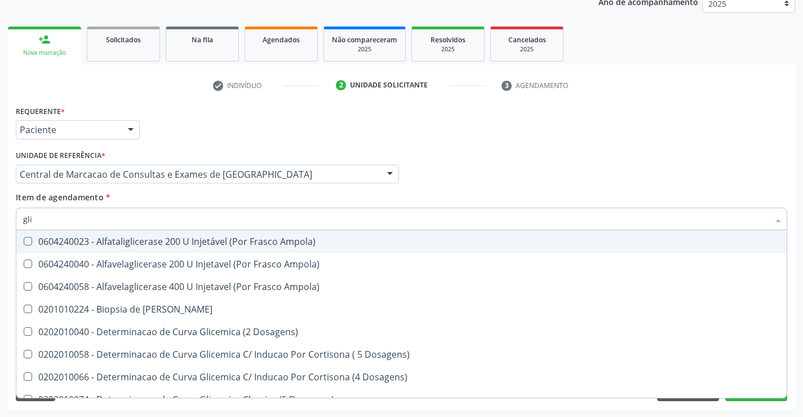
type input "glic"
checkbox Glicosilada "true"
checkbox Triglicerideos "false"
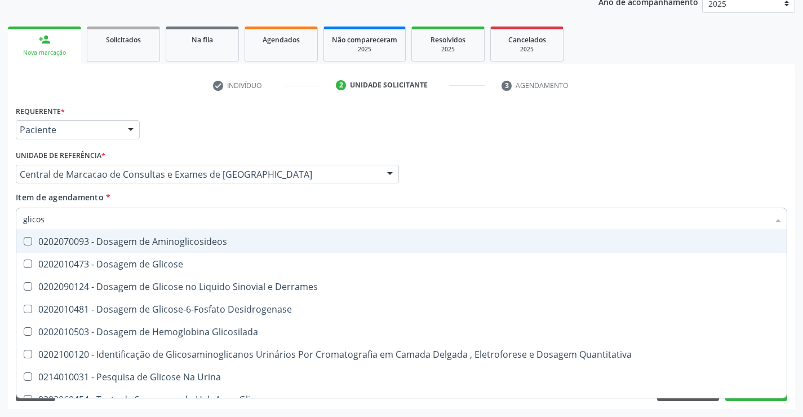
type input "glicose"
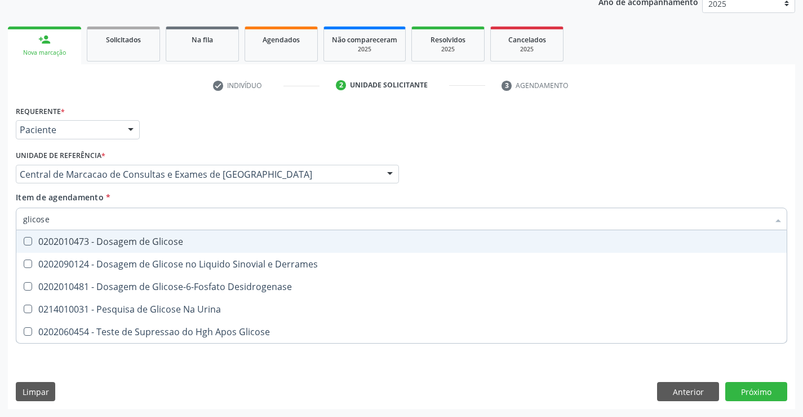
click at [79, 237] on div "0202010473 - Dosagem de Glicose" at bounding box center [401, 241] width 757 height 9
checkbox Glicose "true"
click at [77, 213] on input "glicose" at bounding box center [396, 218] width 746 height 23
type input "f"
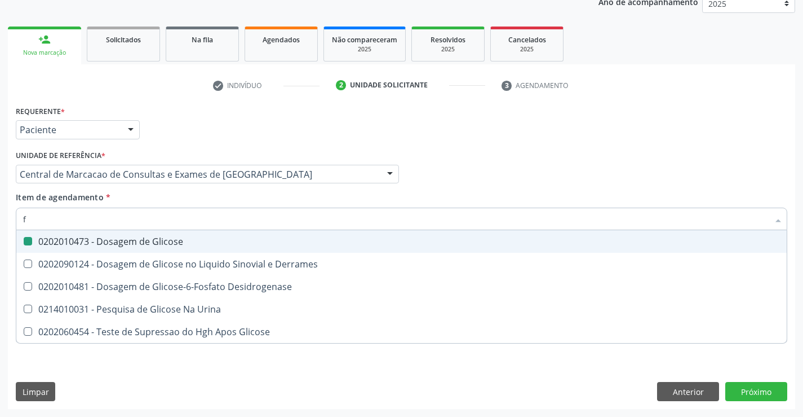
checkbox Glicose "false"
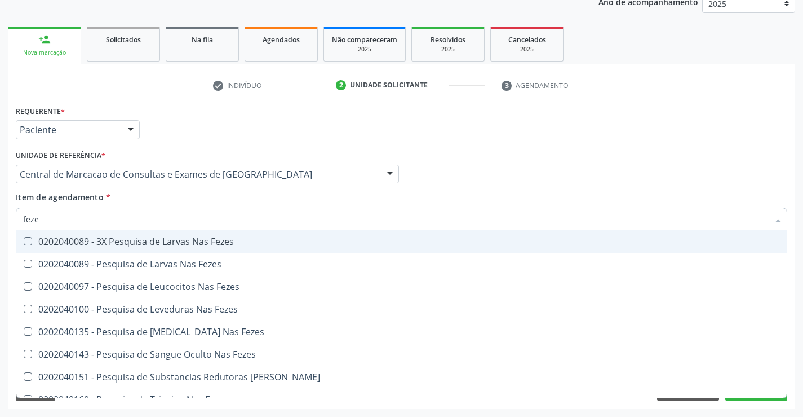
type input "fezes"
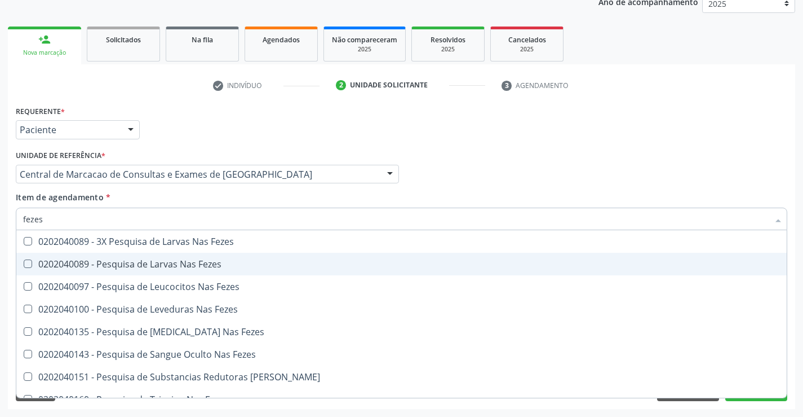
click at [89, 261] on div "0202040089 - Pesquisa de Larvas Nas Fezes" at bounding box center [401, 263] width 757 height 9
checkbox Fezes "true"
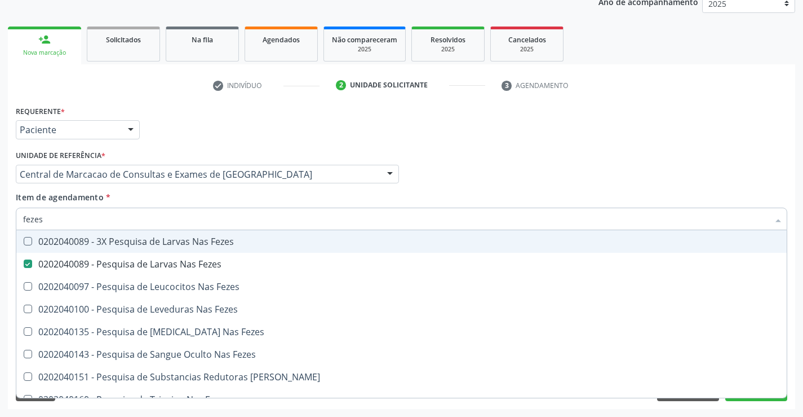
click at [78, 218] on input "fezes" at bounding box center [396, 218] width 746 height 23
type input "ur"
checkbox Fezes "false"
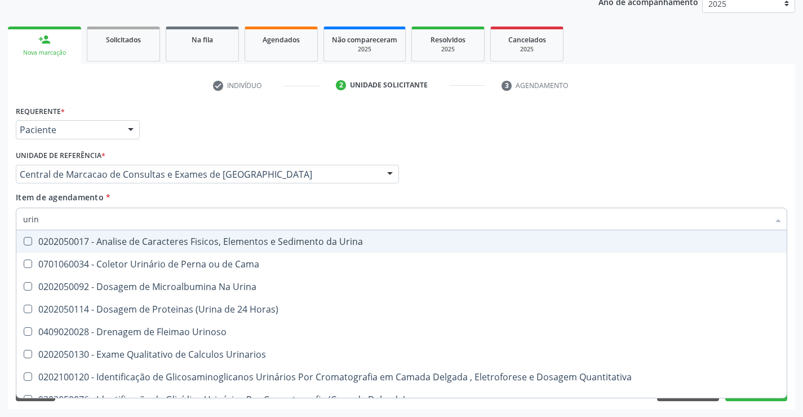
type input "urina"
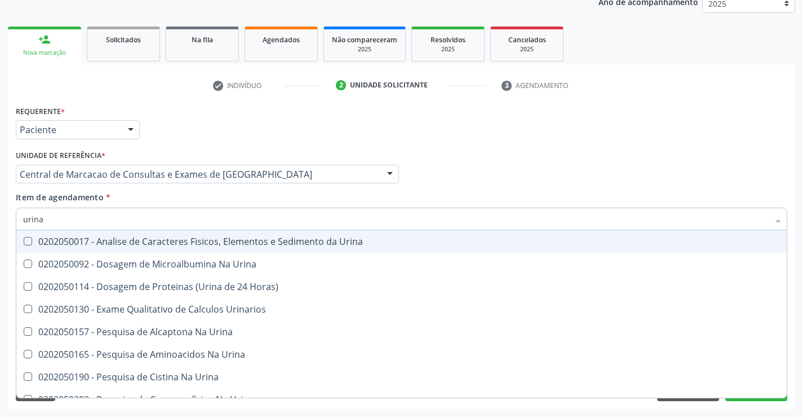
click at [108, 234] on span "0202050017 - Analise de Caracteres Fisicos, Elementos e Sedimento da Urina" at bounding box center [401, 241] width 771 height 23
checkbox Urina "true"
click at [535, 174] on div "Profissional Solicitante Por favor, selecione a Unidade de Atendimento primeiro…" at bounding box center [401, 169] width 777 height 44
checkbox Urina "true"
checkbox Horas\) "true"
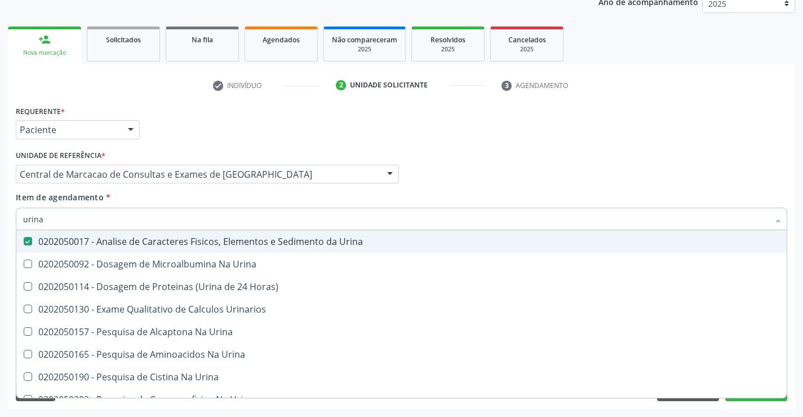
checkbox Urinarios "true"
checkbox Urina "true"
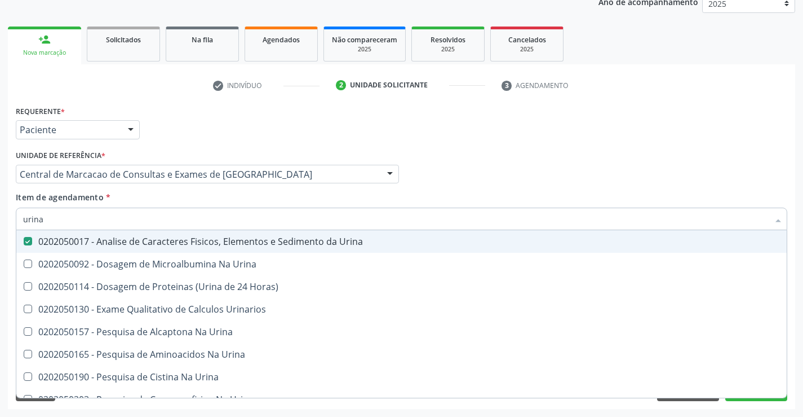
checkbox Urina "true"
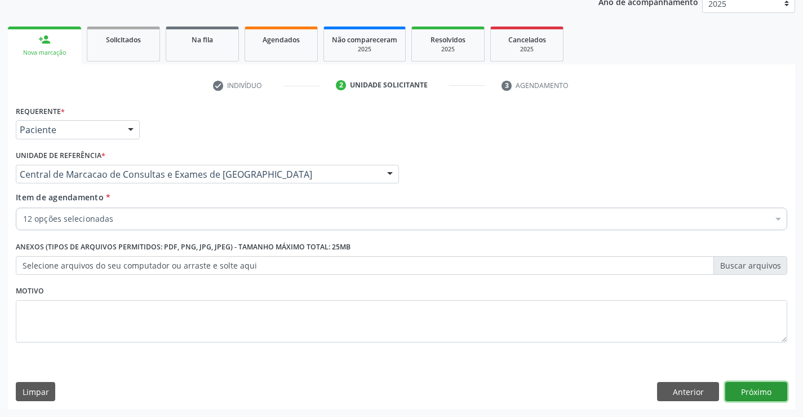
click at [761, 392] on button "Próximo" at bounding box center [756, 391] width 62 height 19
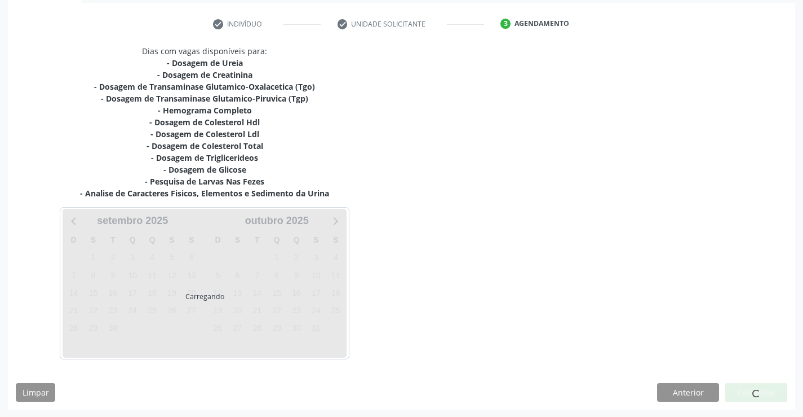
scroll to position [204, 0]
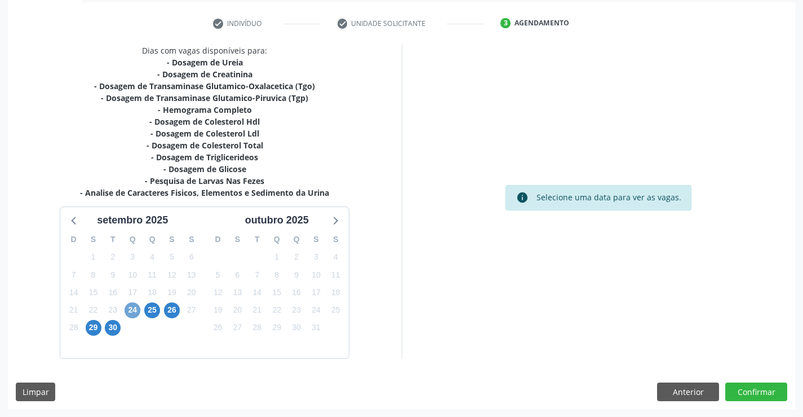
click at [131, 312] on span "24" at bounding box center [133, 310] width 16 height 16
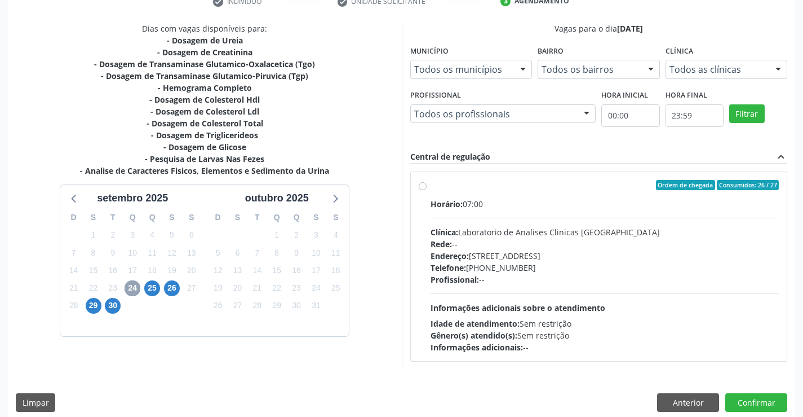
scroll to position [237, 0]
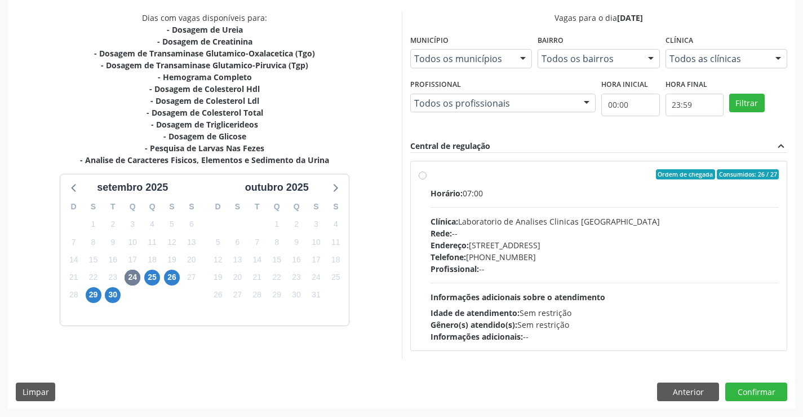
click at [510, 233] on div "Rede: --" at bounding box center [605, 233] width 349 height 12
click at [427, 179] on input "Ordem de chegada Consumidos: 26 / 27 Horário: 07:00 Clínica: Laboratorio de Ana…" at bounding box center [423, 174] width 8 height 10
radio input "true"
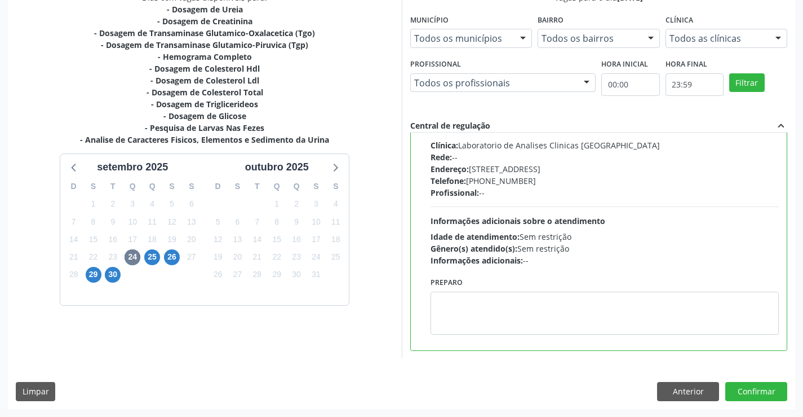
scroll to position [0, 0]
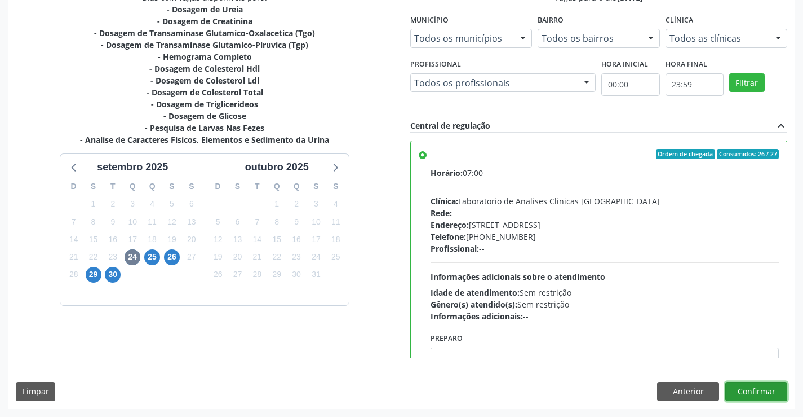
click at [768, 392] on button "Confirmar" at bounding box center [756, 391] width 62 height 19
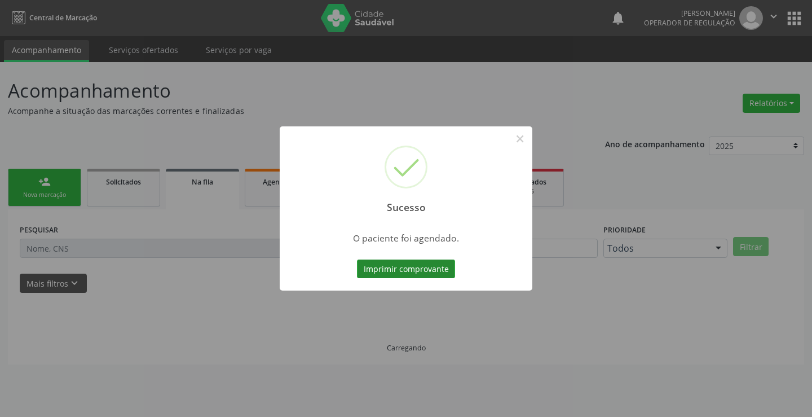
click at [412, 267] on button "Imprimir comprovante" at bounding box center [406, 268] width 98 height 19
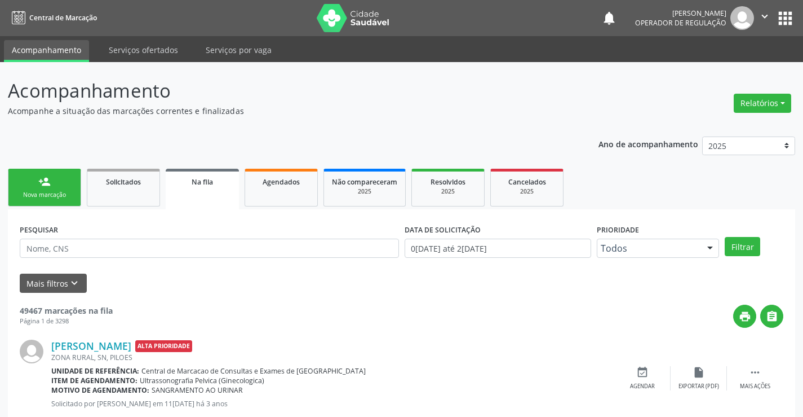
click at [60, 180] on link "person_add Nova marcação" at bounding box center [44, 188] width 73 height 38
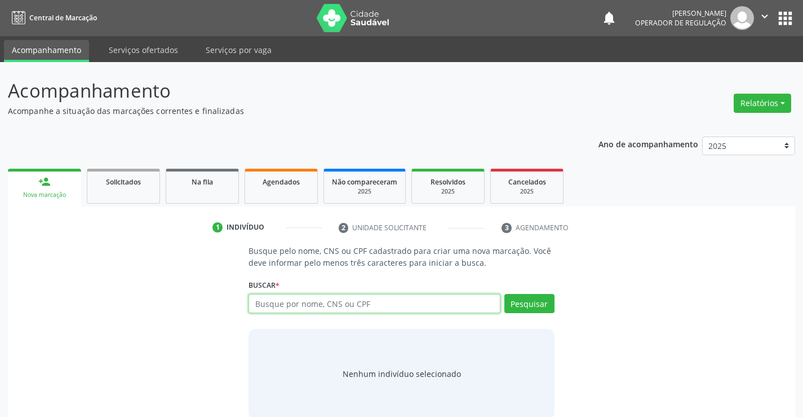
click at [314, 311] on input "text" at bounding box center [374, 303] width 251 height 19
paste input "700 7059 5121 3175"
type input "700 7059 5121 3175"
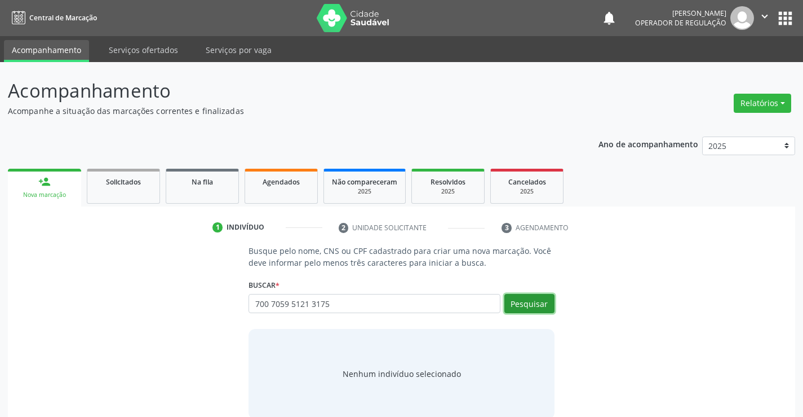
click at [521, 299] on button "Pesquisar" at bounding box center [529, 303] width 50 height 19
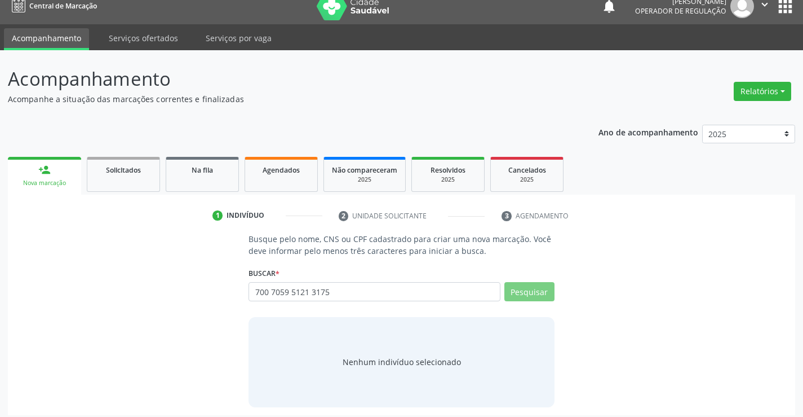
scroll to position [18, 0]
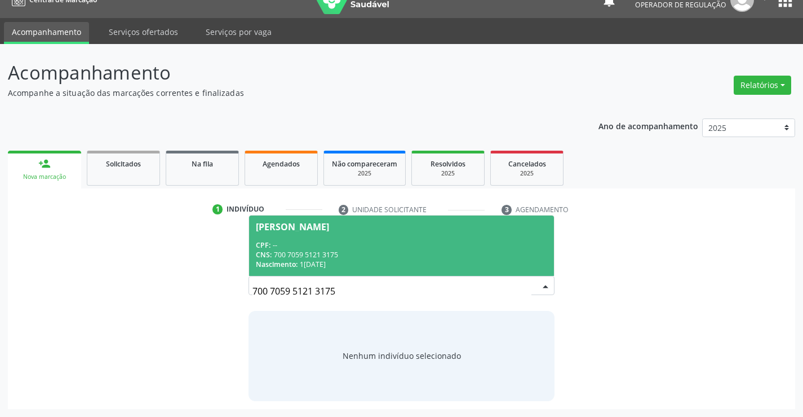
click at [327, 244] on div "CPF: --" at bounding box center [401, 245] width 291 height 10
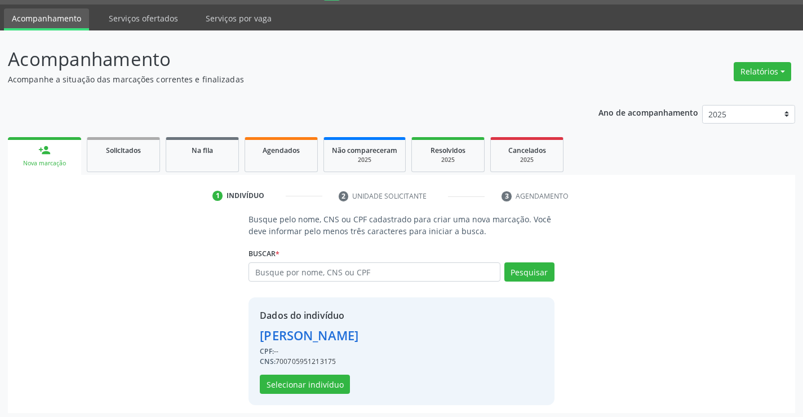
scroll to position [36, 0]
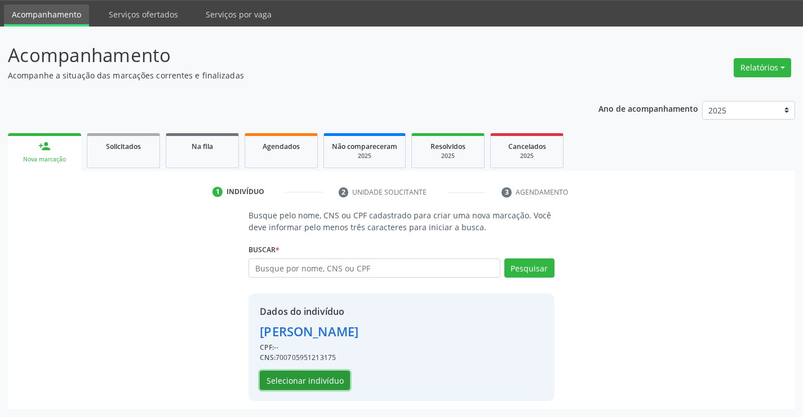
click at [315, 380] on button "Selecionar indivíduo" at bounding box center [305, 379] width 90 height 19
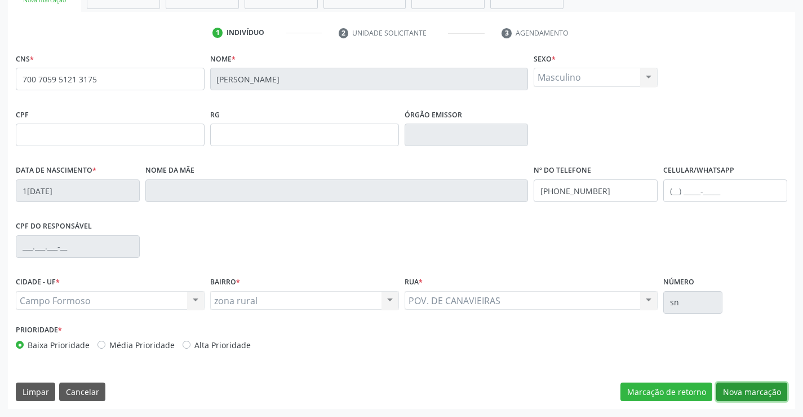
click at [726, 384] on button "Nova marcação" at bounding box center [751, 391] width 71 height 19
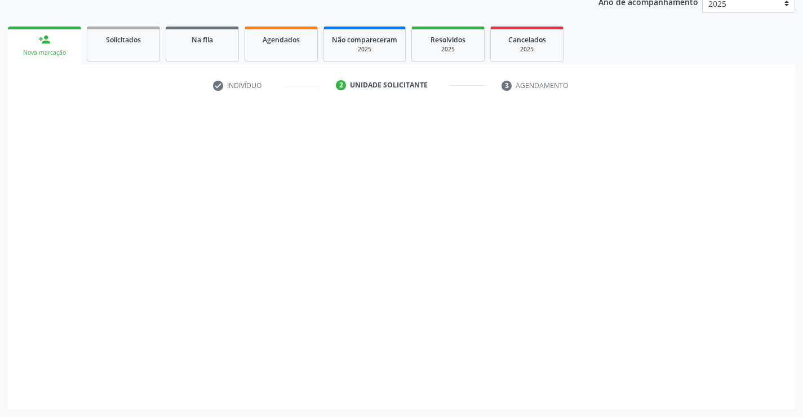
scroll to position [142, 0]
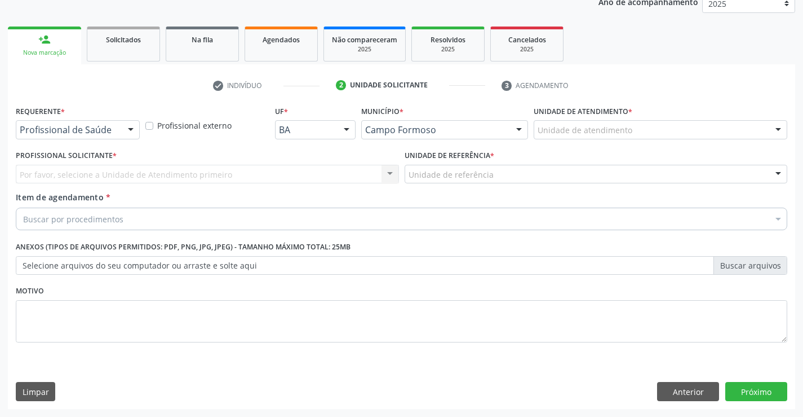
click at [119, 130] on div "Profissional de Saúde Profissional de Saúde Paciente Nenhum resultado encontrad…" at bounding box center [78, 129] width 124 height 19
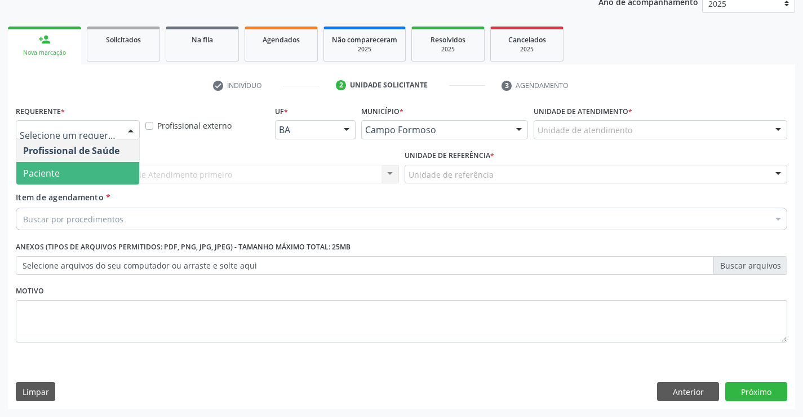
click at [104, 179] on span "Paciente" at bounding box center [77, 173] width 123 height 23
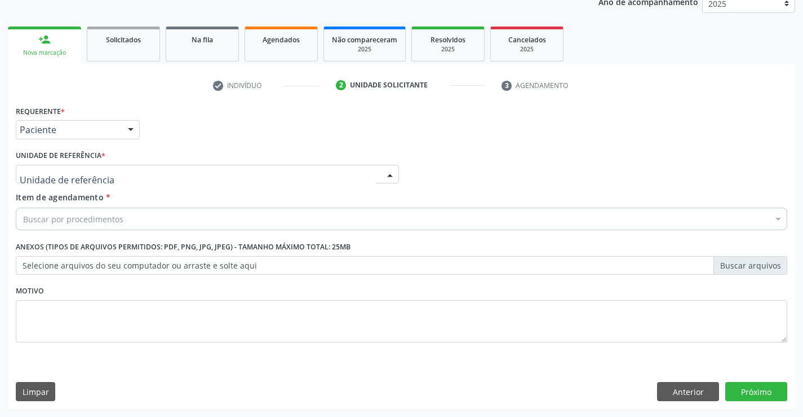
click at [190, 175] on div at bounding box center [207, 174] width 383 height 19
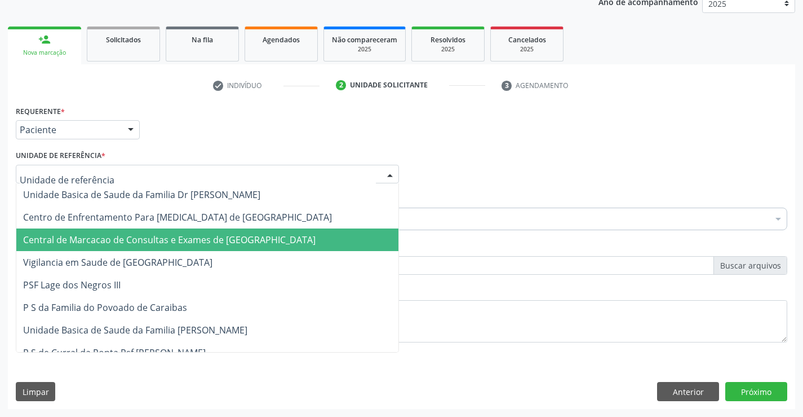
click at [205, 231] on span "Central de Marcacao de Consultas e Exames de [GEOGRAPHIC_DATA]" at bounding box center [207, 239] width 382 height 23
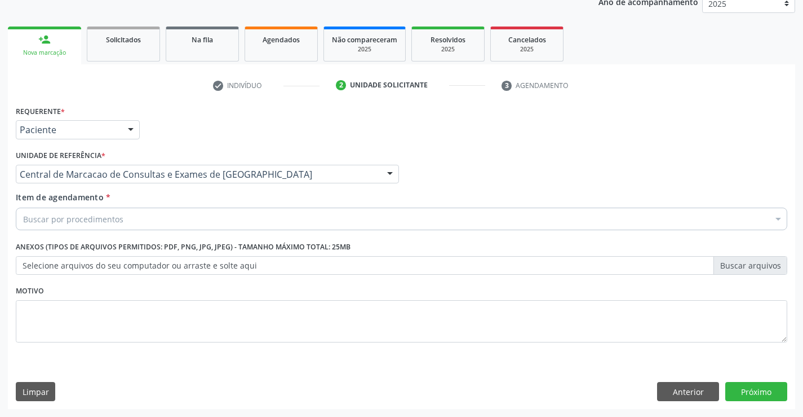
click at [216, 216] on div "Buscar por procedimentos" at bounding box center [402, 218] width 772 height 23
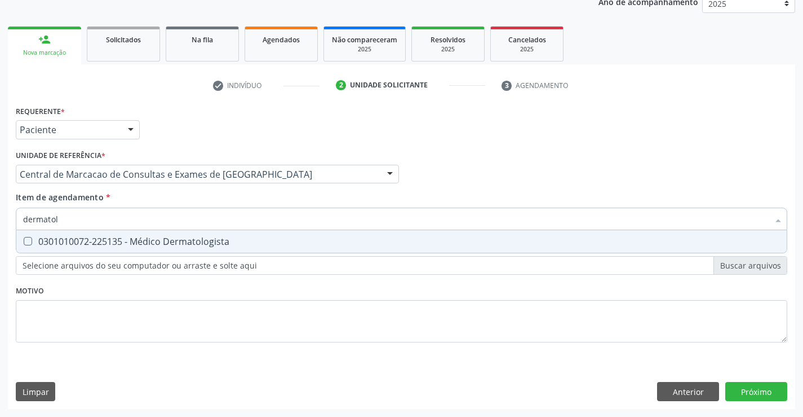
type input "dermatolo"
click at [165, 241] on div "0301010072-225135 - Médico Dermatologista" at bounding box center [401, 241] width 757 height 9
checkbox Dermatologista "true"
click at [735, 384] on div "Requerente * Paciente Profissional de Saúde Paciente Nenhum resultado encontrad…" at bounding box center [401, 256] width 787 height 306
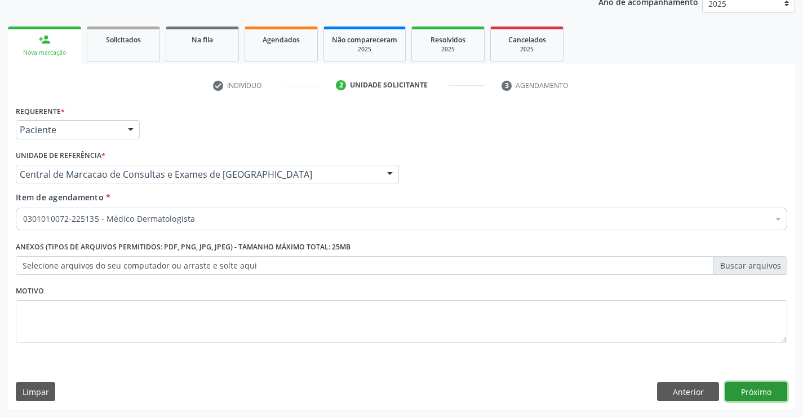
click at [750, 387] on button "Próximo" at bounding box center [756, 391] width 62 height 19
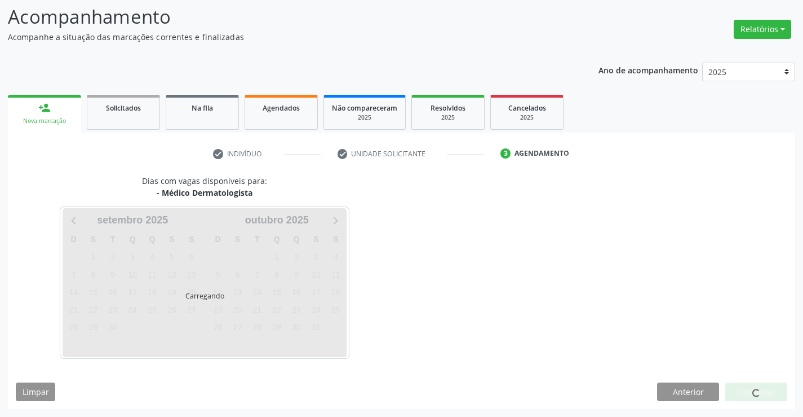
scroll to position [74, 0]
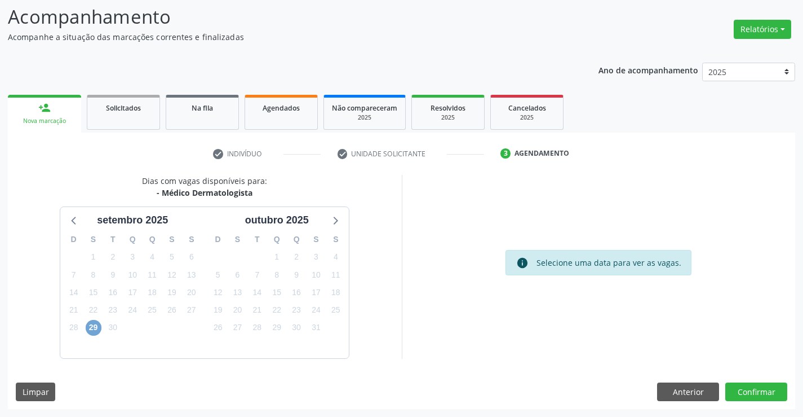
click at [96, 321] on span "29" at bounding box center [94, 328] width 16 height 16
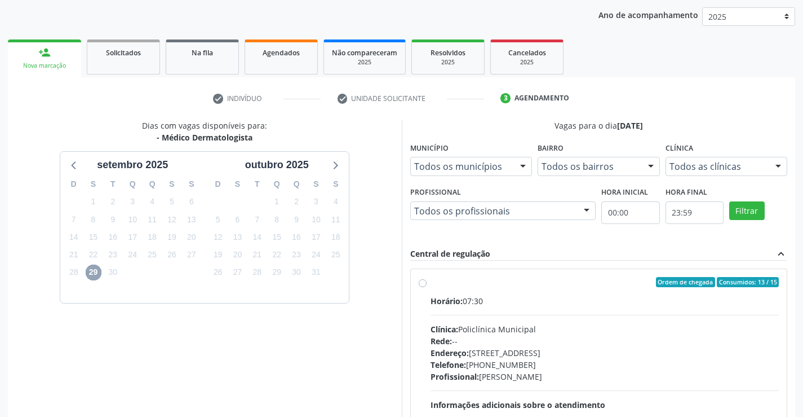
scroll to position [237, 0]
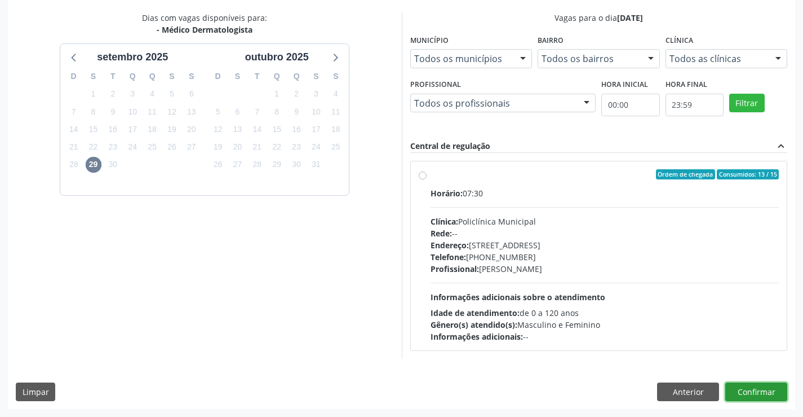
click at [750, 390] on button "Confirmar" at bounding box center [756, 391] width 62 height 19
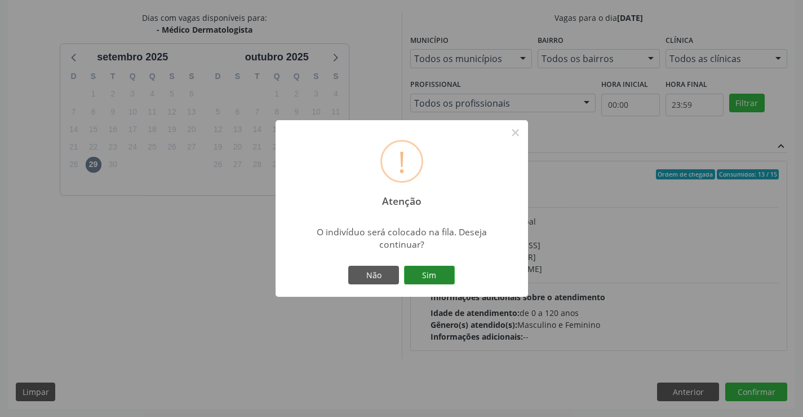
click at [450, 276] on button "Sim" at bounding box center [429, 274] width 51 height 19
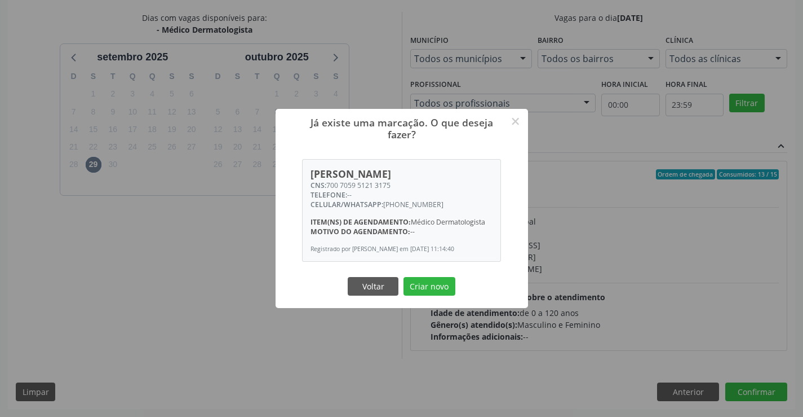
click at [450, 277] on button "Criar novo" at bounding box center [430, 286] width 52 height 19
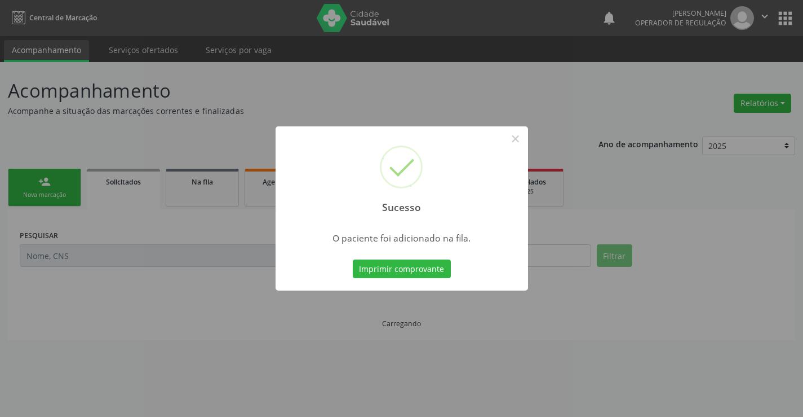
scroll to position [0, 0]
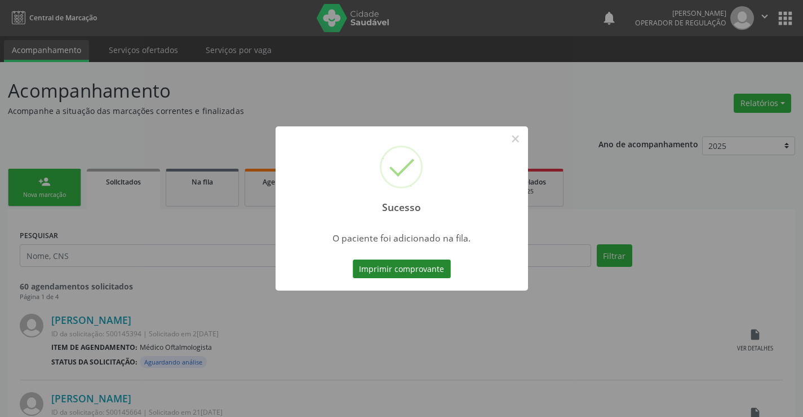
click at [443, 264] on button "Imprimir comprovante" at bounding box center [402, 268] width 98 height 19
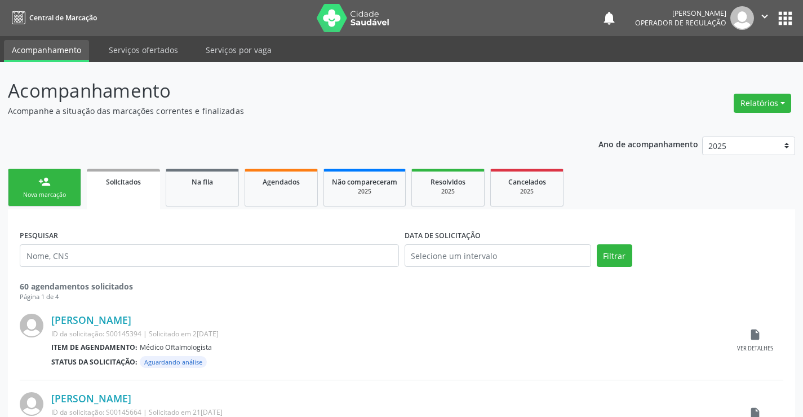
click at [67, 179] on link "person_add Nova marcação" at bounding box center [44, 188] width 73 height 38
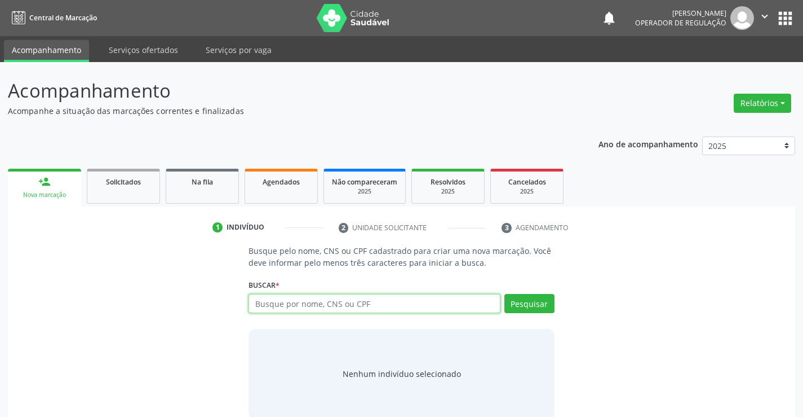
click at [320, 306] on input "text" at bounding box center [374, 303] width 251 height 19
type input "705008035128154"
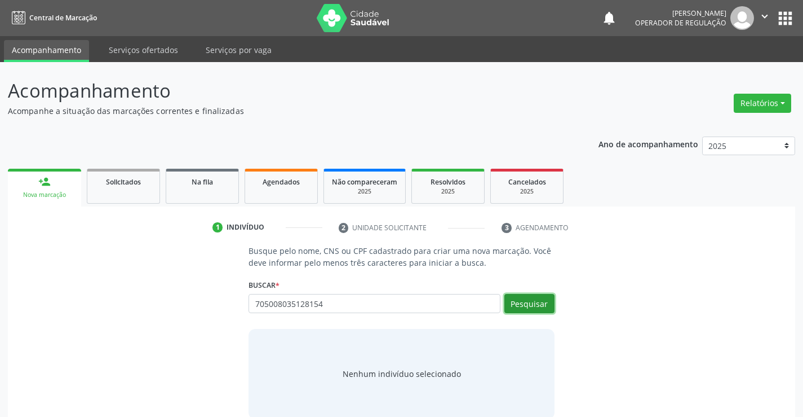
click at [510, 304] on button "Pesquisar" at bounding box center [529, 303] width 50 height 19
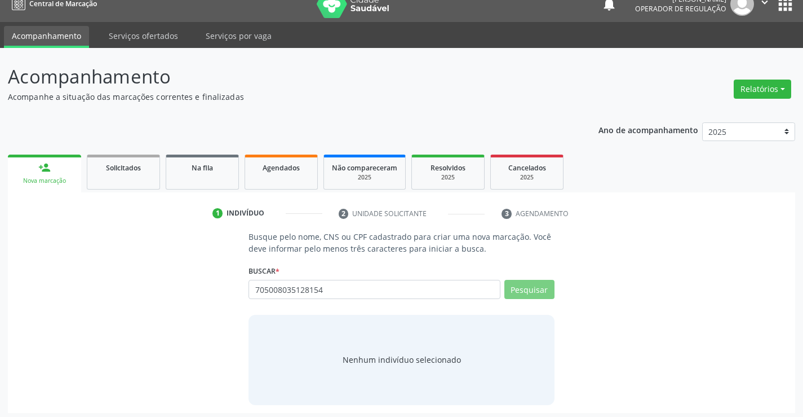
scroll to position [18, 0]
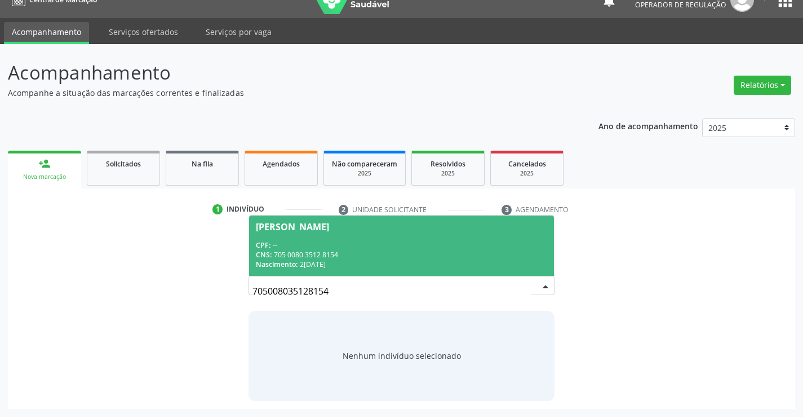
click at [365, 225] on div "[PERSON_NAME]" at bounding box center [401, 226] width 291 height 9
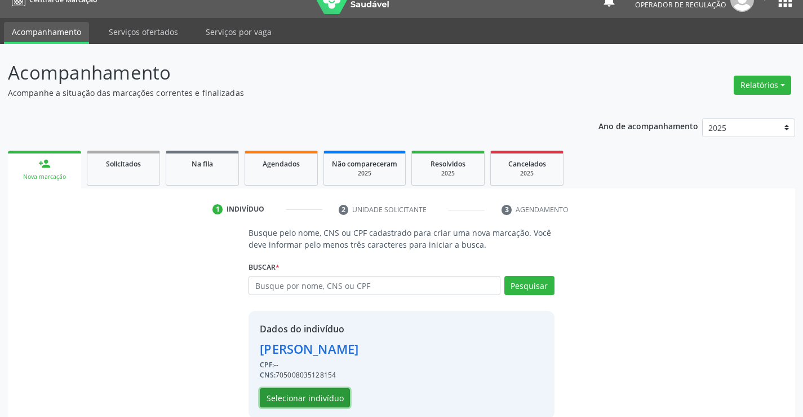
click at [289, 394] on button "Selecionar indivíduo" at bounding box center [305, 397] width 90 height 19
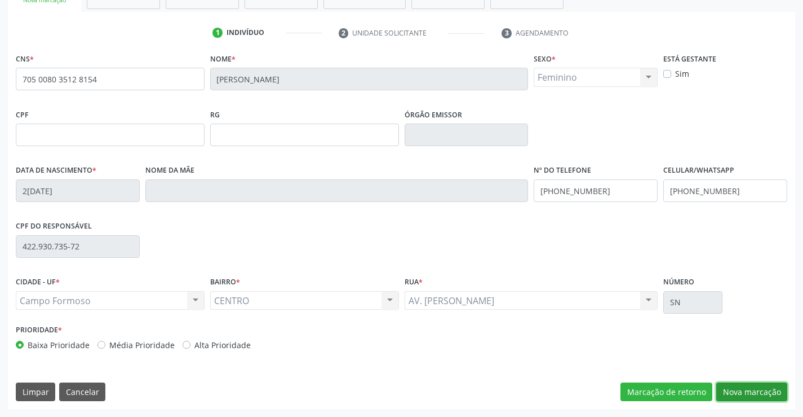
click at [755, 394] on button "Nova marcação" at bounding box center [751, 391] width 71 height 19
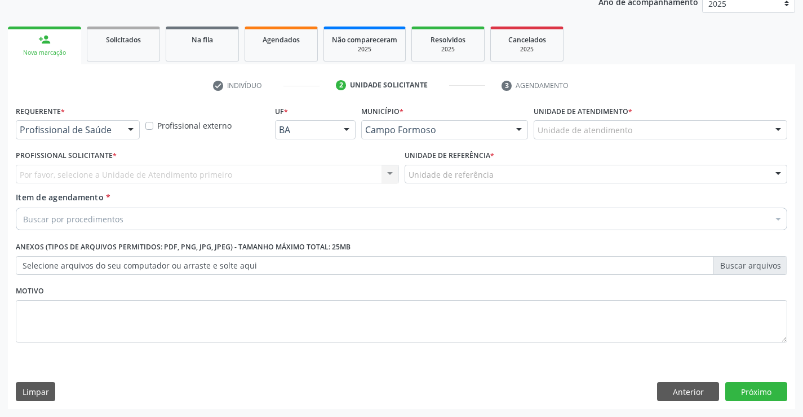
scroll to position [142, 0]
click at [127, 116] on div "Requerente * Profissional de Saúde Profissional de Saúde Paciente Nenhum result…" at bounding box center [78, 121] width 124 height 36
click at [125, 127] on div at bounding box center [130, 130] width 17 height 19
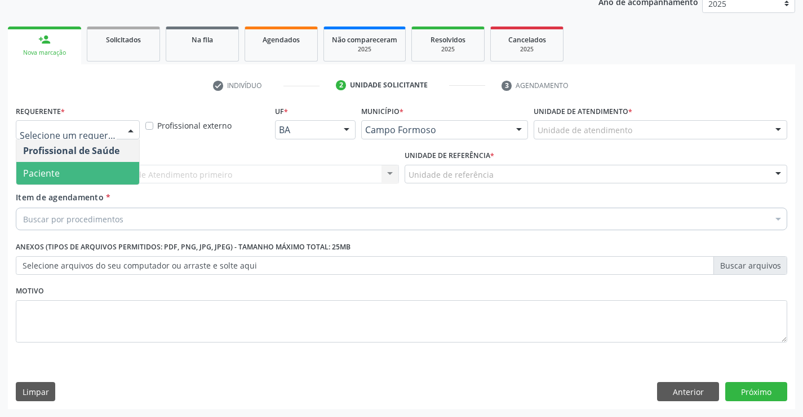
click at [84, 175] on span "Paciente" at bounding box center [77, 173] width 123 height 23
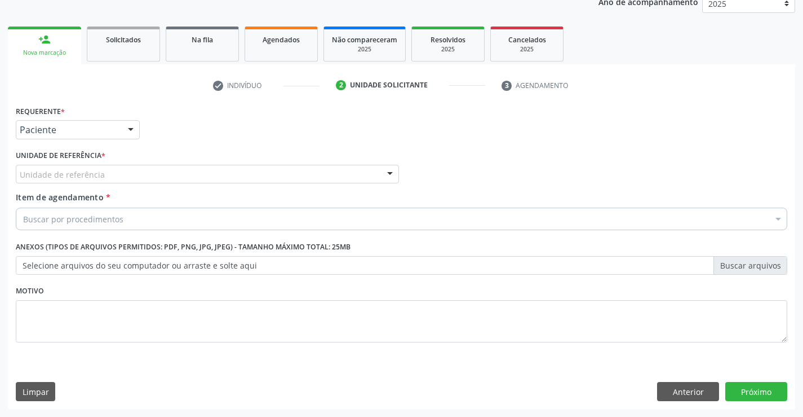
click at [153, 172] on div "Unidade de referência" at bounding box center [207, 174] width 383 height 19
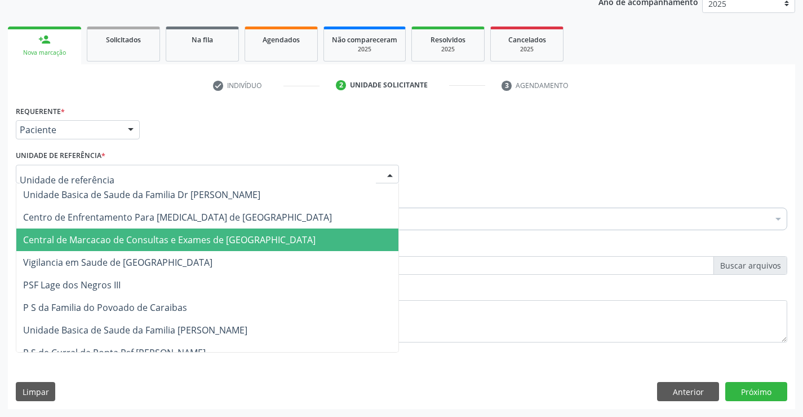
click at [168, 247] on span "Central de Marcacao de Consultas e Exames de [GEOGRAPHIC_DATA]" at bounding box center [207, 239] width 382 height 23
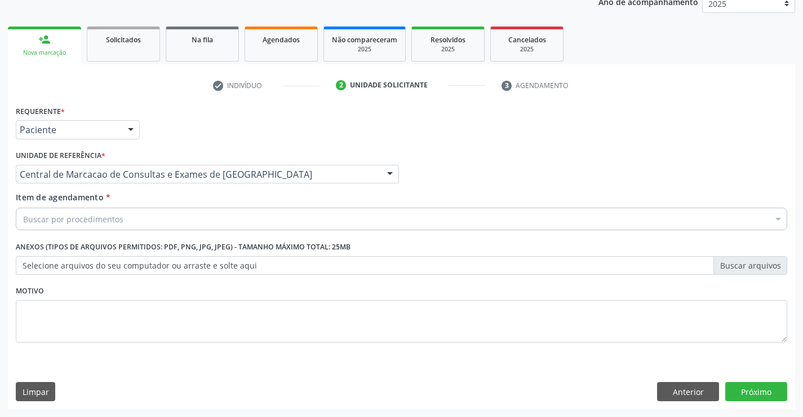
click at [183, 225] on div "Buscar por procedimentos" at bounding box center [402, 218] width 772 height 23
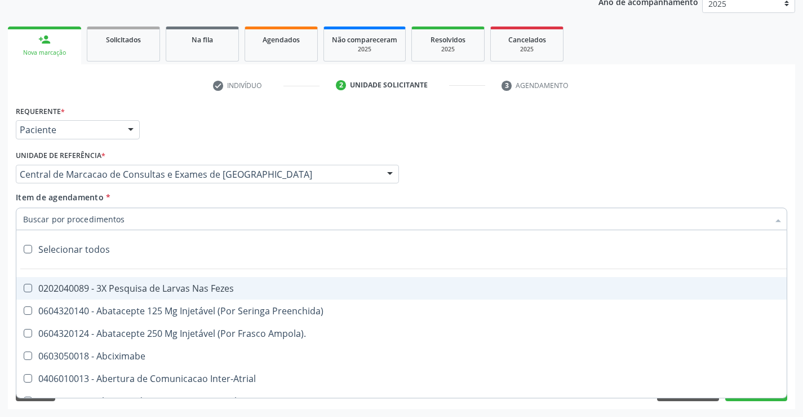
paste input "700 7059 5121 3175"
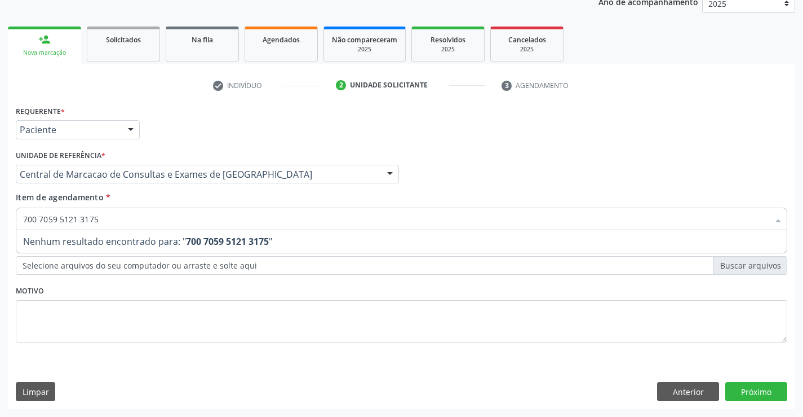
click at [163, 215] on input "700 7059 5121 3175" at bounding box center [396, 218] width 746 height 23
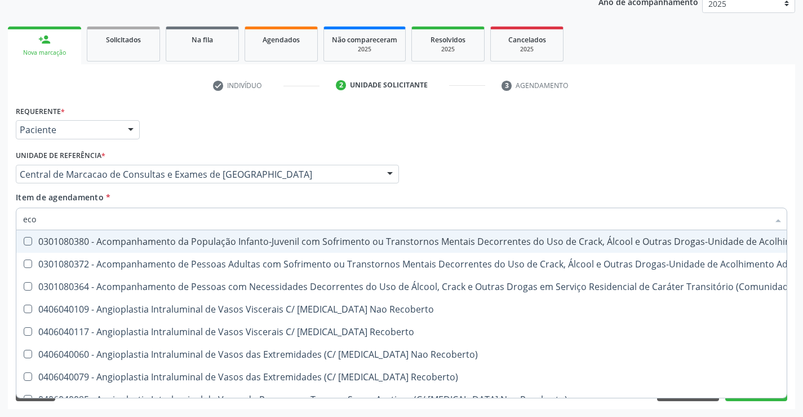
type input "ecoc"
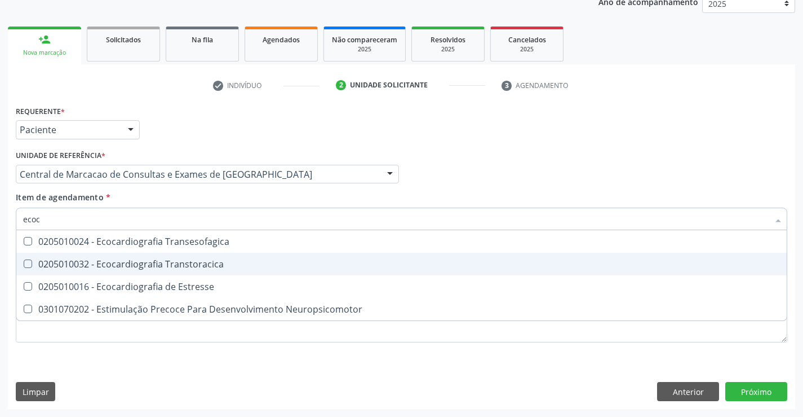
click at [150, 260] on div "0205010032 - Ecocardiografia Transtoracica" at bounding box center [401, 263] width 757 height 9
checkbox Transtoracica "true"
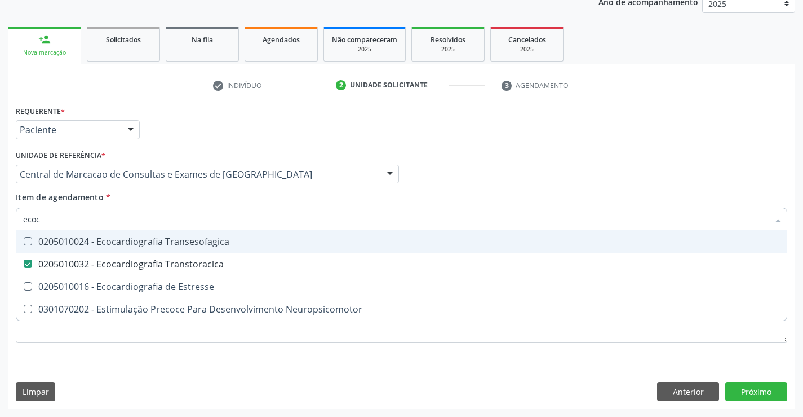
click at [431, 179] on div "Profissional Solicitante Por favor, selecione a Unidade de Atendimento primeiro…" at bounding box center [401, 169] width 777 height 44
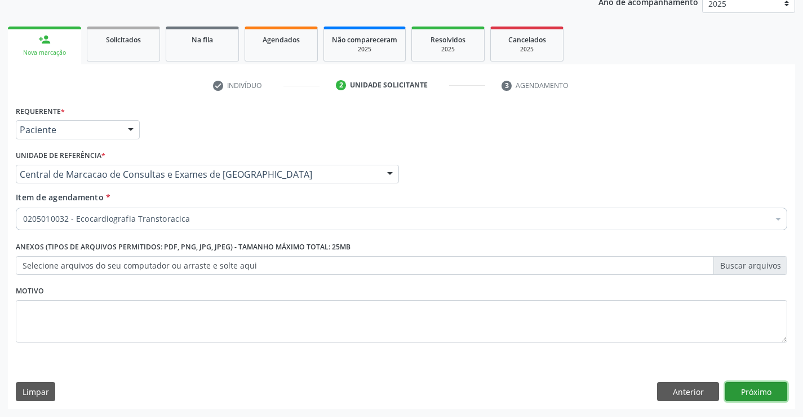
click at [763, 391] on button "Próximo" at bounding box center [756, 391] width 62 height 19
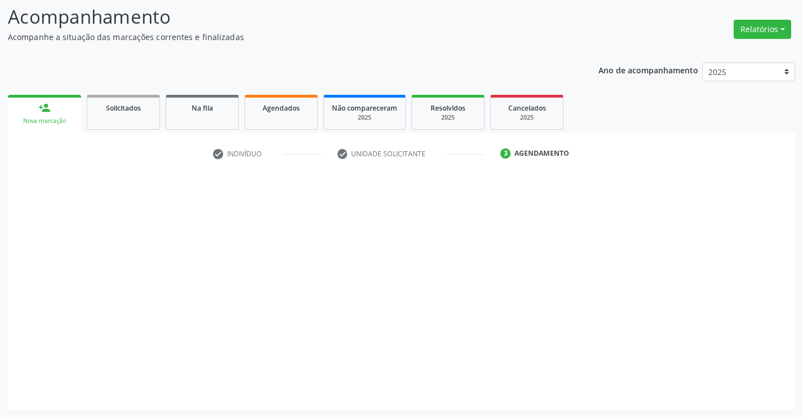
scroll to position [74, 0]
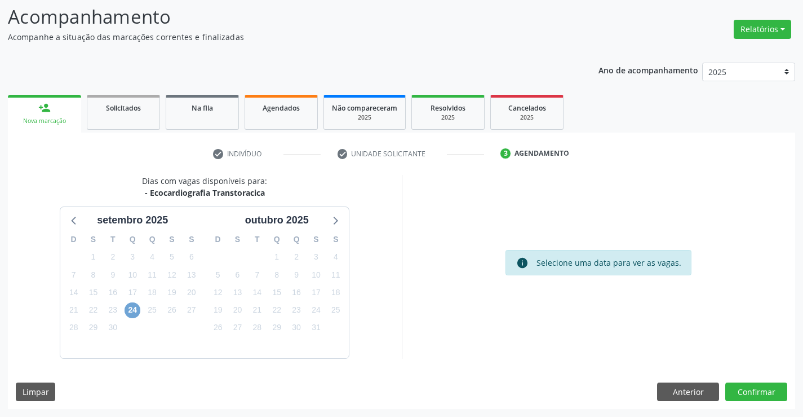
click at [135, 312] on span "24" at bounding box center [133, 310] width 16 height 16
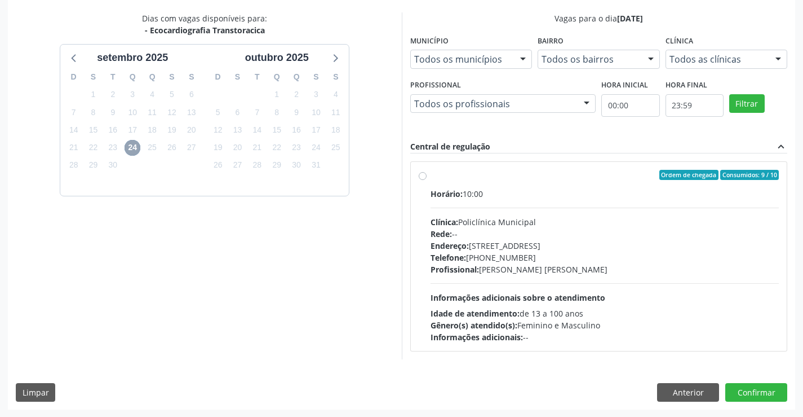
scroll to position [237, 0]
drag, startPoint x: 483, startPoint y: 218, endPoint x: 447, endPoint y: 221, distance: 36.2
click at [483, 218] on div "Clínica: Policlínica Municipal" at bounding box center [605, 221] width 349 height 12
click at [427, 179] on input "Ordem de chegada Consumidos: 9 / 10 Horário: 10:00 Clínica: Policlínica Municip…" at bounding box center [423, 174] width 8 height 10
radio input "true"
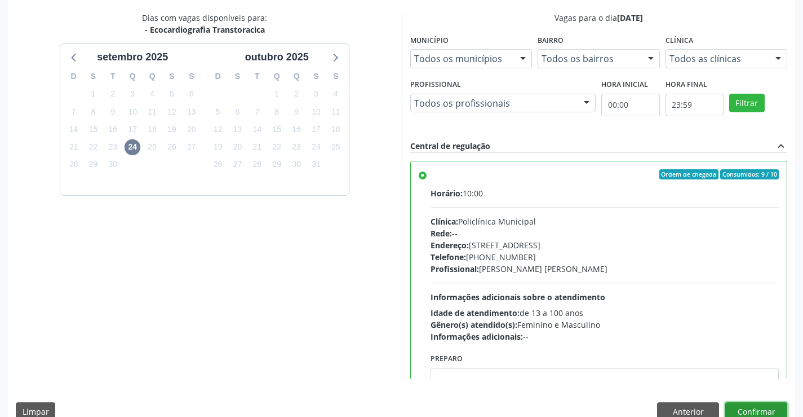
click at [738, 407] on button "Confirmar" at bounding box center [756, 411] width 62 height 19
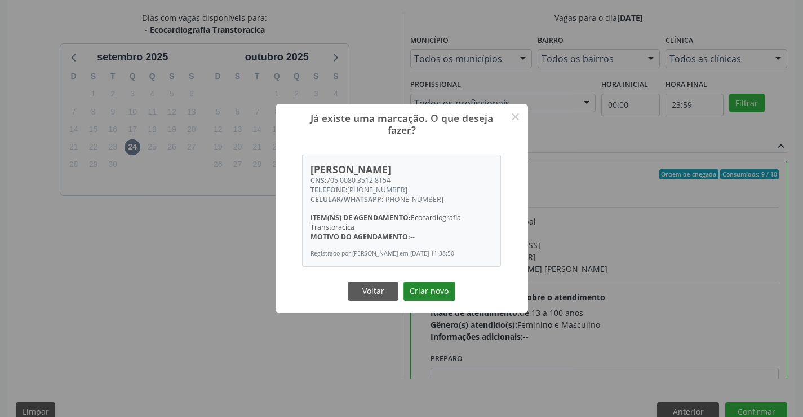
click at [432, 285] on button "Criar novo" at bounding box center [430, 290] width 52 height 19
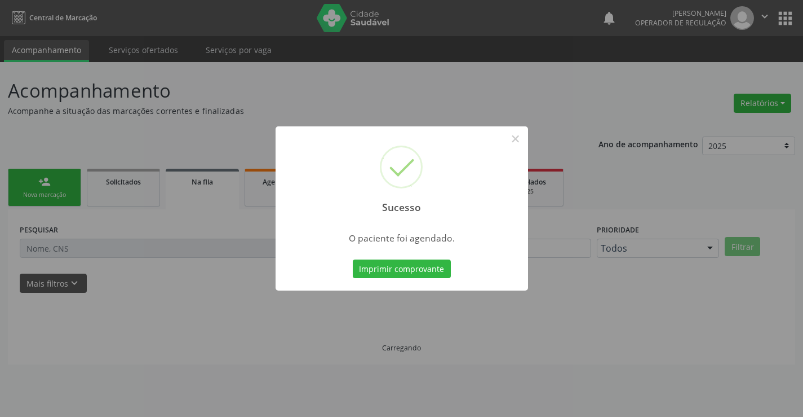
scroll to position [0, 0]
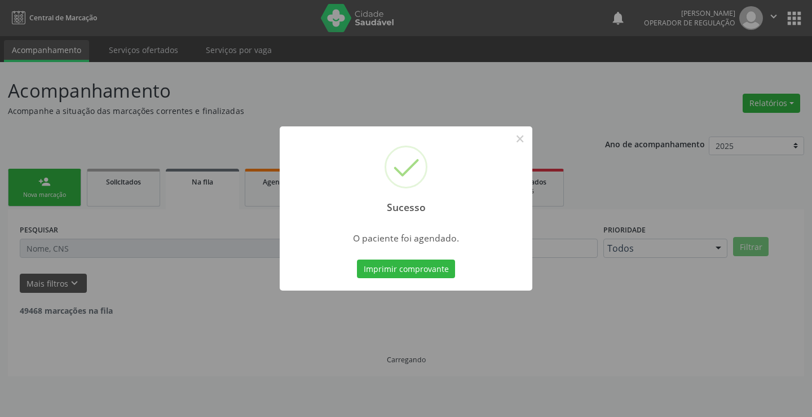
click at [357, 259] on button "Imprimir comprovante" at bounding box center [406, 268] width 98 height 19
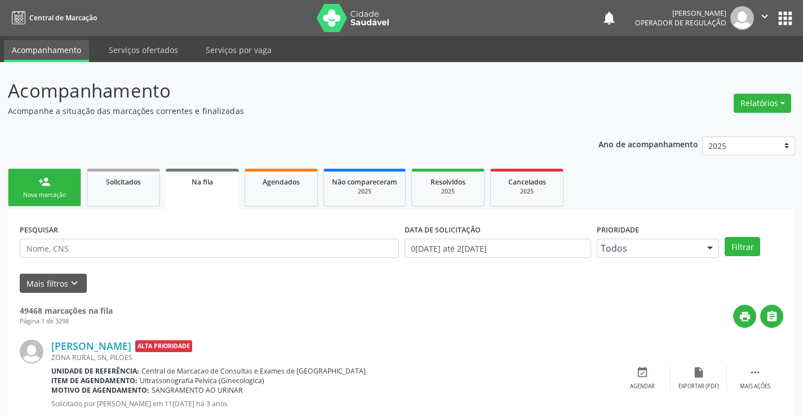
click at [760, 13] on icon "" at bounding box center [765, 16] width 12 height 12
click at [712, 65] on link "Sair" at bounding box center [736, 69] width 78 height 16
